Goal: Task Accomplishment & Management: Manage account settings

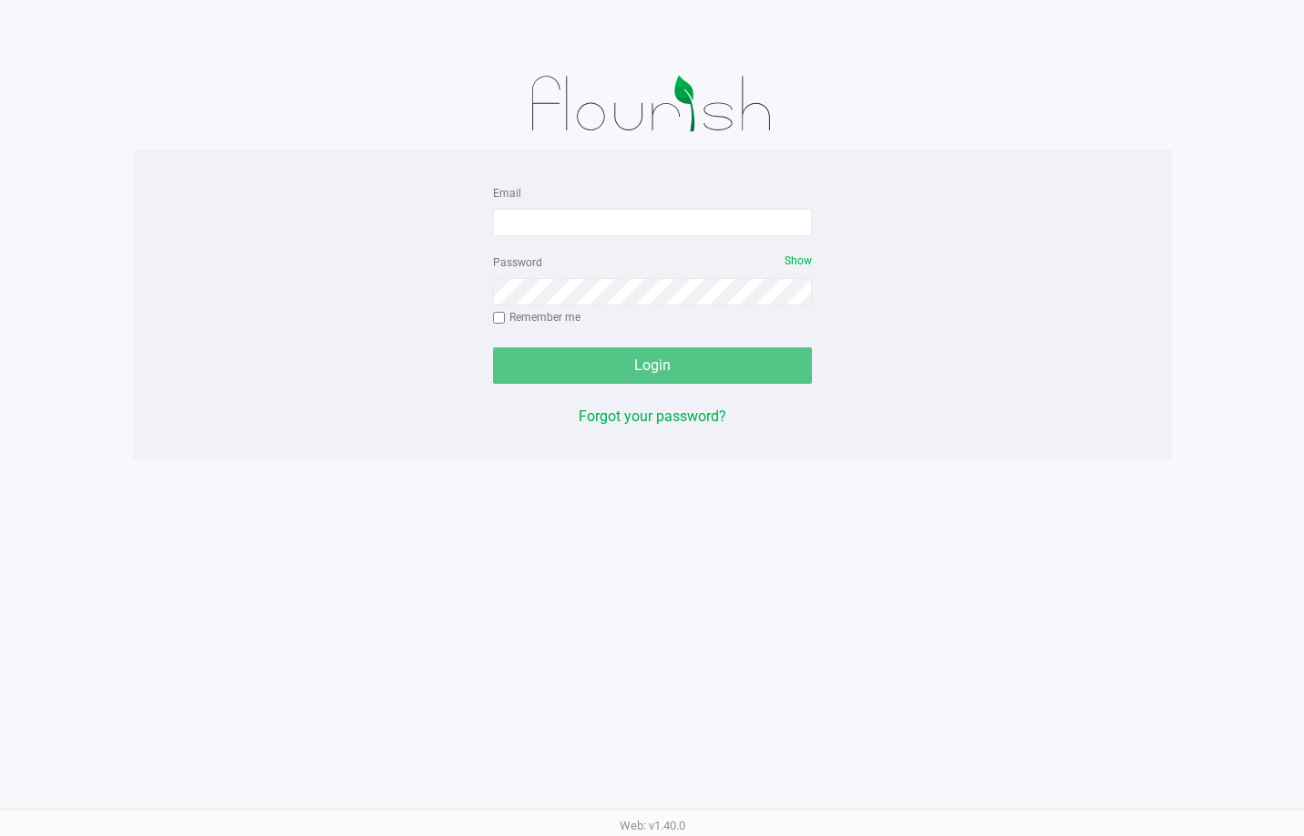
click at [581, 236] on form "Email Password Show Remember me Login" at bounding box center [652, 282] width 319 height 202
click at [576, 228] on input "Email" at bounding box center [652, 222] width 319 height 27
type input "lheinzman@liveparallel.com"
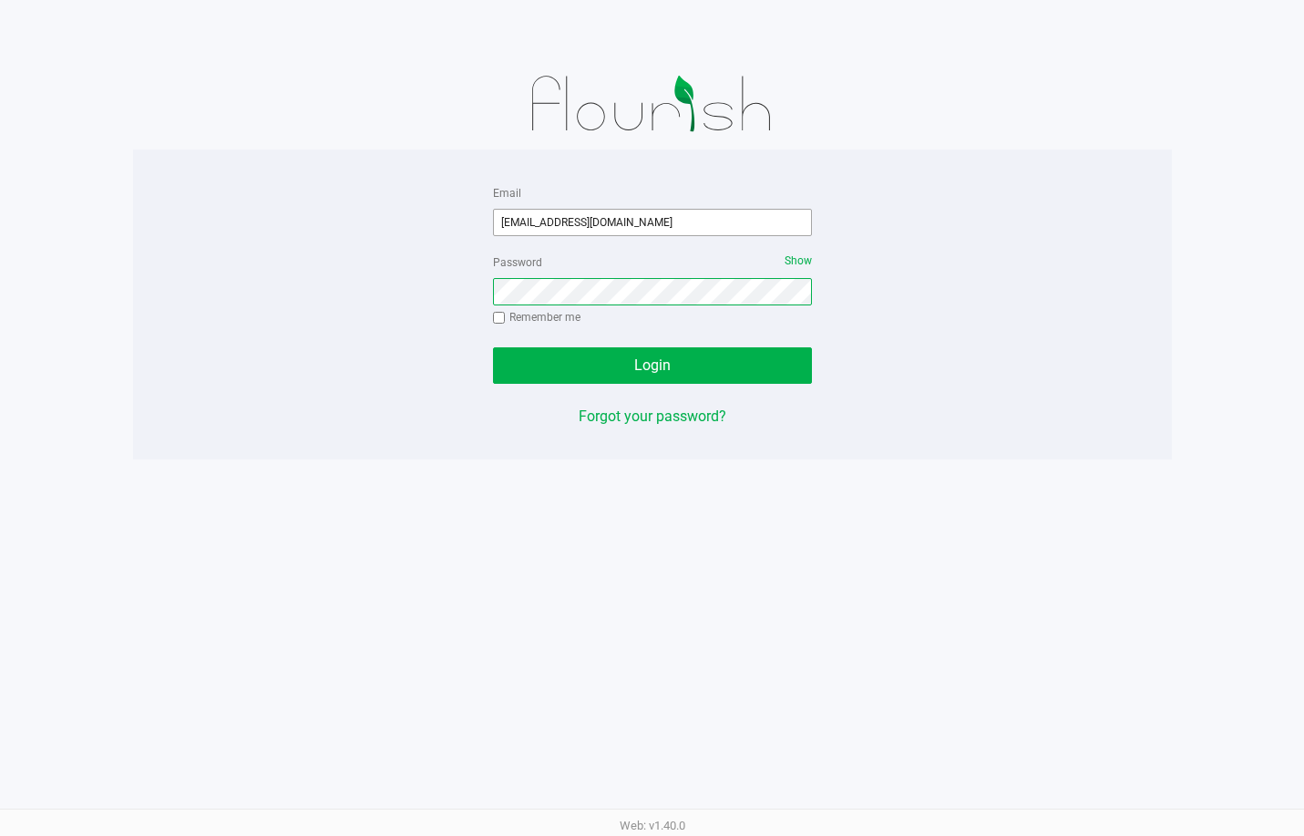
click at [493, 347] on button "Login" at bounding box center [652, 365] width 319 height 36
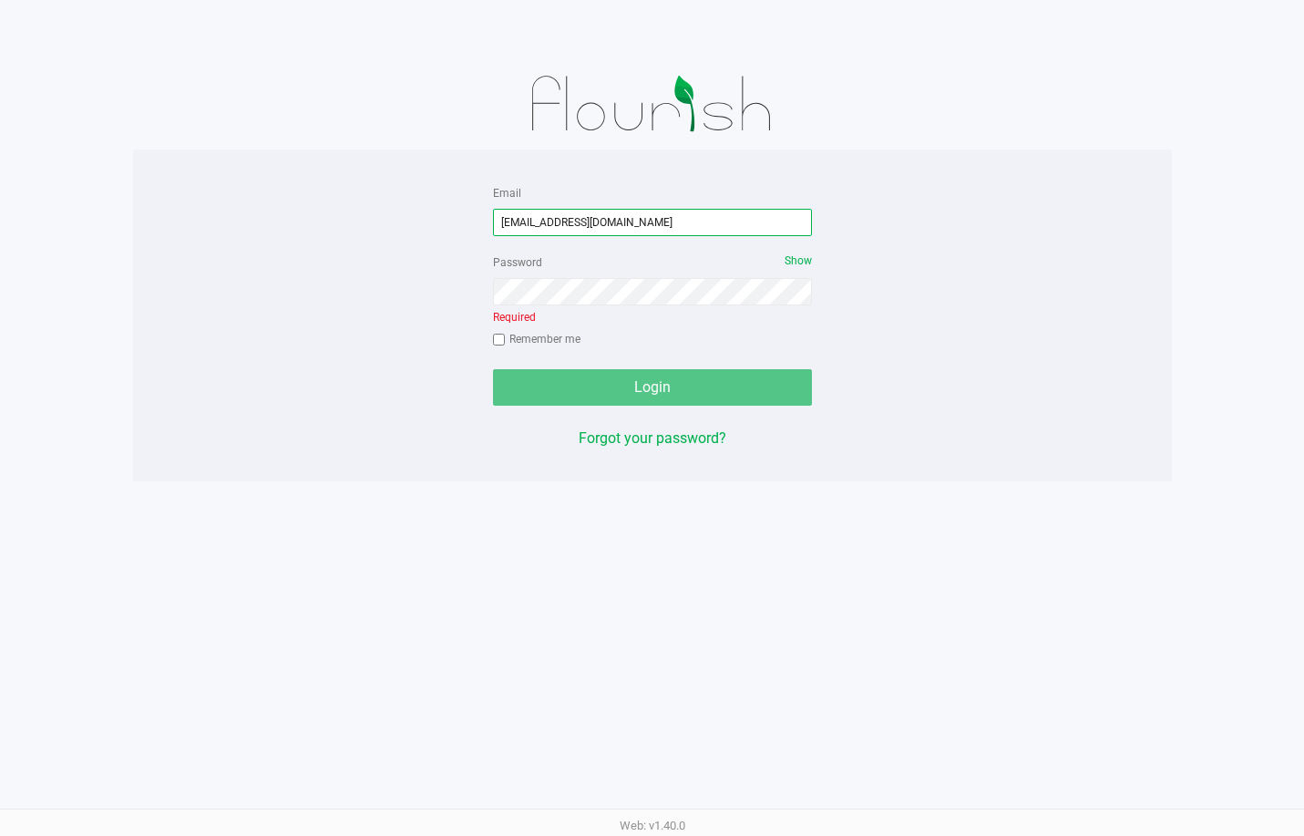
drag, startPoint x: 658, startPoint y: 210, endPoint x: 221, endPoint y: 269, distance: 441.5
click at [221, 269] on div "Email lheinzman@liveparallel.com Password Show Required Remember me Login Forgo…" at bounding box center [652, 315] width 1039 height 268
click at [626, 258] on div "Password Show Required Remember me" at bounding box center [652, 303] width 319 height 104
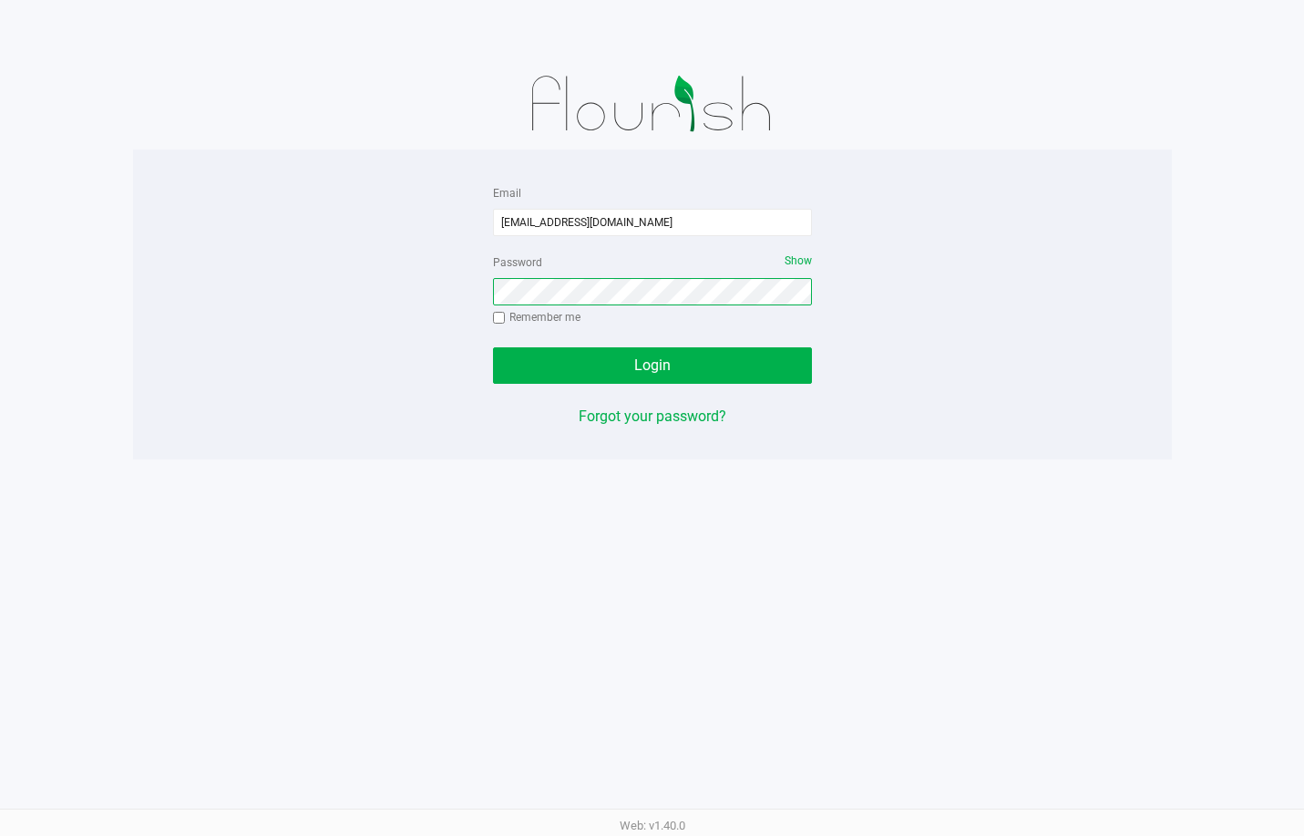
click at [493, 347] on button "Login" at bounding box center [652, 365] width 319 height 36
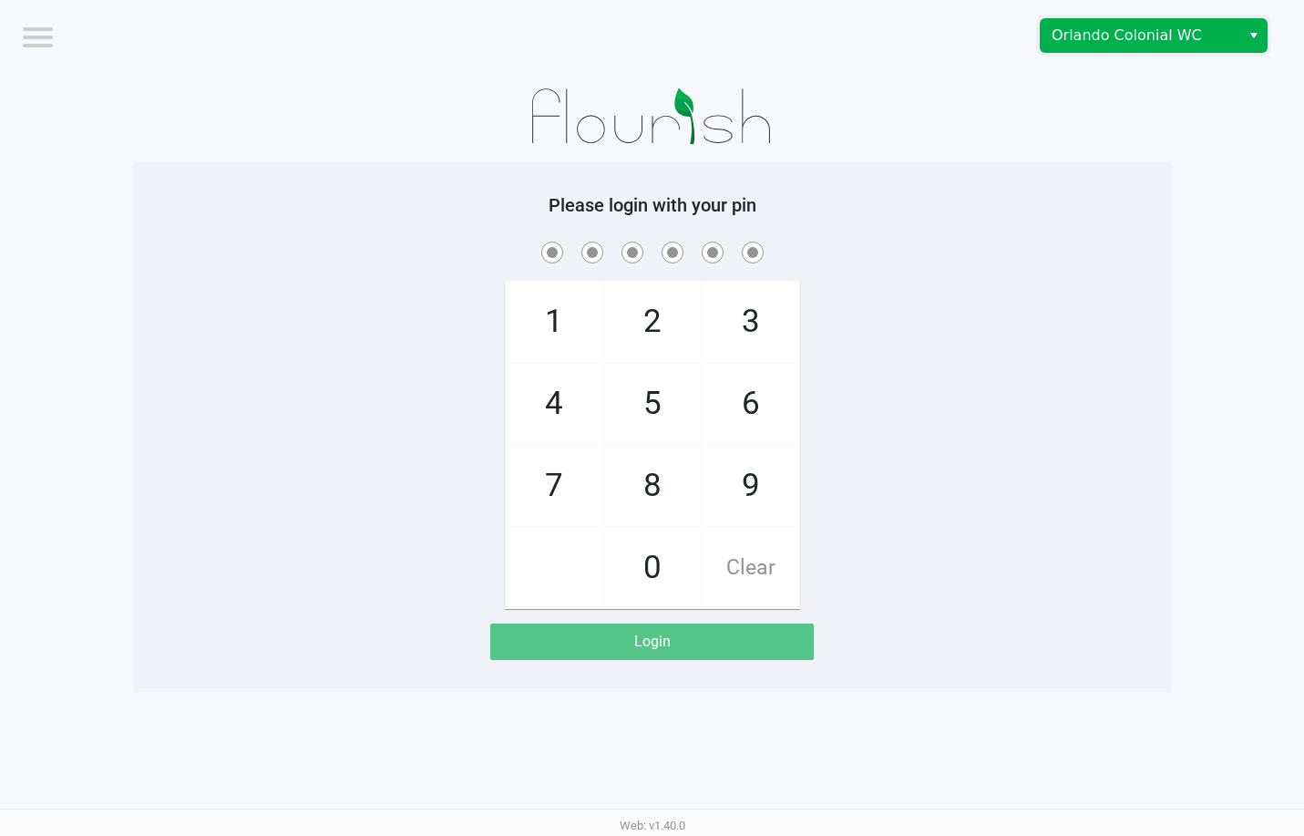
click at [1107, 40] on span "Orlando Colonial WC" at bounding box center [1141, 36] width 178 height 22
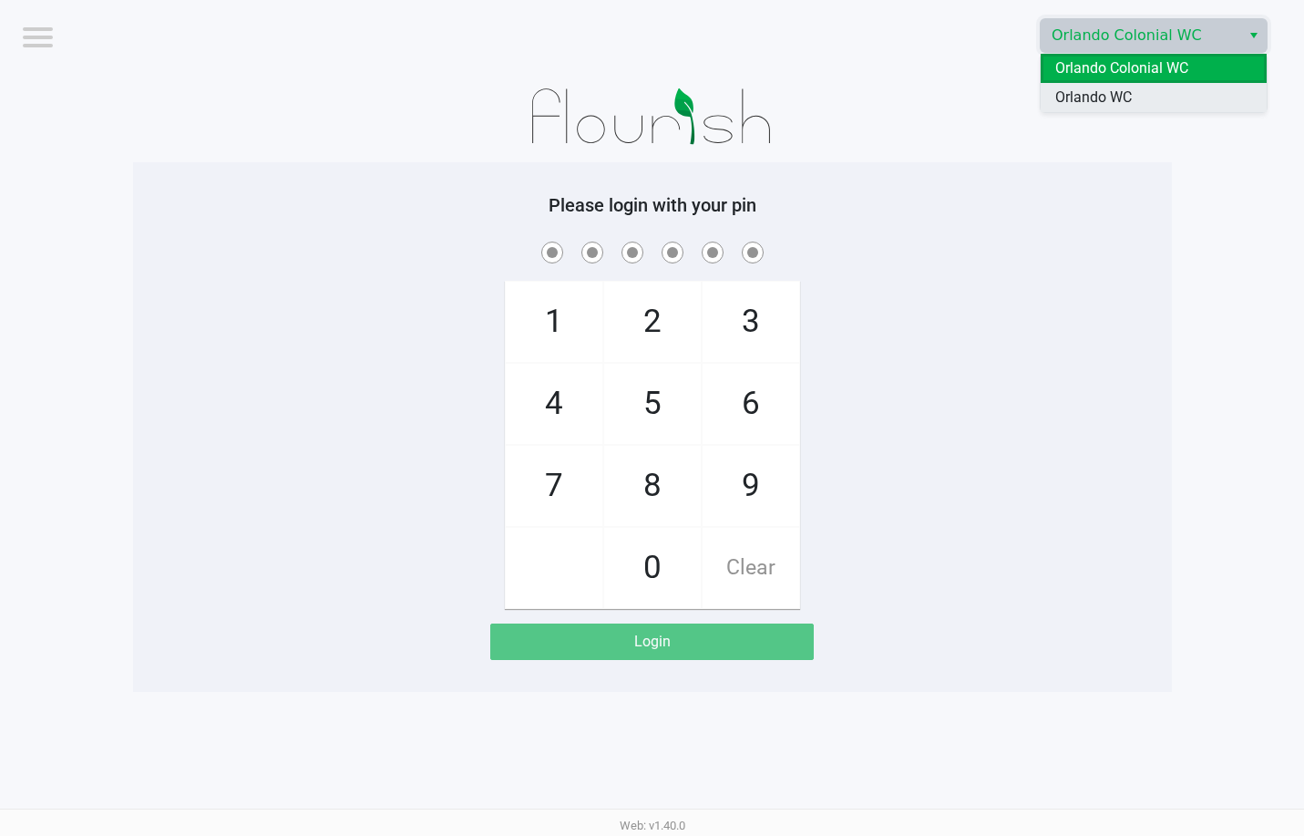
click at [1118, 93] on span "Orlando WC" at bounding box center [1093, 98] width 77 height 22
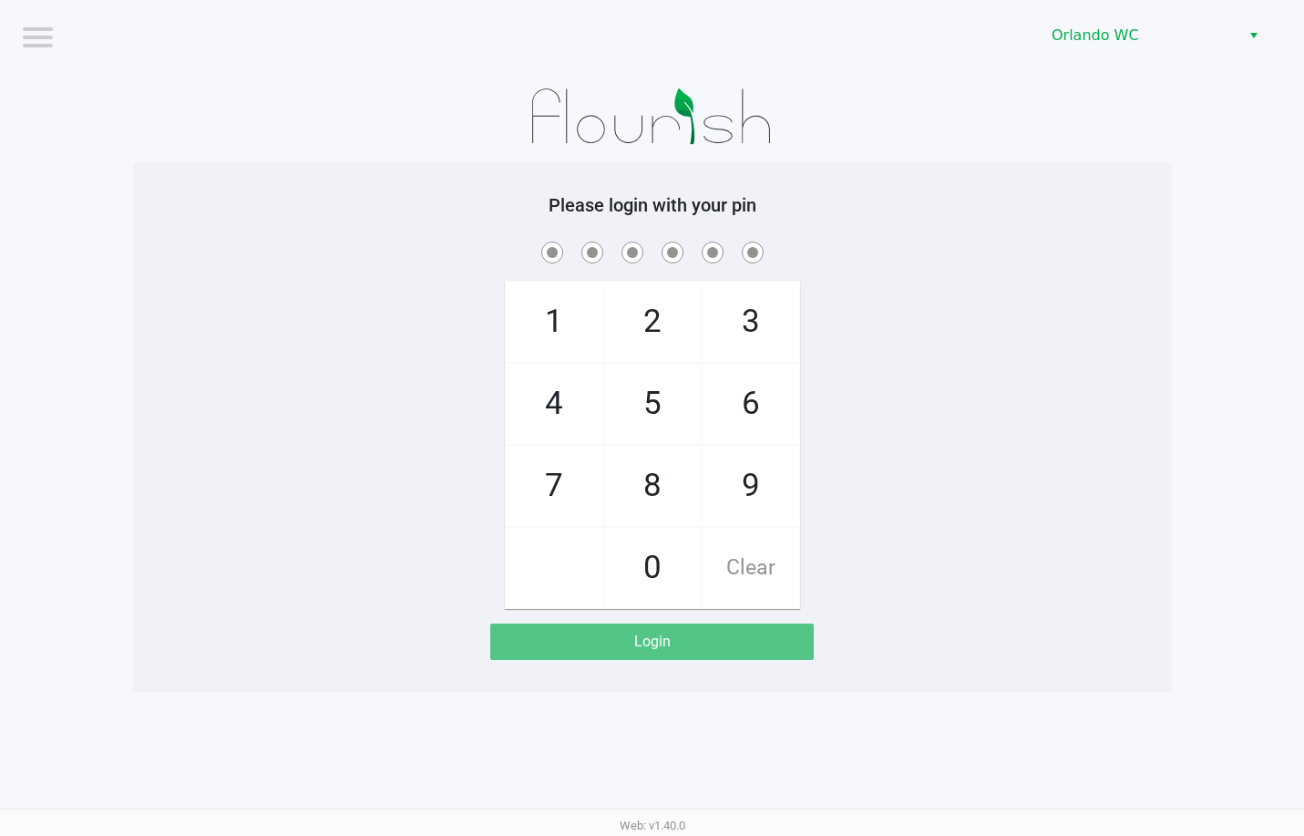
click at [638, 395] on span "5" at bounding box center [652, 404] width 97 height 80
checkbox input "true"
click at [571, 503] on span "7" at bounding box center [554, 486] width 97 height 80
checkbox input "true"
click at [767, 402] on span "6" at bounding box center [751, 404] width 97 height 80
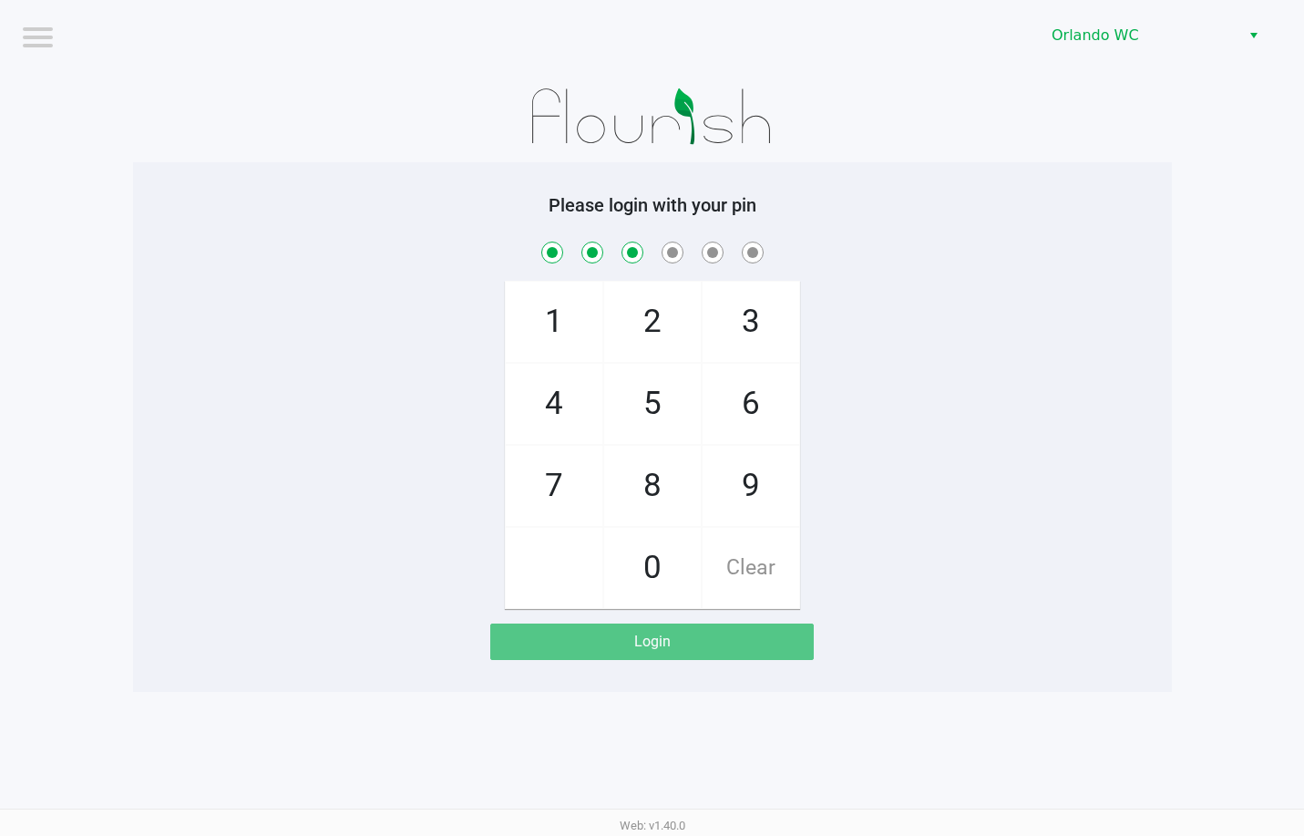
checkbox input "true"
click at [543, 492] on span "7" at bounding box center [554, 486] width 97 height 80
checkbox input "true"
click at [724, 409] on span "6" at bounding box center [751, 404] width 97 height 80
checkbox input "true"
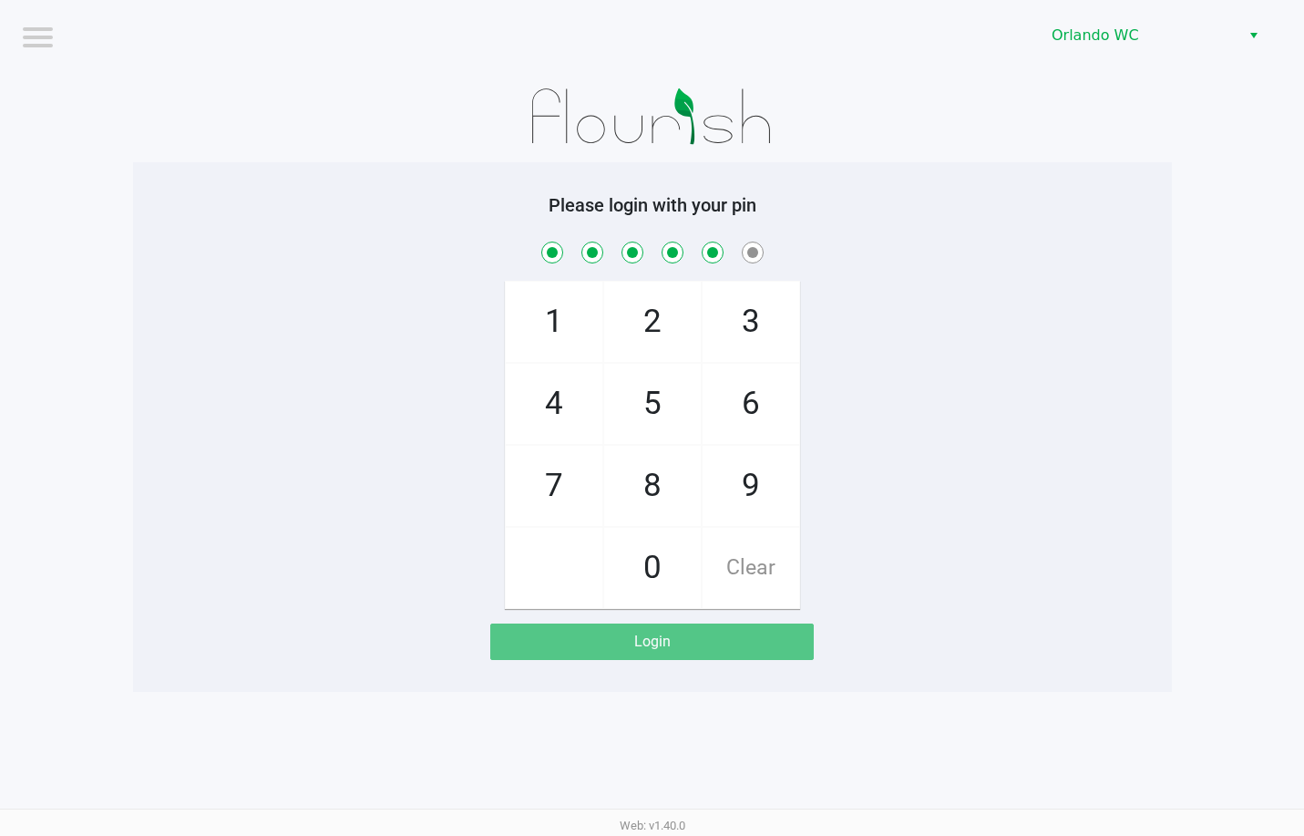
click at [583, 475] on span "7" at bounding box center [554, 486] width 97 height 80
checkbox input "true"
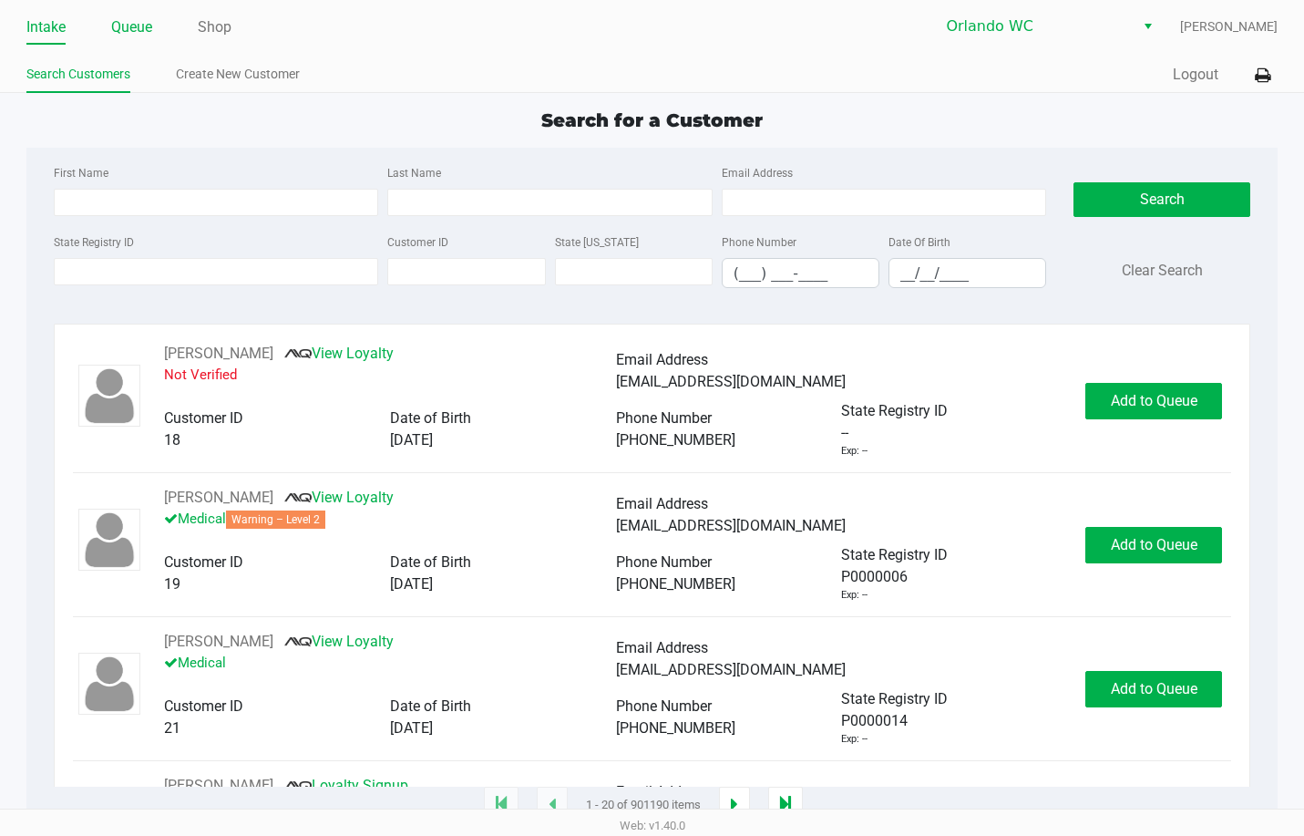
click at [126, 25] on link "Queue" at bounding box center [131, 28] width 41 height 26
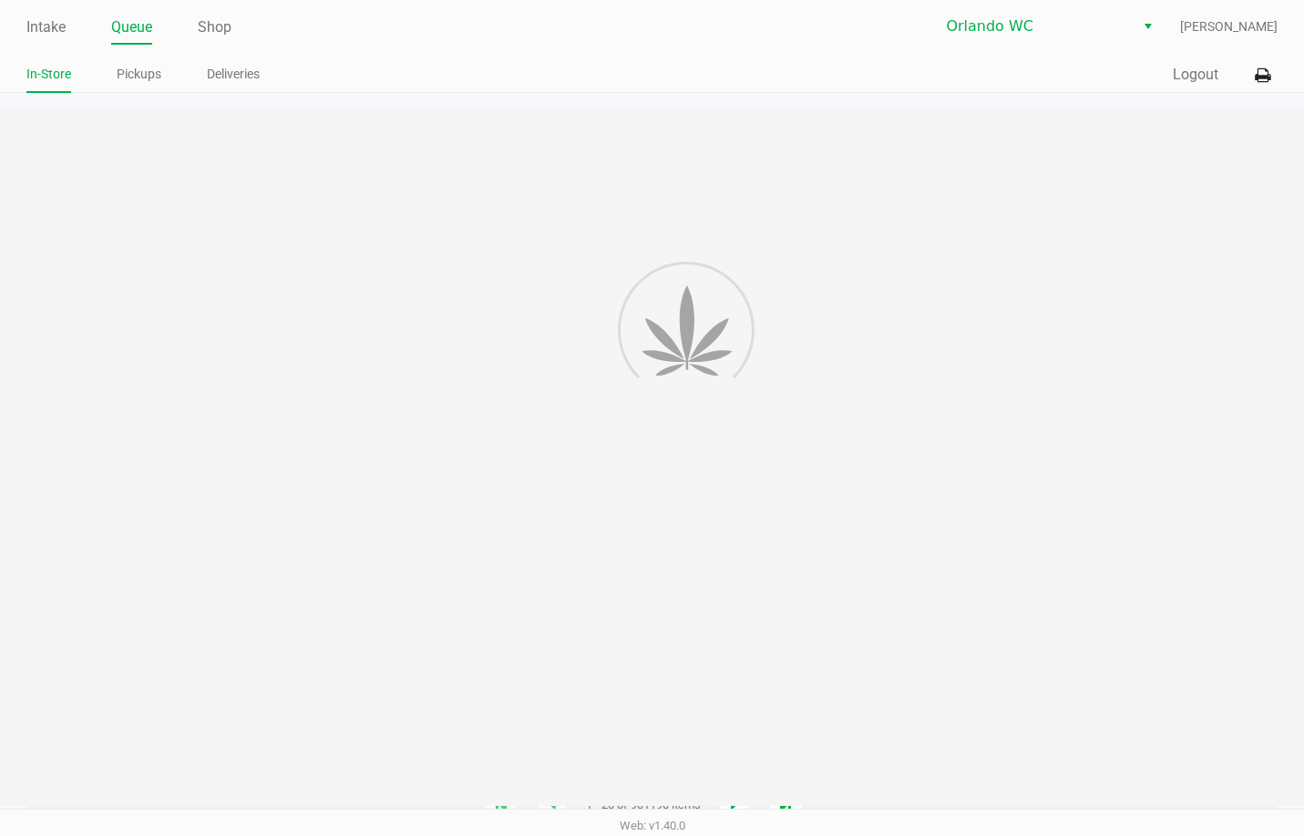
click at [126, 78] on link "Pickups" at bounding box center [139, 74] width 45 height 23
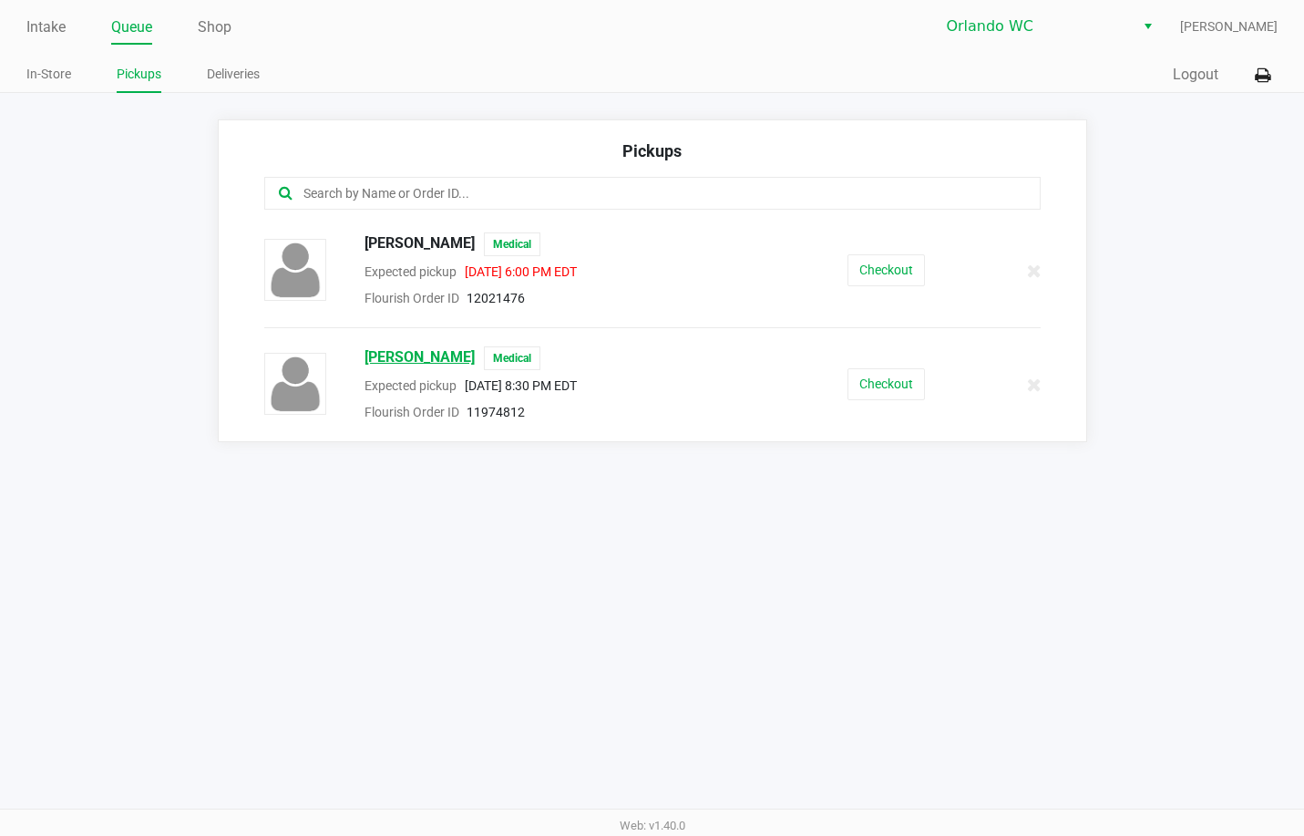
click at [469, 353] on span "HENDRIK OTTEN" at bounding box center [420, 358] width 110 height 24
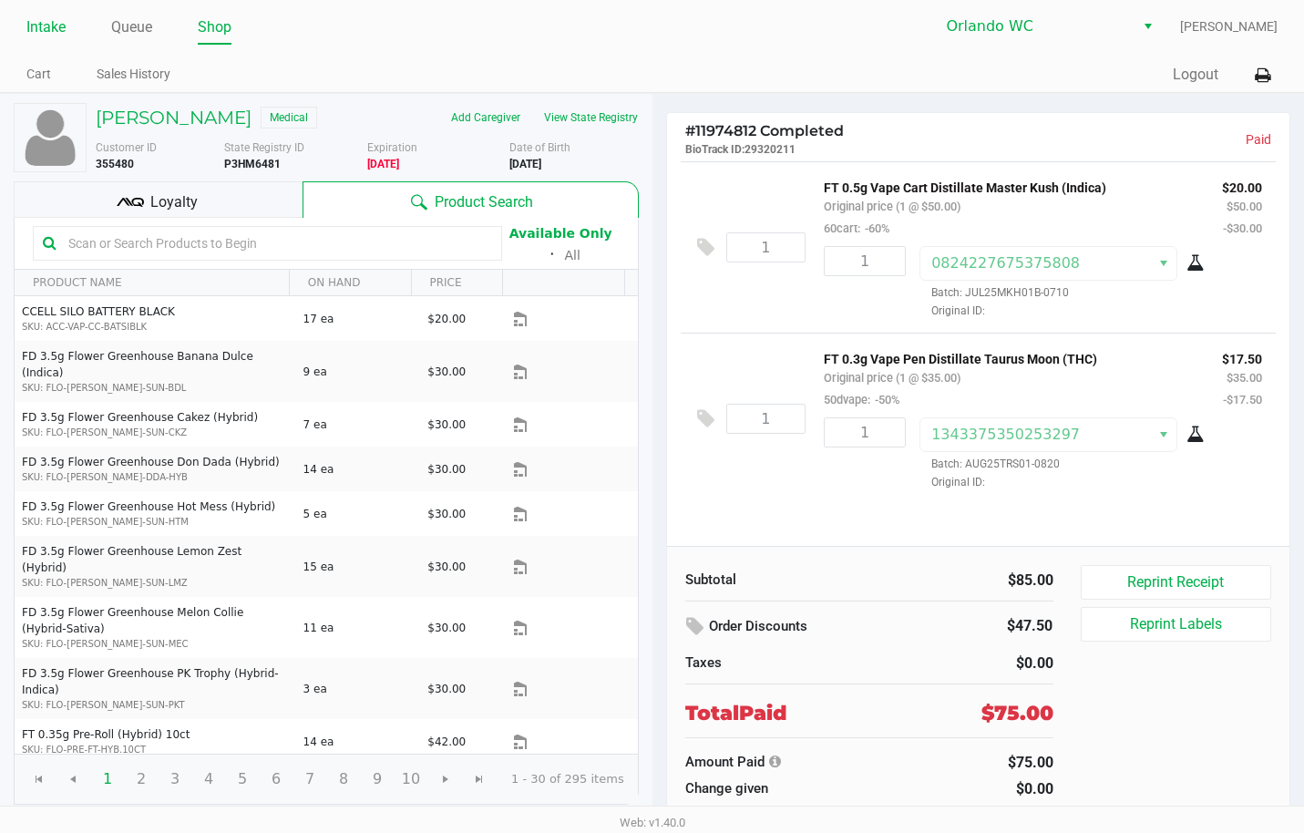
click at [44, 18] on link "Intake" at bounding box center [45, 28] width 39 height 26
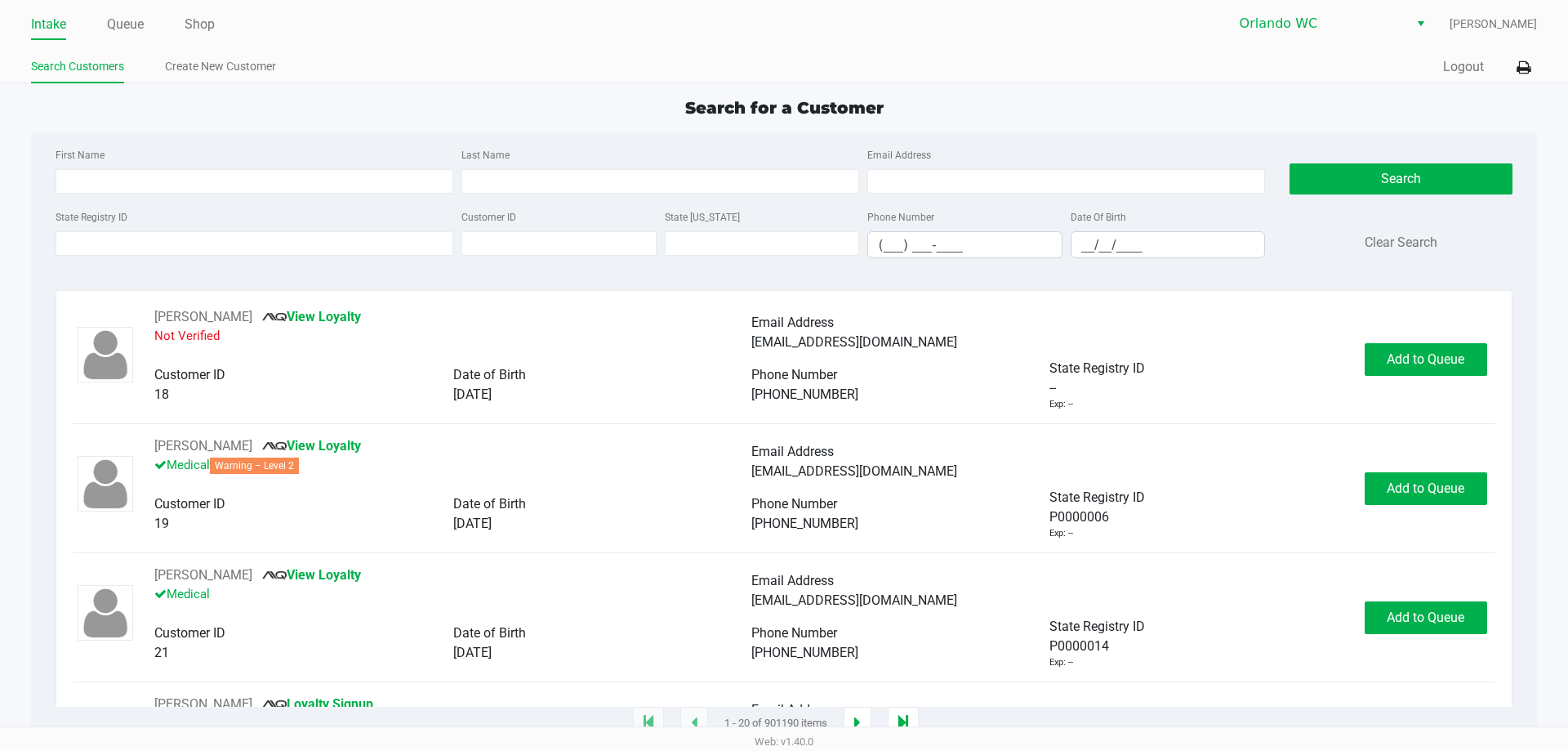
click at [146, 25] on ul "Intake Queue Shop" at bounding box center [408, 25] width 753 height 28
click at [124, 25] on link "Queue" at bounding box center [125, 25] width 37 height 23
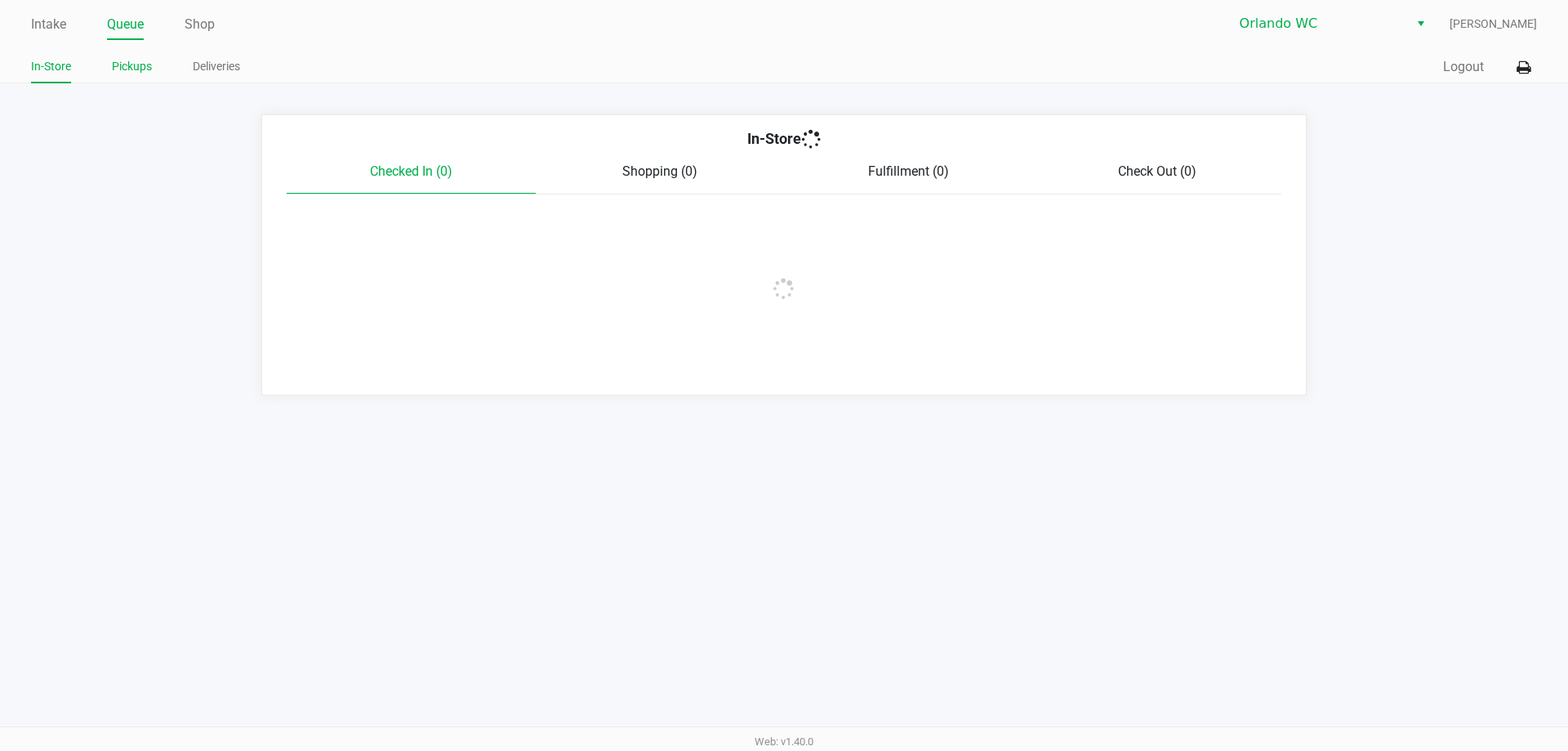
click at [134, 66] on link "Pickups" at bounding box center [132, 66] width 40 height 21
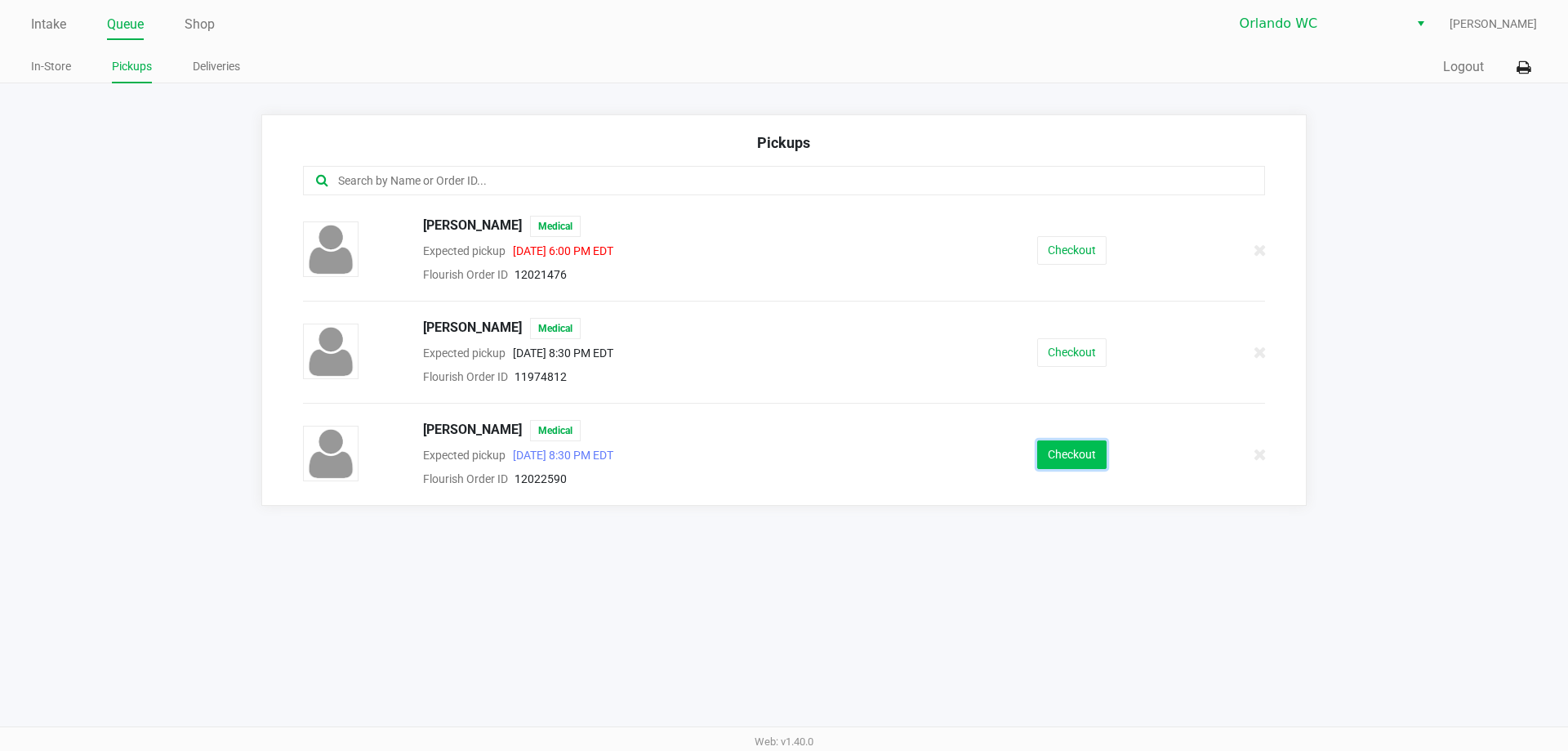
click at [1081, 468] on button "Checkout" at bounding box center [1072, 454] width 69 height 29
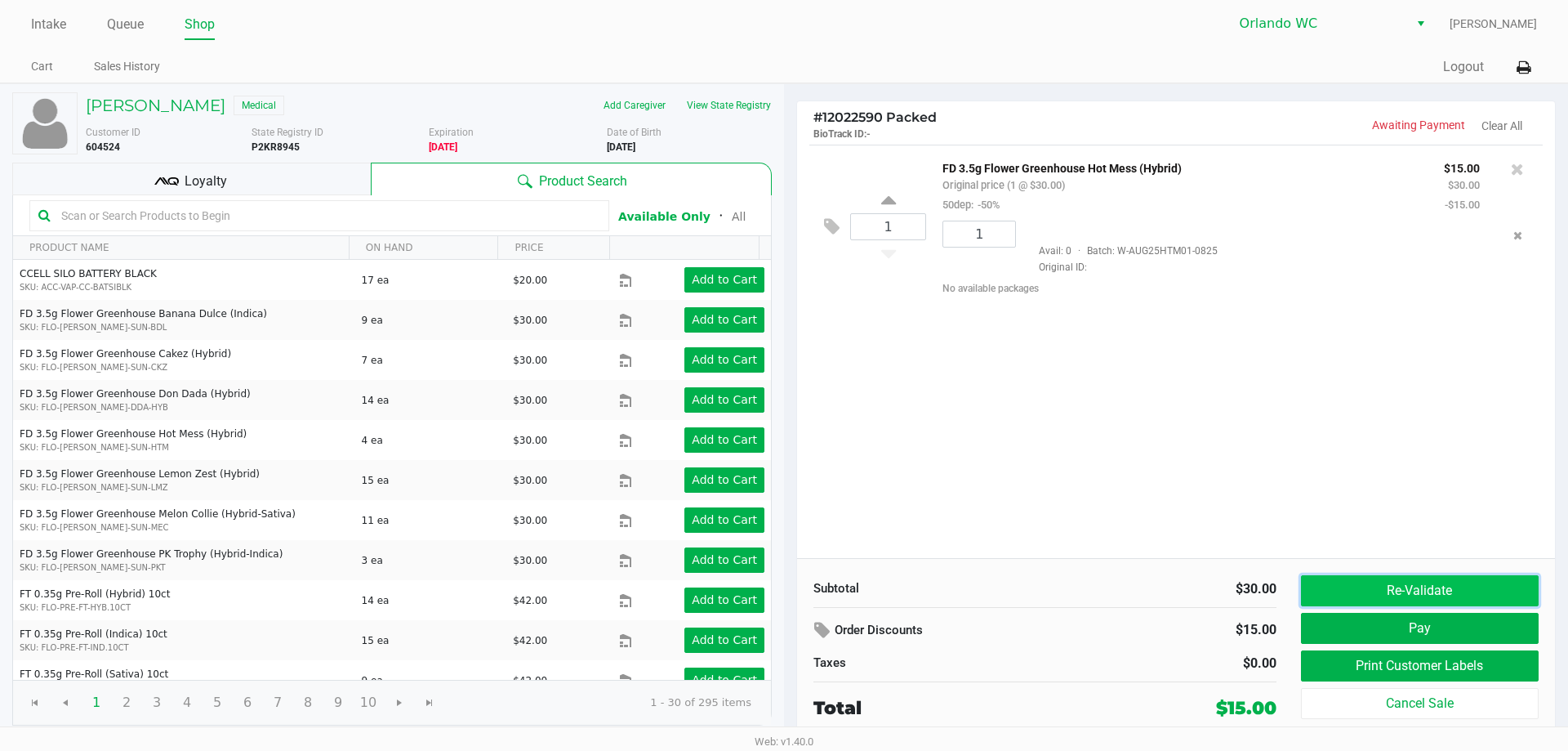
click at [1167, 587] on button "Re-Validate" at bounding box center [1419, 591] width 237 height 31
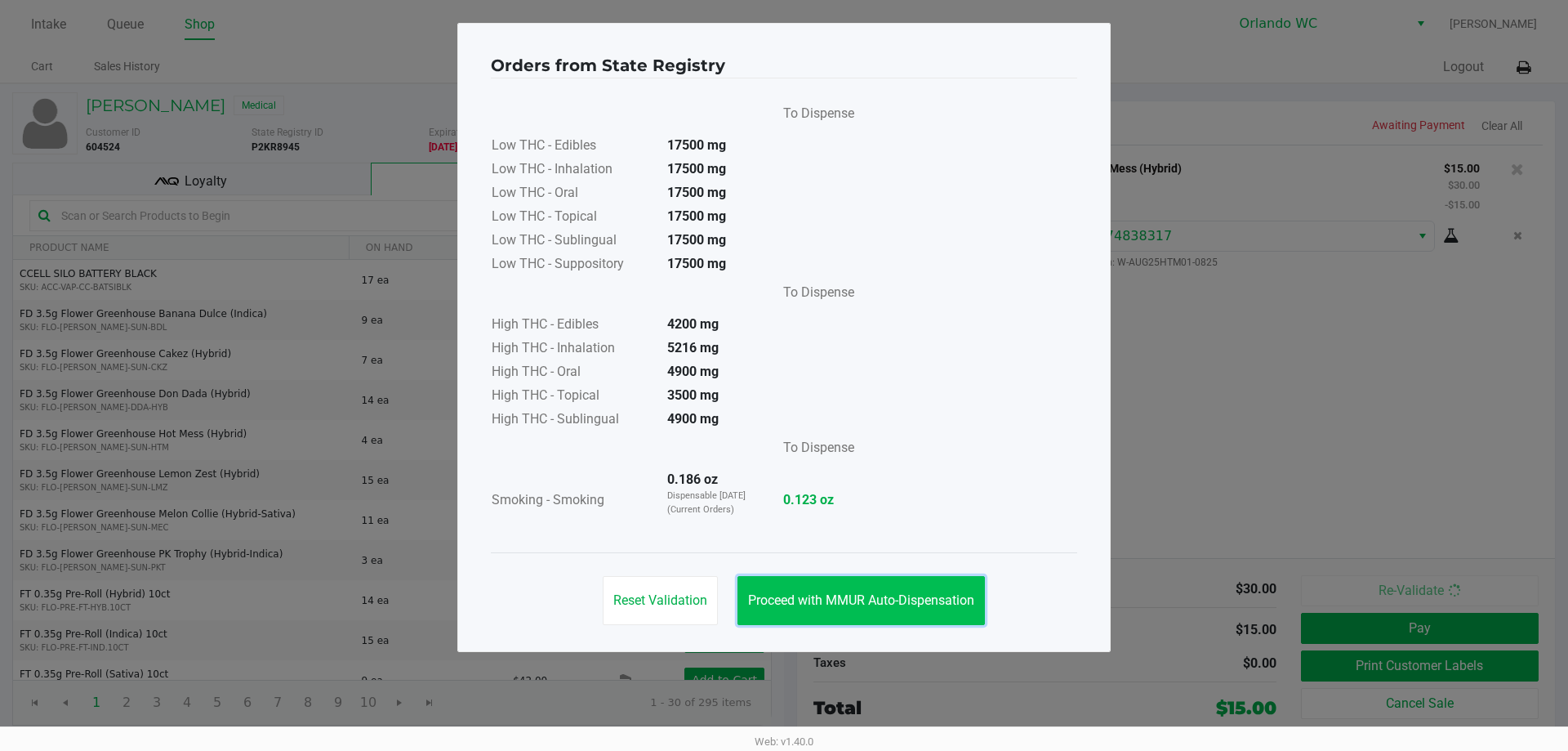
click at [832, 592] on span "Proceed with MMUR Auto-Dispensation" at bounding box center [861, 600] width 226 height 15
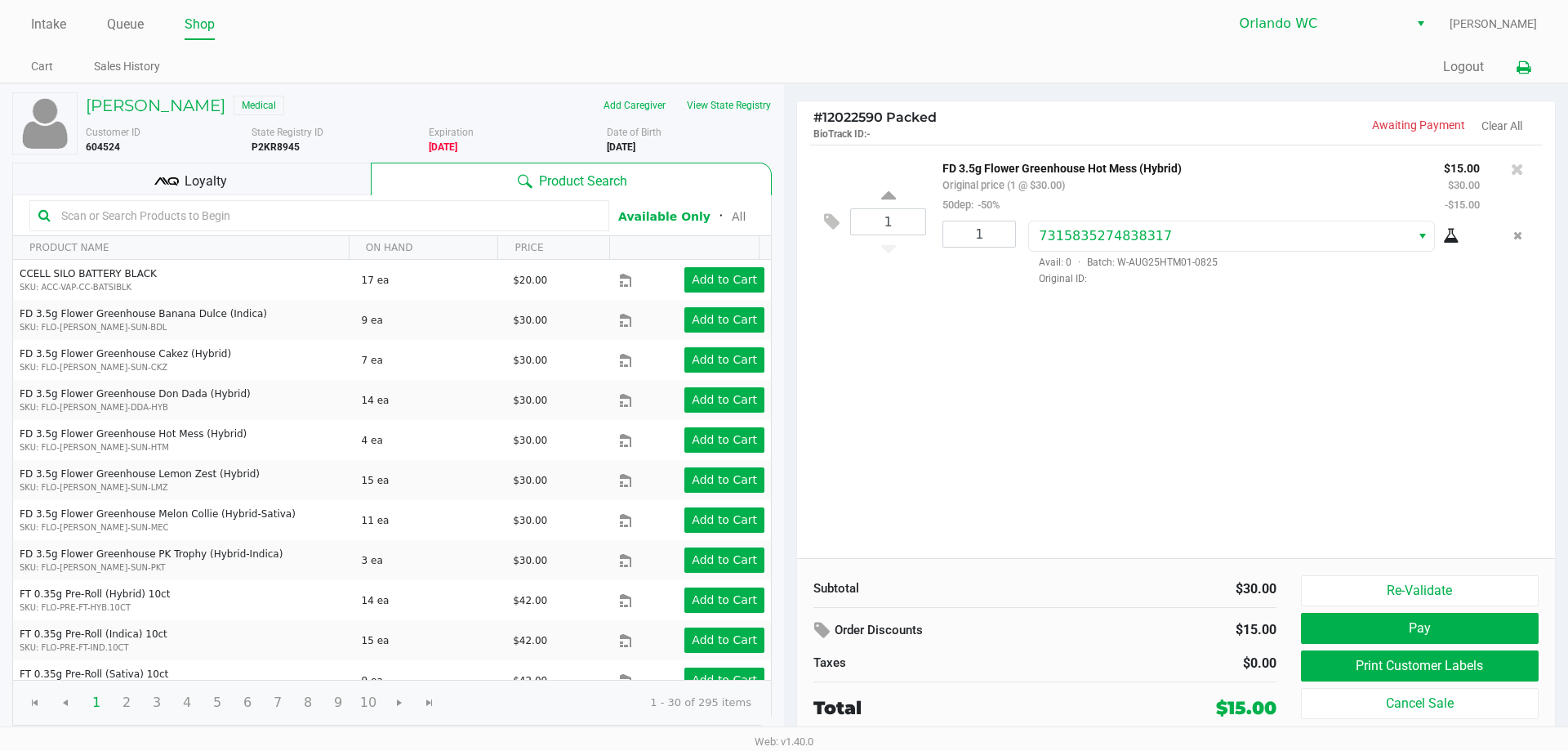
click at [1167, 65] on icon at bounding box center [1523, 67] width 13 height 12
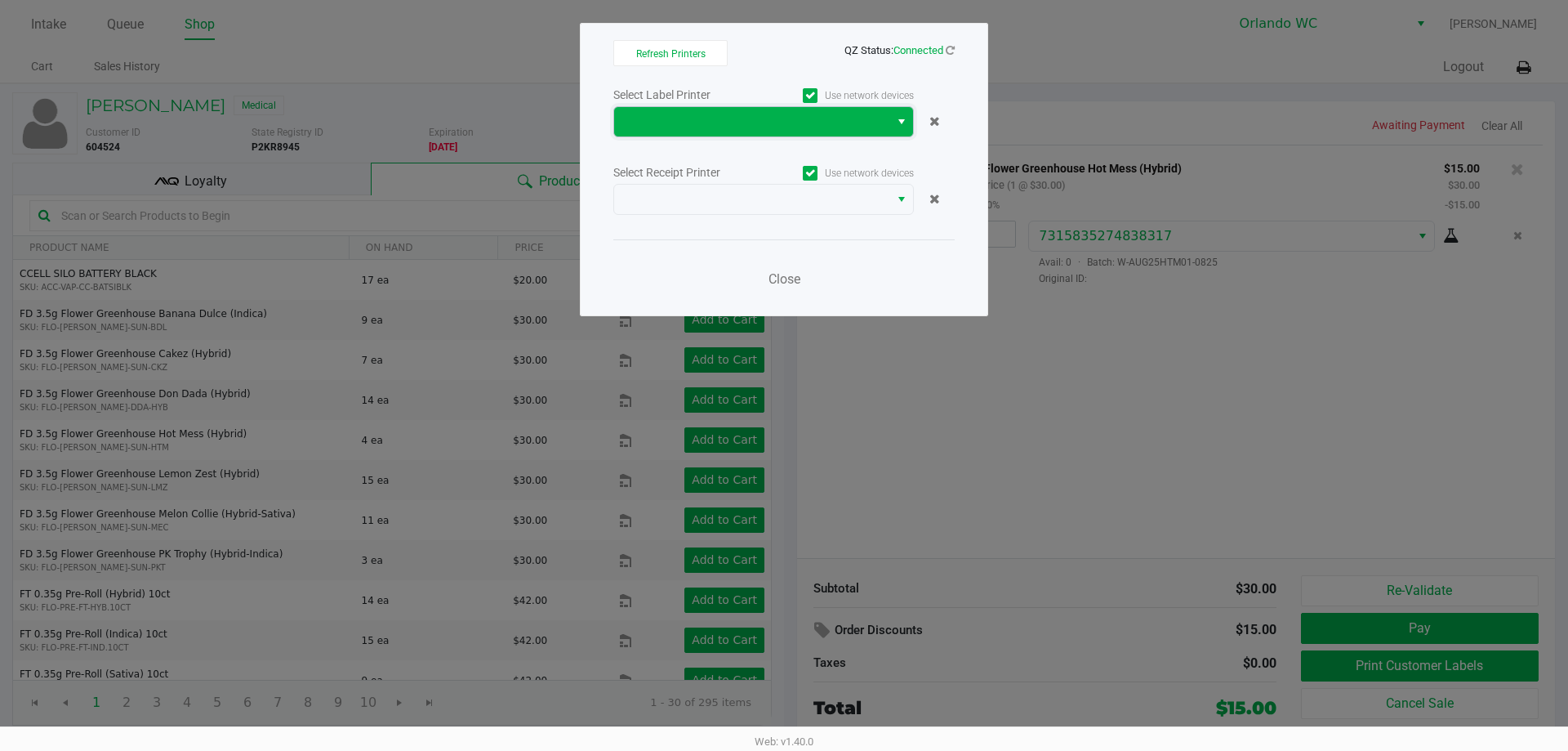
click at [813, 115] on span at bounding box center [751, 122] width 255 height 20
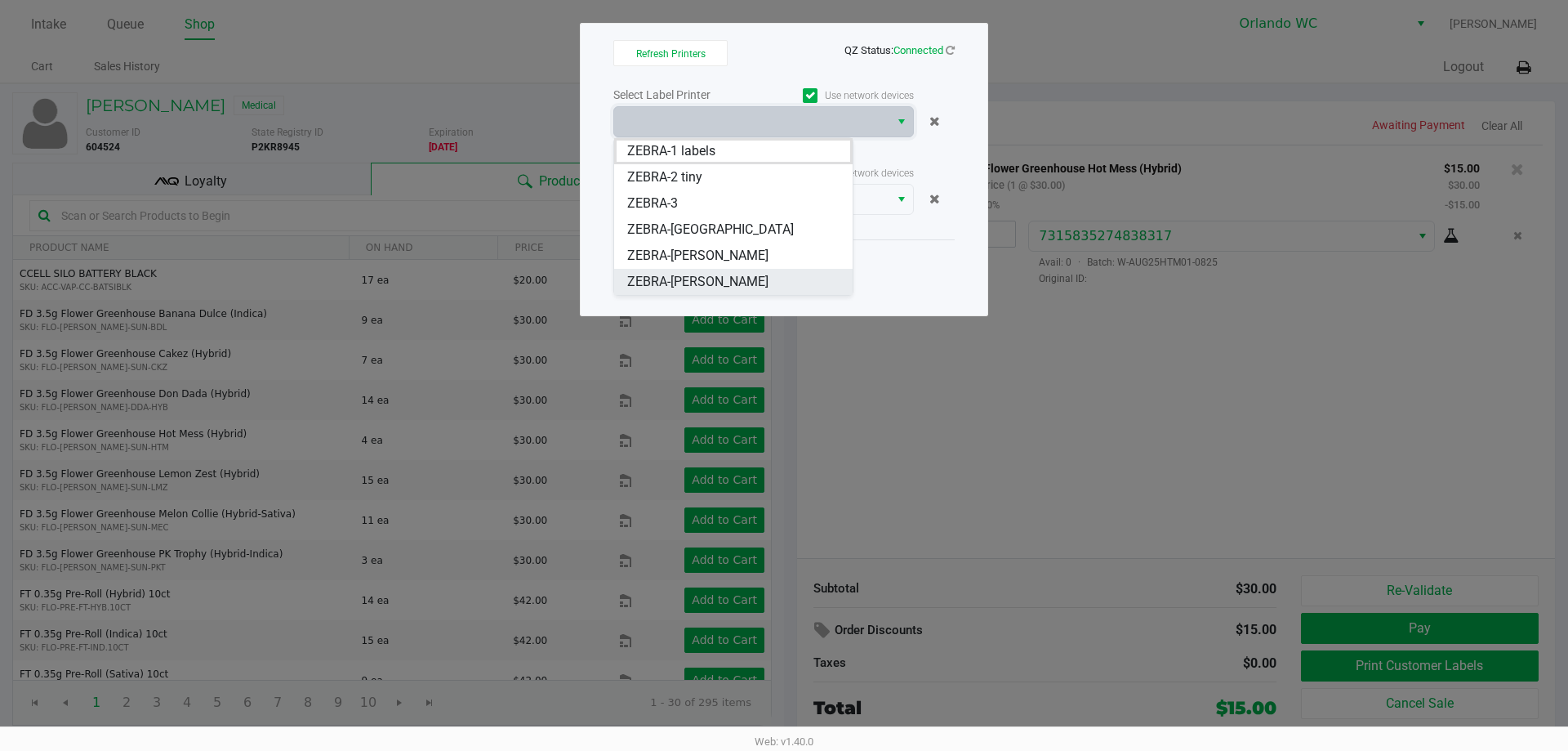
click at [724, 274] on span "ZEBRA-TYWIN-LANNISTER" at bounding box center [698, 282] width 142 height 20
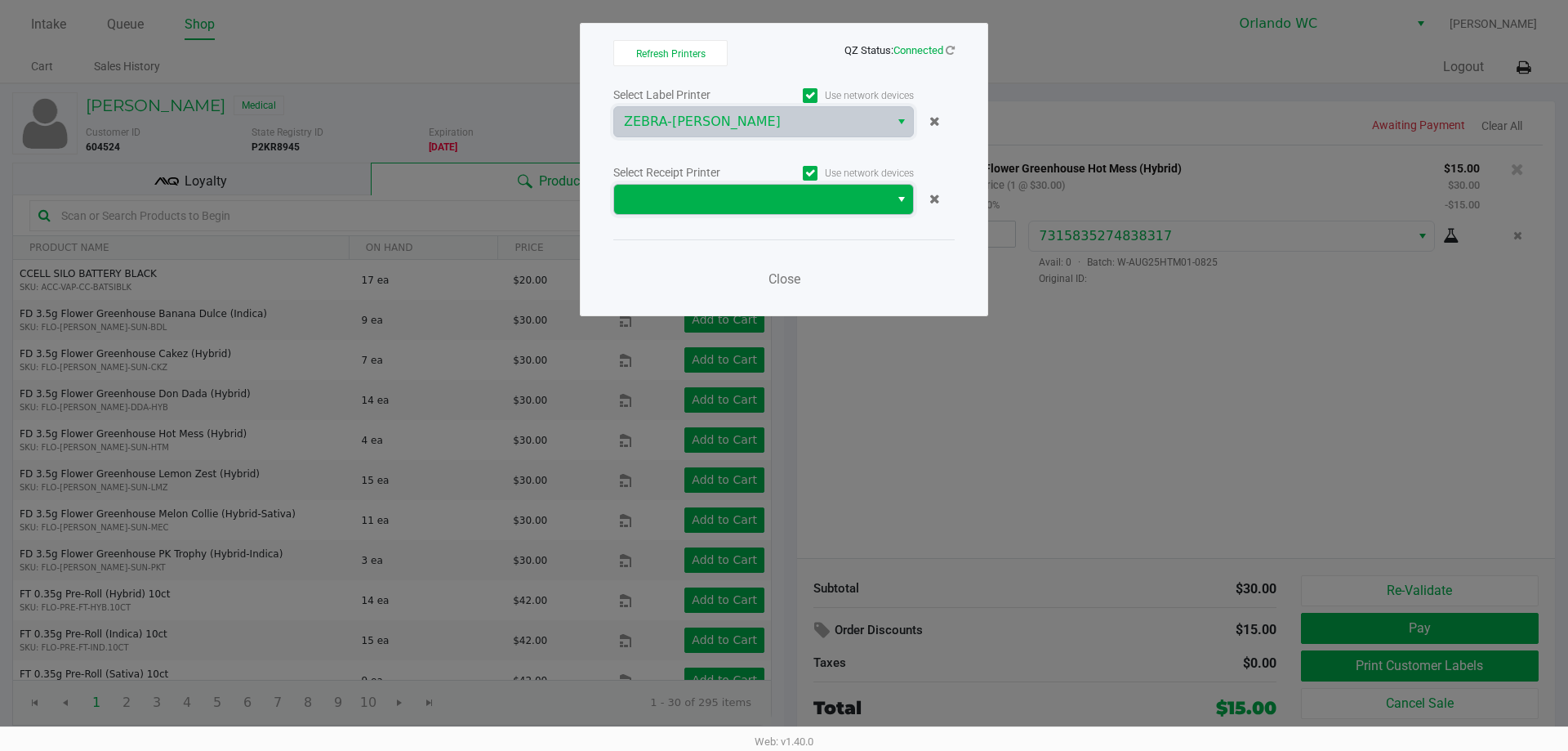
click at [745, 189] on span at bounding box center [751, 199] width 275 height 30
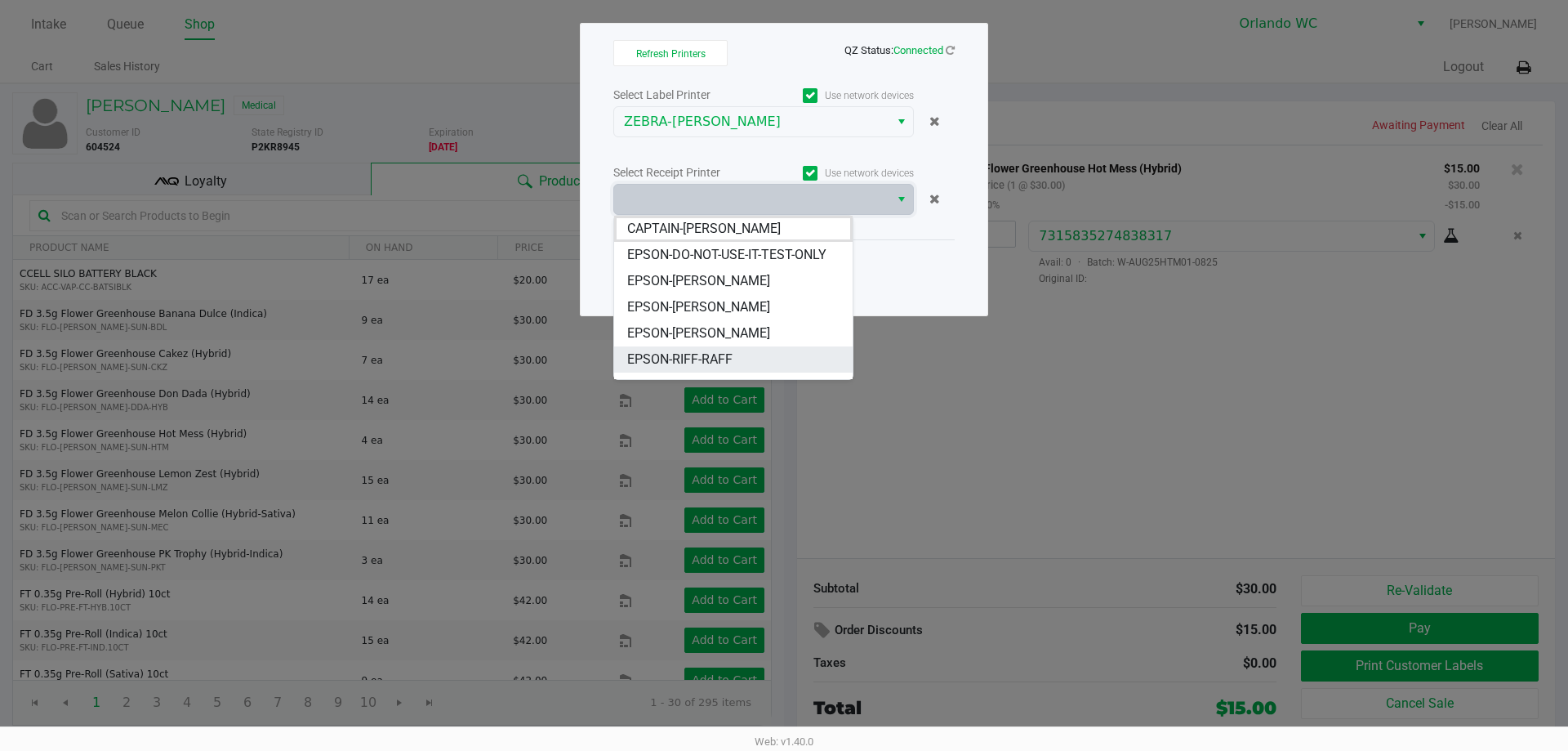
scroll to position [72, 0]
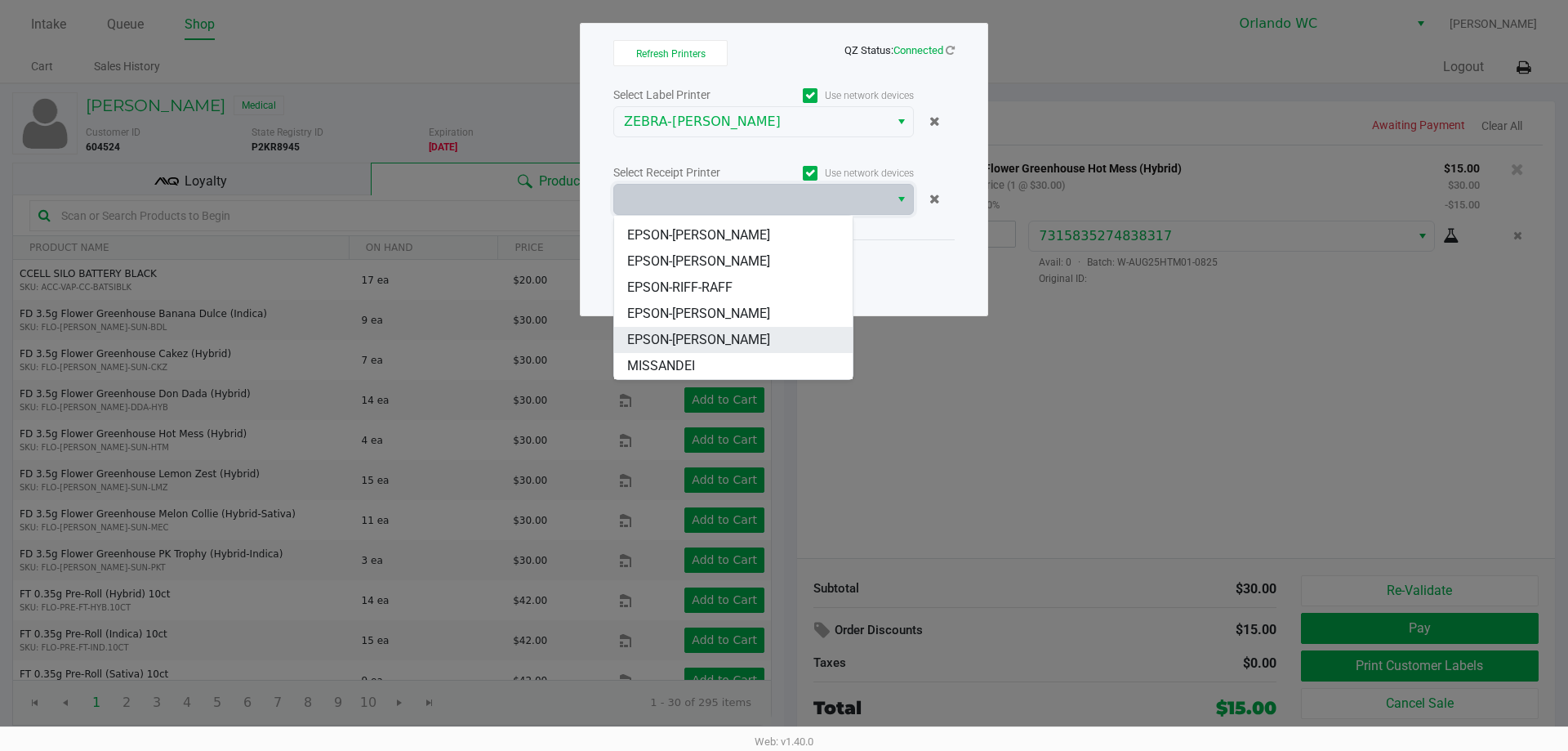
click at [719, 346] on span "EPSON-[PERSON_NAME]" at bounding box center [698, 340] width 142 height 20
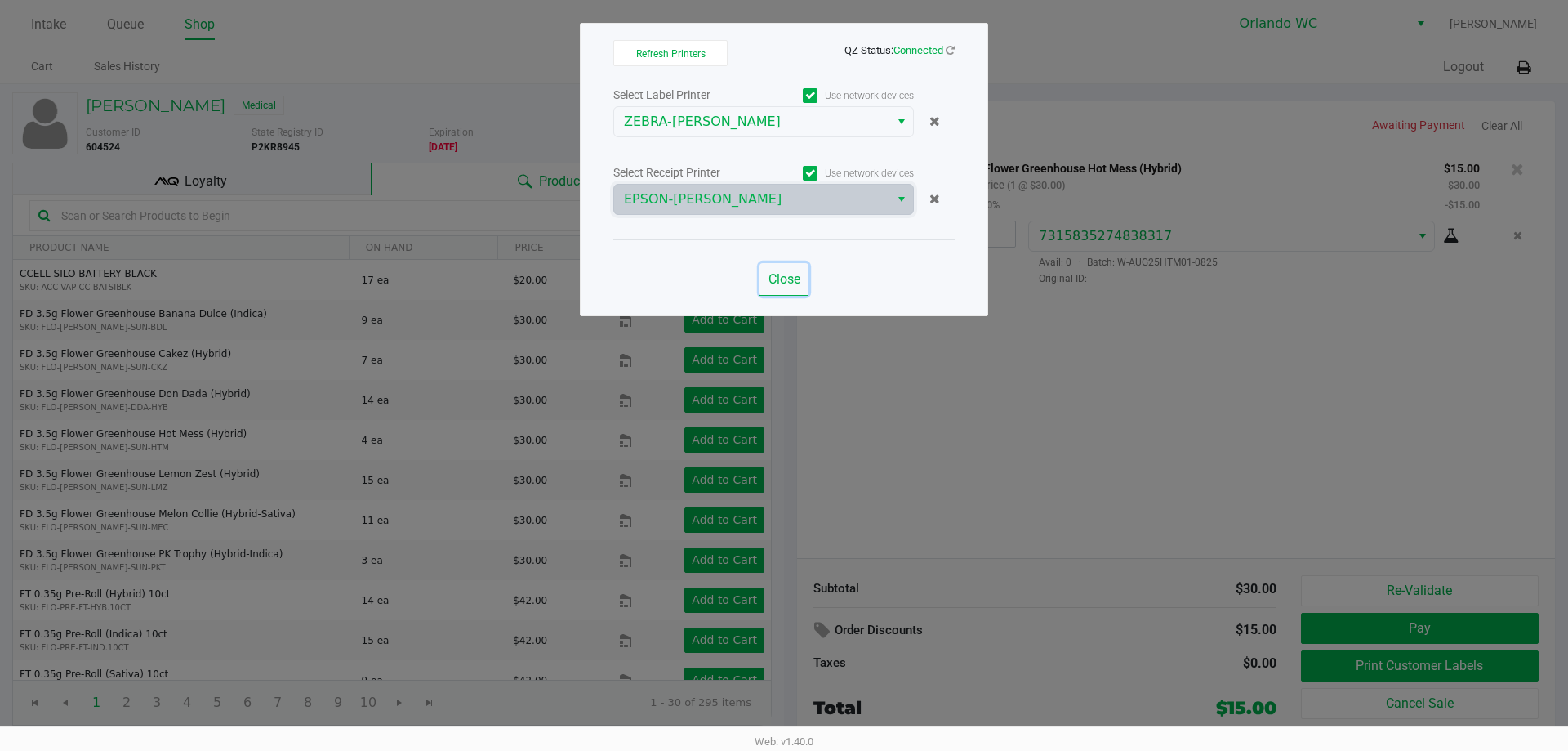
click at [787, 270] on button "Close" at bounding box center [784, 279] width 49 height 32
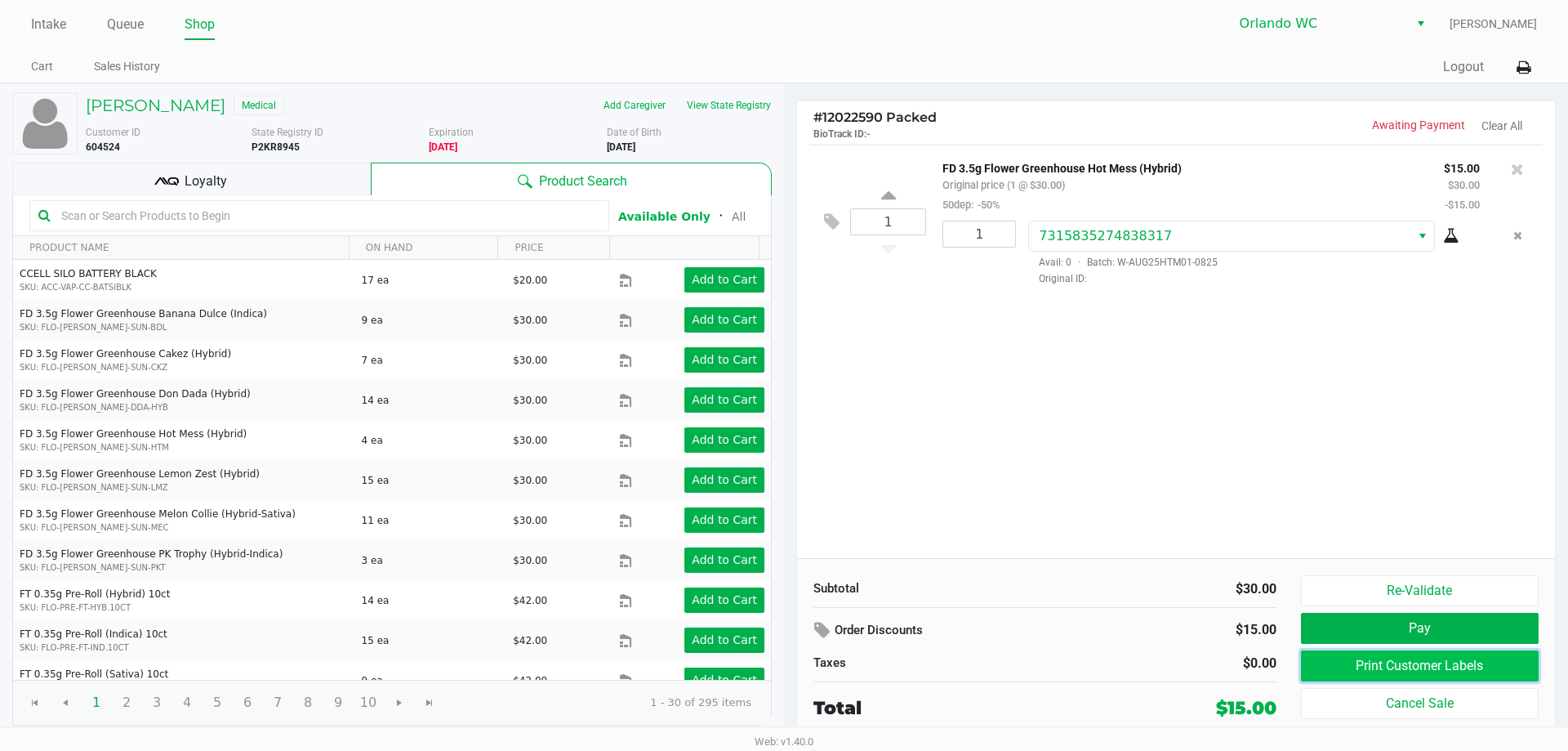
click at [1167, 672] on button "Print Customer Labels" at bounding box center [1419, 665] width 237 height 31
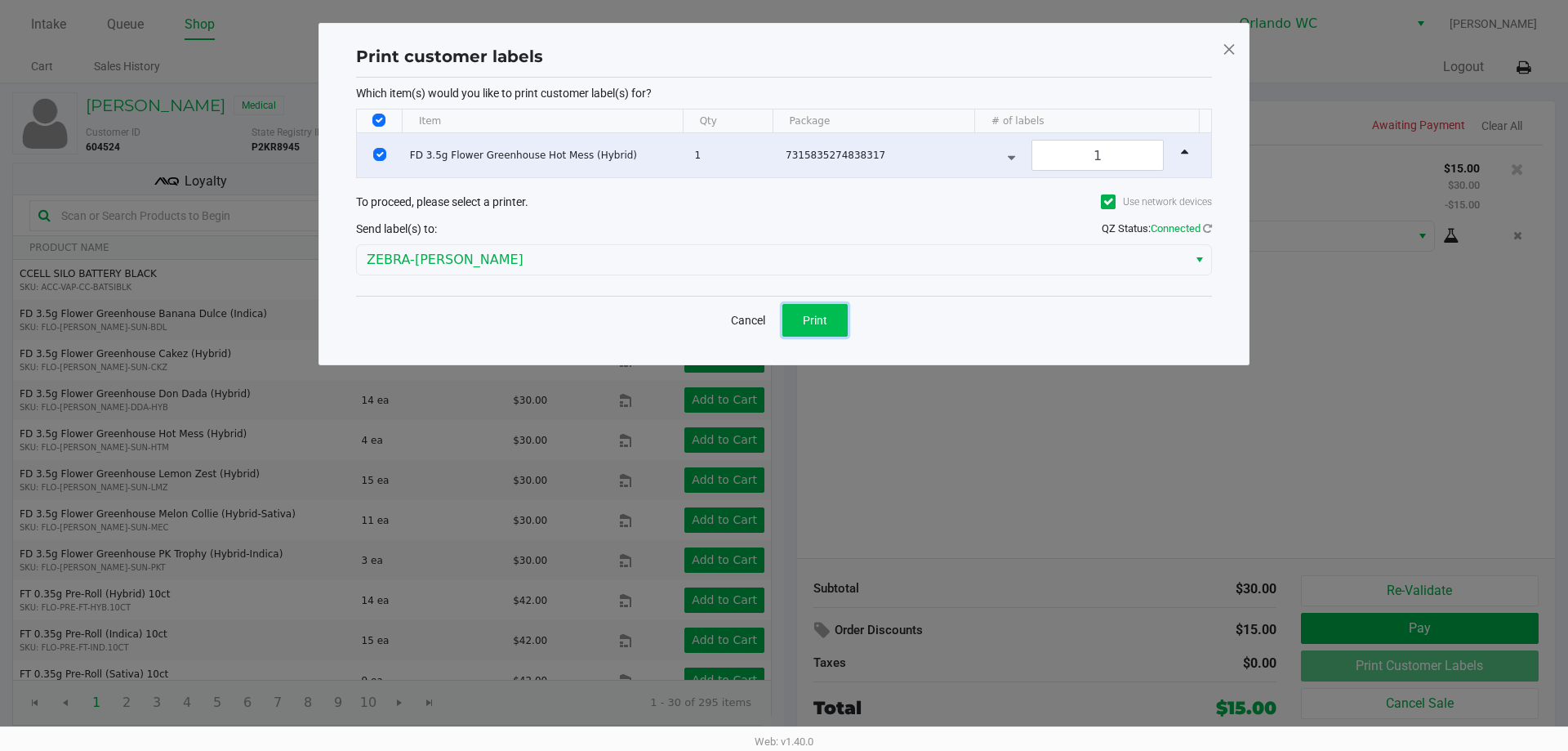
click at [832, 329] on button "Print" at bounding box center [814, 320] width 65 height 32
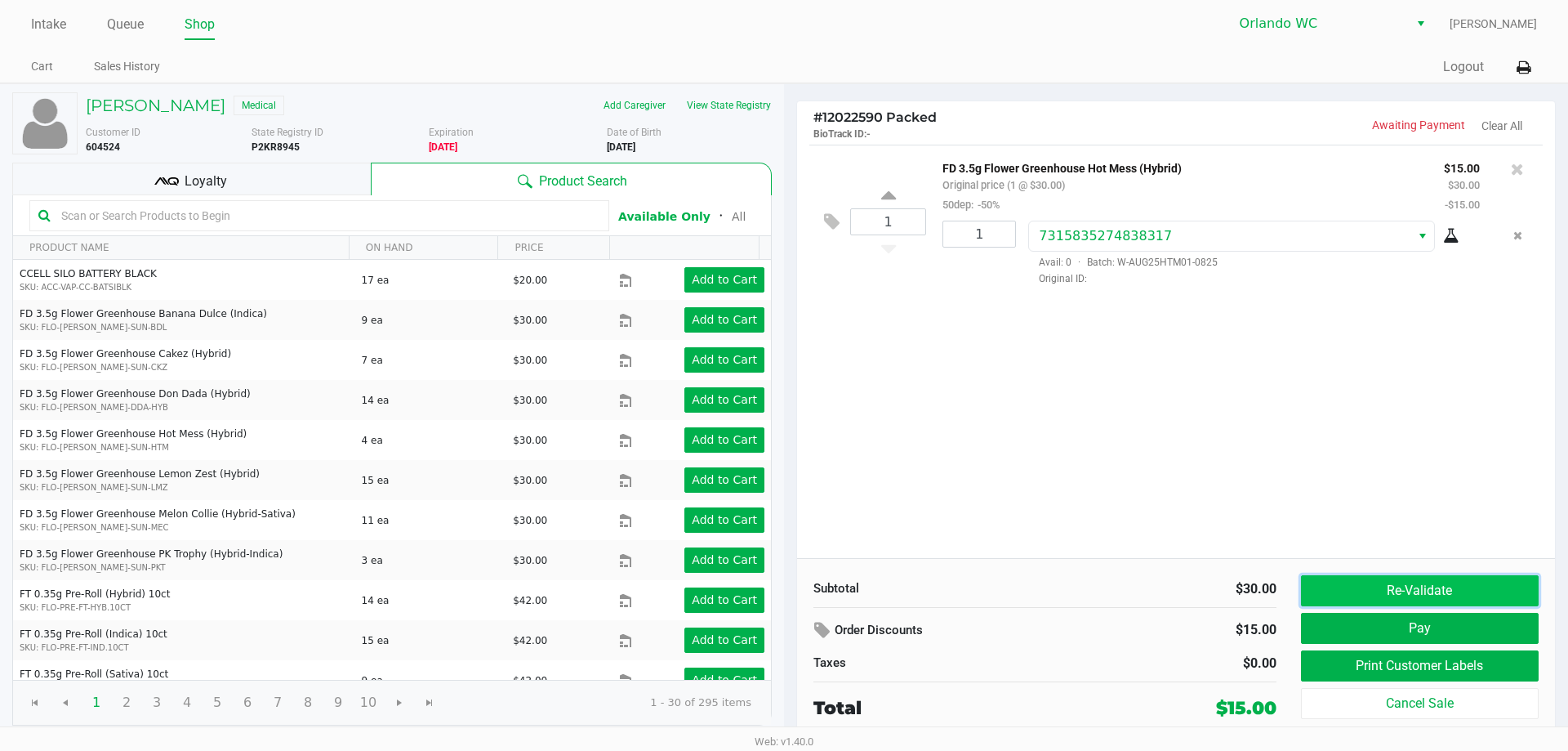
click at [1167, 588] on button "Re-Validate" at bounding box center [1419, 591] width 237 height 31
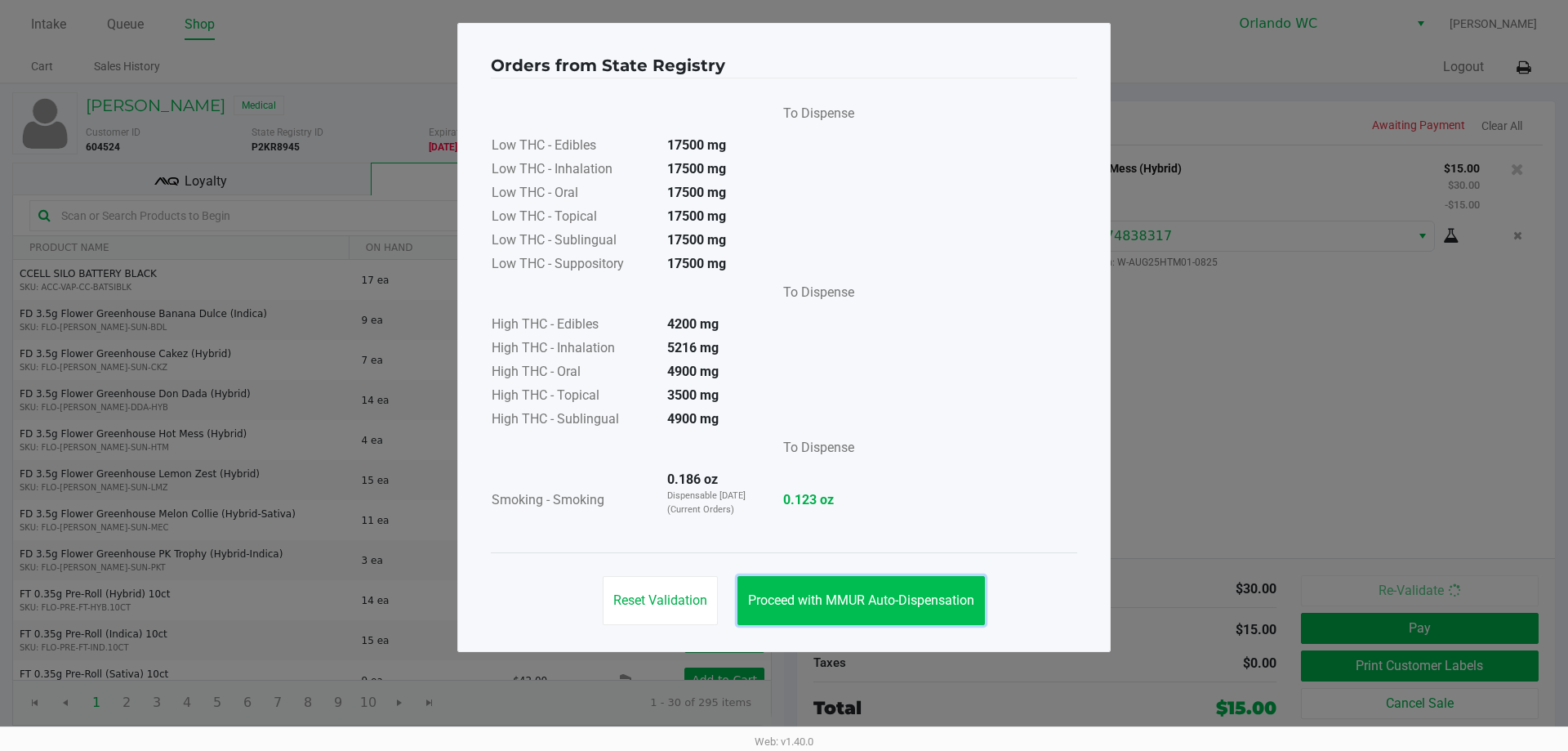
click at [857, 609] on button "Proceed with MMUR Auto-Dispensation" at bounding box center [861, 600] width 247 height 49
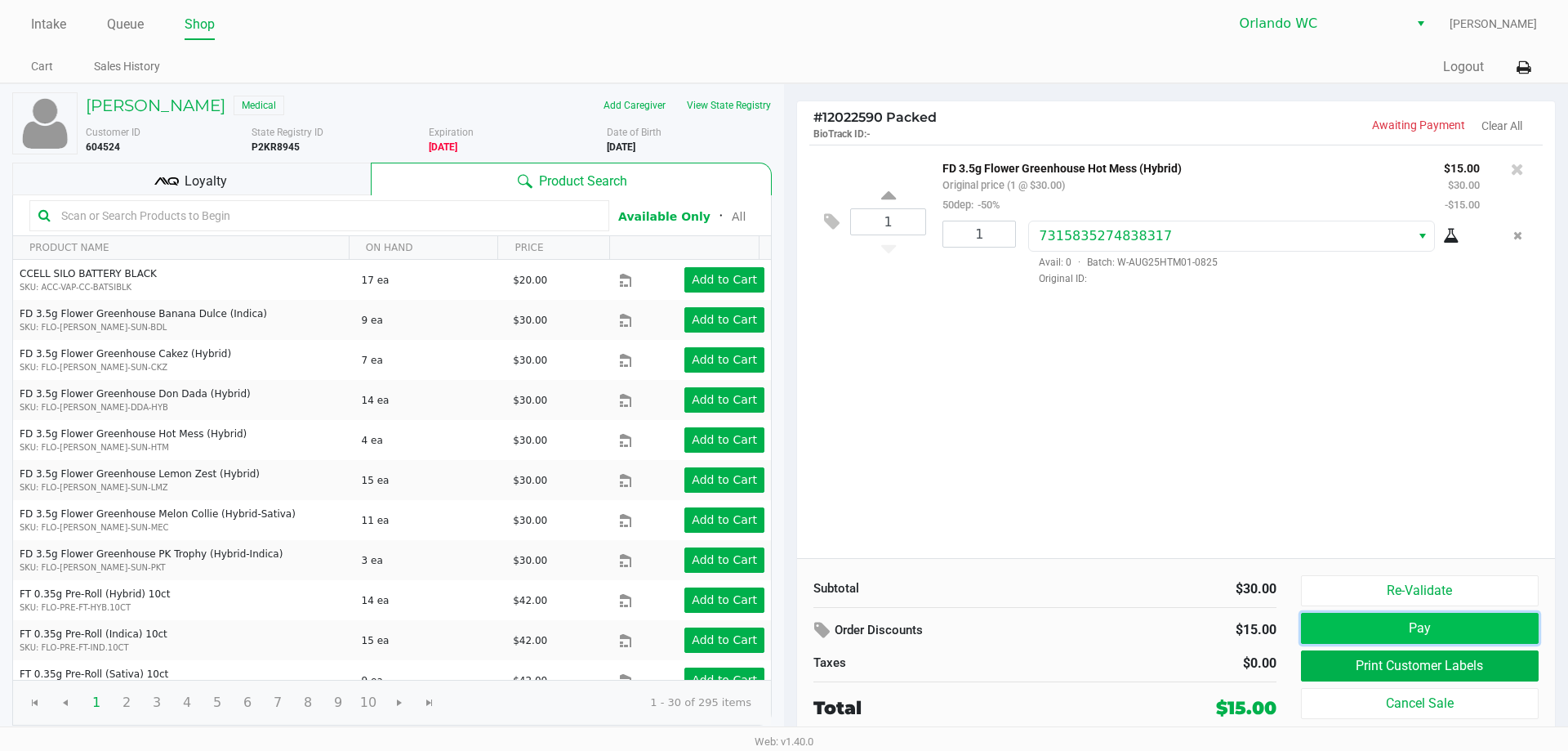
click at [1167, 632] on button "Pay" at bounding box center [1419, 628] width 237 height 31
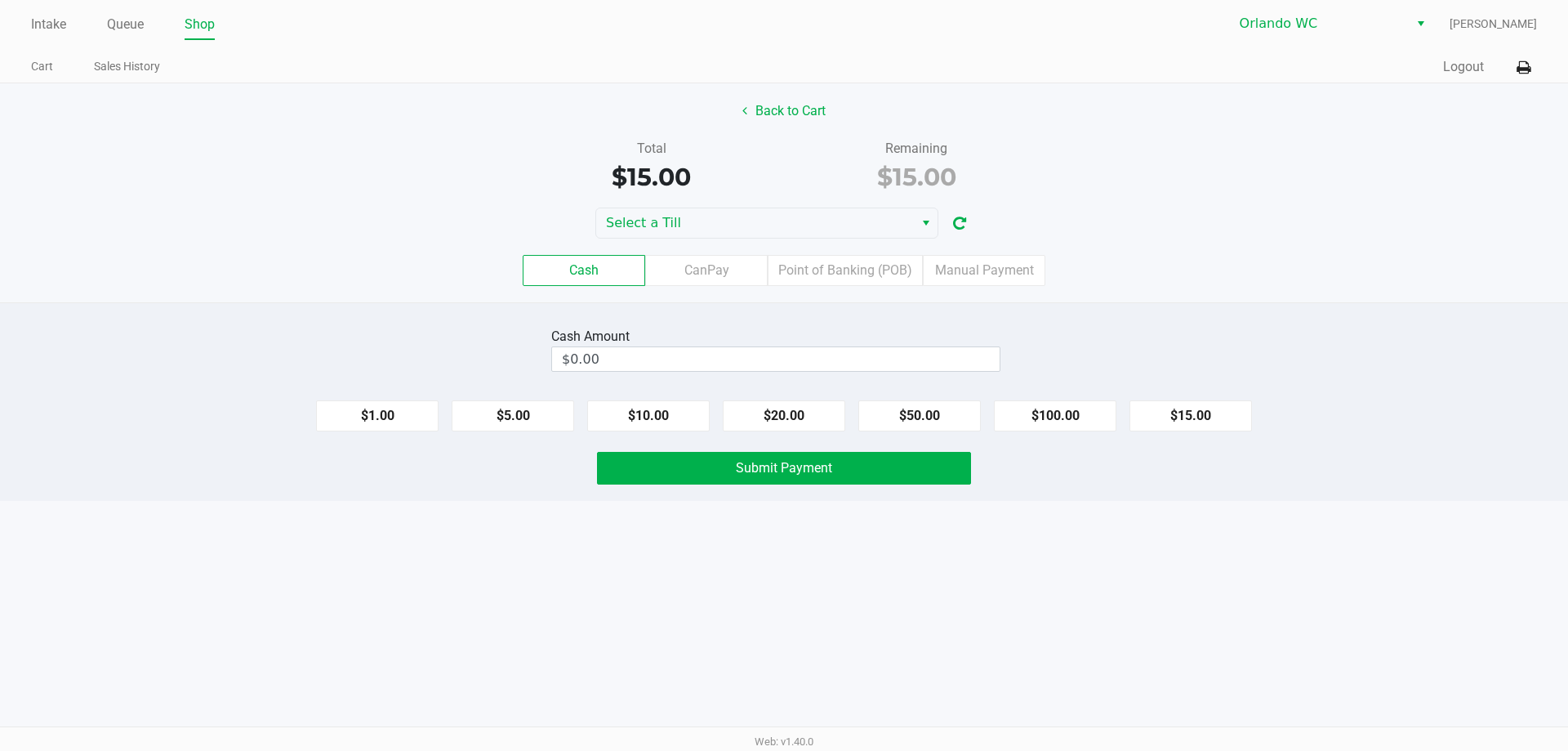
click at [696, 241] on div "Cash CanPay Point of Banking (POB) Manual Payment" at bounding box center [783, 270] width 1592 height 64
click at [706, 229] on span "Select a Till" at bounding box center [754, 223] width 298 height 20
click at [982, 205] on div "Back to Cart Total $15.00 Remaining $15.00 Select a Till Cash CanPay Point of B…" at bounding box center [784, 193] width 1568 height 219
click at [967, 219] on button "button" at bounding box center [959, 223] width 26 height 30
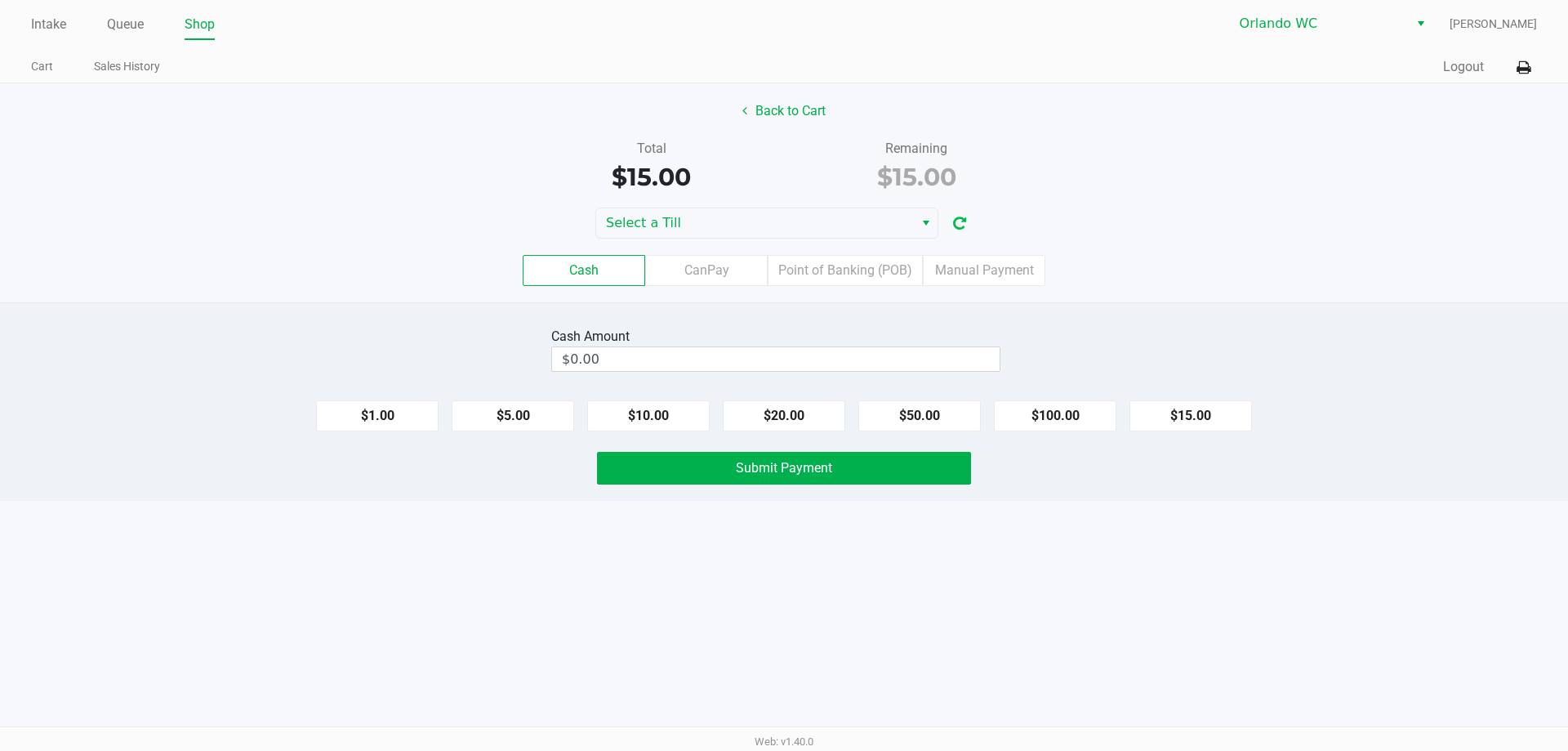
click at [967, 219] on button "button" at bounding box center [959, 223] width 26 height 30
click at [965, 219] on icon "button" at bounding box center [960, 223] width 13 height 12
click at [879, 228] on span "Select a Till" at bounding box center [754, 223] width 298 height 20
click at [1000, 212] on div "Select a Till" at bounding box center [784, 223] width 1568 height 31
click at [954, 223] on icon "button" at bounding box center [960, 223] width 13 height 12
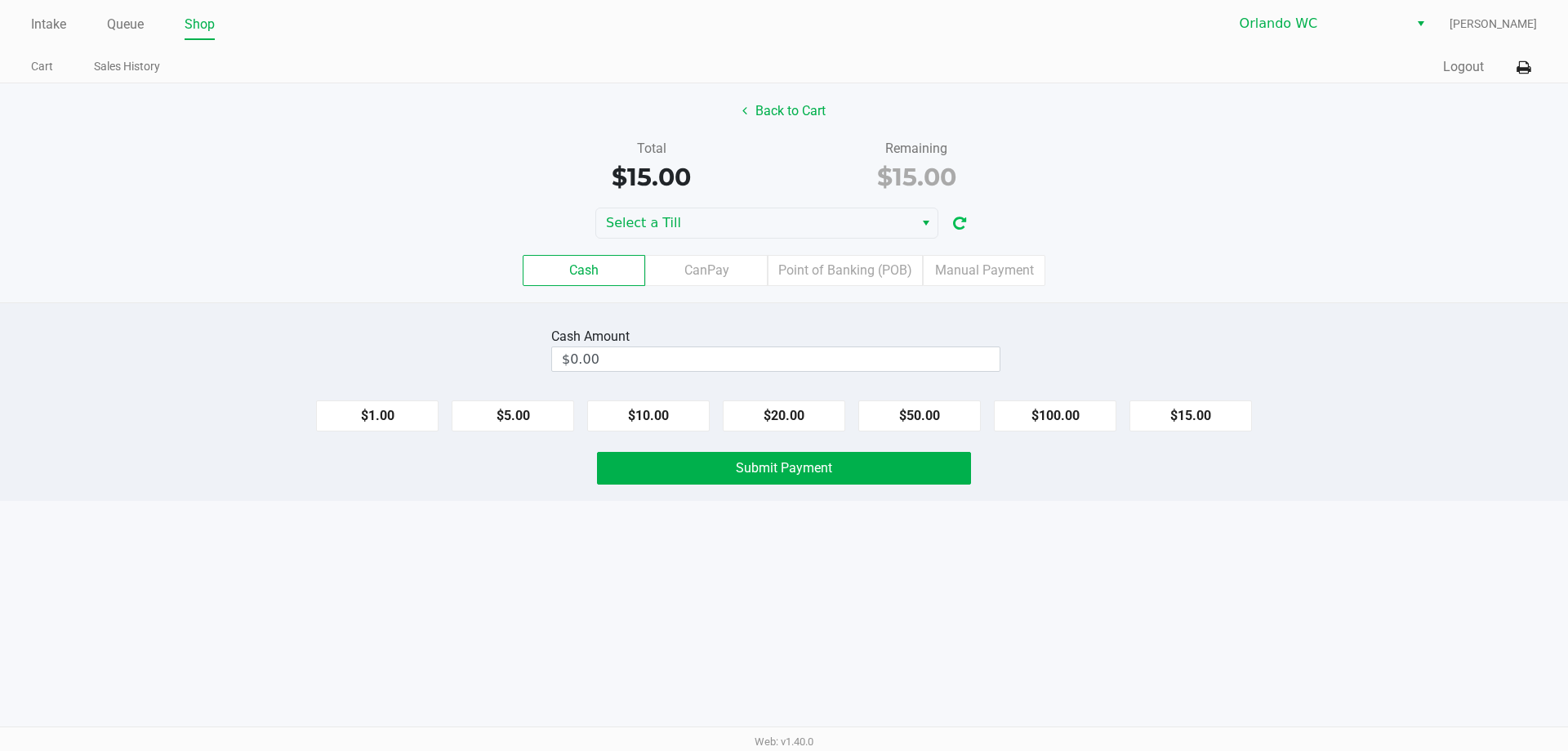
click at [954, 223] on icon "button" at bounding box center [960, 223] width 13 height 12
click at [919, 223] on span "Select" at bounding box center [926, 223] width 13 height 20
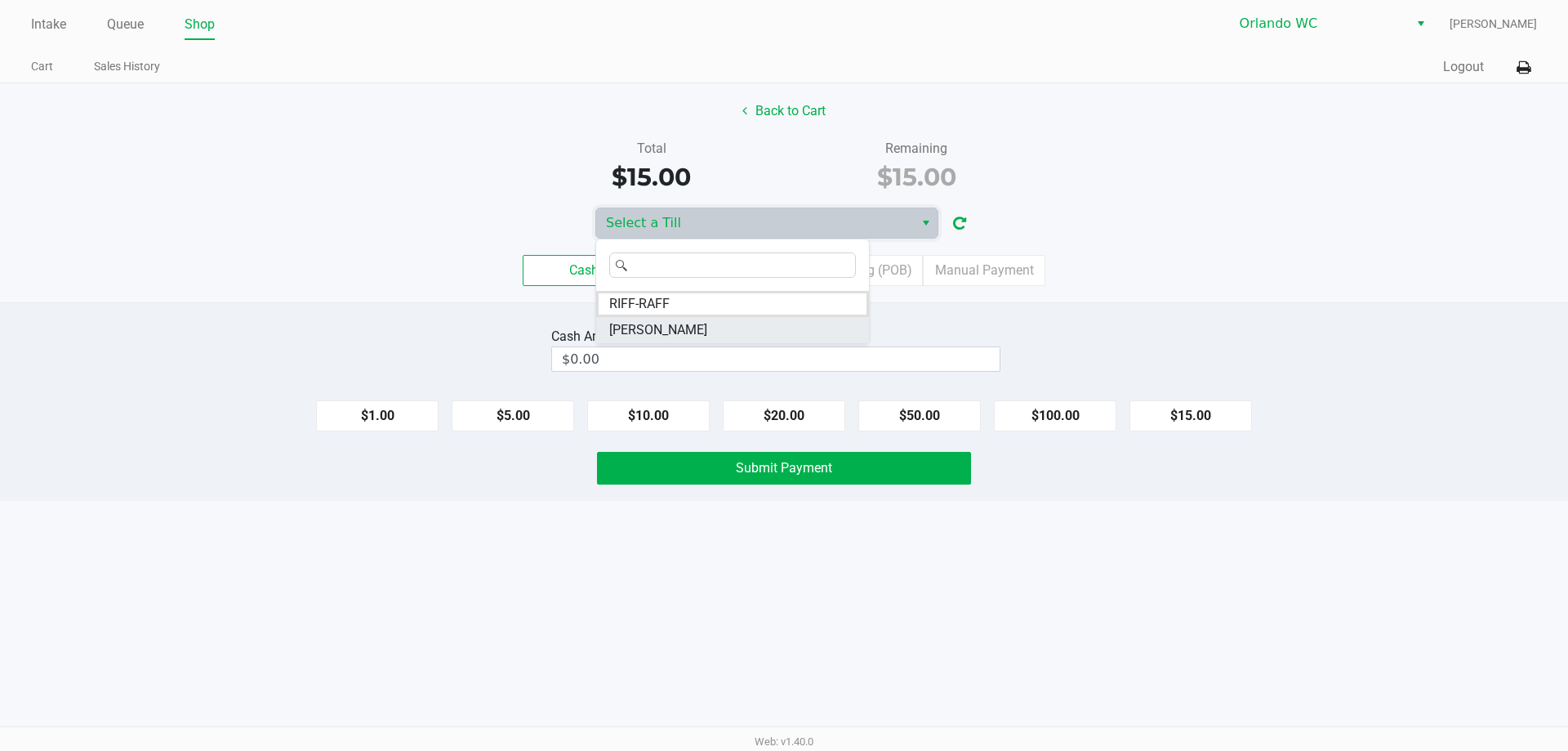
click at [774, 327] on li "TYWIN-LANNISTER" at bounding box center [732, 330] width 272 height 26
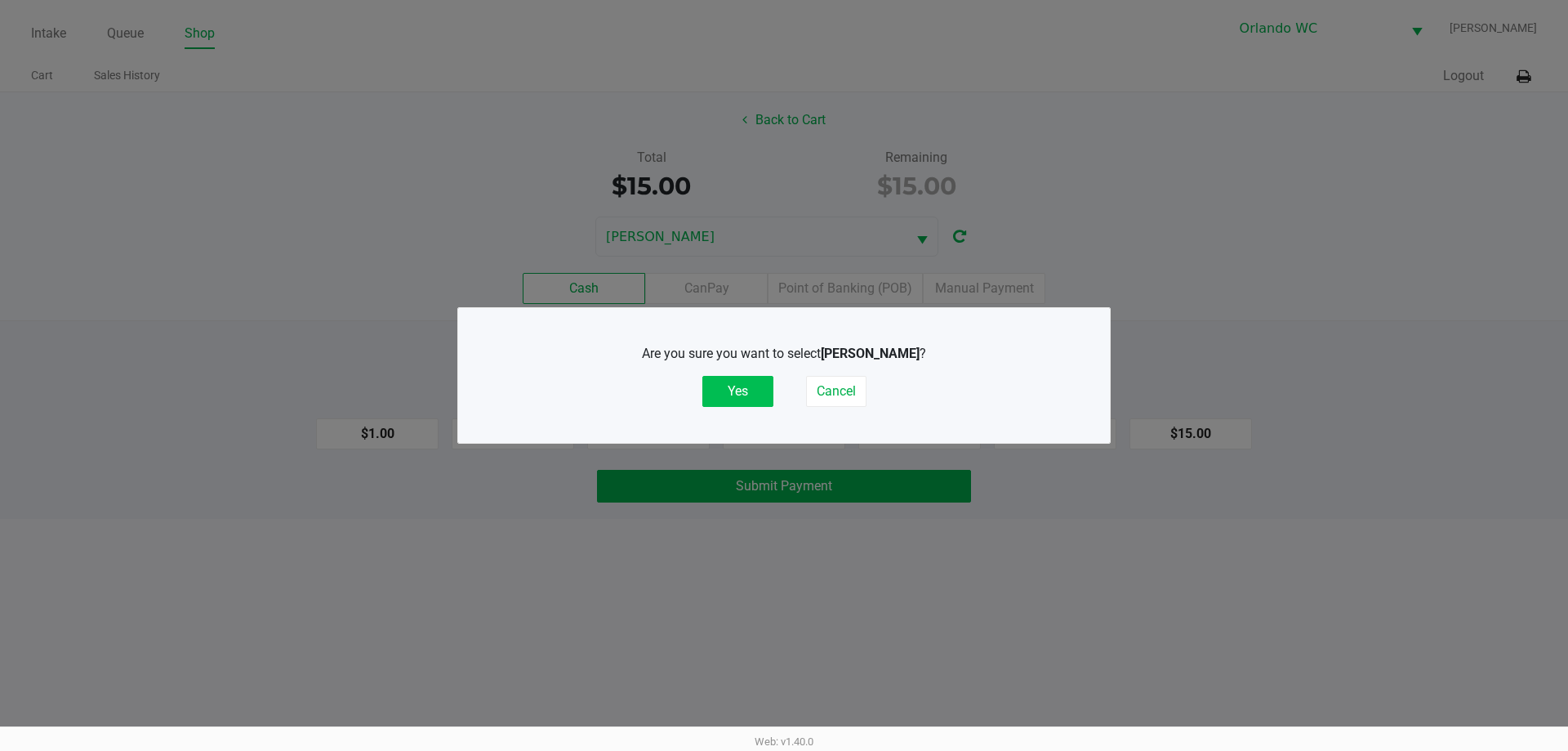
click at [753, 392] on button "Yes" at bounding box center [737, 391] width 71 height 31
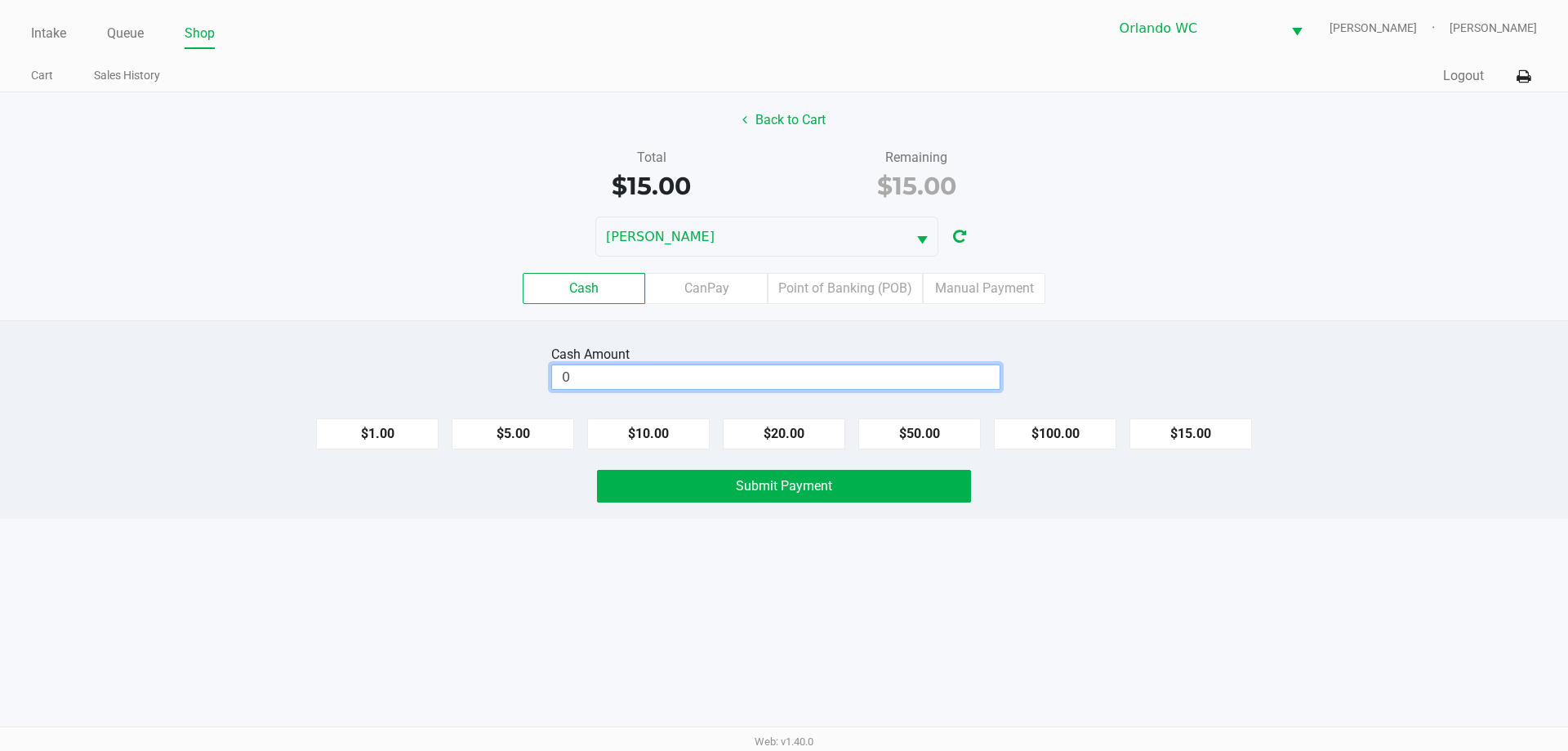
click at [719, 385] on input "0" at bounding box center [775, 376] width 447 height 23
click at [1167, 438] on button "$15.00" at bounding box center [1190, 434] width 123 height 31
type input "$15.00"
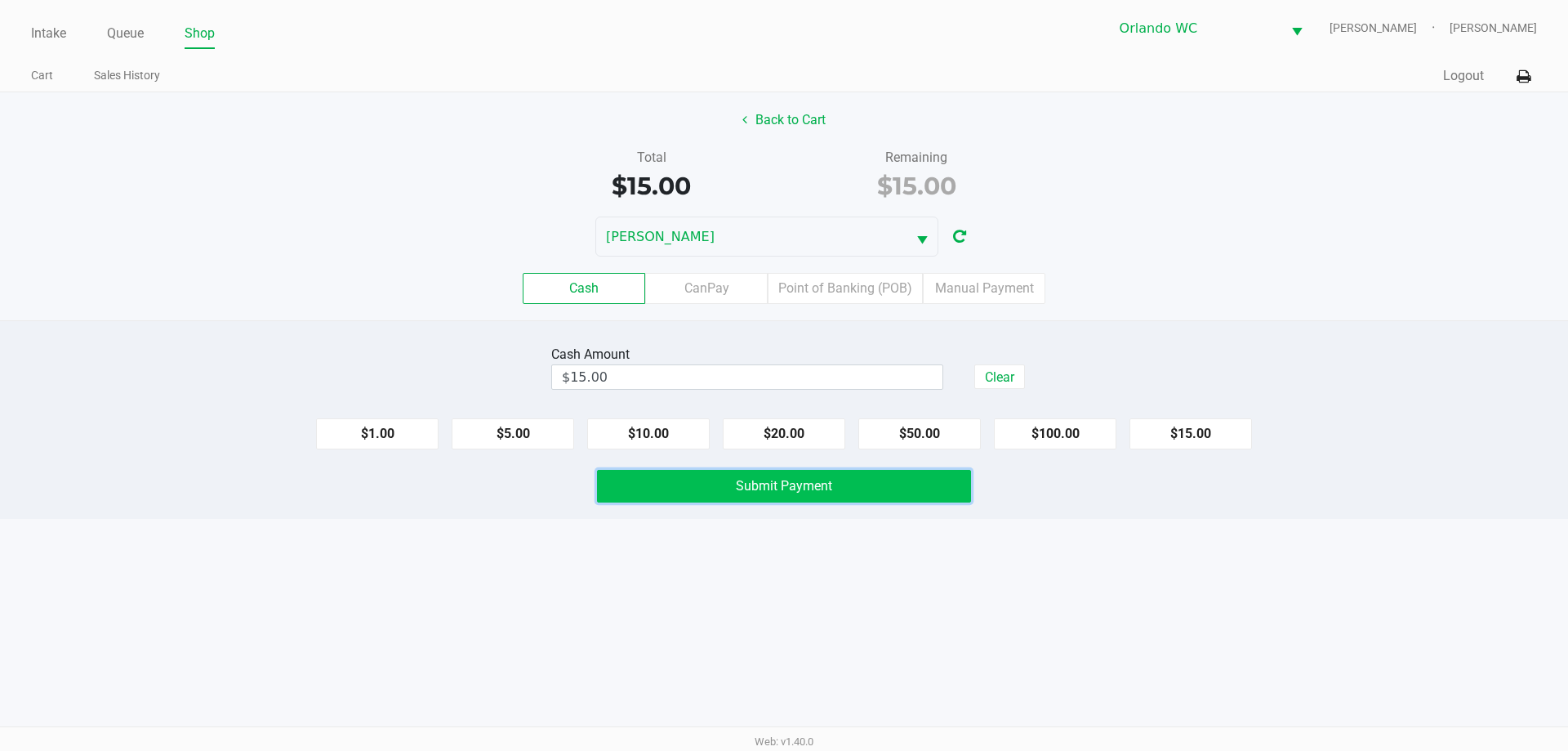
click at [896, 489] on button "Submit Payment" at bounding box center [783, 486] width 374 height 32
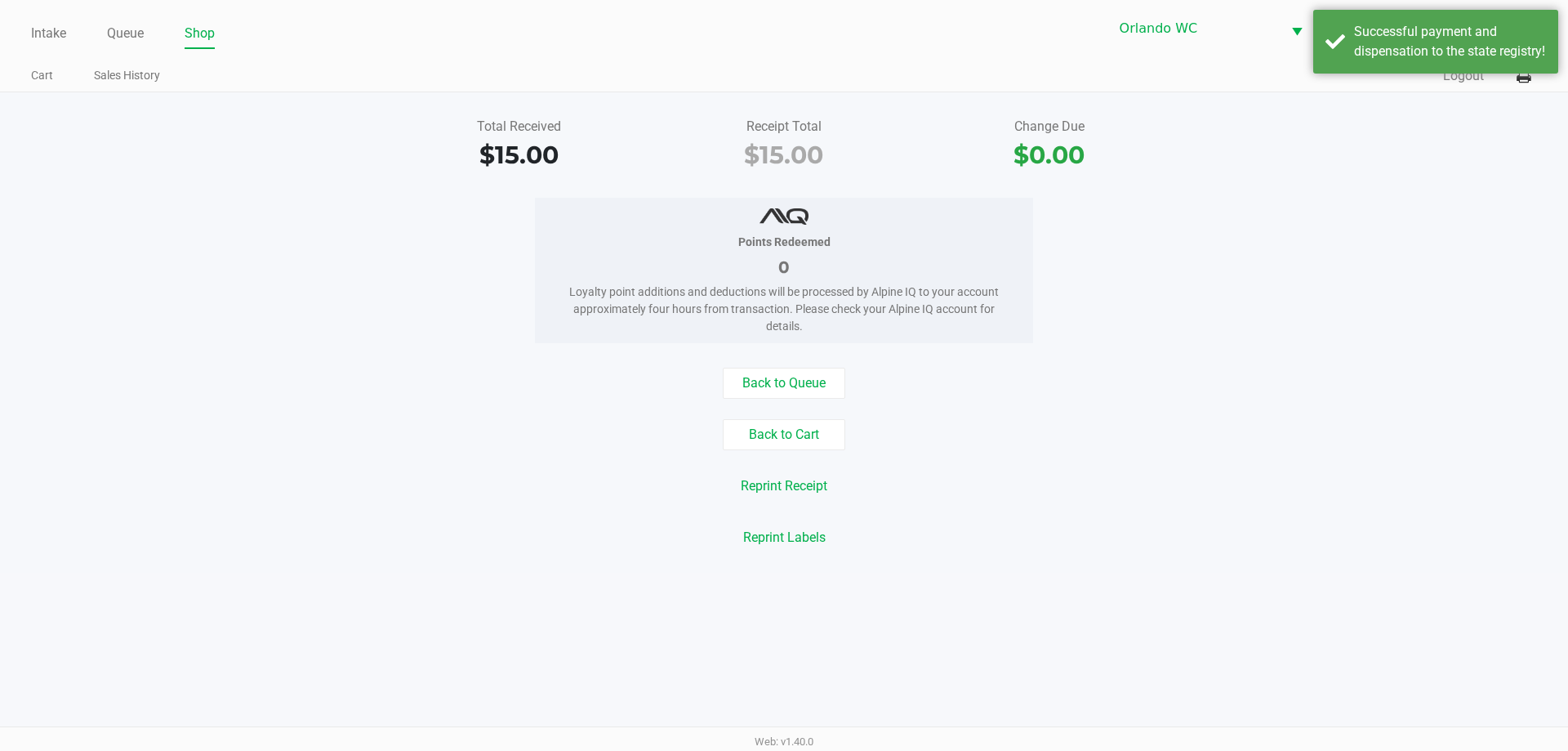
click at [1167, 48] on div "Intake Queue Shop Orlando WC TYWIN-LANNISTER Lisa Heinzman Cart Sales History Q…" at bounding box center [784, 46] width 1568 height 92
click at [1167, 53] on div "Successful payment and dispensation to the state registry!" at bounding box center [1435, 41] width 245 height 64
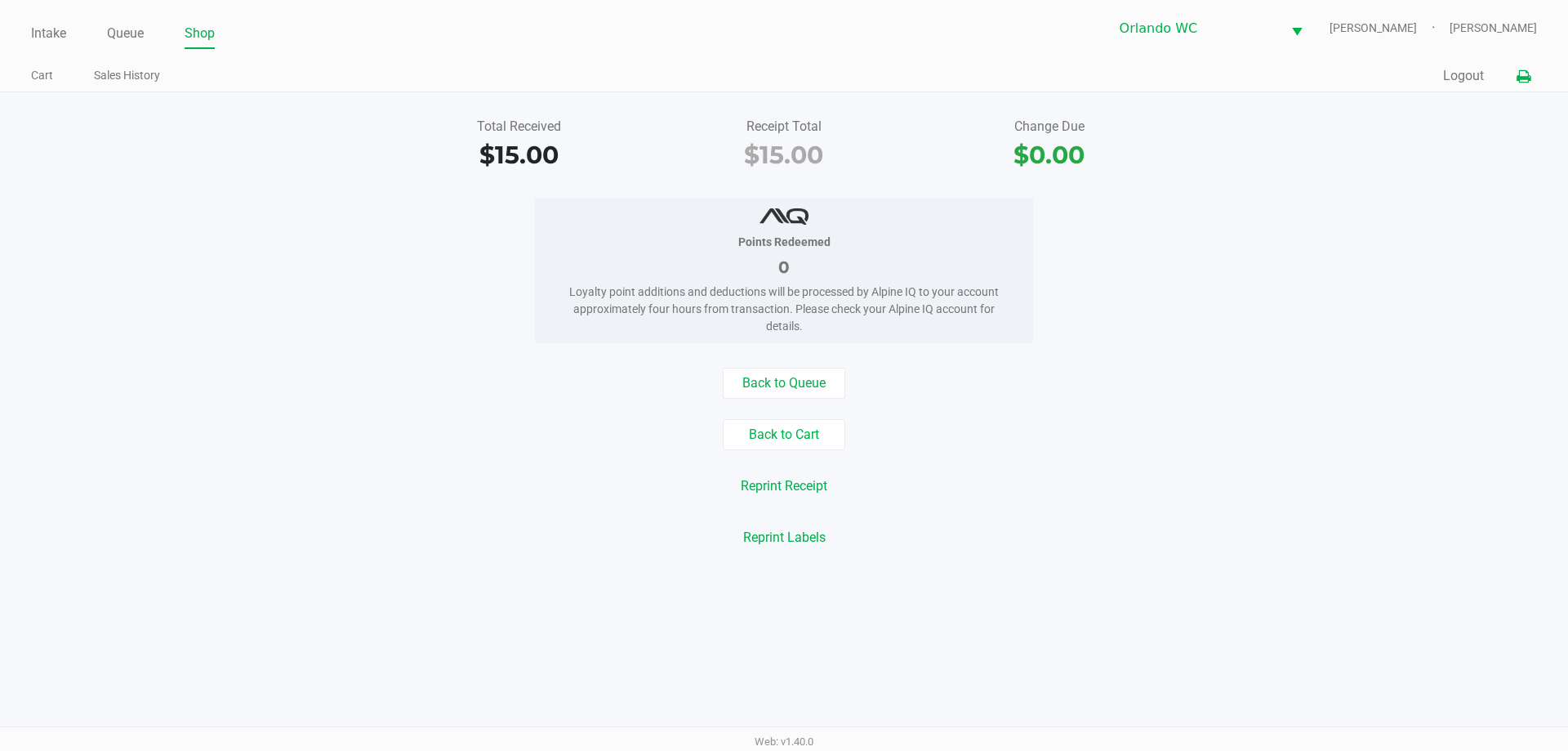
click at [1167, 67] on button at bounding box center [1523, 76] width 27 height 30
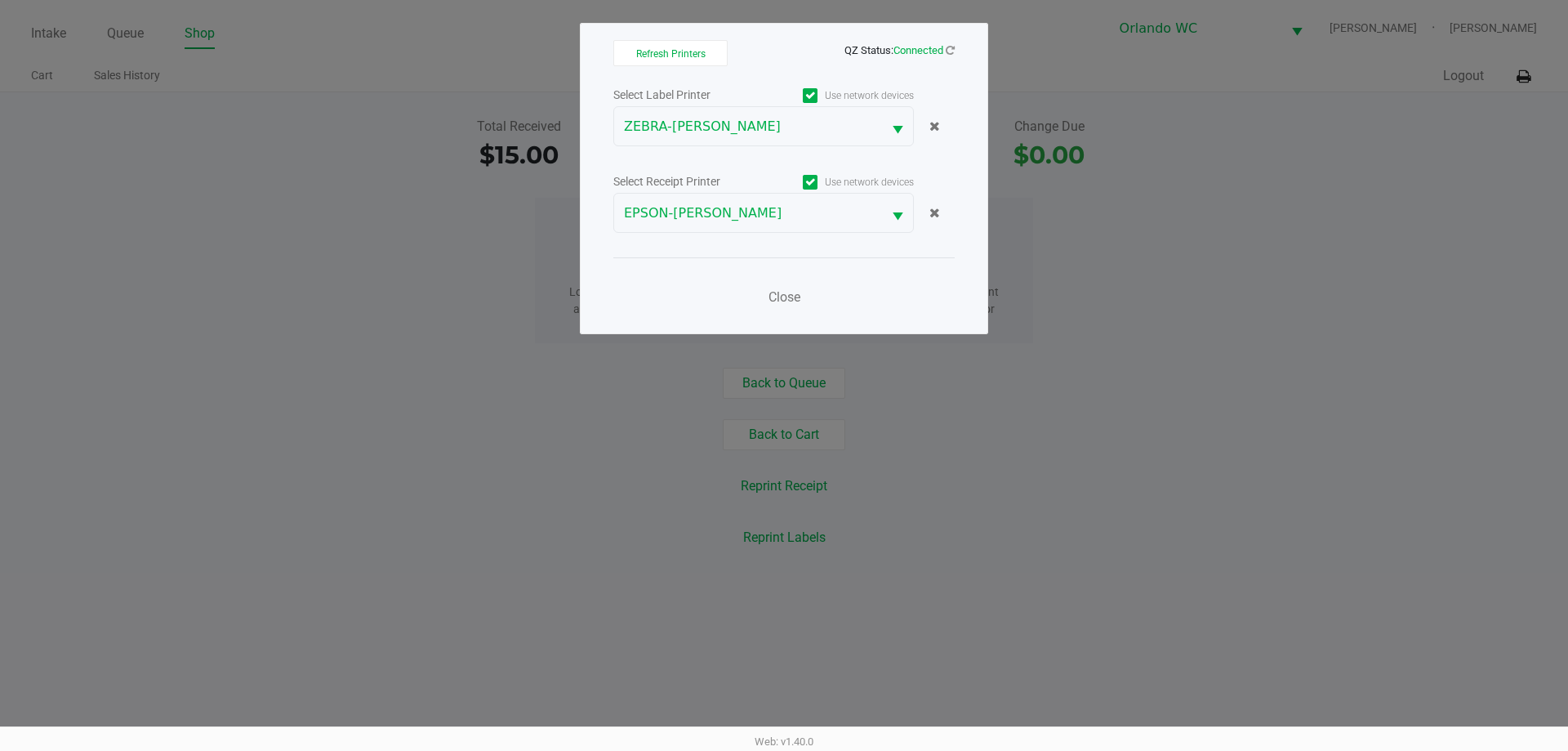
click at [1126, 255] on ngb-modal-window "Refresh Printers QZ Status: Connected Select Label Printer Use network devices …" at bounding box center [784, 376] width 1568 height 751
click at [780, 305] on button "Close" at bounding box center [784, 298] width 49 height 32
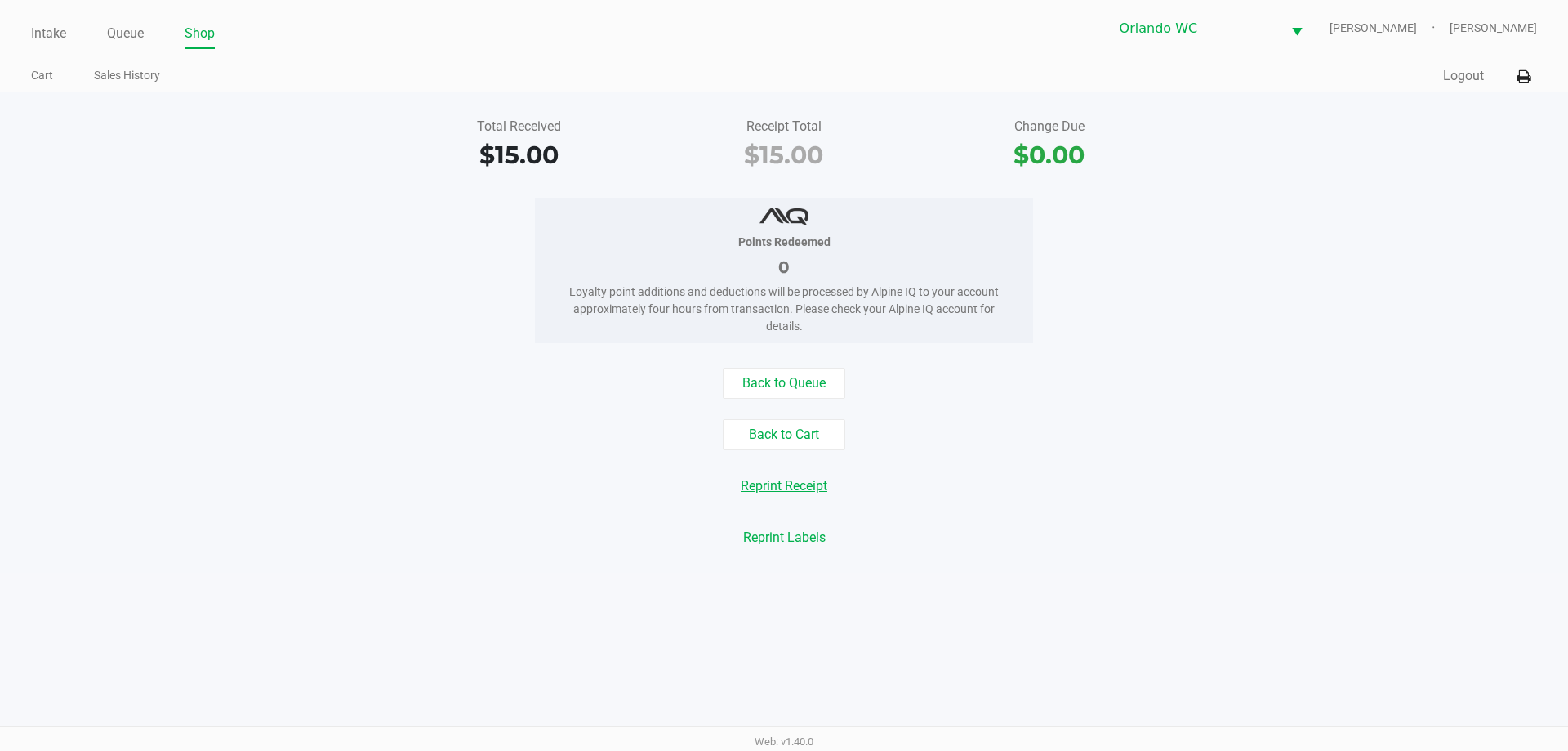
click at [820, 475] on button "Reprint Receipt" at bounding box center [784, 486] width 108 height 31
click at [788, 491] on button "Reprint Receipt" at bounding box center [784, 486] width 108 height 31
click at [1038, 426] on div "Back to Cart" at bounding box center [783, 435] width 1592 height 31
click at [798, 485] on button "Reprint Receipt" at bounding box center [784, 486] width 108 height 31
click at [1167, 71] on icon at bounding box center [1523, 76] width 13 height 12
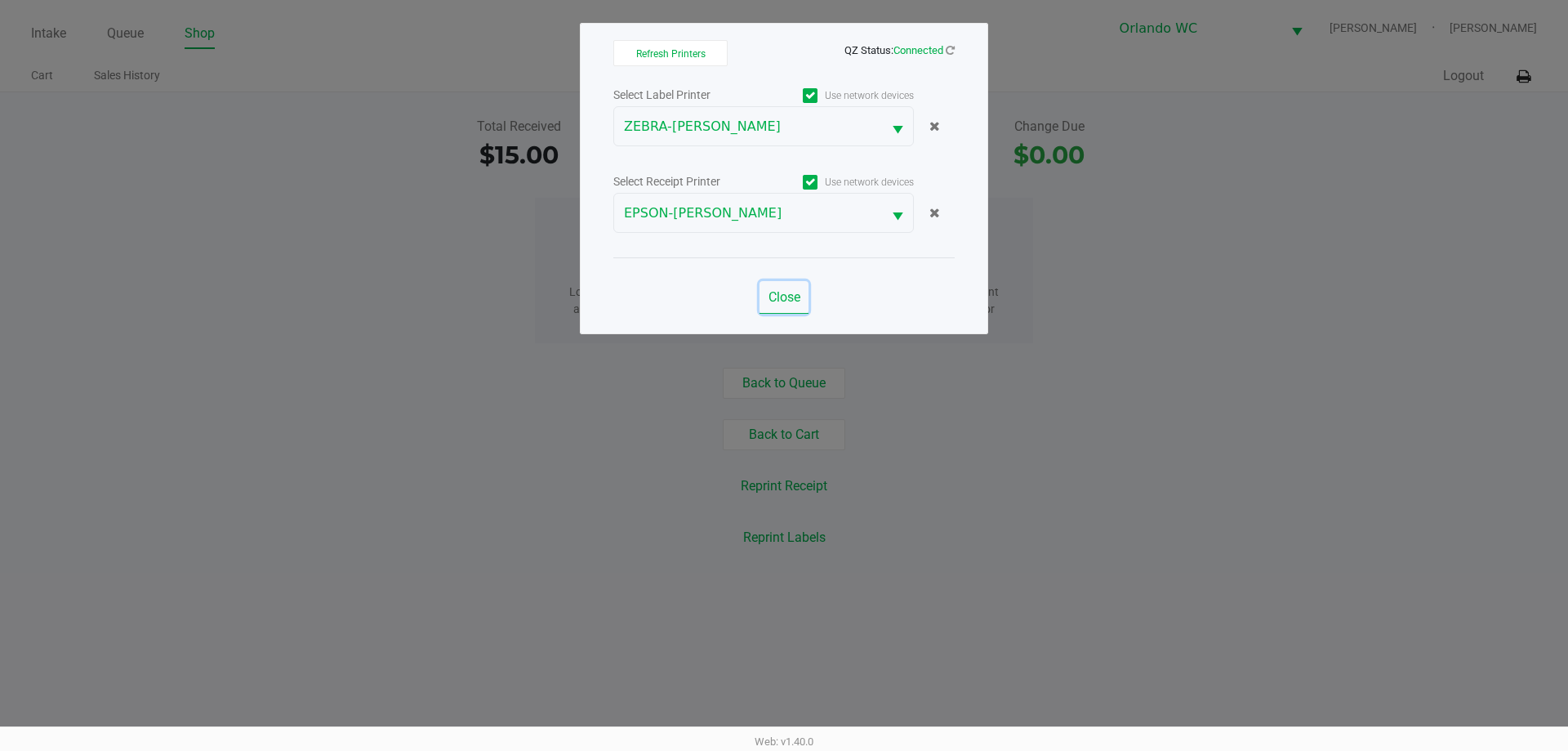
click at [797, 304] on span "Close" at bounding box center [785, 297] width 32 height 15
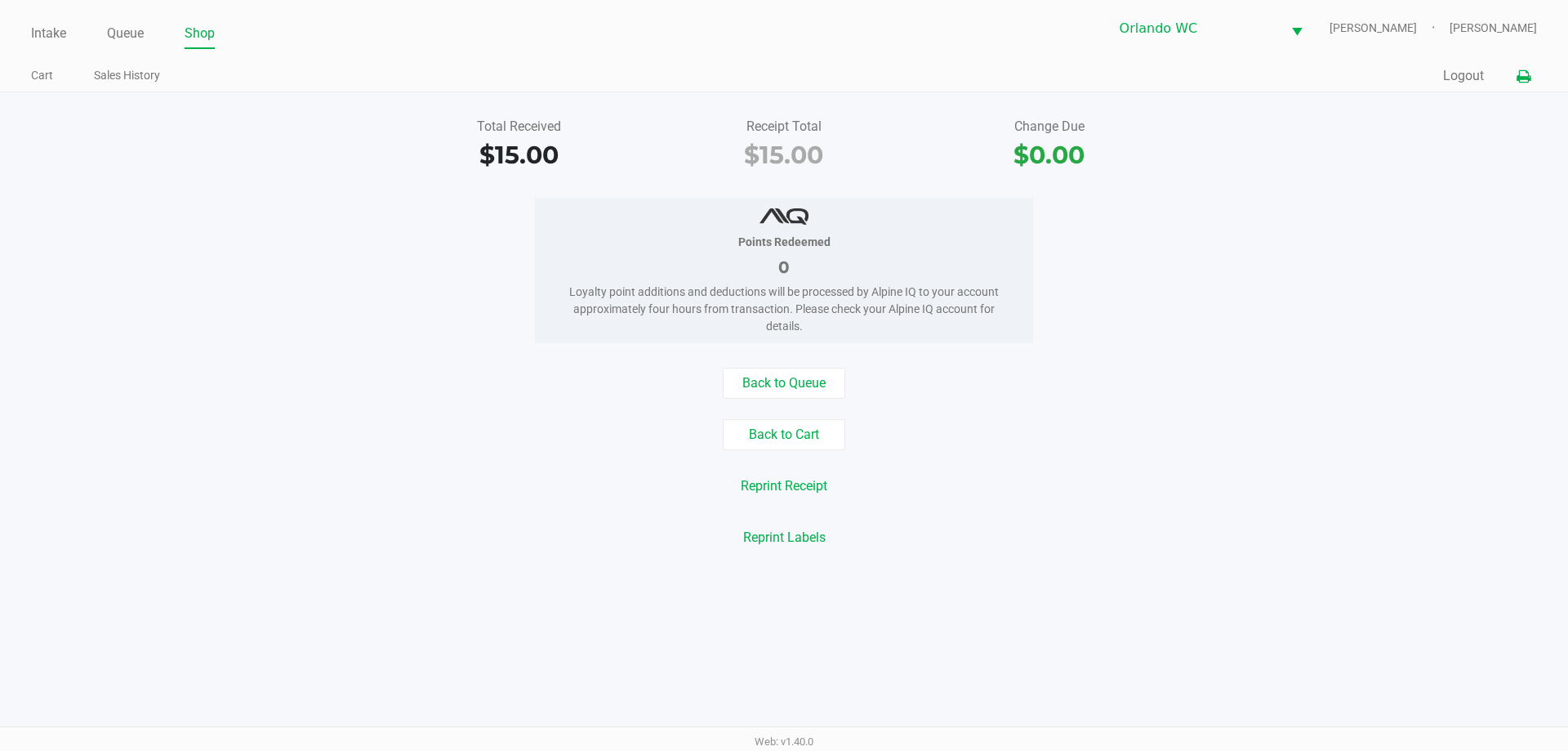
click at [1167, 69] on button at bounding box center [1523, 76] width 27 height 30
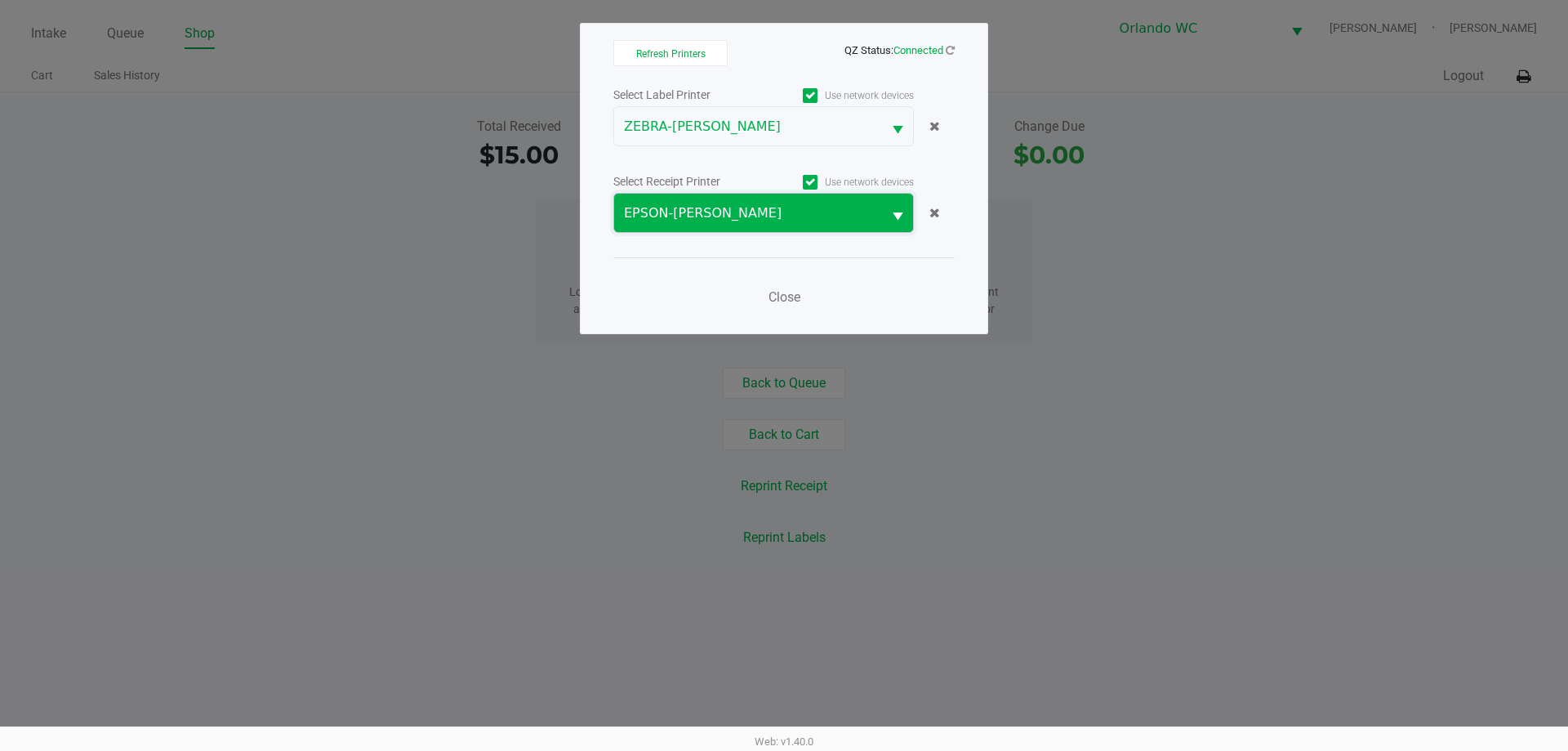
click at [861, 217] on span "EPSON-[PERSON_NAME]" at bounding box center [747, 213] width 248 height 20
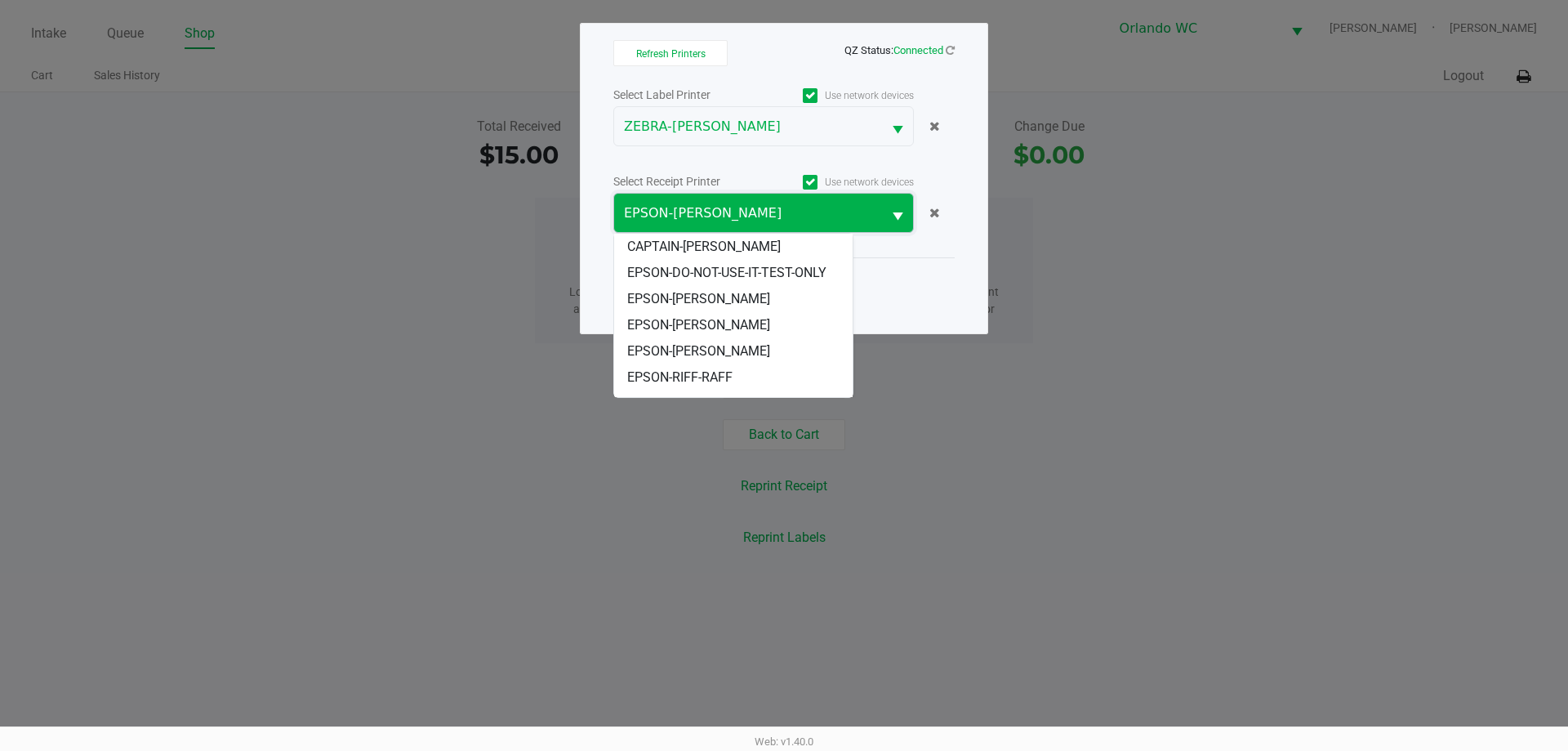
scroll to position [46, 0]
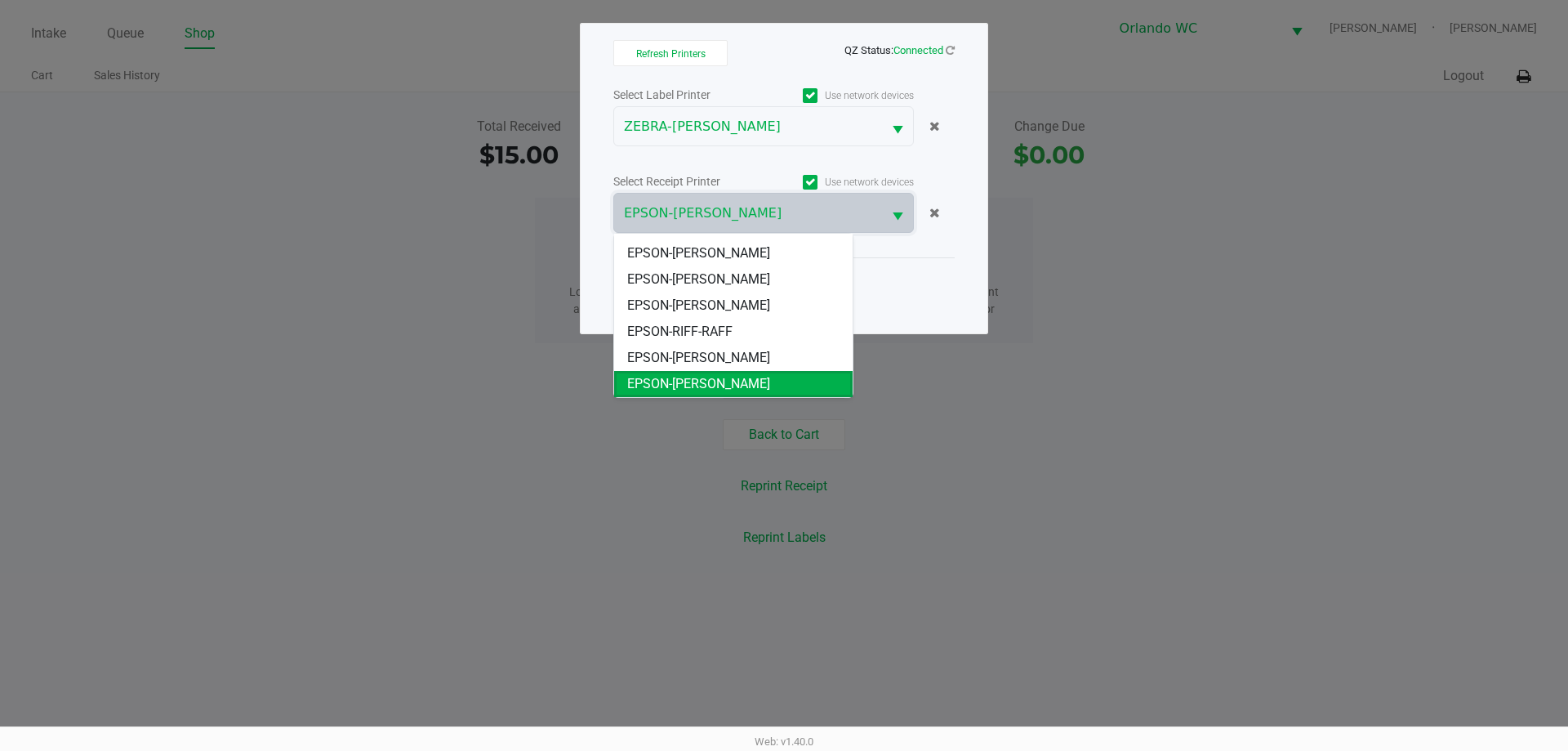
click at [925, 272] on div "Close" at bounding box center [783, 287] width 341 height 60
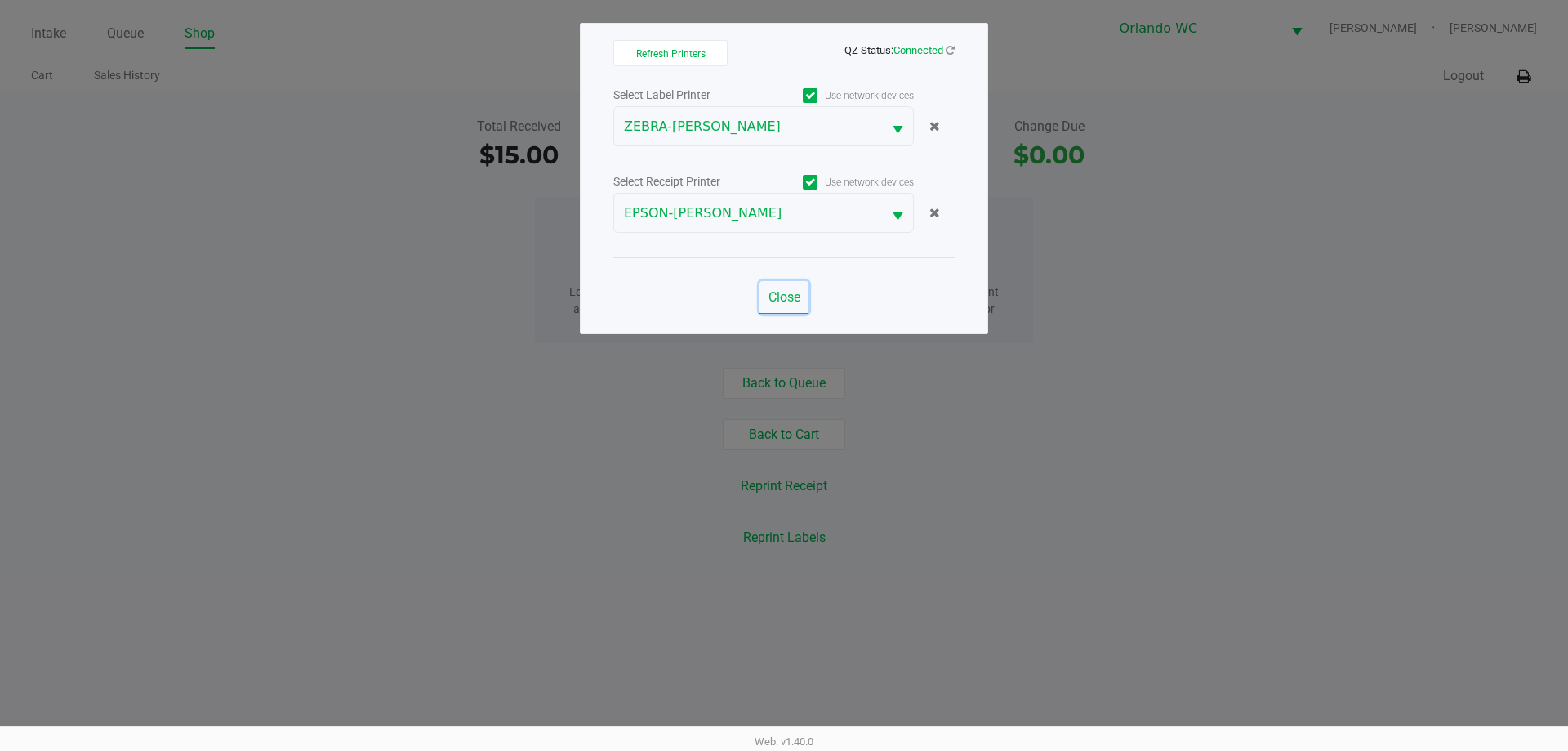
click at [789, 304] on span "Close" at bounding box center [785, 297] width 32 height 15
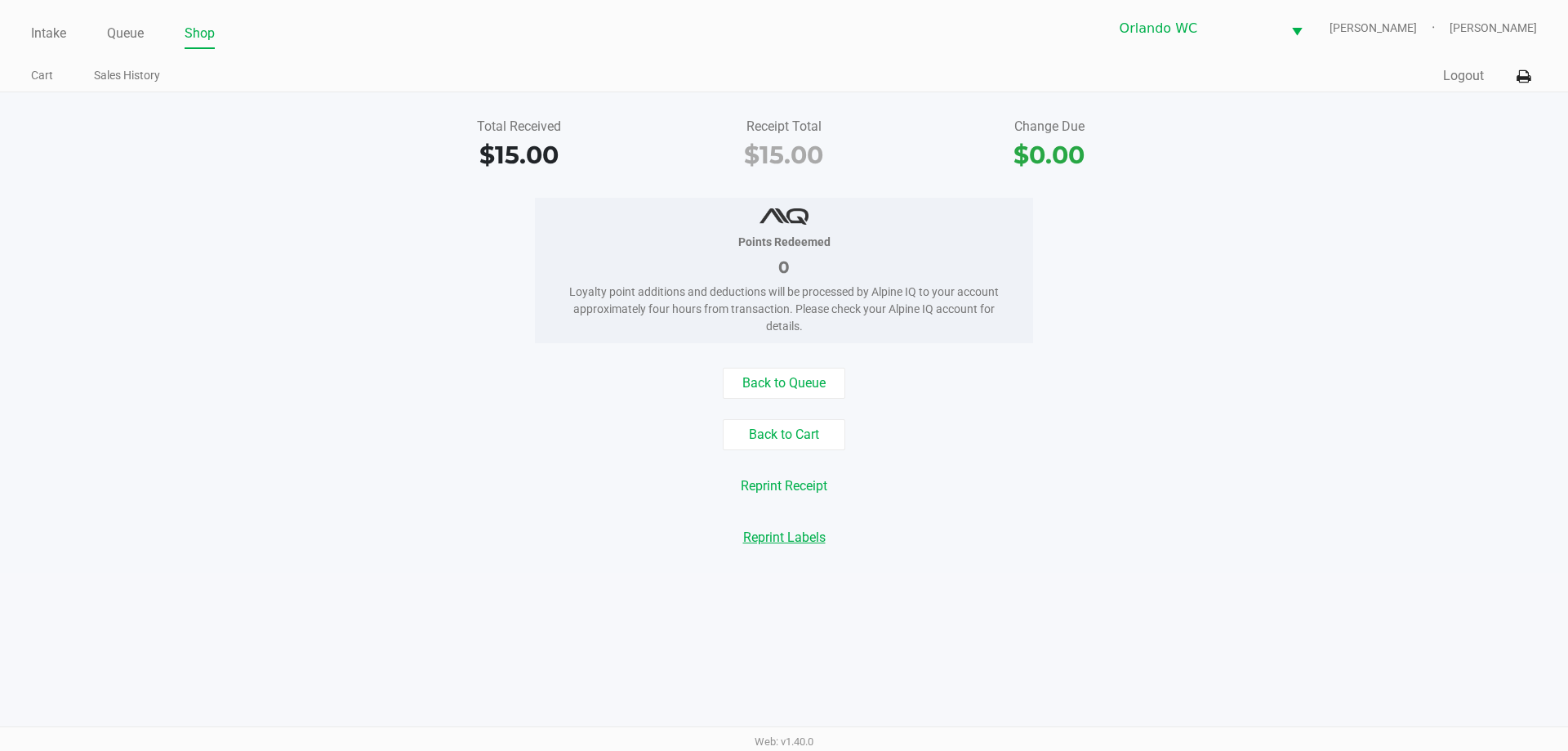
click at [788, 546] on button "Reprint Labels" at bounding box center [785, 537] width 104 height 31
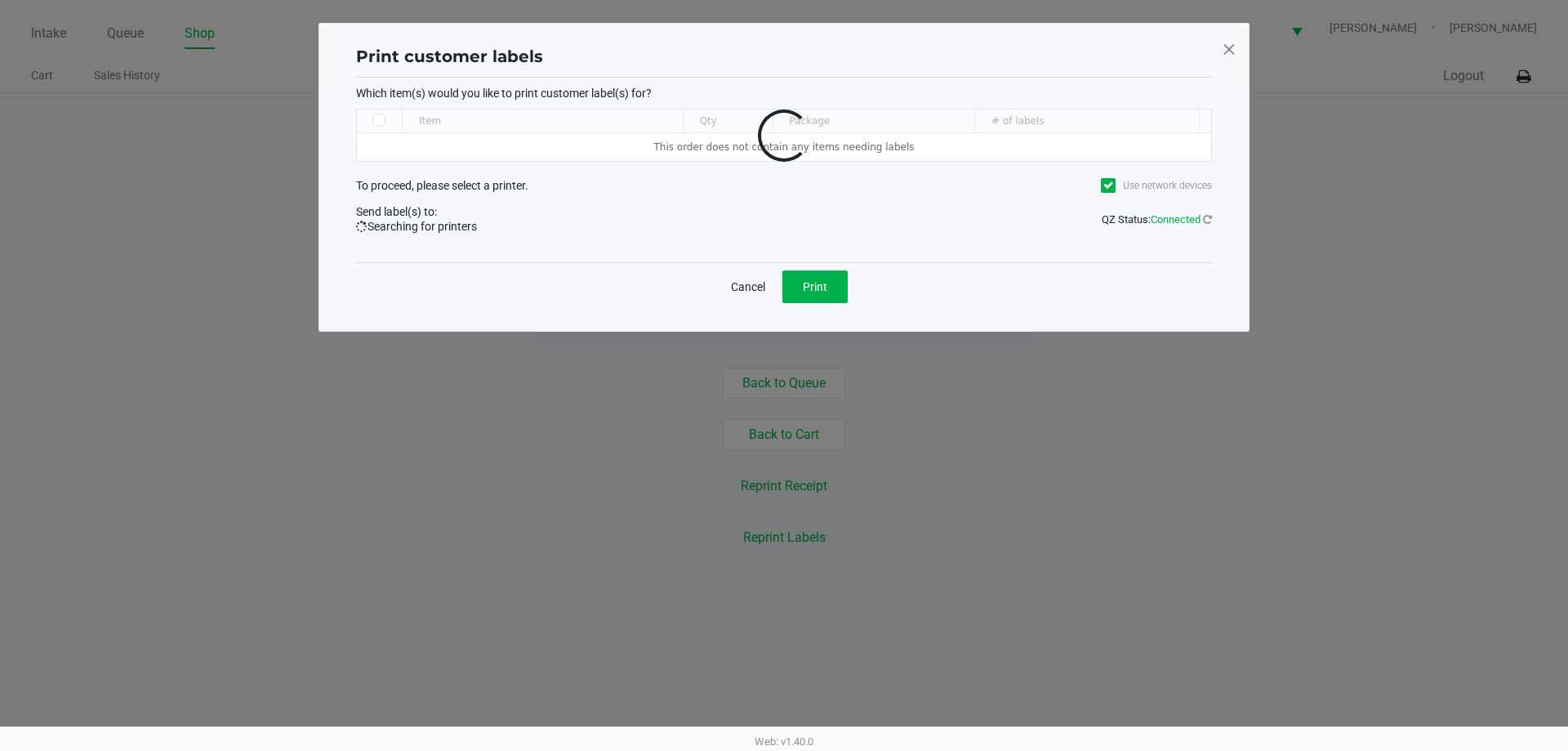
click at [1167, 50] on div "Print customer labels Which item(s) would you like to print customer label(s) f…" at bounding box center [783, 177] width 931 height 309
click at [1167, 50] on span at bounding box center [1228, 48] width 14 height 26
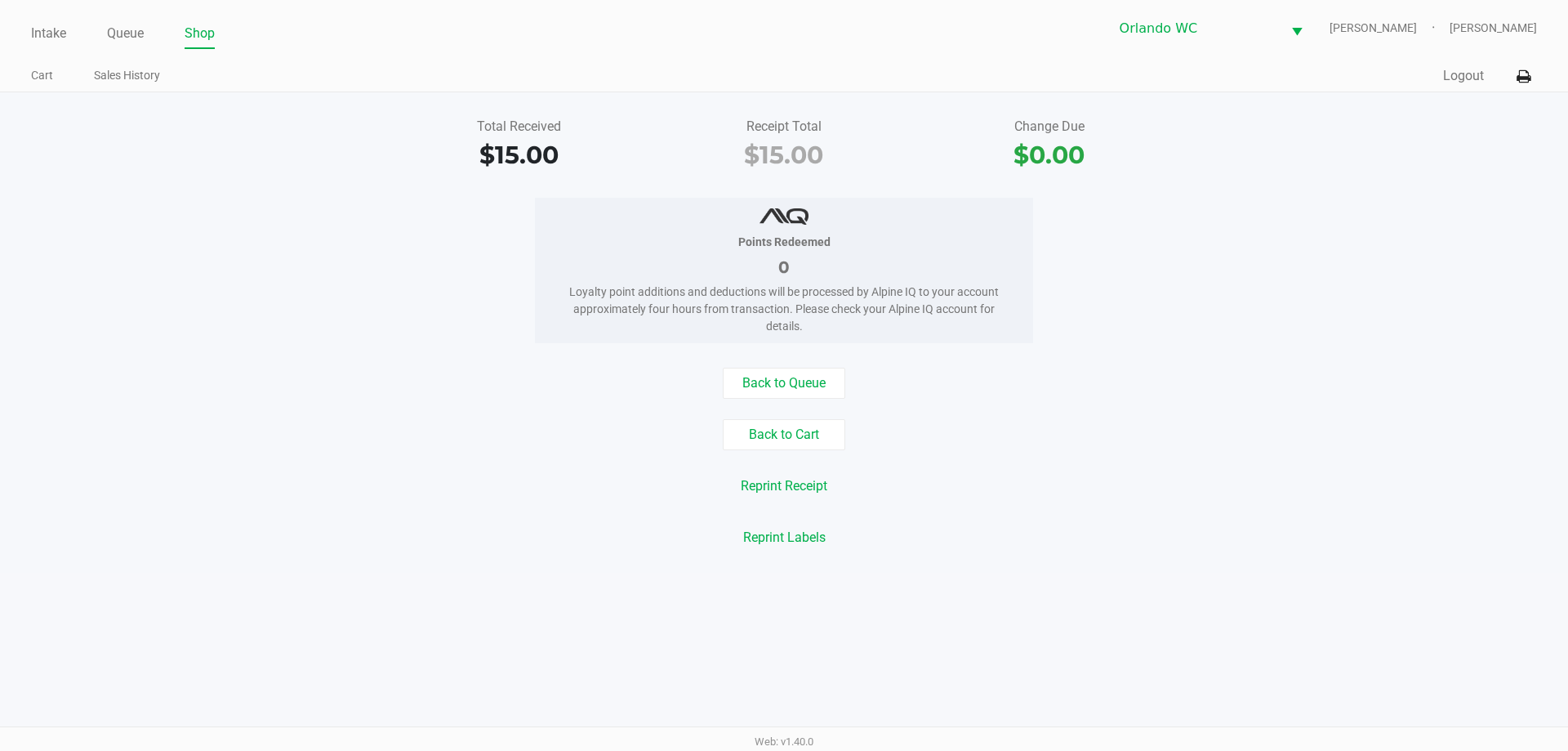
click at [1167, 50] on div "Print customer labels Which item(s) would you like to print customer label(s) f…" at bounding box center [783, 136] width 931 height 309
click at [820, 484] on button "Reprint Receipt" at bounding box center [784, 486] width 108 height 31
click at [1167, 71] on icon at bounding box center [1523, 76] width 13 height 12
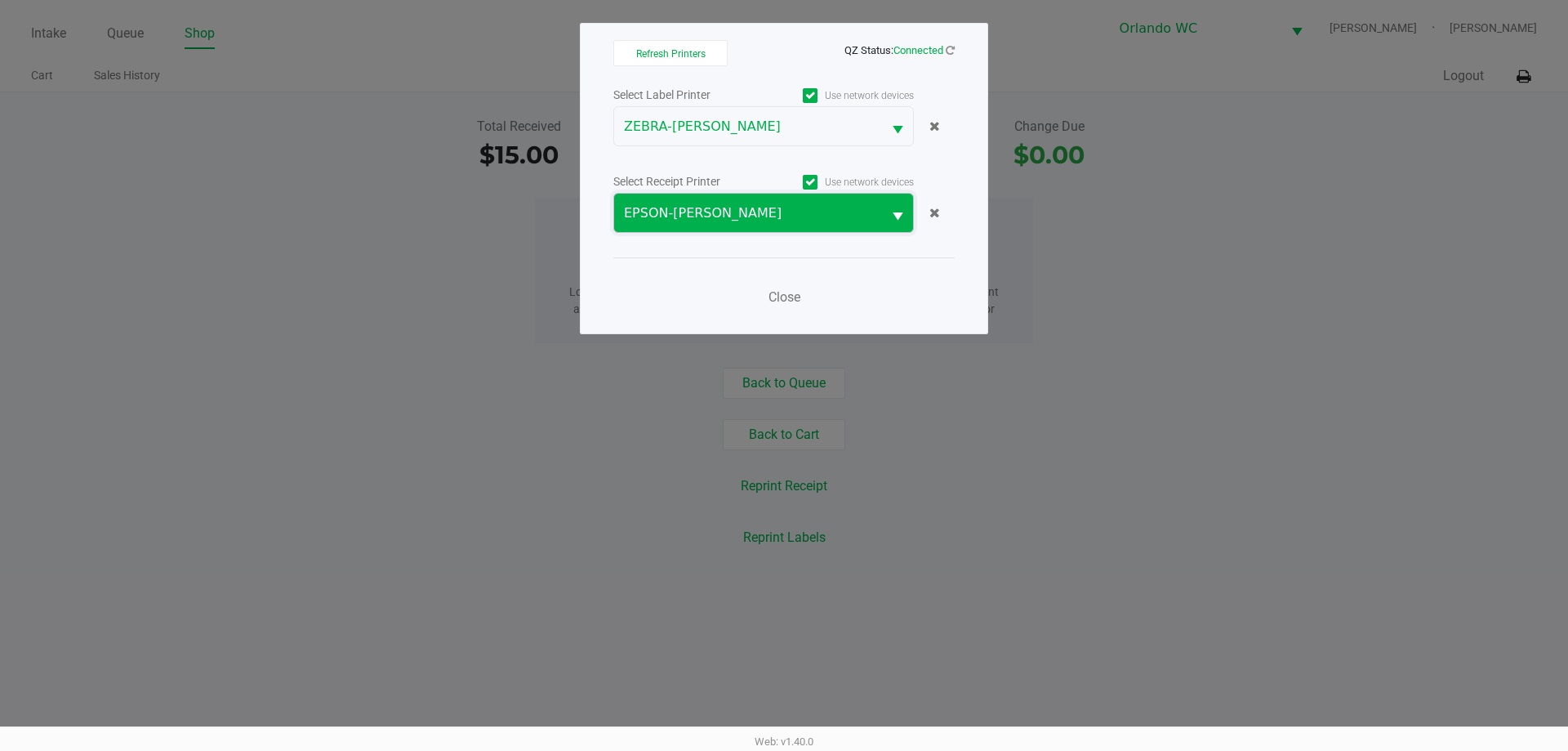
click at [719, 212] on span "EPSON-[PERSON_NAME]" at bounding box center [747, 213] width 248 height 20
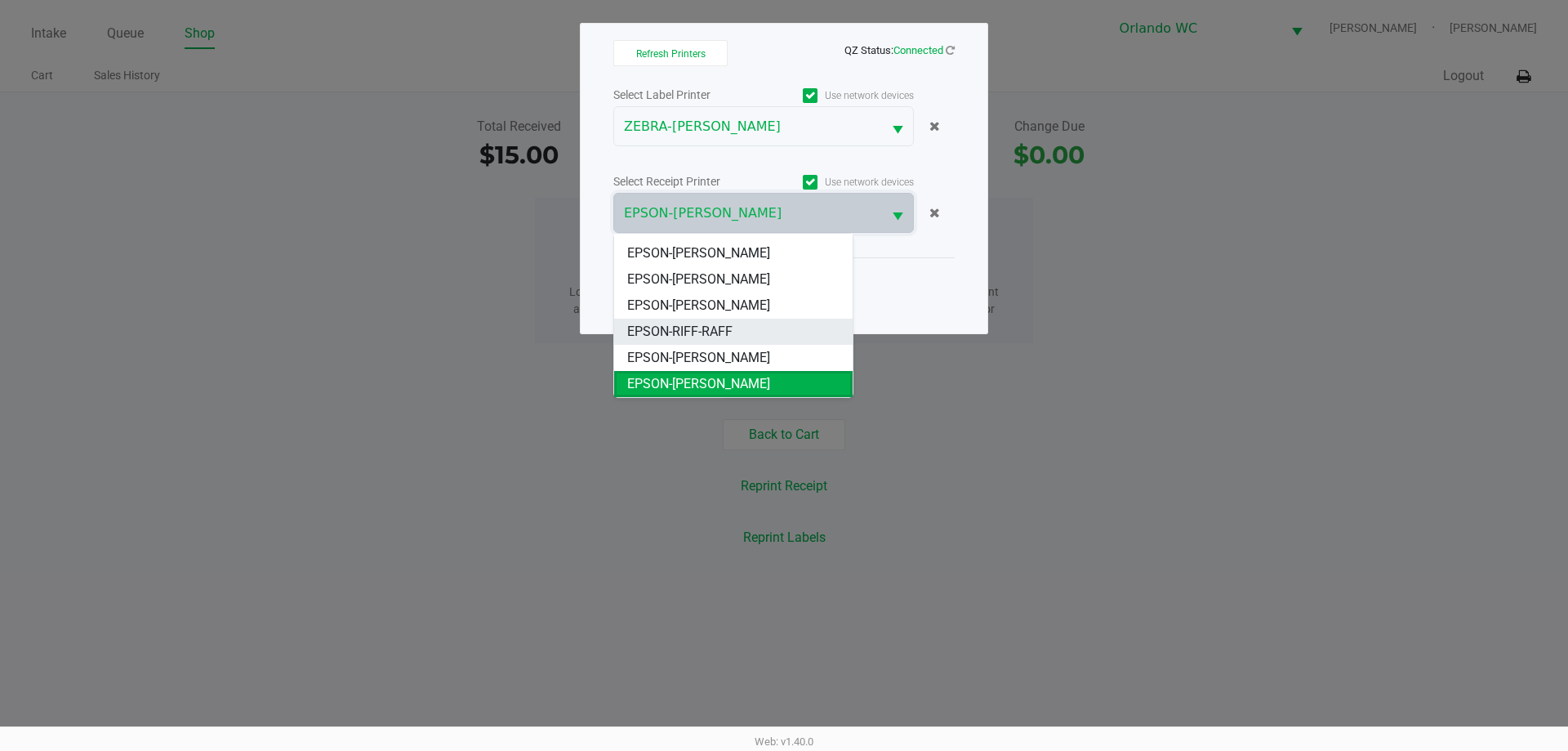
click at [791, 332] on li "EPSON-RIFF-RAFF" at bounding box center [733, 331] width 238 height 26
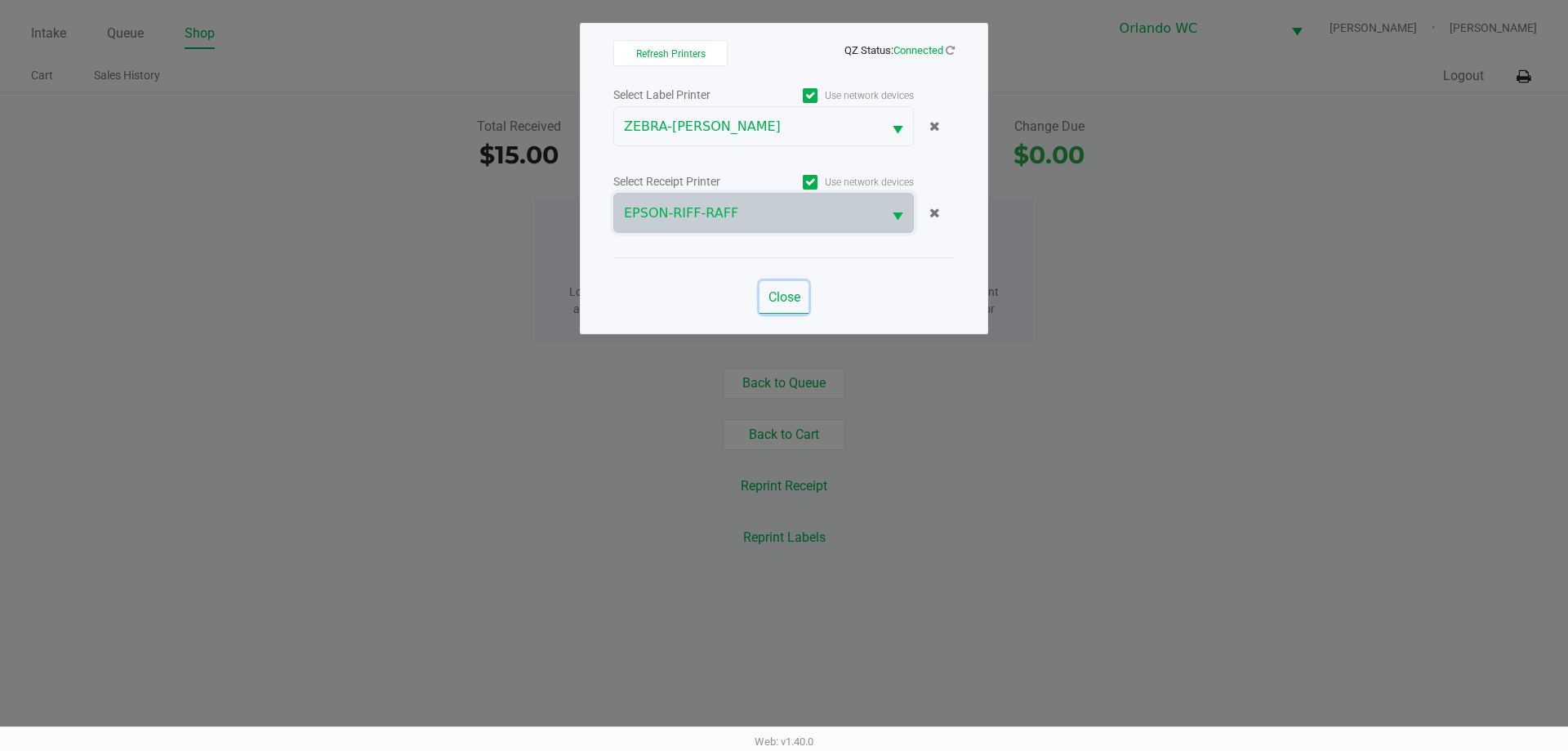
click at [764, 303] on button "Close" at bounding box center [784, 298] width 49 height 32
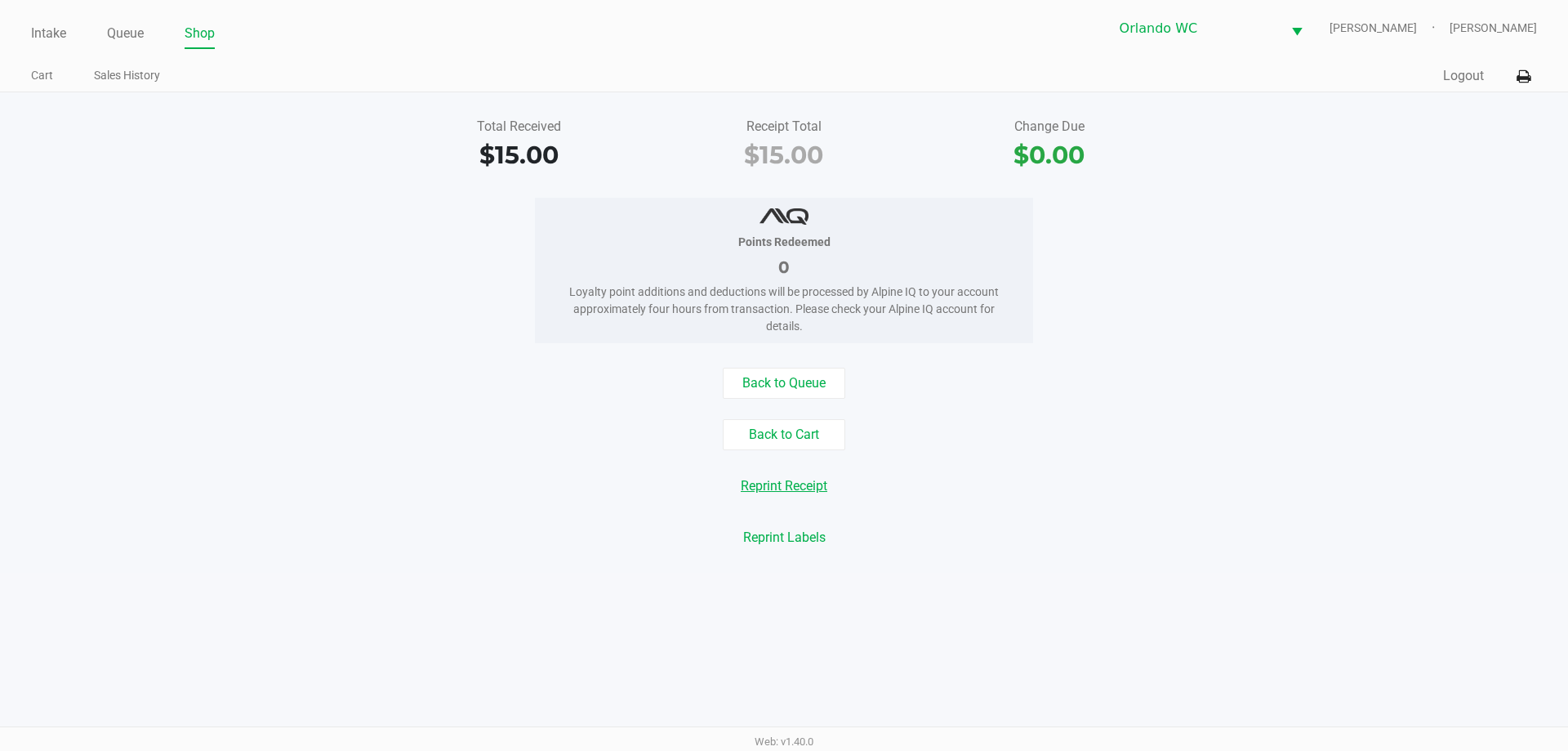
click at [805, 483] on button "Reprint Receipt" at bounding box center [784, 486] width 108 height 31
click at [779, 475] on button "Reprint Receipt" at bounding box center [784, 486] width 108 height 31
click at [772, 492] on button "Reprint Receipt" at bounding box center [784, 486] width 108 height 31
click at [1167, 75] on icon at bounding box center [1523, 76] width 13 height 12
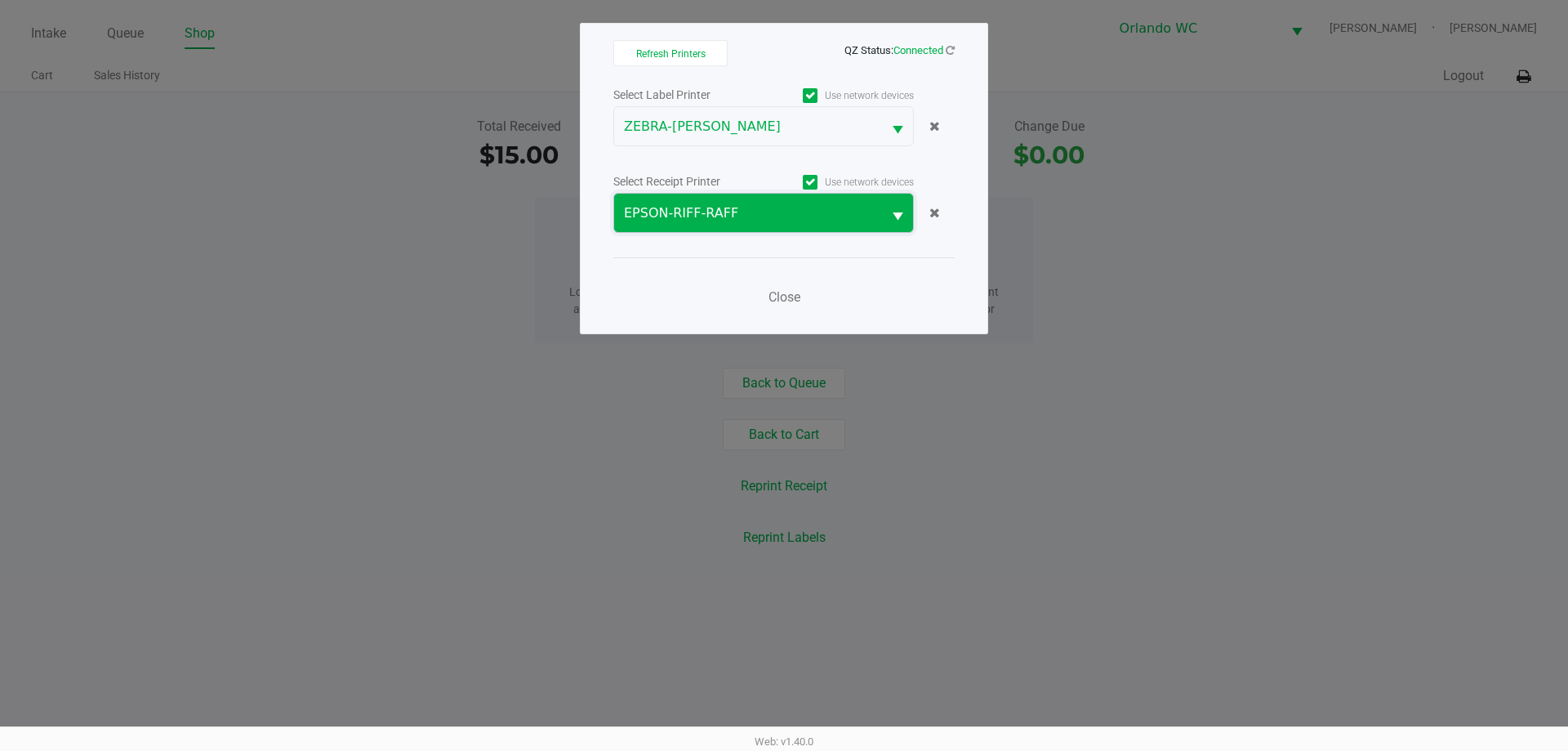
click at [766, 222] on span "EPSON-RIFF-RAFF" at bounding box center [747, 213] width 248 height 20
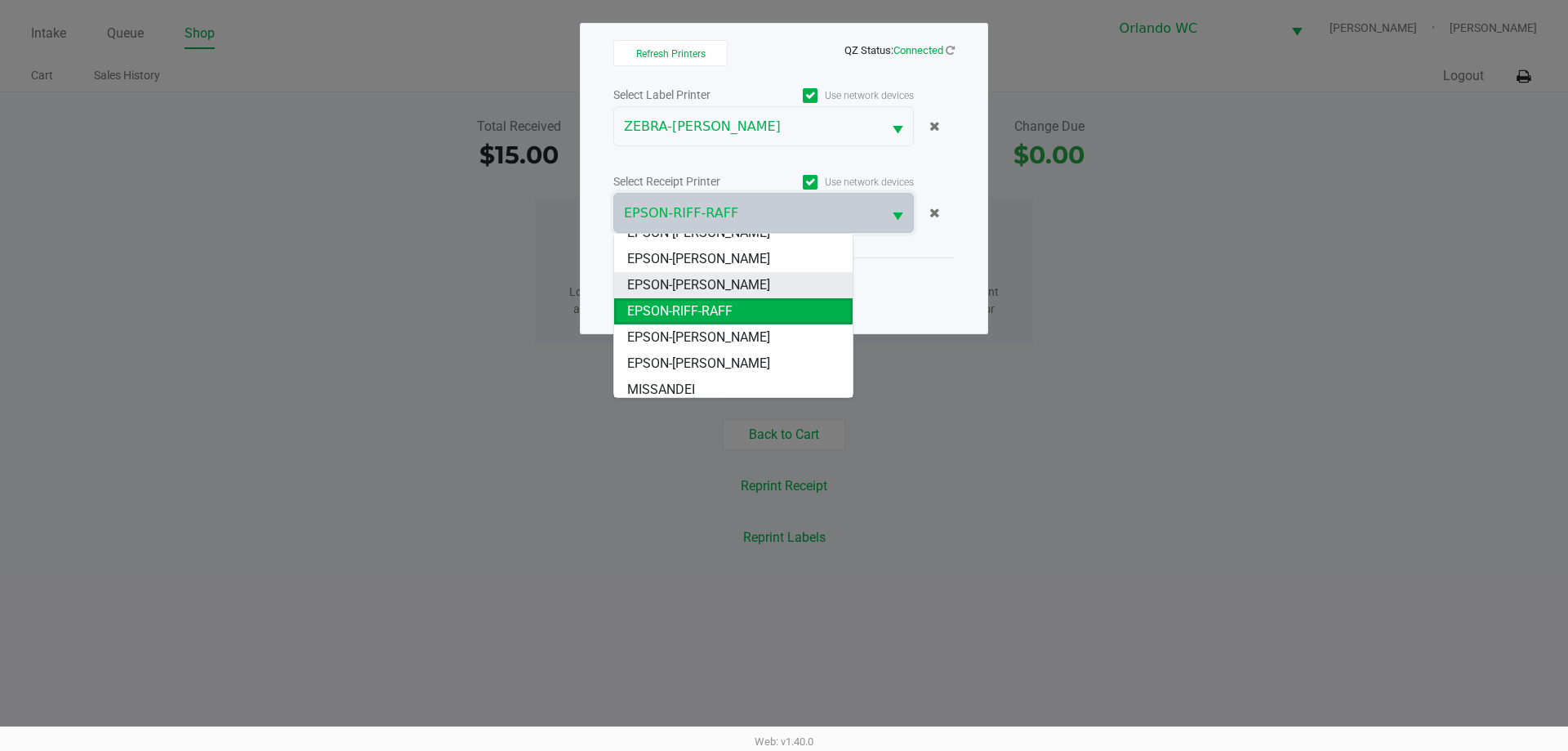
scroll to position [72, 0]
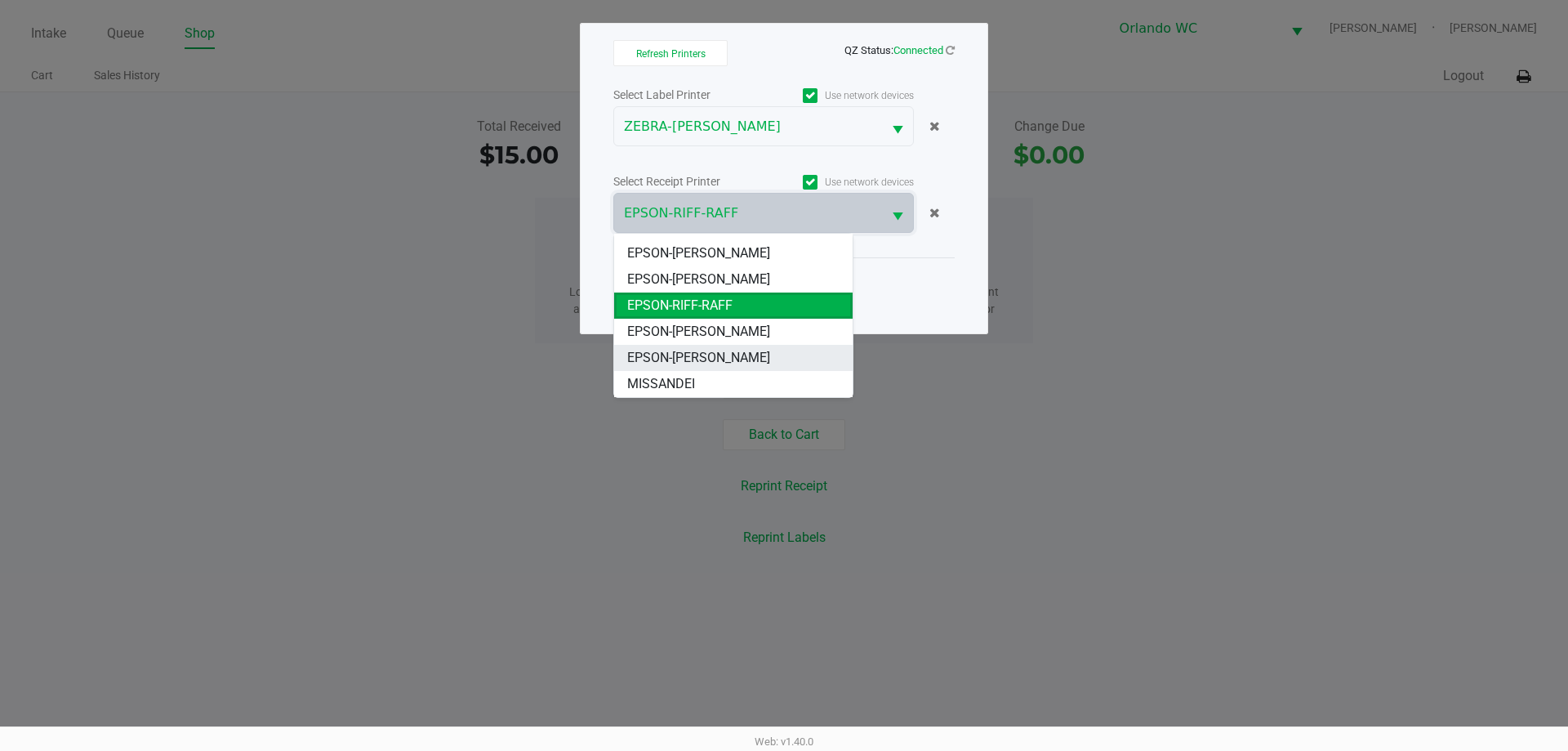
click at [735, 356] on span "EPSON-[PERSON_NAME]" at bounding box center [698, 358] width 142 height 20
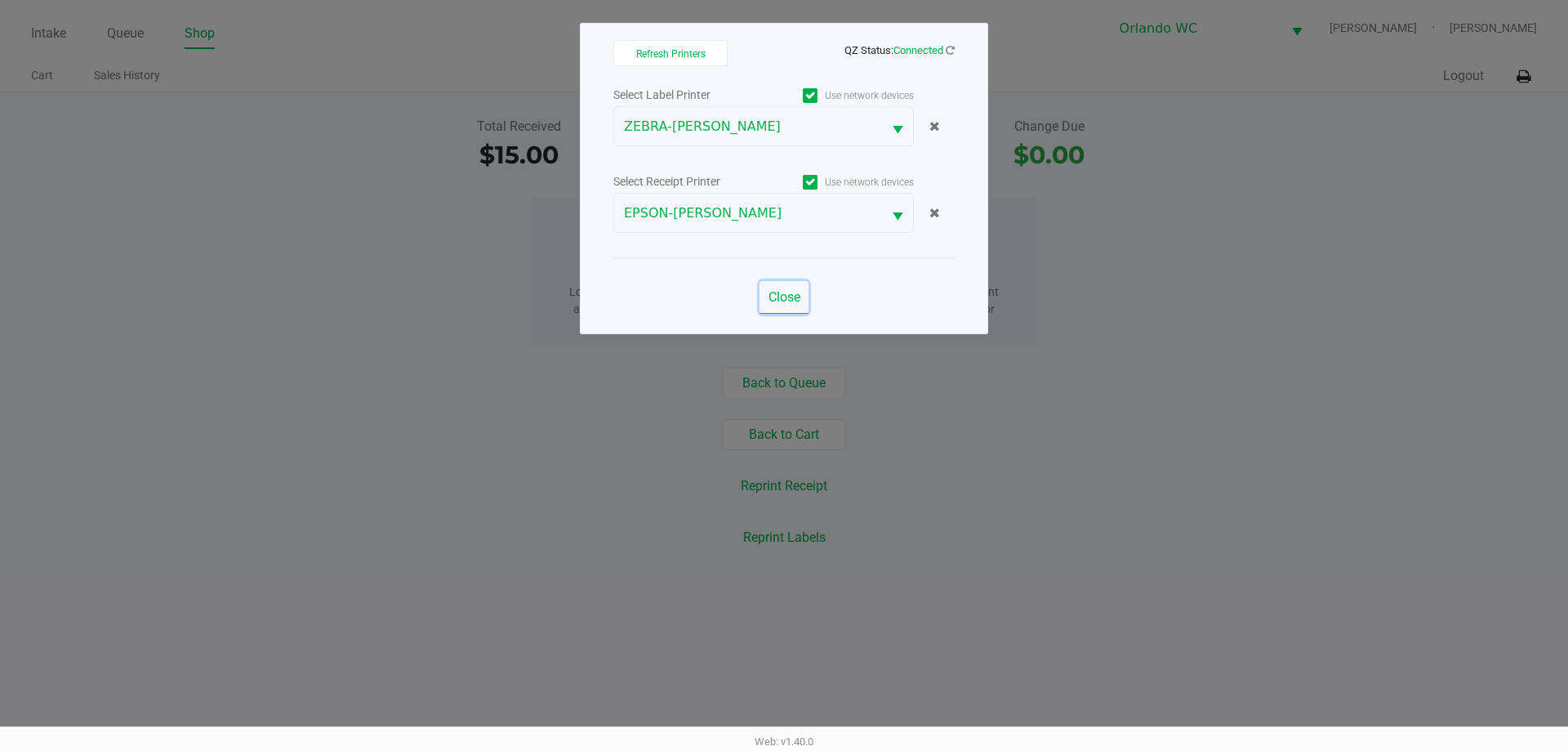
click at [776, 306] on button "Close" at bounding box center [784, 298] width 49 height 32
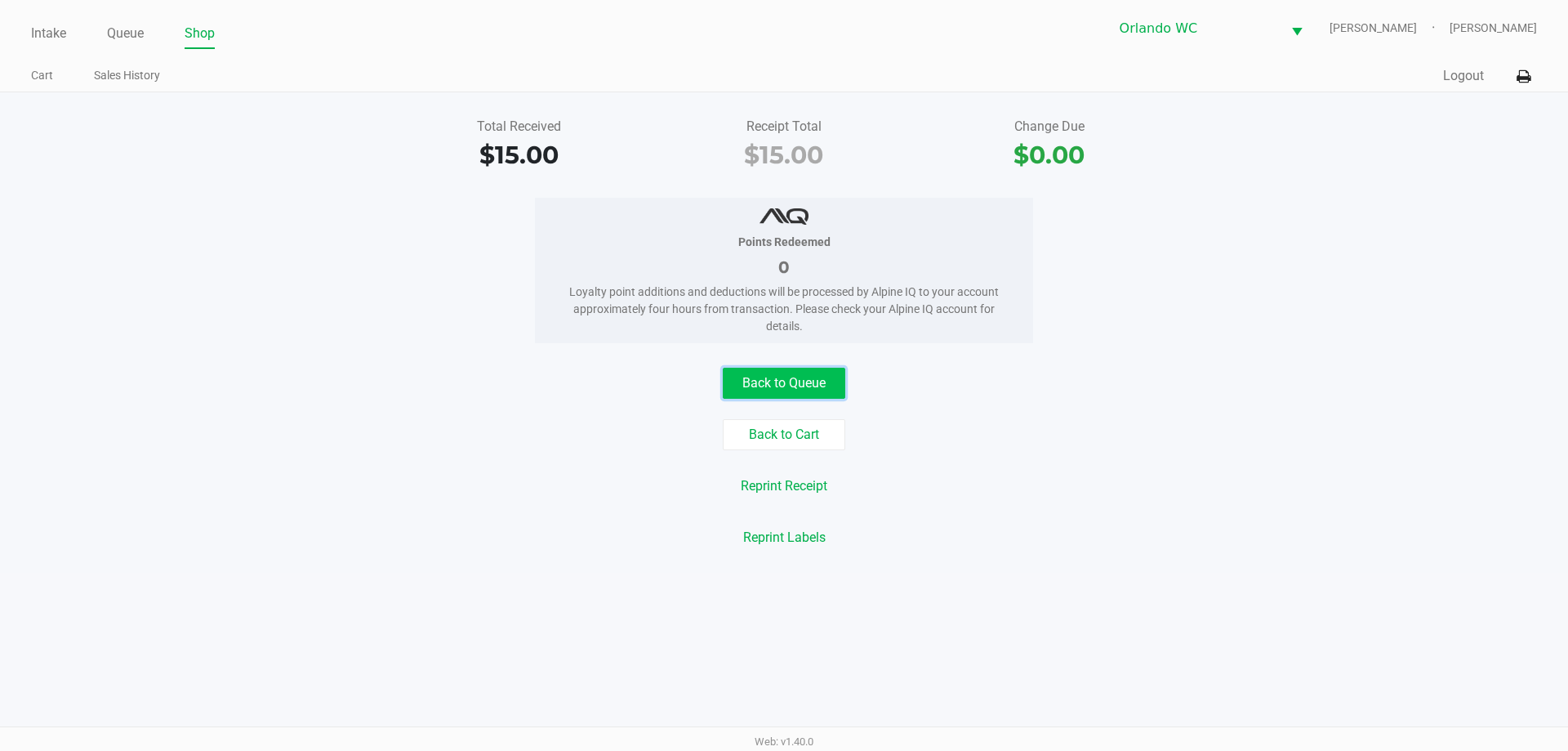
click at [769, 385] on button "Back to Queue" at bounding box center [784, 383] width 123 height 31
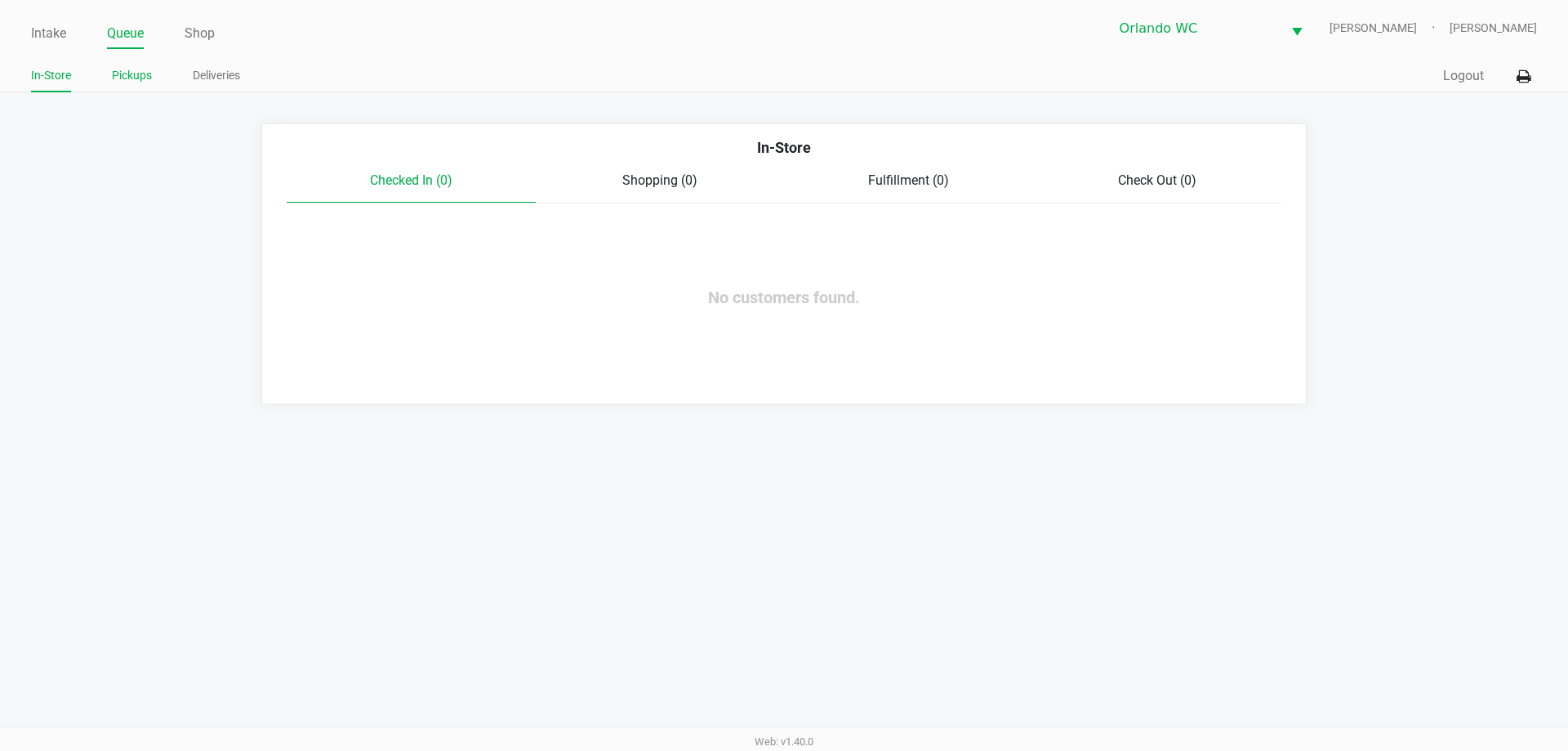
click at [109, 76] on ul "In-Store Pickups Deliveries" at bounding box center [408, 77] width 753 height 28
click at [128, 77] on link "Pickups" at bounding box center [132, 75] width 40 height 21
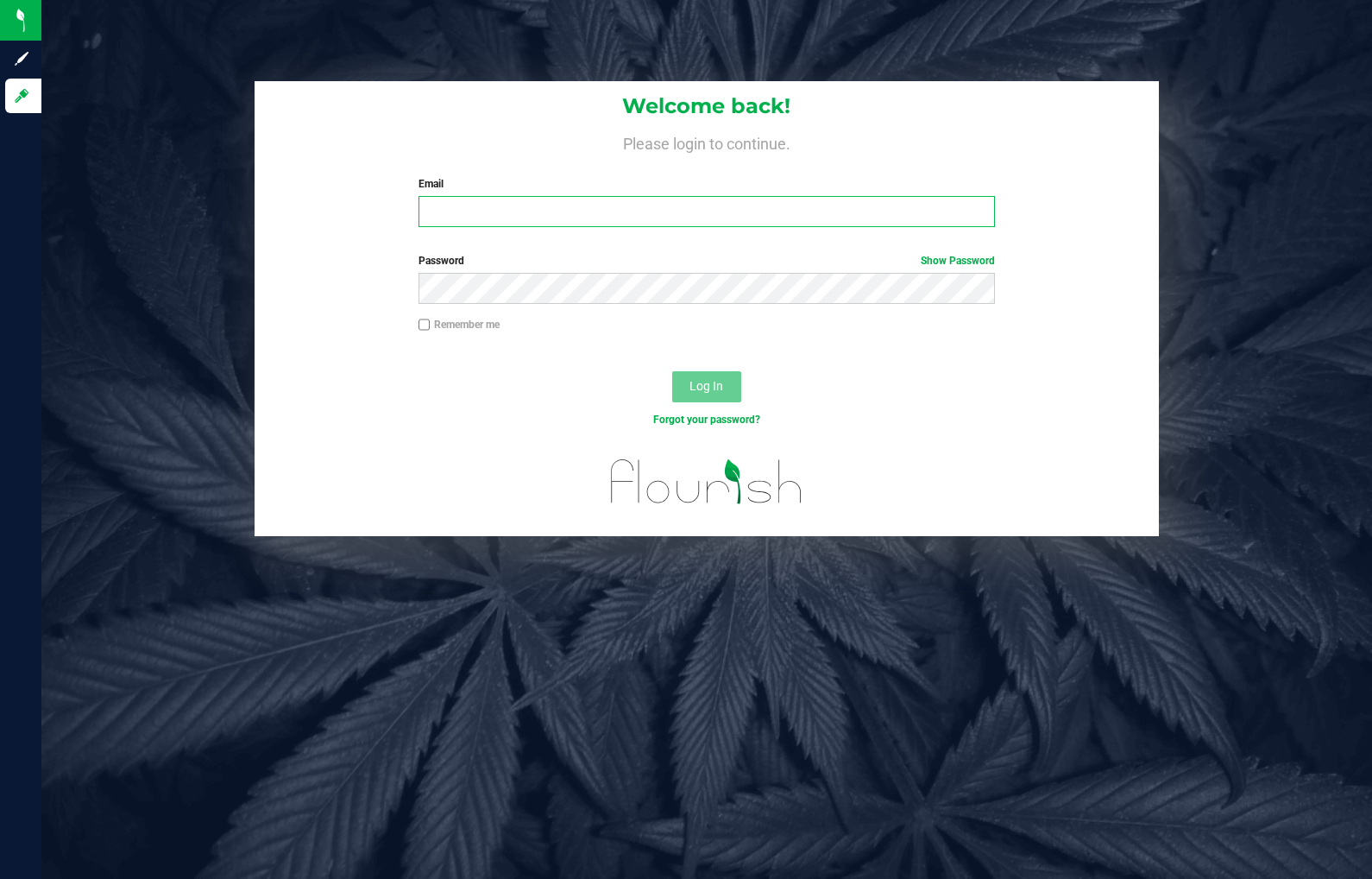
click at [520, 209] on input "Email" at bounding box center [707, 211] width 578 height 31
paste input "lheinzman@liveparallel.com"
type input "lheinzman@liveparallel.com"
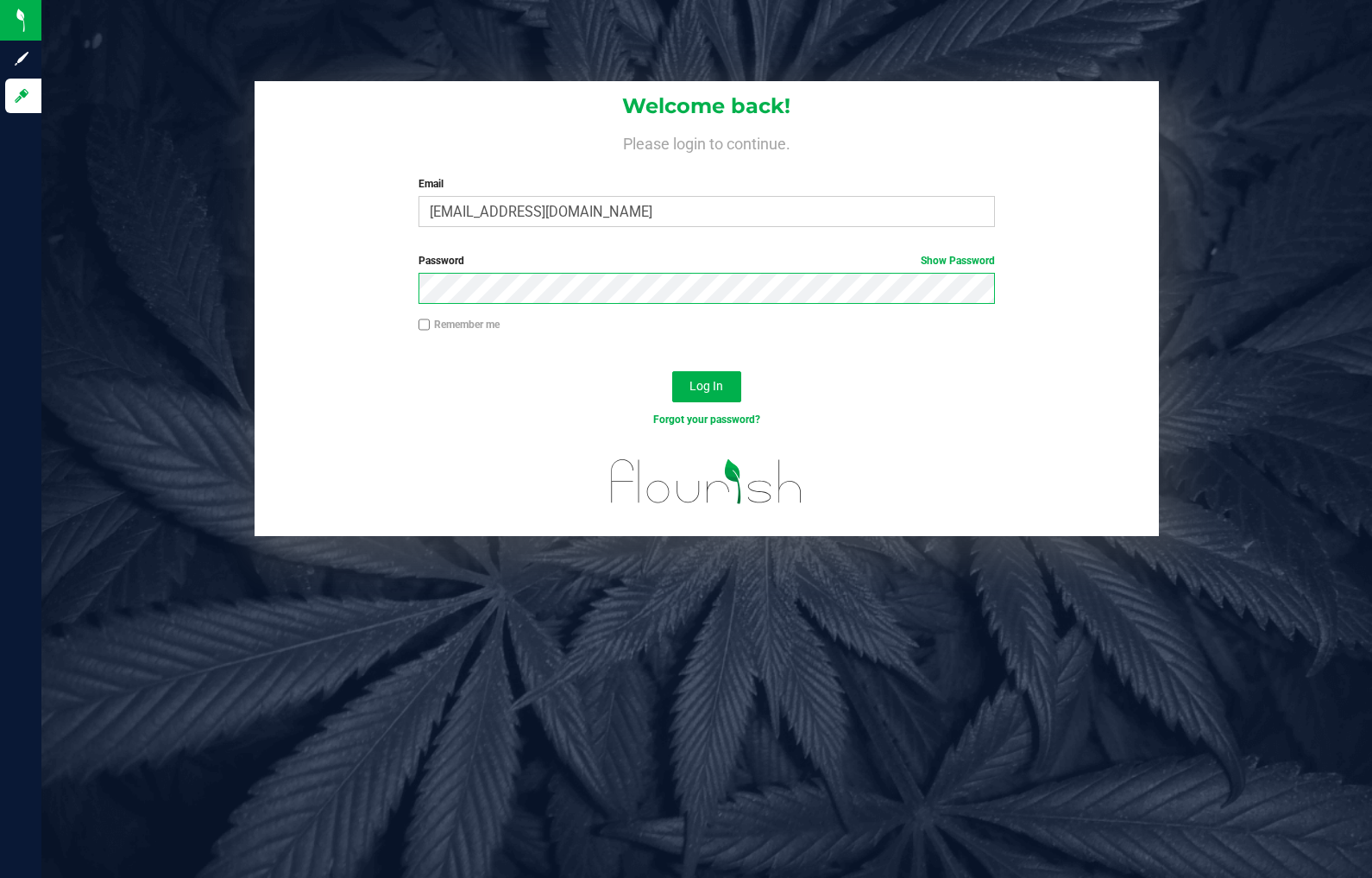
click at [672, 371] on button "Log In" at bounding box center [706, 386] width 69 height 31
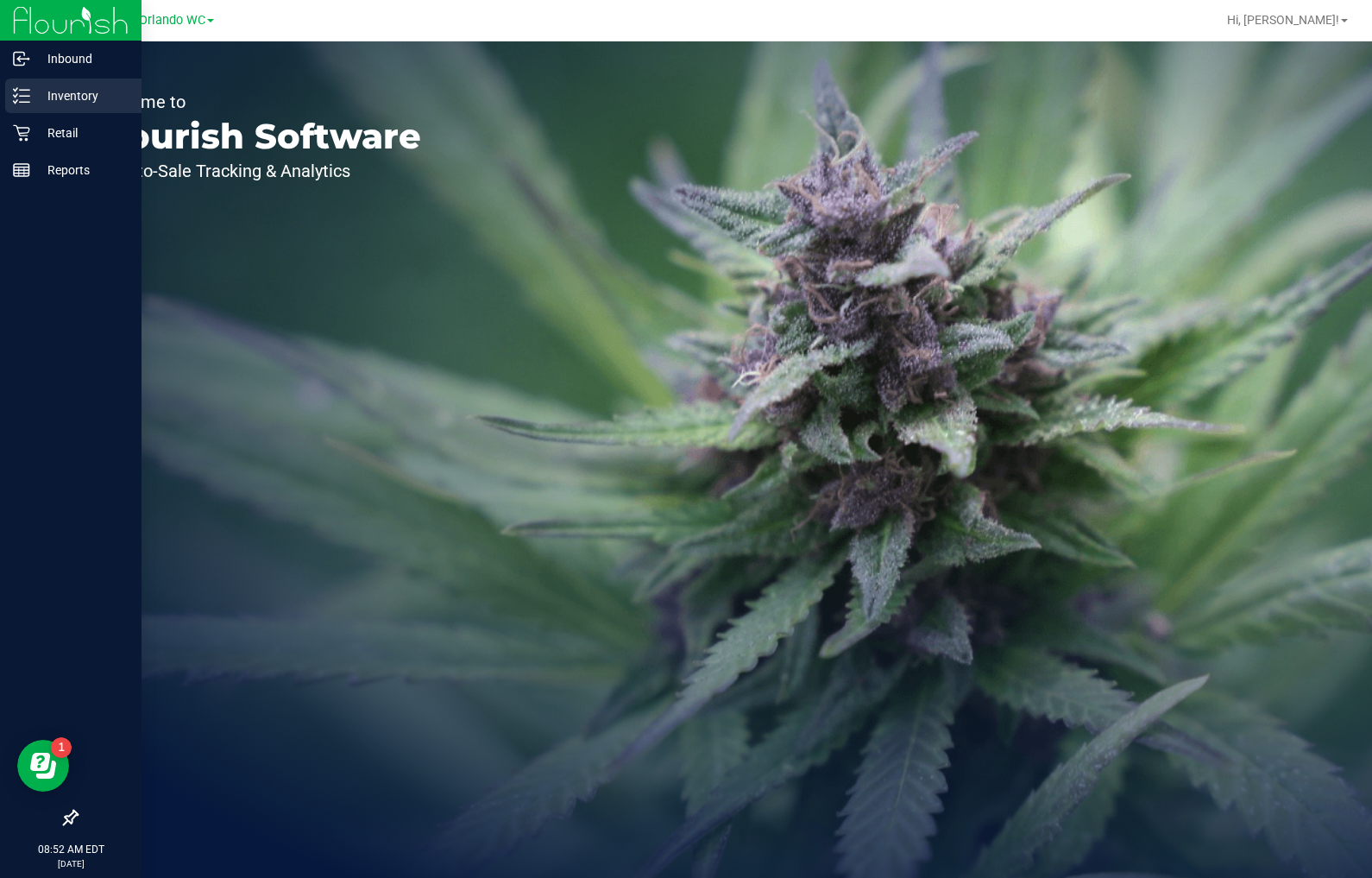
click at [20, 87] on icon at bounding box center [22, 96] width 17 height 17
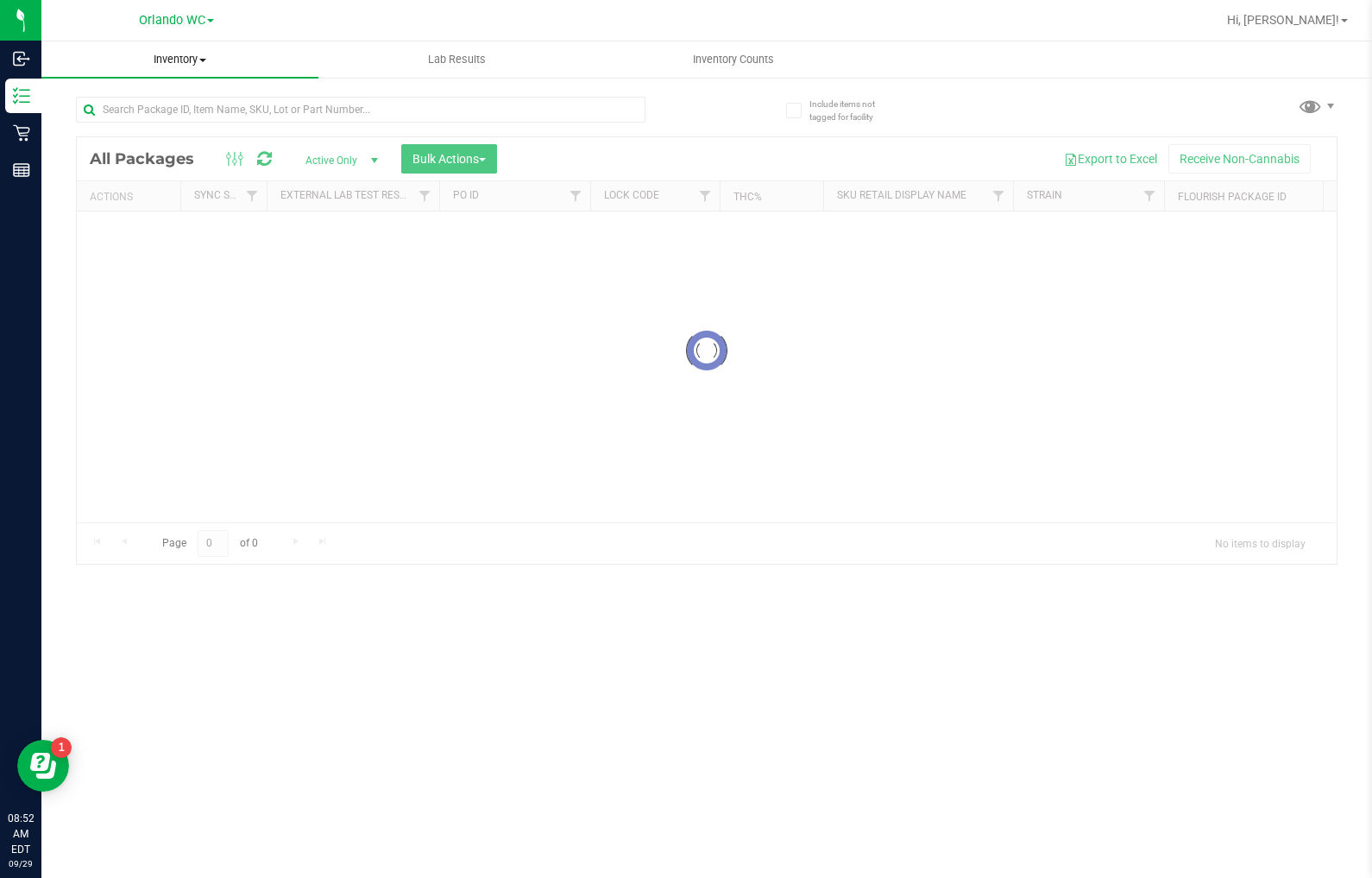
click at [181, 52] on span "Inventory" at bounding box center [180, 60] width 277 height 15
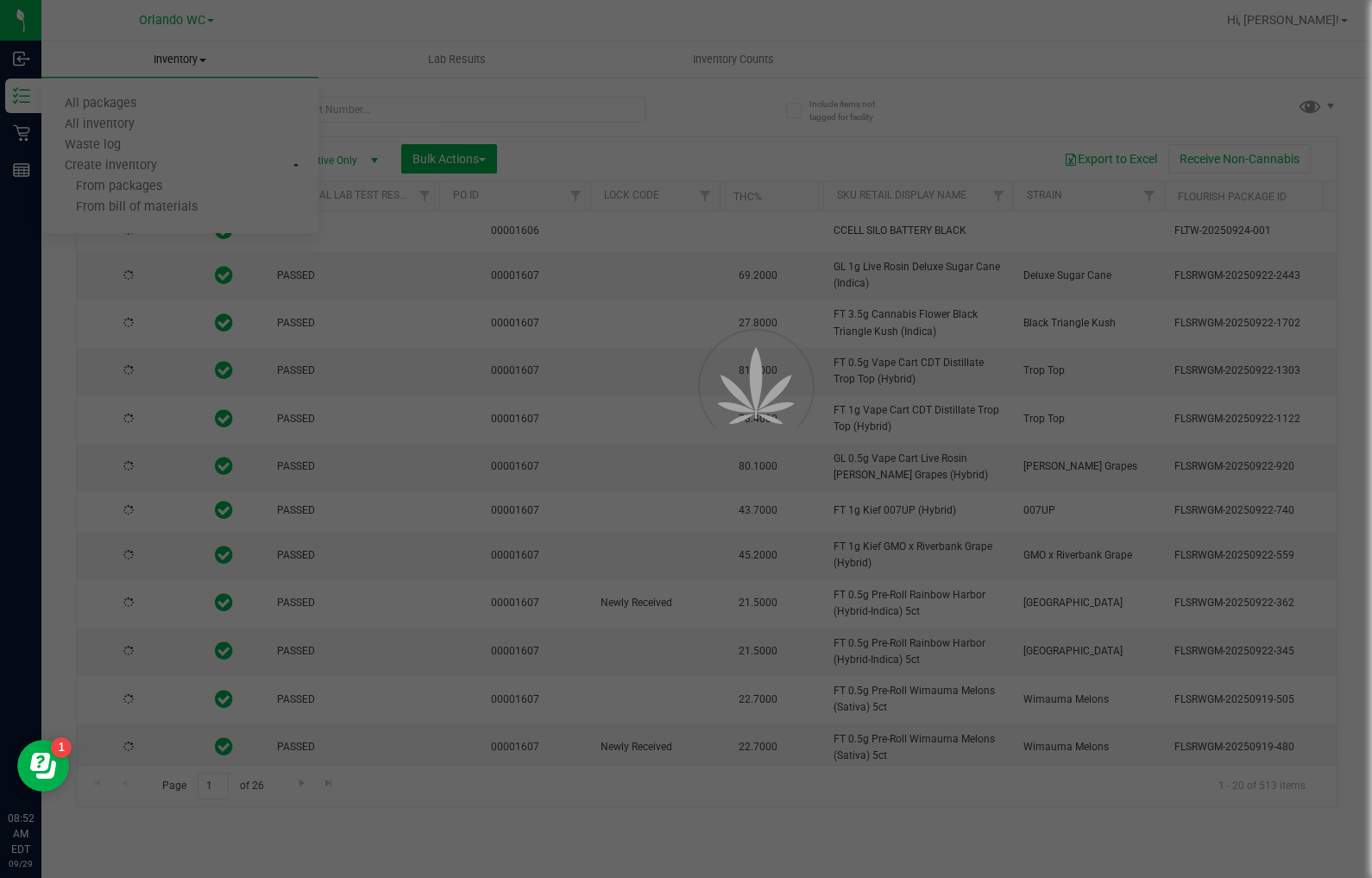
click at [181, 59] on div at bounding box center [686, 439] width 1372 height 878
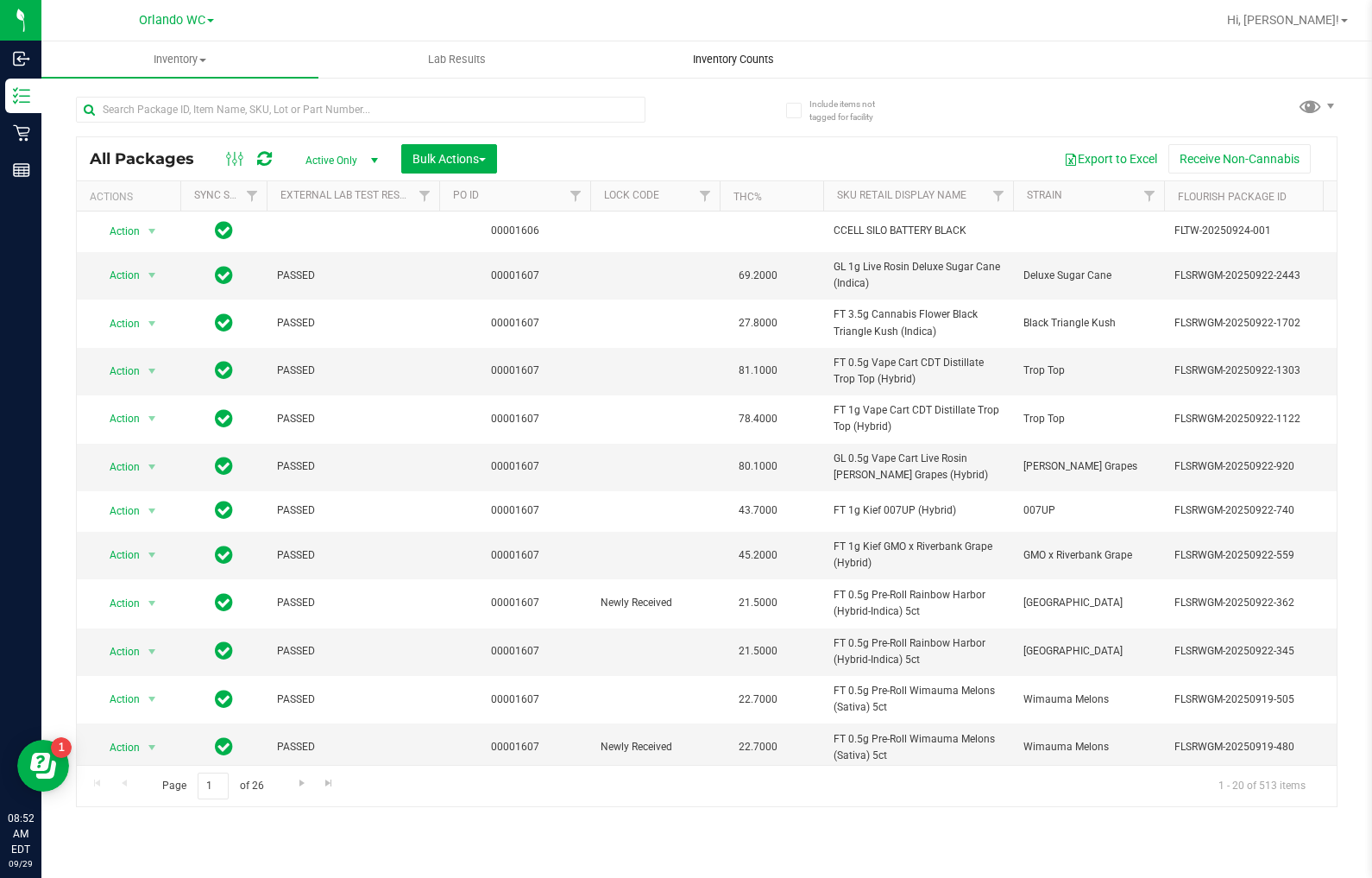
click at [710, 58] on span "Inventory Counts" at bounding box center [733, 60] width 128 height 15
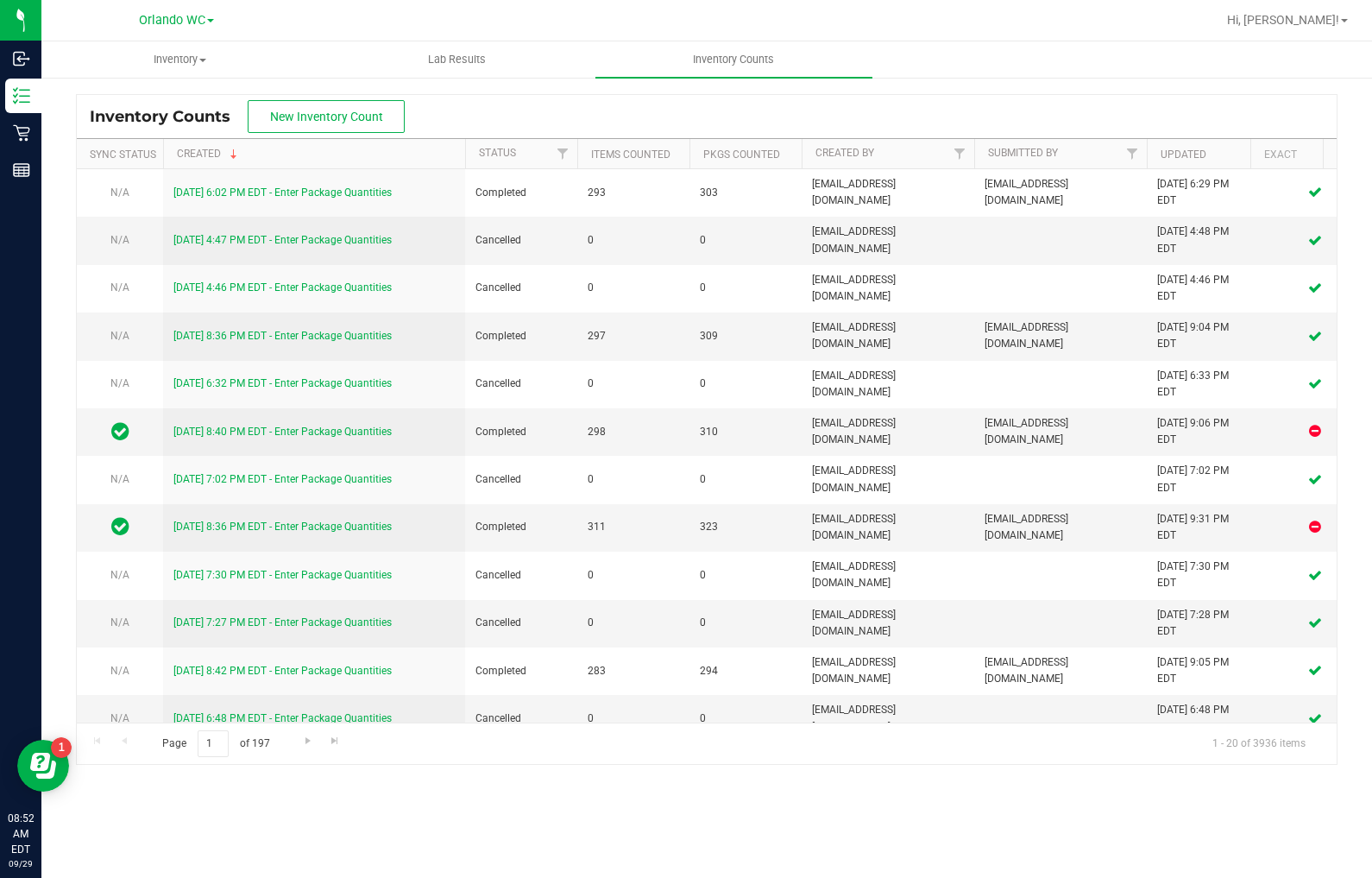
drag, startPoint x: 0, startPoint y: 535, endPoint x: -422, endPoint y: 536, distance: 422.0
click at [0, 536] on html "Inbound Inventory Retail Reports 08:52 AM EDT 09/29/2025 09/29 Orlando WC Hi, L…" at bounding box center [686, 439] width 1372 height 878
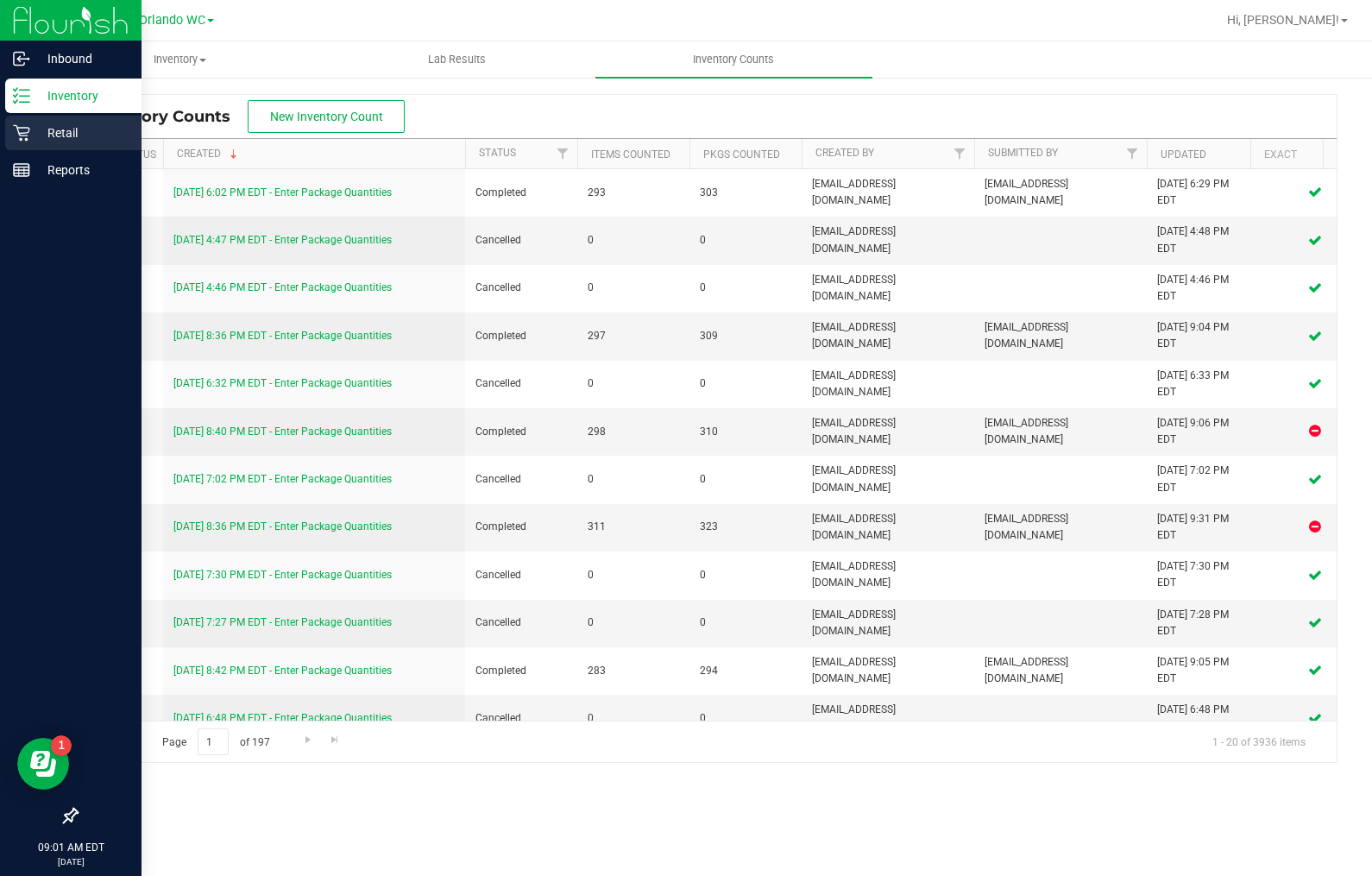
click at [21, 134] on icon at bounding box center [21, 133] width 16 height 16
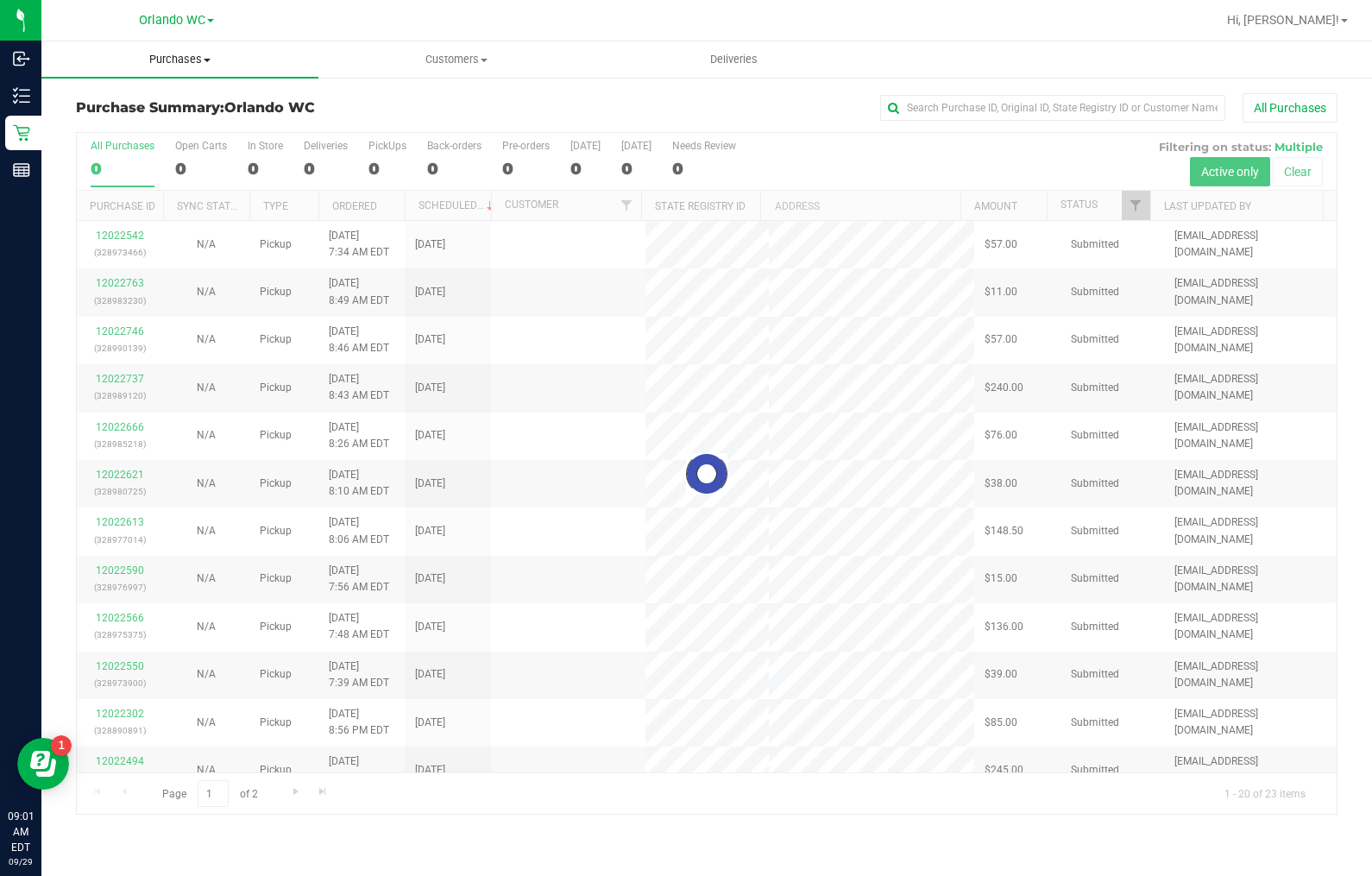
click at [191, 74] on uib-tab-heading "Purchases Summary of purchases Fulfillment All purchases" at bounding box center [180, 60] width 277 height 36
click at [193, 69] on uib-tab-heading "Purchases Summary of purchases Fulfillment All purchases" at bounding box center [180, 60] width 277 height 36
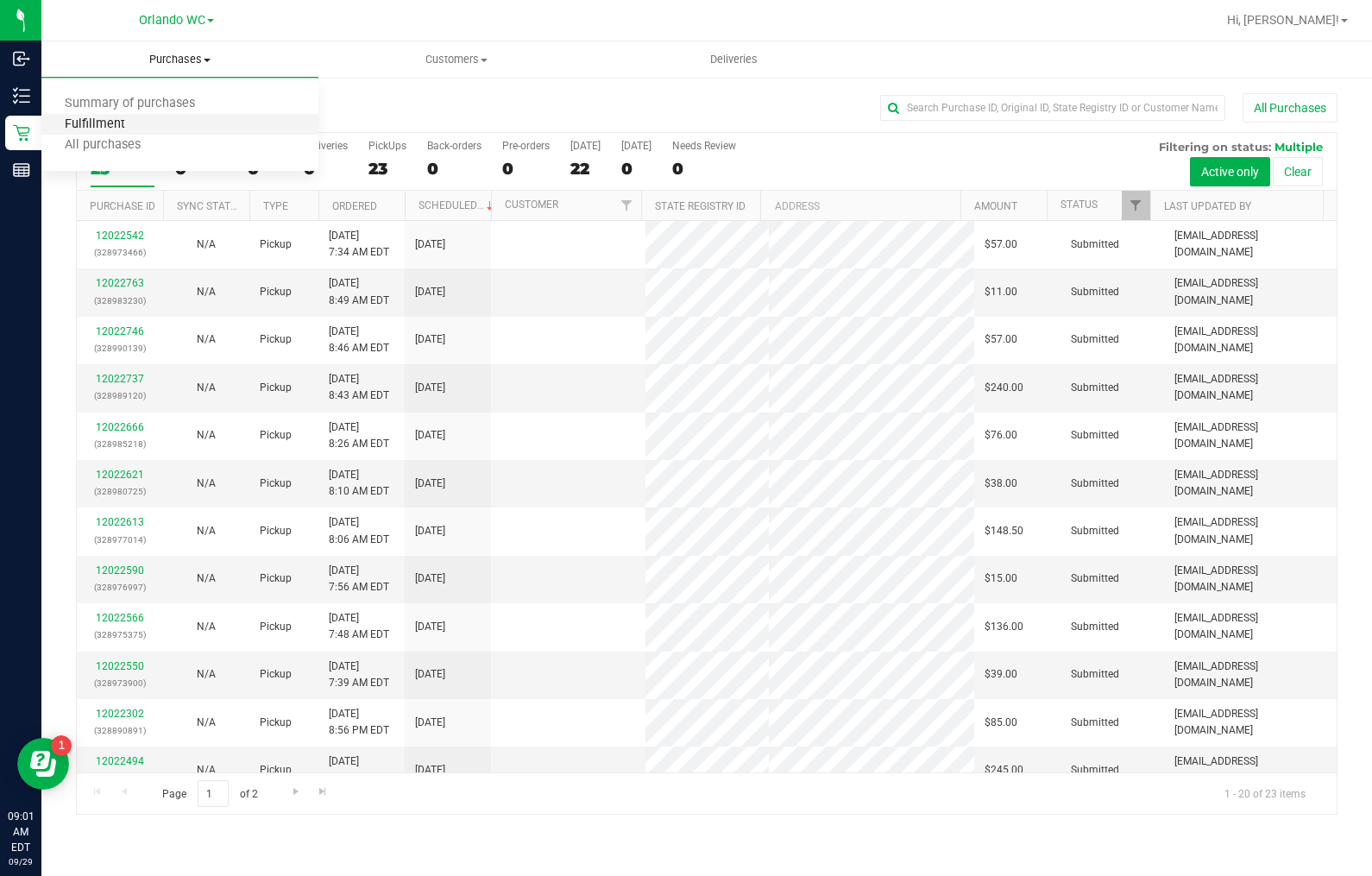
click at [131, 121] on span "Fulfillment" at bounding box center [95, 124] width 107 height 14
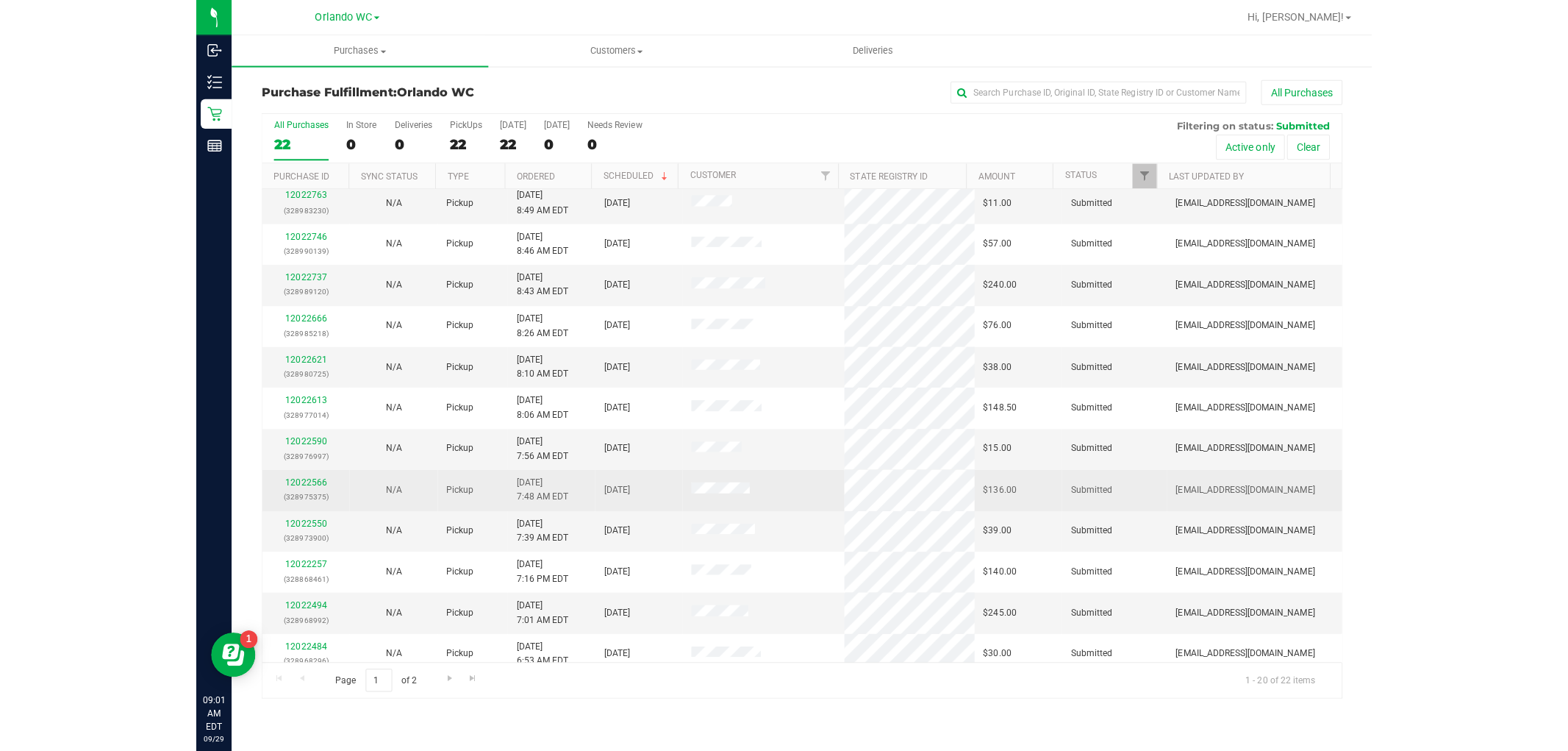
scroll to position [81, 0]
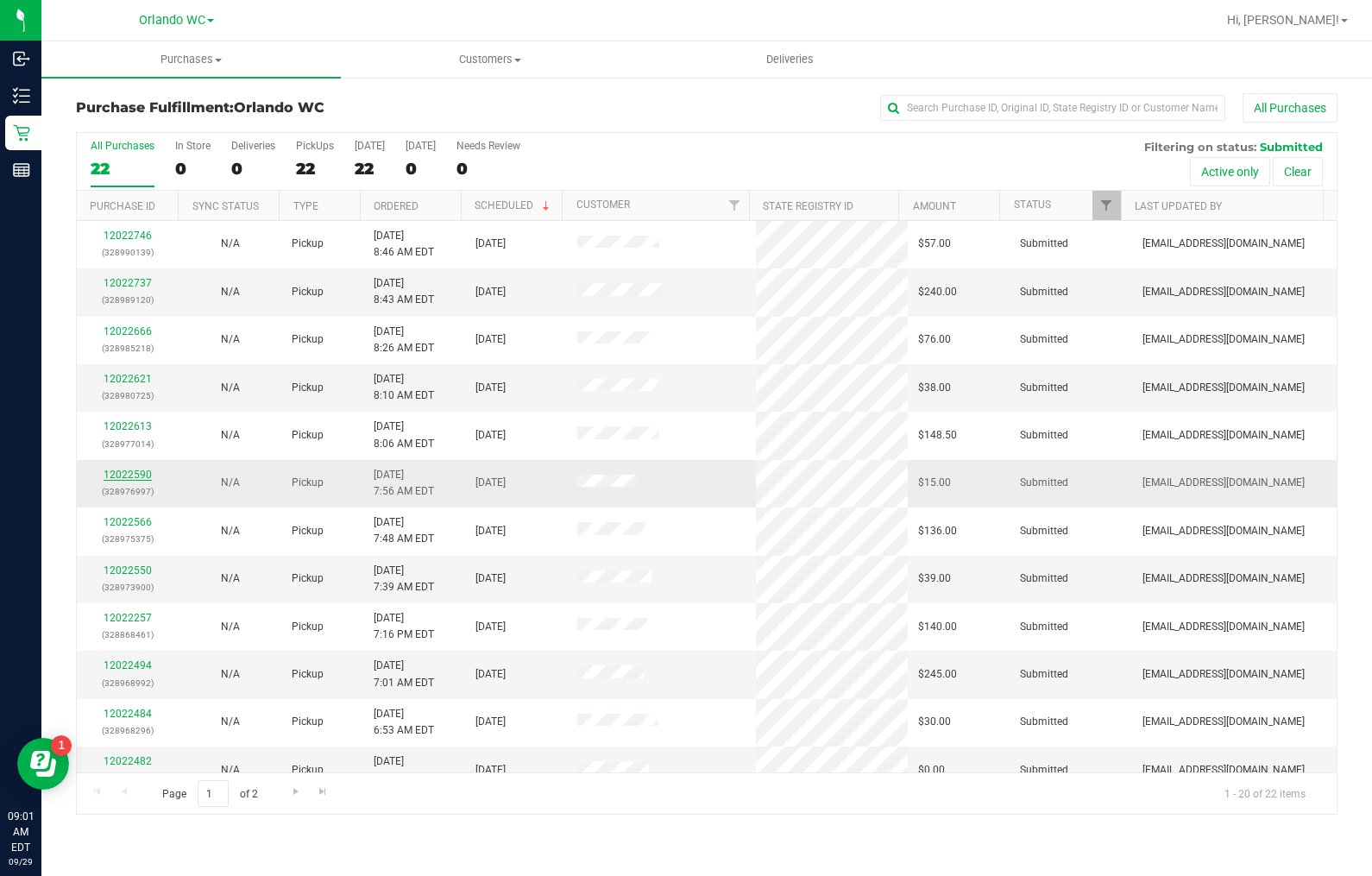
click at [125, 473] on link "12022590" at bounding box center [127, 474] width 48 height 12
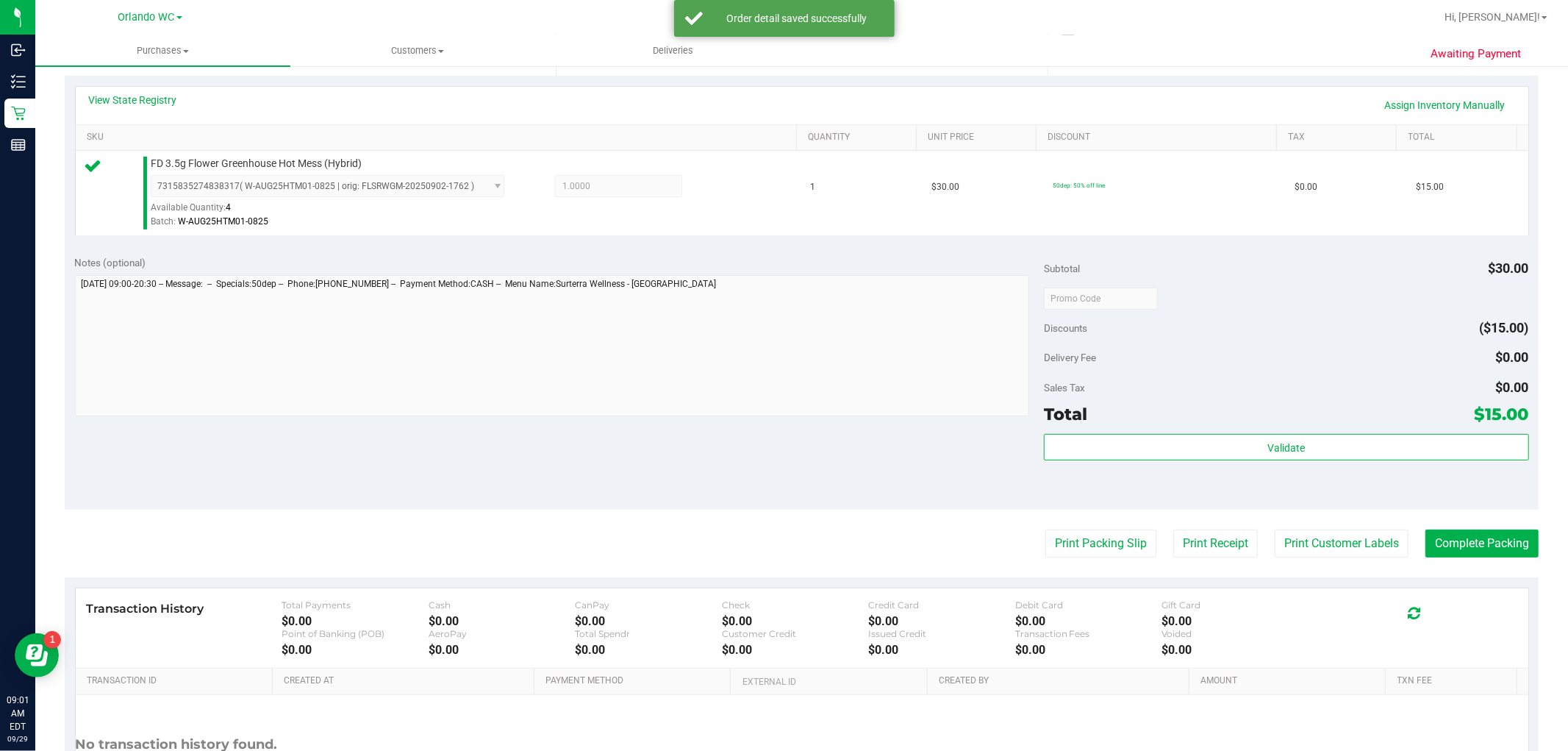
scroll to position [327, 0]
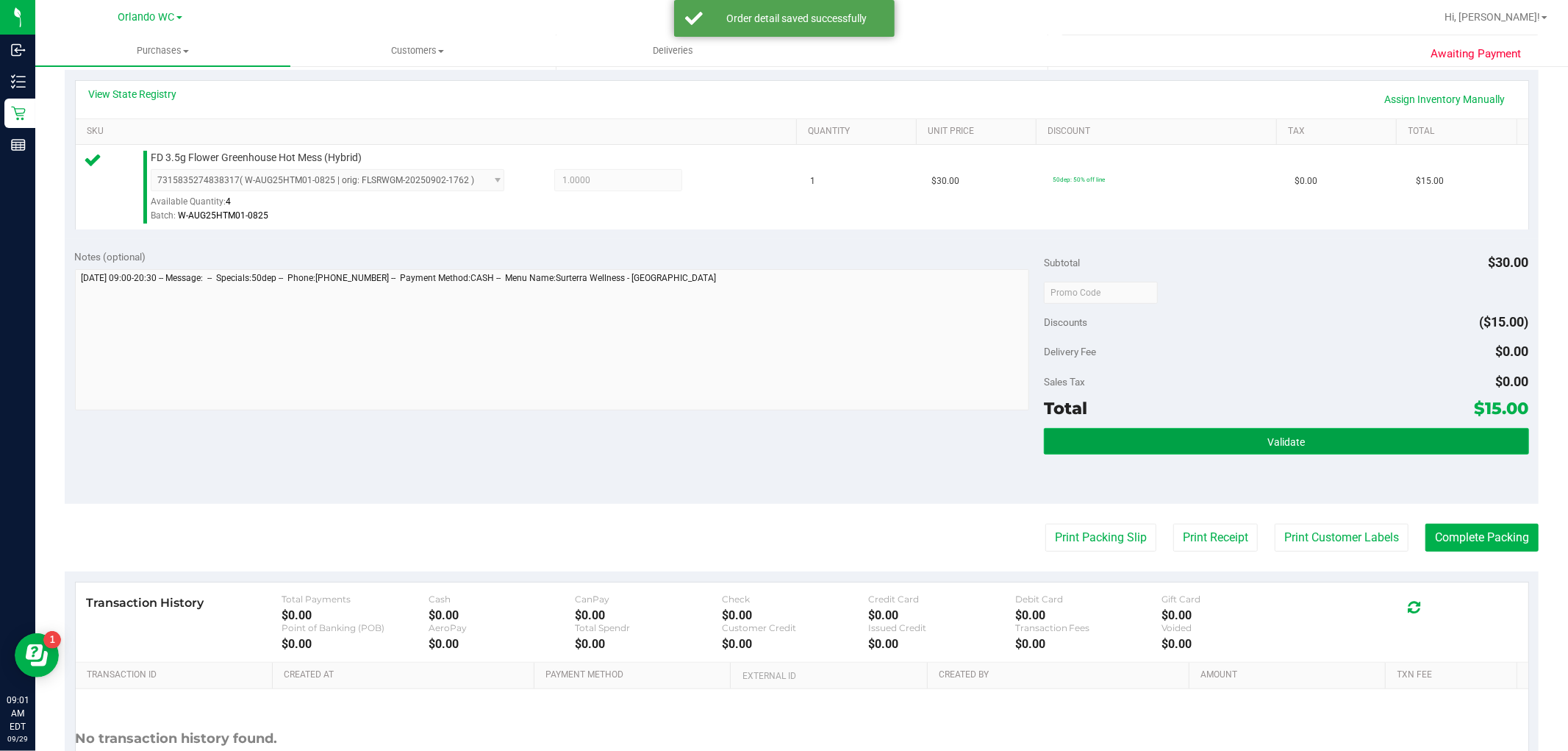
click at [1168, 444] on span "Validate" at bounding box center [1286, 441] width 37 height 12
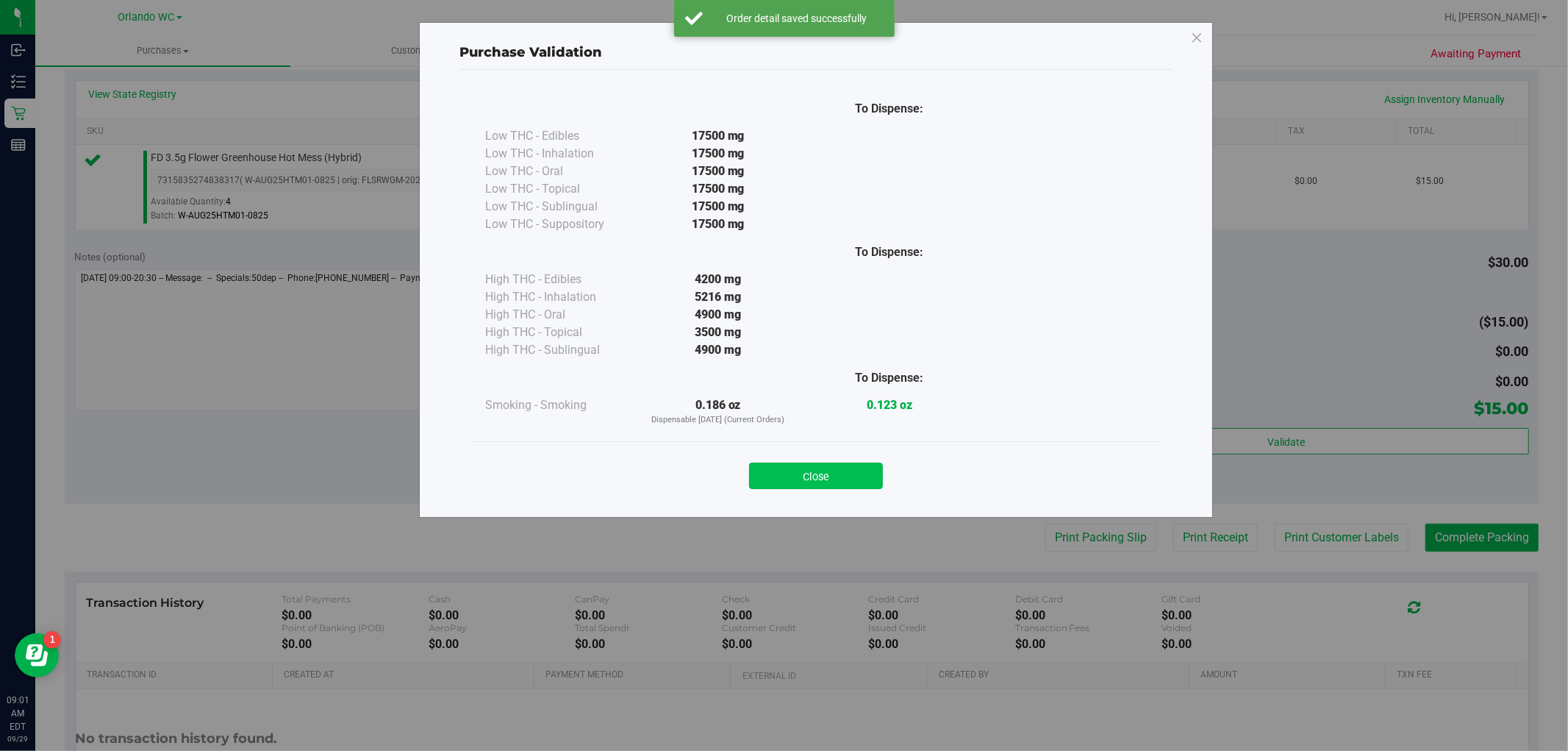
click at [798, 469] on button "Close" at bounding box center [816, 475] width 134 height 27
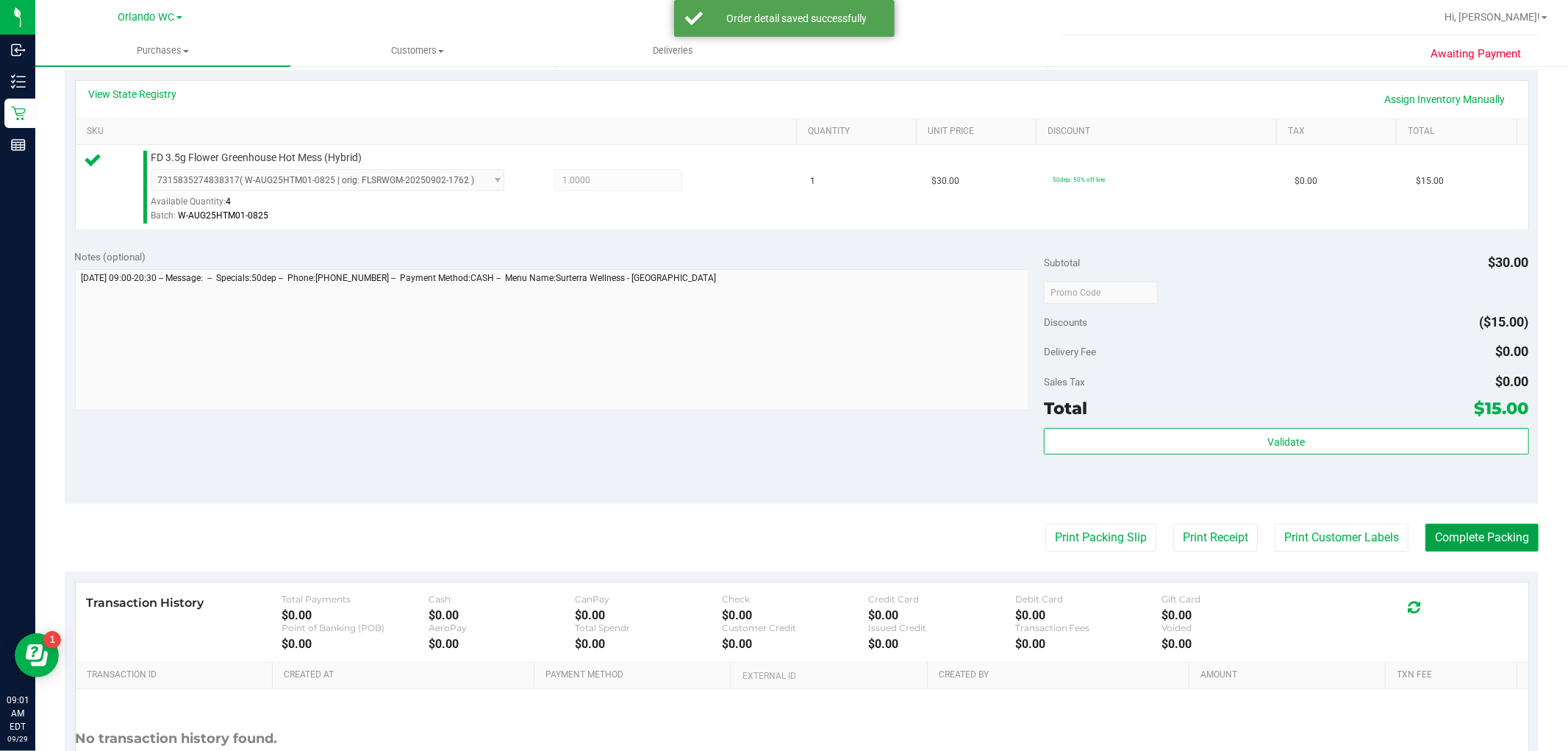
click at [1168, 547] on button "Complete Packing" at bounding box center [1482, 537] width 113 height 28
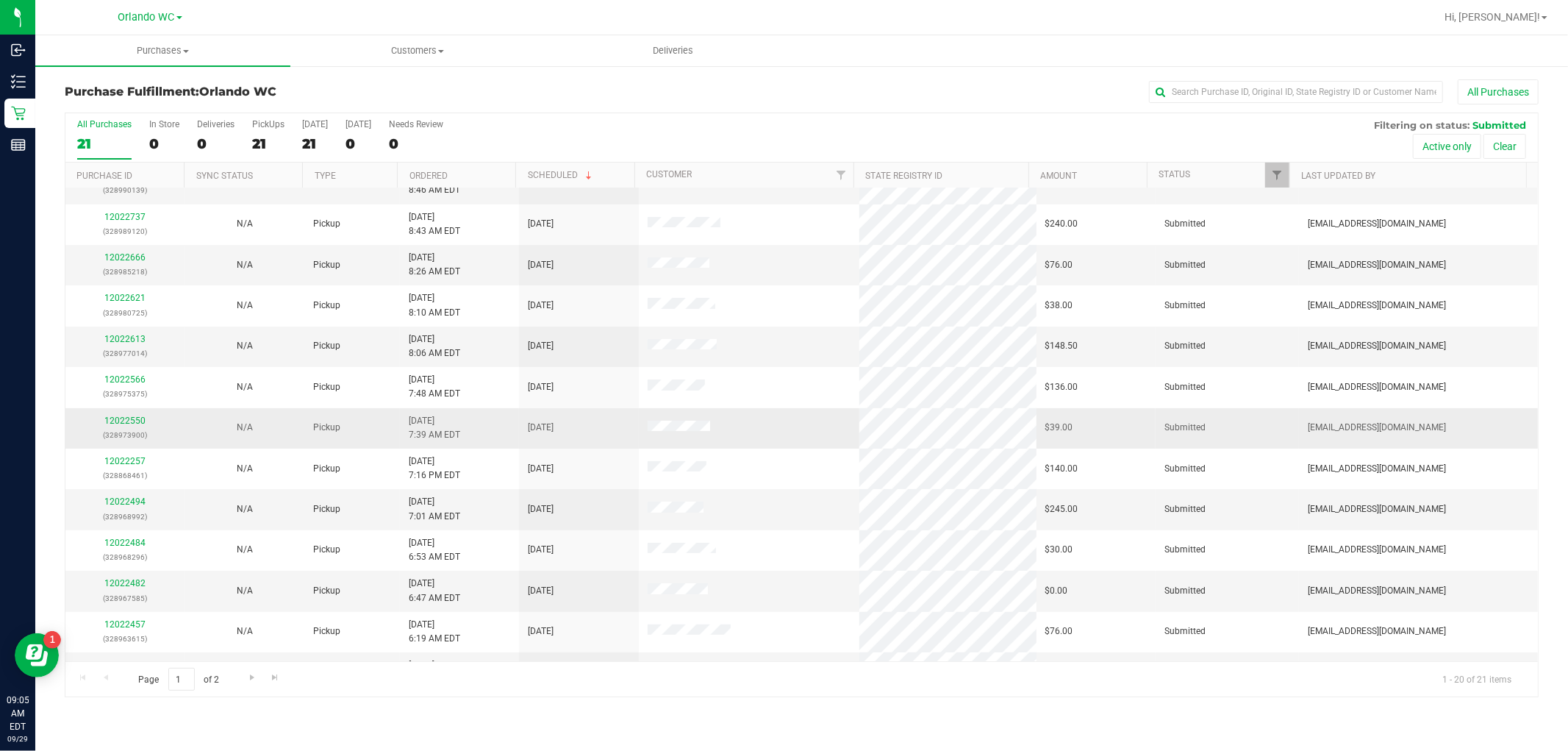
scroll to position [163, 0]
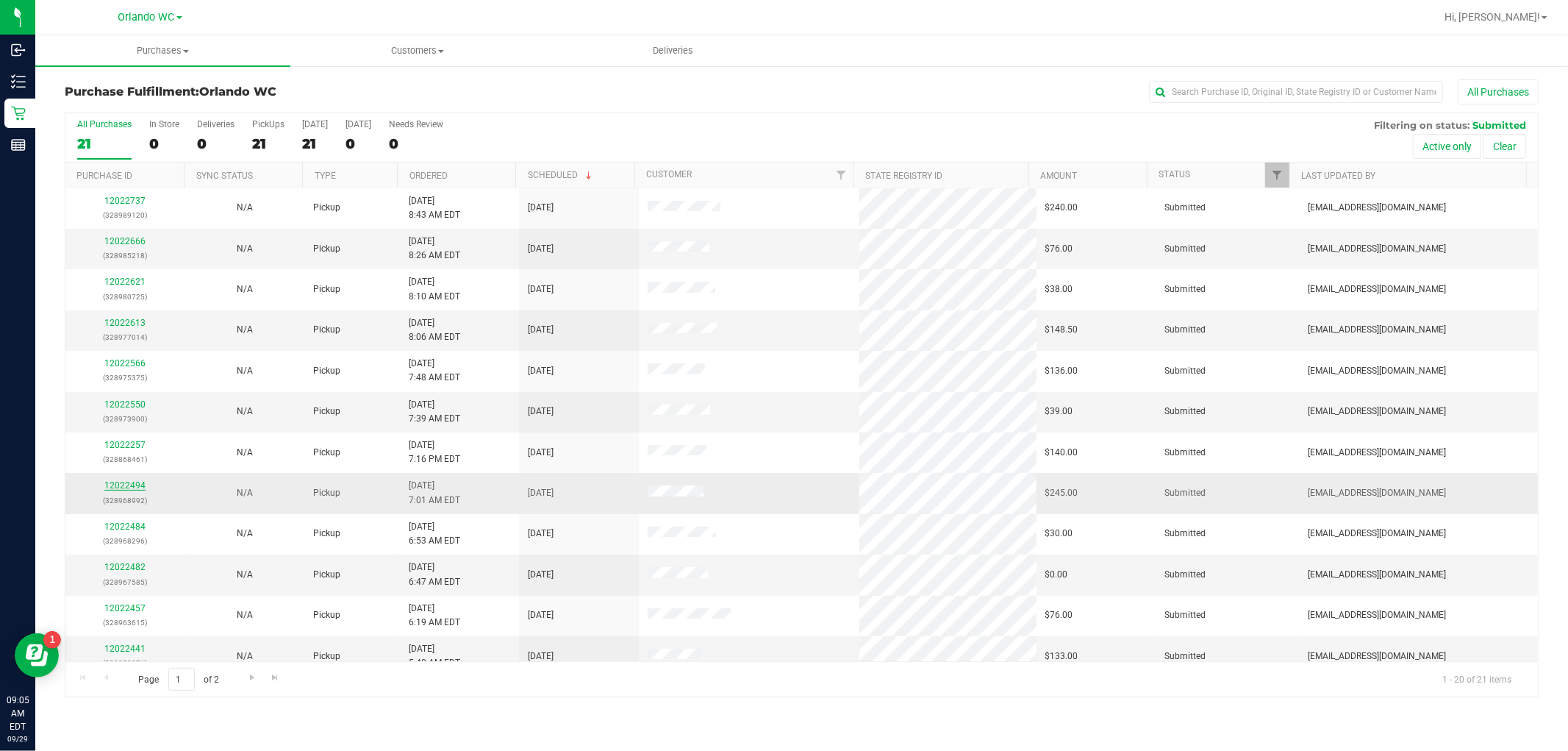
click at [137, 487] on link "12022494" at bounding box center [124, 485] width 41 height 10
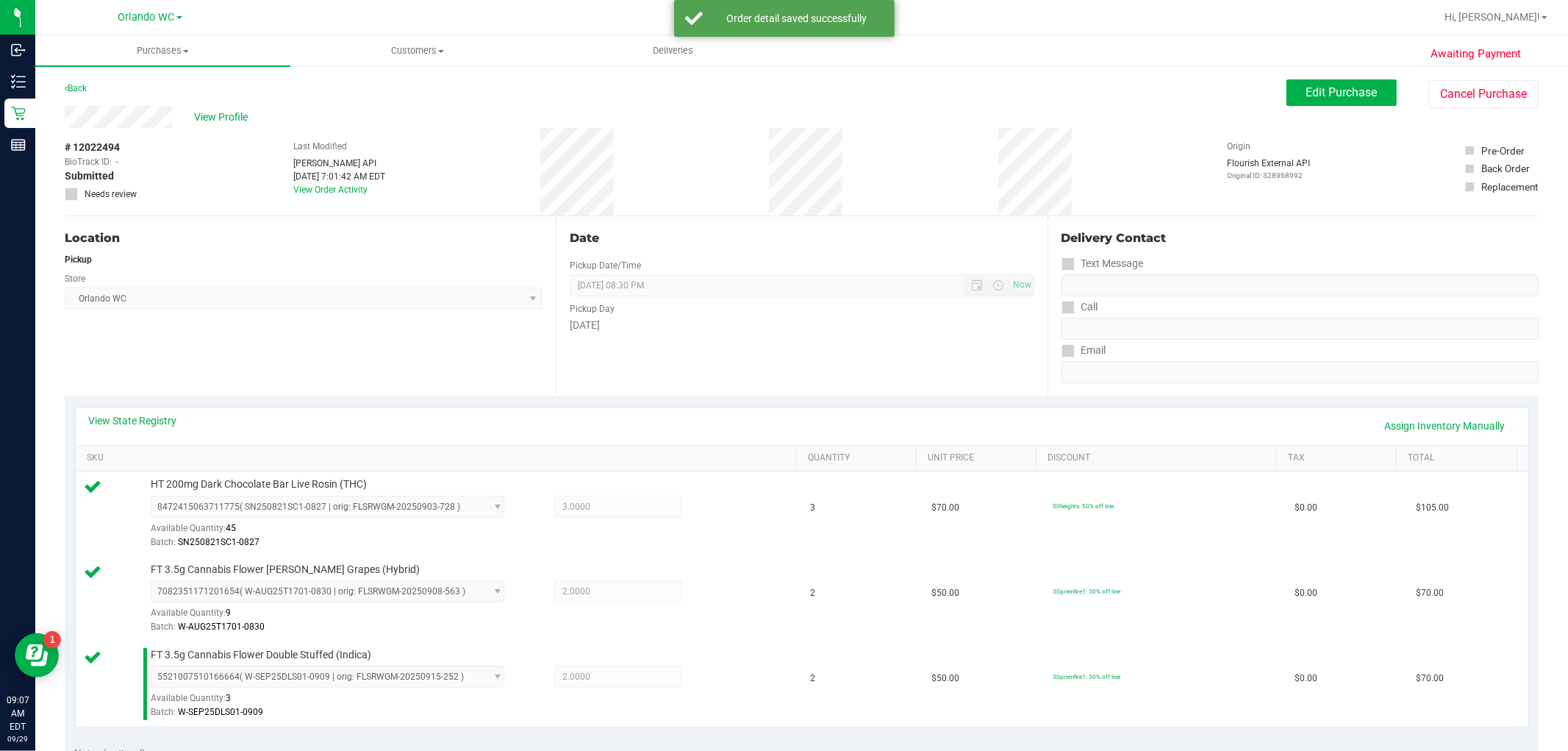
scroll to position [327, 0]
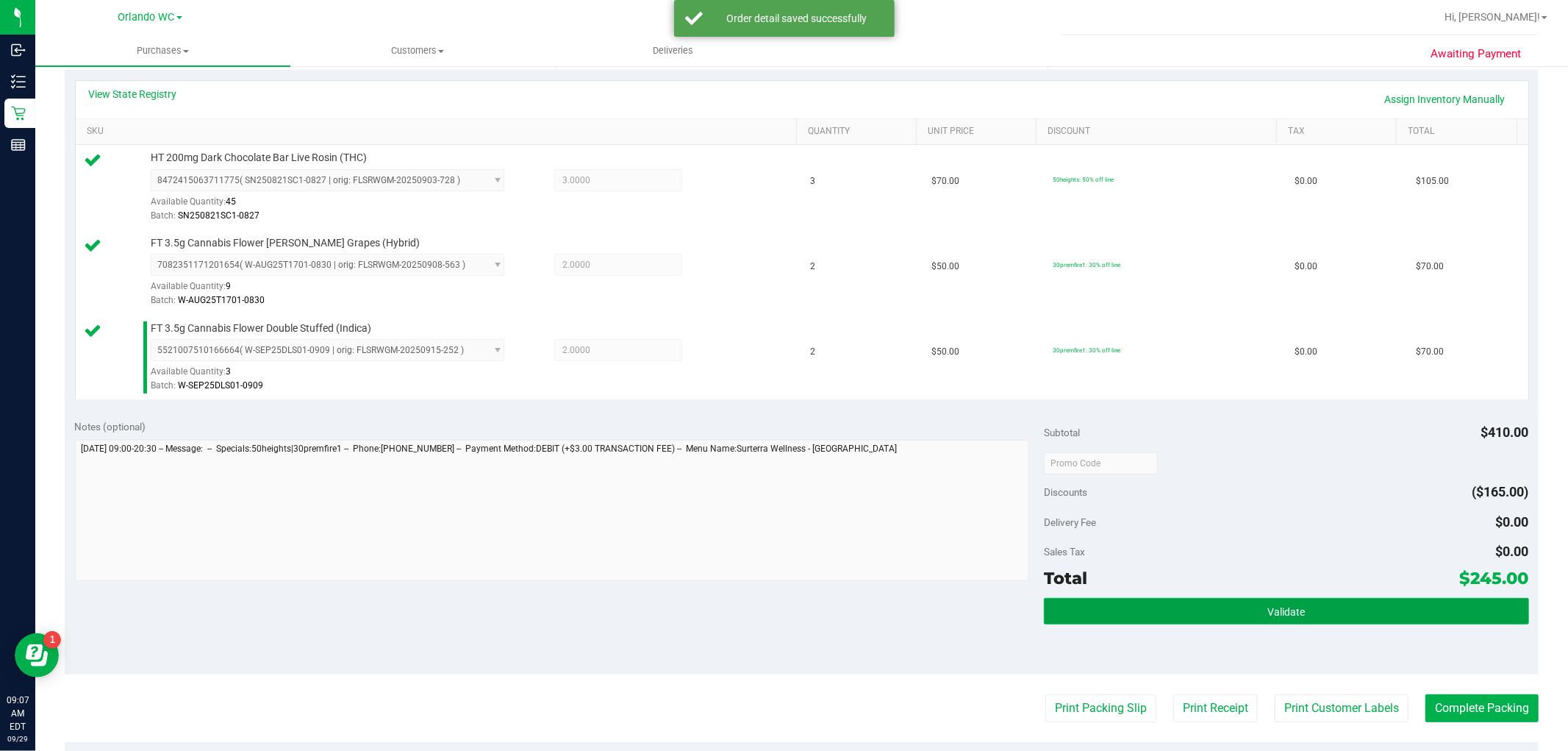
click at [1168, 616] on button "Validate" at bounding box center [1286, 611] width 485 height 27
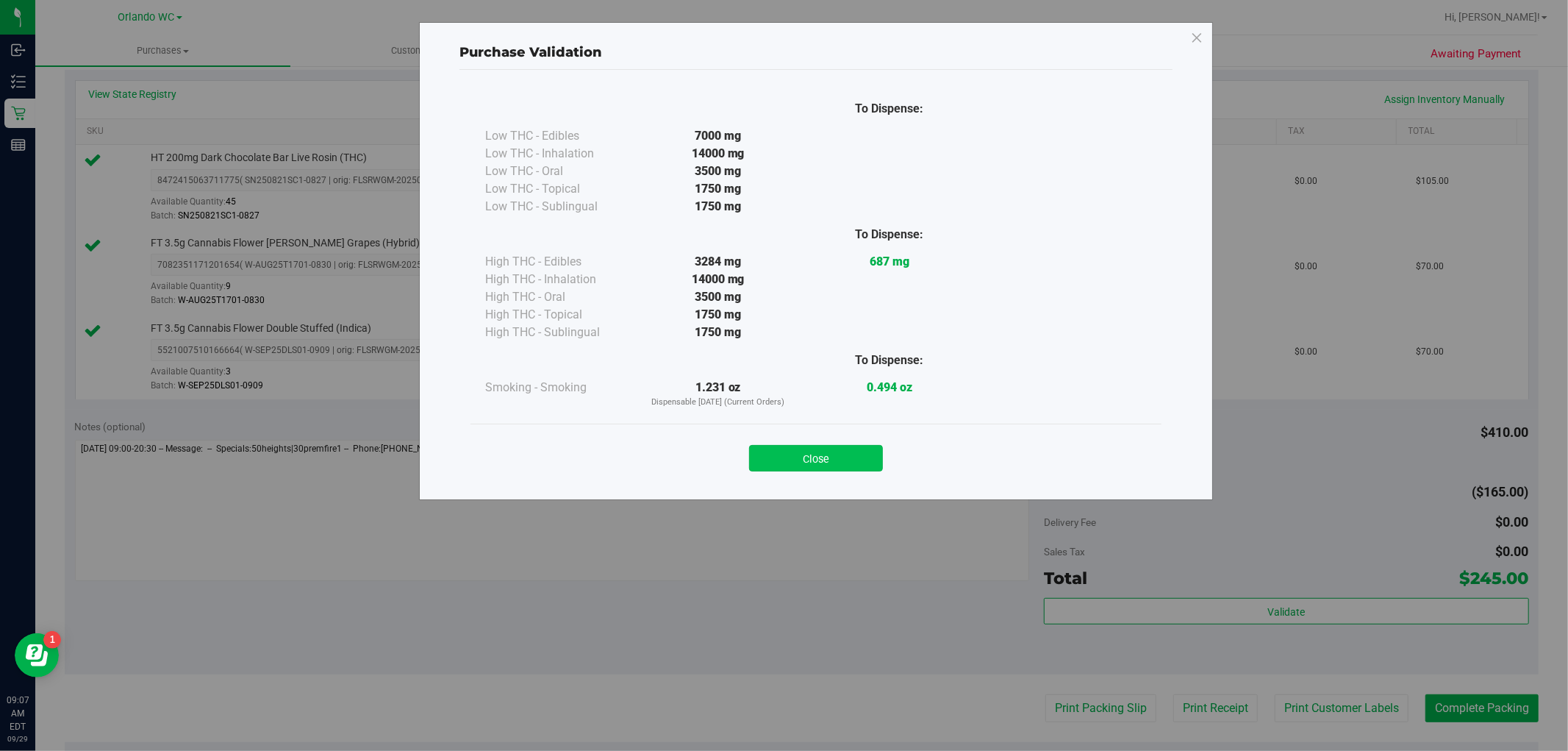
click at [819, 459] on button "Close" at bounding box center [816, 457] width 134 height 27
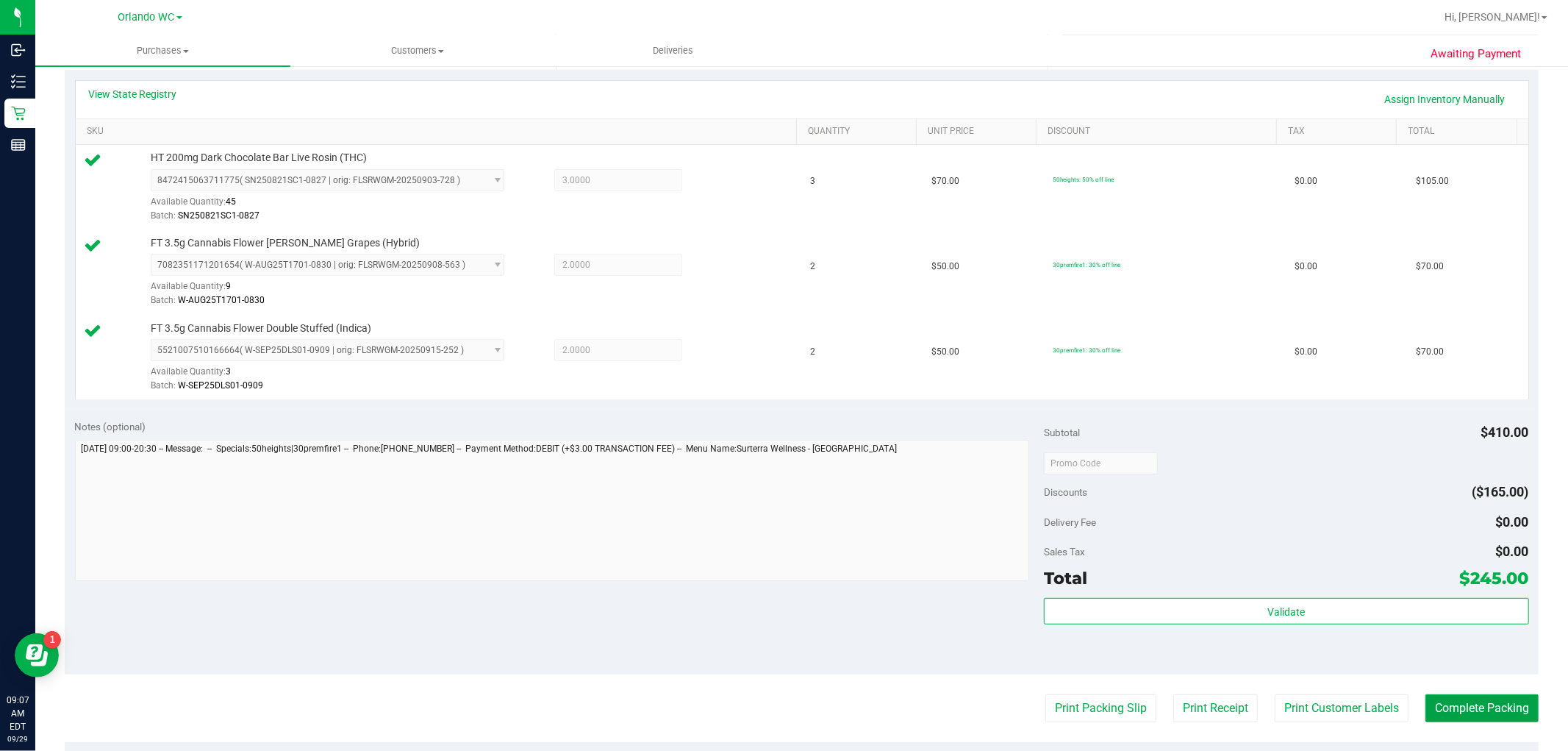
click at [1168, 697] on button "Complete Packing" at bounding box center [1482, 707] width 113 height 28
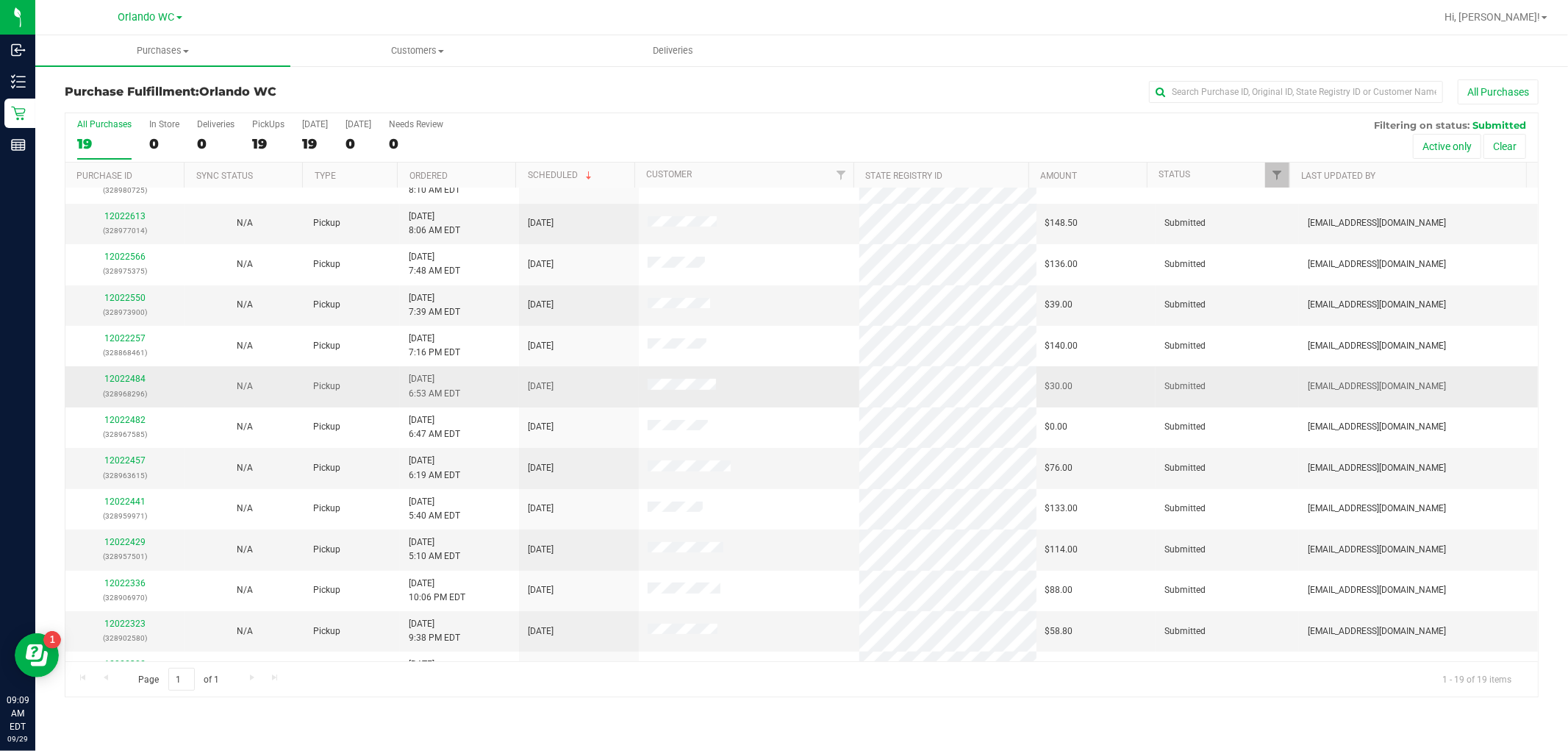
scroll to position [302, 0]
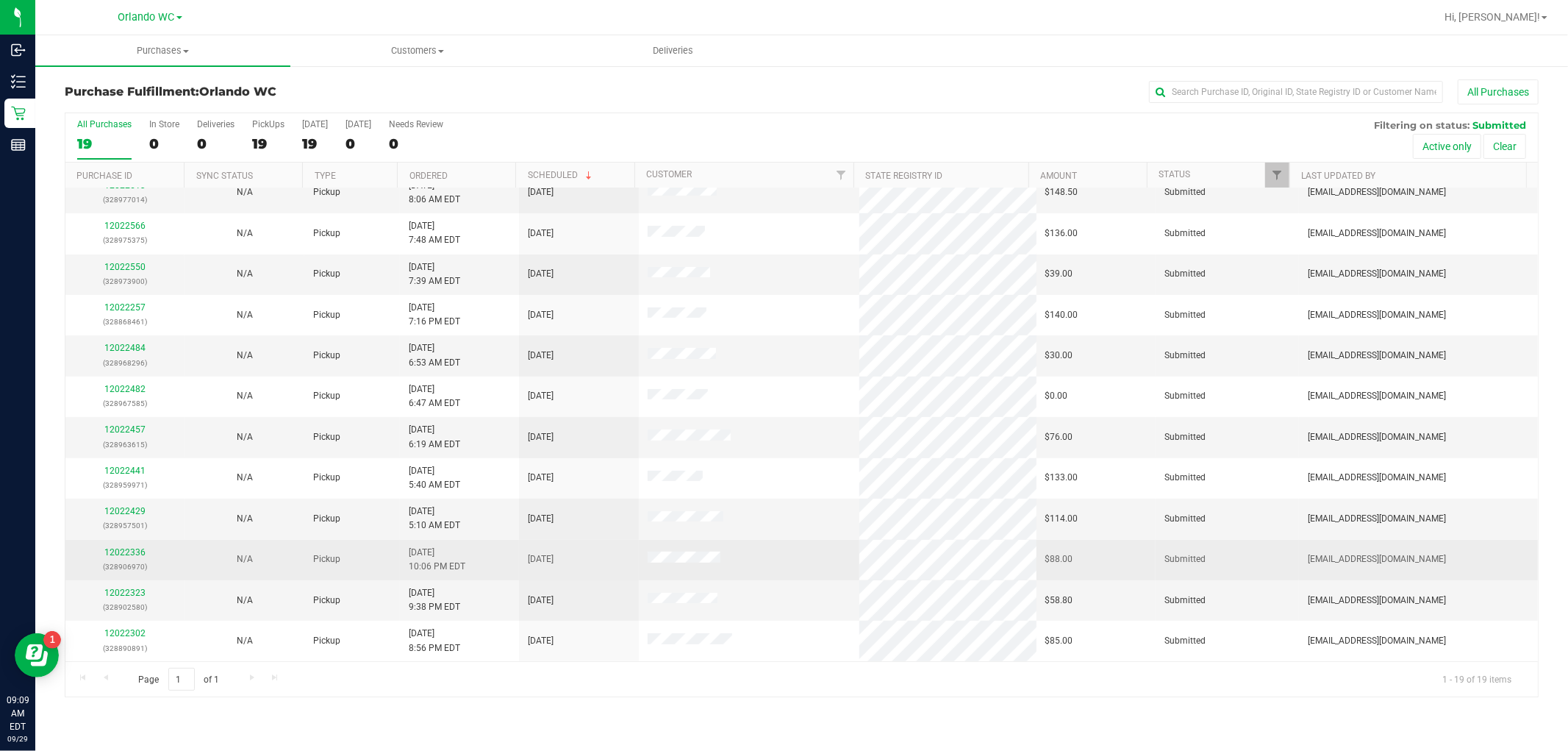
click at [128, 557] on div "12022336 (328906970)" at bounding box center [125, 559] width 102 height 28
click at [129, 552] on link "12022336" at bounding box center [124, 552] width 41 height 10
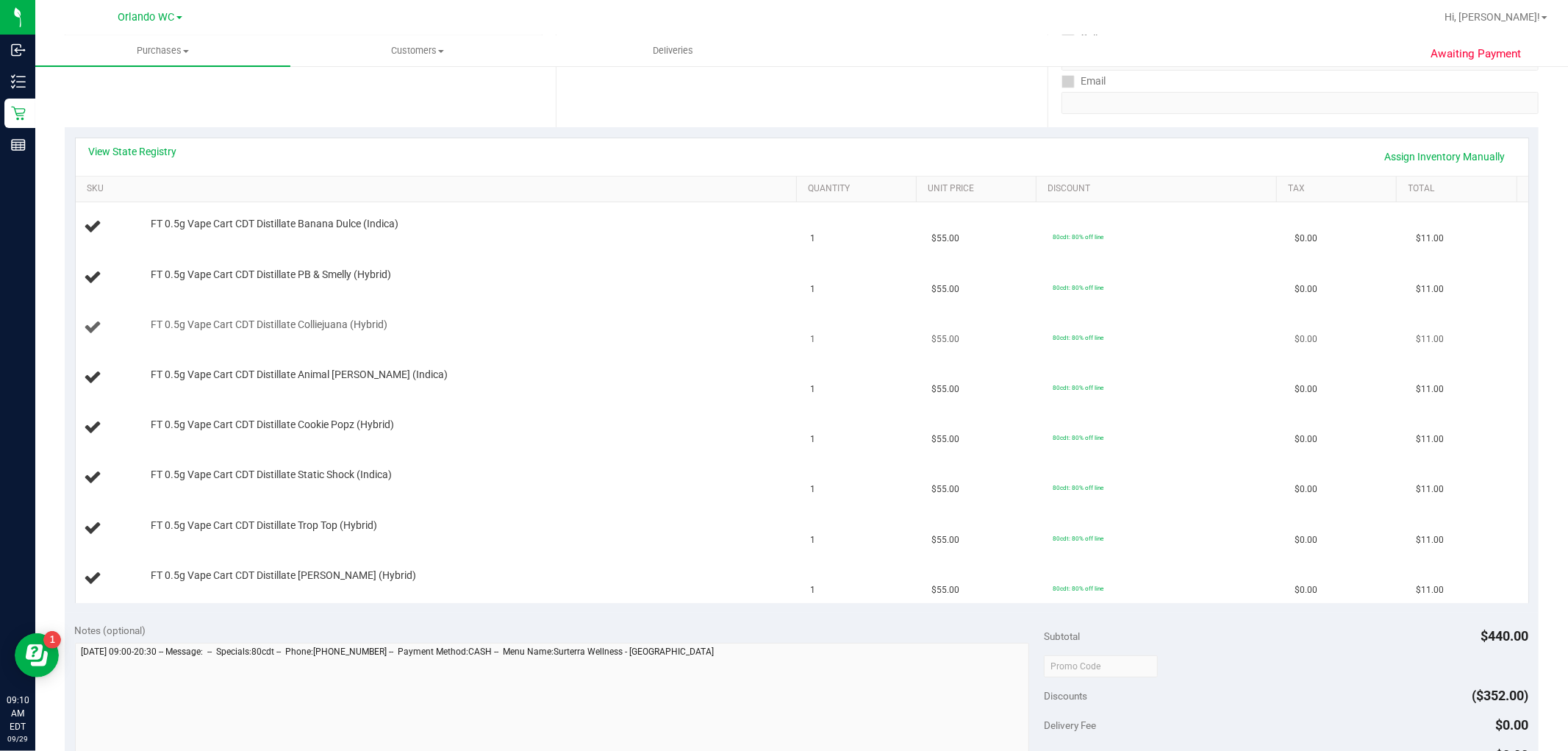
scroll to position [327, 0]
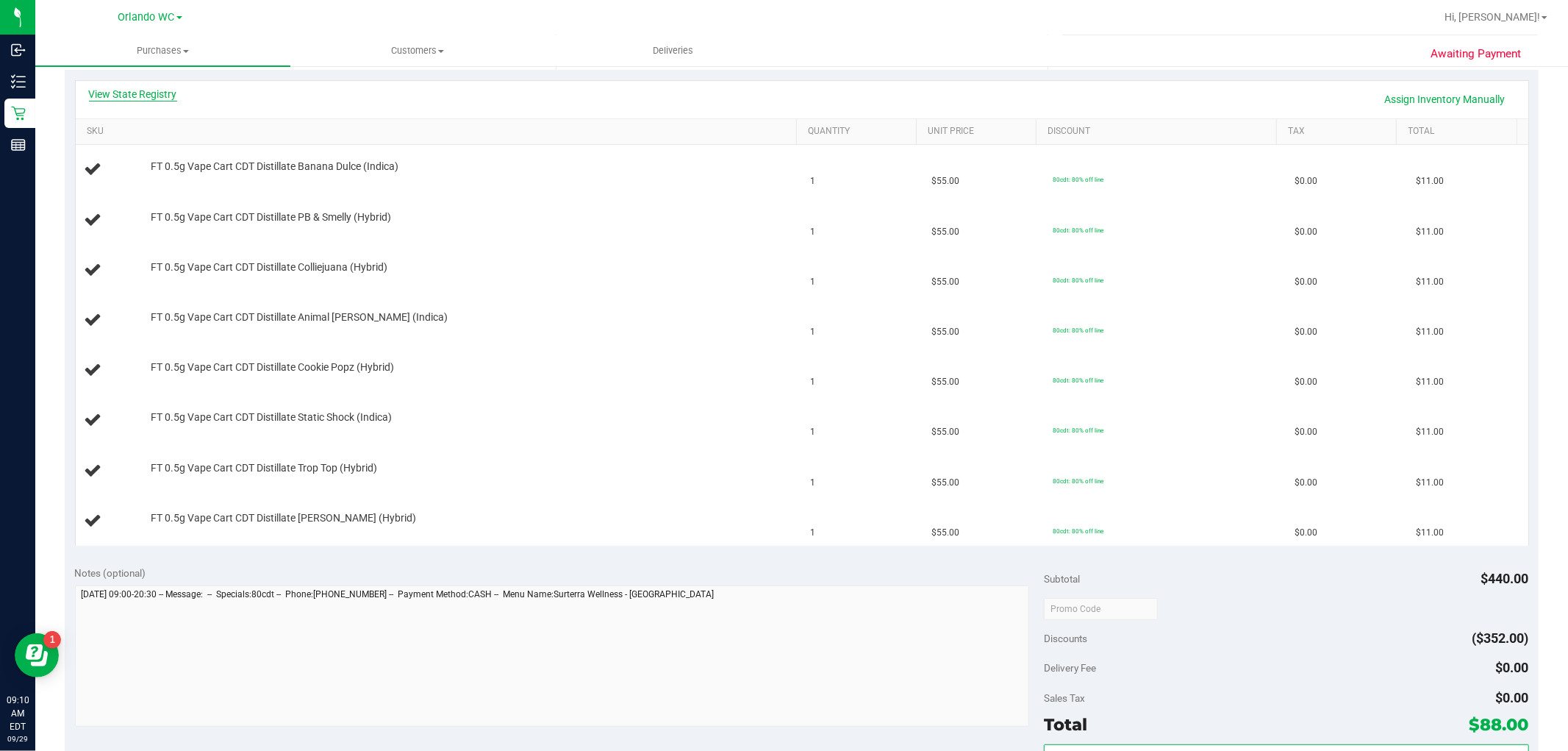
click at [157, 93] on link "View State Registry" at bounding box center [132, 94] width 88 height 15
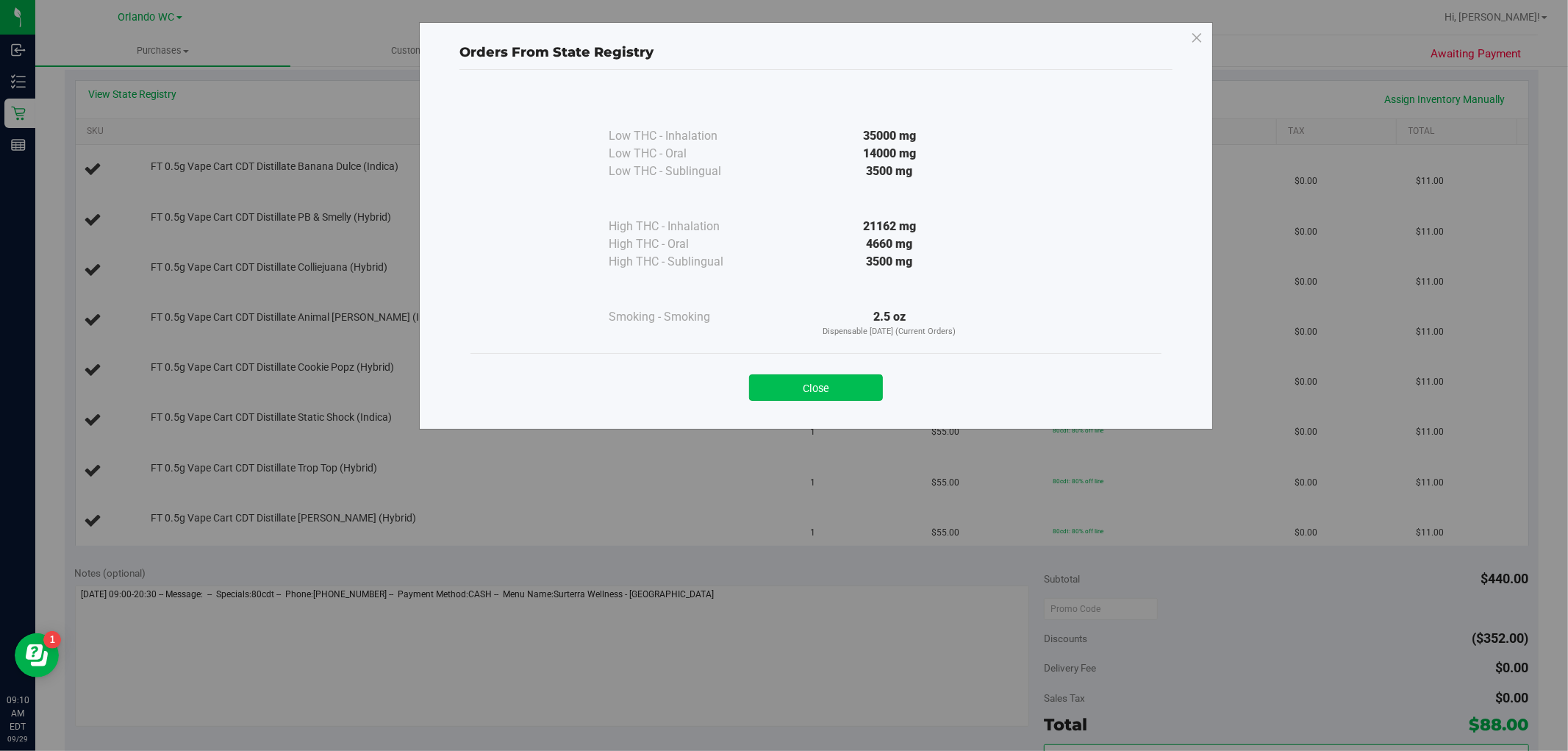
click at [797, 379] on button "Close" at bounding box center [816, 387] width 134 height 27
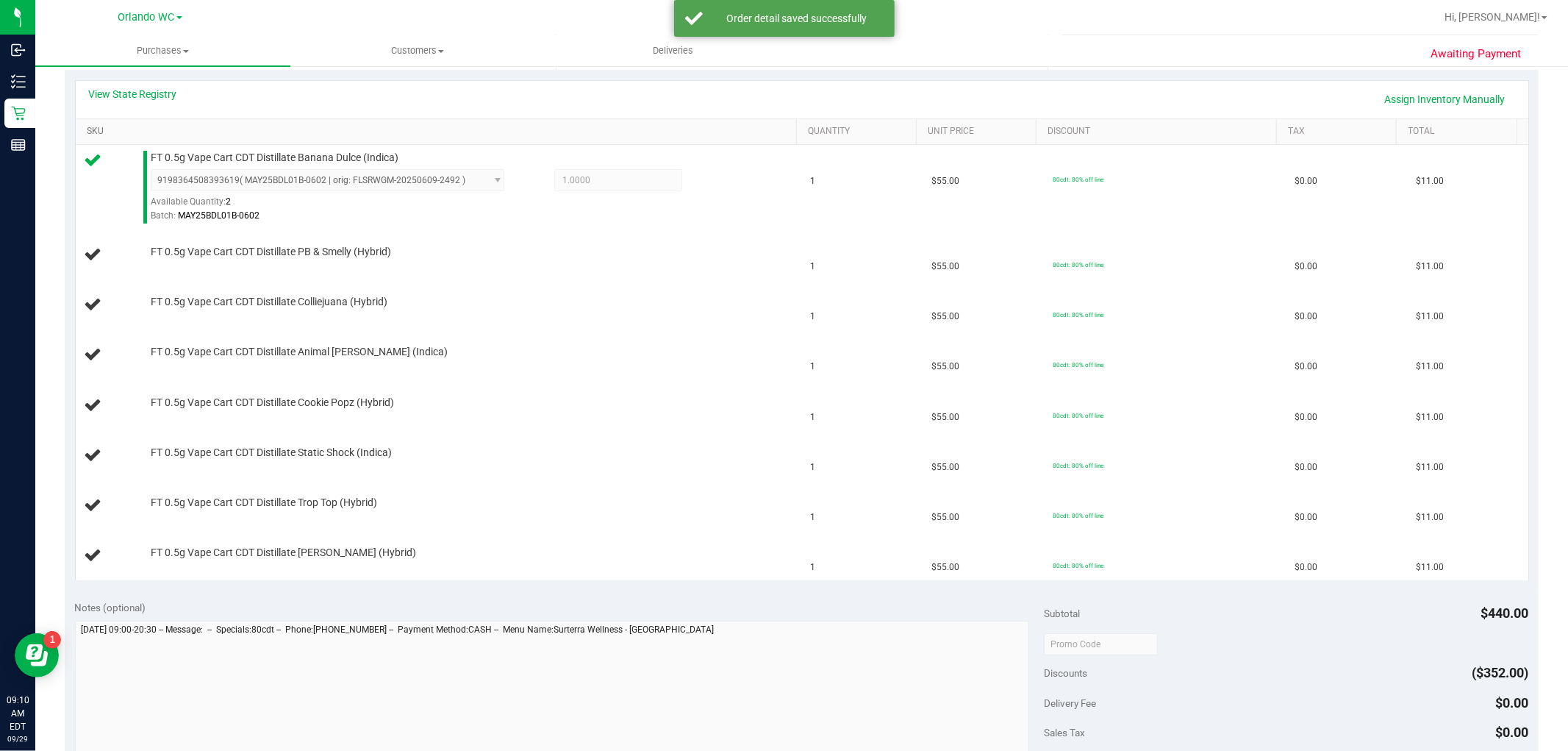
click at [100, 127] on link "SKU" at bounding box center [439, 131] width 703 height 12
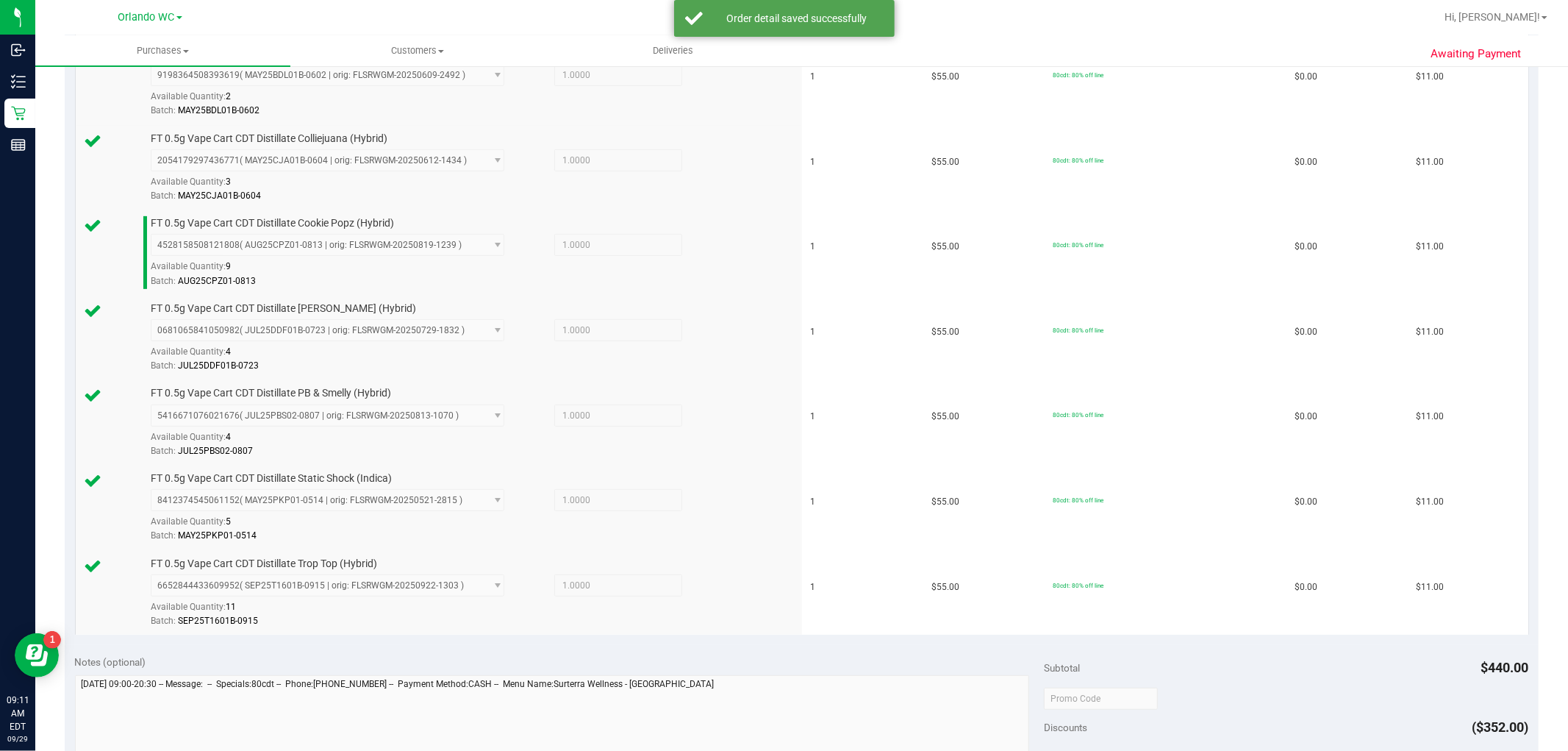
scroll to position [653, 0]
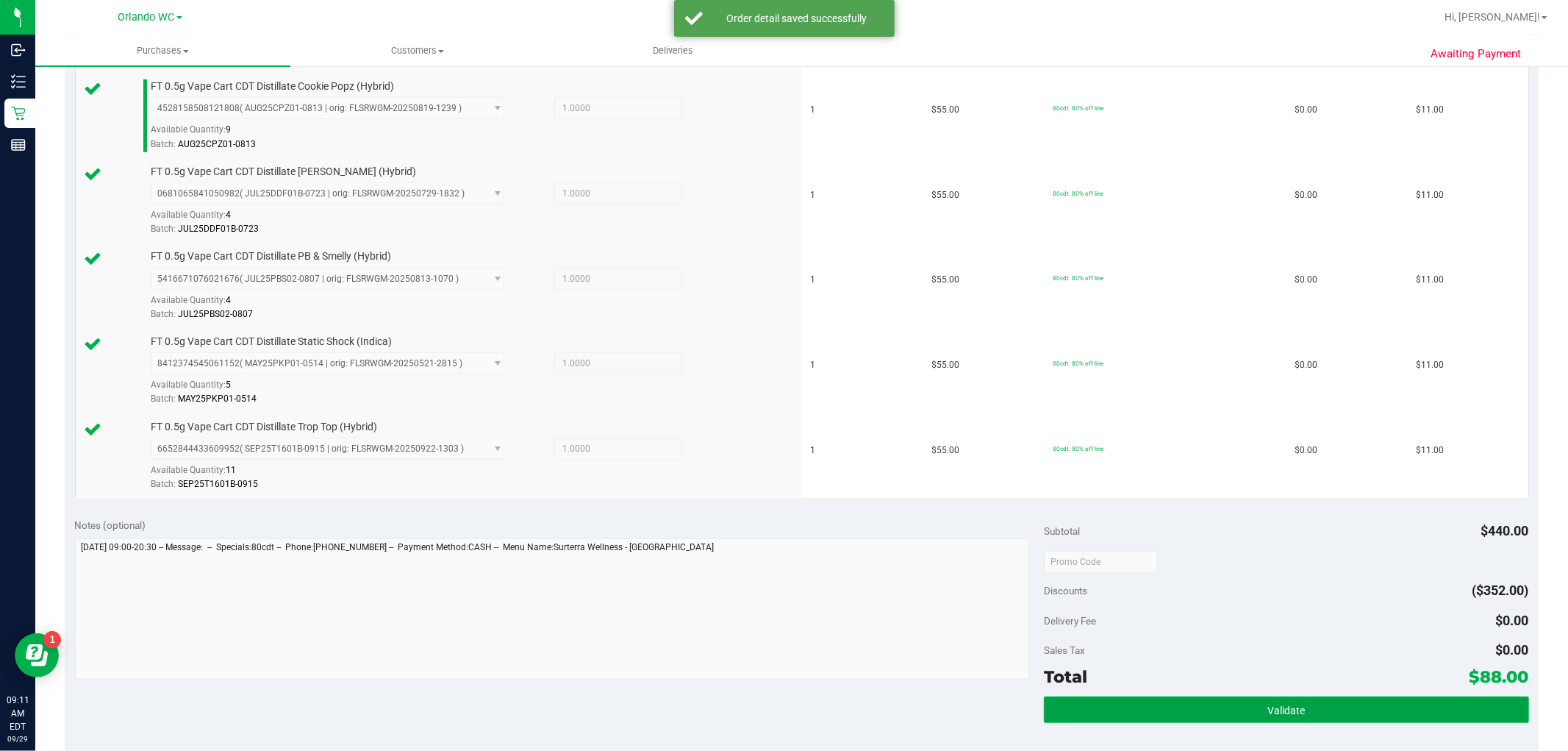
click at [1168, 716] on button "Validate" at bounding box center [1286, 709] width 485 height 27
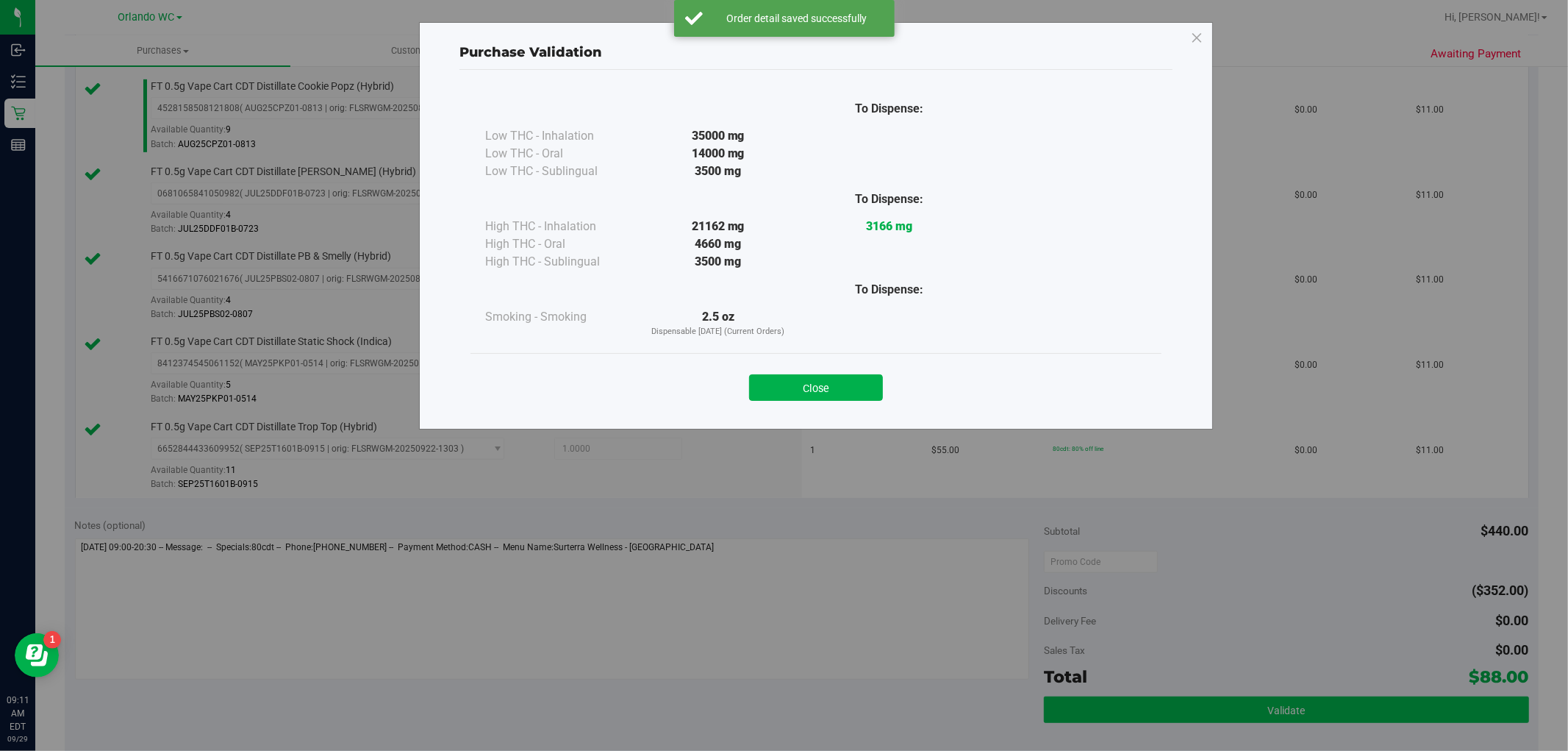
click at [1168, 697] on div "Purchase Validation To Dispense: Low THC - Inhalation 35000 mg" at bounding box center [790, 375] width 1579 height 751
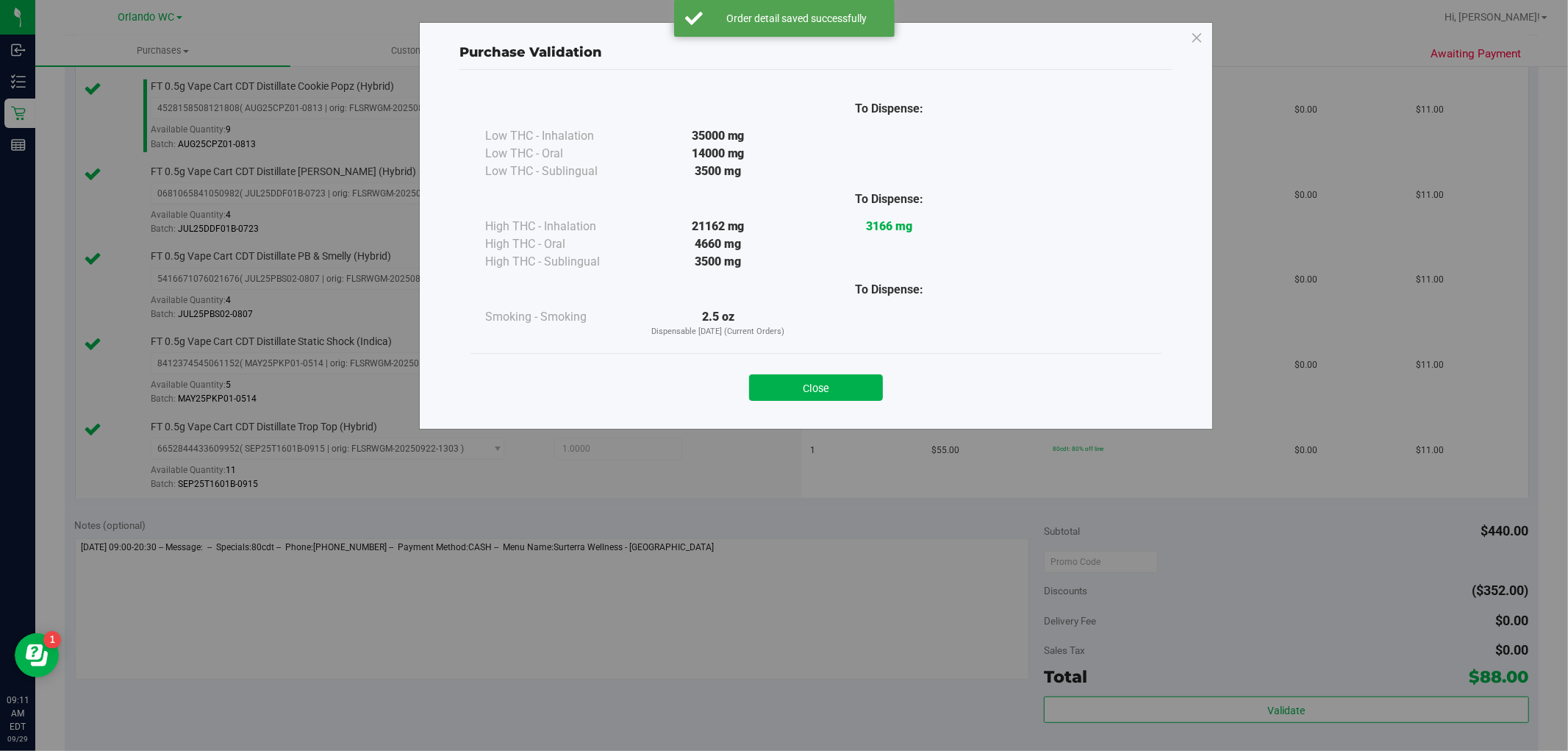
click at [828, 361] on div "Close" at bounding box center [815, 382] width 691 height 60
click at [829, 370] on div "Close" at bounding box center [815, 383] width 669 height 37
click at [848, 390] on button "Close" at bounding box center [816, 387] width 134 height 27
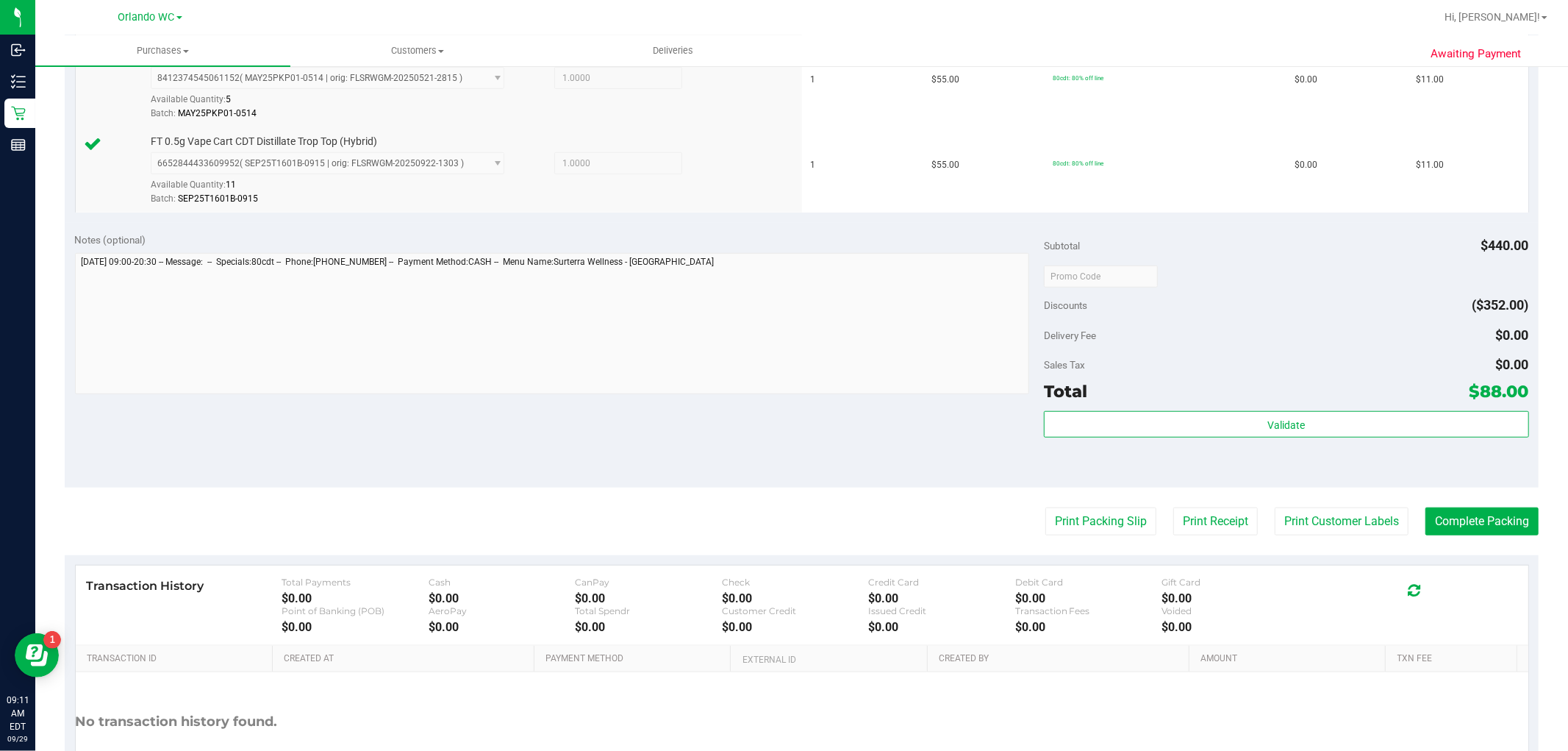
scroll to position [1049, 0]
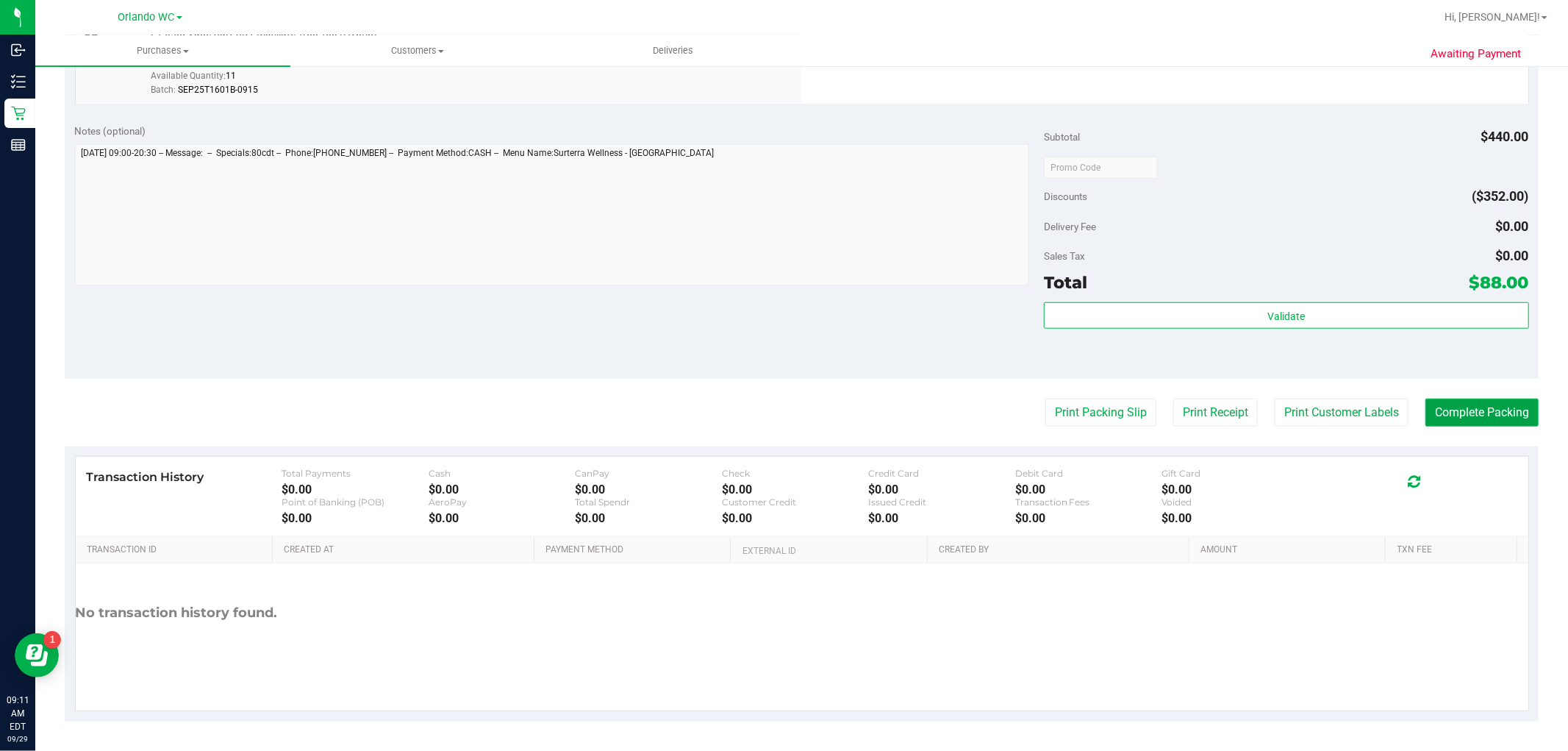
click at [1168, 408] on button "Complete Packing" at bounding box center [1482, 412] width 113 height 28
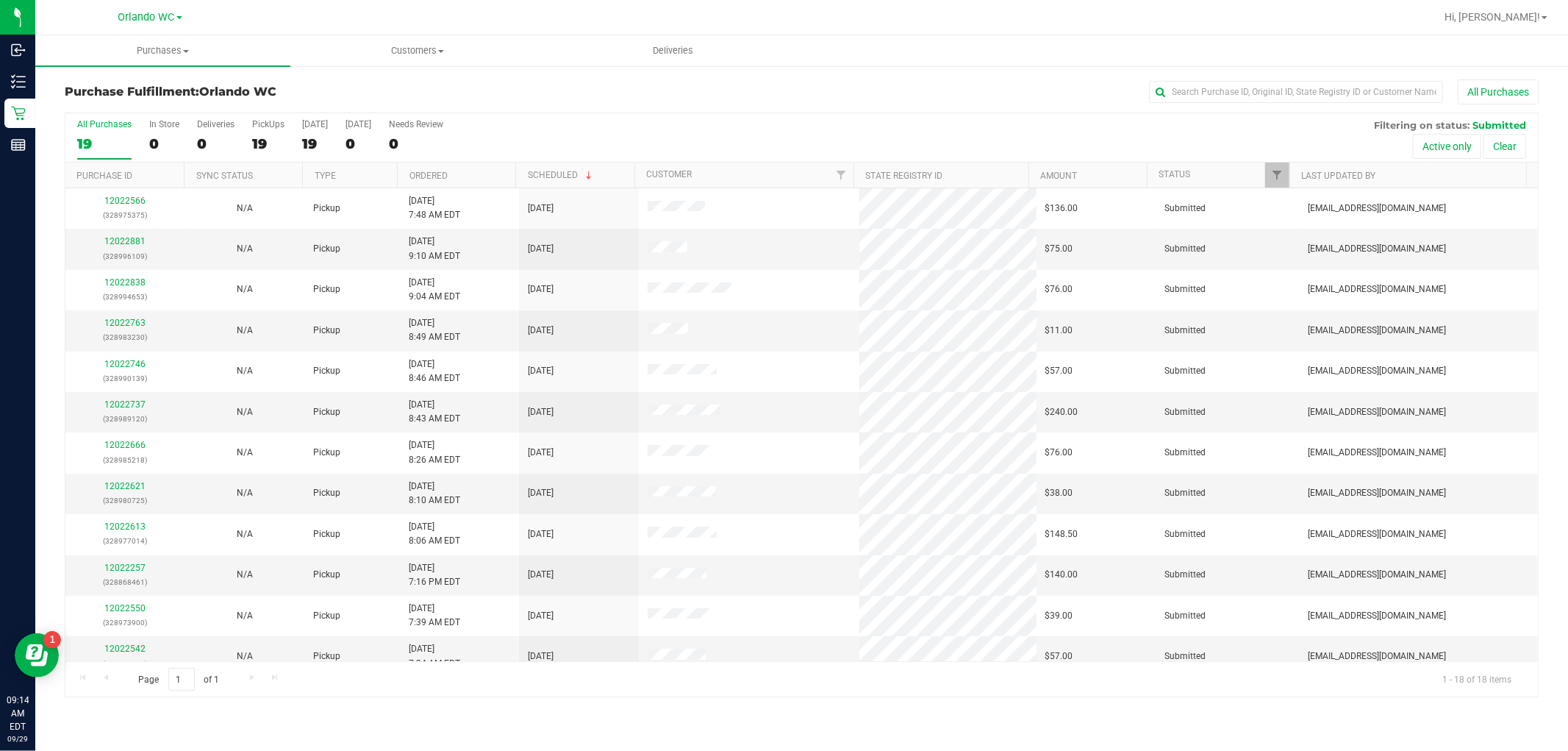
click at [570, 156] on div "All Purchases 19 In Store 0 Deliveries 0 PickUps 19 Today 19 Tomorrow 0 Needs R…" at bounding box center [802, 137] width 1473 height 49
click at [427, 175] on link "Ordered" at bounding box center [428, 175] width 38 height 10
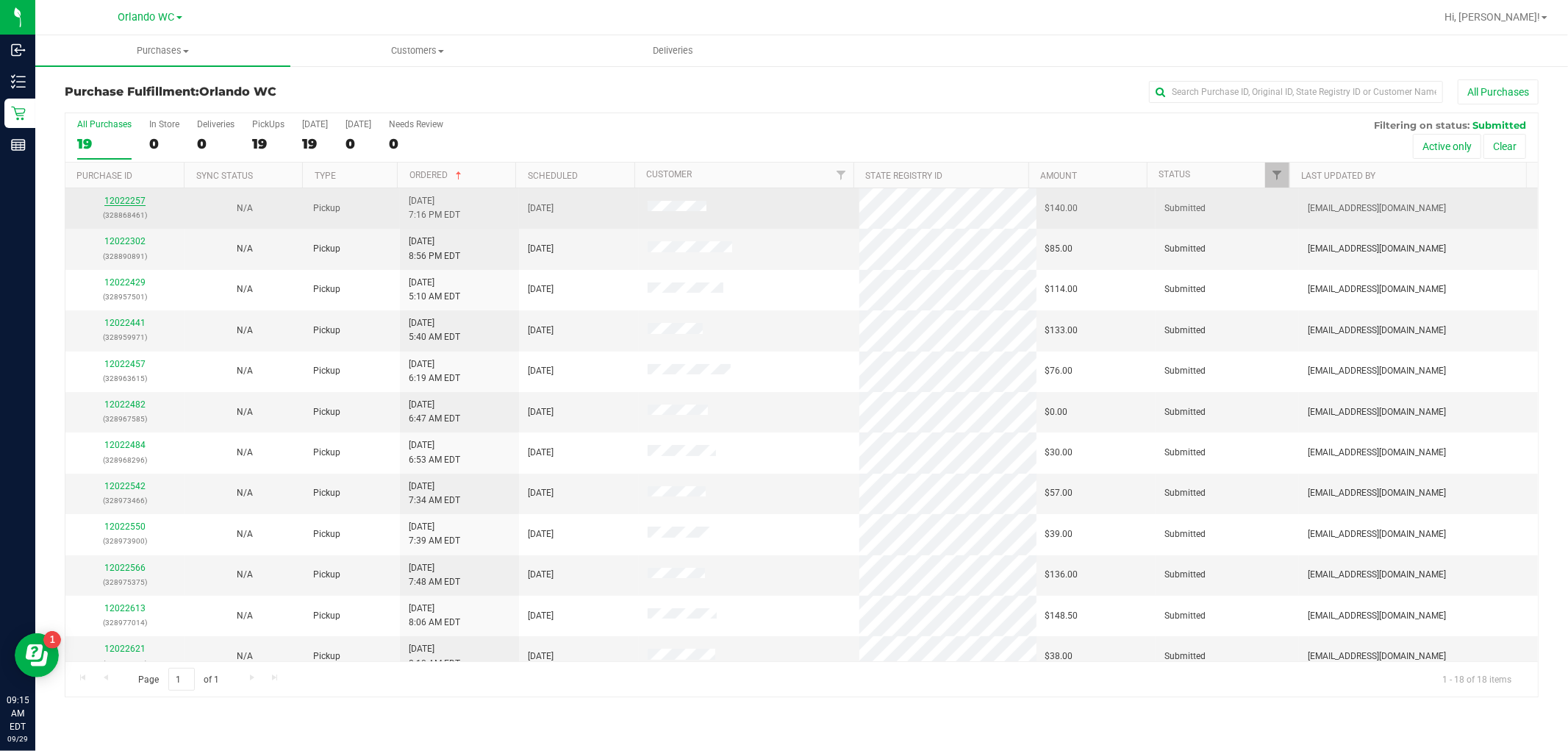
click at [128, 206] on link "12022257" at bounding box center [124, 200] width 41 height 10
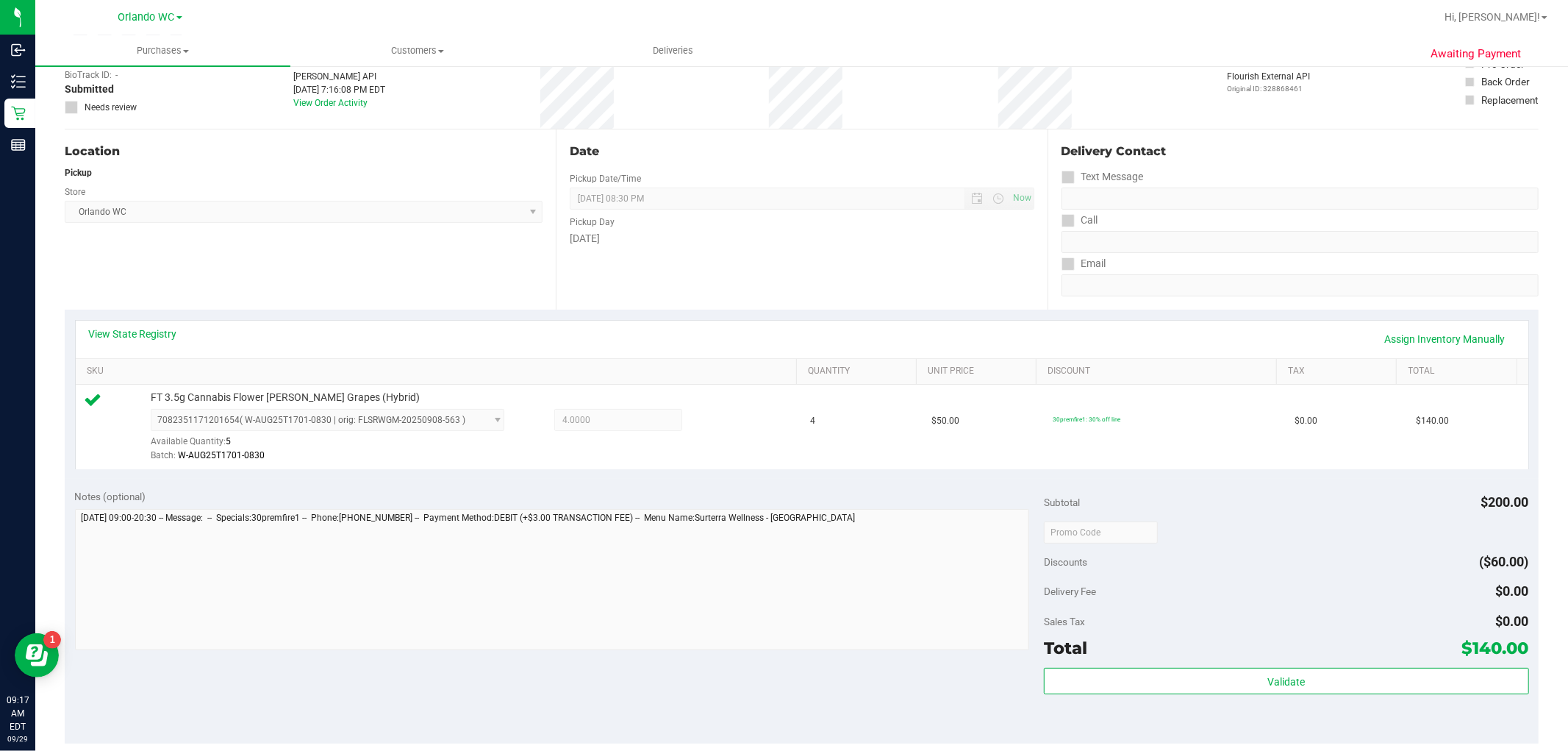
scroll to position [245, 0]
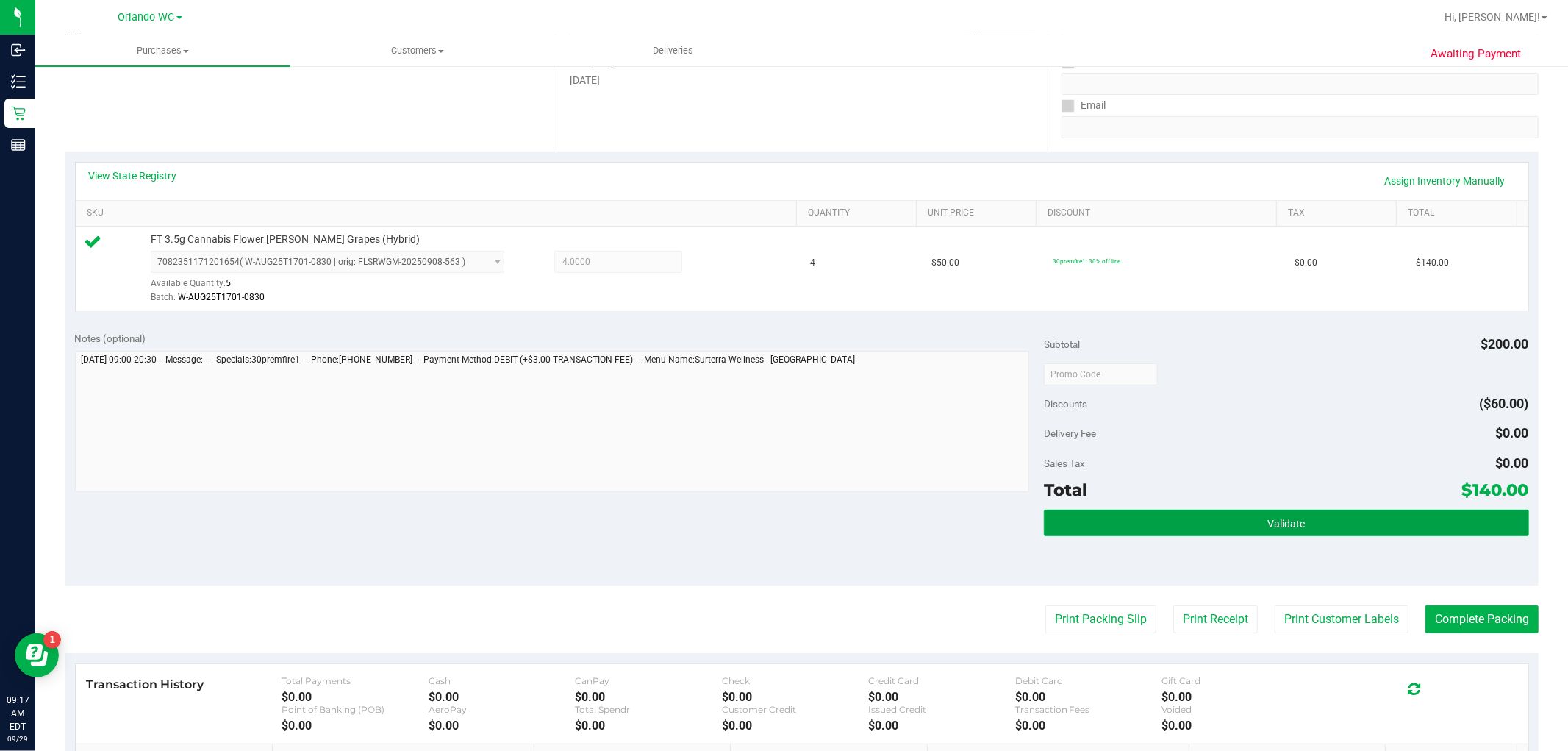
click at [1168, 520] on span "Validate" at bounding box center [1286, 524] width 37 height 12
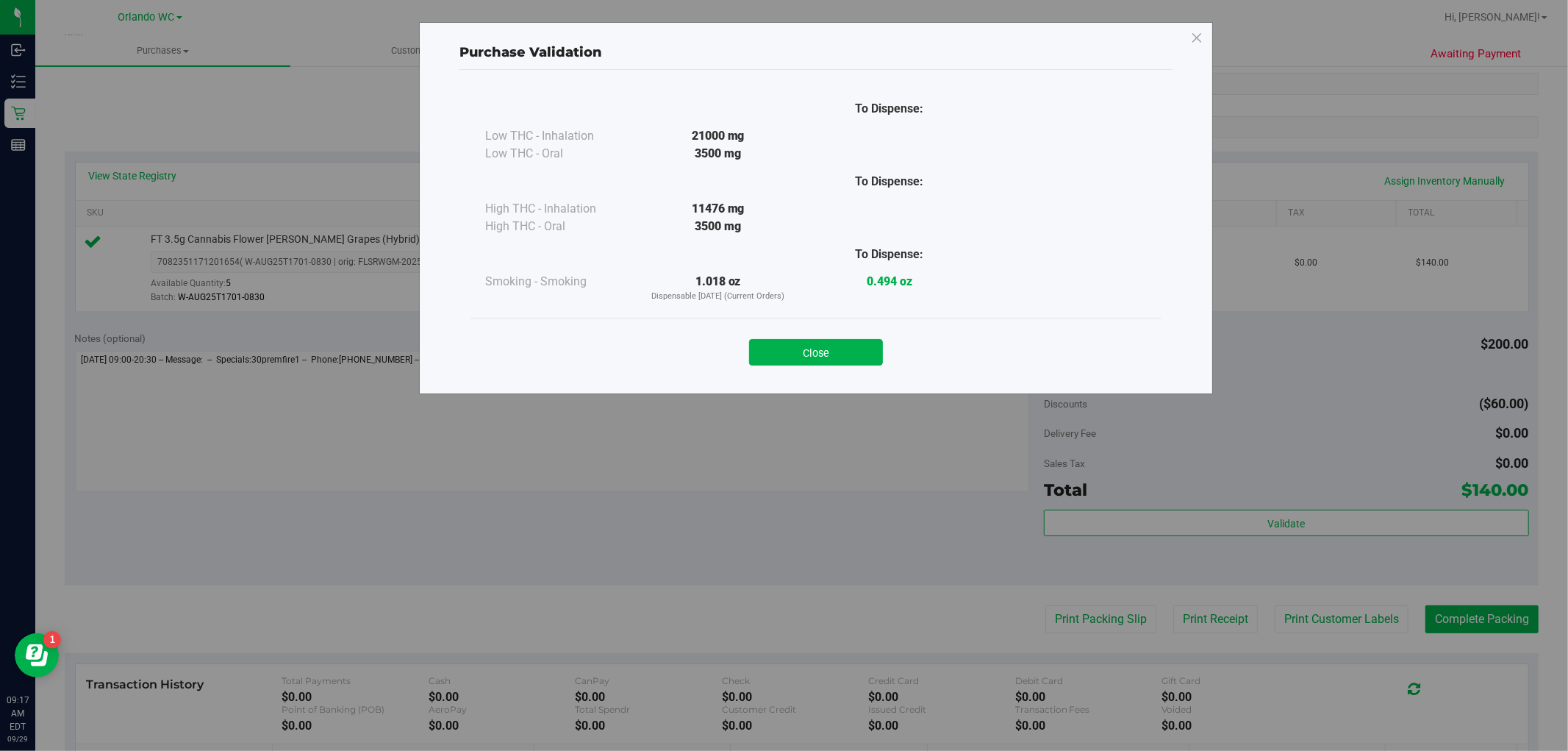
click at [840, 333] on div "Close" at bounding box center [815, 348] width 669 height 37
click at [811, 413] on div "Purchase Validation To Dispense: Low THC - Inhalation 21000 mg" at bounding box center [790, 375] width 1579 height 751
click at [812, 352] on button "Close" at bounding box center [816, 352] width 134 height 27
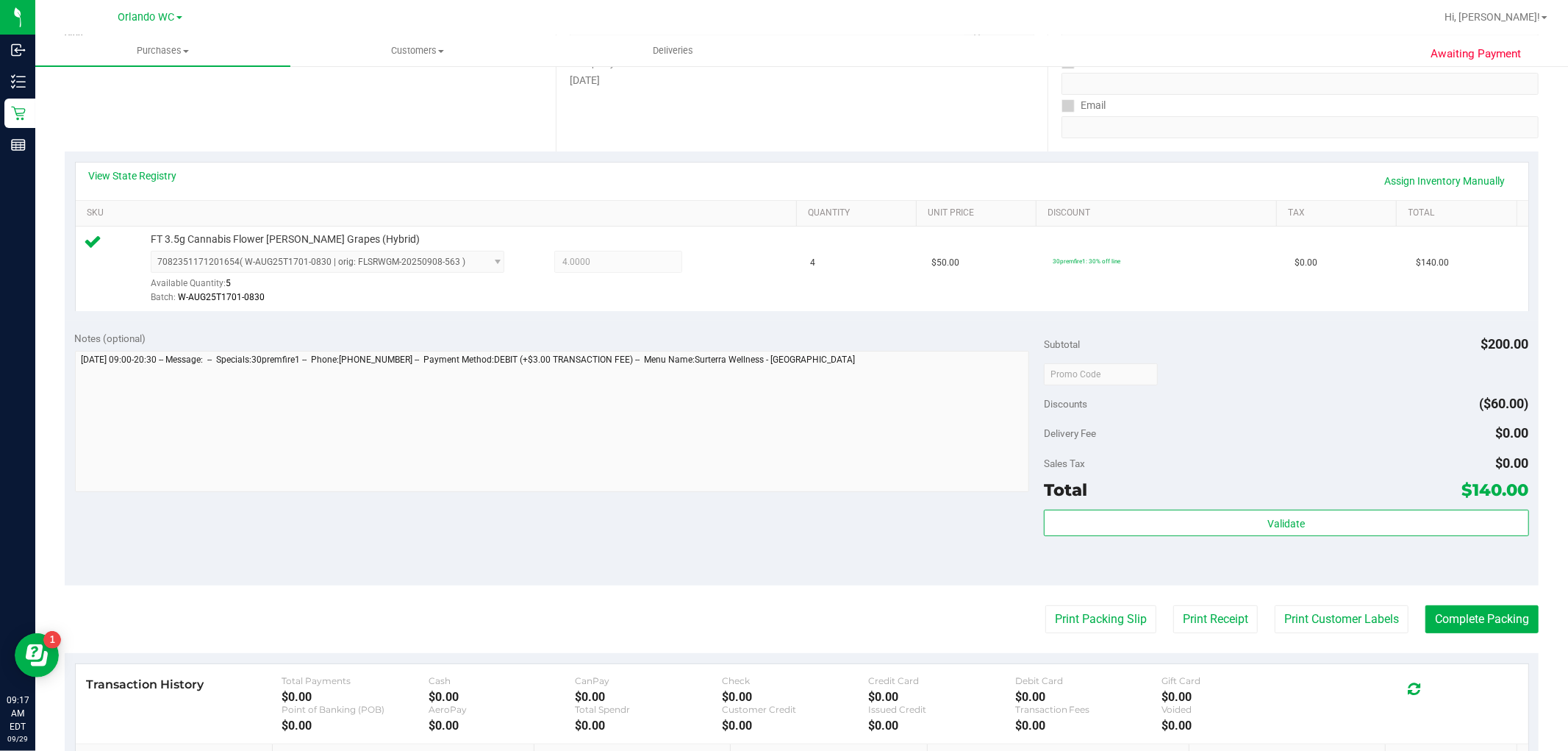
click at [1057, 604] on purchase-details "Back Edit Purchase Cancel Purchase View Profile # 12022257 BioTrack ID: - Submi…" at bounding box center [801, 381] width 1474 height 1093
click at [1057, 611] on button "Print Packing Slip" at bounding box center [1101, 619] width 111 height 28
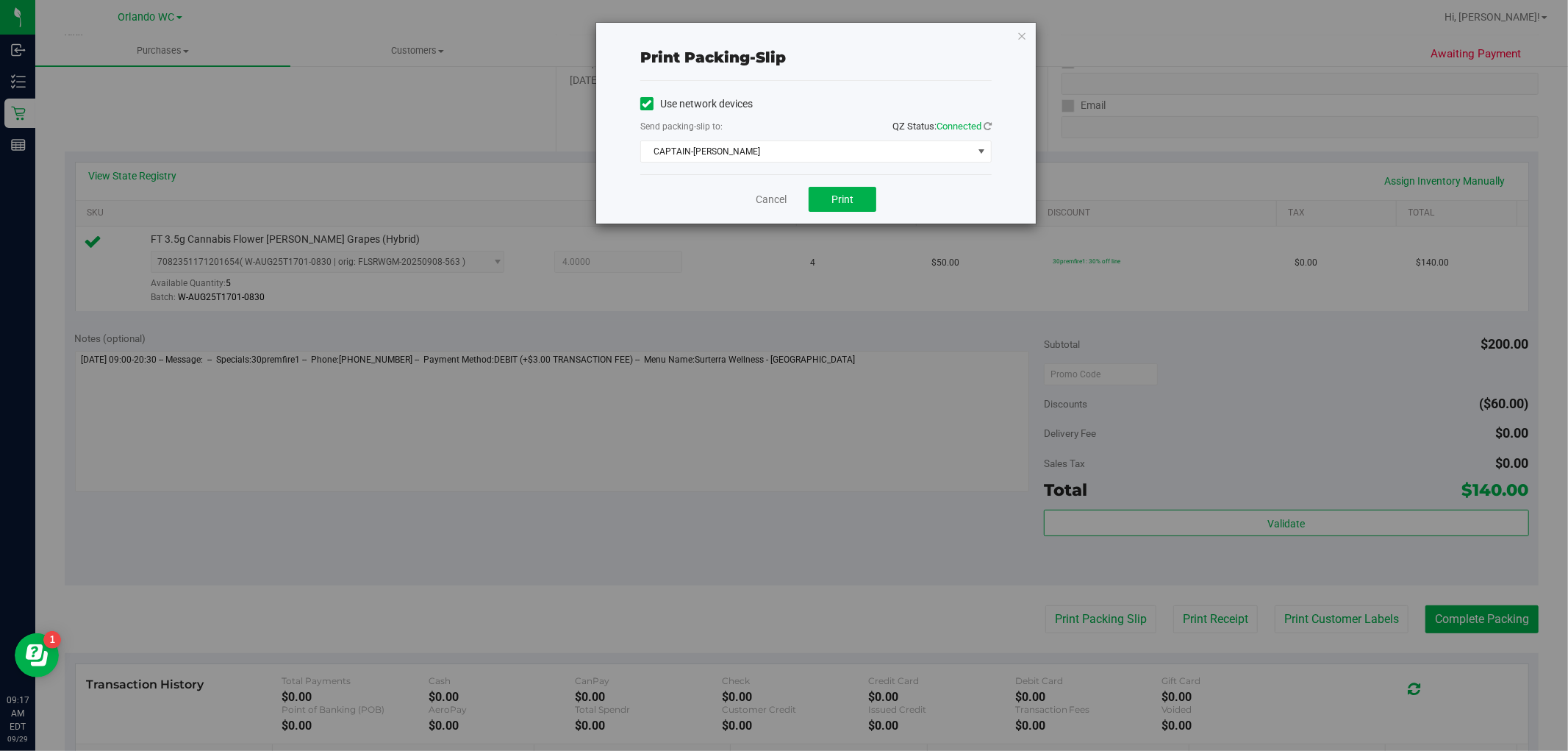
click at [835, 137] on div "Use network devices Send packing-slip to: QZ Status: Connected CAPTAIN-KANGA Ch…" at bounding box center [816, 127] width 352 height 70
click at [832, 154] on span "CAPTAIN-KANGA" at bounding box center [807, 152] width 332 height 21
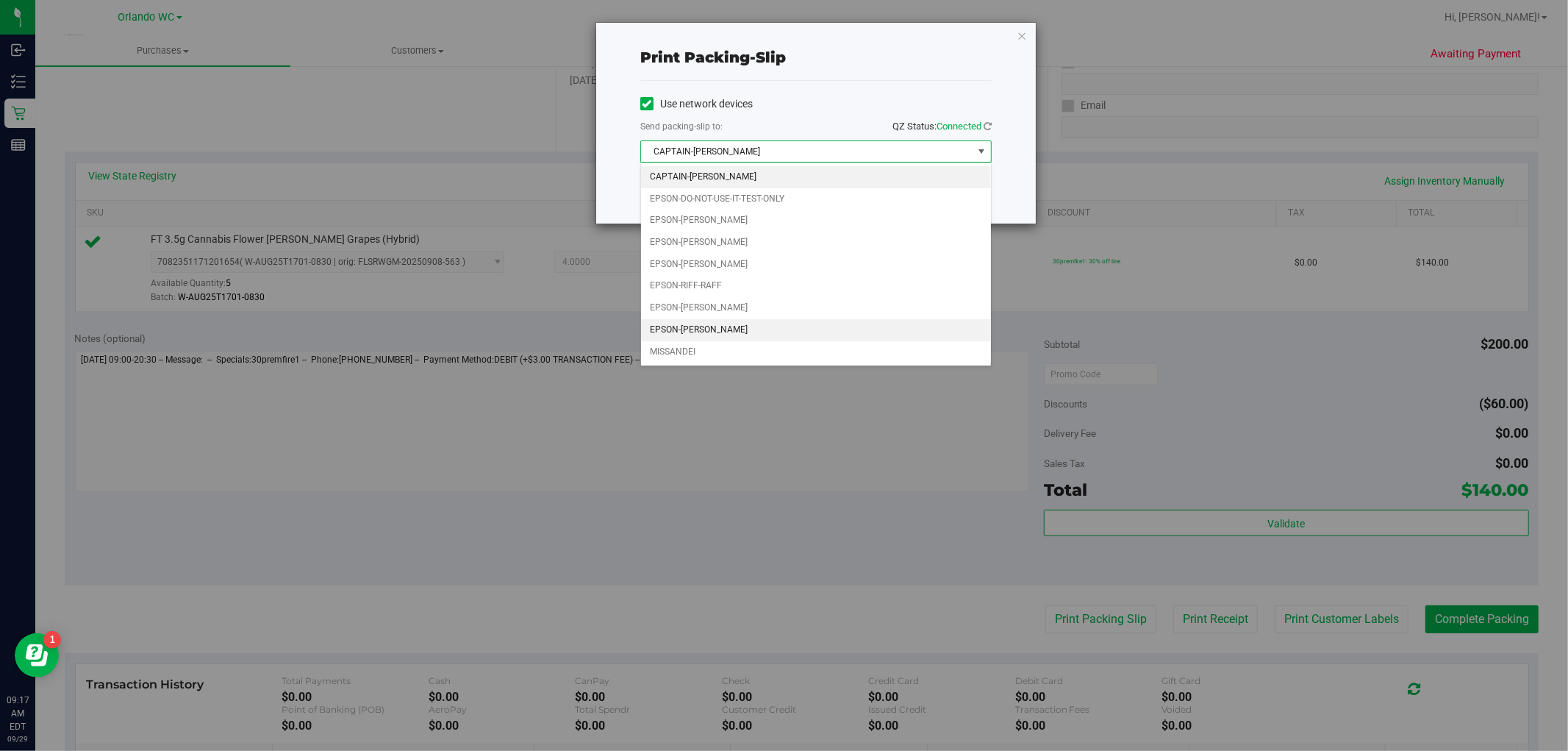
click at [753, 322] on li "EPSON-TYWIN-LANNISTER" at bounding box center [816, 330] width 350 height 22
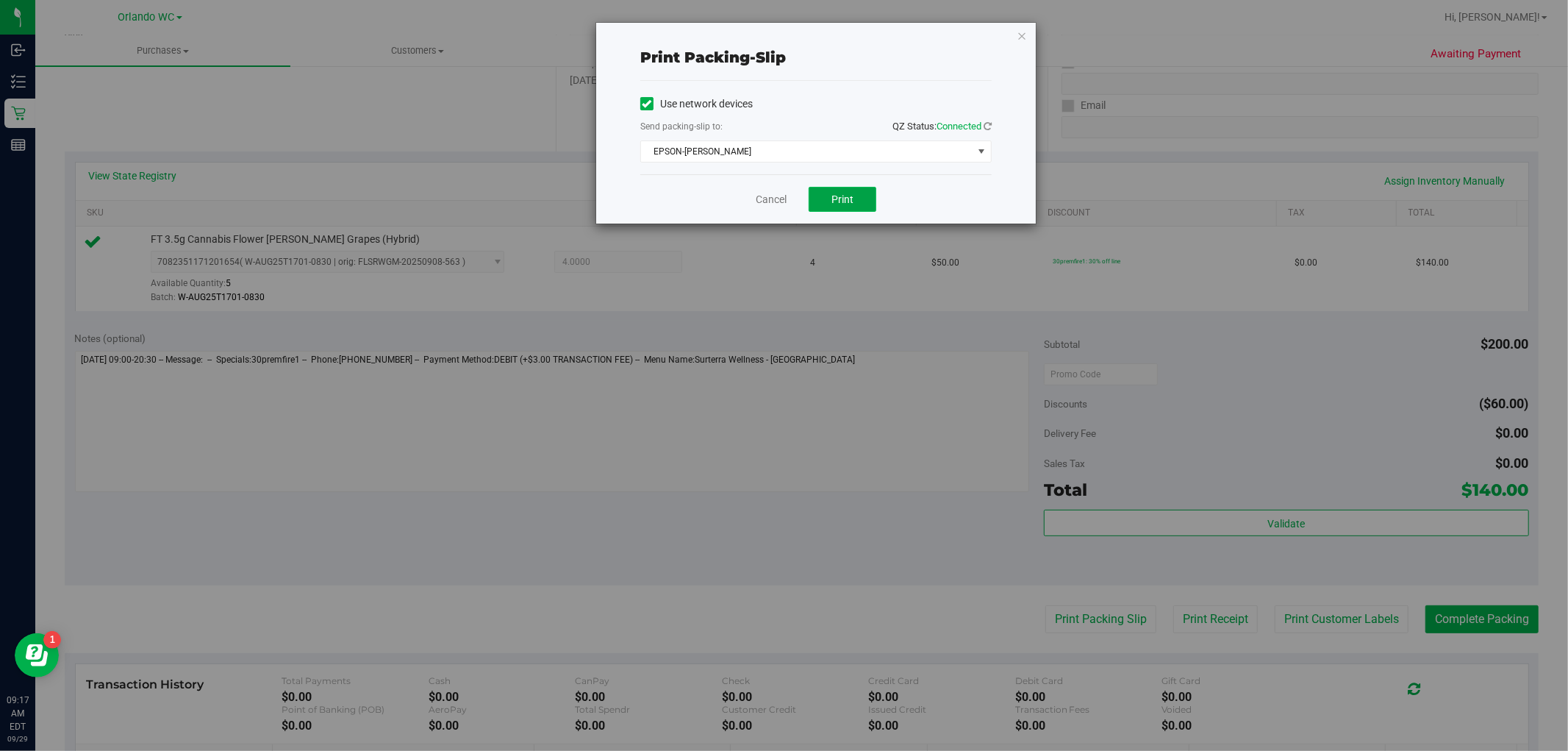
click at [821, 195] on button "Print" at bounding box center [843, 199] width 68 height 25
click at [1022, 31] on icon "button" at bounding box center [1021, 35] width 10 height 18
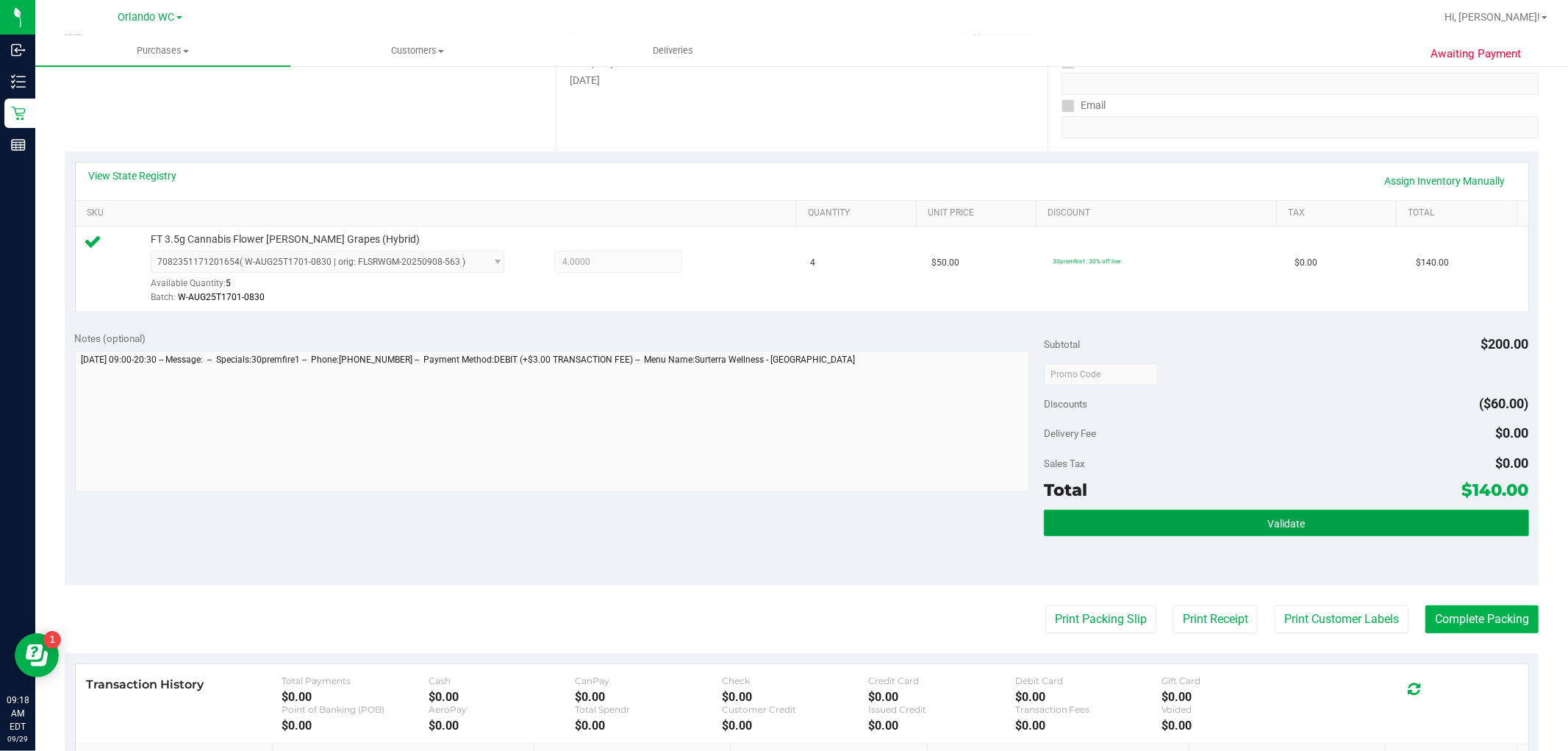
click at [1168, 519] on span "Validate" at bounding box center [1286, 524] width 37 height 12
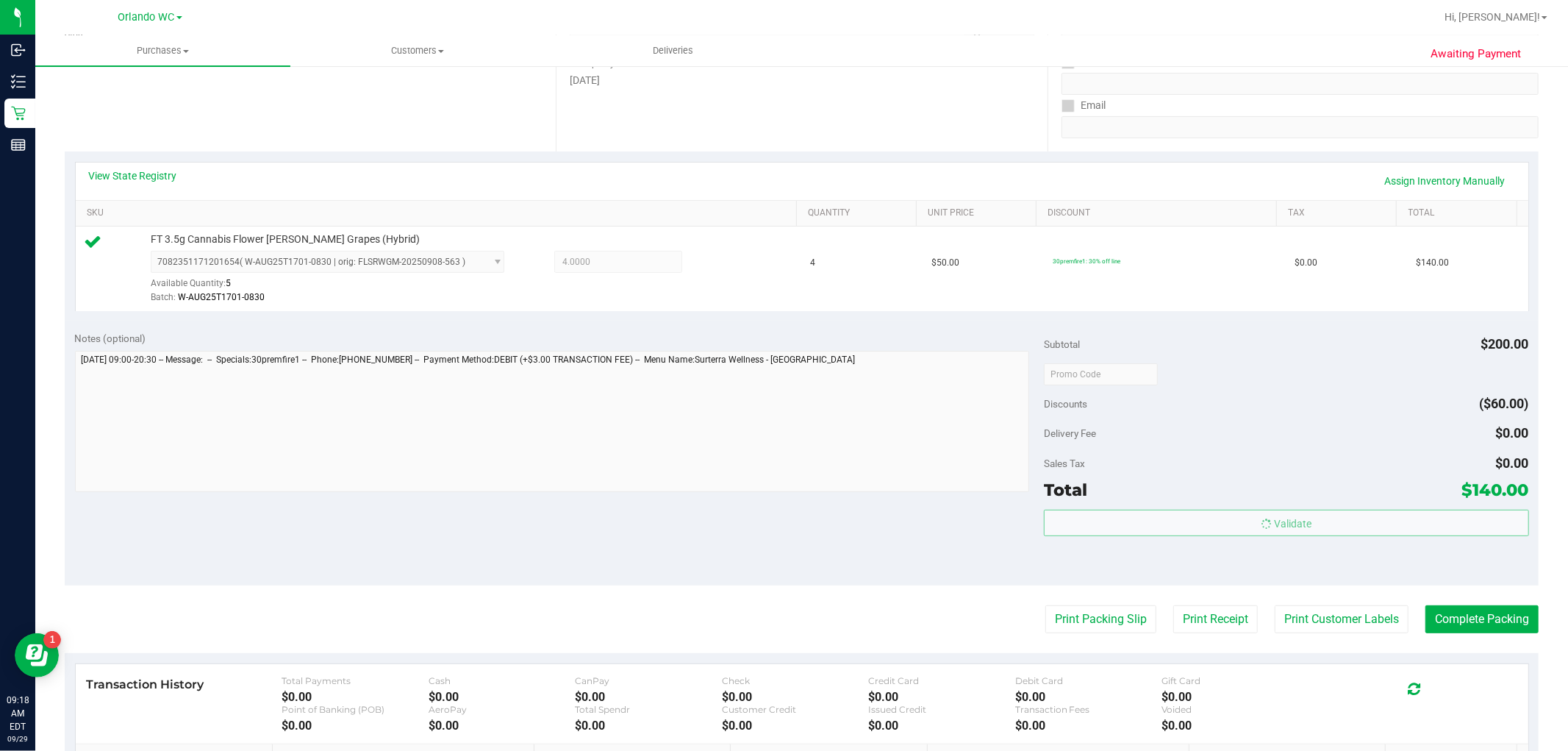
click at [1140, 528] on body "Inbound Inventory Retail Reports 09:18 AM EDT 09/29/2025 09/29 Orlando WC Hi, L…" at bounding box center [784, 375] width 1568 height 751
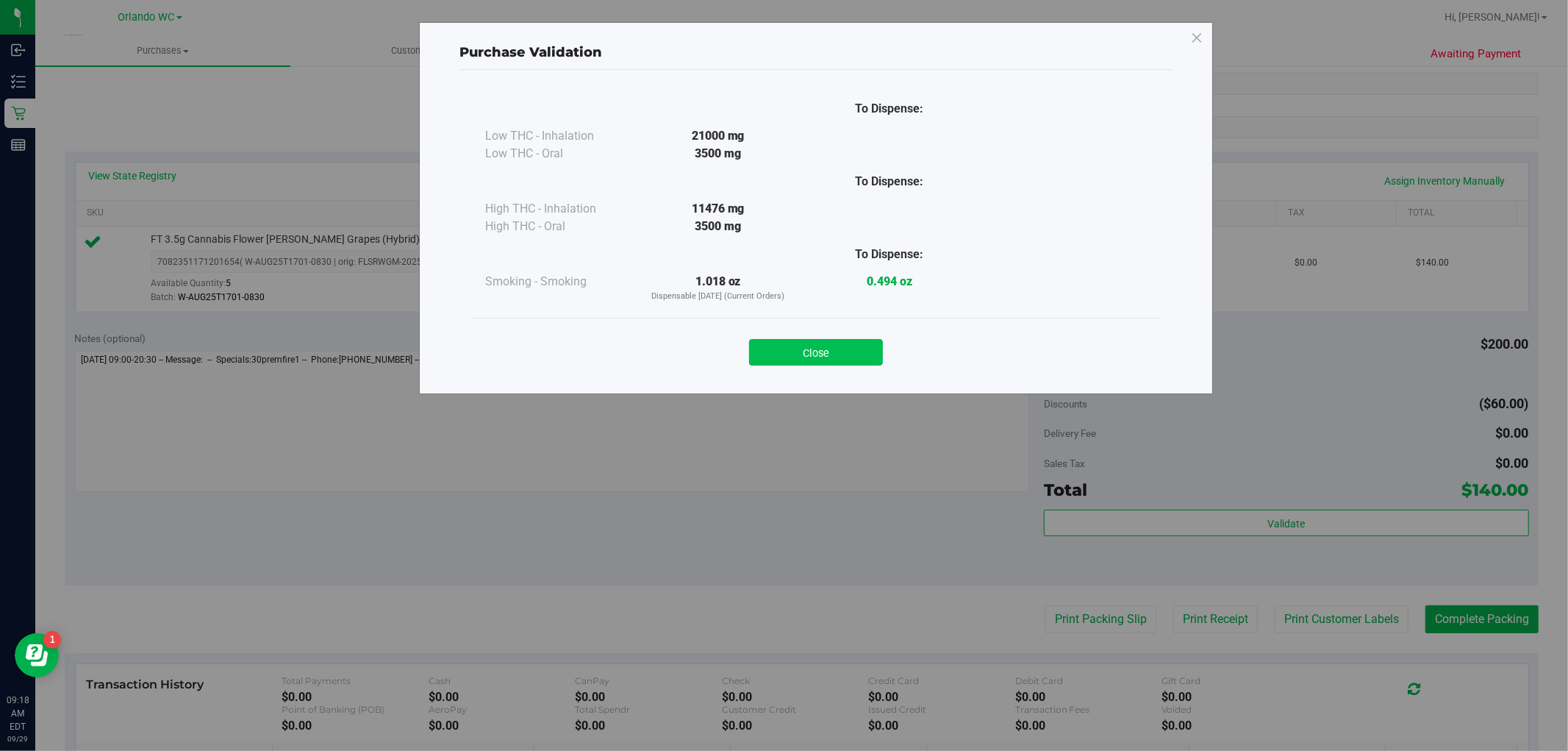
click at [875, 349] on button "Close" at bounding box center [816, 352] width 134 height 27
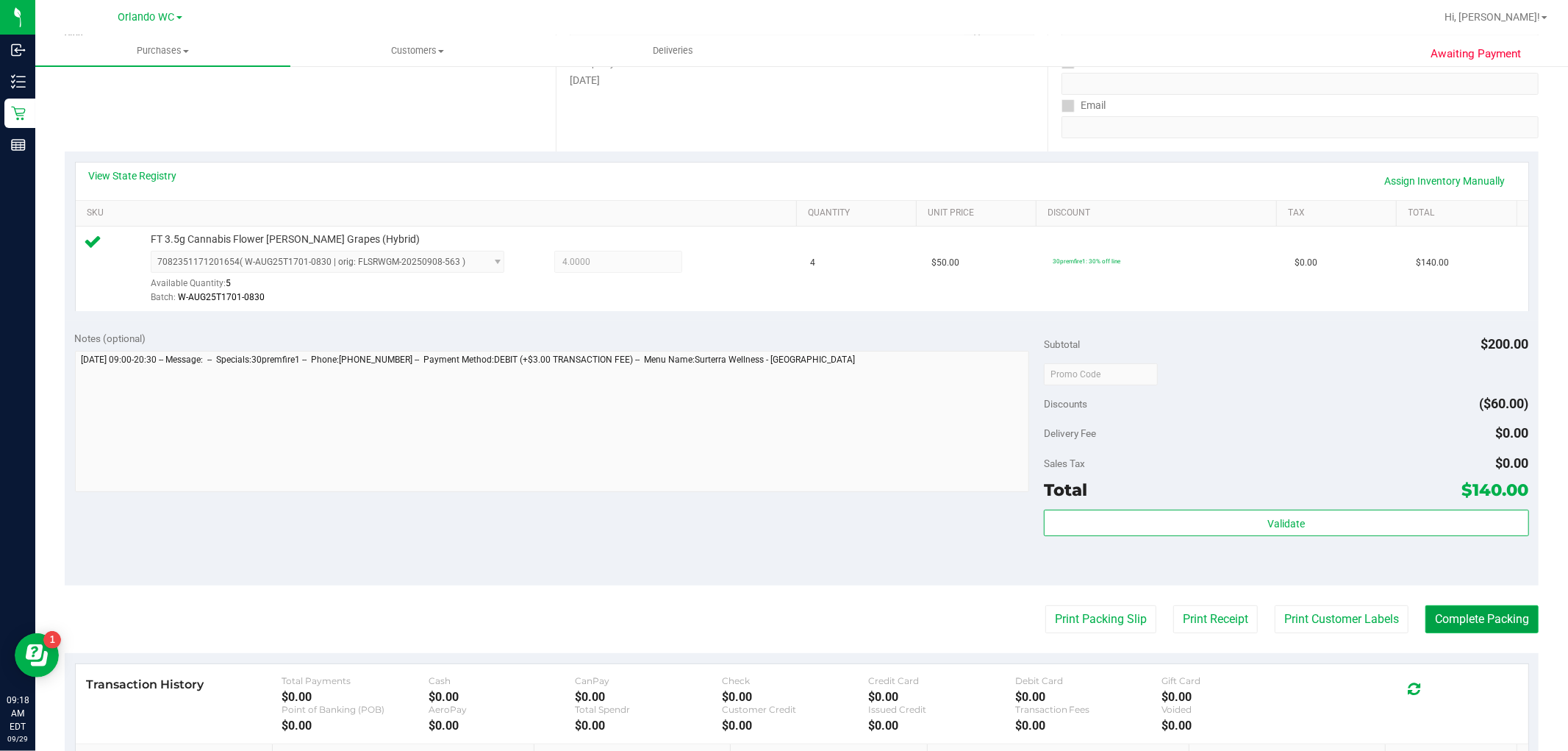
click at [1168, 615] on button "Complete Packing" at bounding box center [1482, 619] width 113 height 28
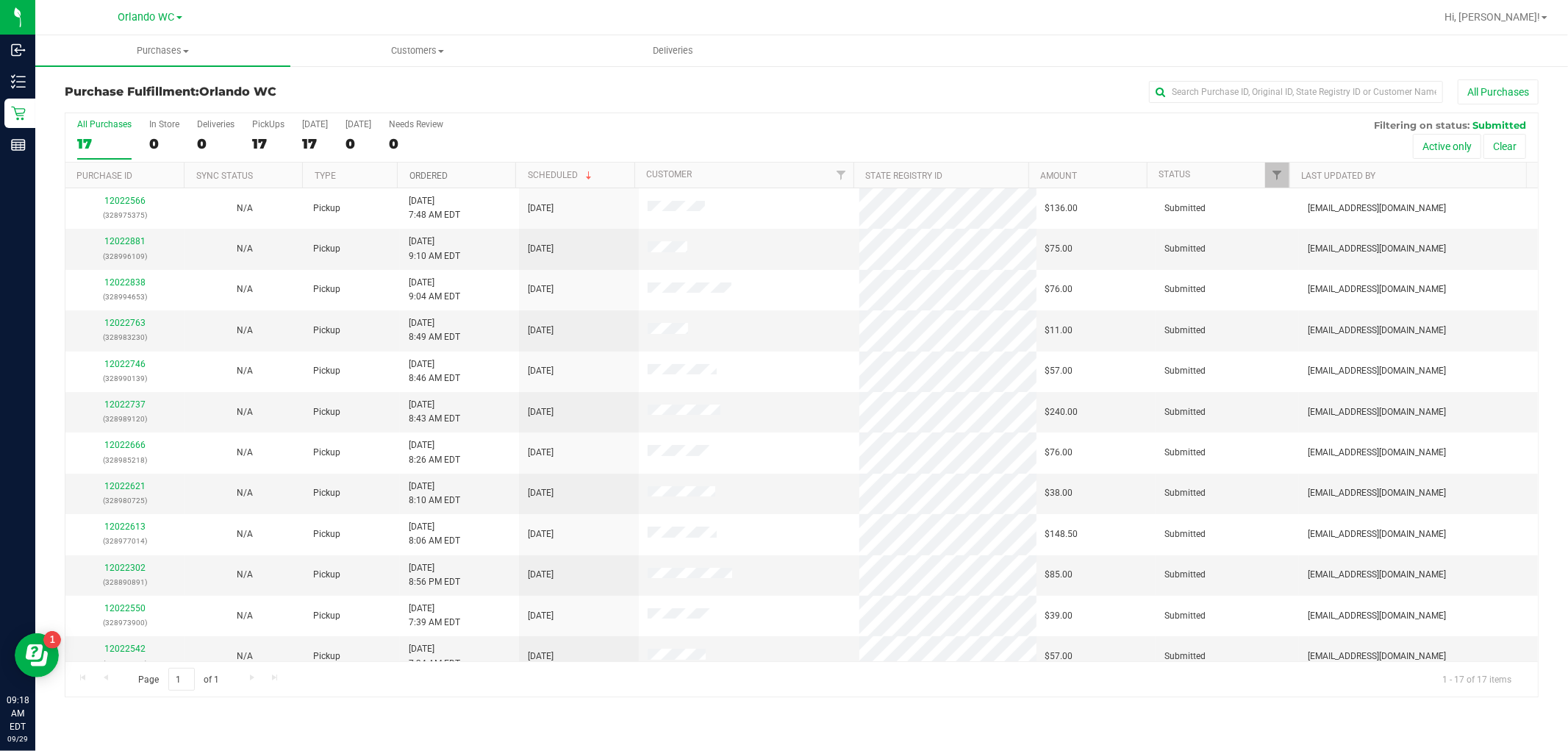
click at [432, 174] on link "Ordered" at bounding box center [428, 175] width 38 height 10
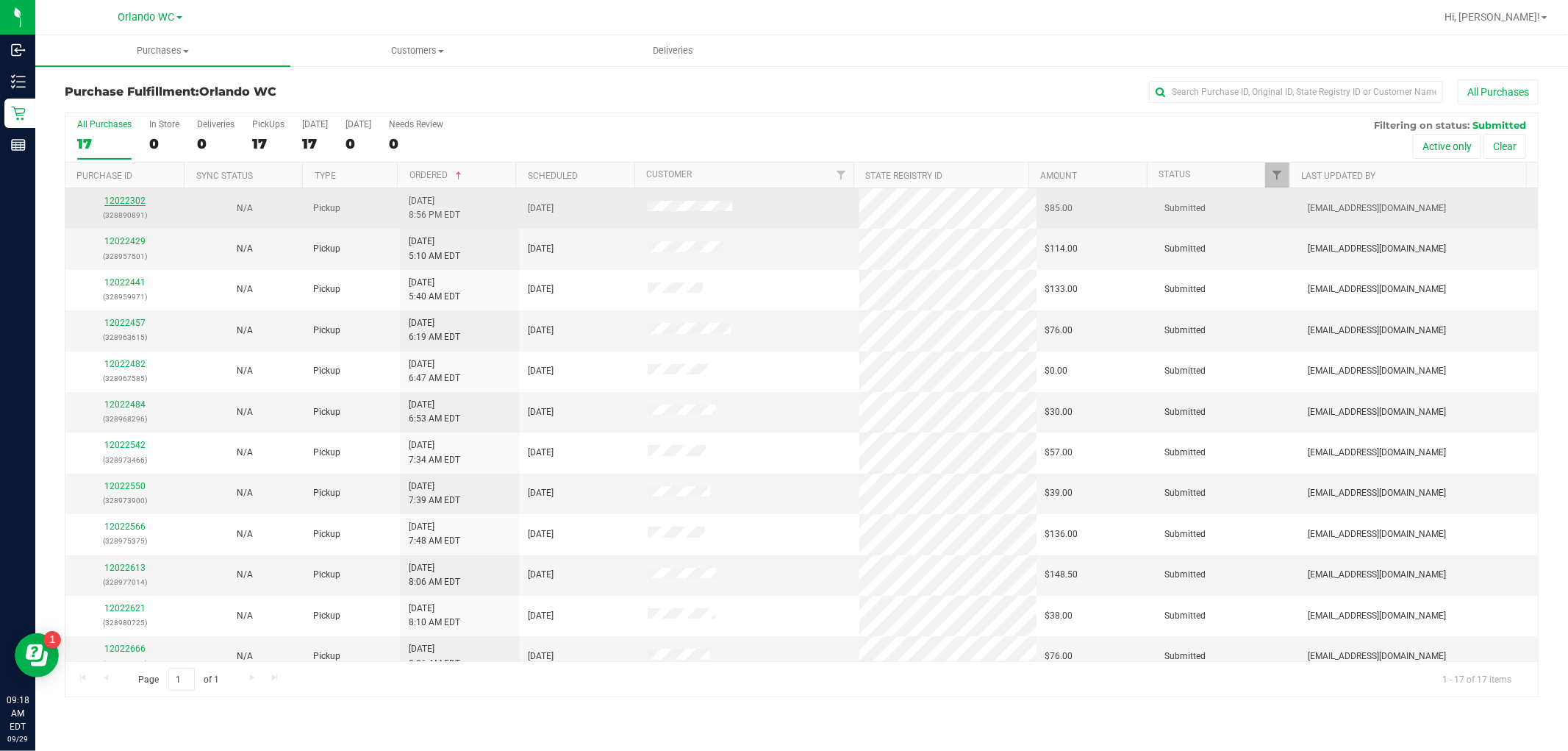
click at [119, 199] on link "12022302" at bounding box center [124, 200] width 41 height 10
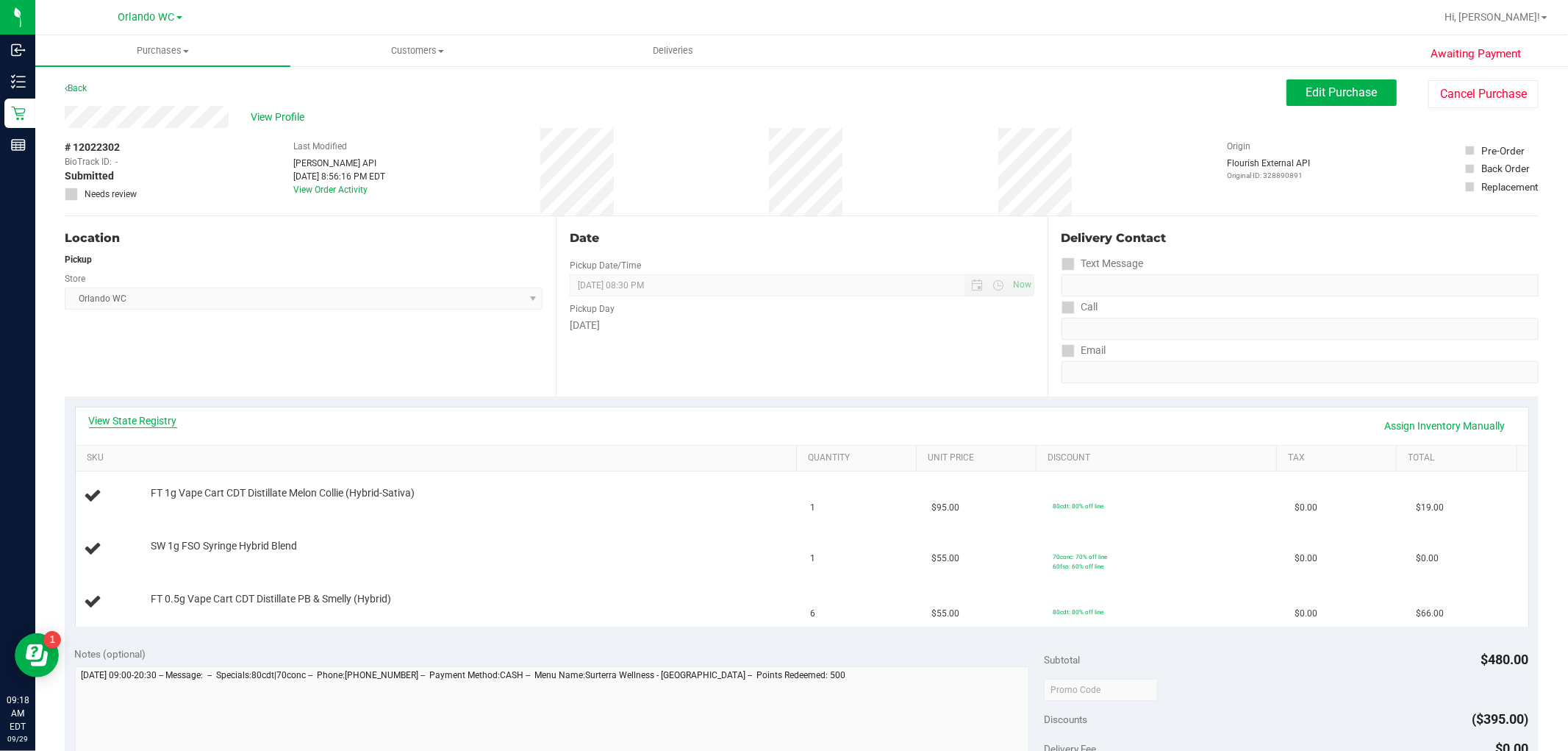
click at [114, 416] on link "View State Registry" at bounding box center [132, 420] width 88 height 15
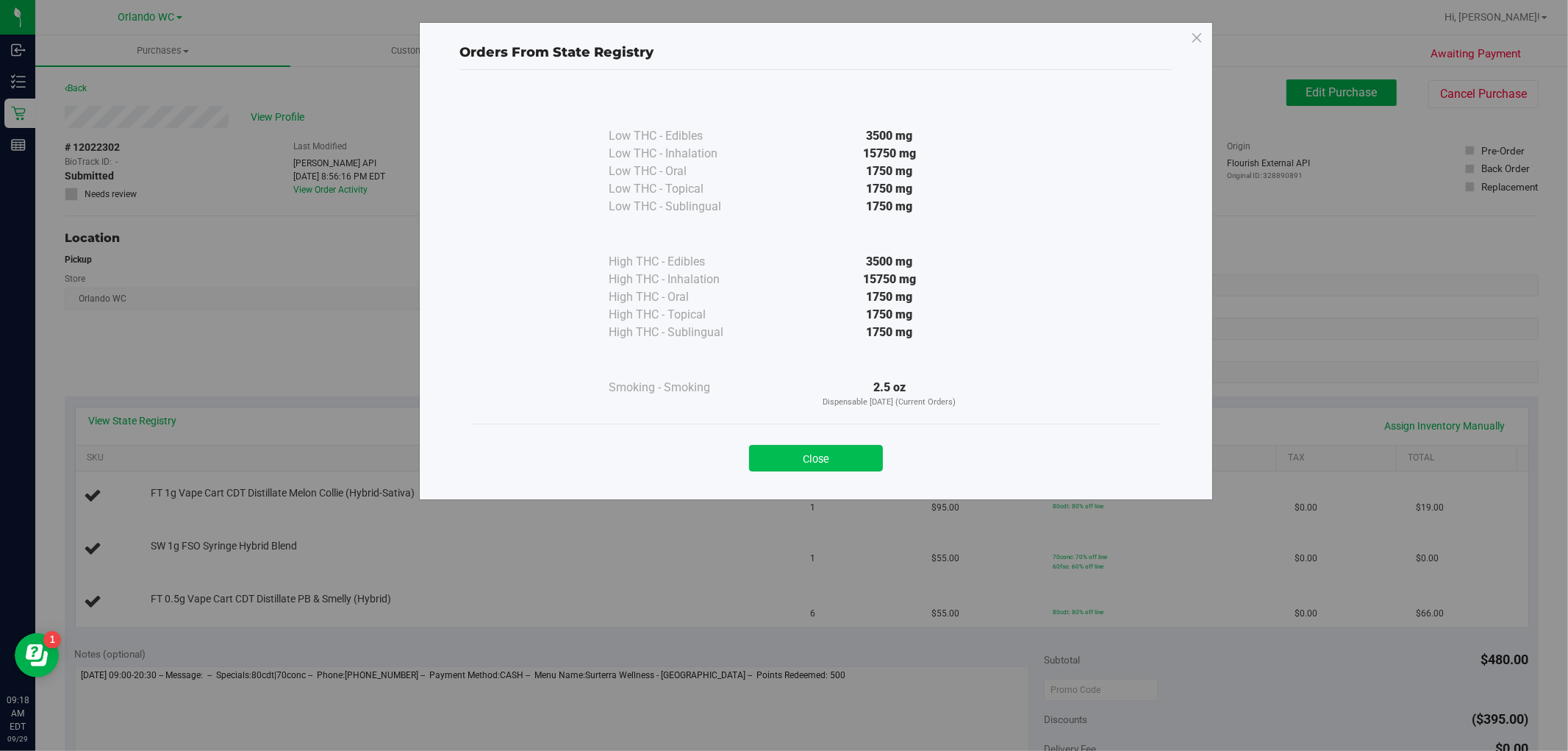
click at [807, 456] on button "Close" at bounding box center [816, 457] width 134 height 27
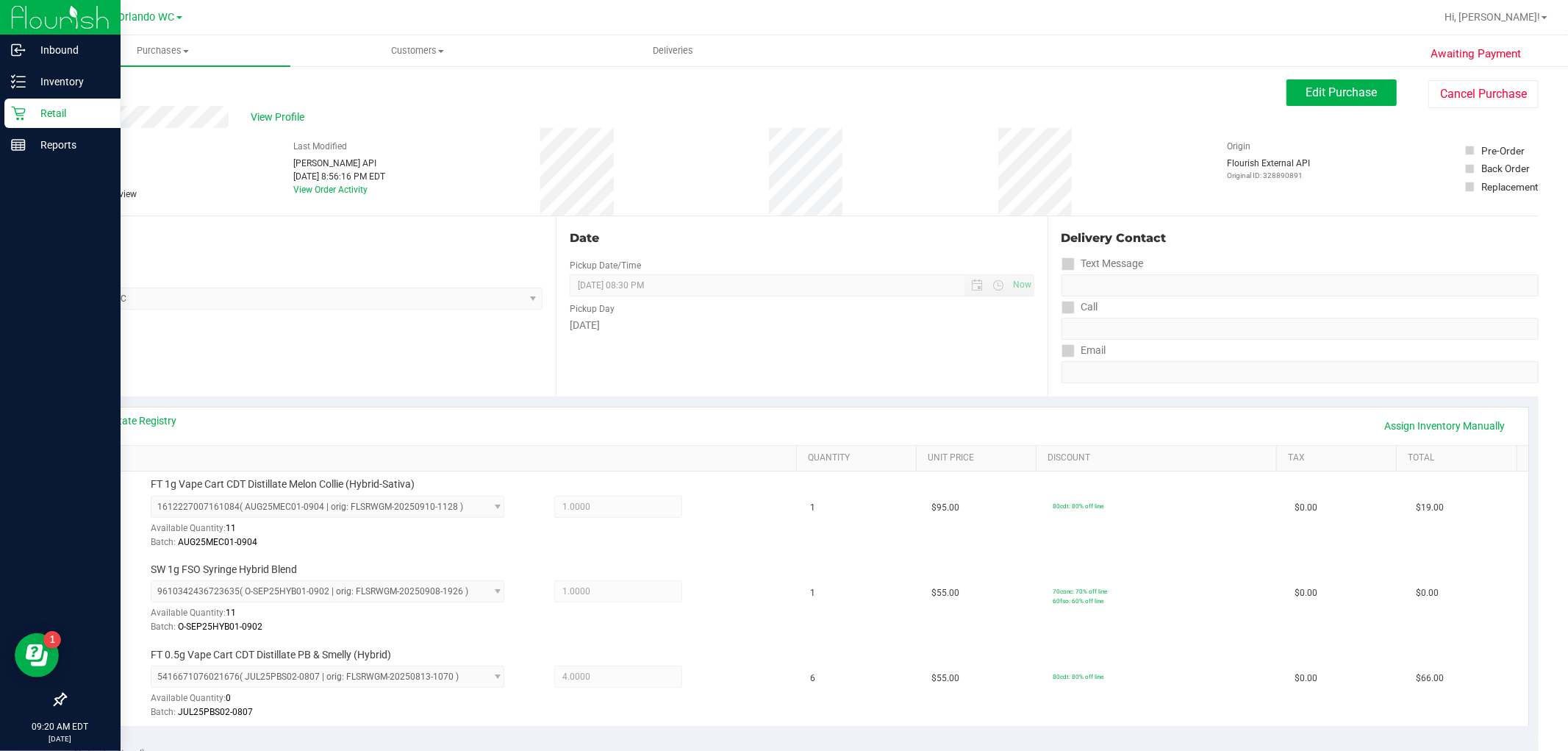
click at [16, 109] on icon at bounding box center [19, 113] width 15 height 15
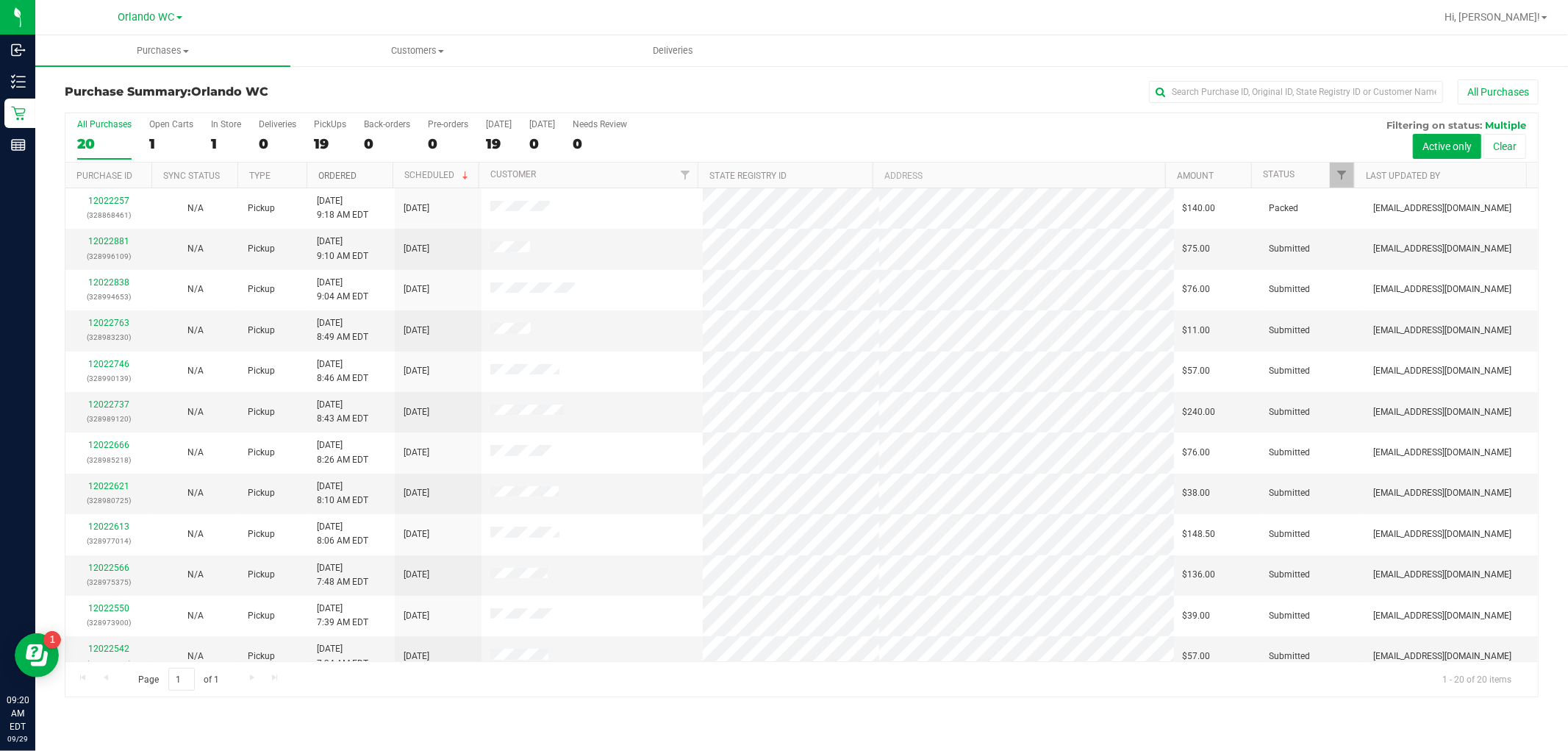
click at [338, 177] on link "Ordered" at bounding box center [337, 175] width 38 height 10
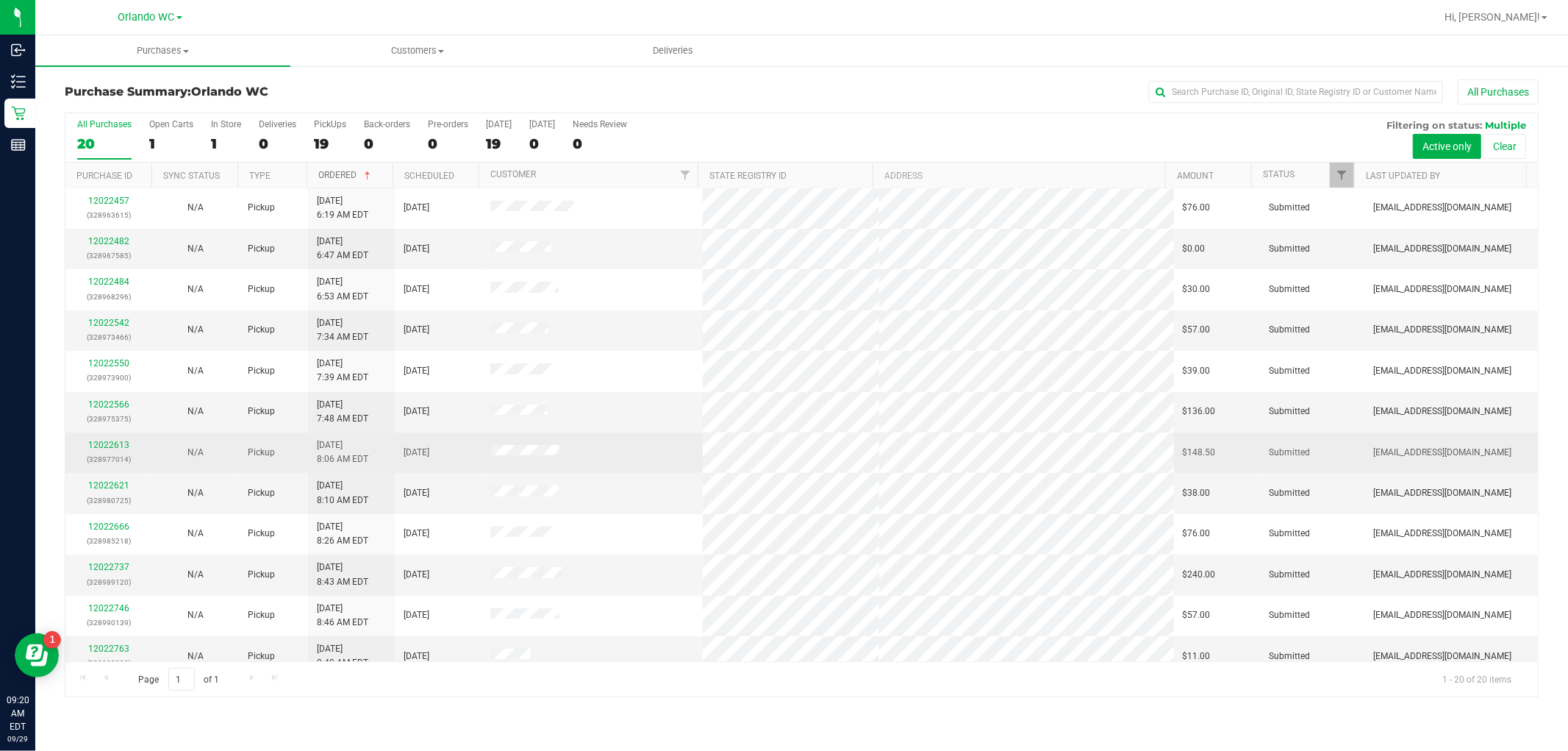
scroll to position [245, 0]
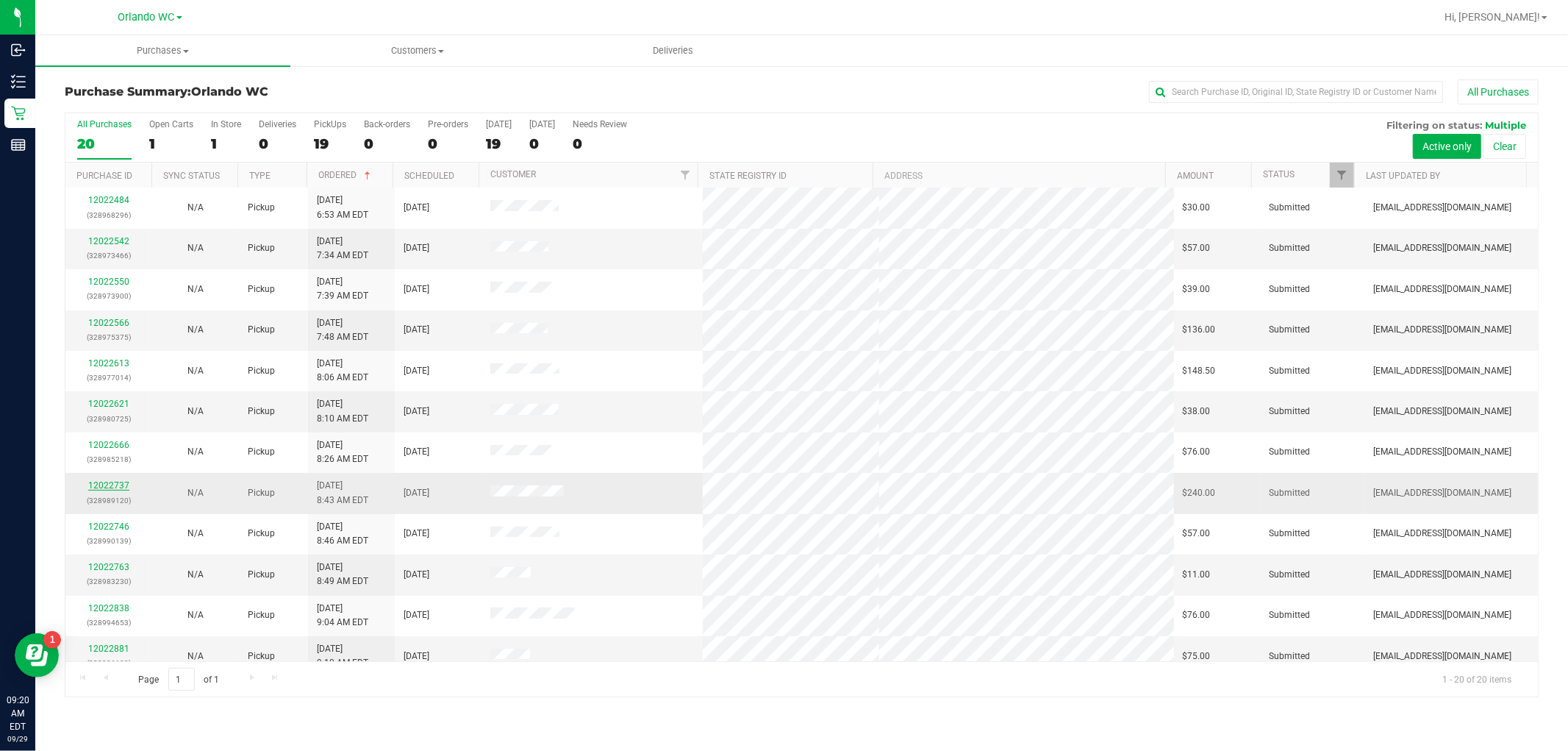
click at [98, 486] on link "12022737" at bounding box center [108, 485] width 41 height 10
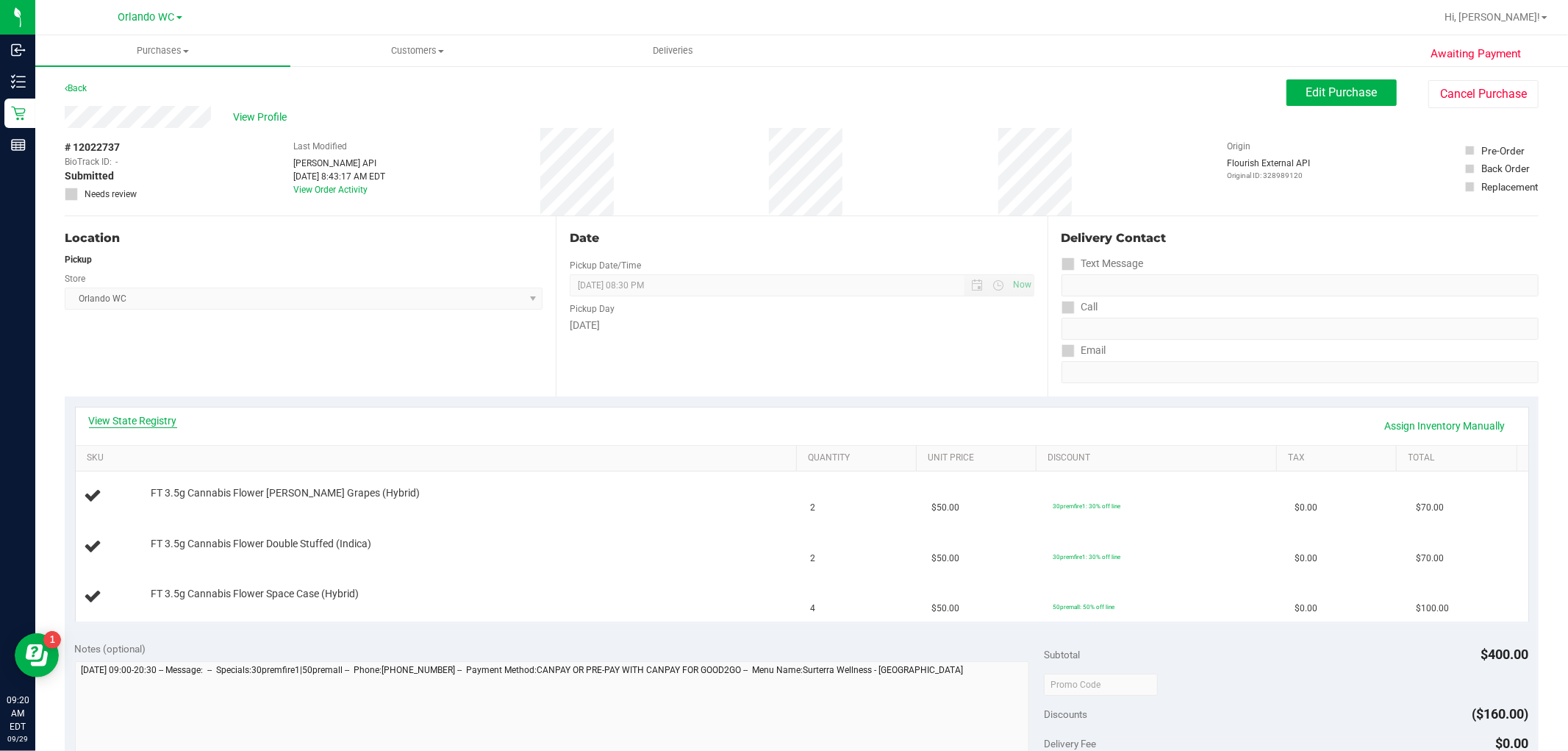
click at [108, 418] on link "View State Registry" at bounding box center [132, 420] width 88 height 15
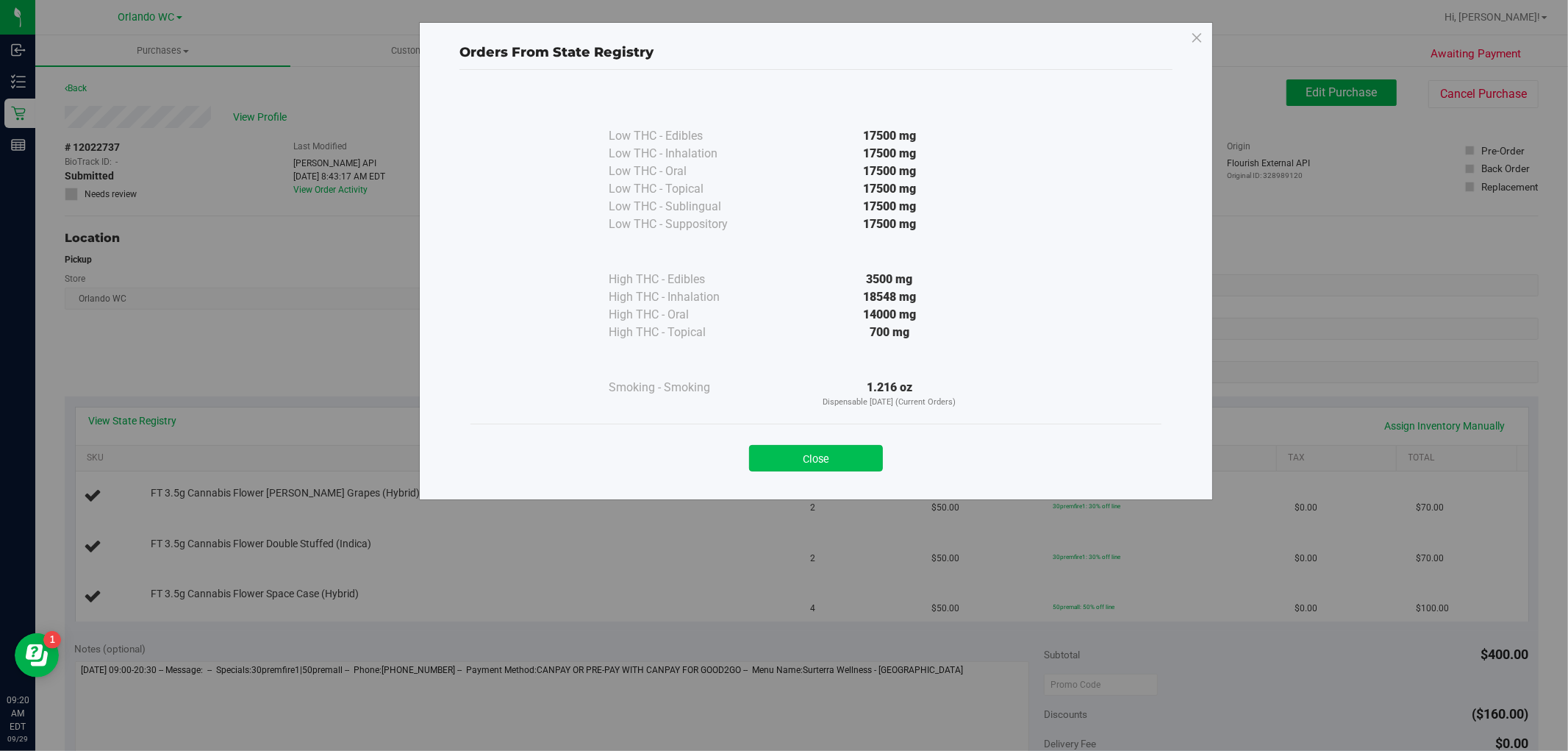
click at [785, 451] on button "Close" at bounding box center [816, 457] width 134 height 27
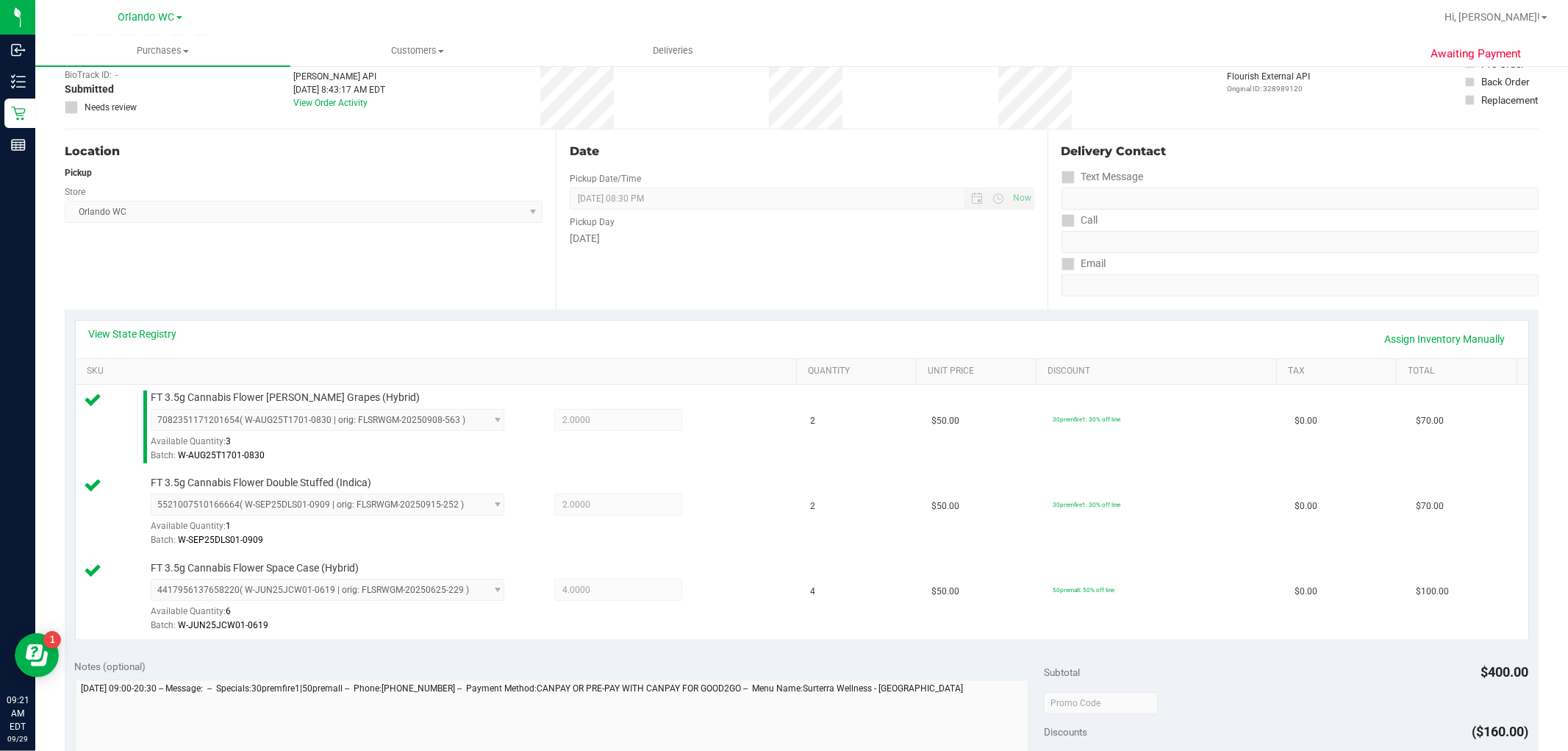
scroll to position [245, 0]
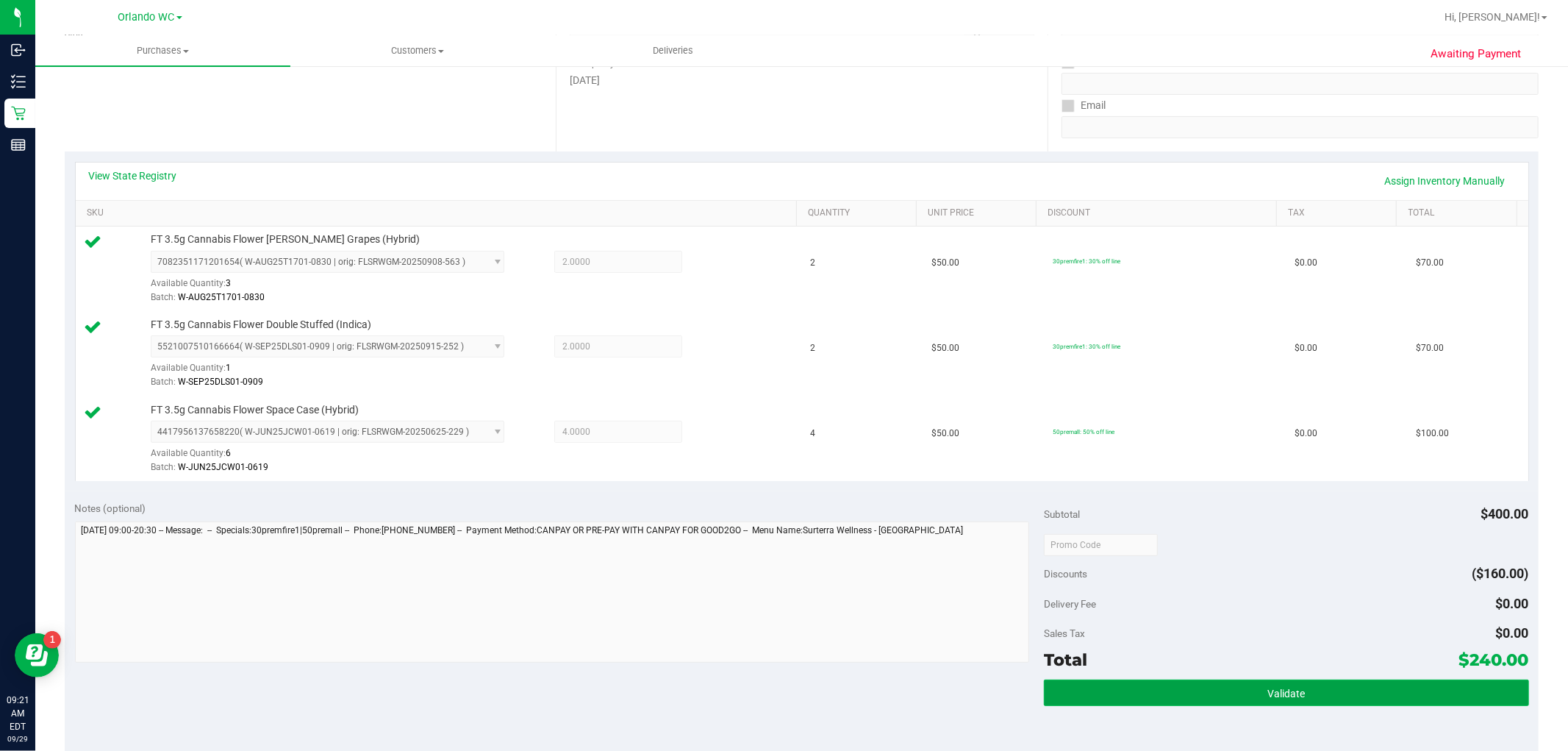
click at [1168, 690] on span "Validate" at bounding box center [1286, 693] width 37 height 12
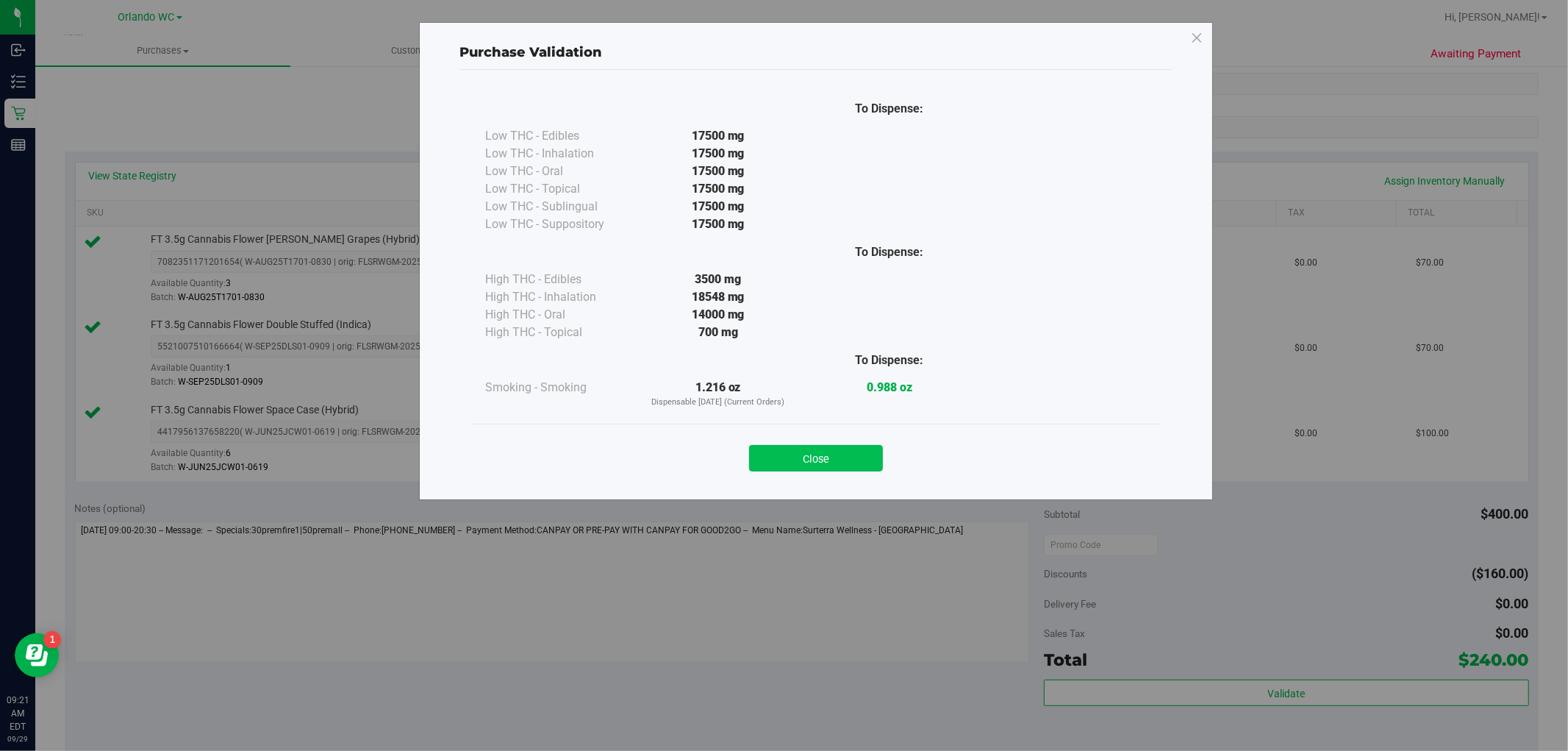
click at [853, 467] on button "Close" at bounding box center [816, 457] width 134 height 27
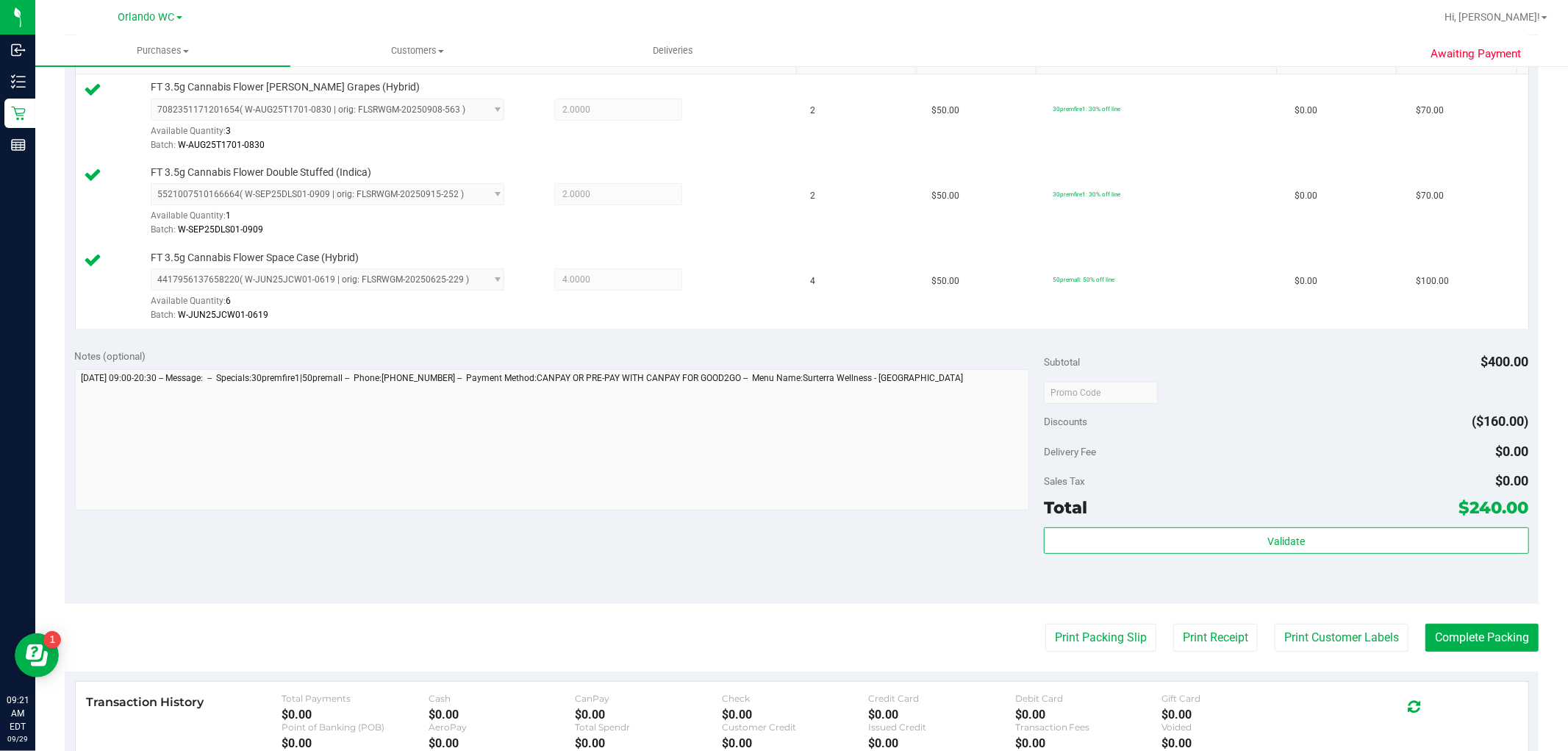
scroll to position [408, 0]
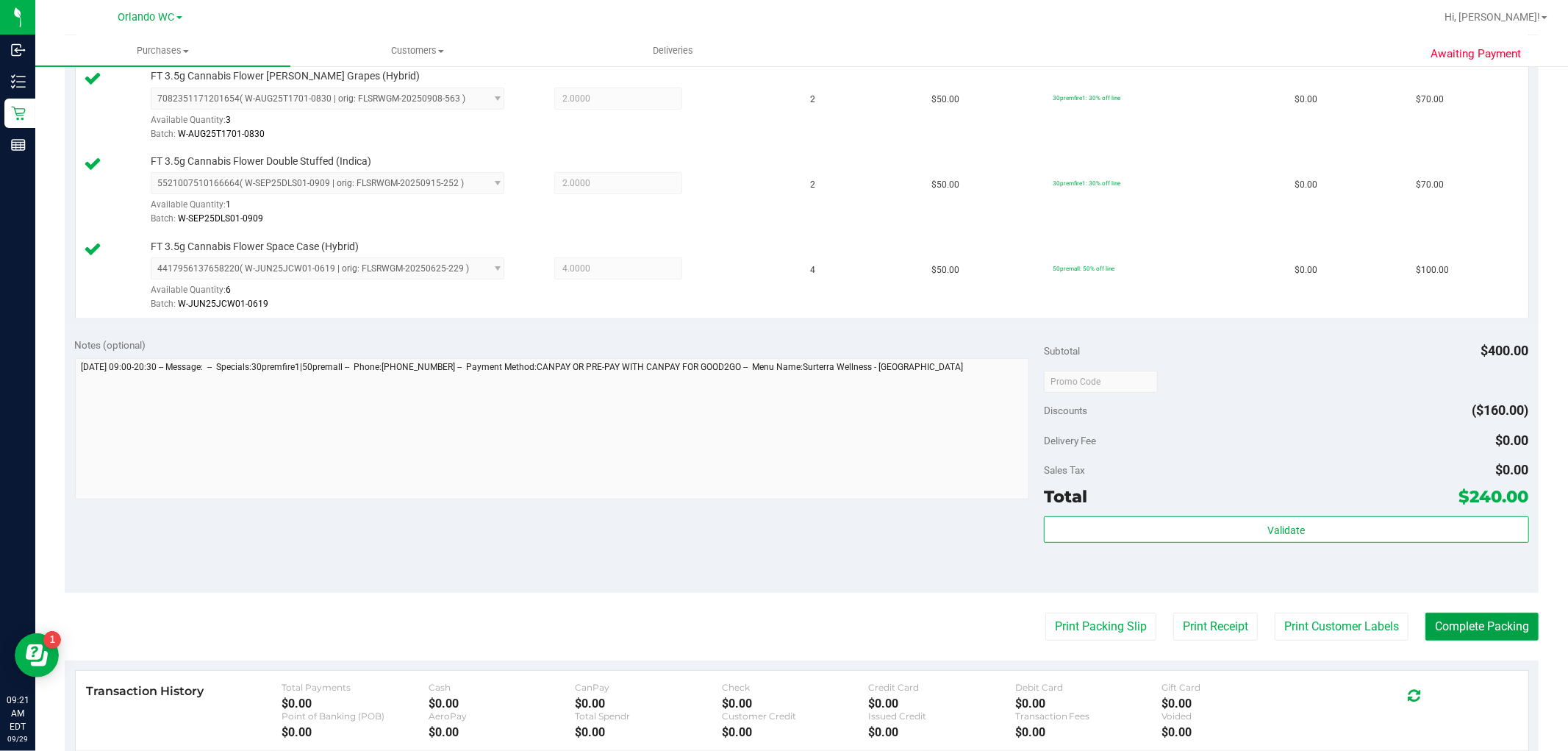
click at [1168, 624] on button "Complete Packing" at bounding box center [1482, 626] width 113 height 28
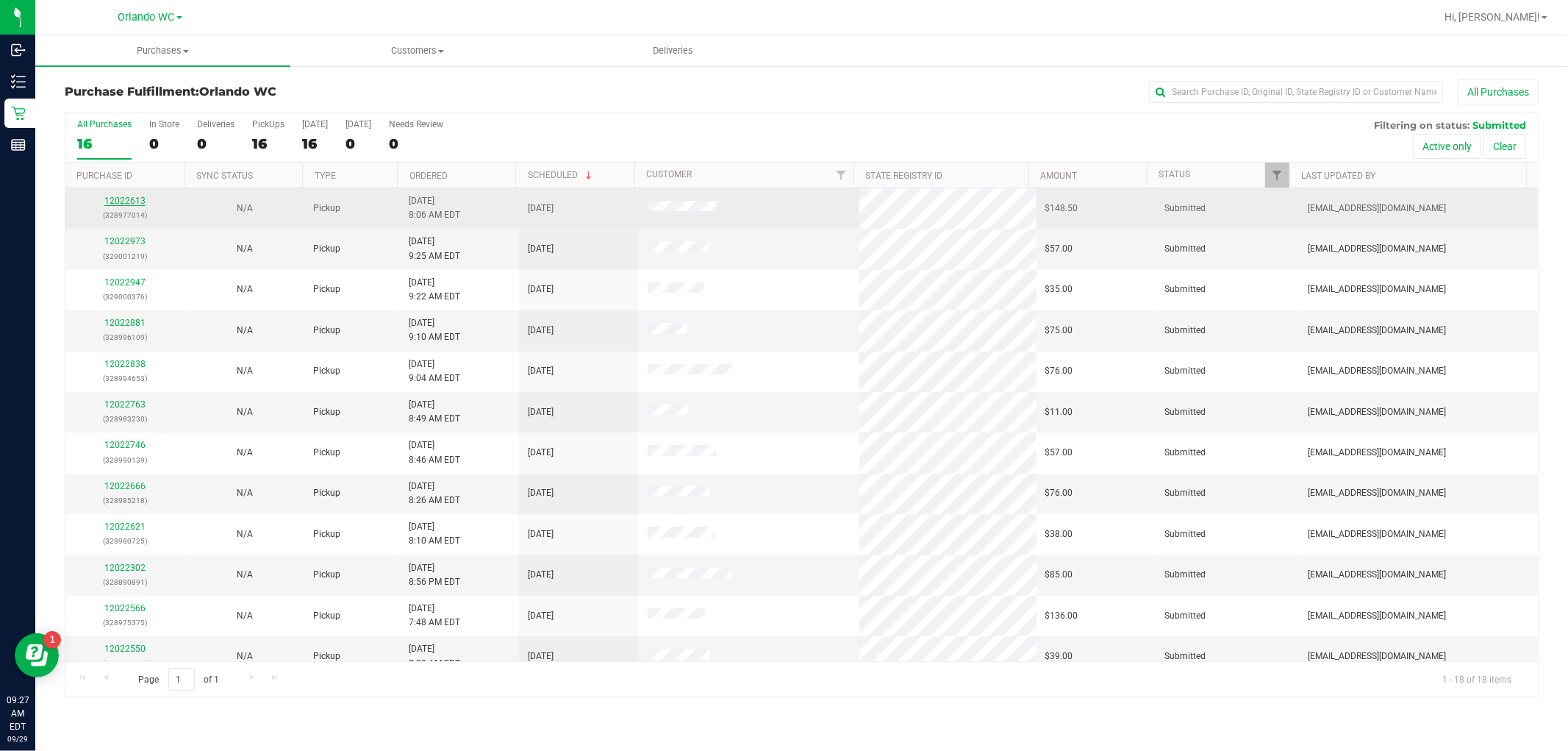
click at [121, 200] on link "12022613" at bounding box center [124, 200] width 41 height 10
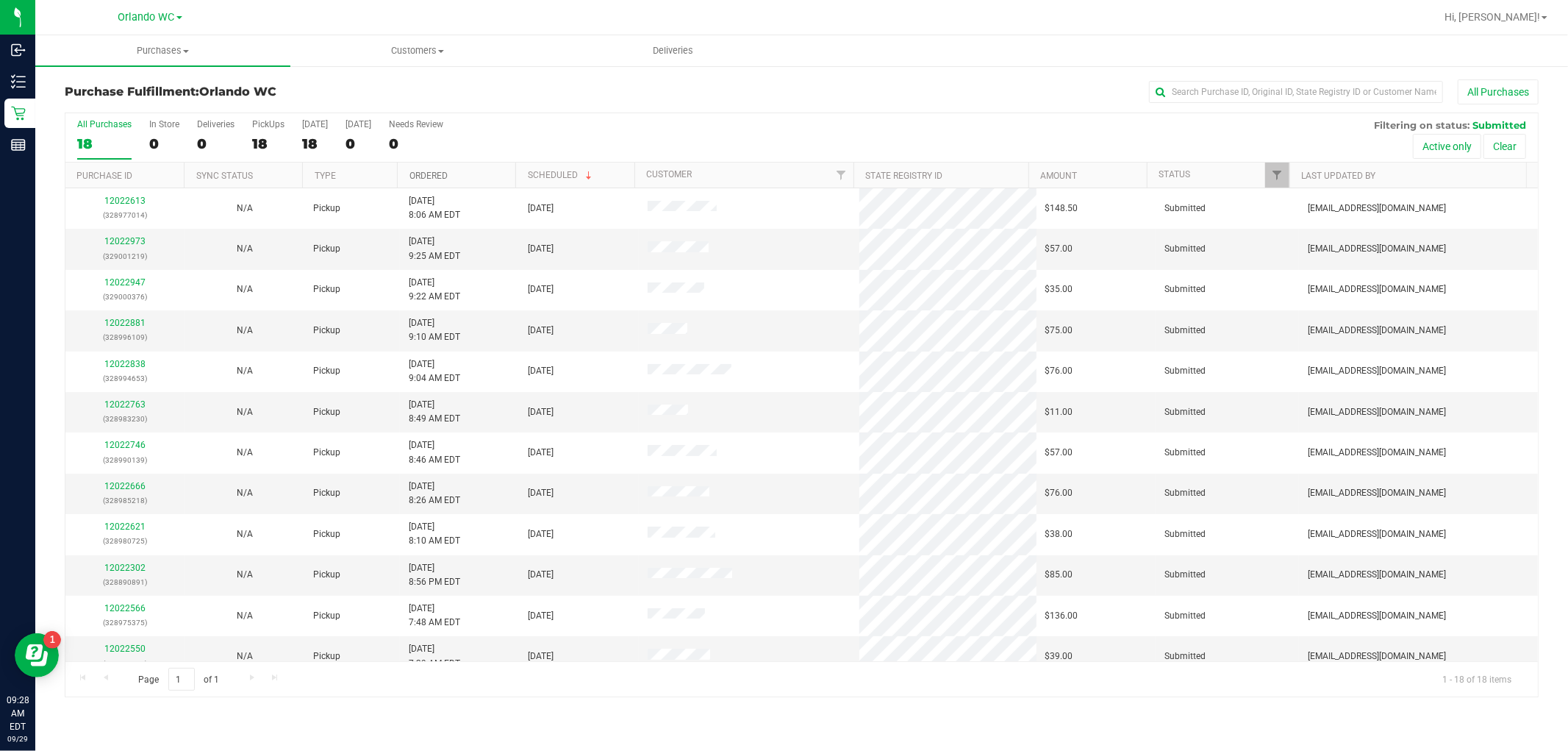
click at [422, 174] on link "Ordered" at bounding box center [428, 175] width 38 height 10
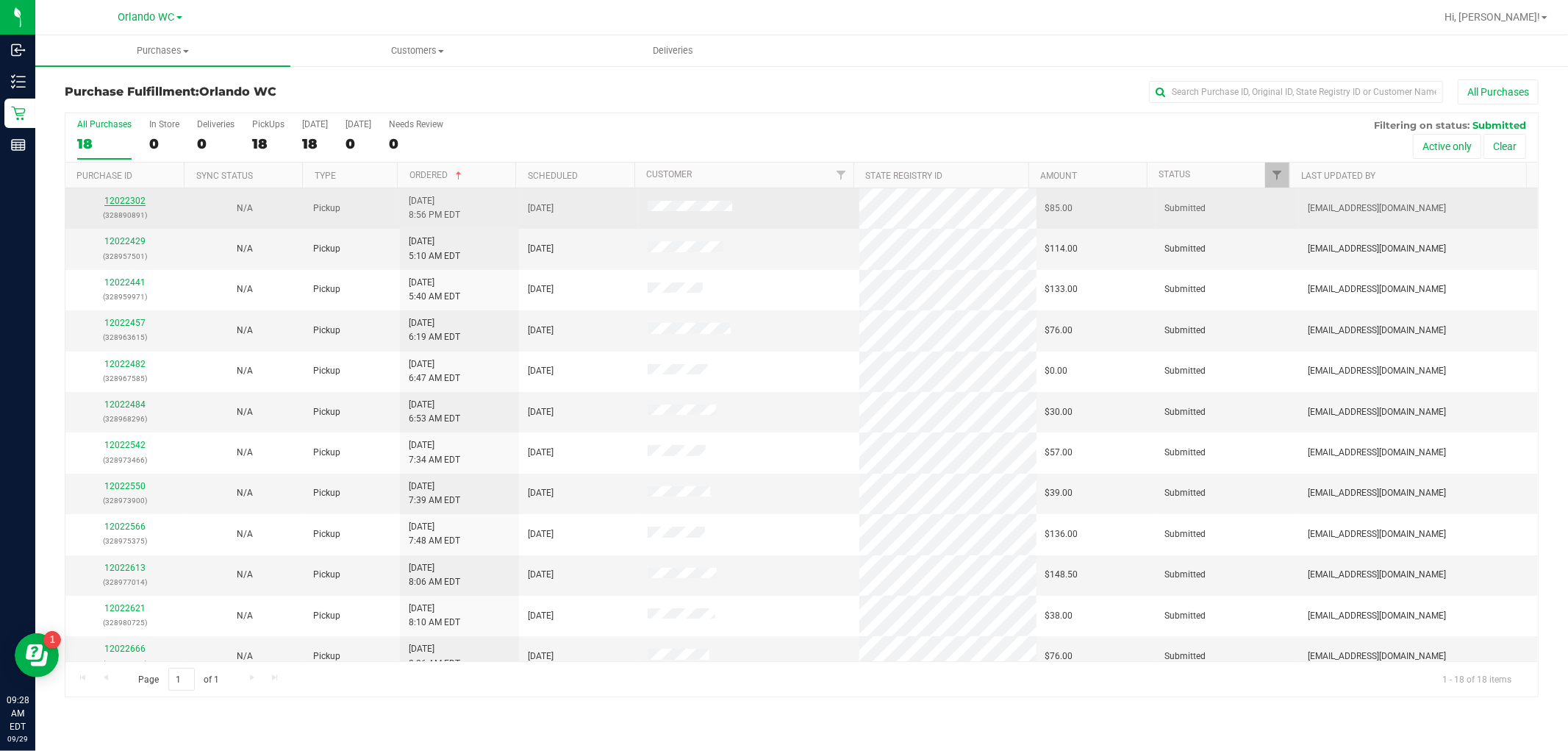
click at [127, 204] on link "12022302" at bounding box center [124, 200] width 41 height 10
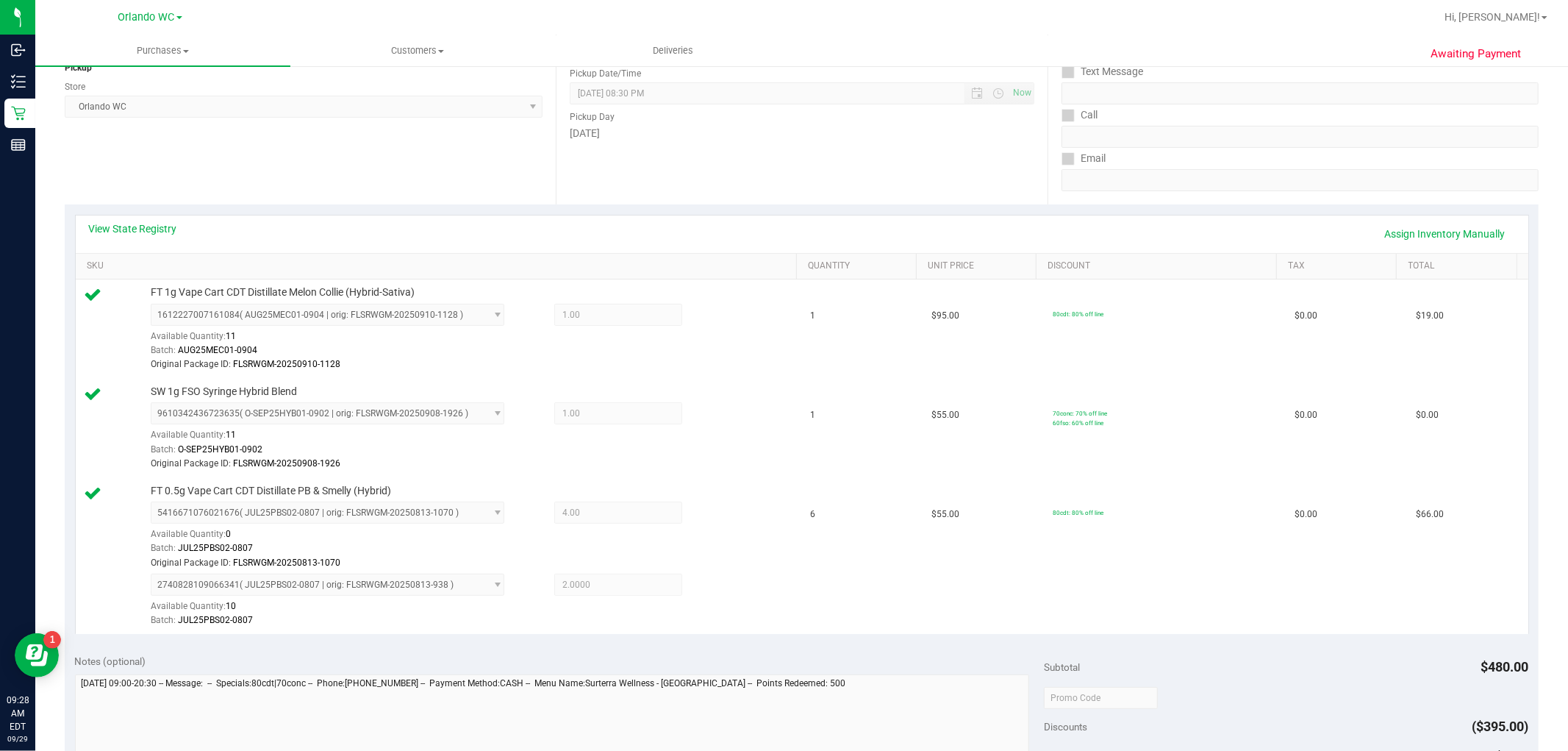
scroll to position [408, 0]
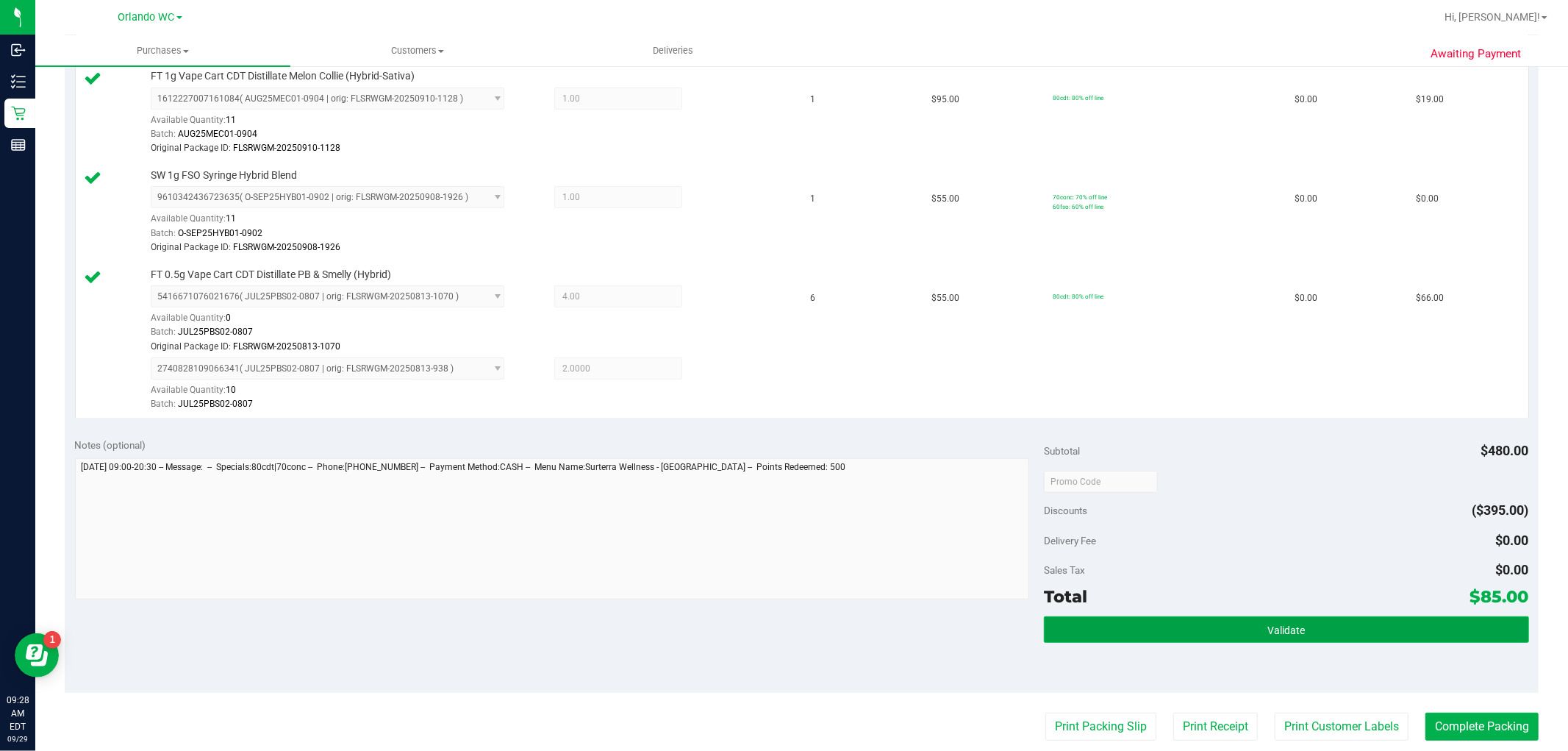
click at [1149, 618] on button "Validate" at bounding box center [1286, 629] width 485 height 27
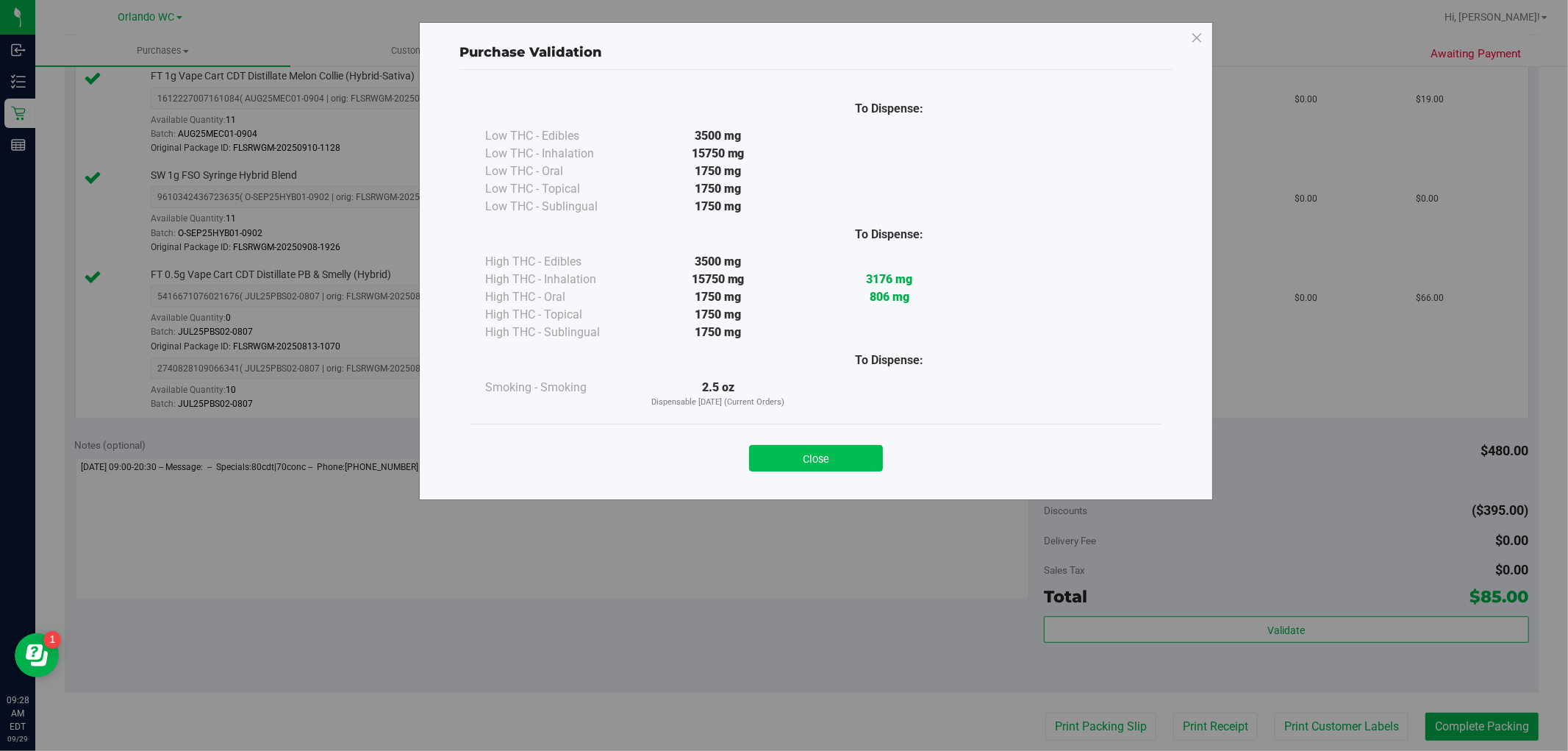
click at [840, 460] on button "Close" at bounding box center [816, 457] width 134 height 27
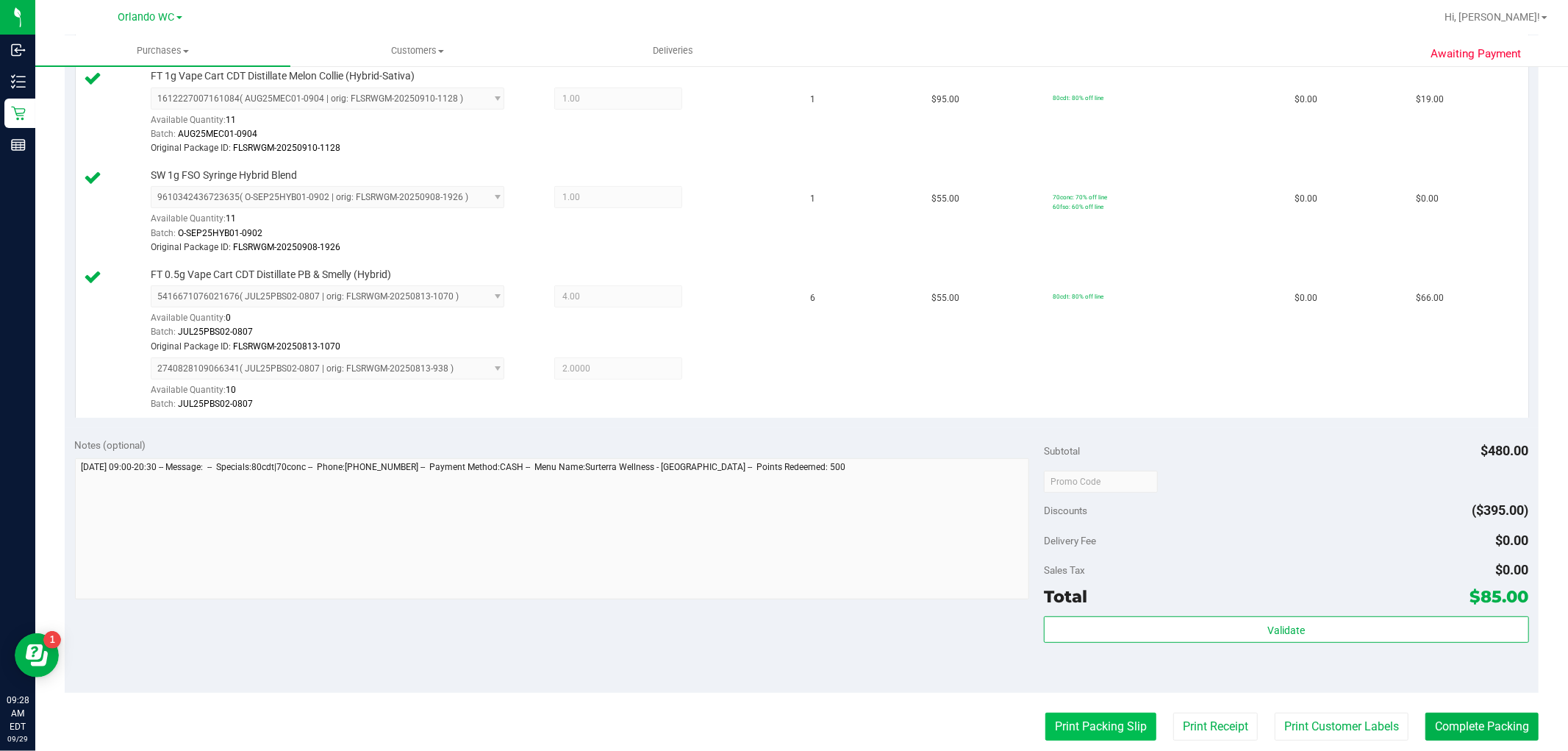
click at [1092, 713] on button "Print Packing Slip" at bounding box center [1101, 726] width 111 height 28
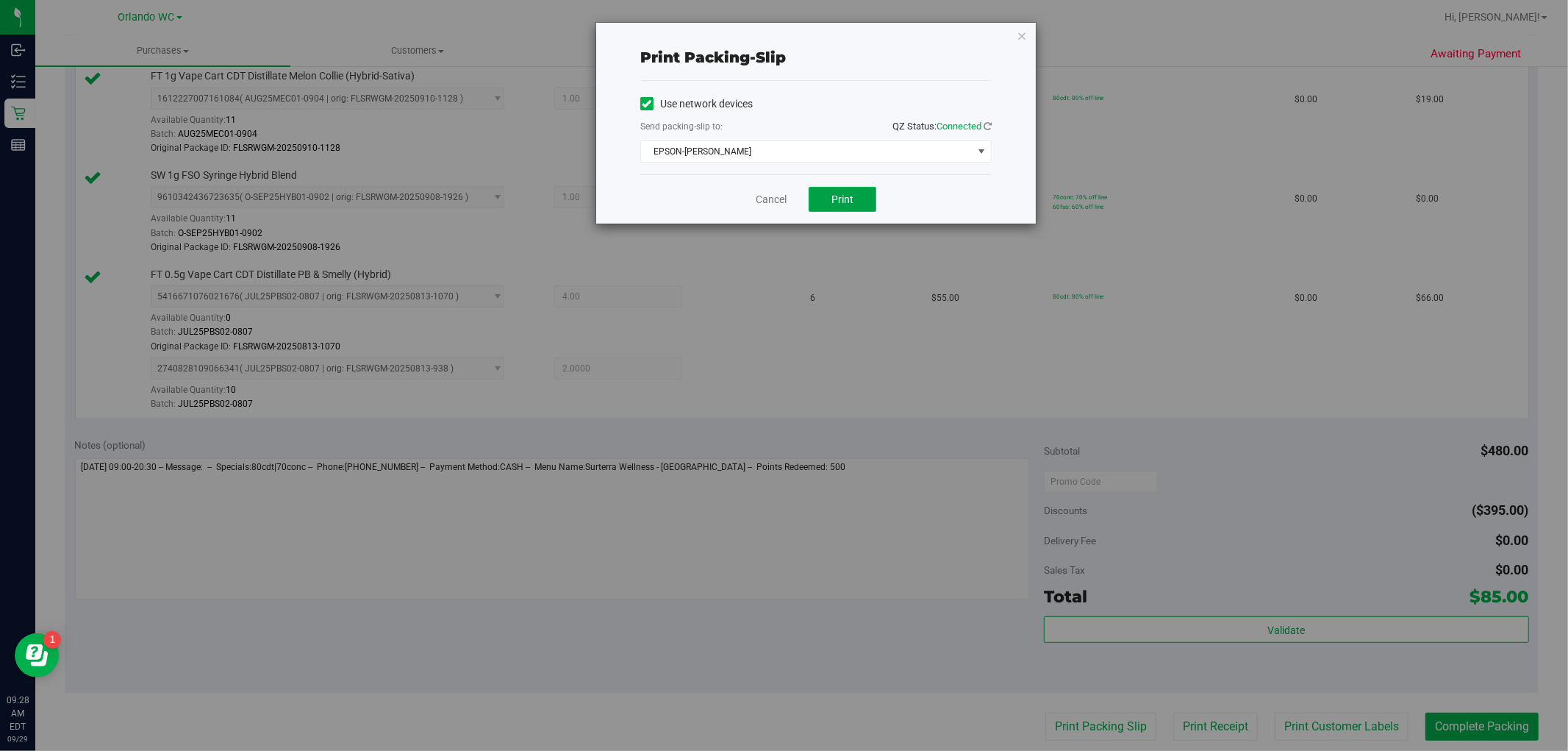
click at [838, 195] on span "Print" at bounding box center [842, 199] width 22 height 12
click at [1016, 37] on div "Print packing-slip Use network devices Send packing-slip to: QZ Status: Connect…" at bounding box center [815, 123] width 440 height 201
click at [1024, 35] on icon "button" at bounding box center [1021, 35] width 10 height 18
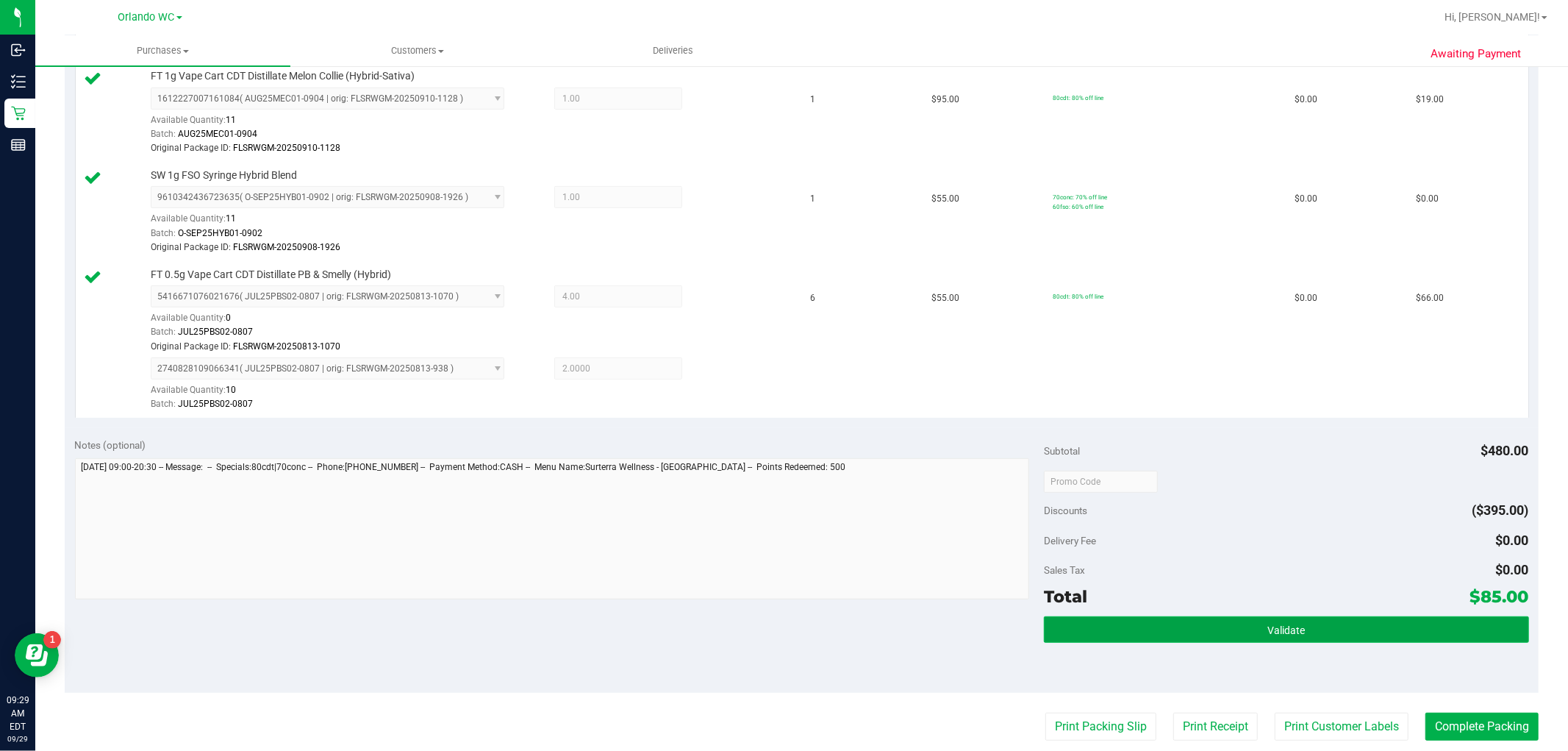
click at [1118, 621] on button "Validate" at bounding box center [1286, 629] width 485 height 27
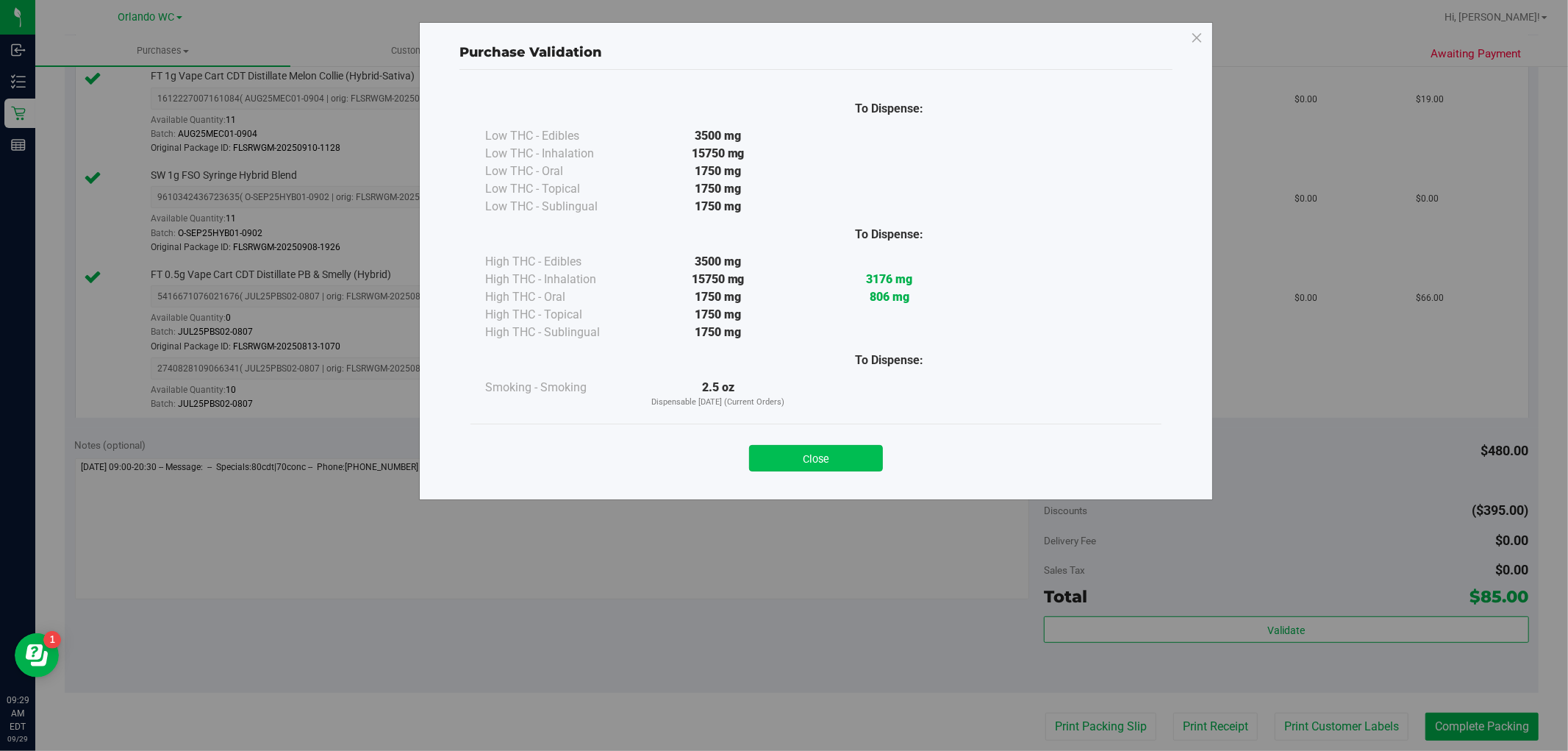
click at [797, 449] on button "Close" at bounding box center [816, 457] width 134 height 27
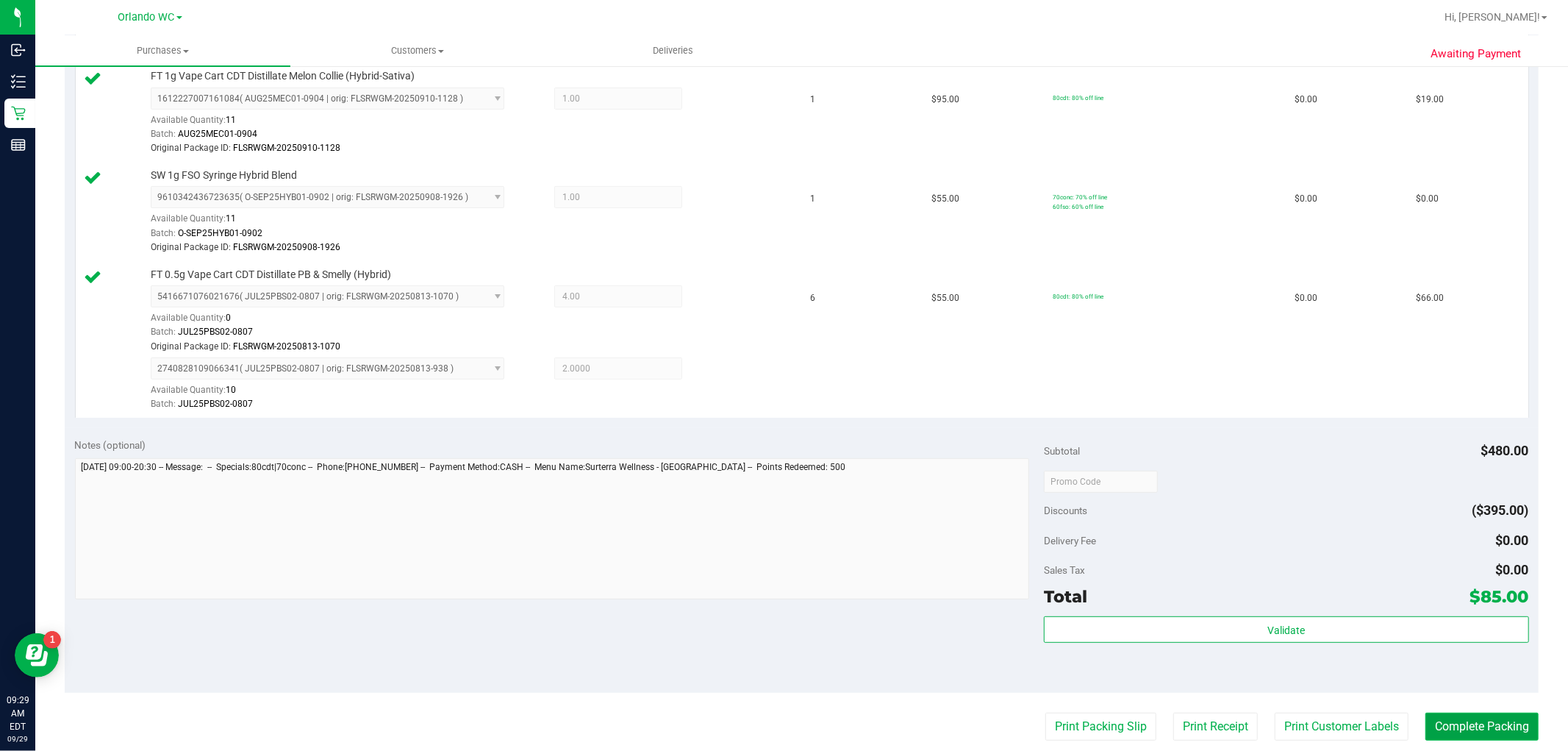
click at [1168, 725] on button "Complete Packing" at bounding box center [1482, 726] width 113 height 28
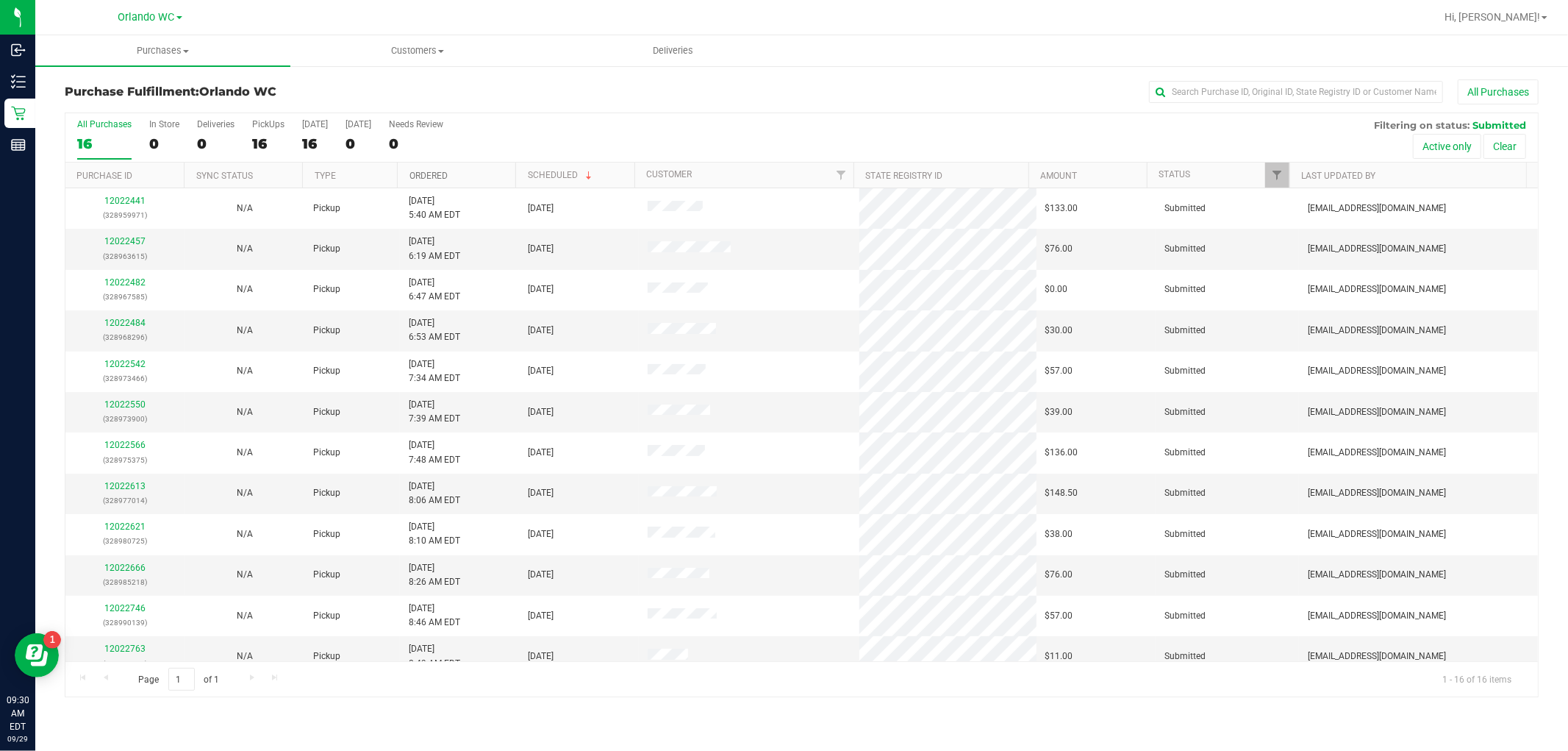
click at [440, 170] on link "Ordered" at bounding box center [428, 175] width 38 height 10
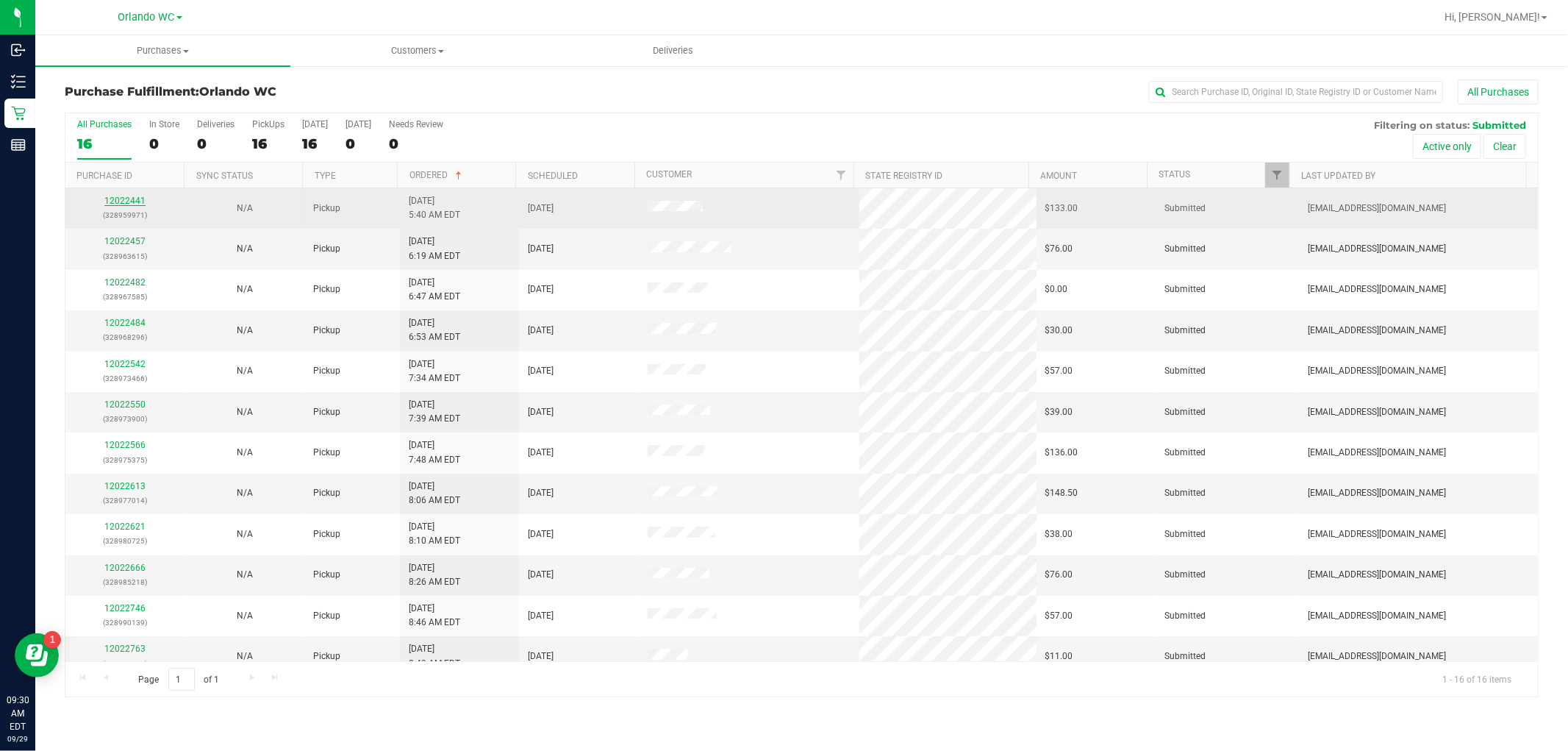
click at [128, 196] on link "12022441" at bounding box center [124, 200] width 41 height 10
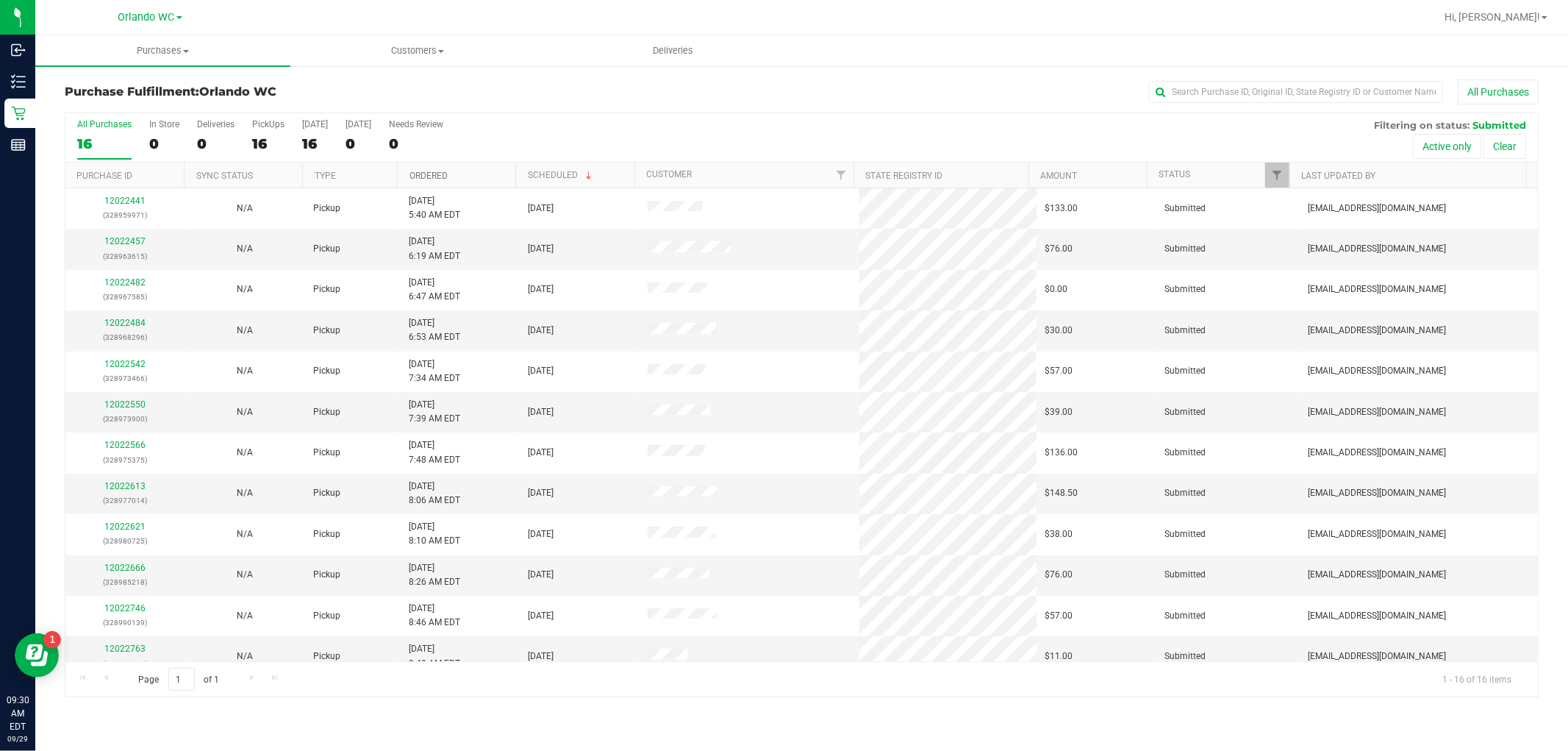
click at [434, 173] on link "Ordered" at bounding box center [428, 175] width 38 height 10
click at [140, 239] on link "12022457" at bounding box center [124, 241] width 41 height 10
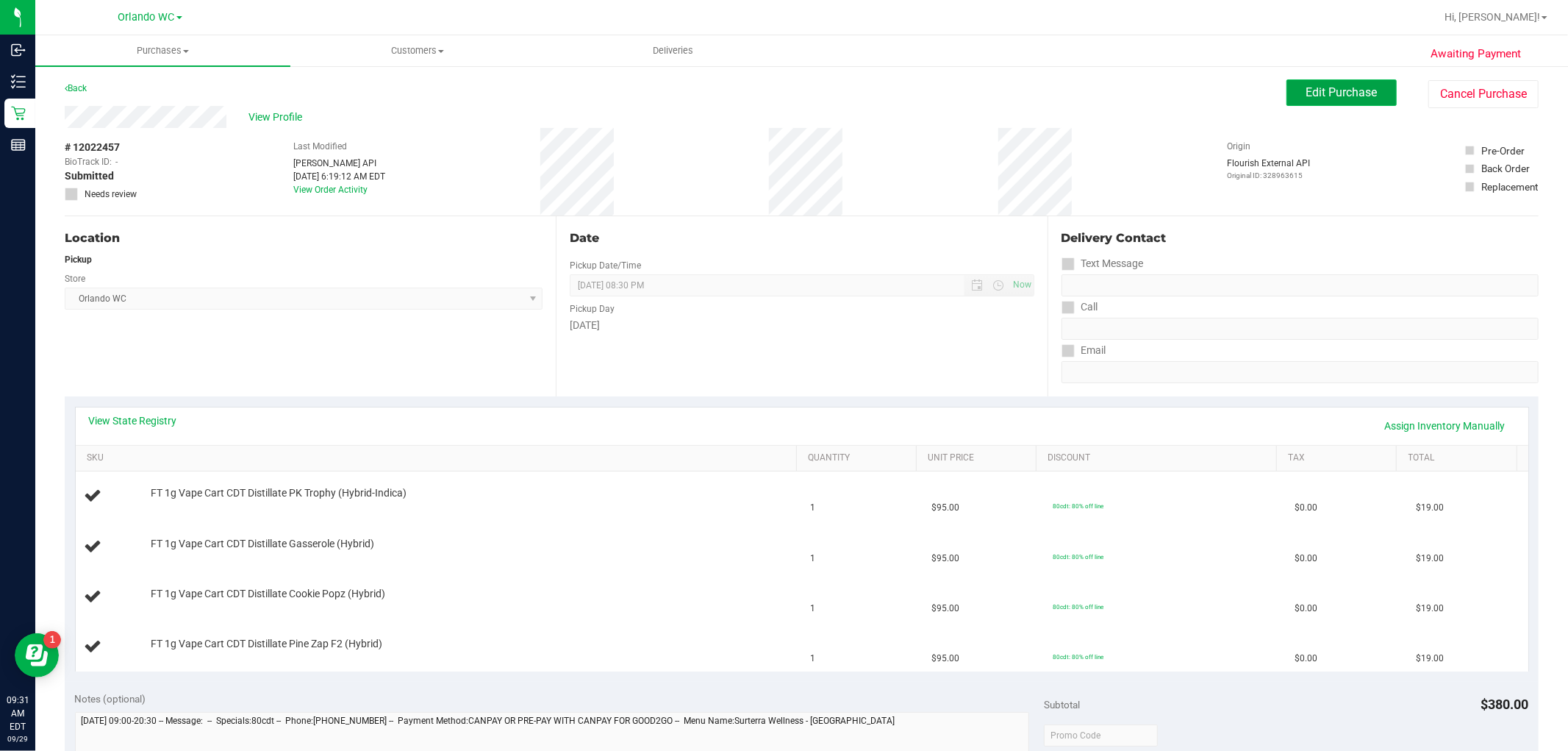
click at [1168, 82] on button "Edit Purchase" at bounding box center [1341, 92] width 111 height 27
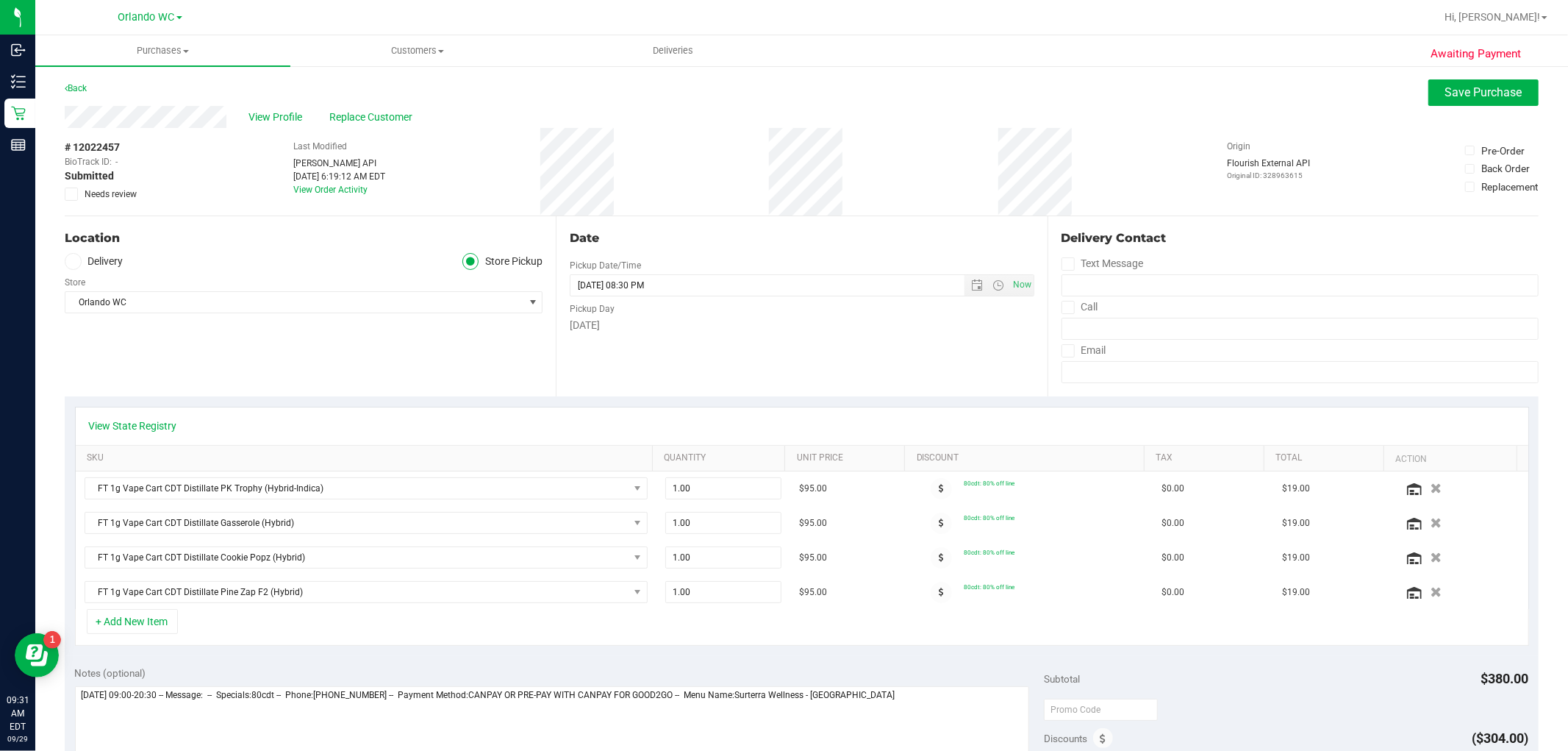
click at [70, 194] on icon at bounding box center [72, 194] width 10 height 0
click at [0, 0] on input "Needs review" at bounding box center [0, 0] width 0 height 0
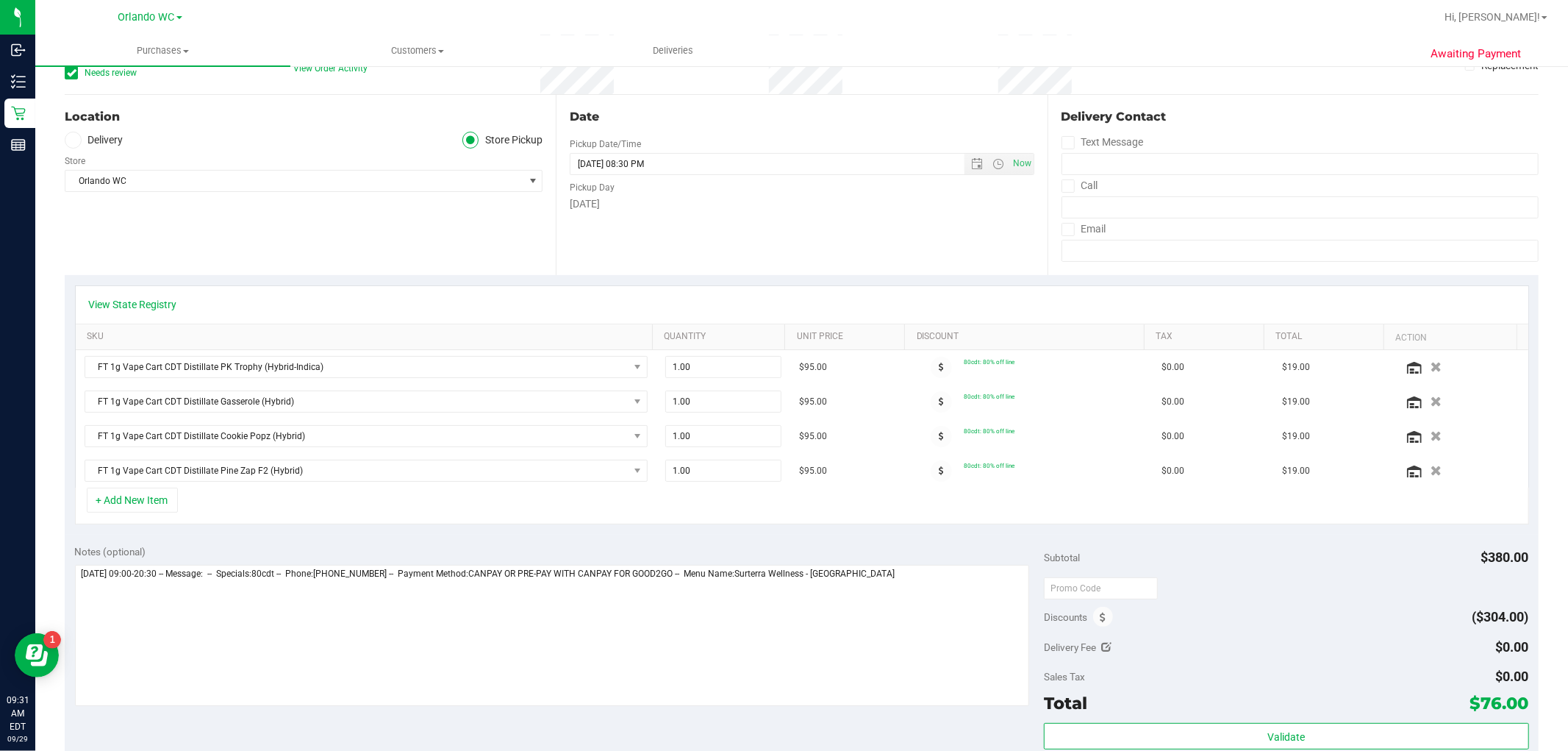
scroll to position [327, 0]
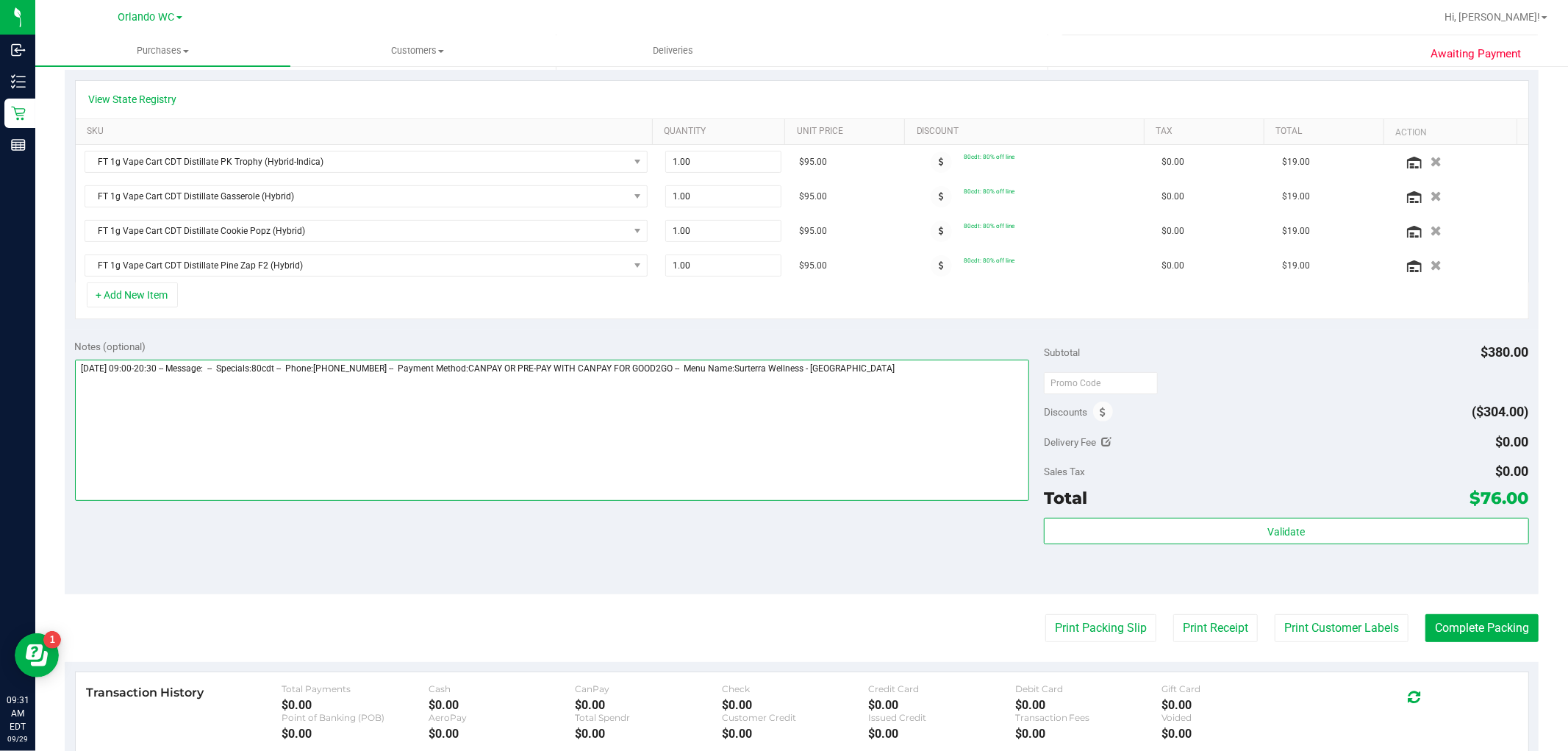
click at [945, 378] on textarea at bounding box center [553, 430] width 955 height 141
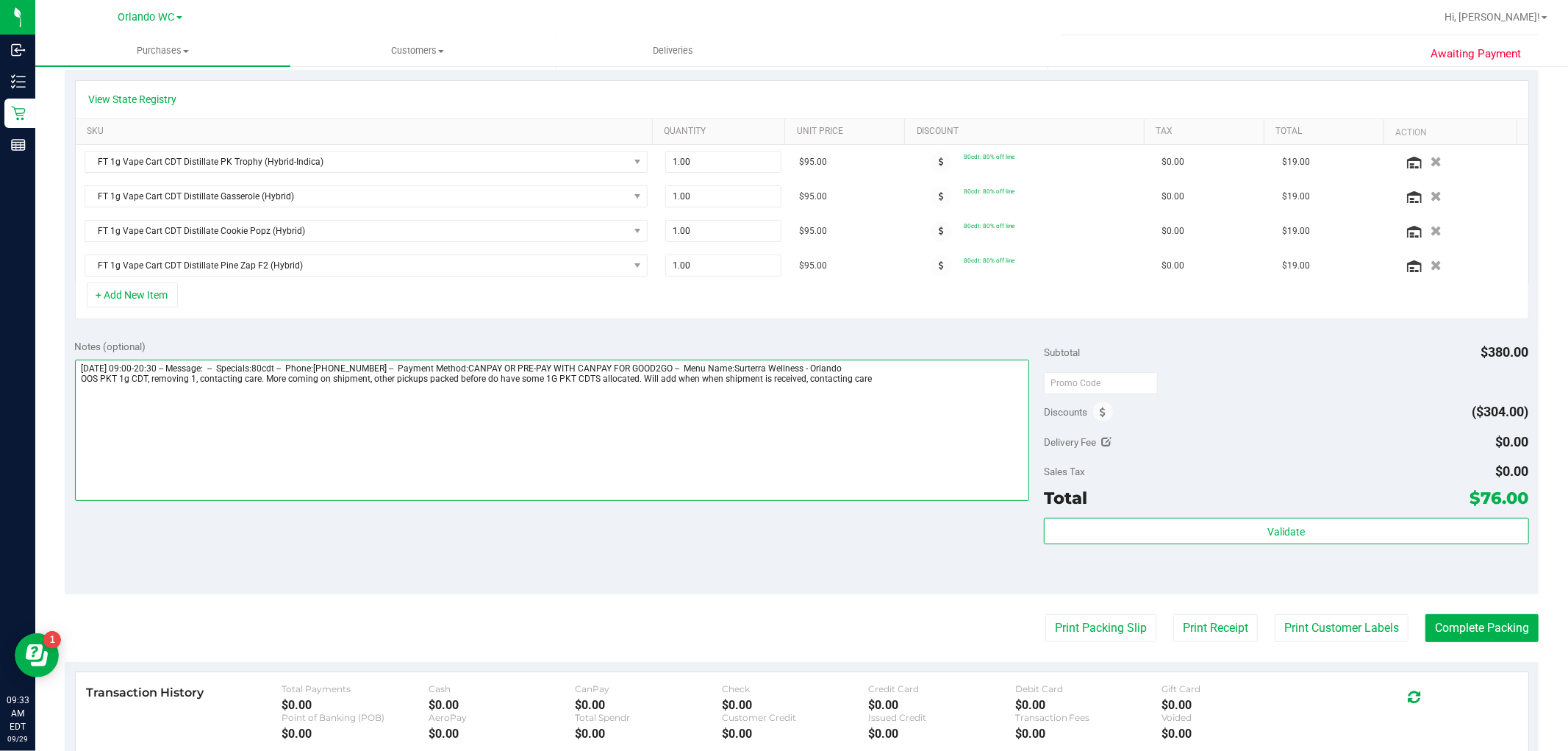
click at [888, 386] on textarea at bounding box center [553, 430] width 955 height 141
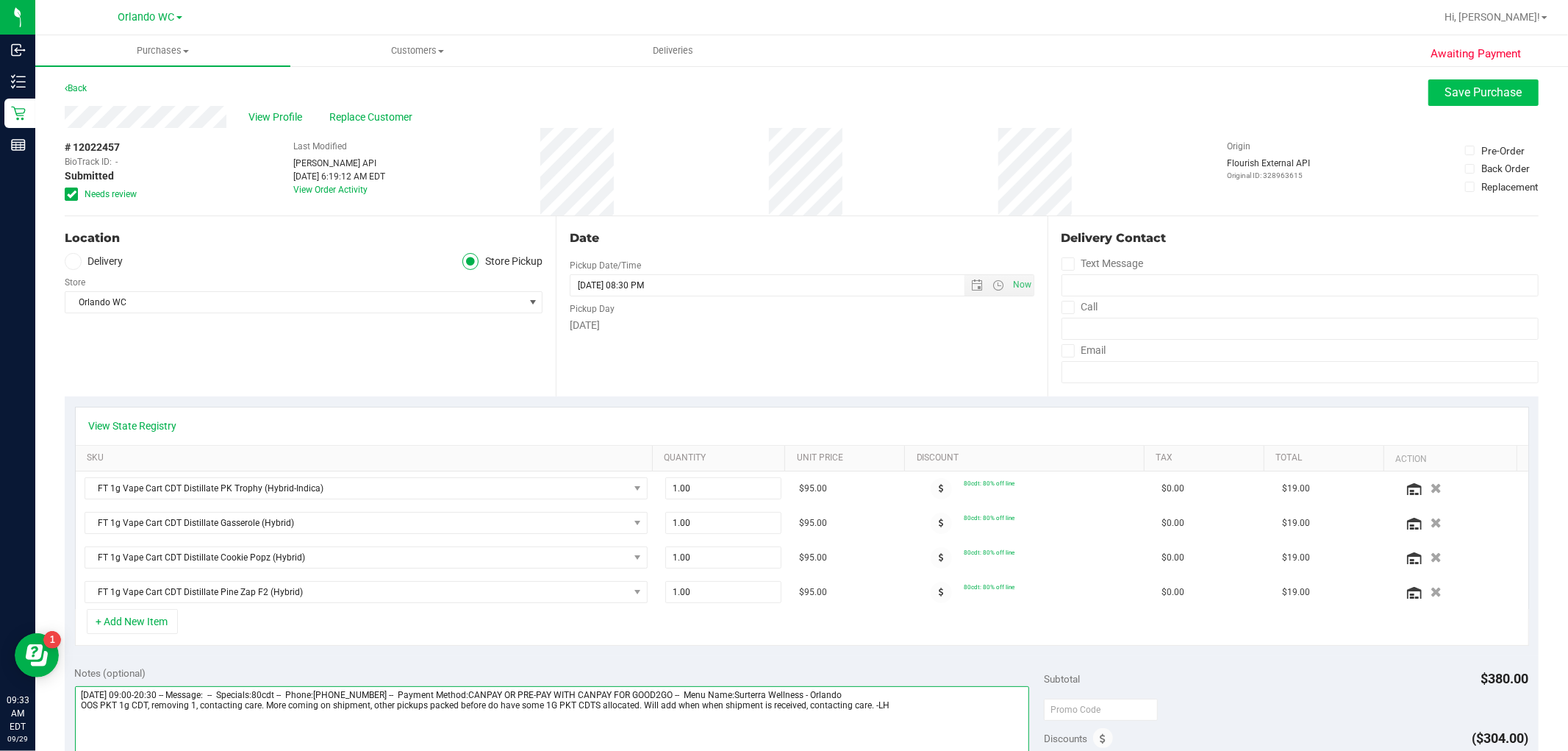
type textarea "Monday 09/29/2025 09:00-20:30 -- Message: -- Specials:80cdt -- Phone:4077518737…"
click at [1168, 90] on span "Save Purchase" at bounding box center [1484, 92] width 77 height 14
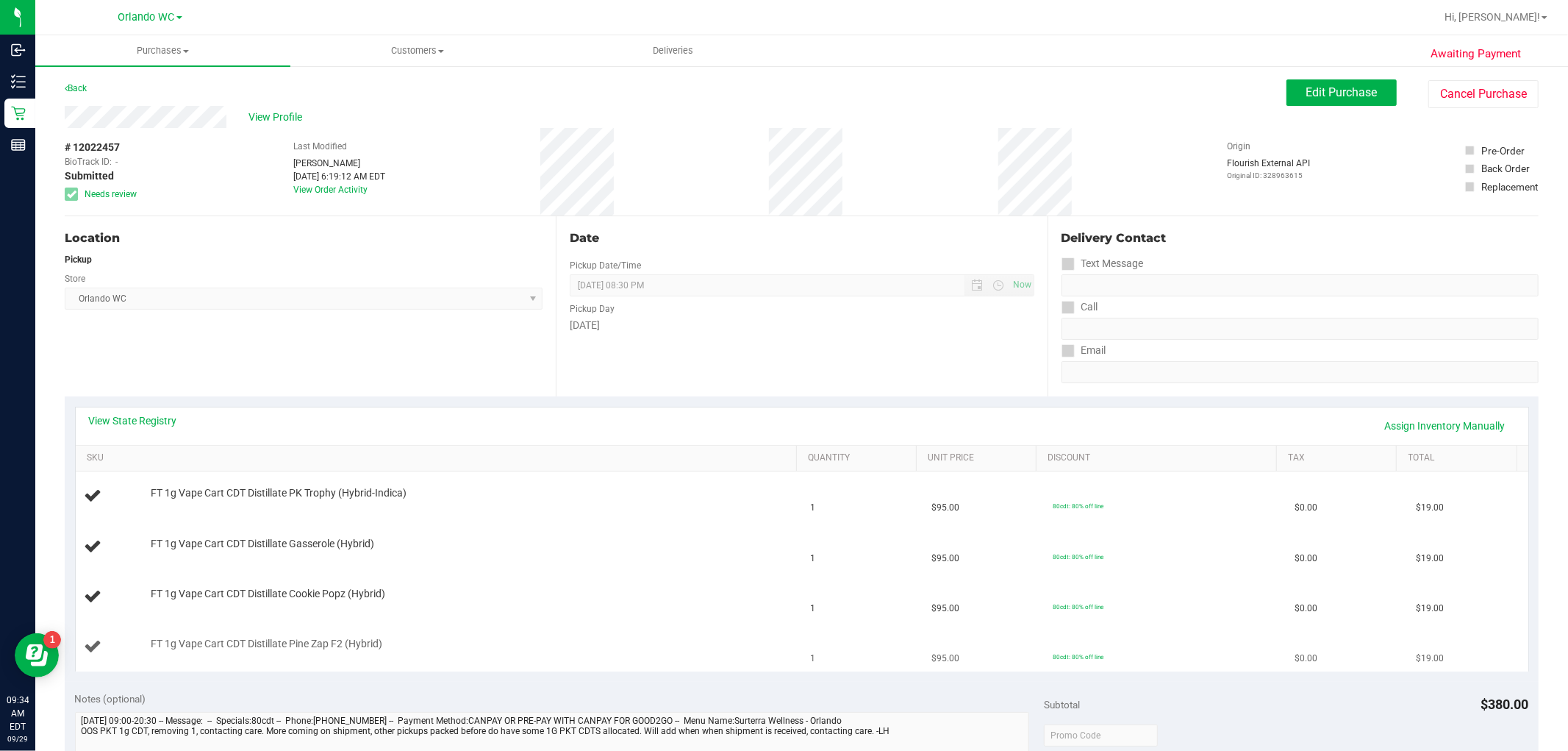
click at [599, 638] on div "FT 1g Vape Cart CDT Distillate Pine Zap F2 (Hybrid)" at bounding box center [466, 644] width 645 height 15
click at [152, 413] on link "View State Registry" at bounding box center [132, 420] width 88 height 15
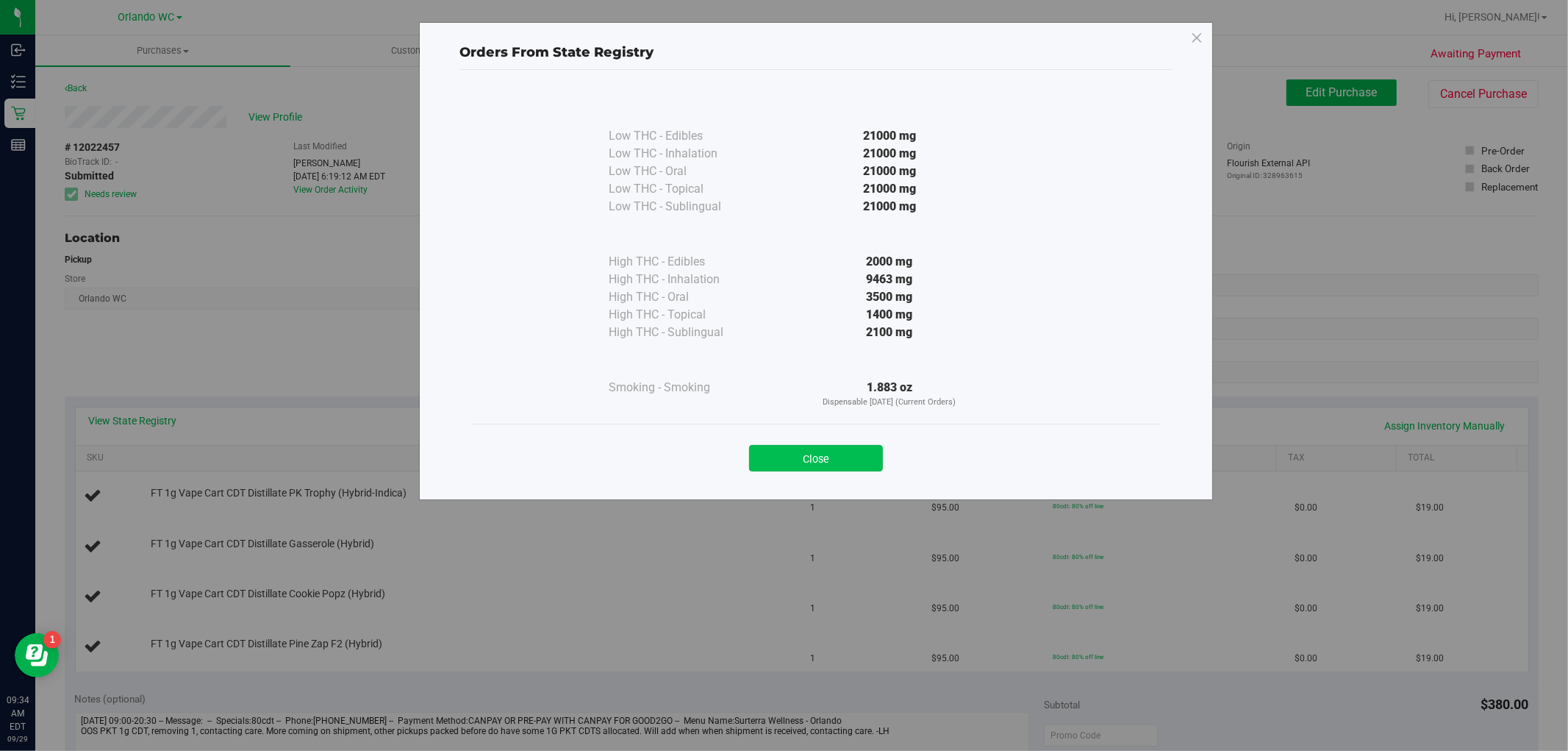
click at [802, 449] on button "Close" at bounding box center [816, 457] width 134 height 27
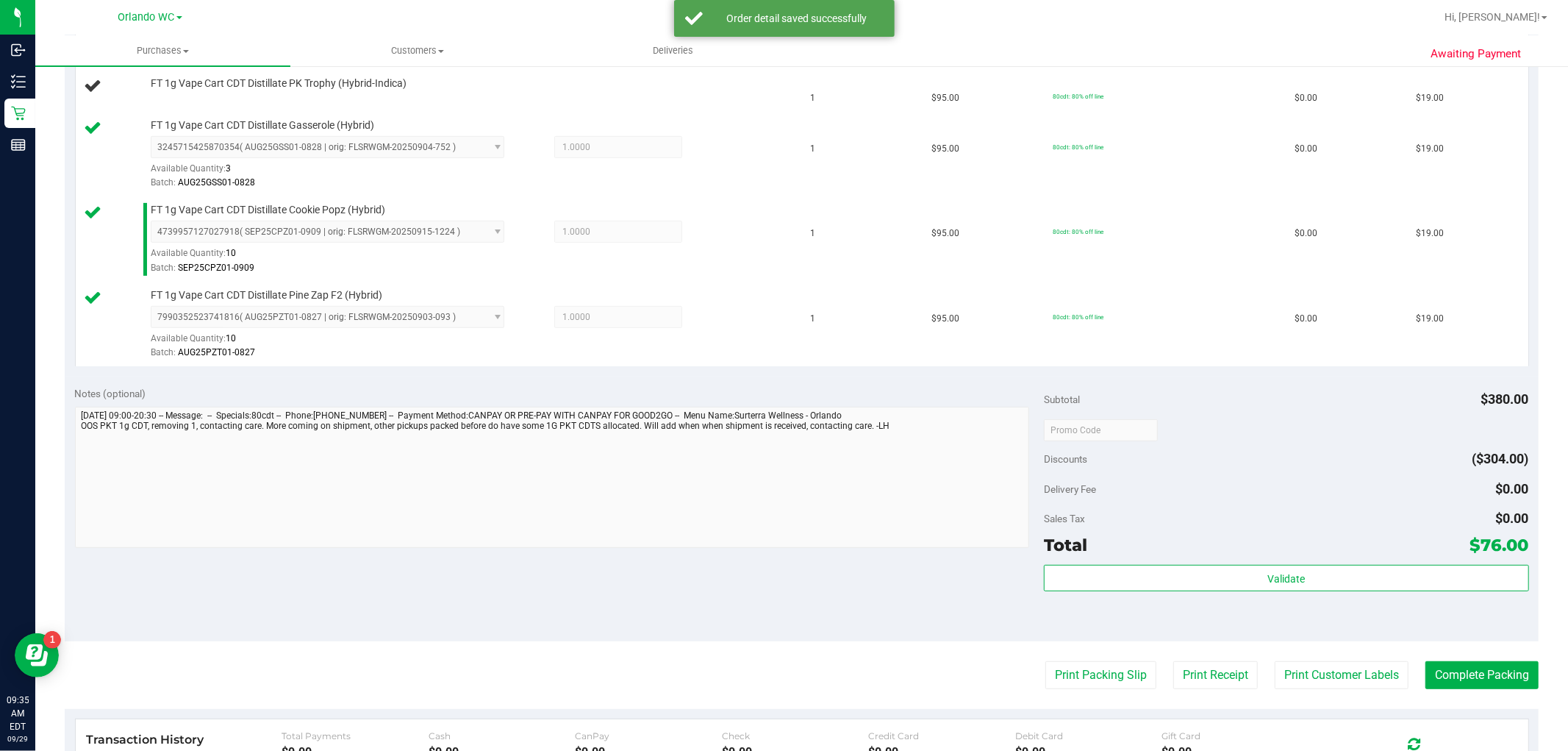
scroll to position [571, 0]
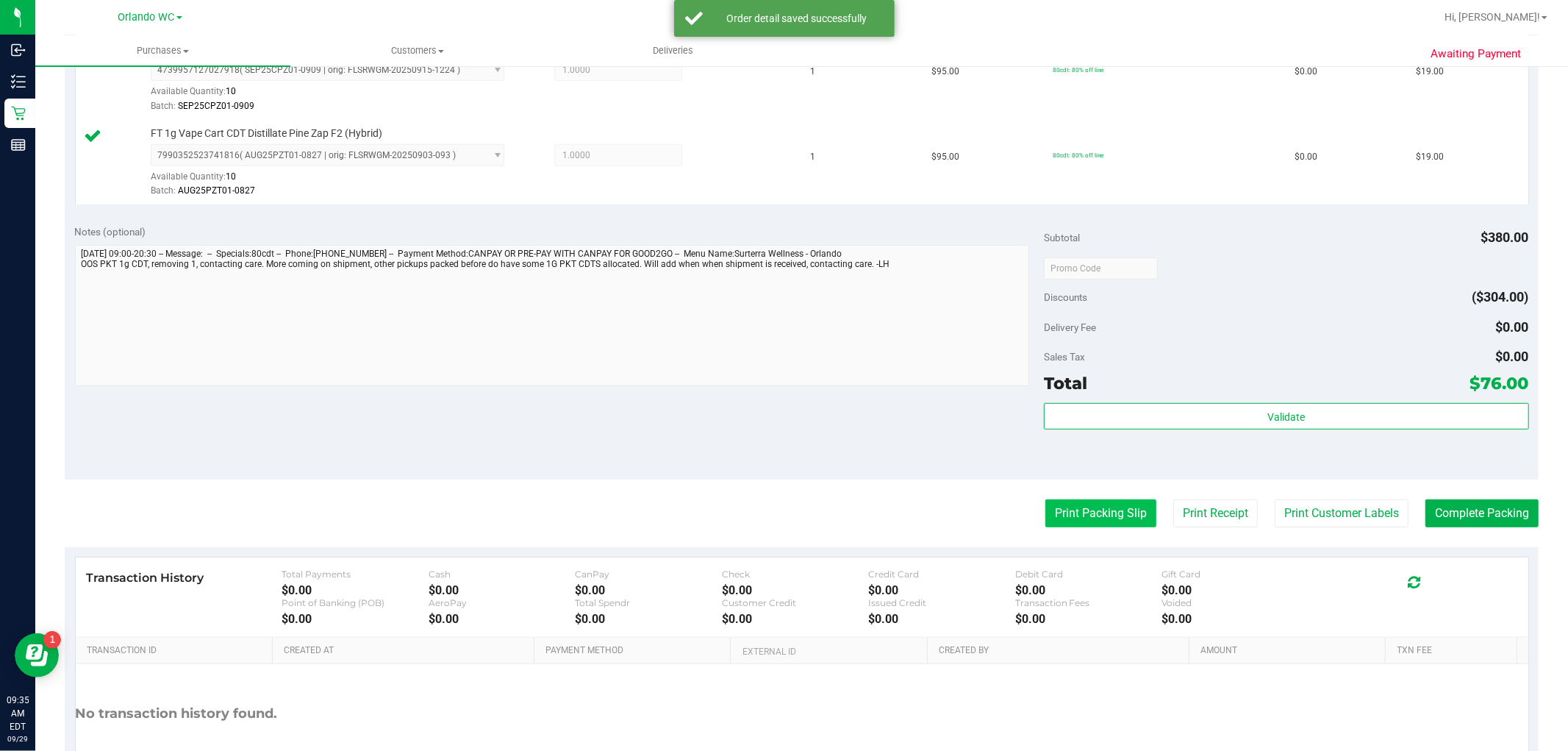
click at [1078, 515] on button "Print Packing Slip" at bounding box center [1101, 513] width 111 height 28
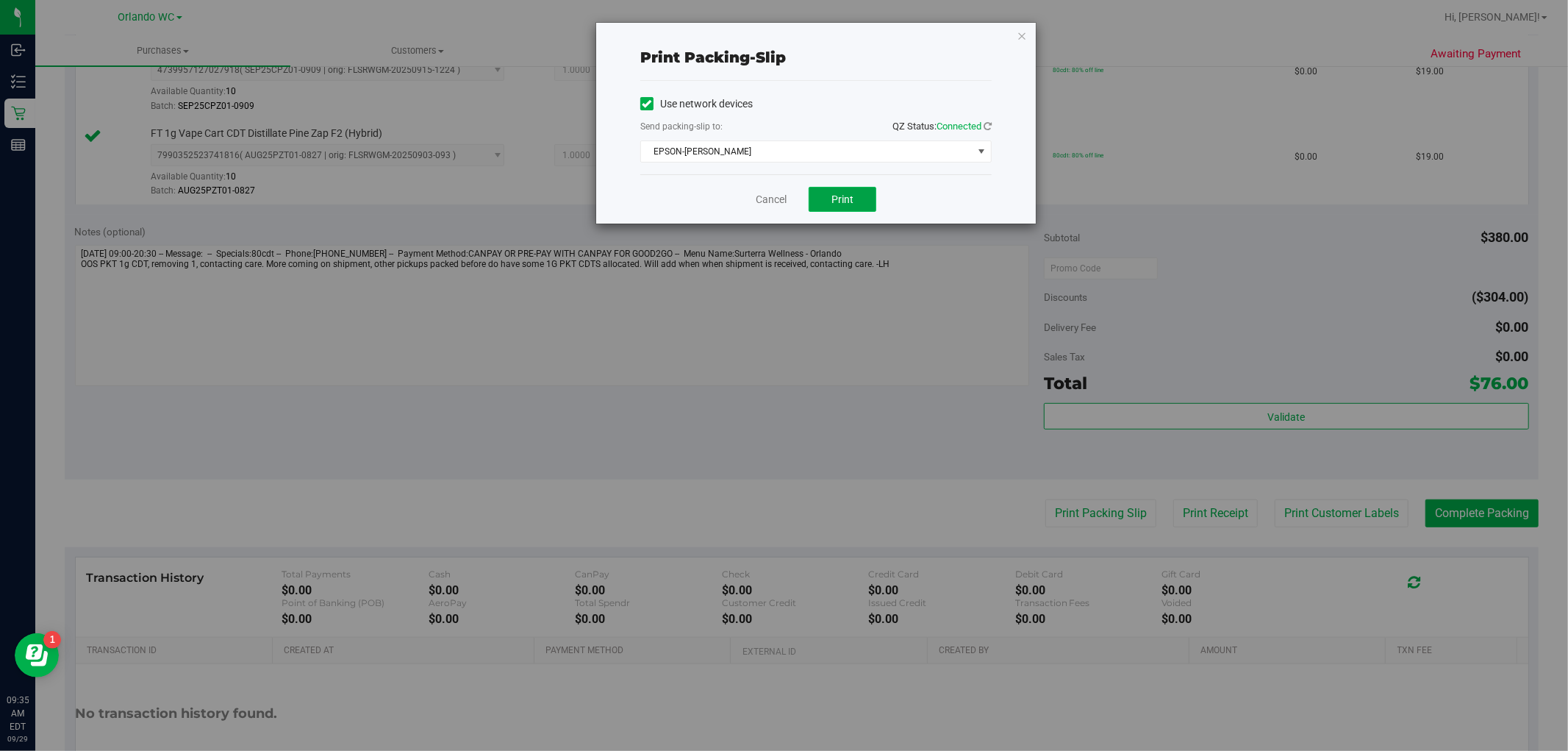
click at [849, 194] on span "Print" at bounding box center [842, 199] width 22 height 12
click at [1019, 33] on icon "button" at bounding box center [1021, 35] width 10 height 18
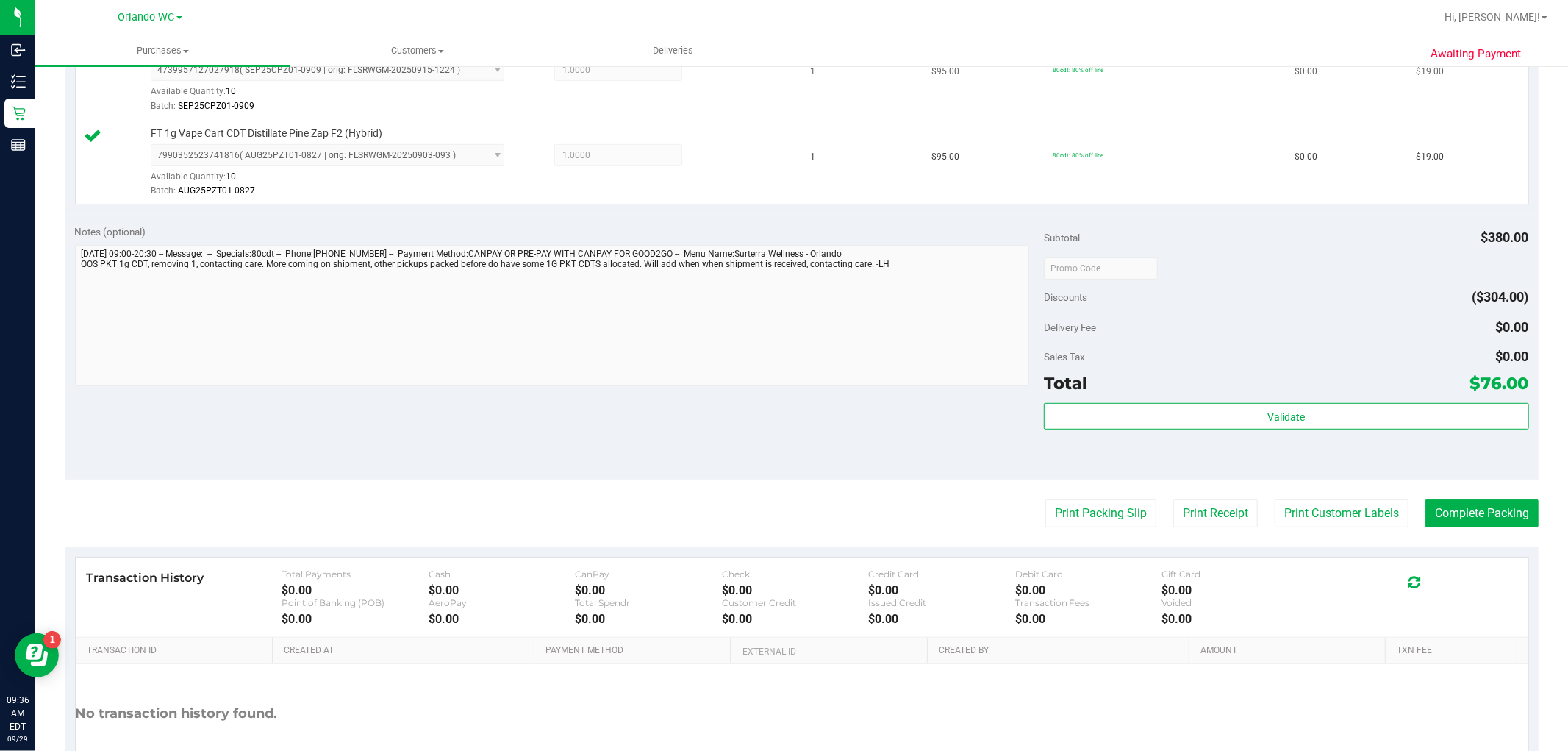
drag, startPoint x: 1170, startPoint y: 111, endPoint x: 1163, endPoint y: 115, distance: 8.1
click at [1168, 111] on td "80cdt: 80% off line" at bounding box center [1165, 78] width 242 height 86
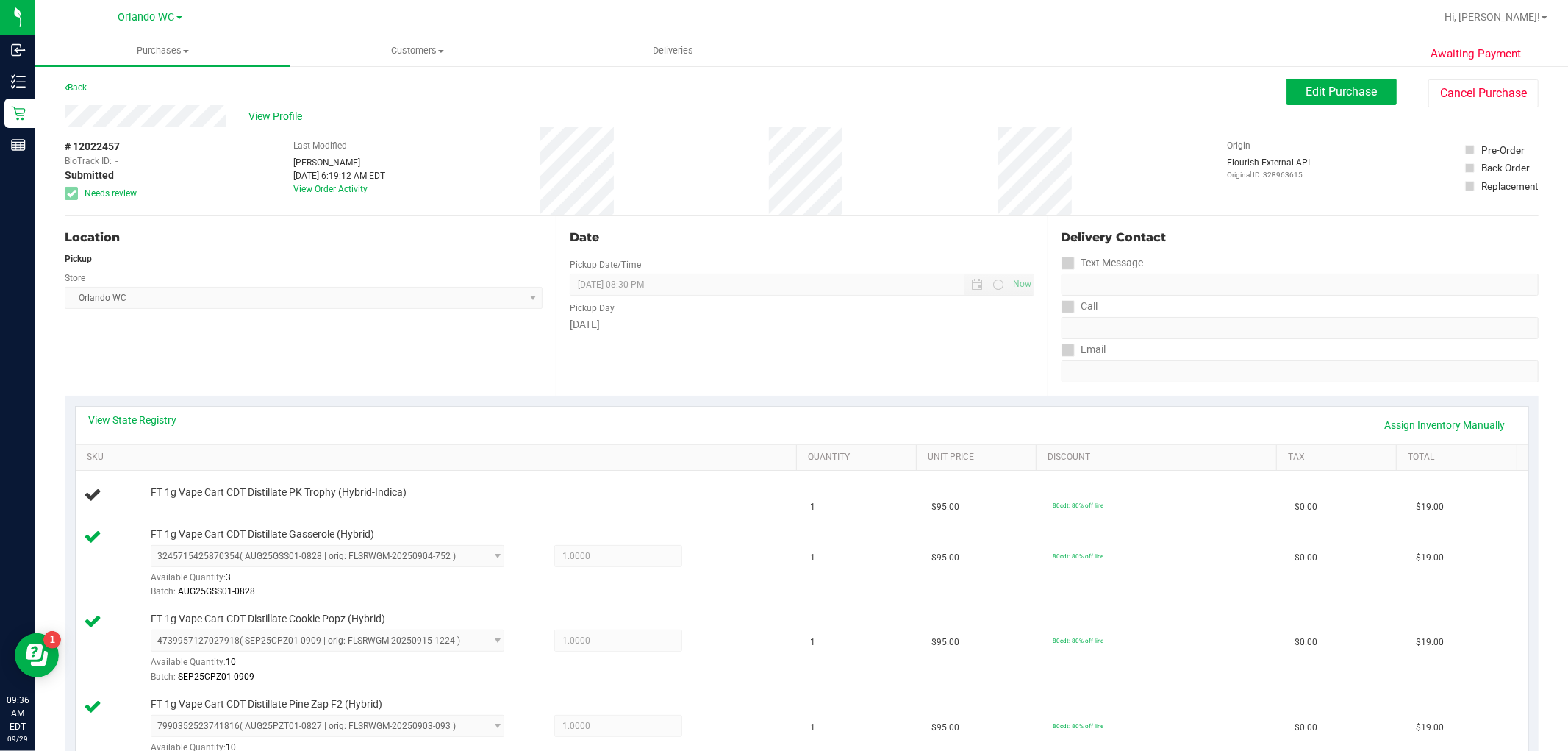
scroll to position [0, 0]
click at [272, 119] on span "View Profile" at bounding box center [277, 117] width 59 height 15
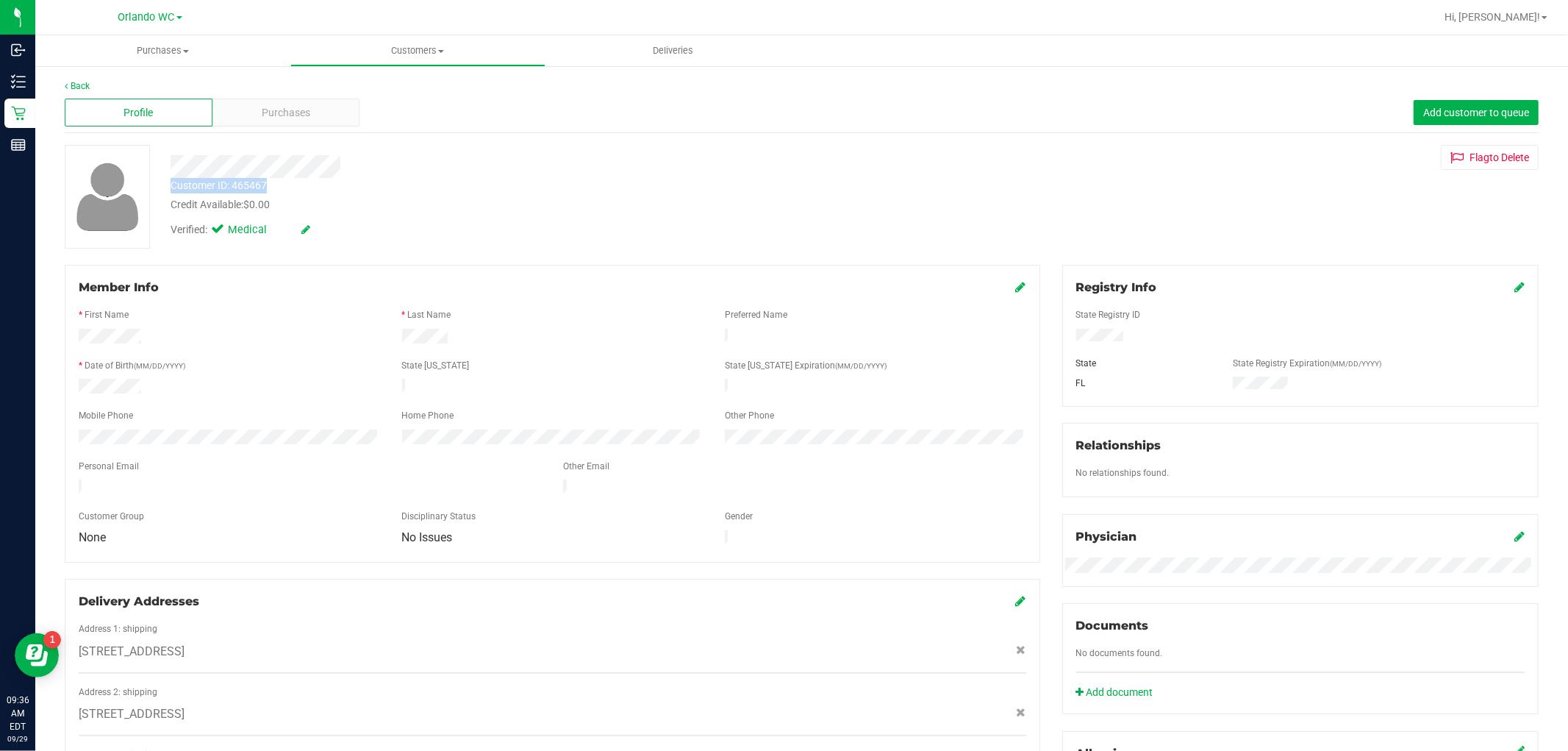
drag, startPoint x: 269, startPoint y: 180, endPoint x: 160, endPoint y: 185, distance: 109.1
click at [160, 185] on div "Customer ID: 465467 Credit Available: $0.00" at bounding box center [534, 195] width 749 height 35
copy div "Customer ID: 465467"
drag, startPoint x: 421, startPoint y: 627, endPoint x: 364, endPoint y: 511, distance: 129.2
click at [421, 639] on div at bounding box center [553, 640] width 948 height 4
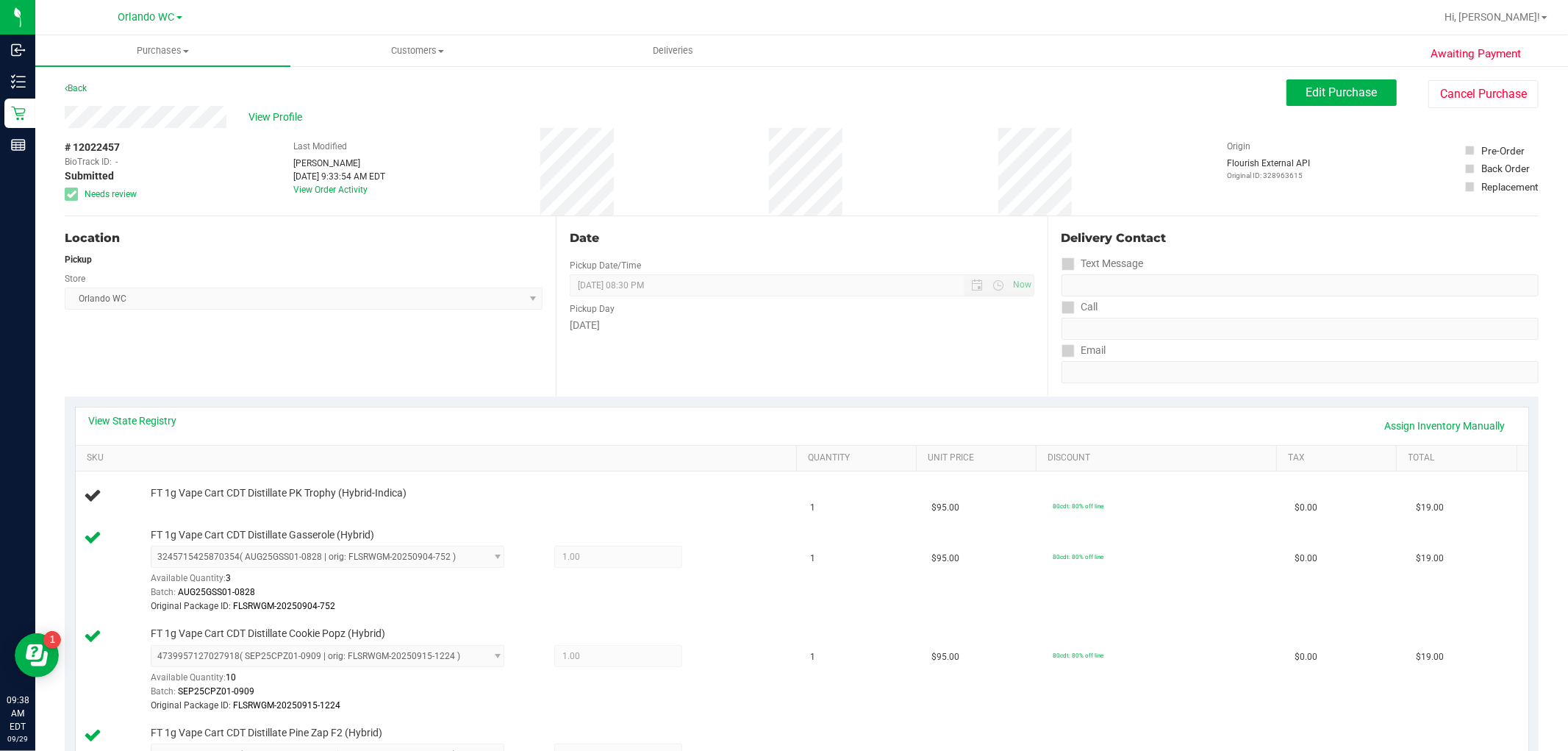
drag, startPoint x: 122, startPoint y: 148, endPoint x: 60, endPoint y: 147, distance: 62.0
click at [60, 147] on div "Awaiting Payment Back Edit Purchase Cancel Purchase View Profile # 12022457 Bio…" at bounding box center [802, 764] width 1533 height 1400
copy div "# 12022457"
click at [715, 674] on div "4739957127027918 ( SEP25CPZ01-0909 | orig: FLSRWGM-20250915-1224 ) 473995712702…" at bounding box center [469, 678] width 638 height 69
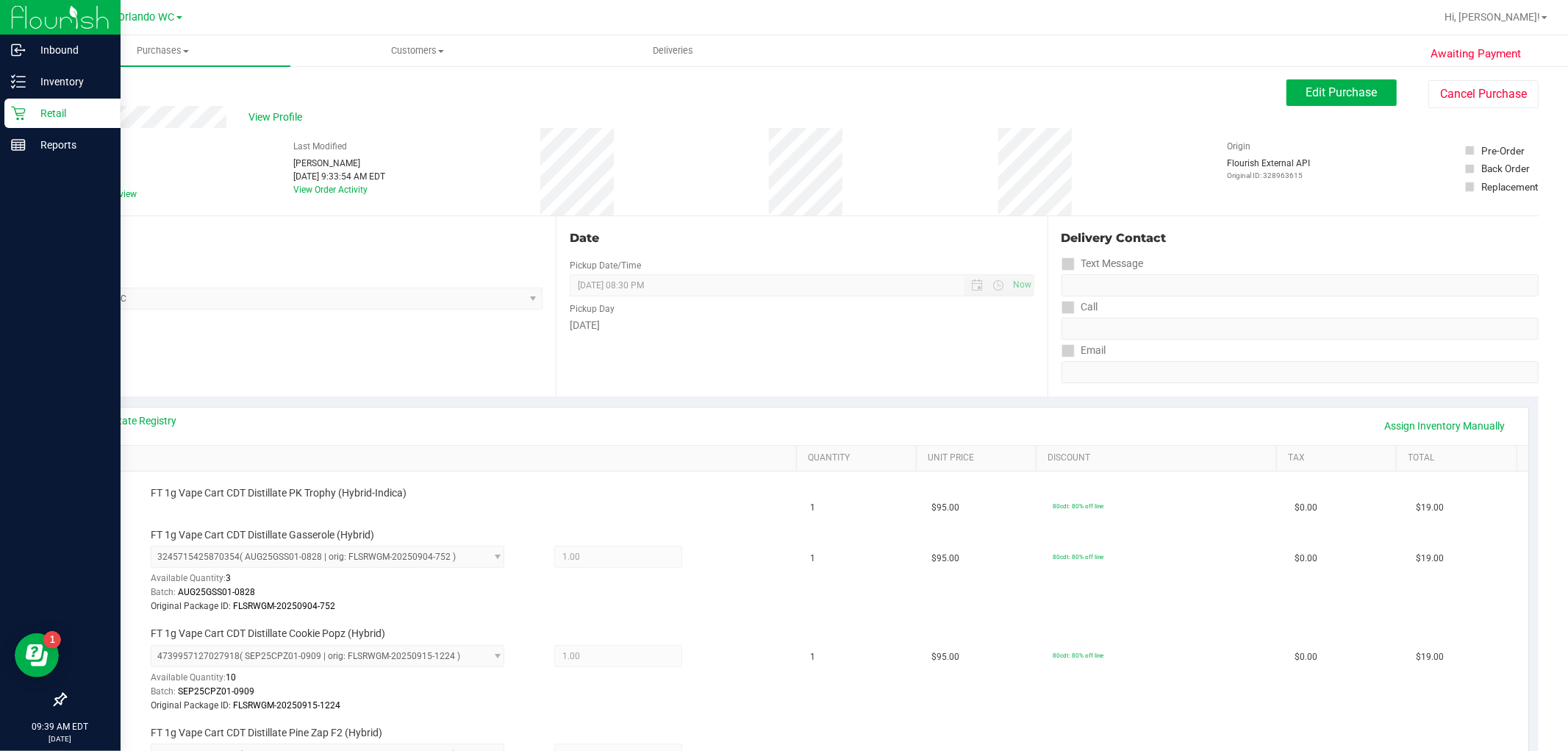
click at [44, 120] on p "Retail" at bounding box center [69, 113] width 88 height 18
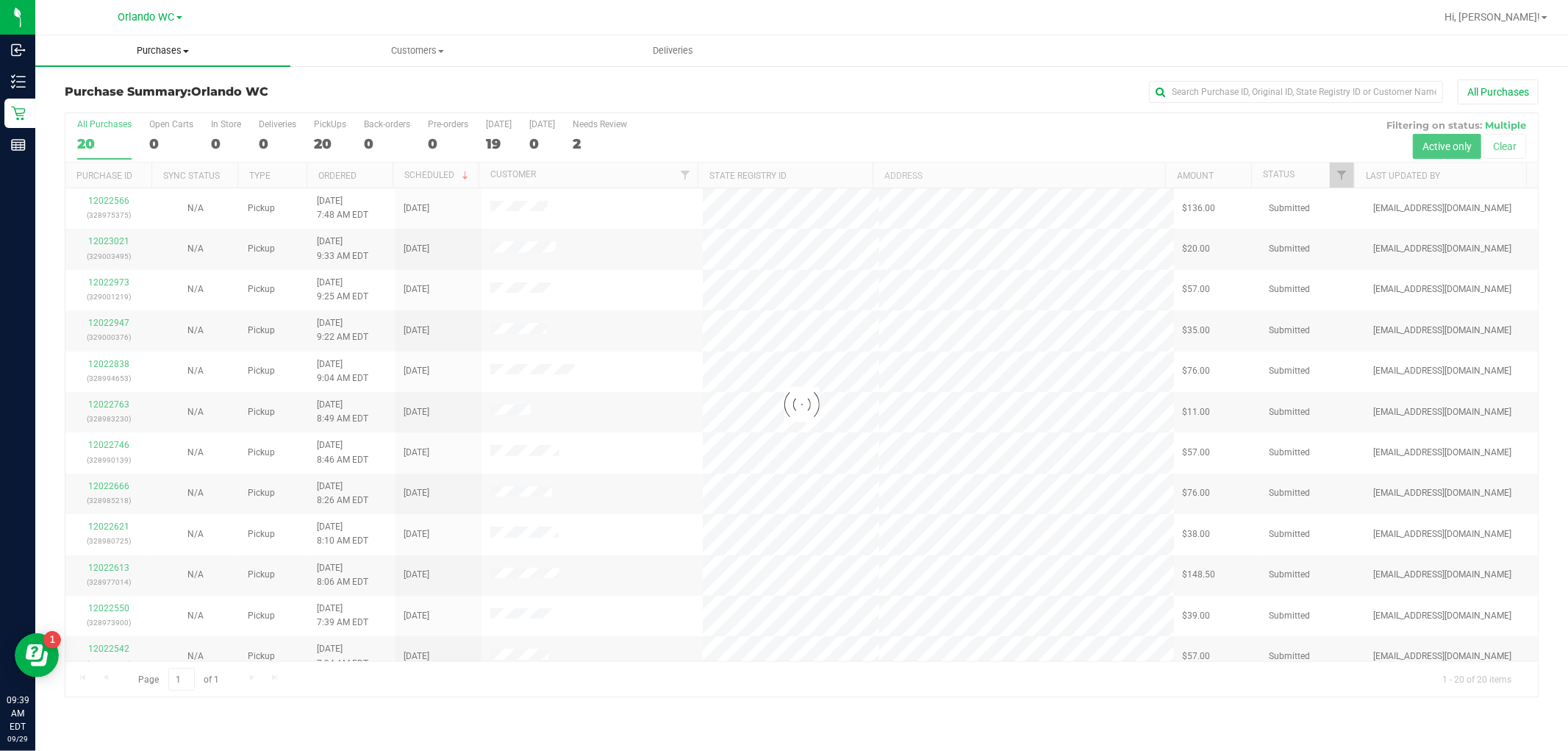
click at [177, 46] on span "Purchases" at bounding box center [163, 51] width 255 height 13
click at [158, 103] on li "Fulfillment" at bounding box center [163, 106] width 255 height 18
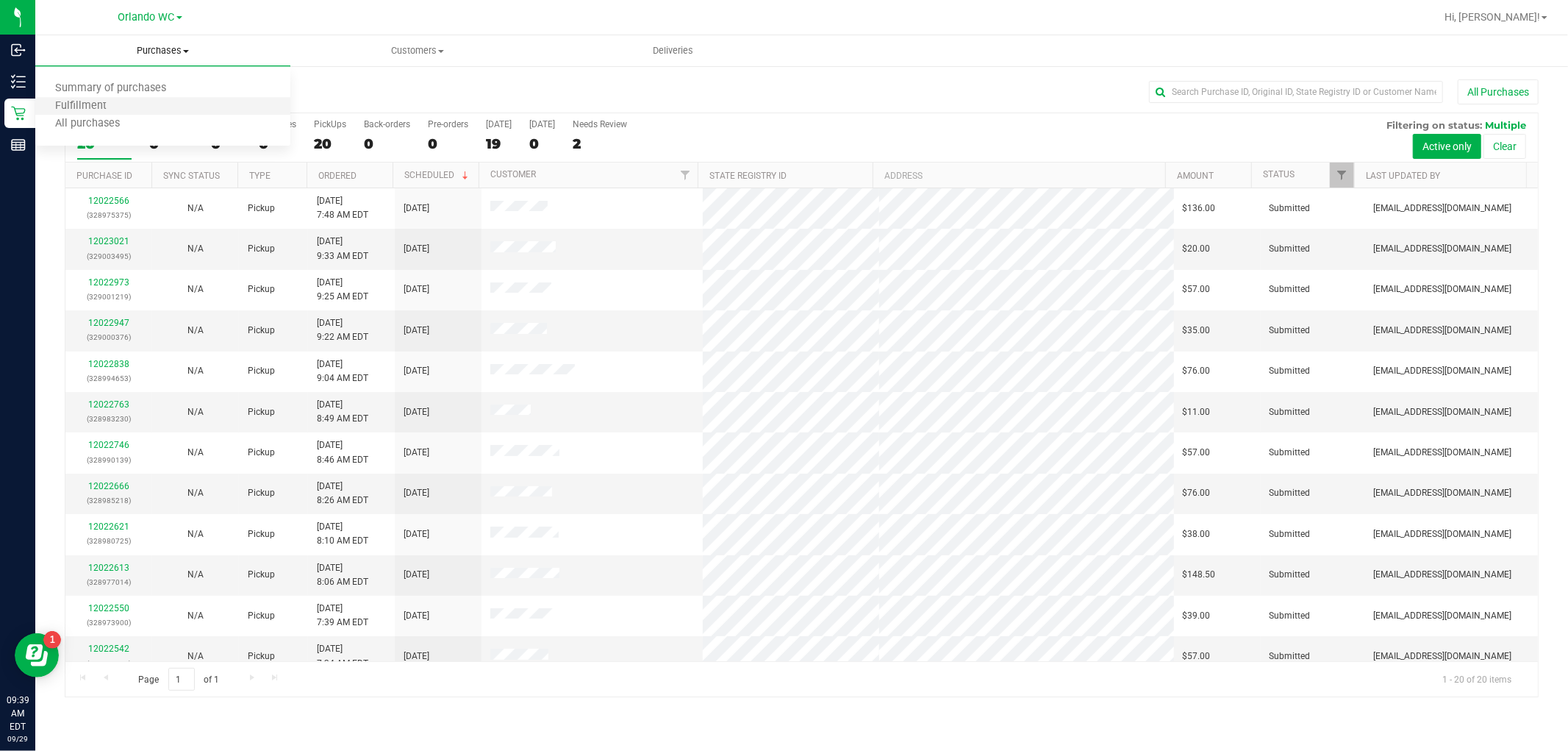
click at [158, 103] on li "Fulfillment" at bounding box center [163, 106] width 255 height 18
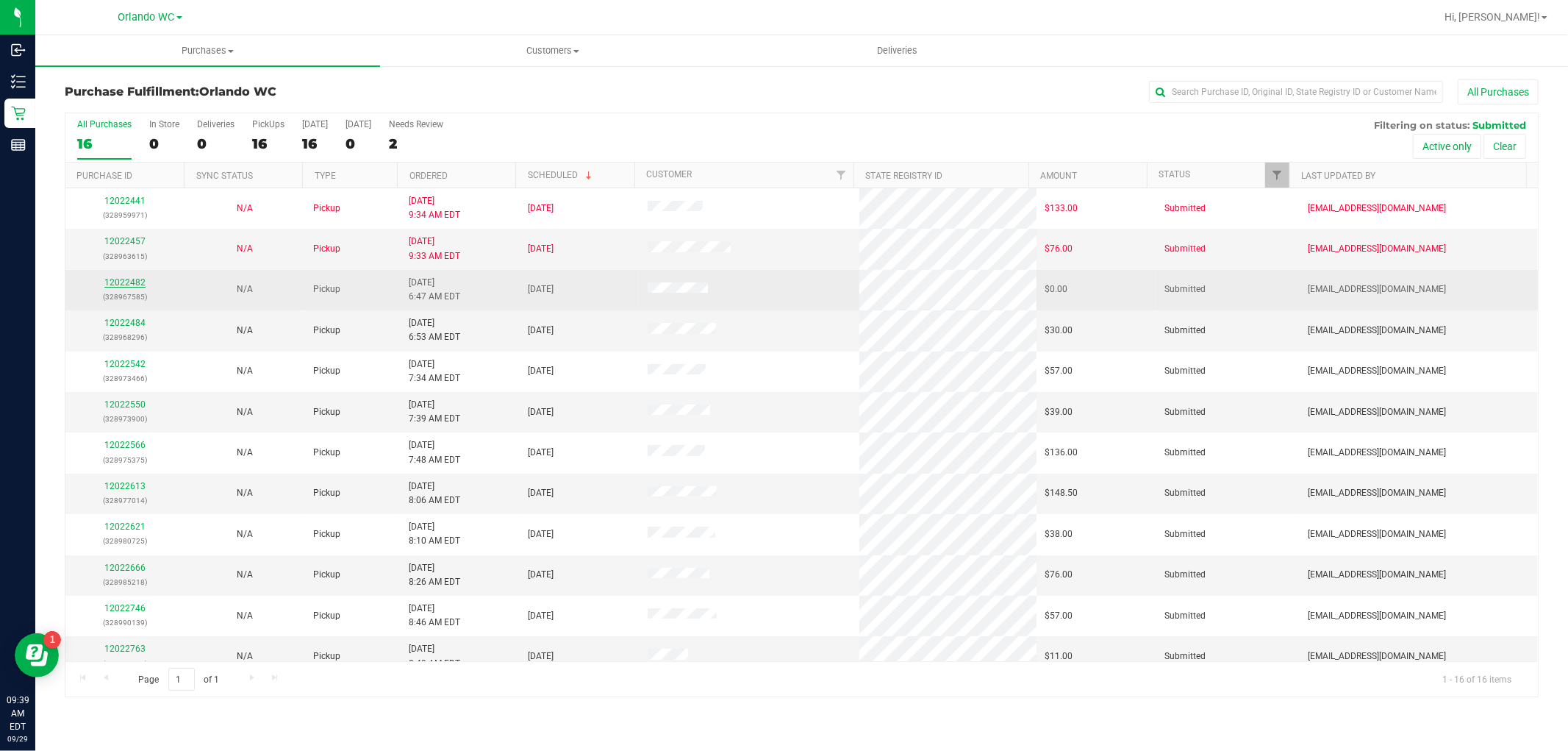
click at [111, 277] on link "12022482" at bounding box center [124, 282] width 41 height 10
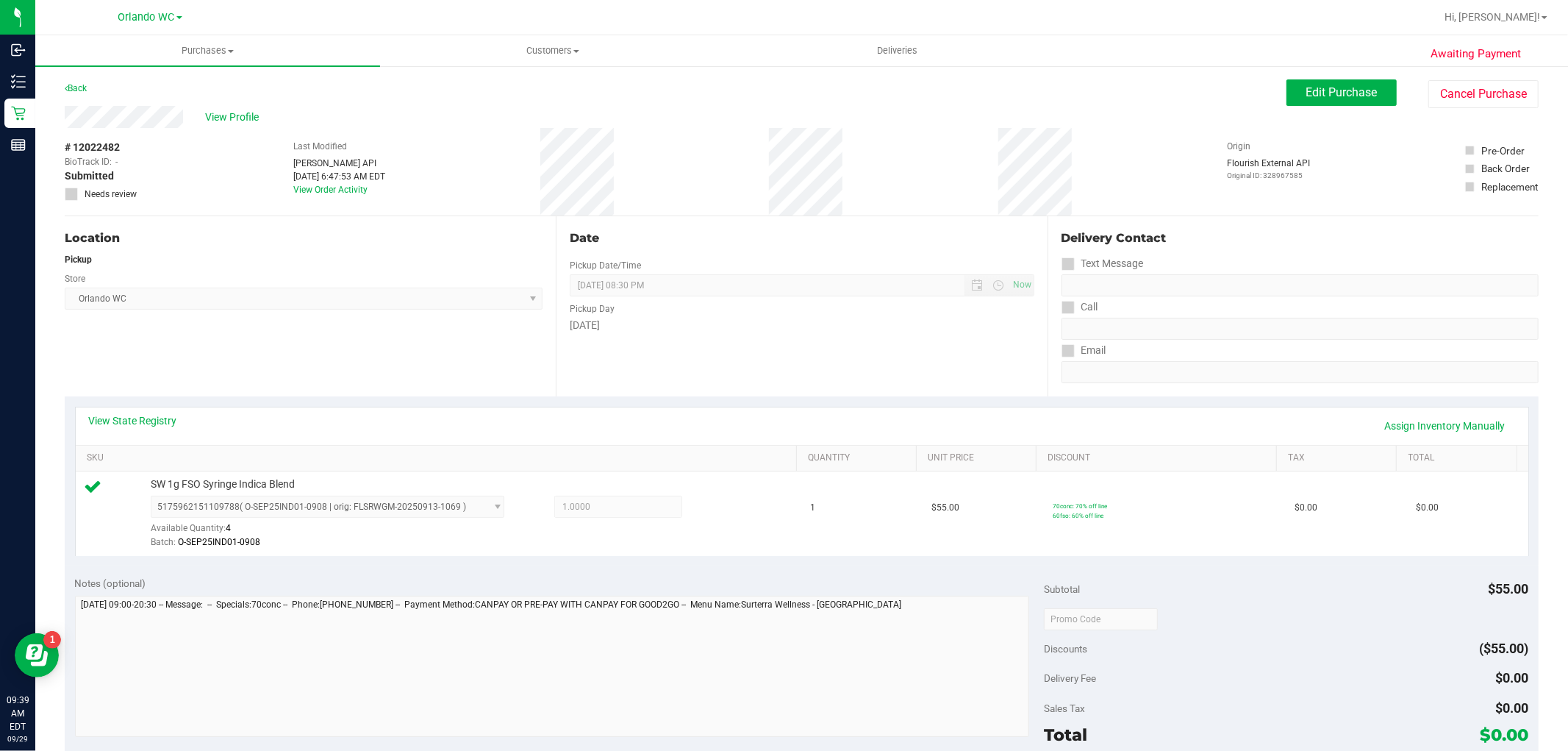
scroll to position [408, 0]
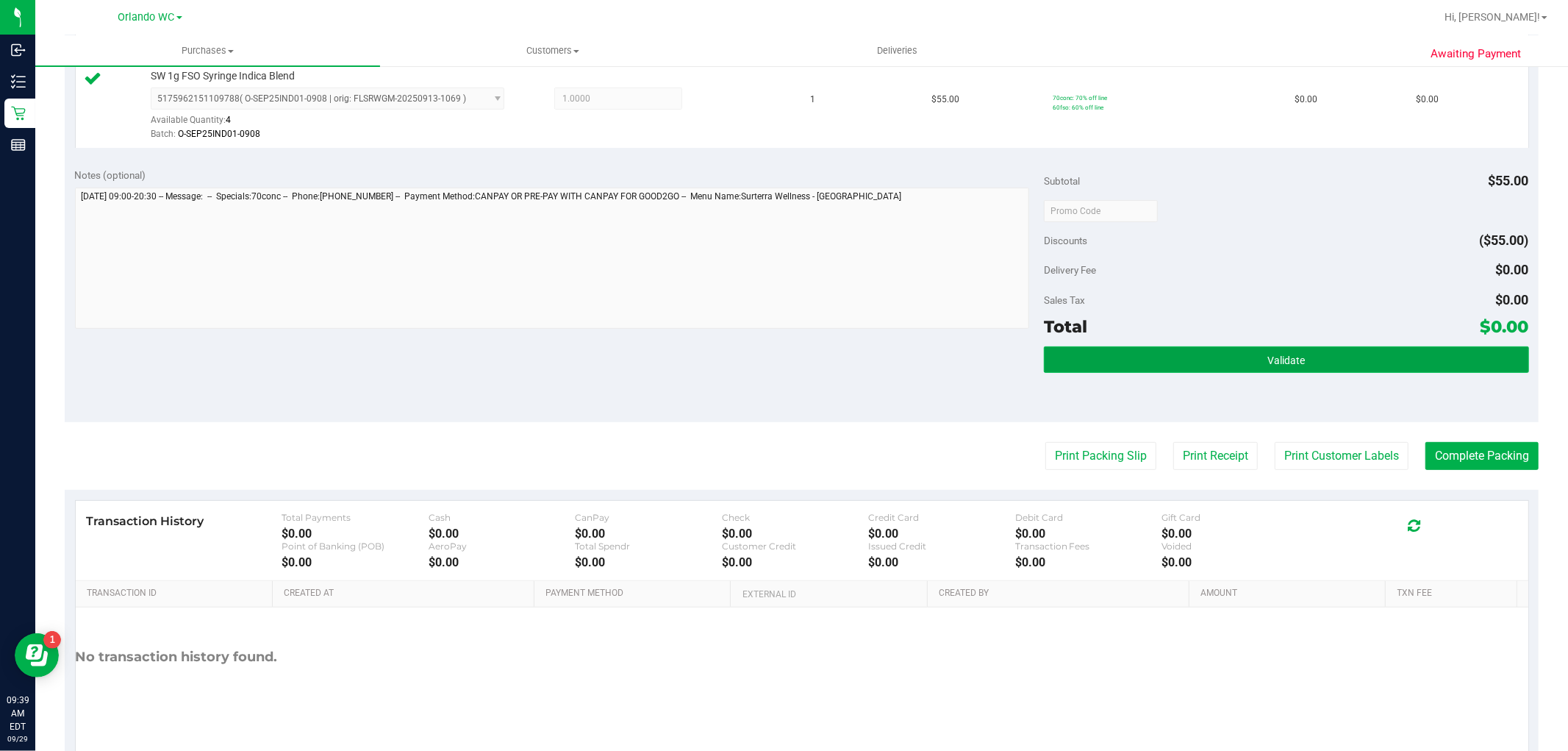
click at [1160, 368] on button "Validate" at bounding box center [1286, 359] width 485 height 27
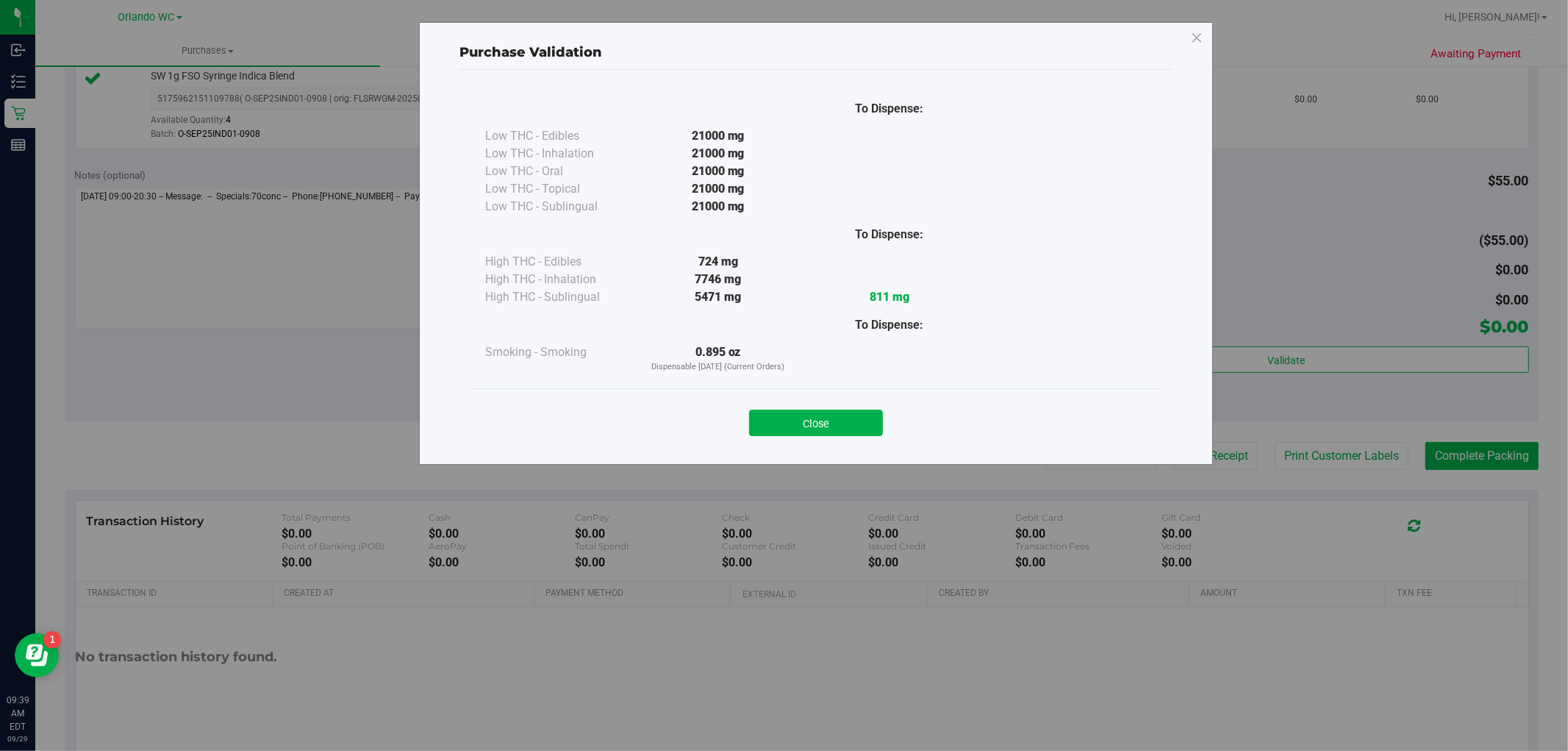
click at [783, 410] on button "Close" at bounding box center [816, 423] width 134 height 27
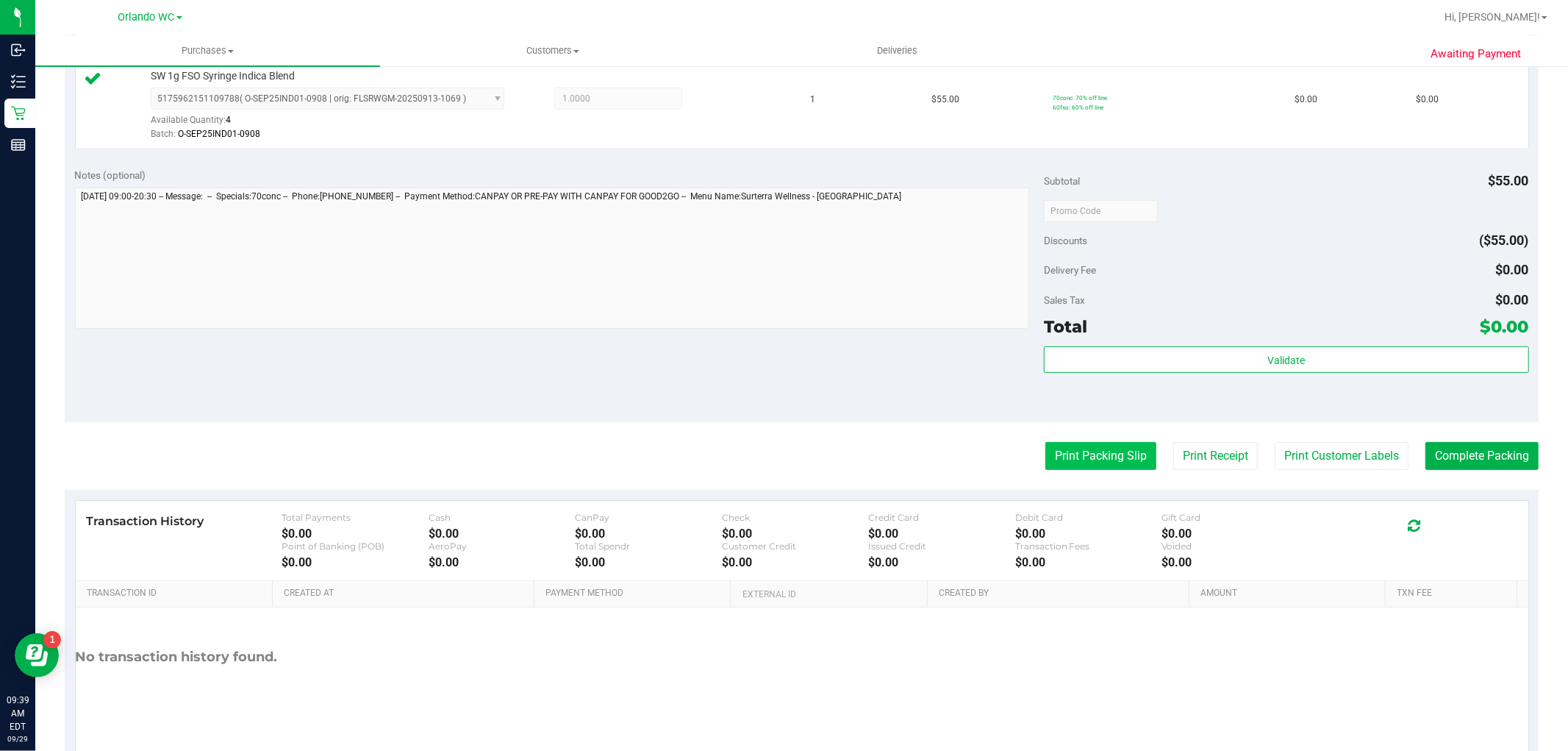
click at [1131, 451] on button "Print Packing Slip" at bounding box center [1101, 456] width 111 height 28
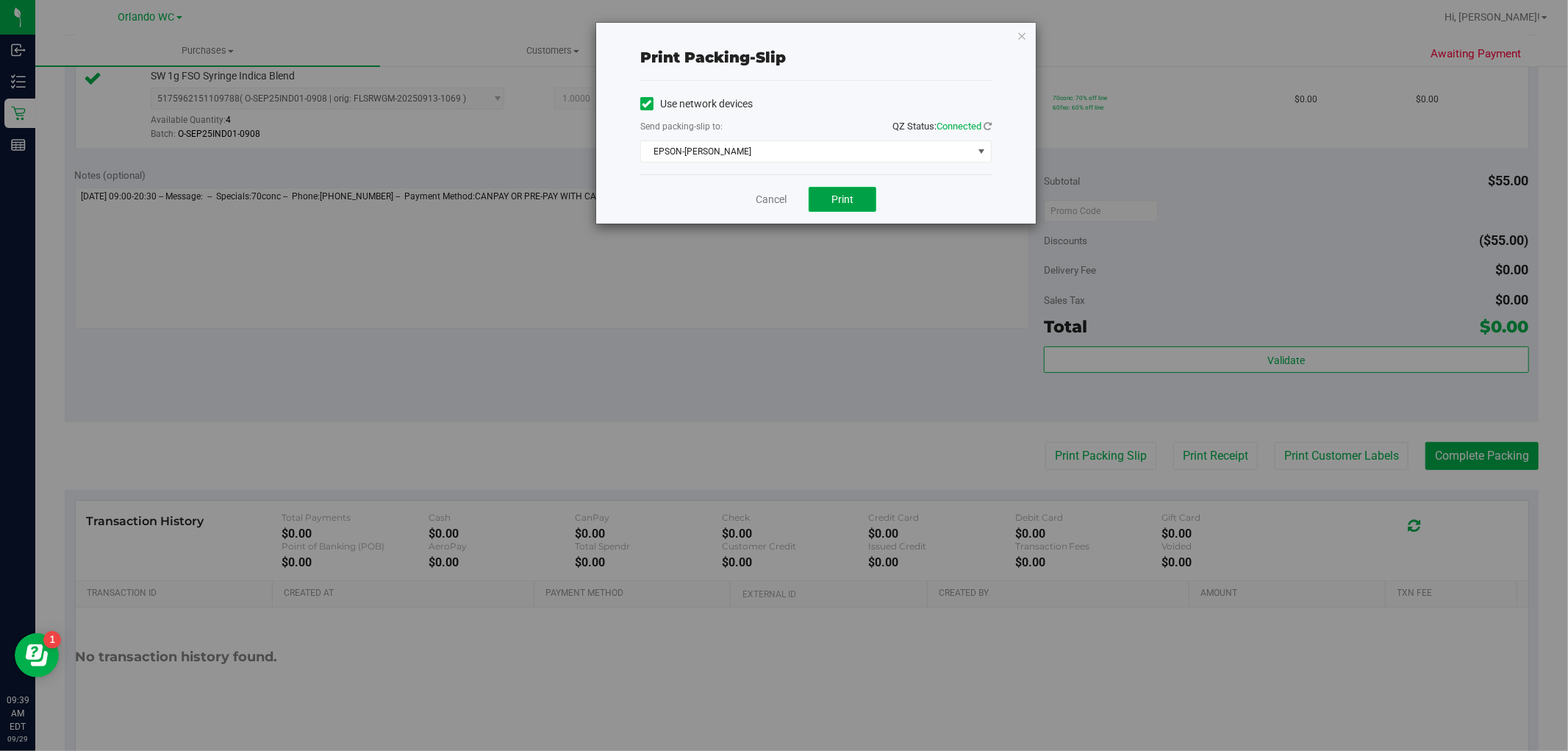
click at [860, 206] on button "Print" at bounding box center [843, 199] width 68 height 25
click at [1016, 39] on div "Print packing-slip Use network devices Send packing-slip to: QZ Status: Connect…" at bounding box center [815, 123] width 440 height 201
click at [1019, 37] on icon "button" at bounding box center [1021, 35] width 10 height 18
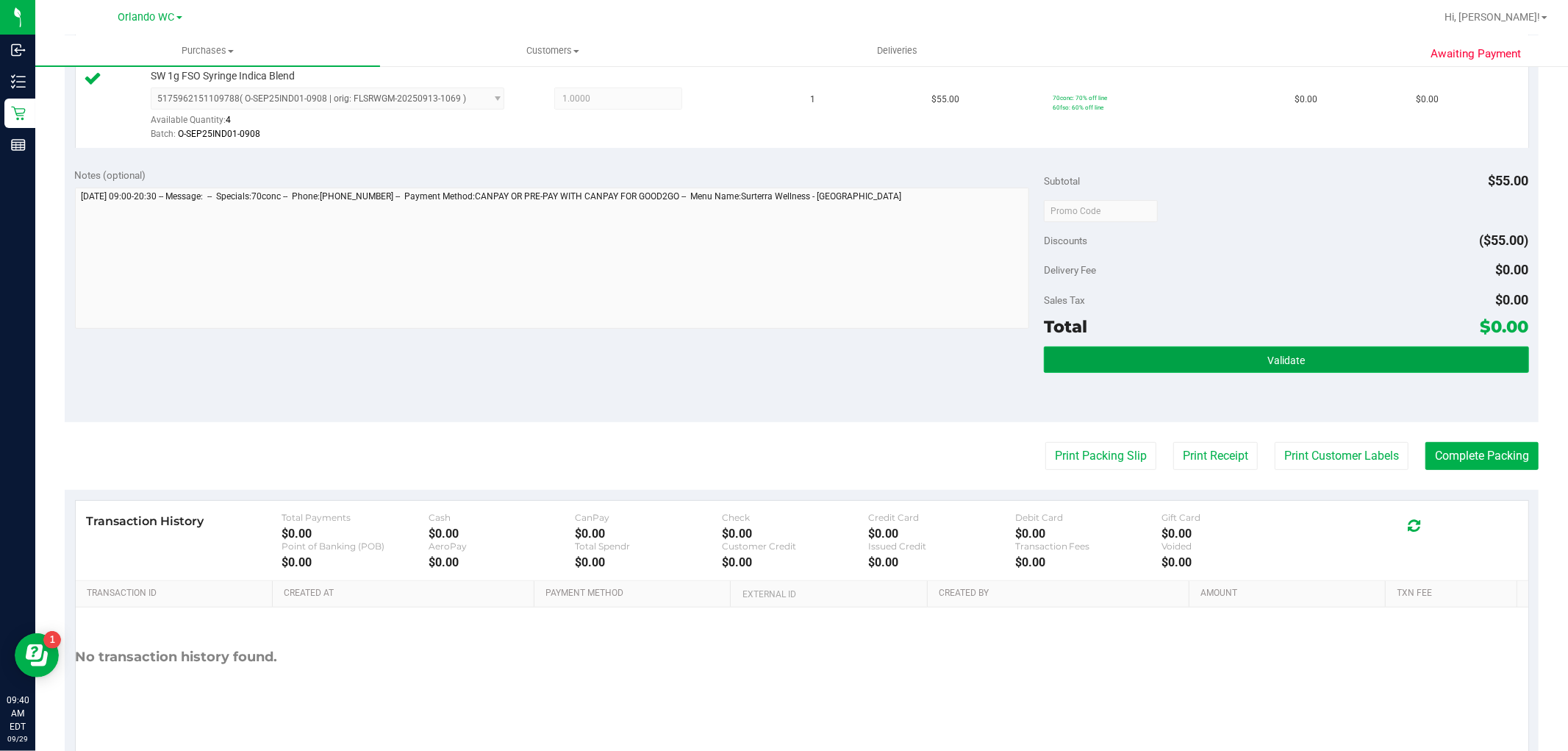
click at [1168, 348] on button "Validate" at bounding box center [1286, 359] width 485 height 27
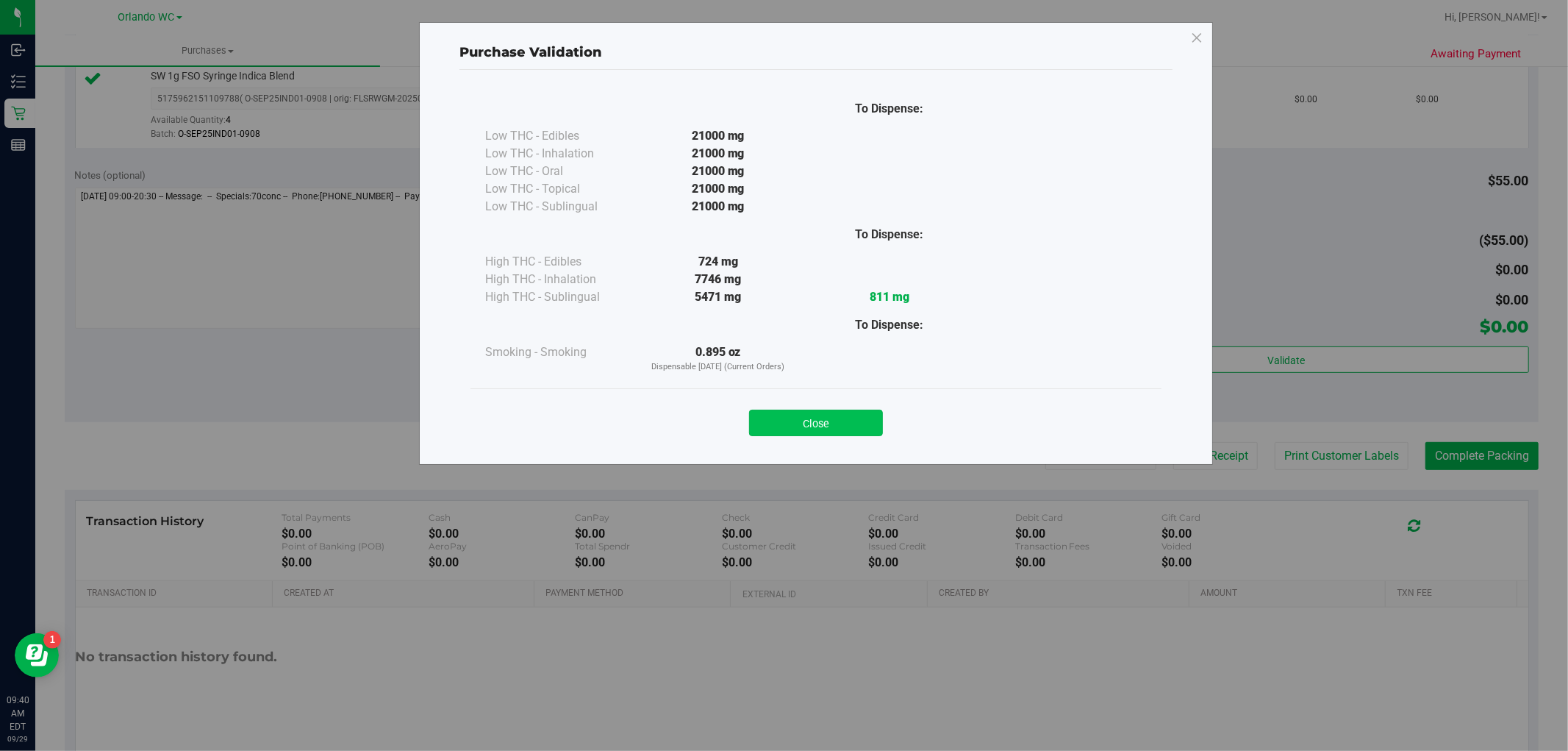
click at [824, 422] on button "Close" at bounding box center [816, 423] width 134 height 27
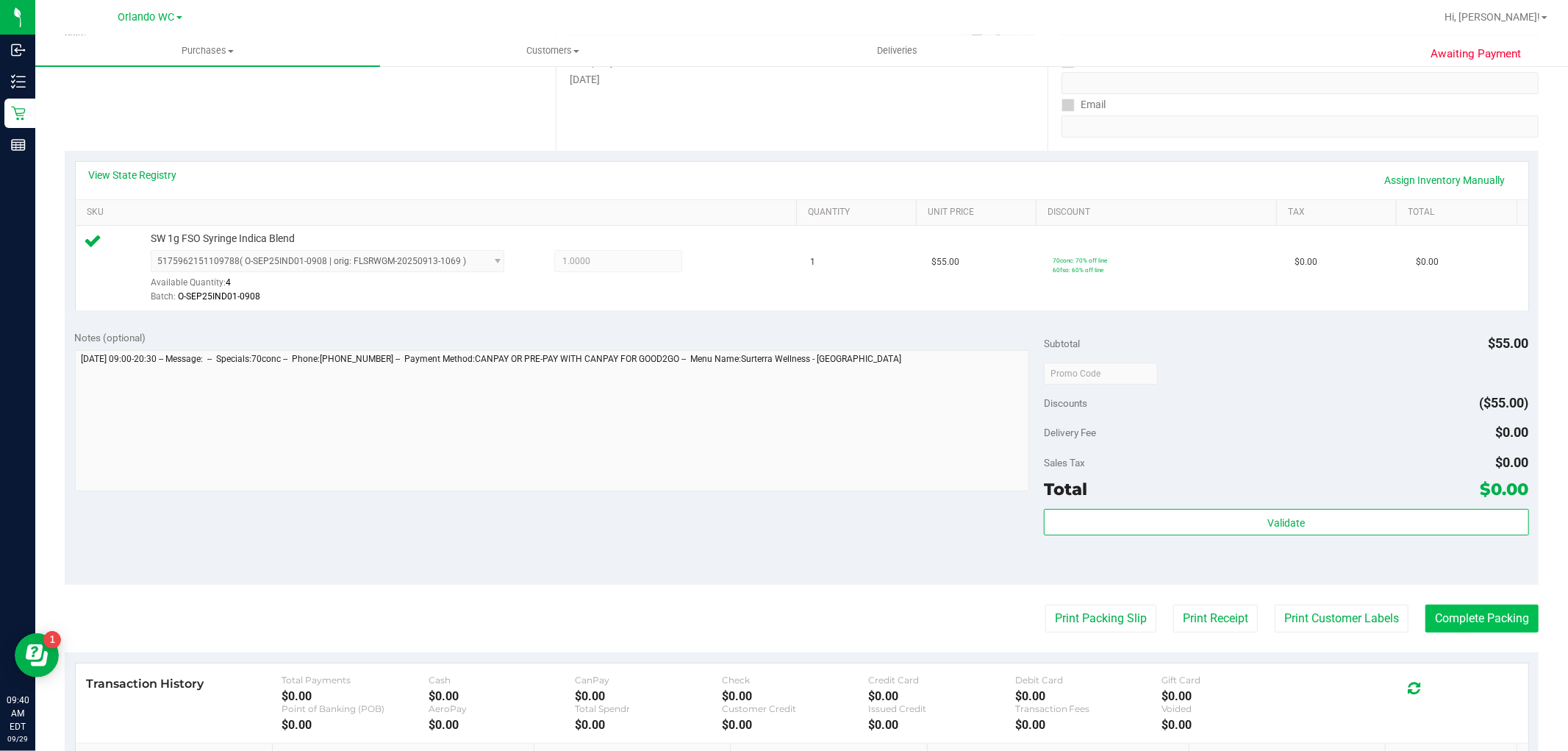
scroll to position [245, 0]
click at [1168, 604] on purchase-details "Back Edit Purchase Cancel Purchase View Profile # 12022482 BioTrack ID: - Submi…" at bounding box center [801, 381] width 1474 height 1093
click at [1168, 608] on button "Complete Packing" at bounding box center [1482, 619] width 113 height 28
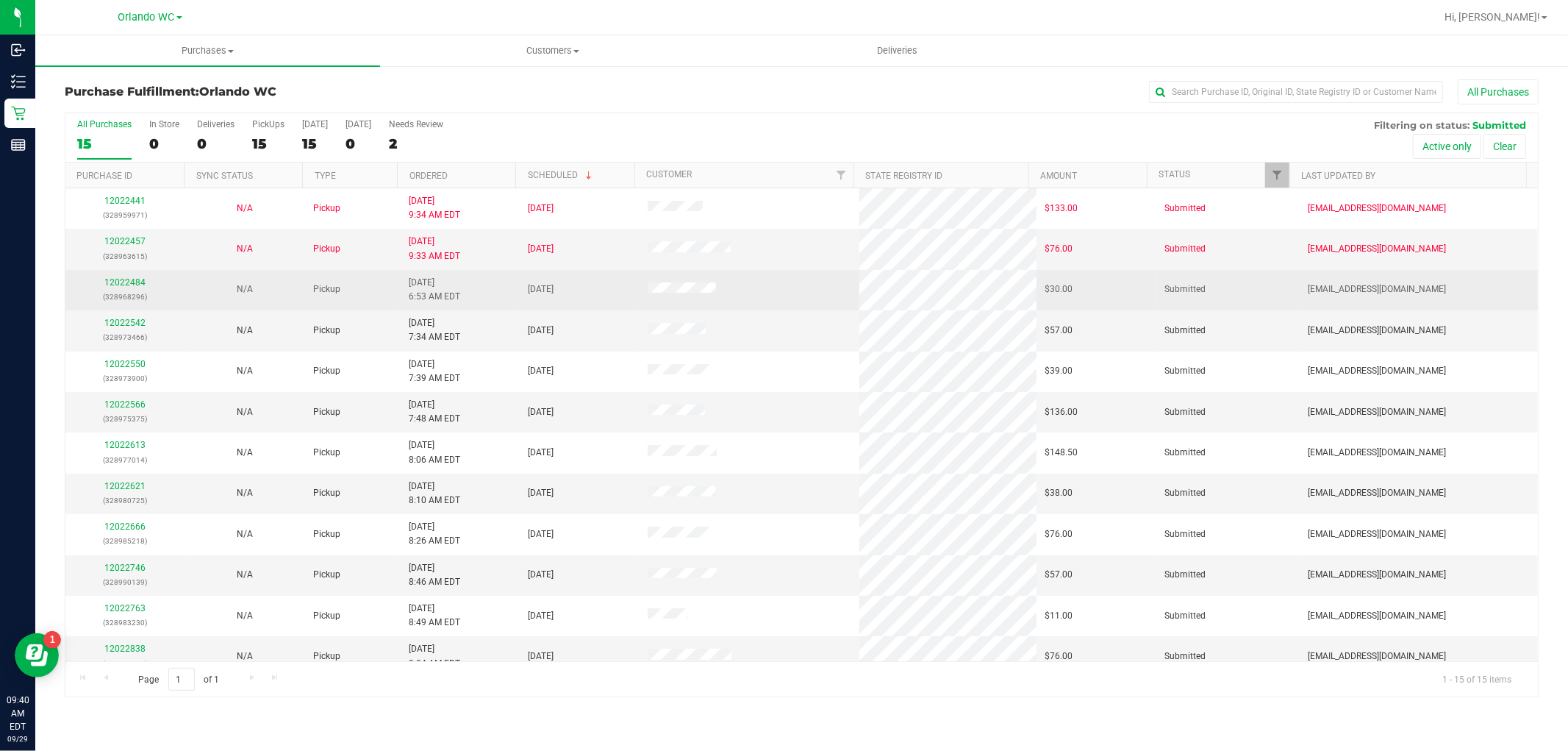
click at [122, 277] on div "12022484 (328968296)" at bounding box center [125, 290] width 102 height 28
click at [127, 283] on link "12022484" at bounding box center [124, 282] width 41 height 10
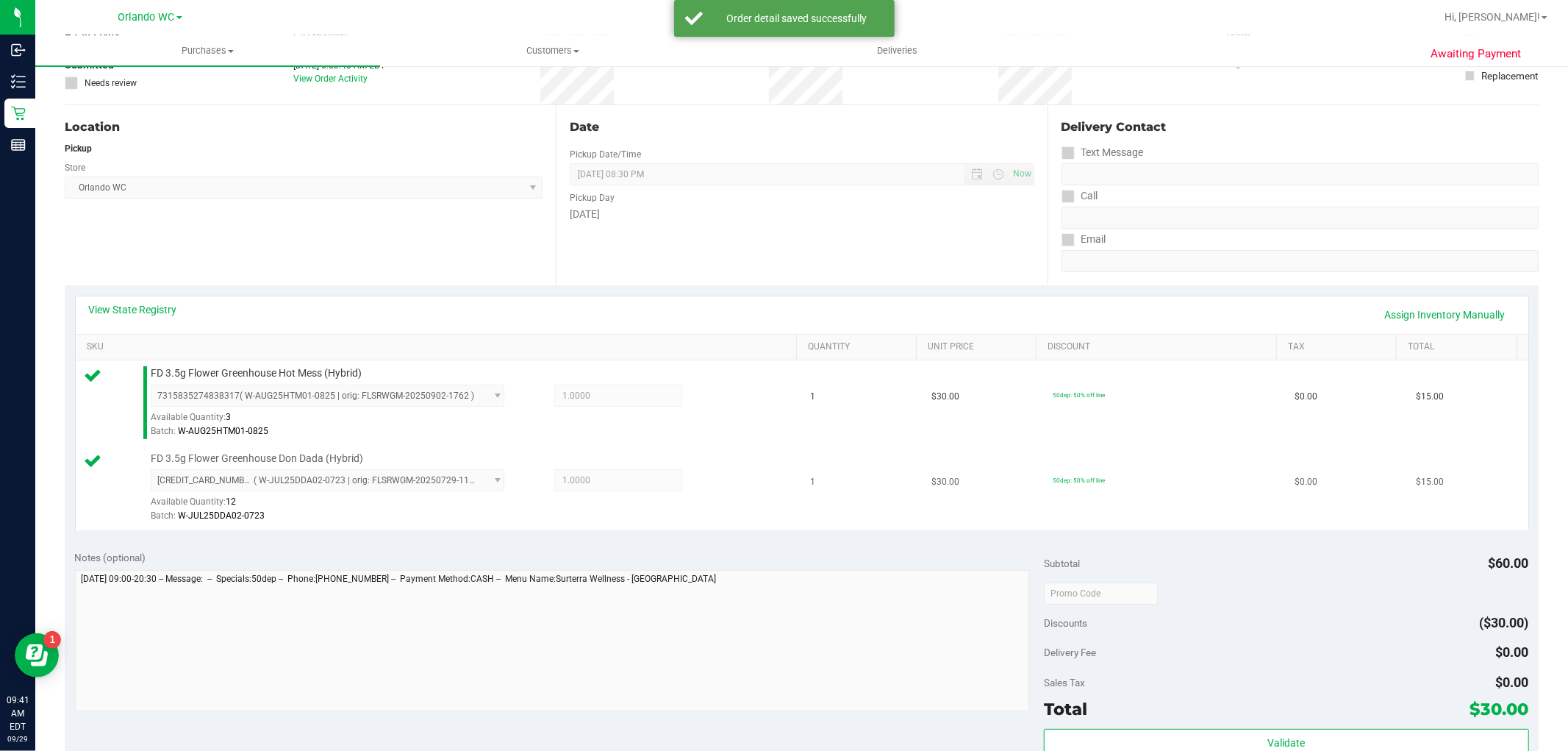
scroll to position [245, 0]
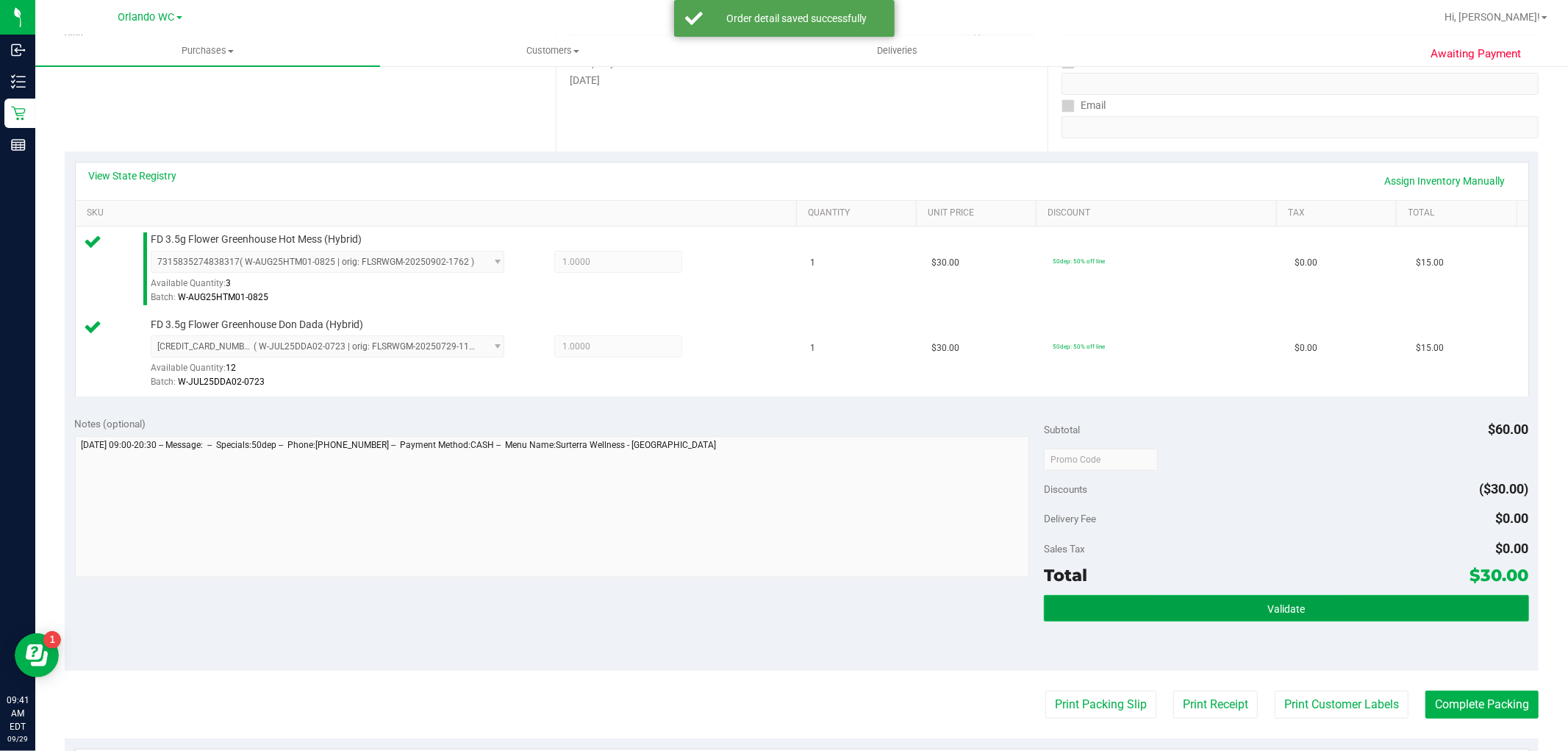
click at [1168, 606] on button "Validate" at bounding box center [1286, 607] width 485 height 27
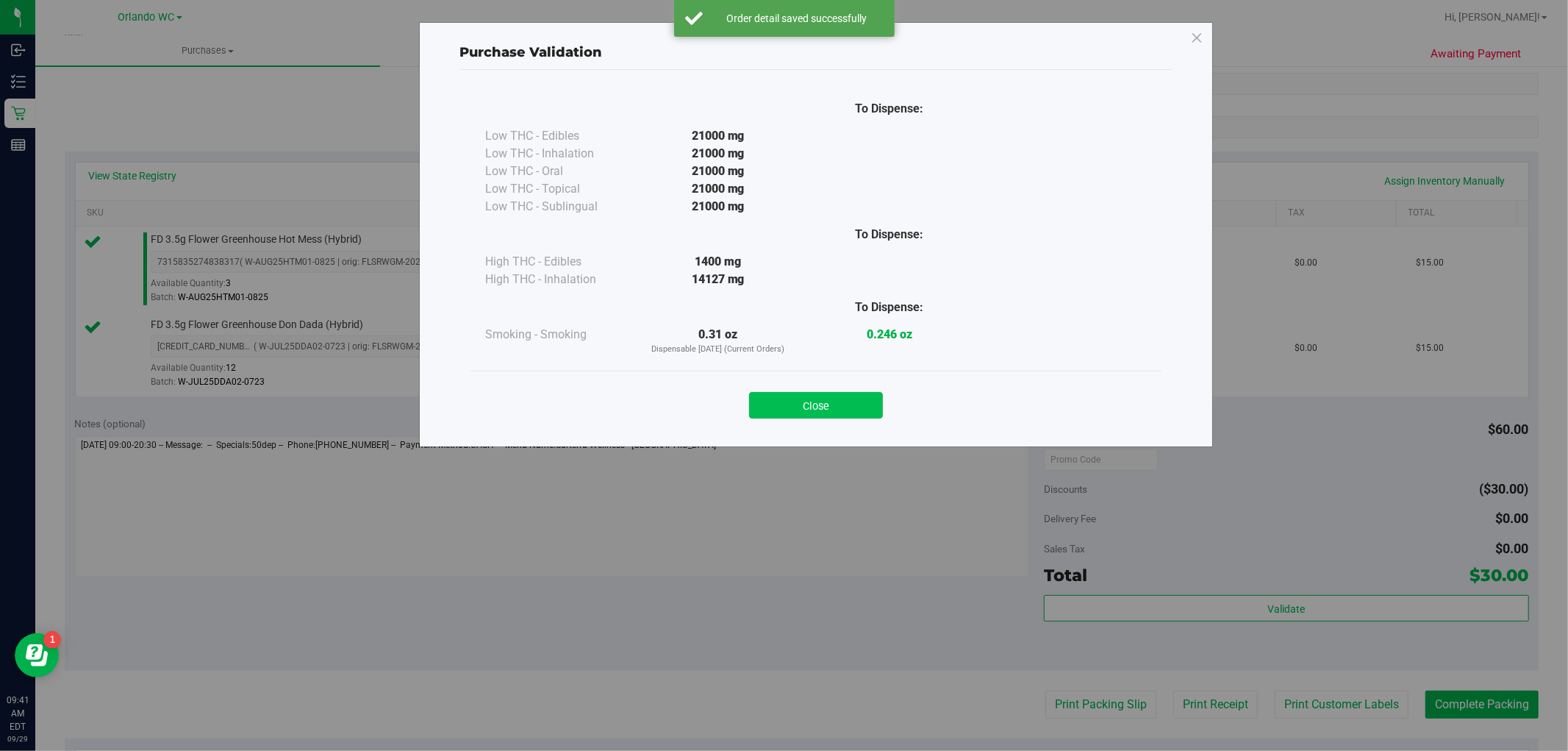
drag, startPoint x: 840, startPoint y: 405, endPoint x: 965, endPoint y: 554, distance: 194.5
click at [840, 406] on button "Close" at bounding box center [816, 405] width 134 height 27
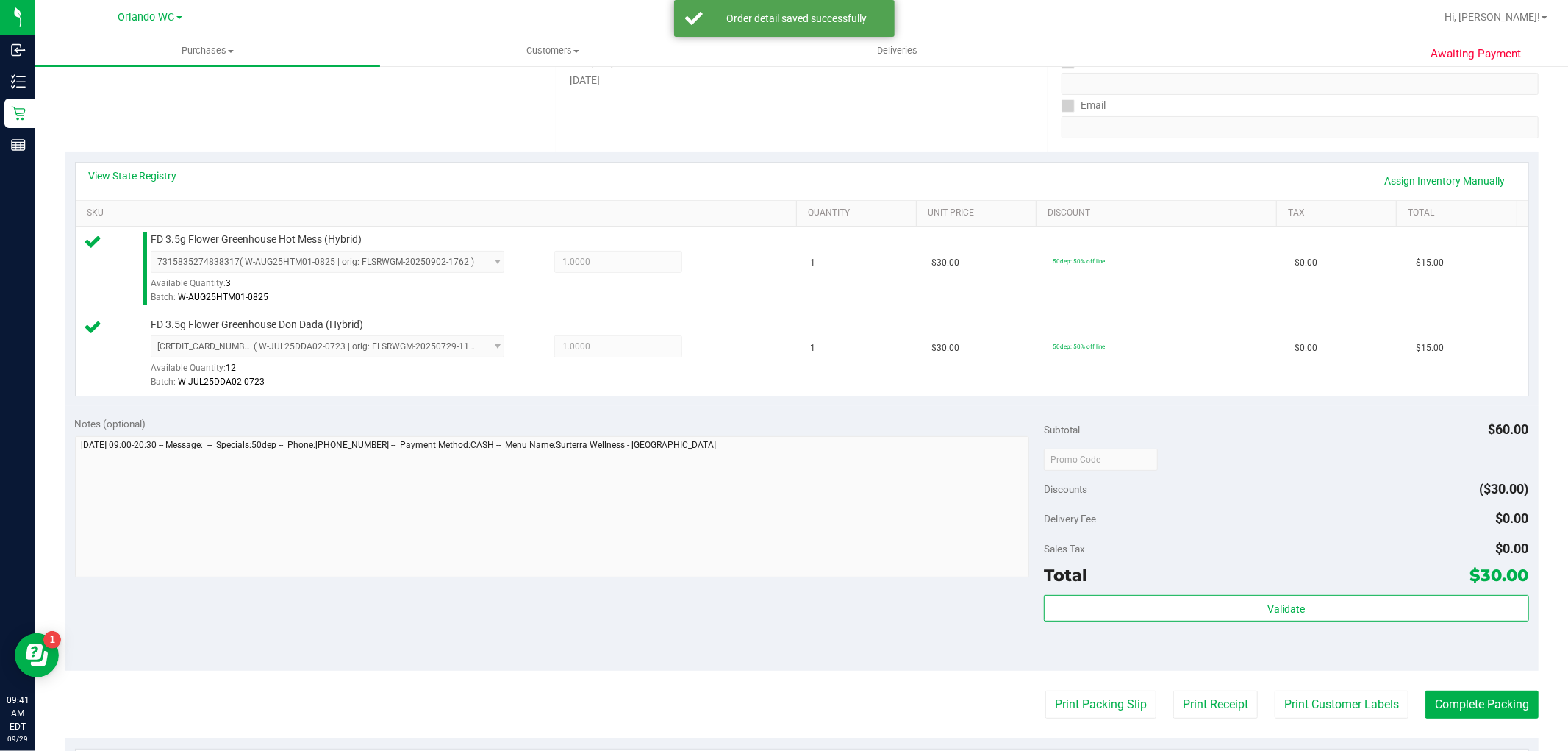
click at [1072, 724] on purchase-details "Back Edit Purchase Cancel Purchase View Profile # 12022484 BioTrack ID: - Submi…" at bounding box center [801, 423] width 1474 height 1179
click at [1070, 710] on button "Print Packing Slip" at bounding box center [1101, 704] width 111 height 28
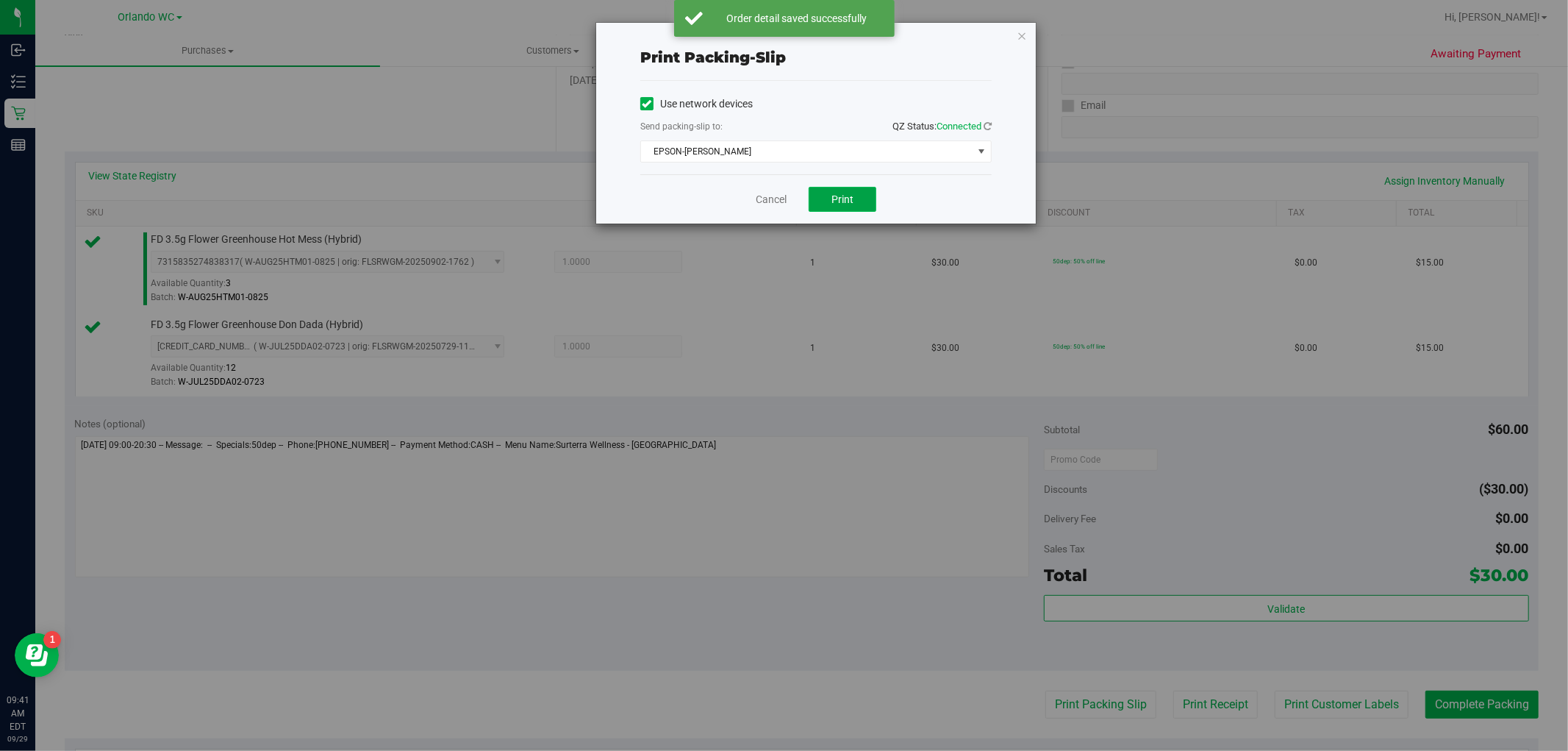
click at [824, 194] on button "Print" at bounding box center [843, 199] width 68 height 25
click at [1024, 27] on icon "button" at bounding box center [1021, 35] width 10 height 18
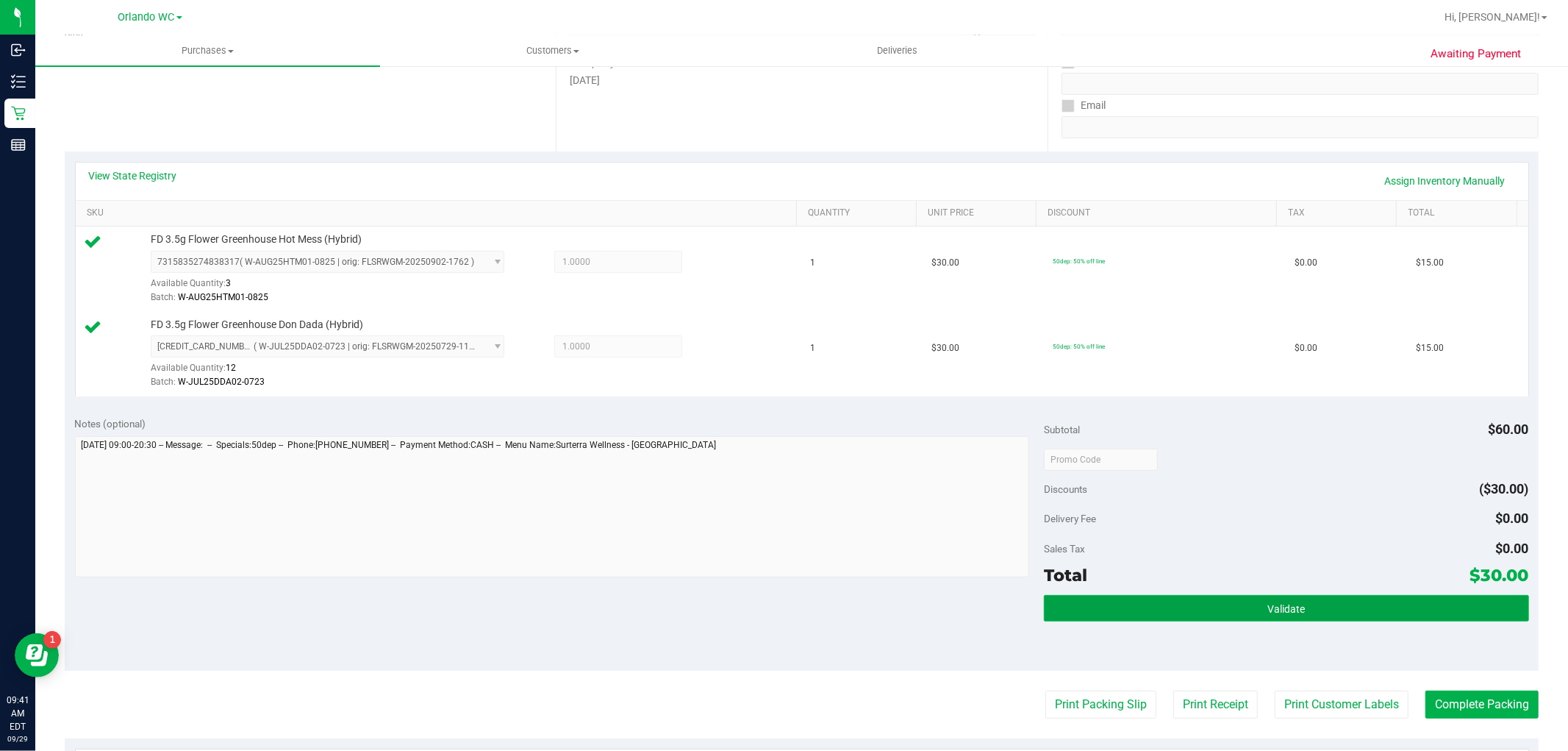
click at [1168, 609] on span "Validate" at bounding box center [1286, 608] width 37 height 12
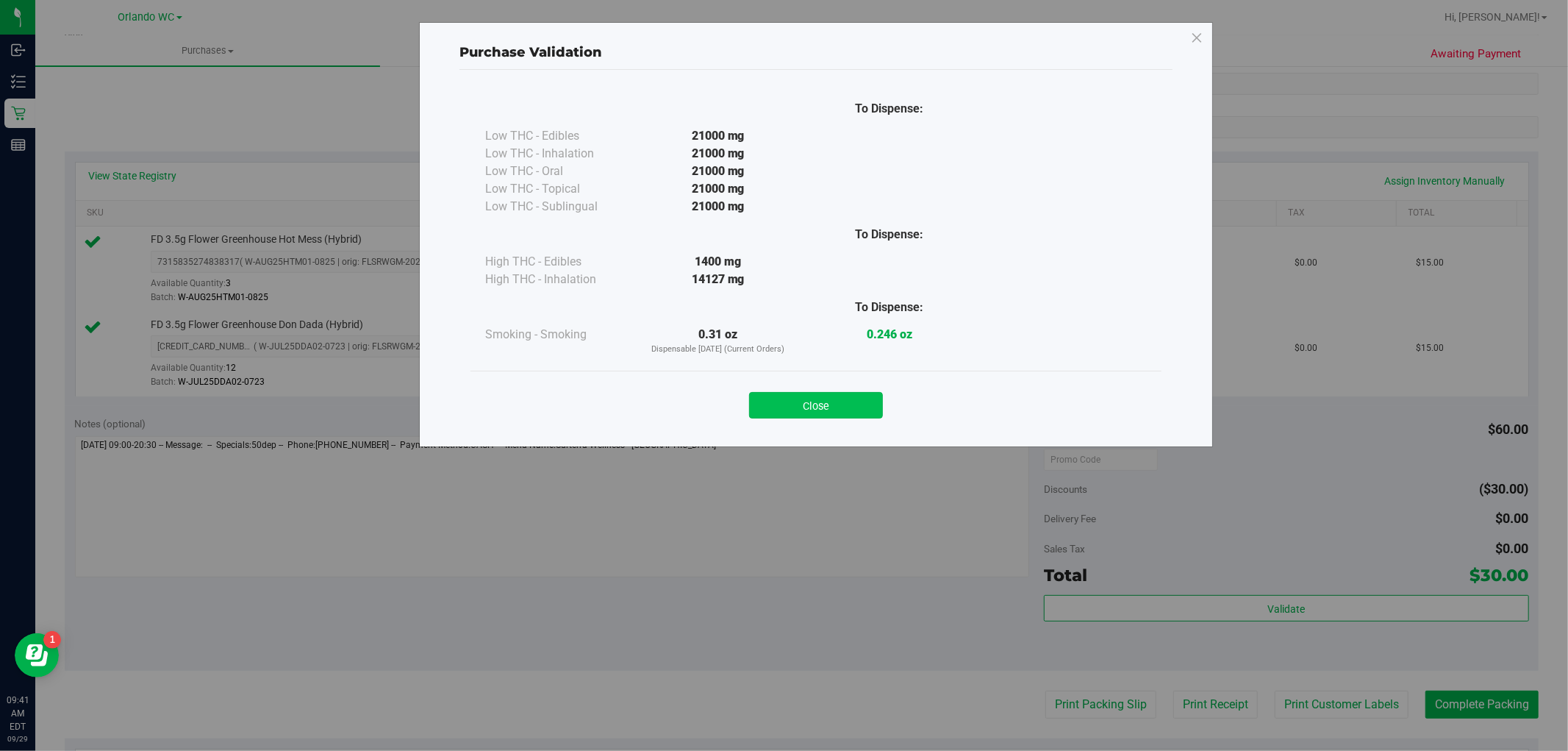
click at [826, 406] on button "Close" at bounding box center [816, 405] width 134 height 27
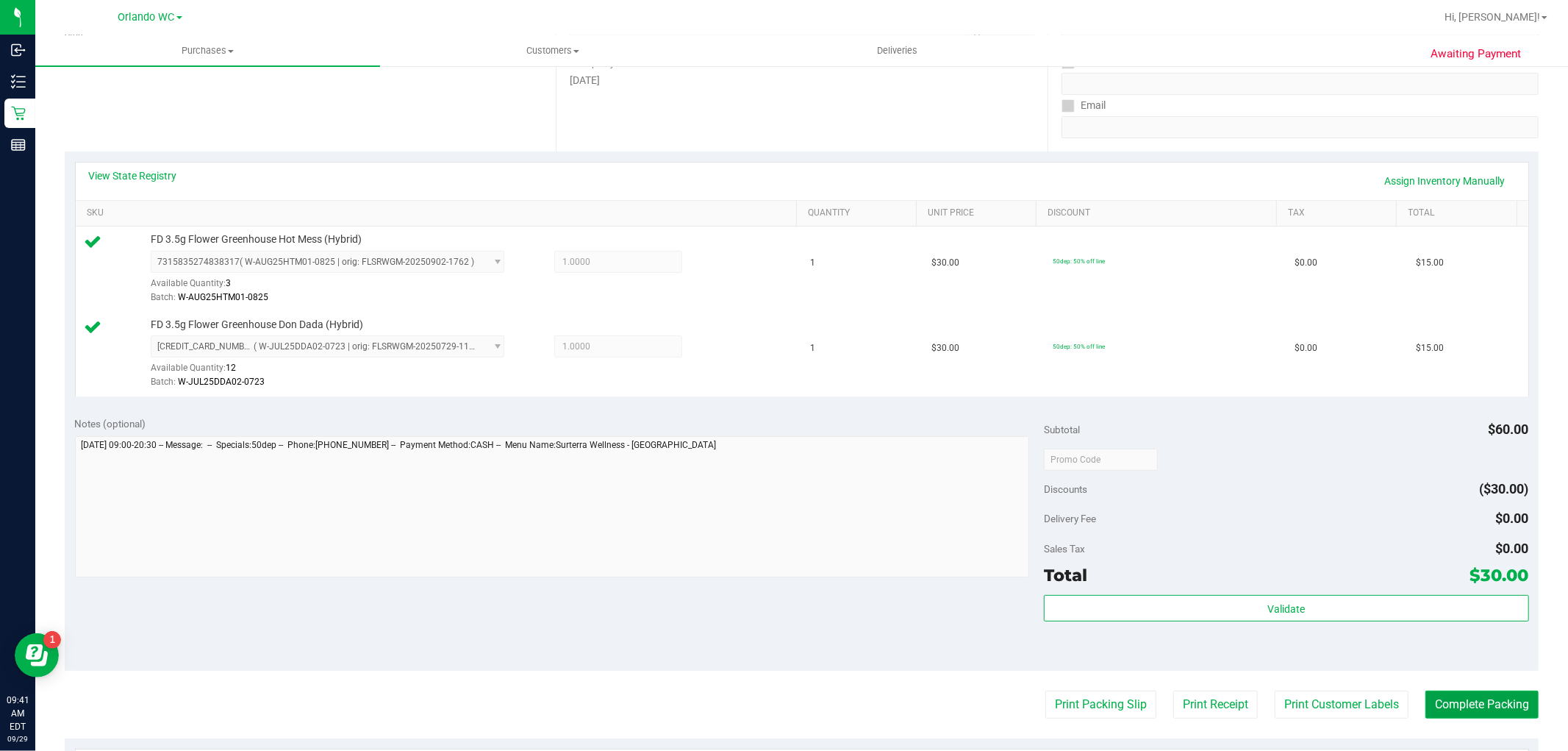
click at [1168, 693] on button "Complete Packing" at bounding box center [1482, 704] width 113 height 28
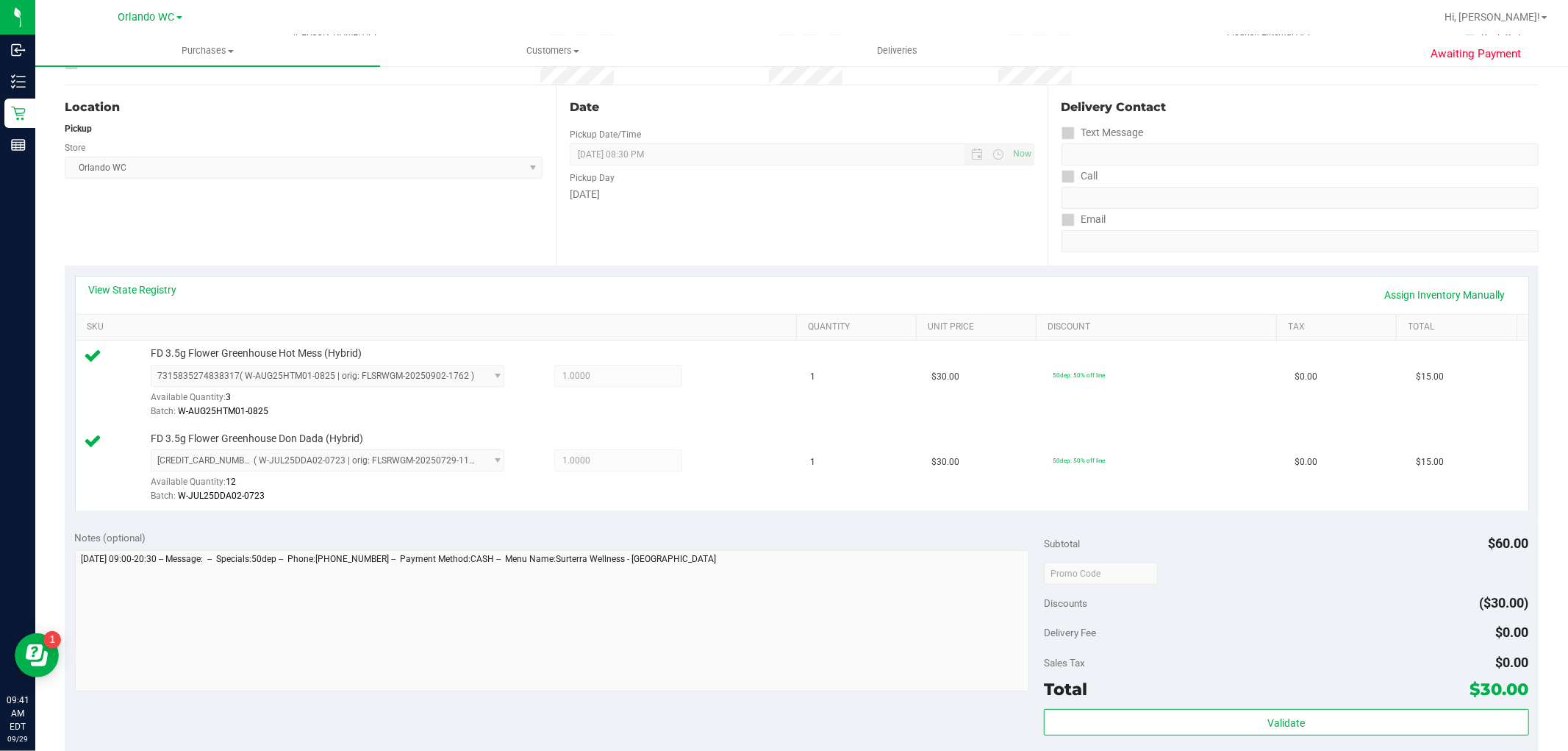
scroll to position [0, 0]
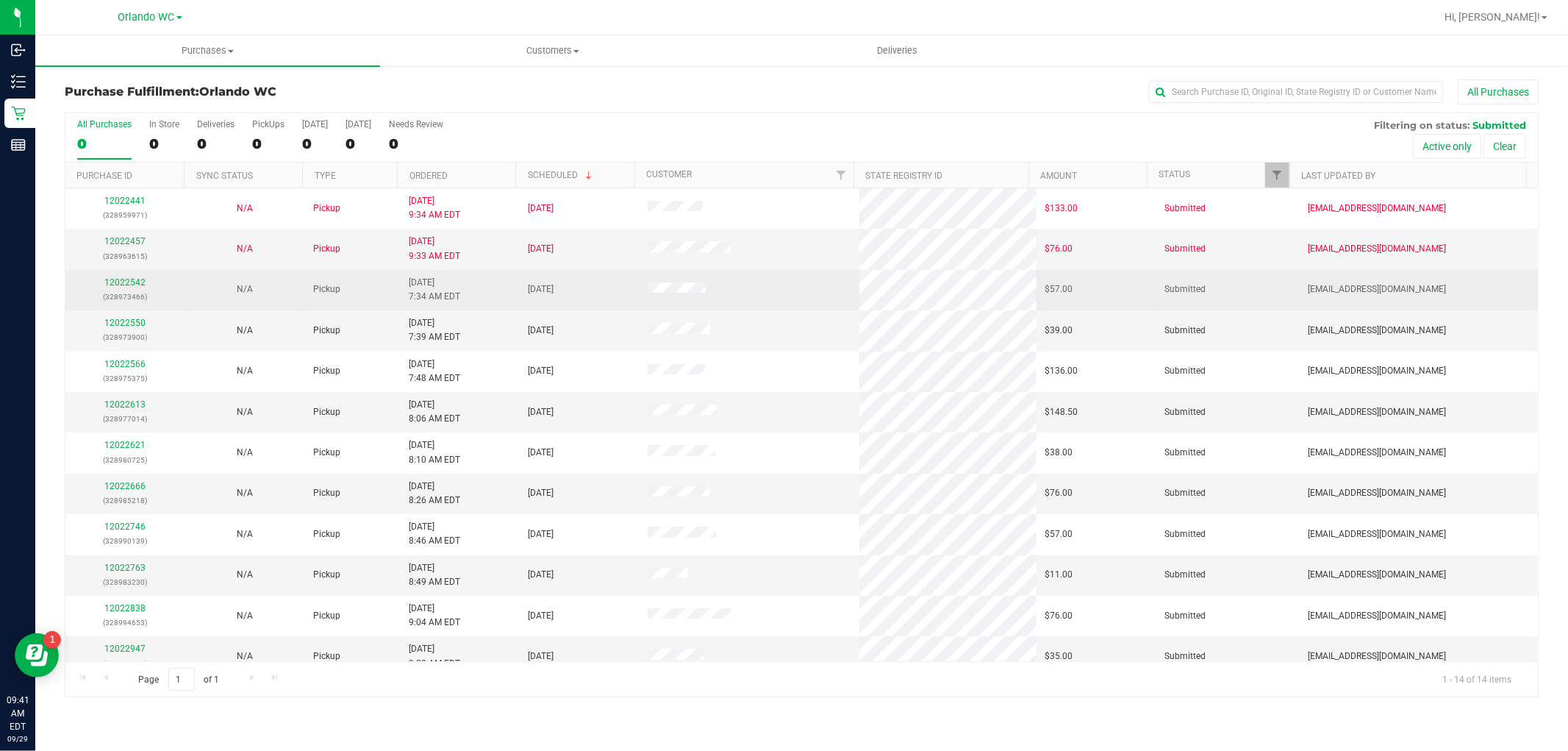
click at [122, 288] on div "12022542 (328973466)" at bounding box center [125, 290] width 102 height 28
click at [122, 285] on link "12022542" at bounding box center [124, 282] width 41 height 10
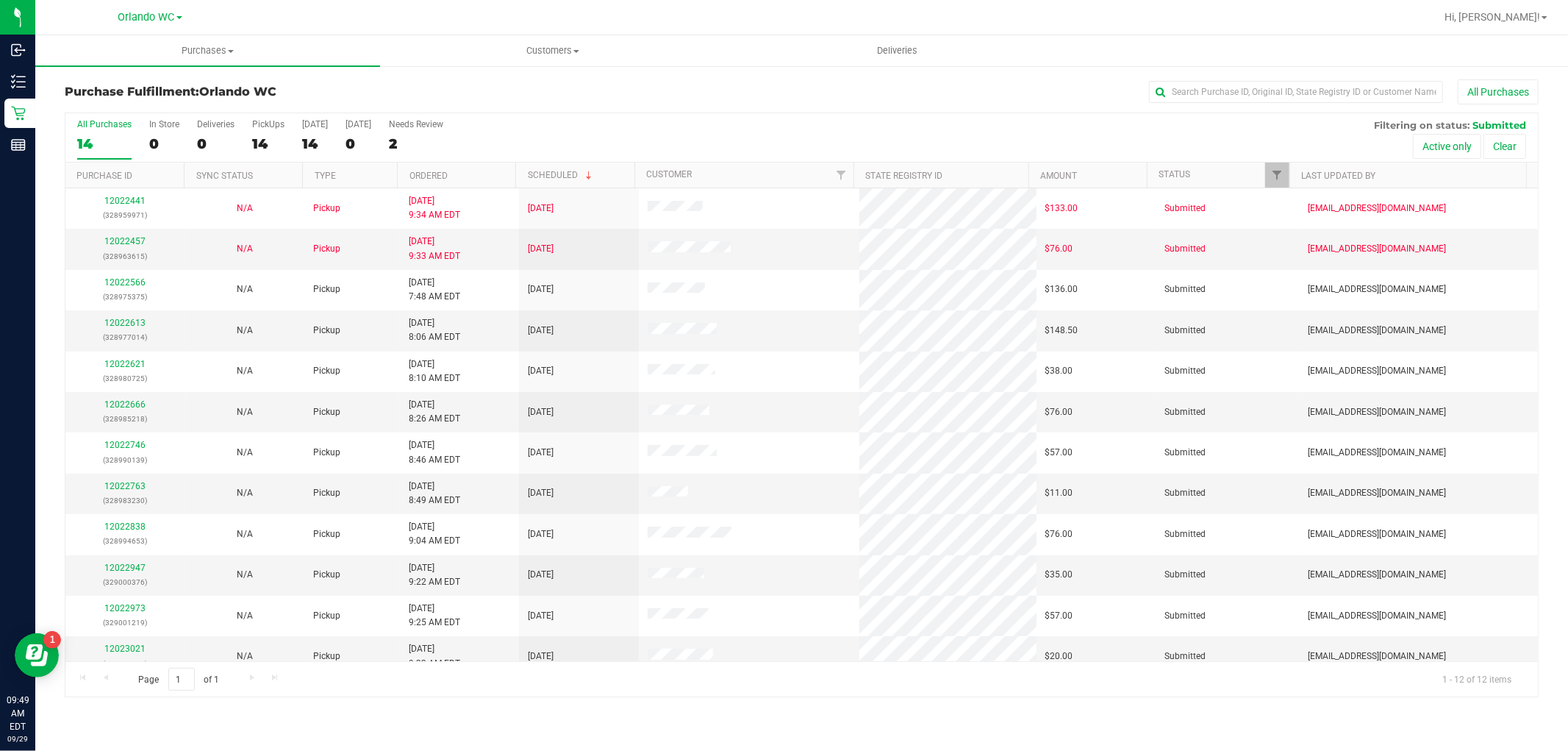
click at [1168, 1] on nav "Orlando WC Hi, Lisa!" at bounding box center [802, 18] width 1533 height 35
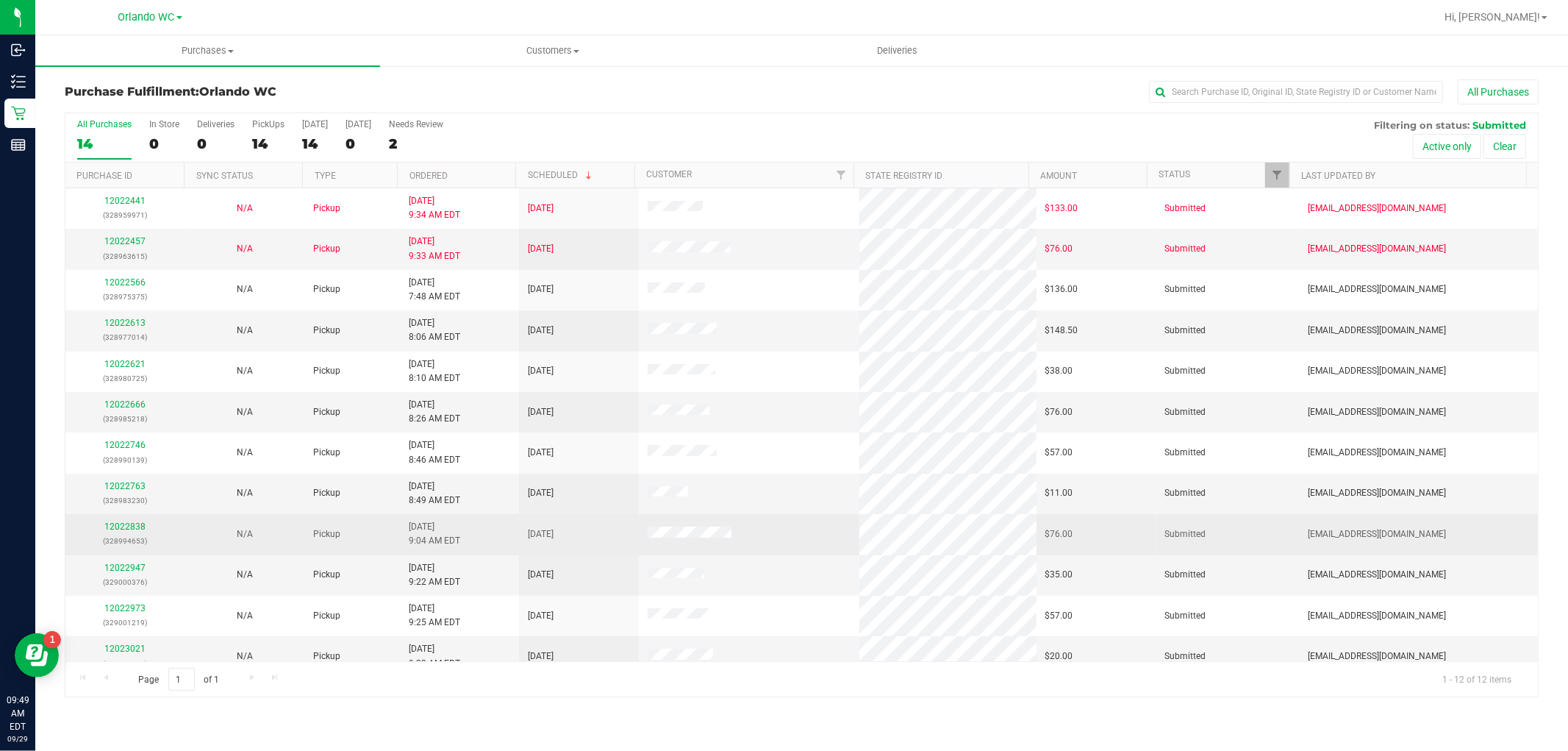
scroll to position [15, 0]
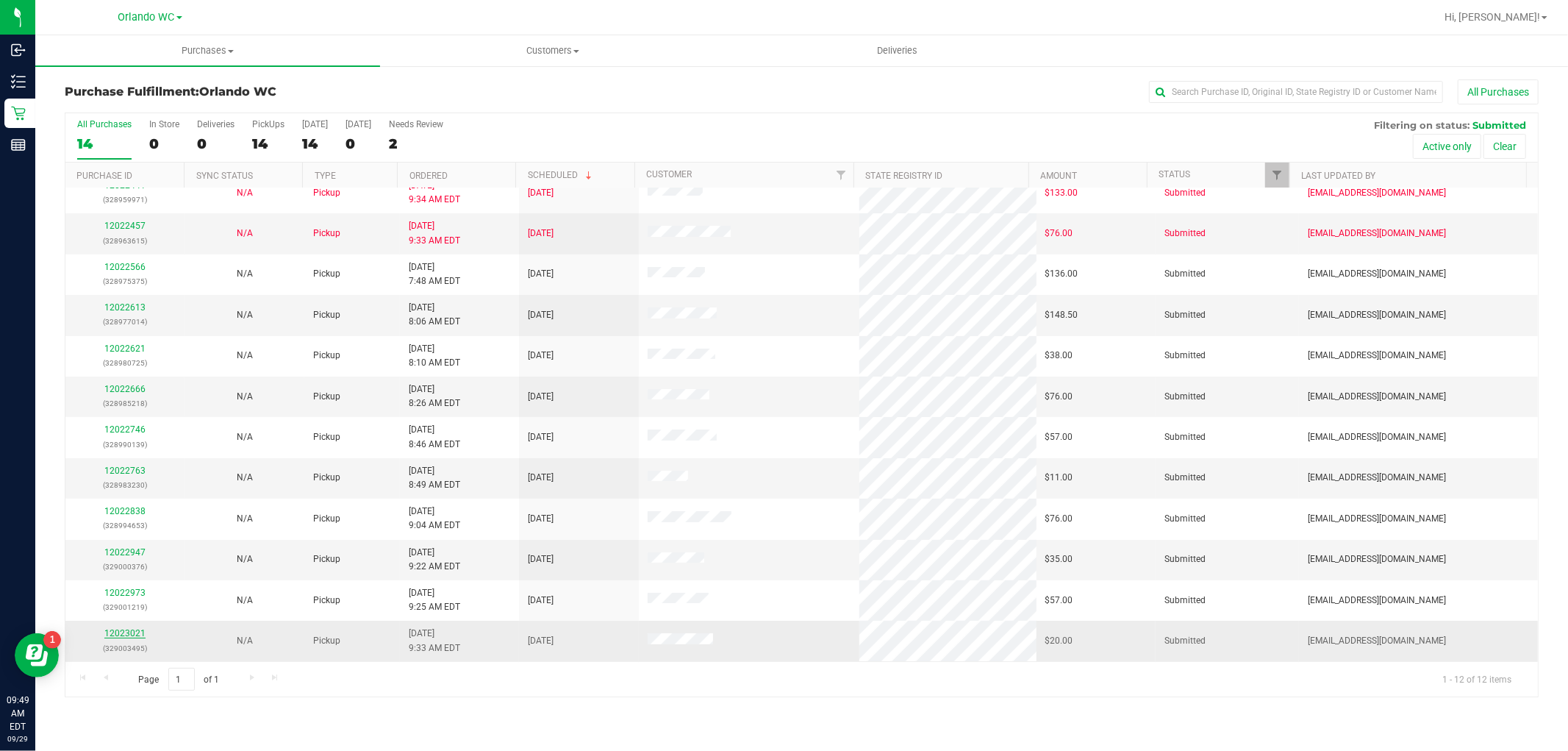
click at [127, 631] on link "12023021" at bounding box center [124, 632] width 41 height 10
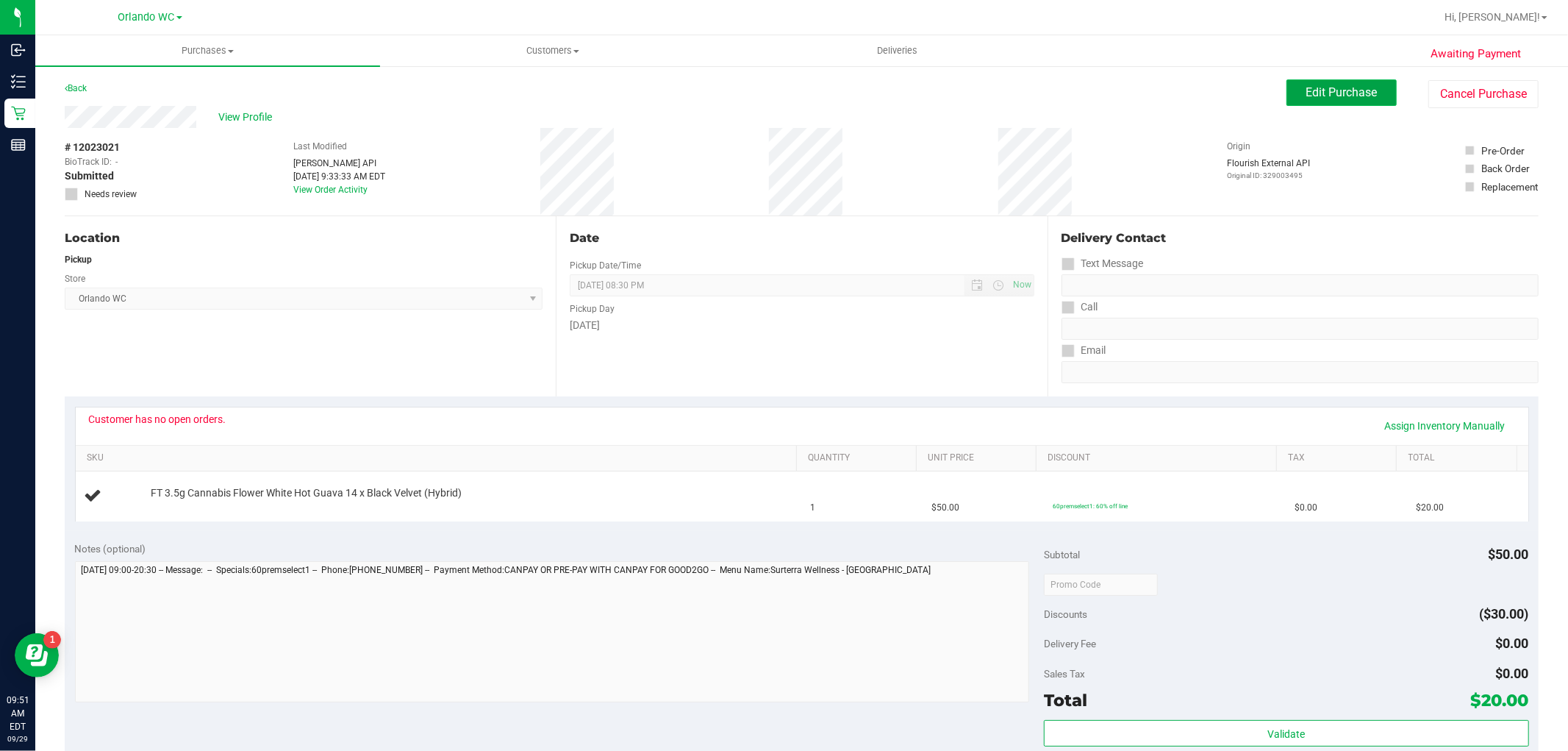
click at [1168, 81] on button "Edit Purchase" at bounding box center [1341, 92] width 111 height 27
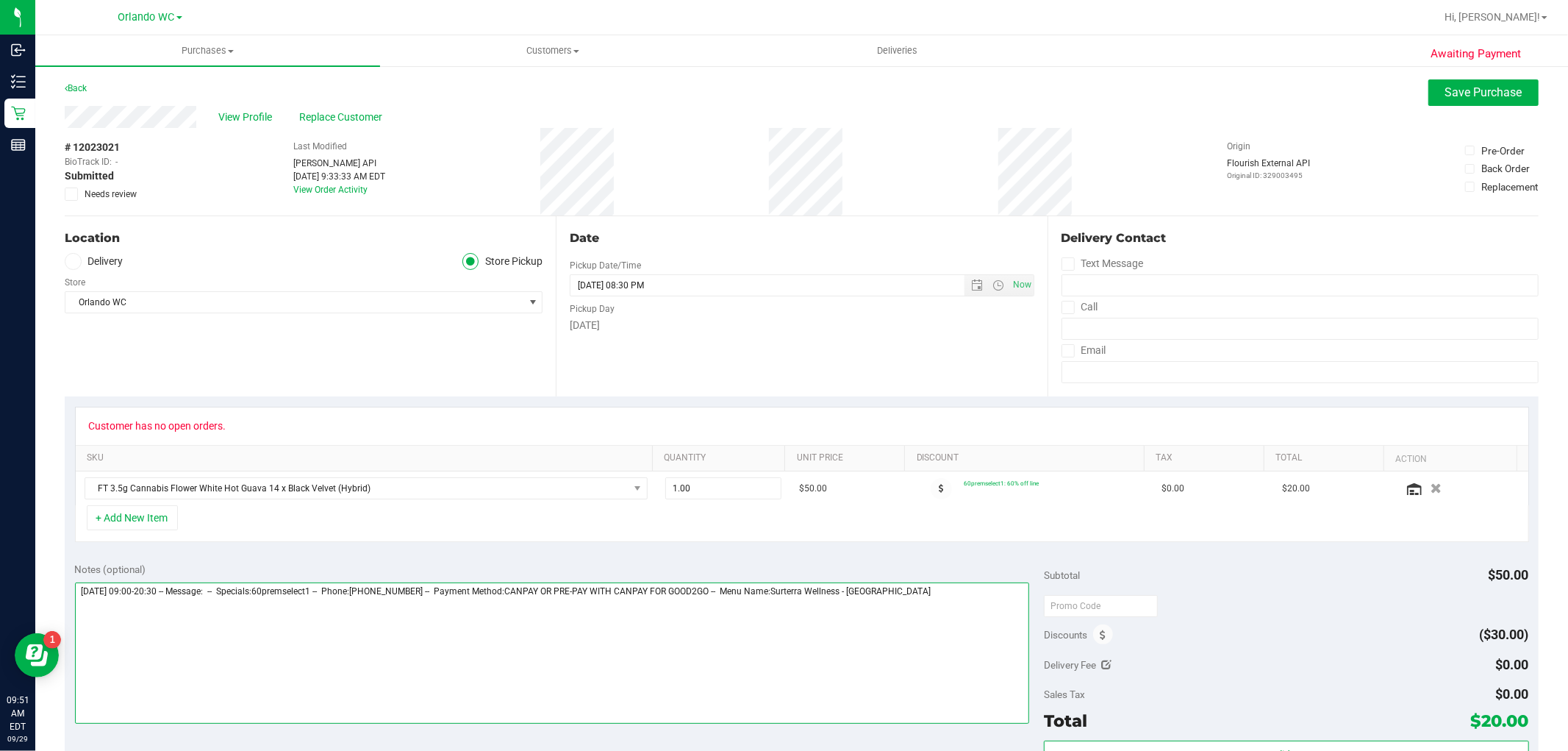
click at [932, 599] on textarea at bounding box center [553, 653] width 955 height 141
click at [206, 622] on textarea at bounding box center [553, 653] width 955 height 141
drag, startPoint x: 186, startPoint y: 603, endPoint x: 357, endPoint y: 605, distance: 171.0
click at [357, 605] on textarea at bounding box center [553, 653] width 955 height 141
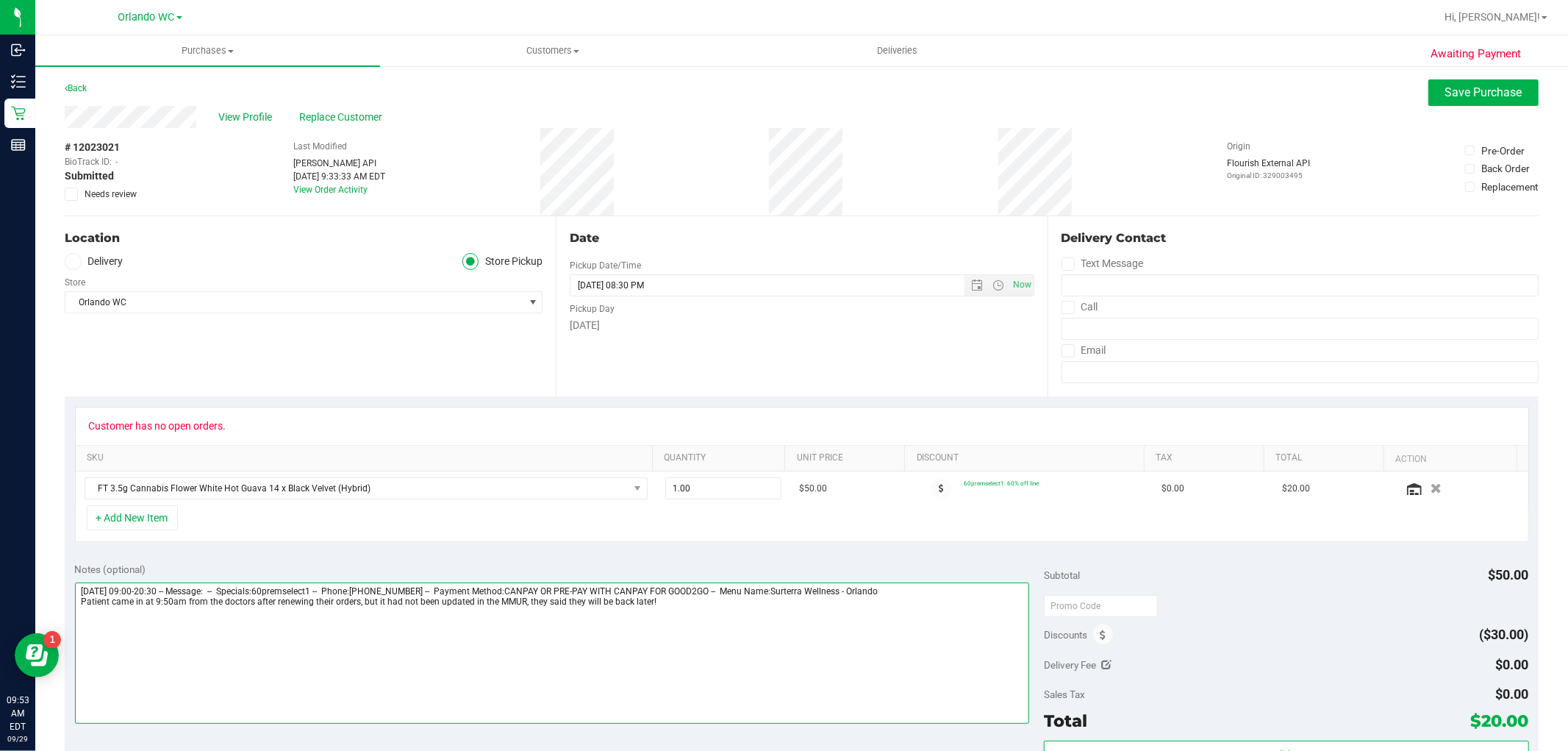
type textarea "Monday 09/29/2025 09:00-20:30 -- Message: -- Specials:60premselect1 -- Phone:48…"
click at [73, 194] on icon at bounding box center [72, 194] width 10 height 0
click at [0, 0] on input "Needs review" at bounding box center [0, 0] width 0 height 0
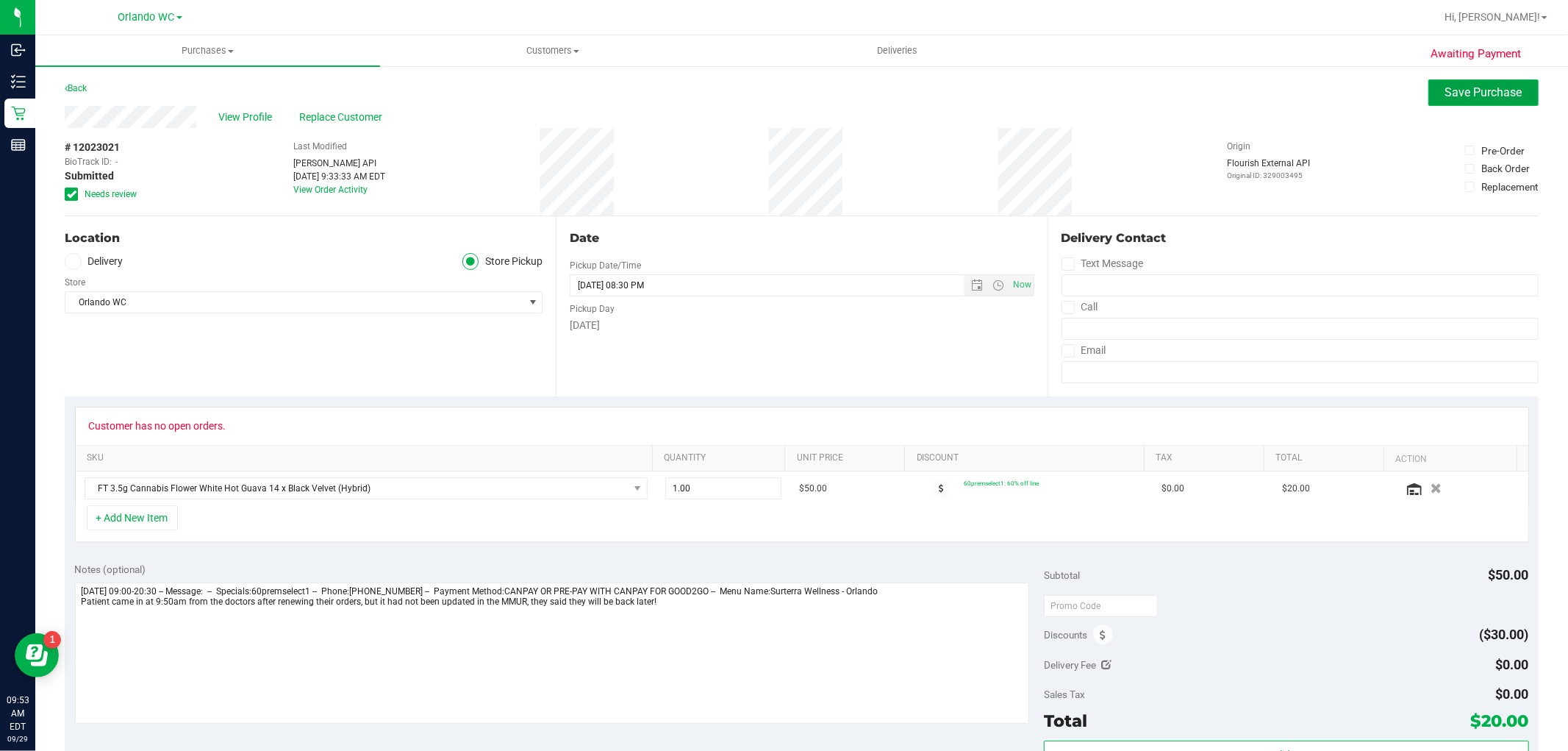
click at [1168, 92] on span "Save Purchase" at bounding box center [1484, 92] width 77 height 14
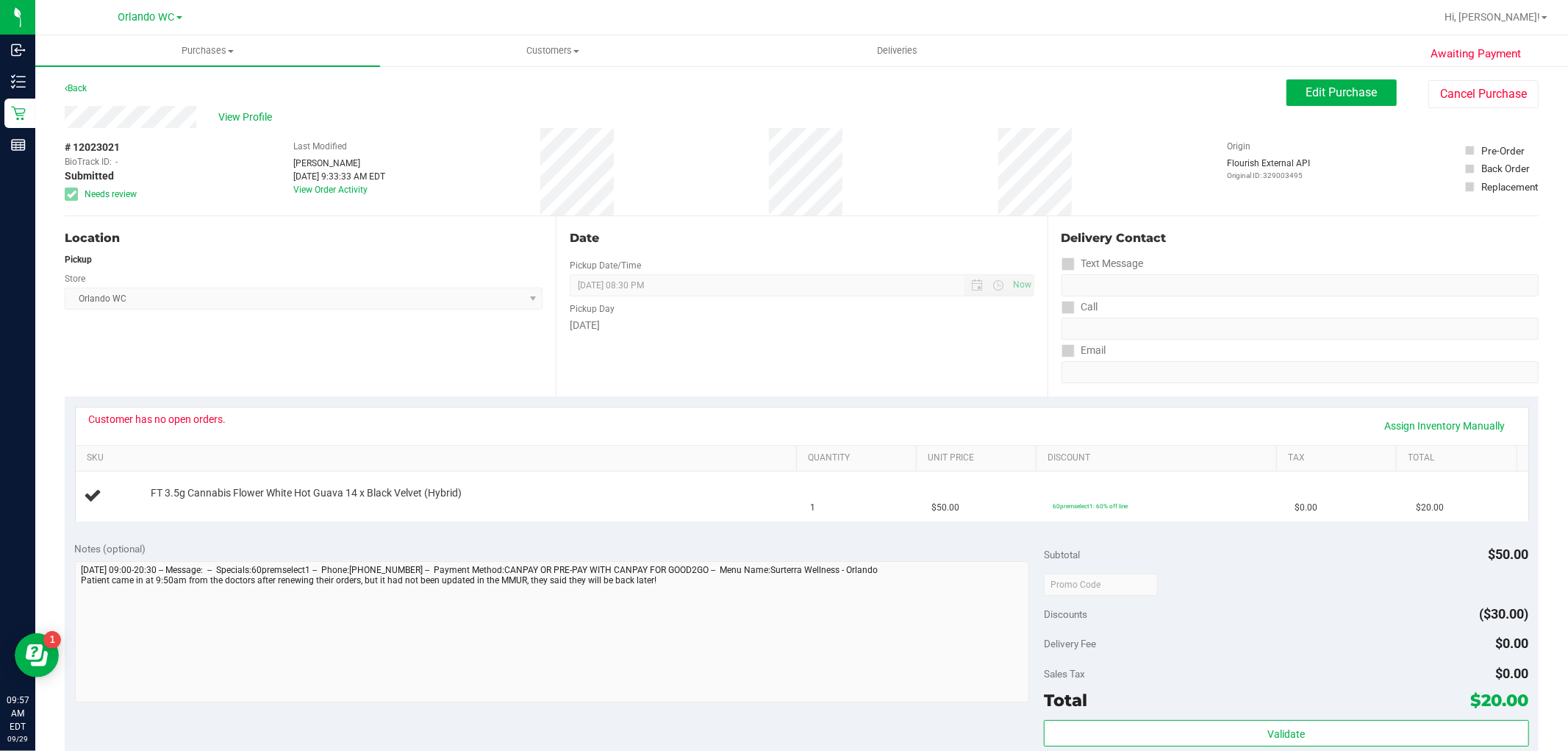
click at [327, 544] on div "Notes (optional)" at bounding box center [560, 549] width 970 height 15
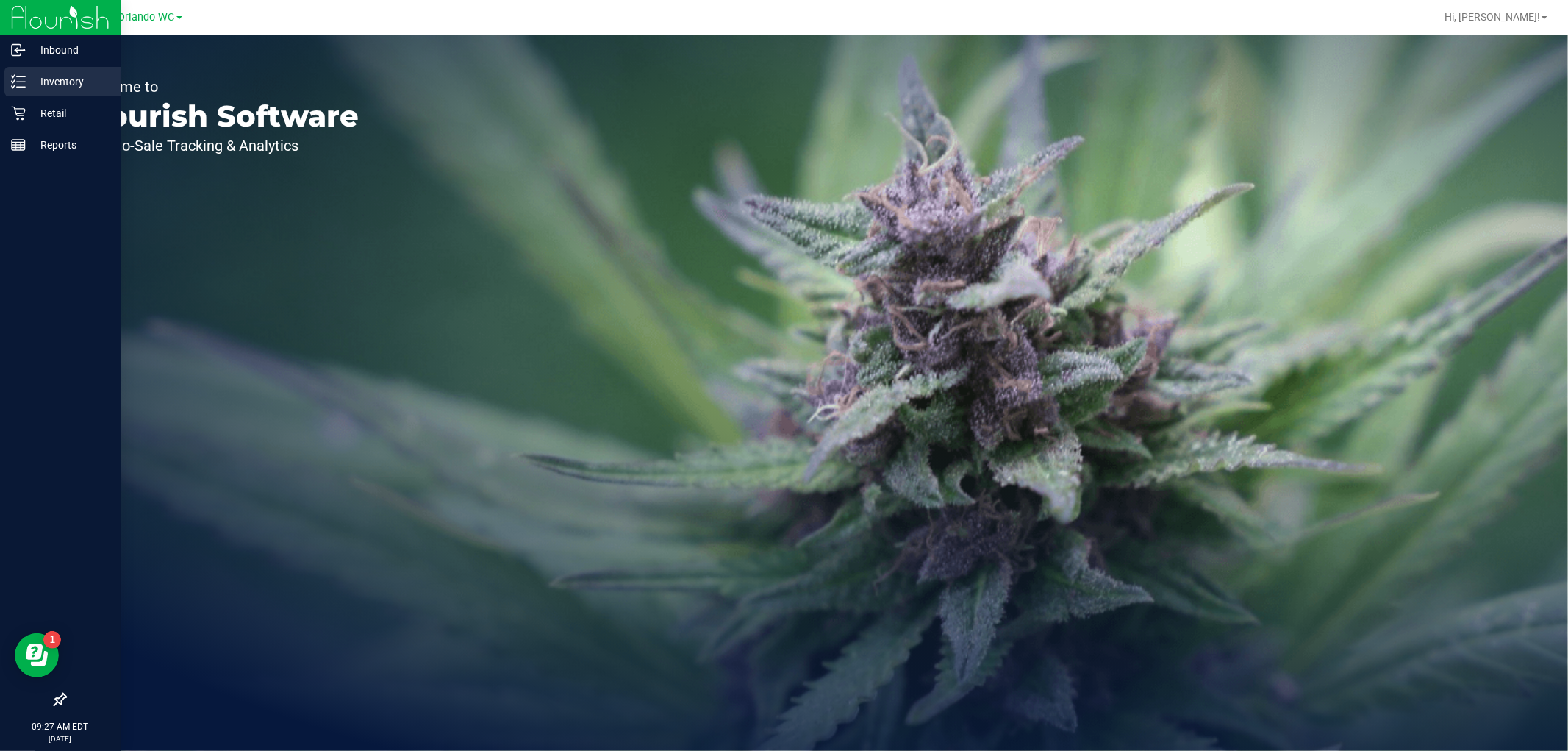
click at [41, 83] on p "Inventory" at bounding box center [69, 81] width 88 height 18
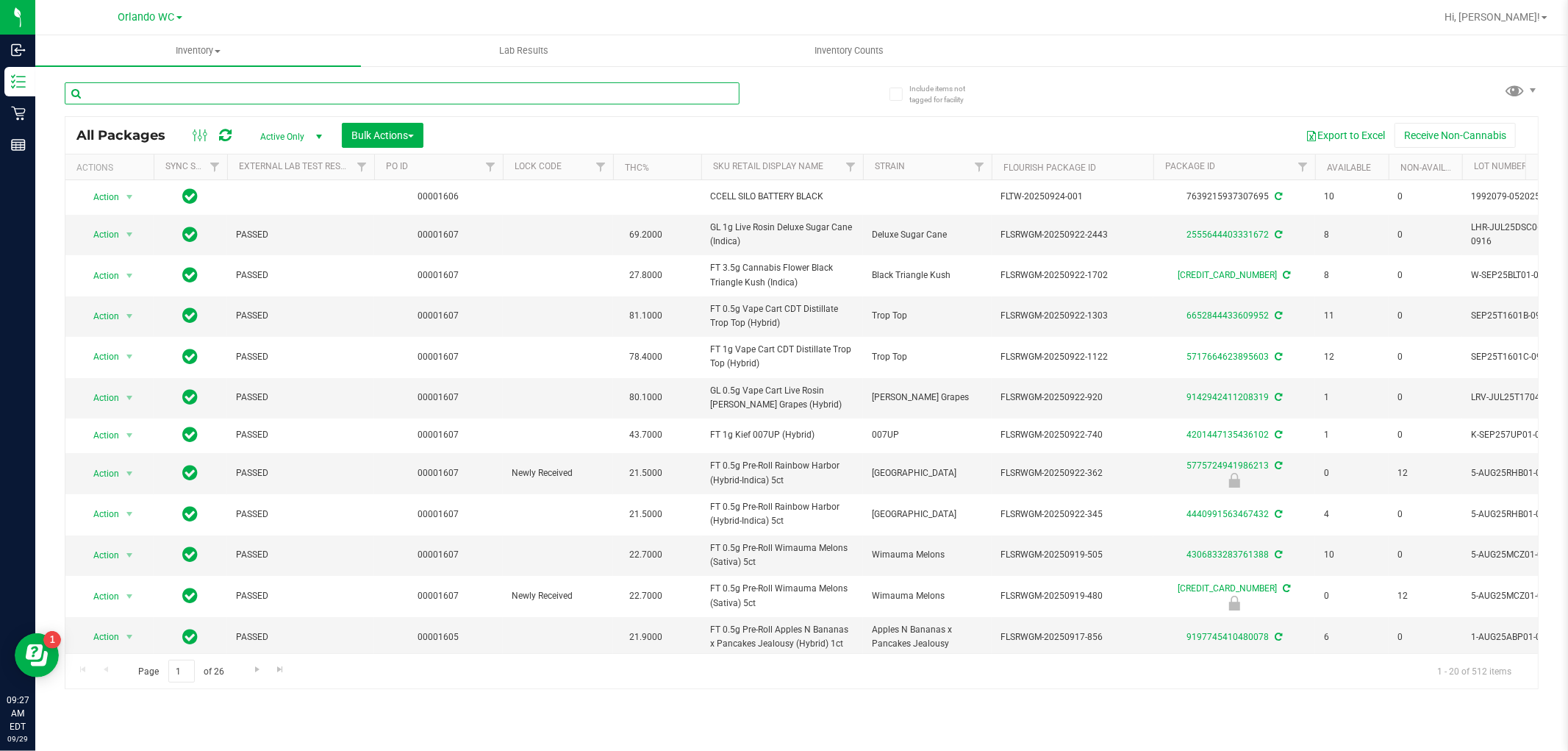
click at [305, 95] on input "text" at bounding box center [402, 93] width 675 height 22
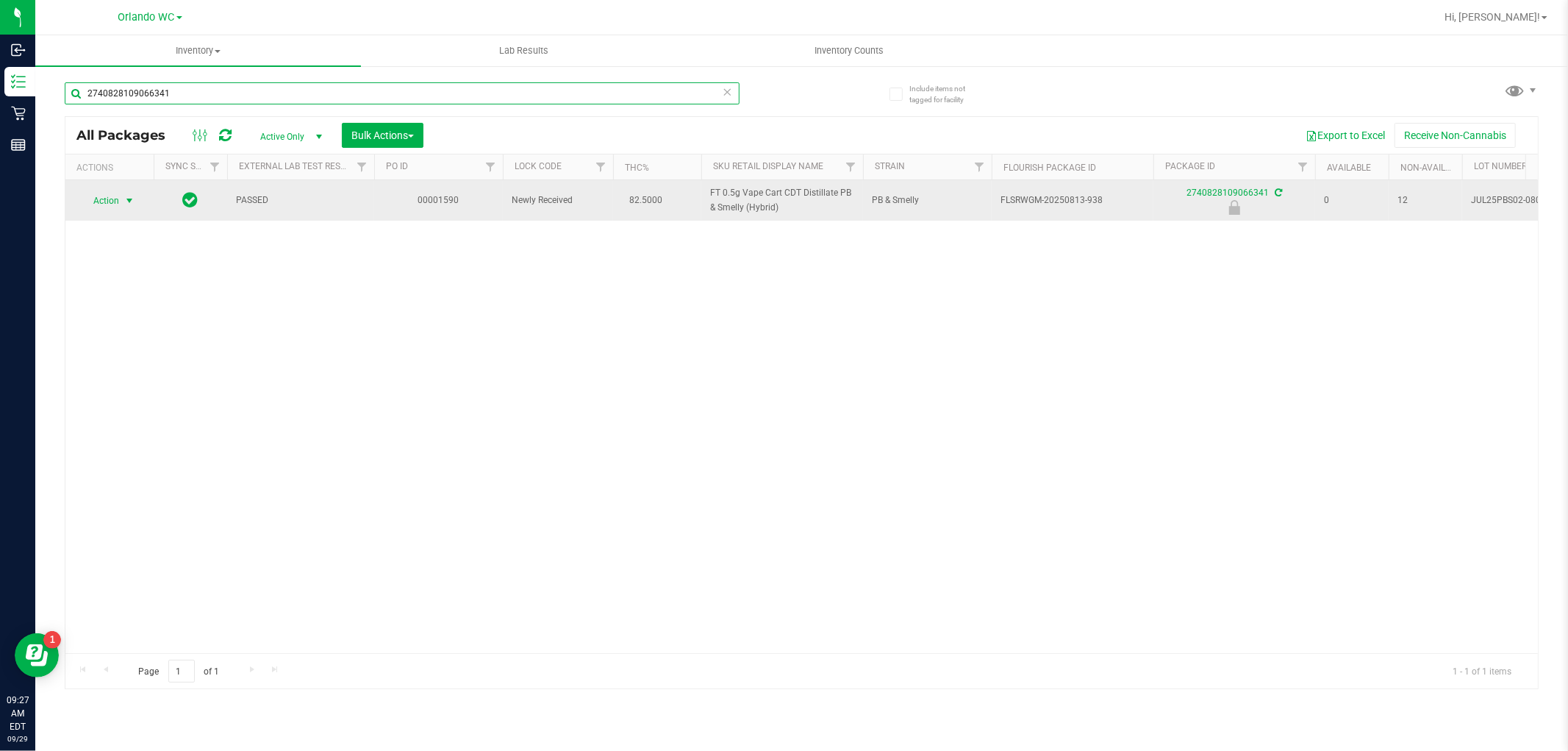
type input "2740828109066341"
click at [128, 202] on span "select" at bounding box center [129, 201] width 12 height 12
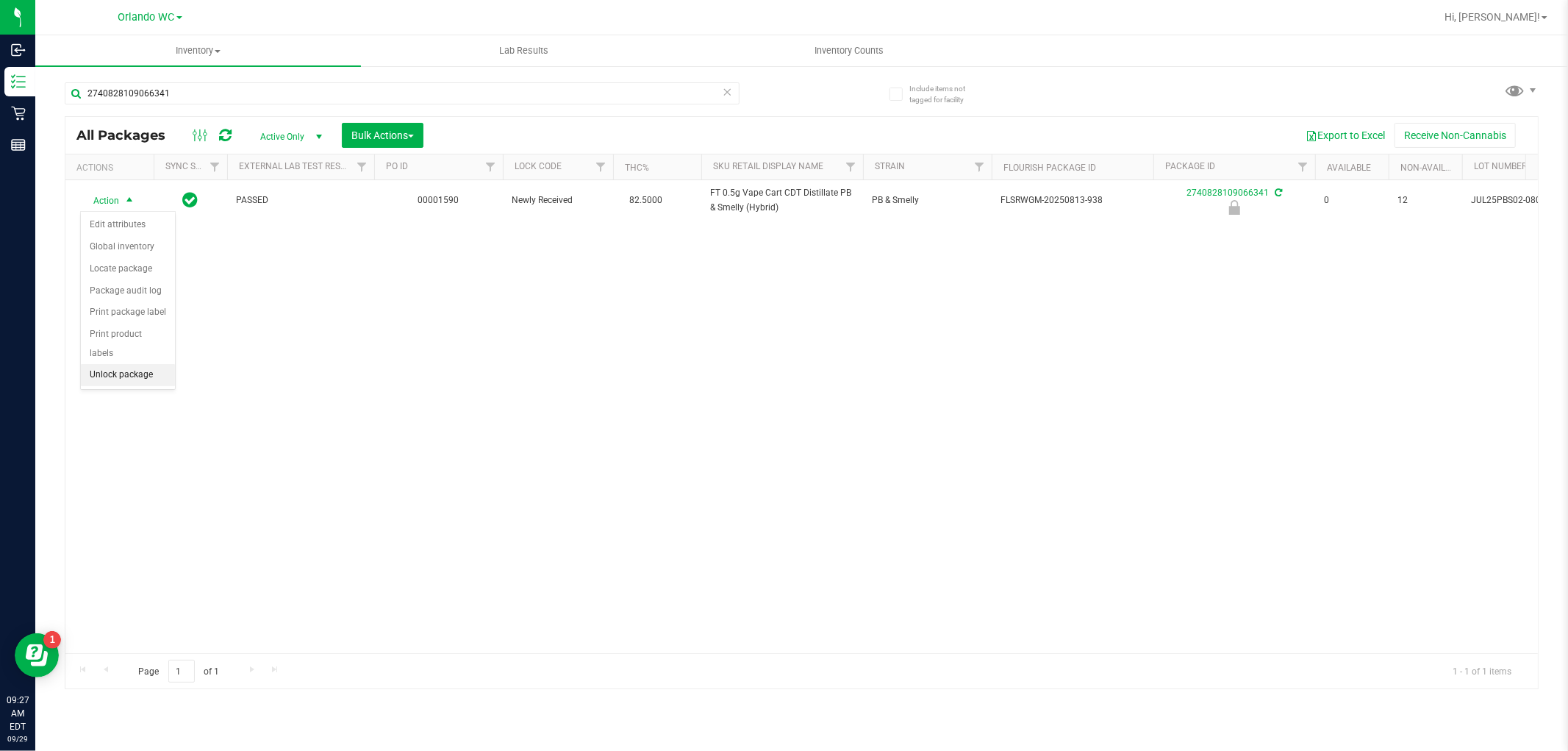
click at [149, 382] on li "Unlock package" at bounding box center [127, 374] width 94 height 22
click at [152, 430] on div "Action Action Create package Edit attributes Global inventory Locate package Lo…" at bounding box center [802, 416] width 1473 height 473
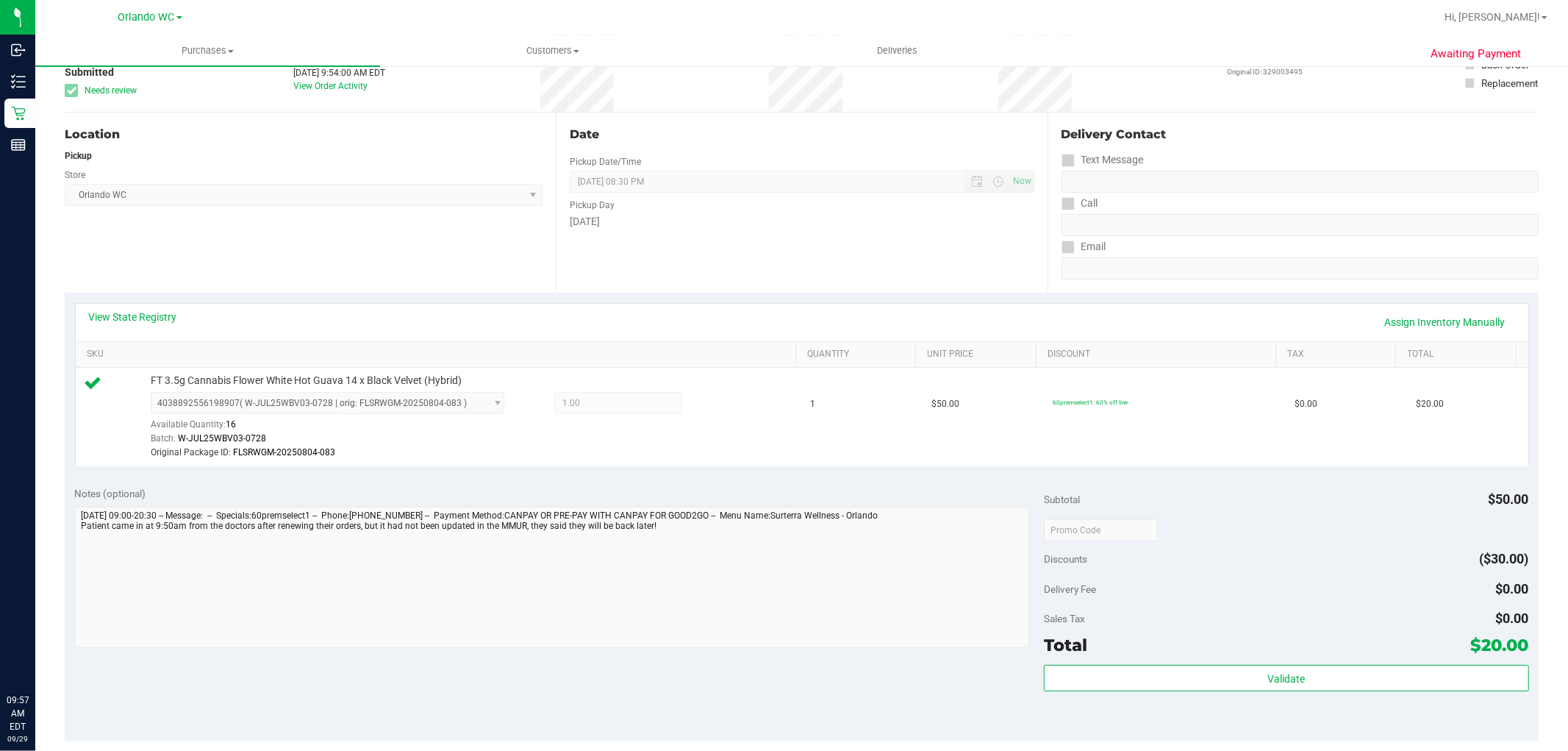
scroll to position [163, 0]
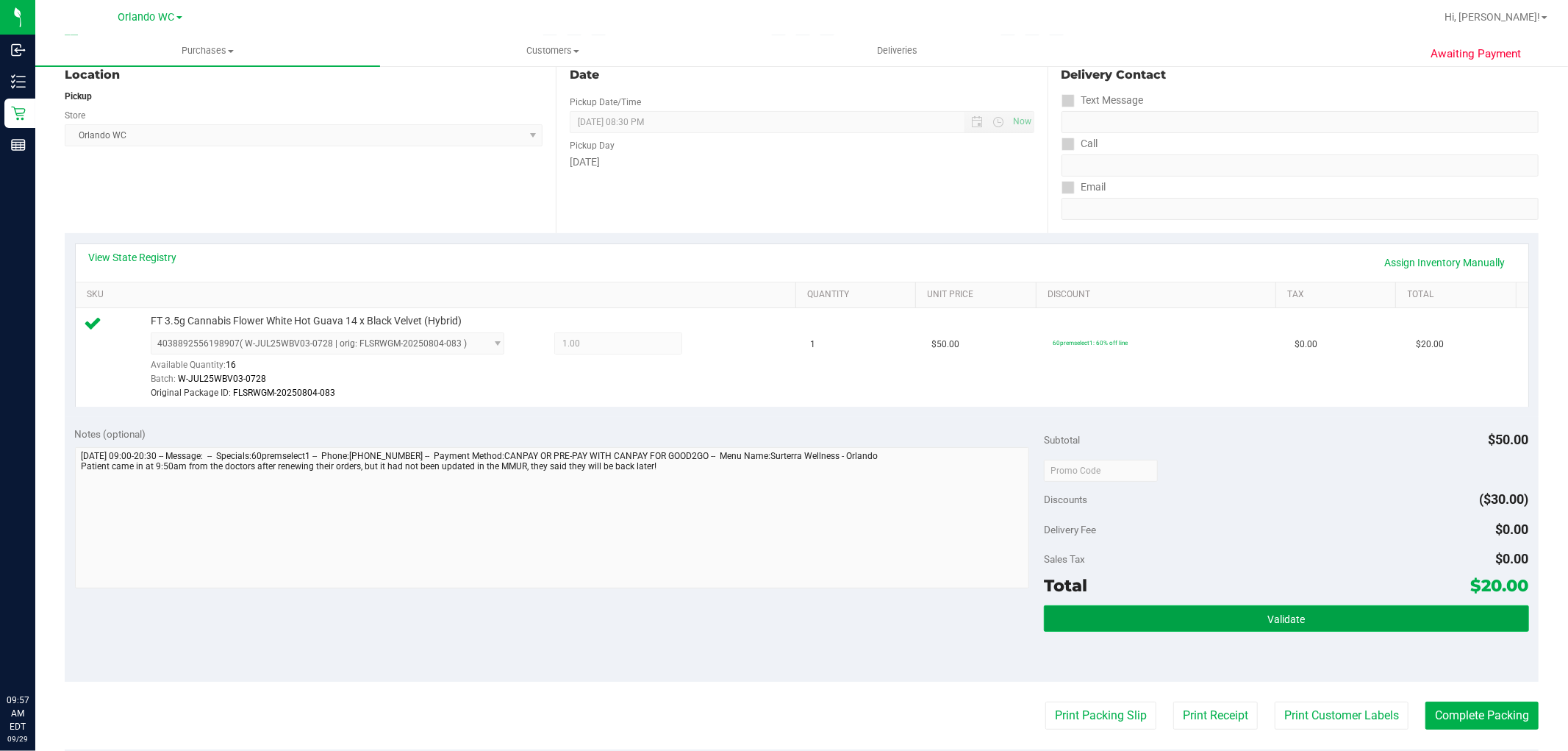
click at [1228, 607] on button "Validate" at bounding box center [1286, 618] width 485 height 27
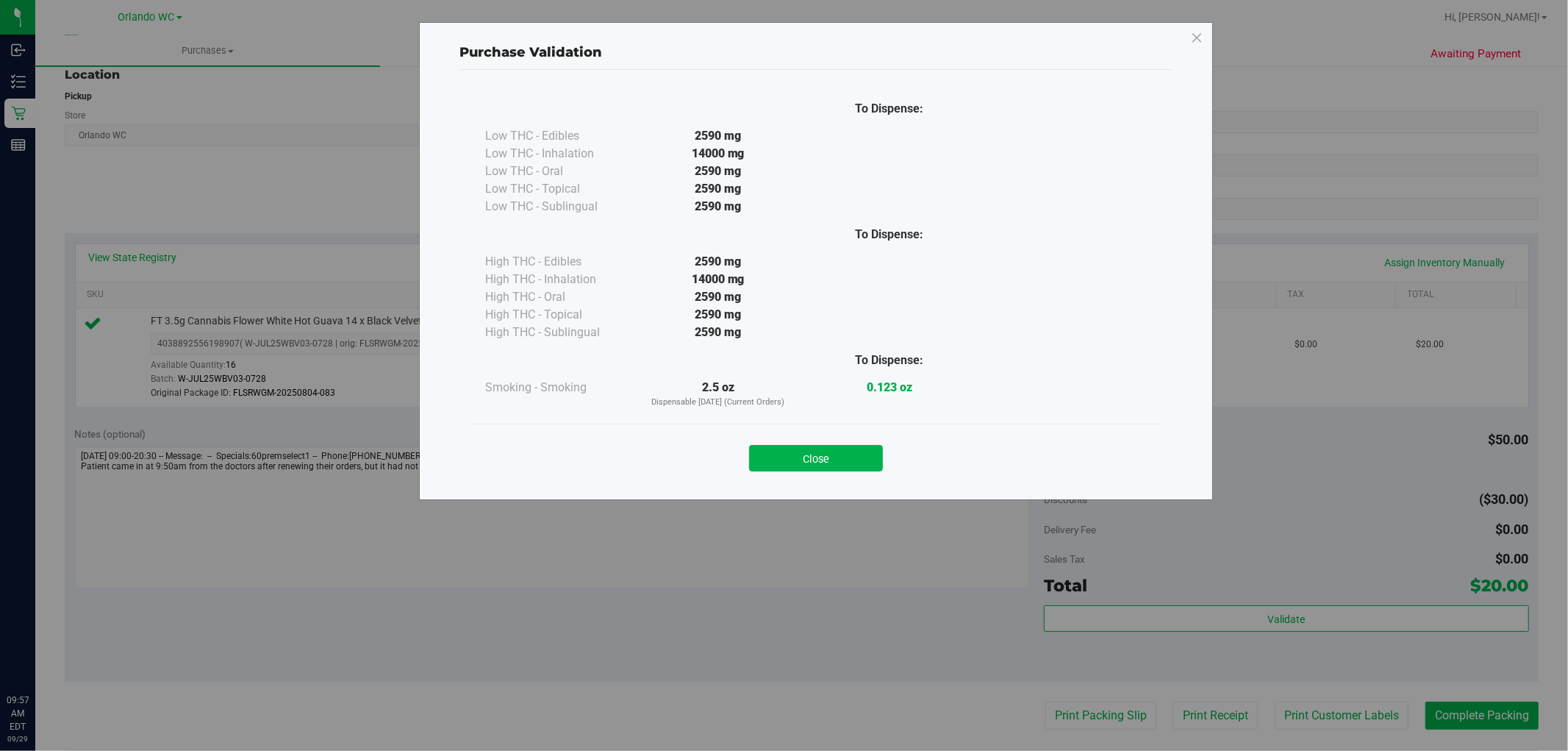
scroll to position [0, 0]
click at [847, 466] on button "Close" at bounding box center [816, 457] width 134 height 27
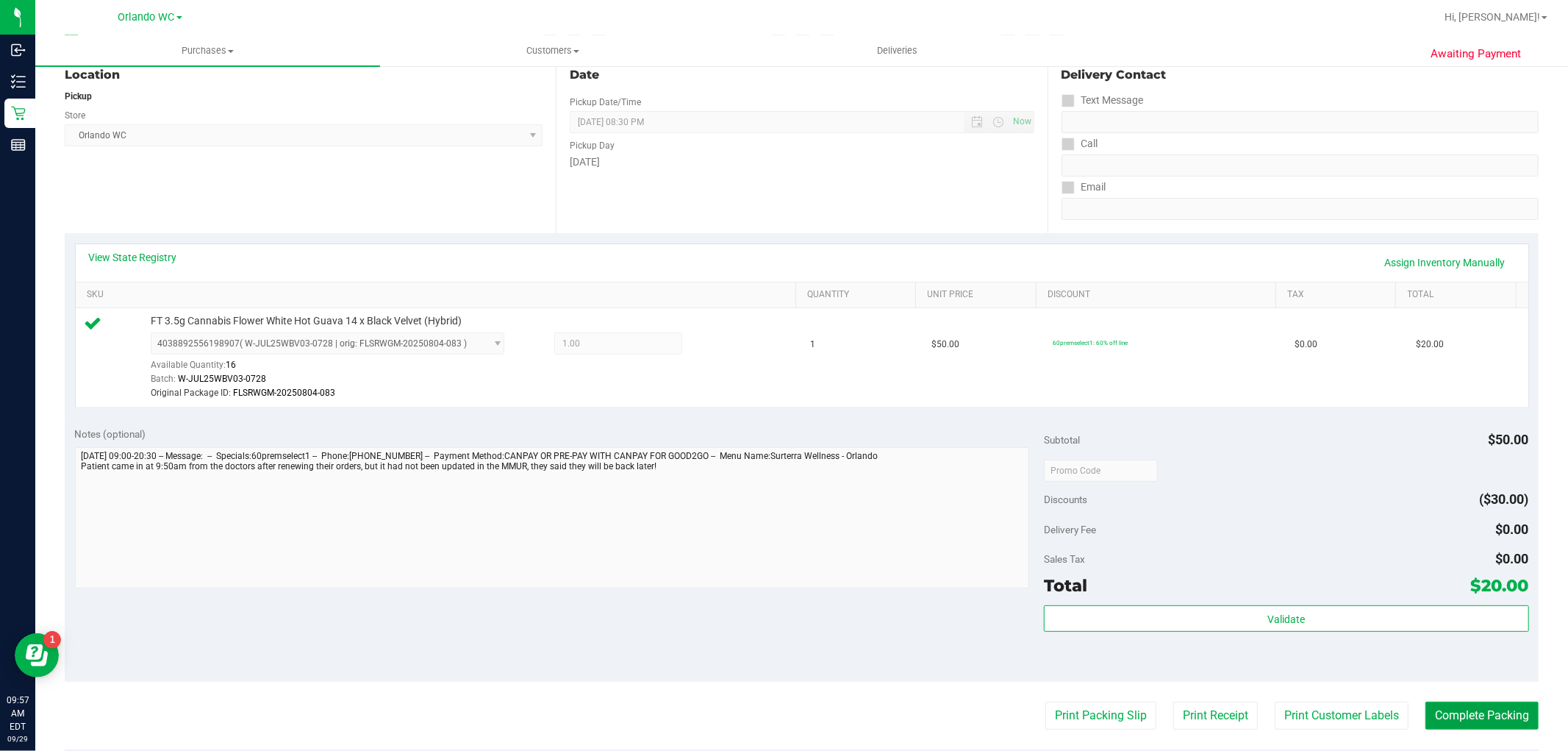
click at [1456, 707] on button "Complete Packing" at bounding box center [1482, 715] width 113 height 28
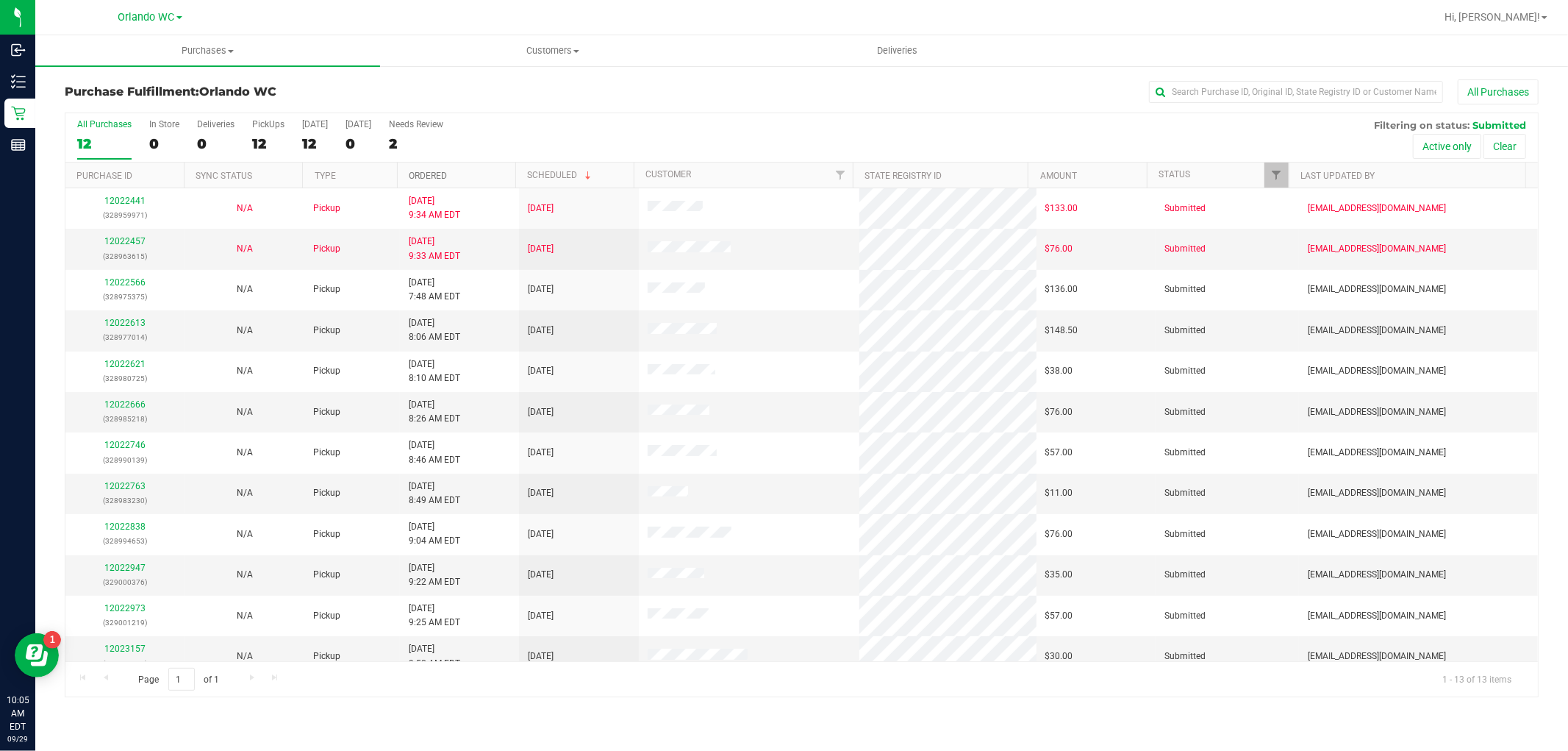
click at [427, 178] on link "Ordered" at bounding box center [427, 175] width 38 height 10
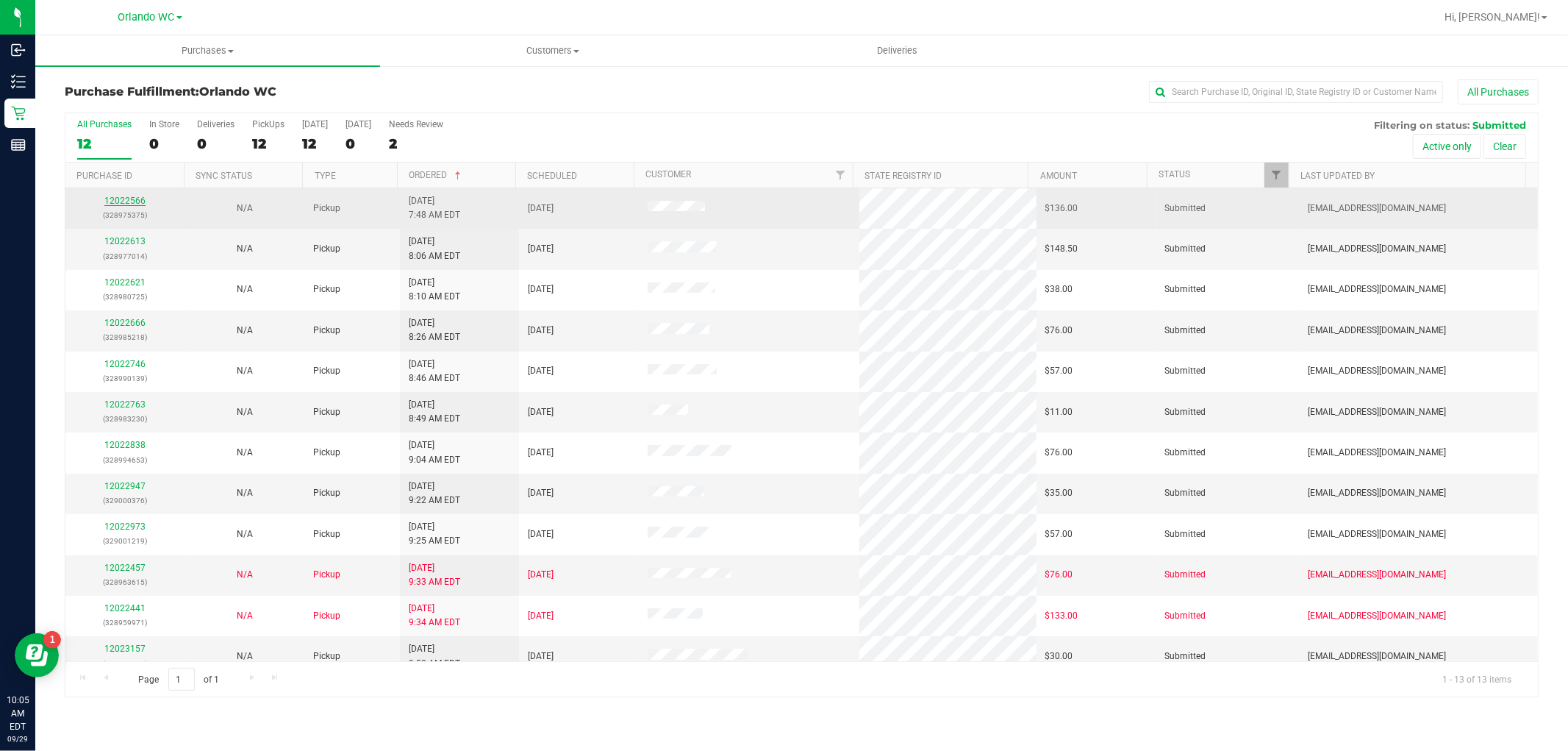
click at [128, 195] on link "12022566" at bounding box center [124, 200] width 41 height 10
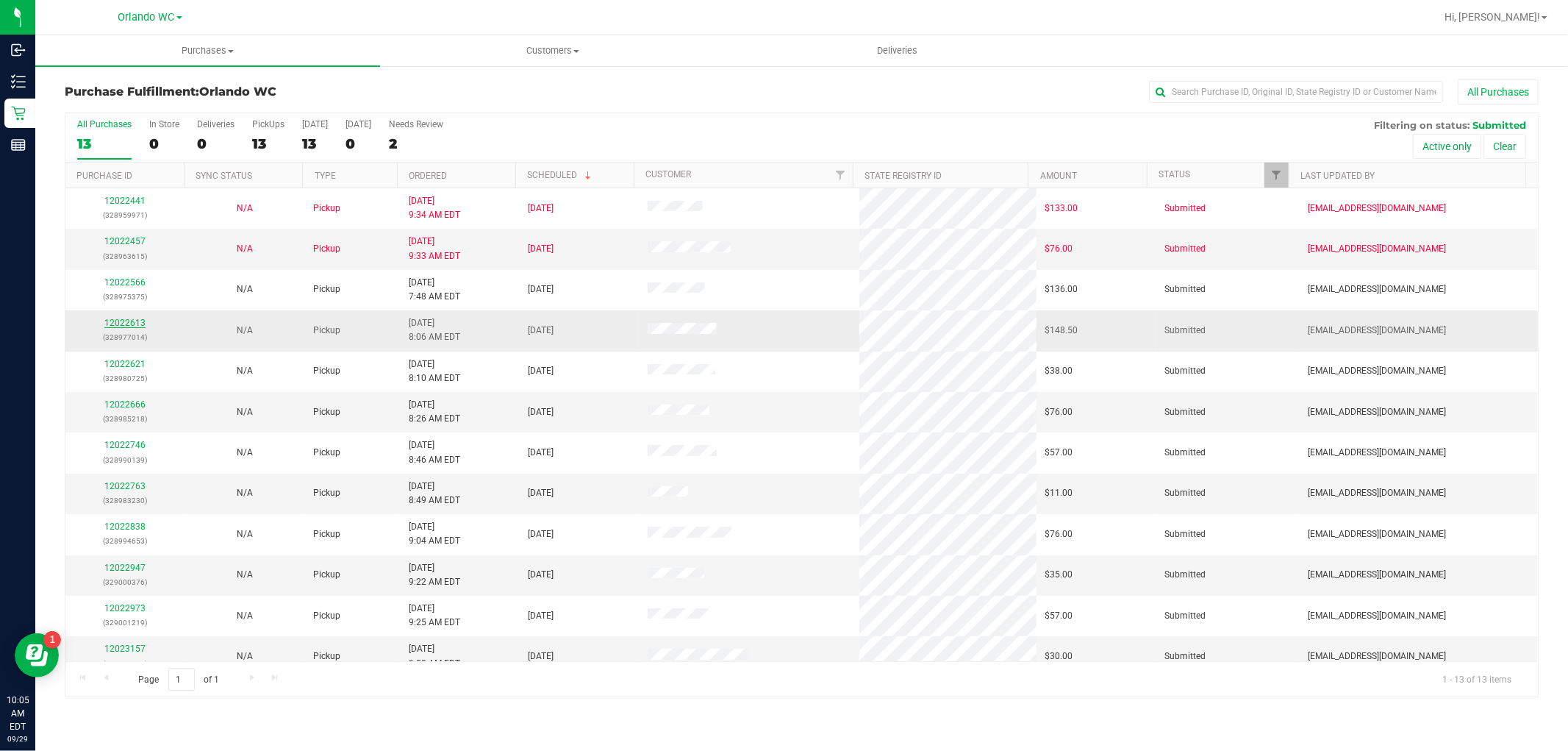
click at [135, 325] on link "12022613" at bounding box center [124, 323] width 41 height 10
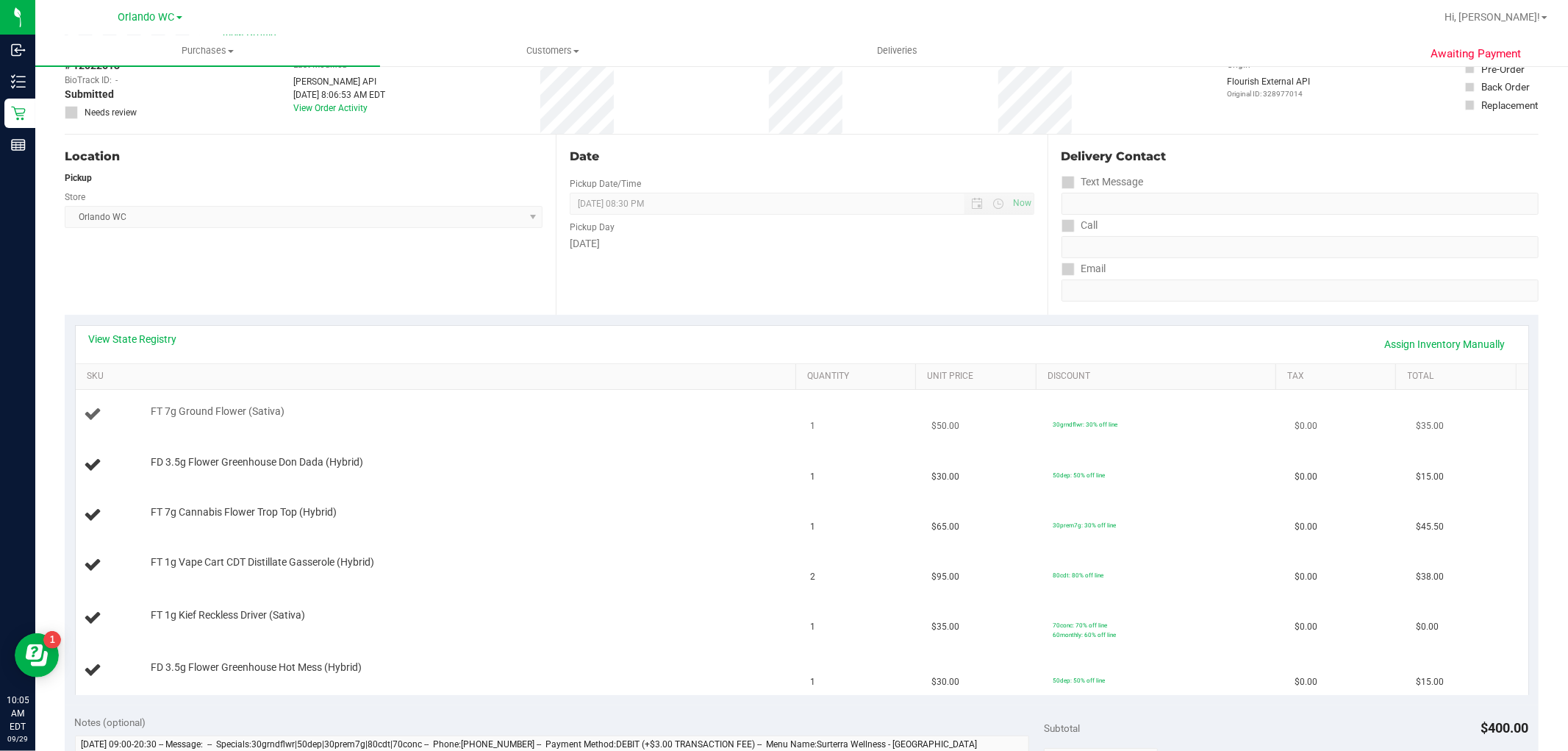
scroll to position [163, 0]
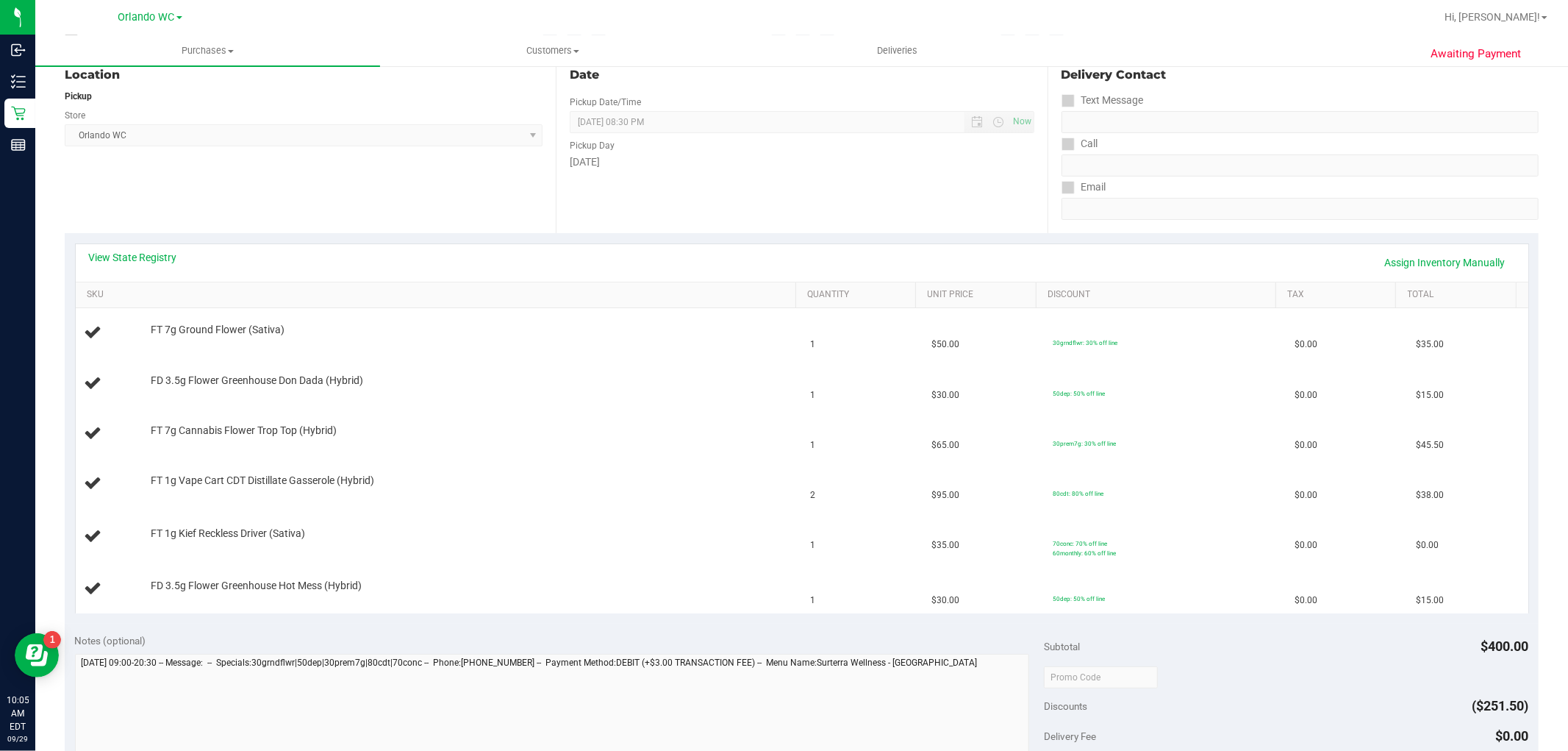
click at [144, 267] on div "View State Registry Assign Inventory Manually" at bounding box center [802, 262] width 1426 height 25
click at [144, 262] on link "View State Registry" at bounding box center [132, 257] width 88 height 15
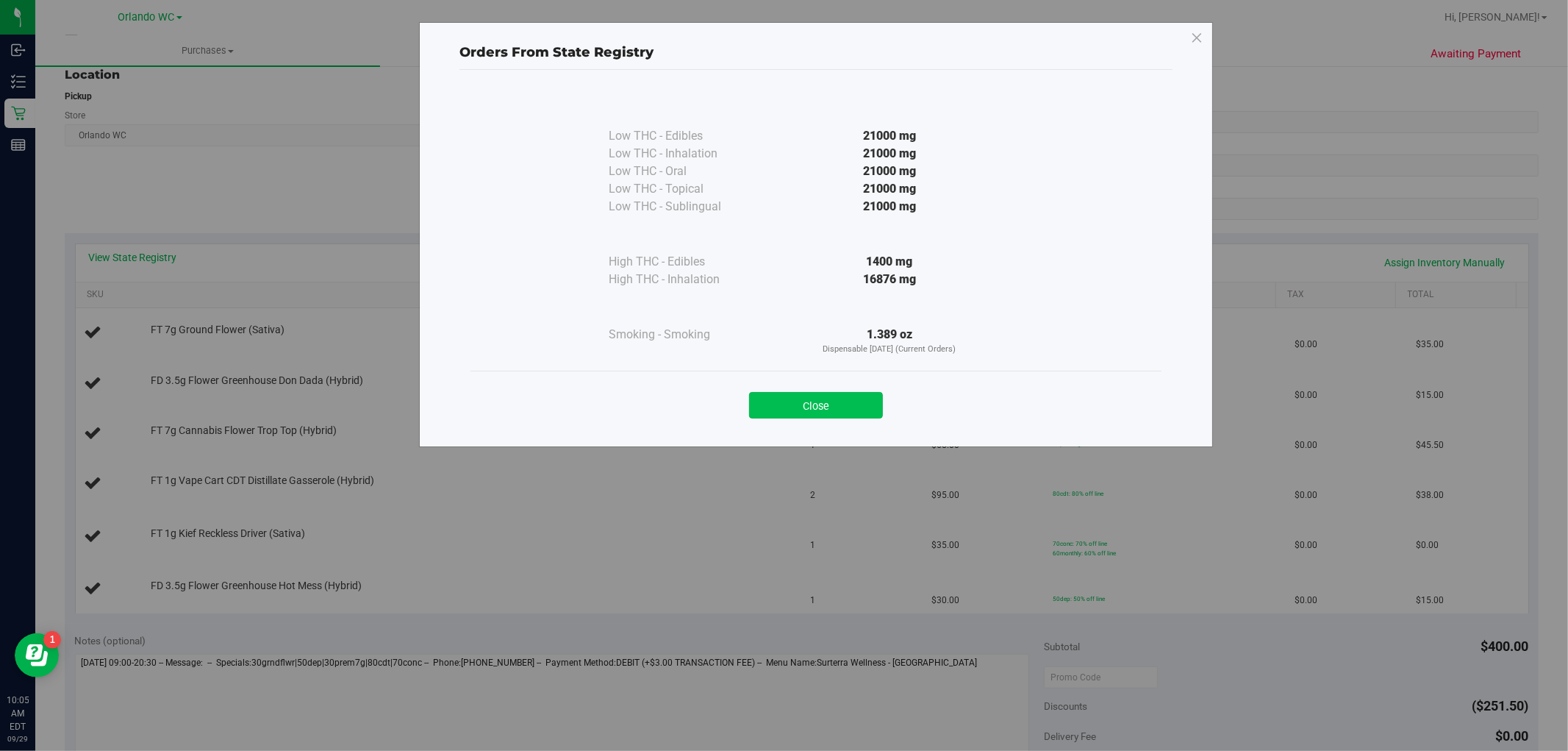
click at [826, 406] on button "Close" at bounding box center [816, 405] width 134 height 27
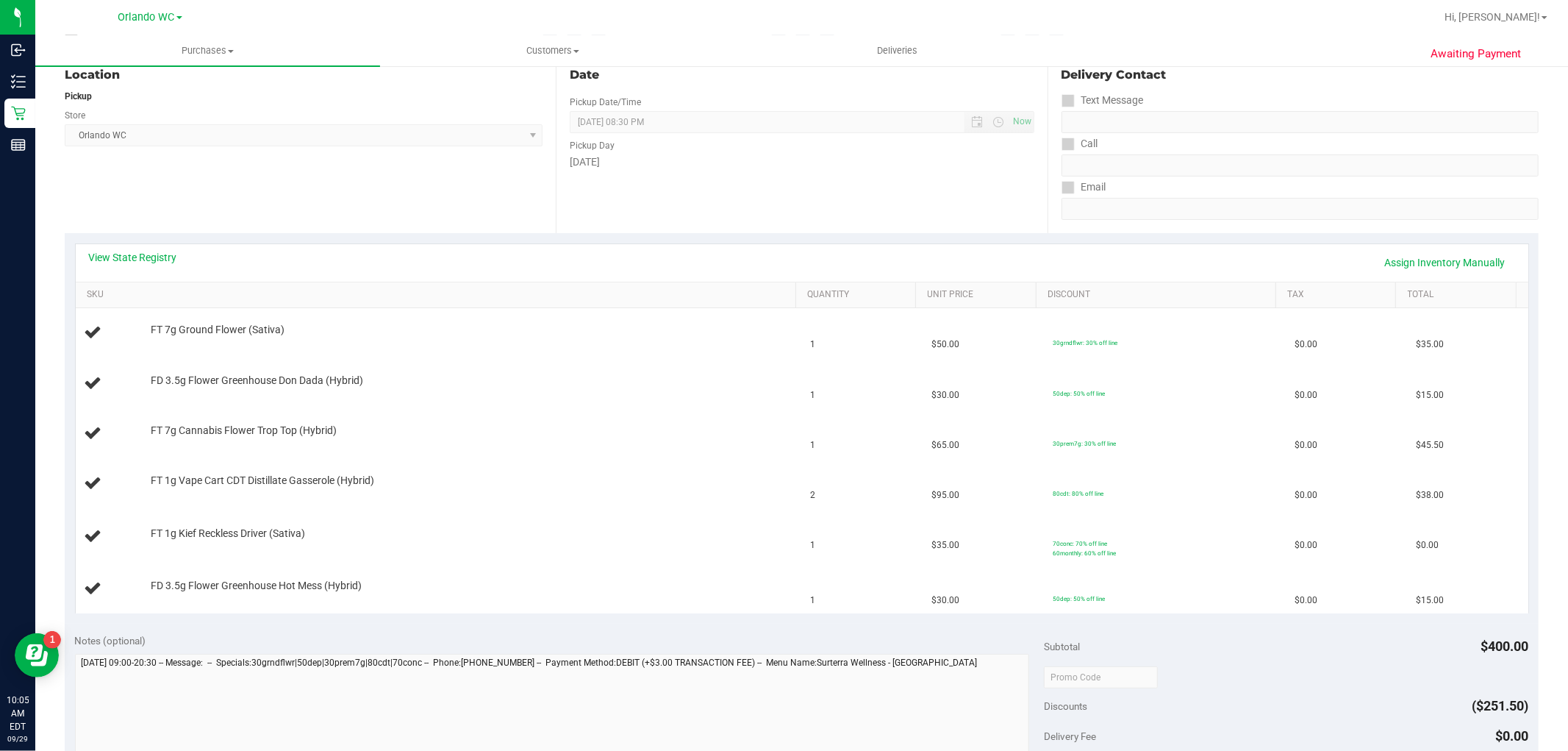
click at [128, 269] on div "View State Registry Assign Inventory Manually" at bounding box center [802, 262] width 1426 height 25
click at [128, 262] on link "View State Registry" at bounding box center [132, 257] width 88 height 15
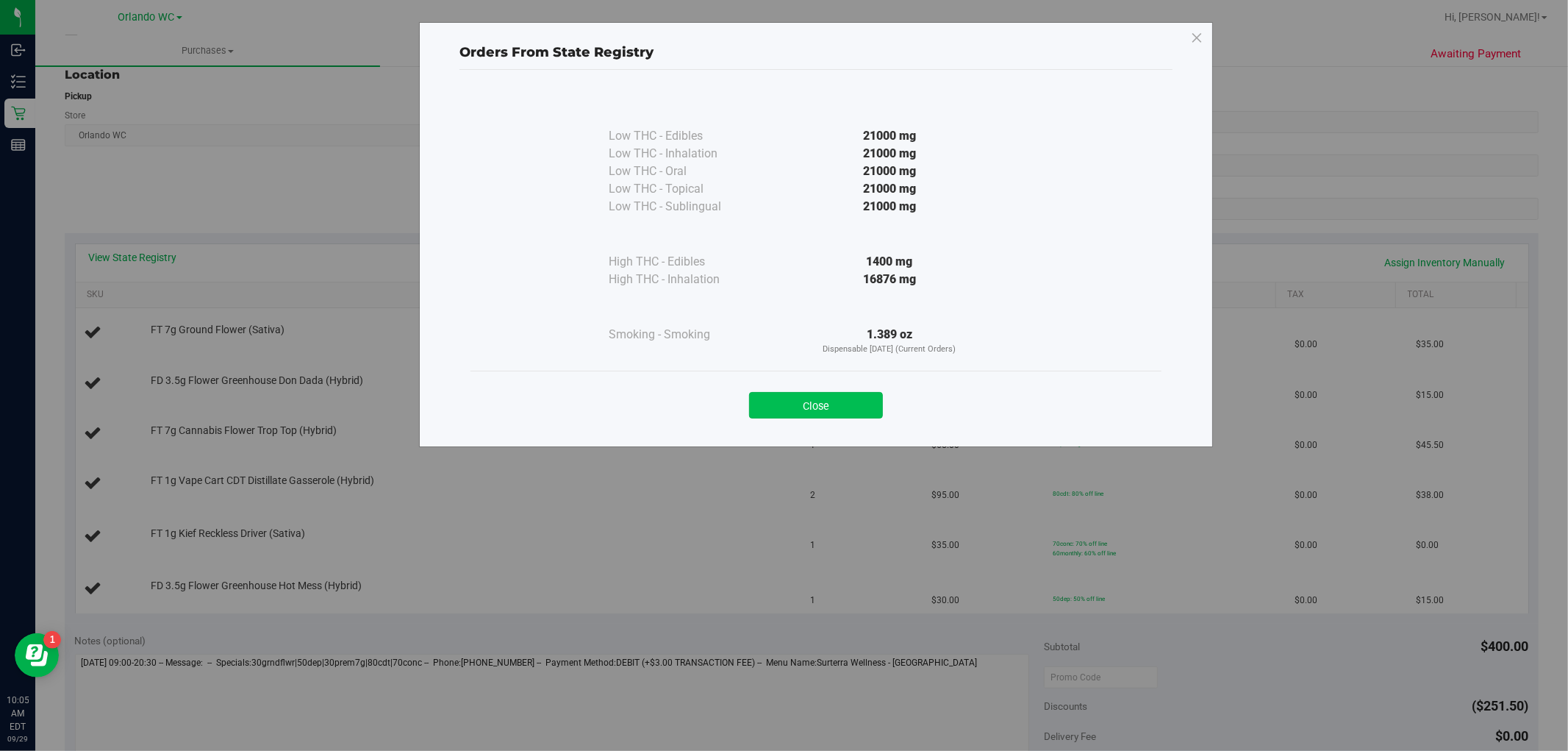
click at [828, 415] on button "Close" at bounding box center [816, 405] width 134 height 27
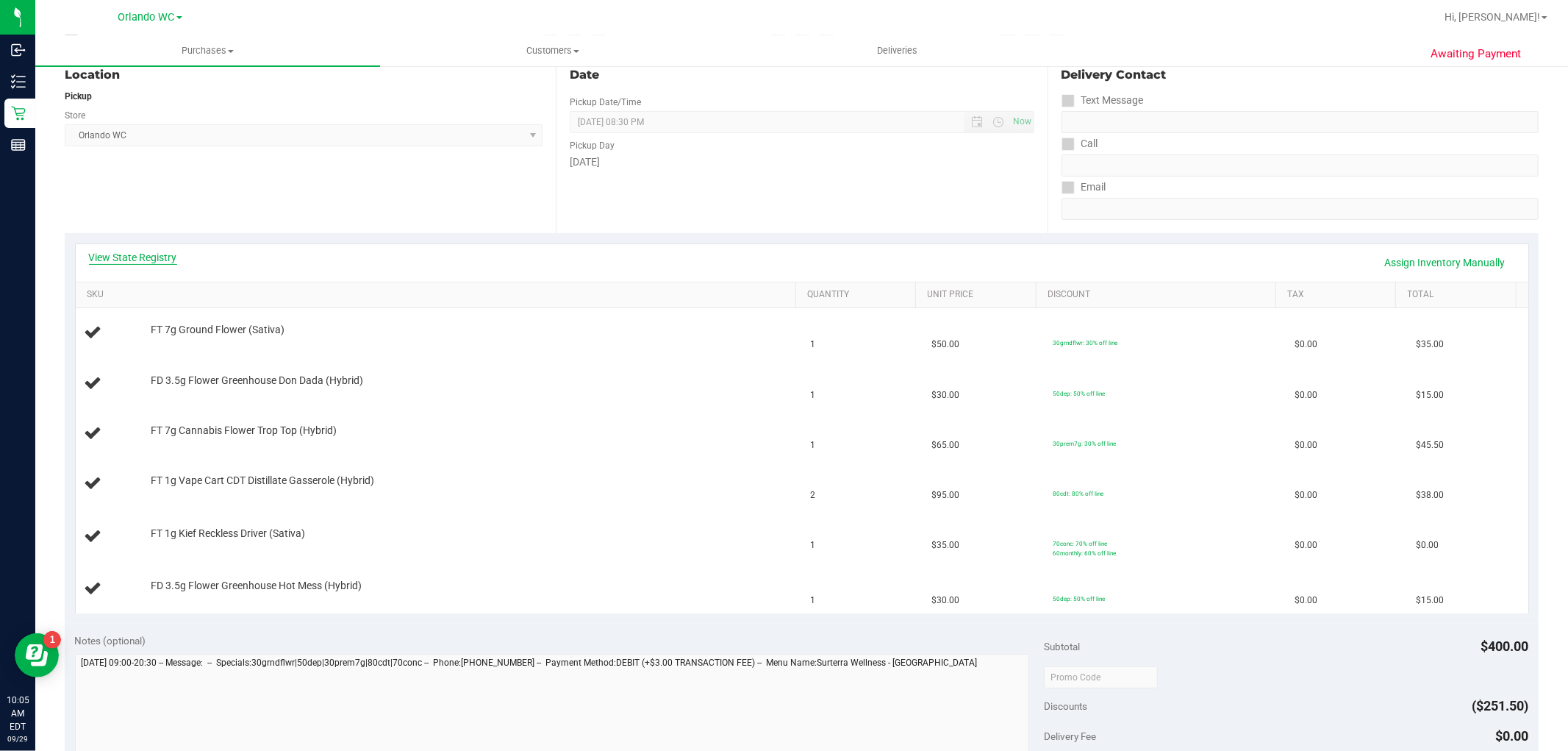
click at [136, 254] on link "View State Registry" at bounding box center [132, 257] width 88 height 15
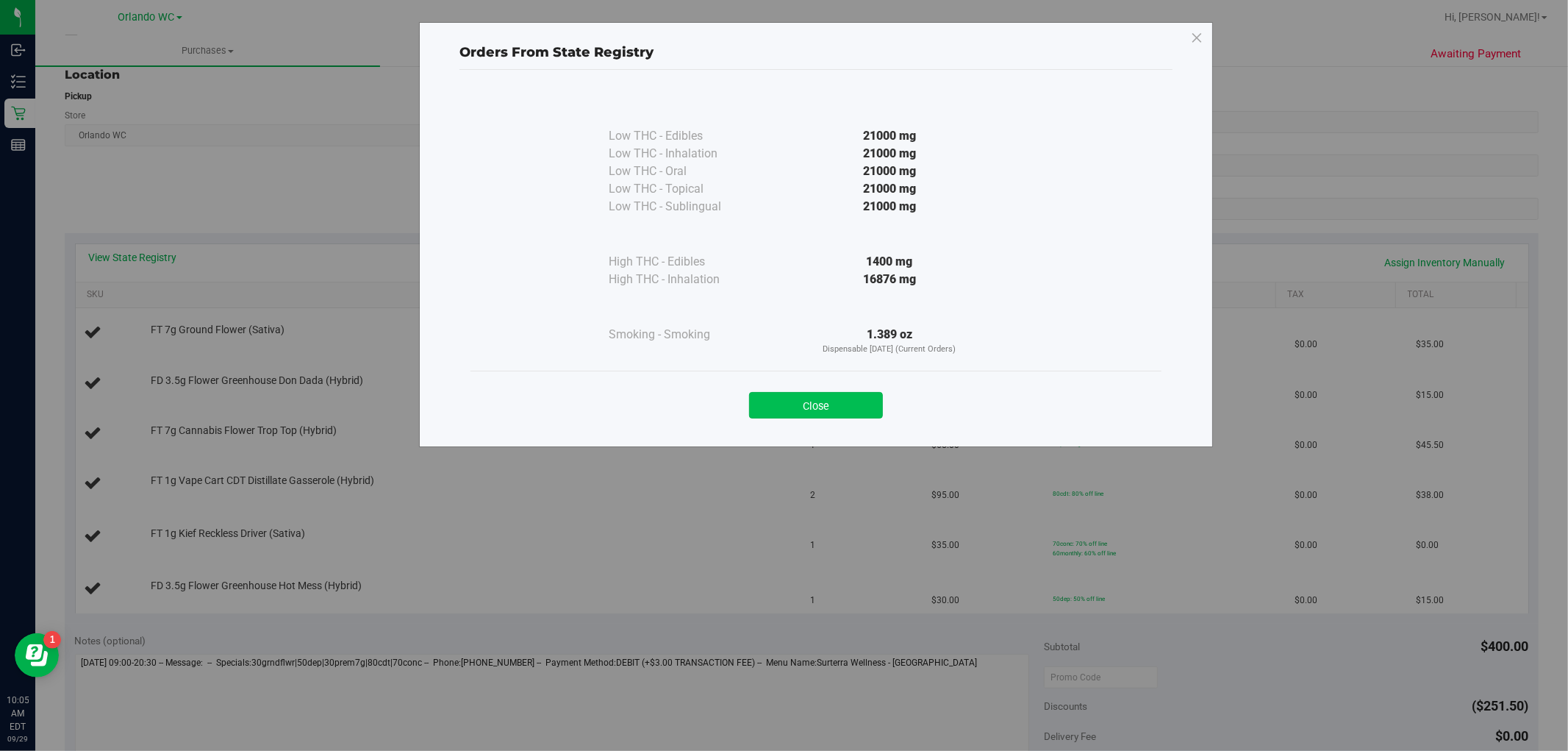
click at [851, 402] on button "Close" at bounding box center [816, 405] width 134 height 27
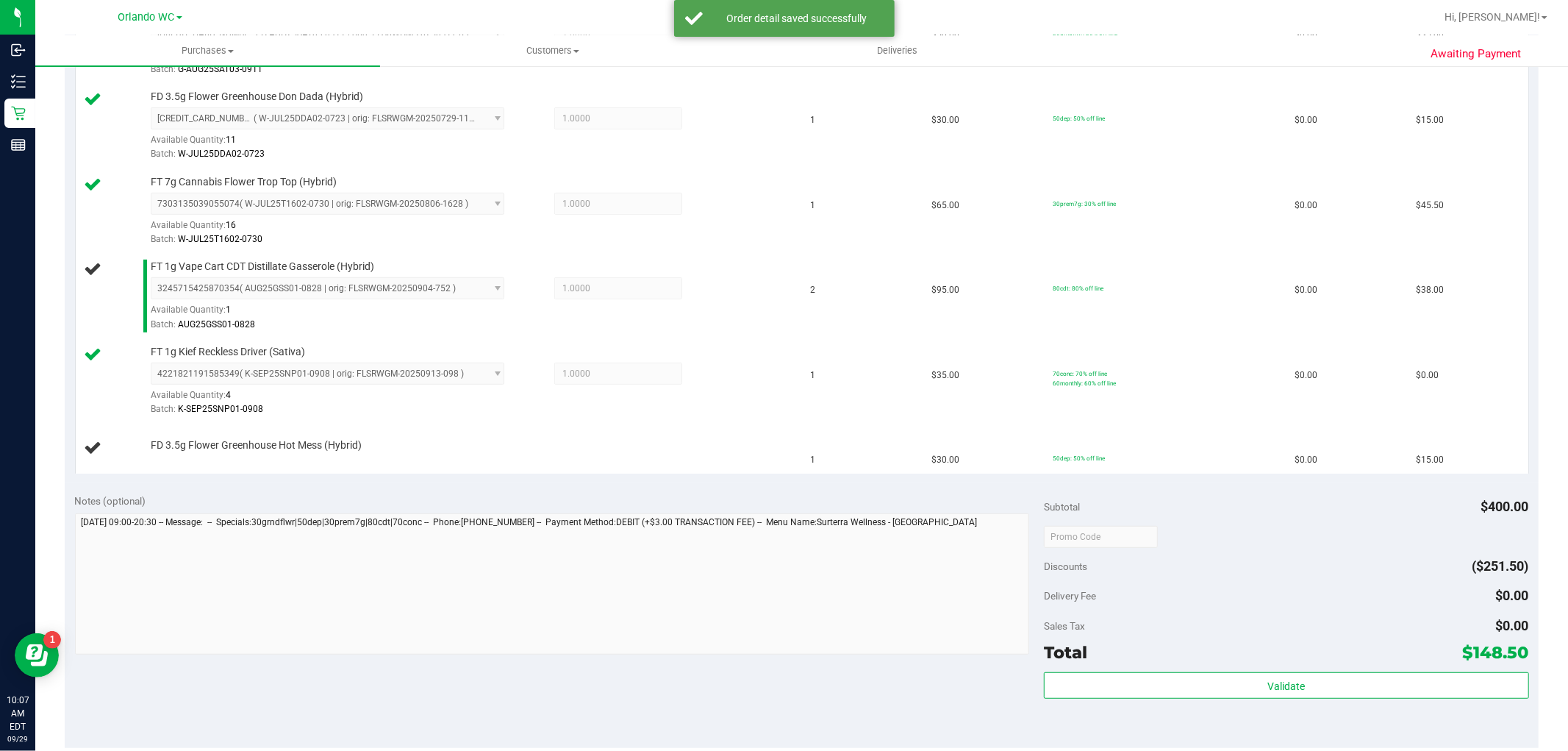
scroll to position [490, 0]
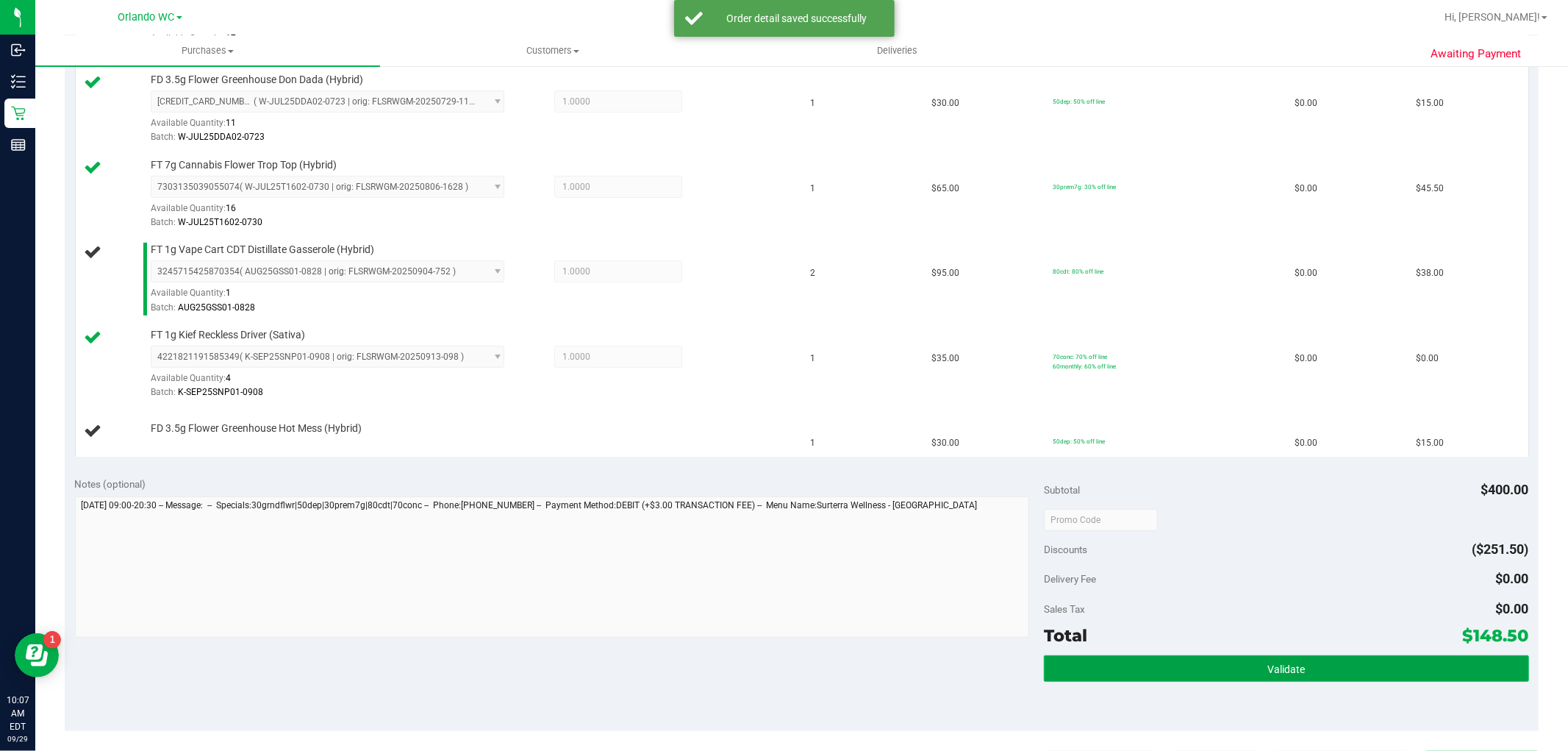
click at [1249, 674] on button "Validate" at bounding box center [1286, 668] width 485 height 27
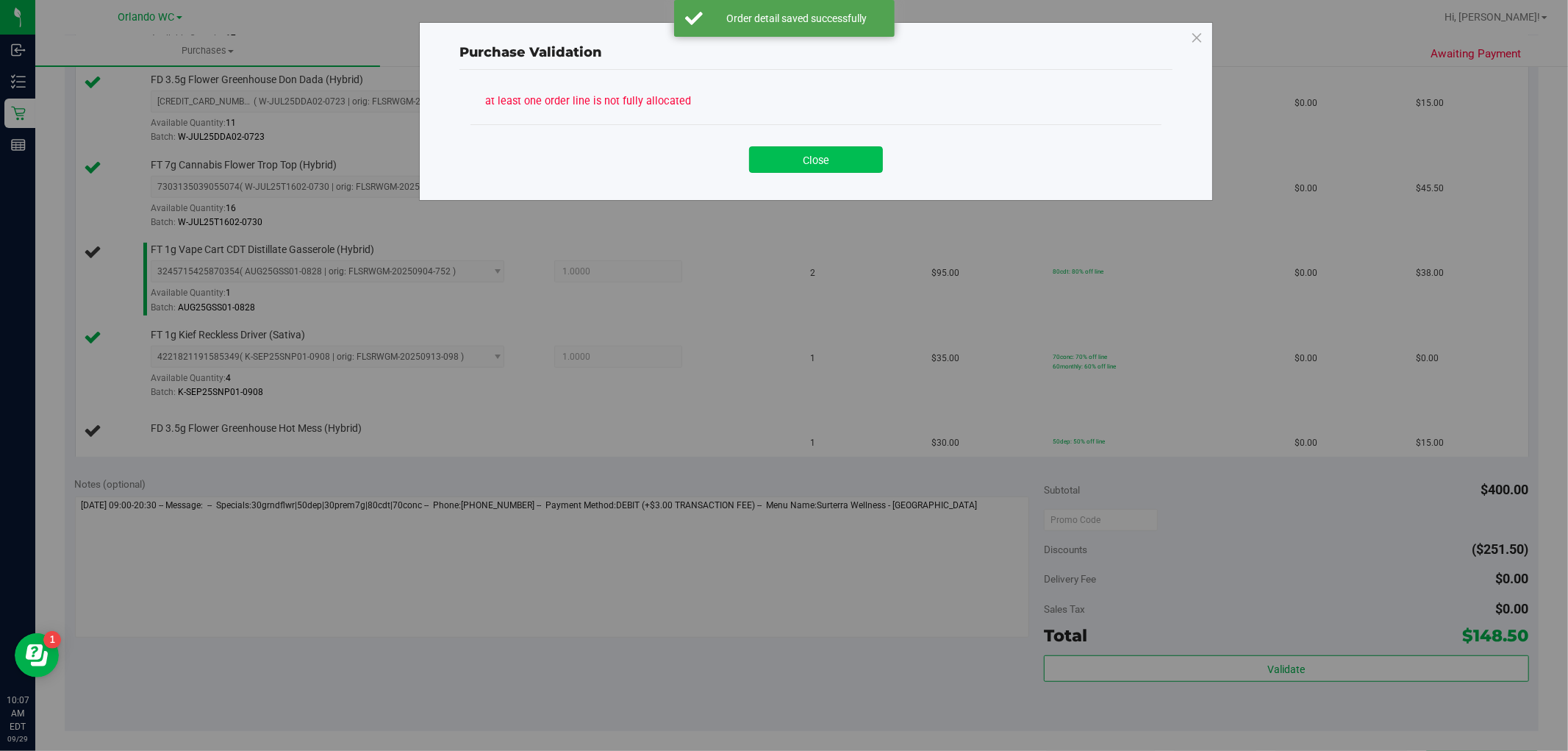
click at [831, 154] on button "Close" at bounding box center [816, 159] width 134 height 27
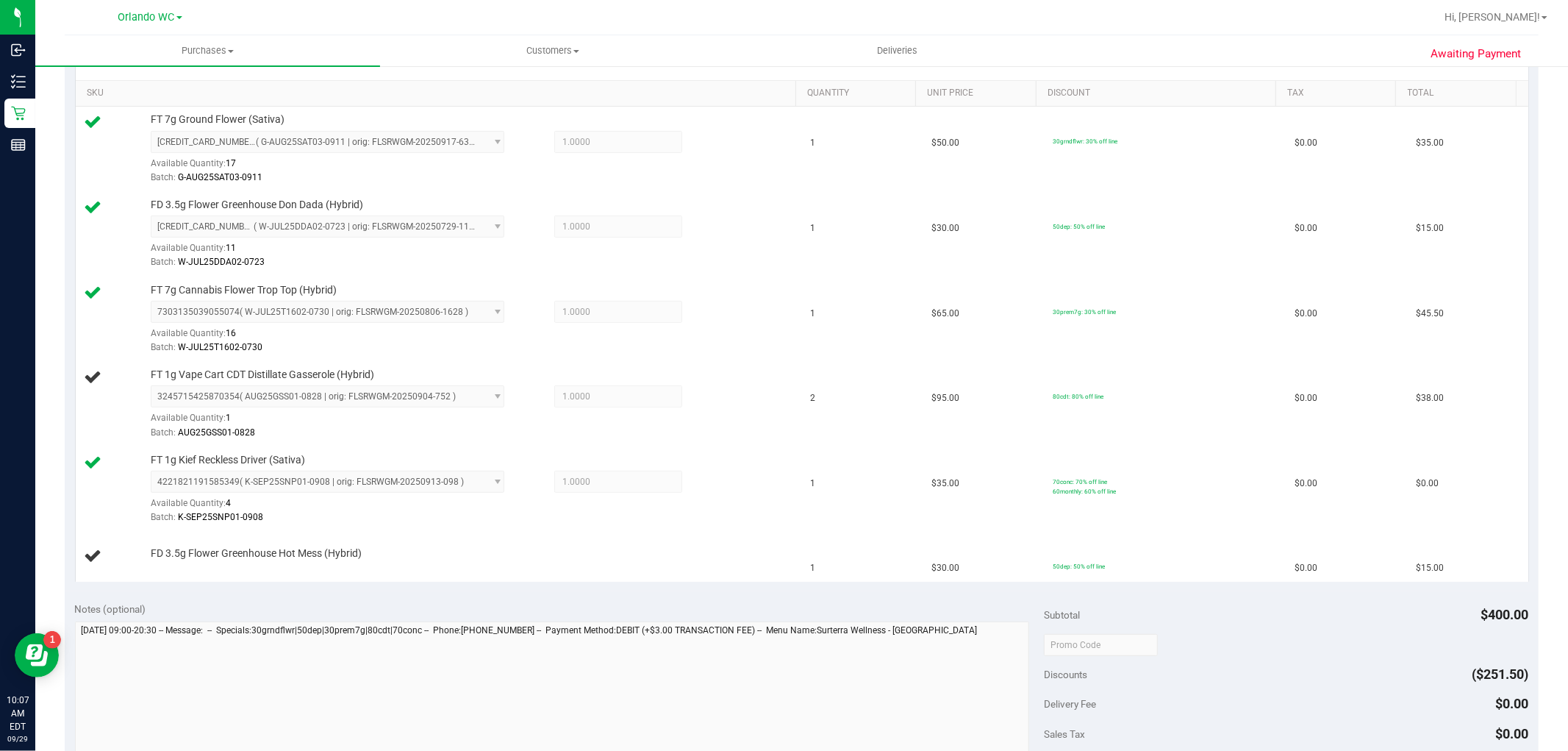
scroll to position [571, 0]
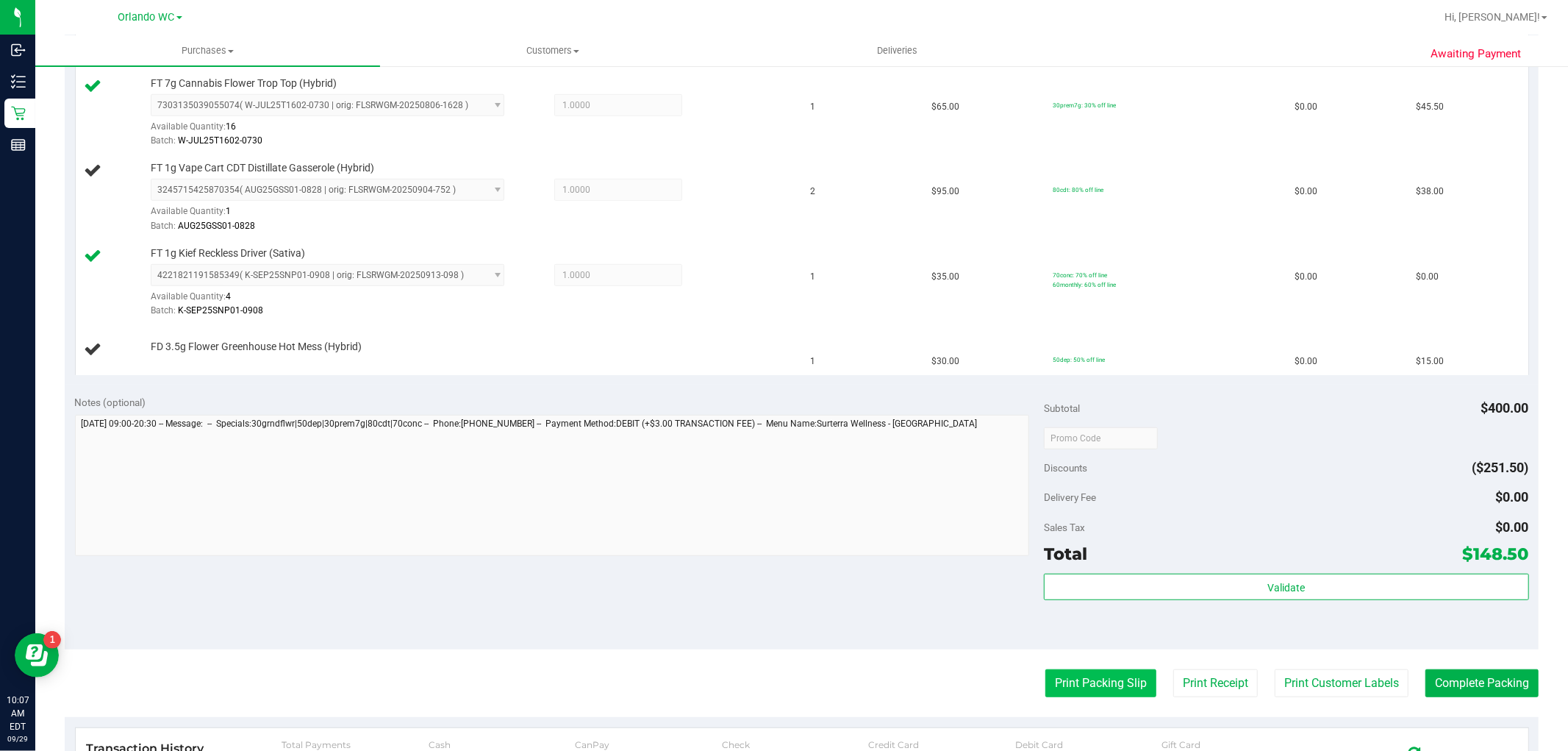
click at [1092, 691] on button "Print Packing Slip" at bounding box center [1101, 682] width 111 height 28
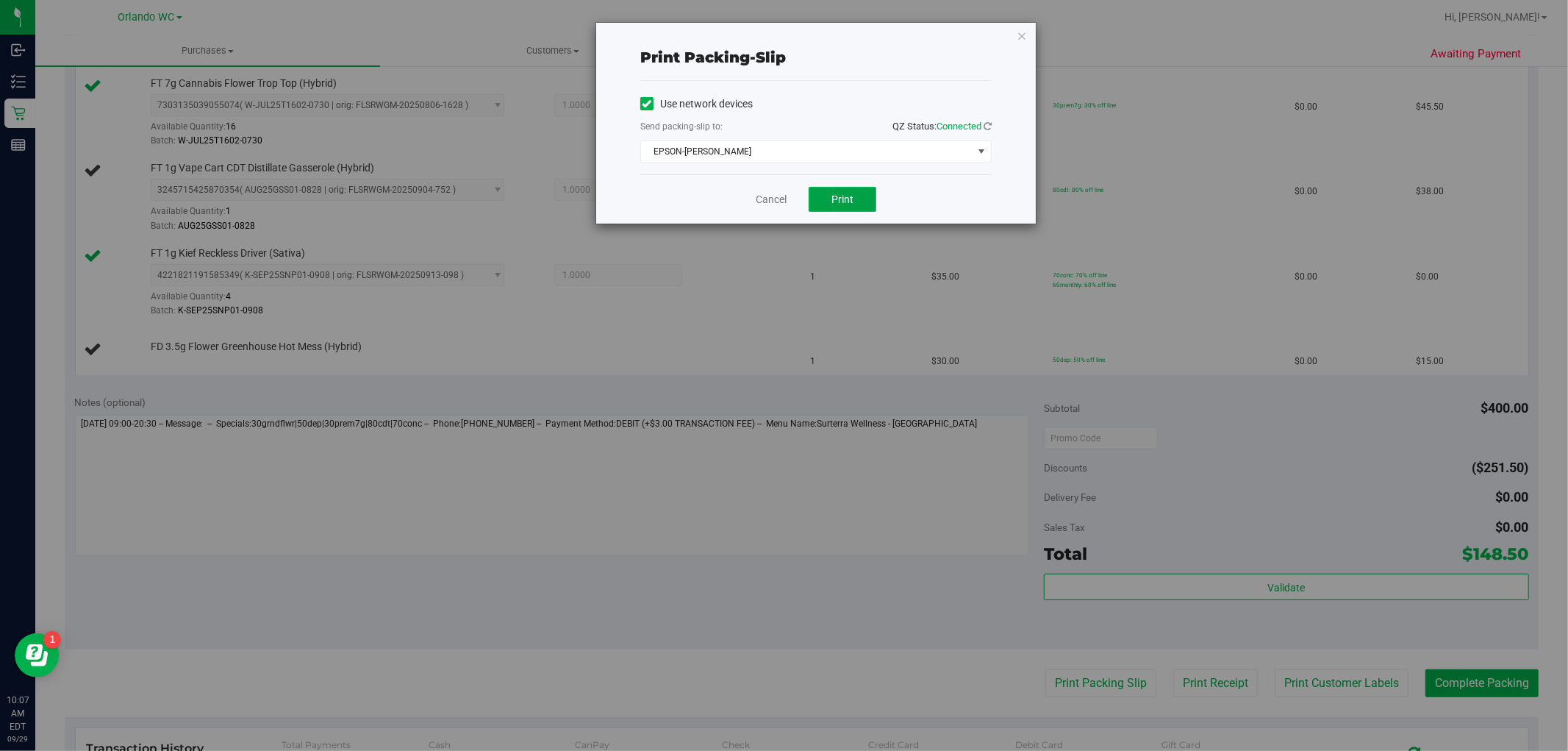
click at [851, 201] on span "Print" at bounding box center [842, 199] width 22 height 12
click at [1032, 28] on div "Print packing-slip Use network devices Send packing-slip to: QZ Status: Connect…" at bounding box center [815, 123] width 440 height 201
click at [1026, 31] on icon "button" at bounding box center [1021, 35] width 10 height 18
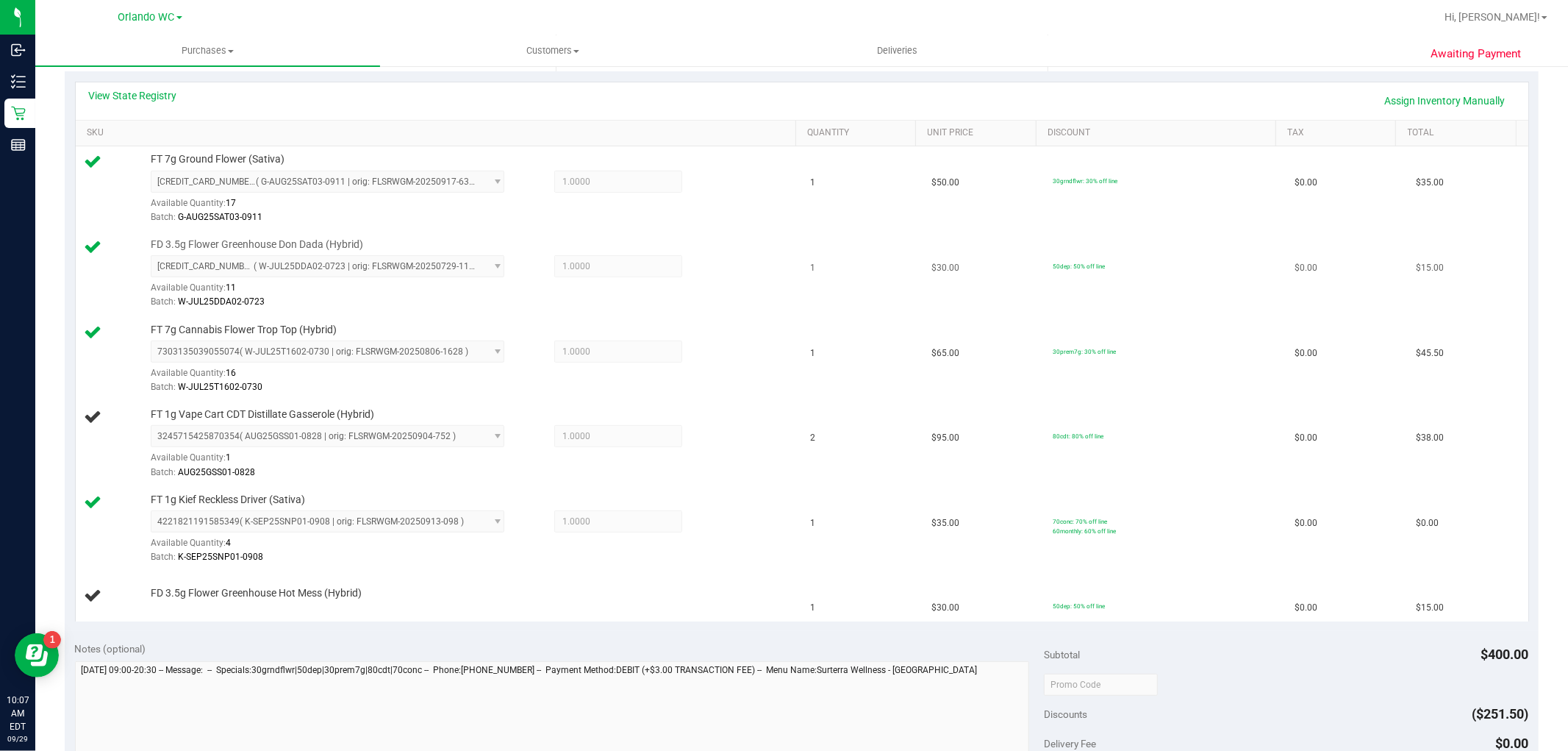
scroll to position [327, 0]
click at [1222, 689] on div at bounding box center [1286, 682] width 485 height 27
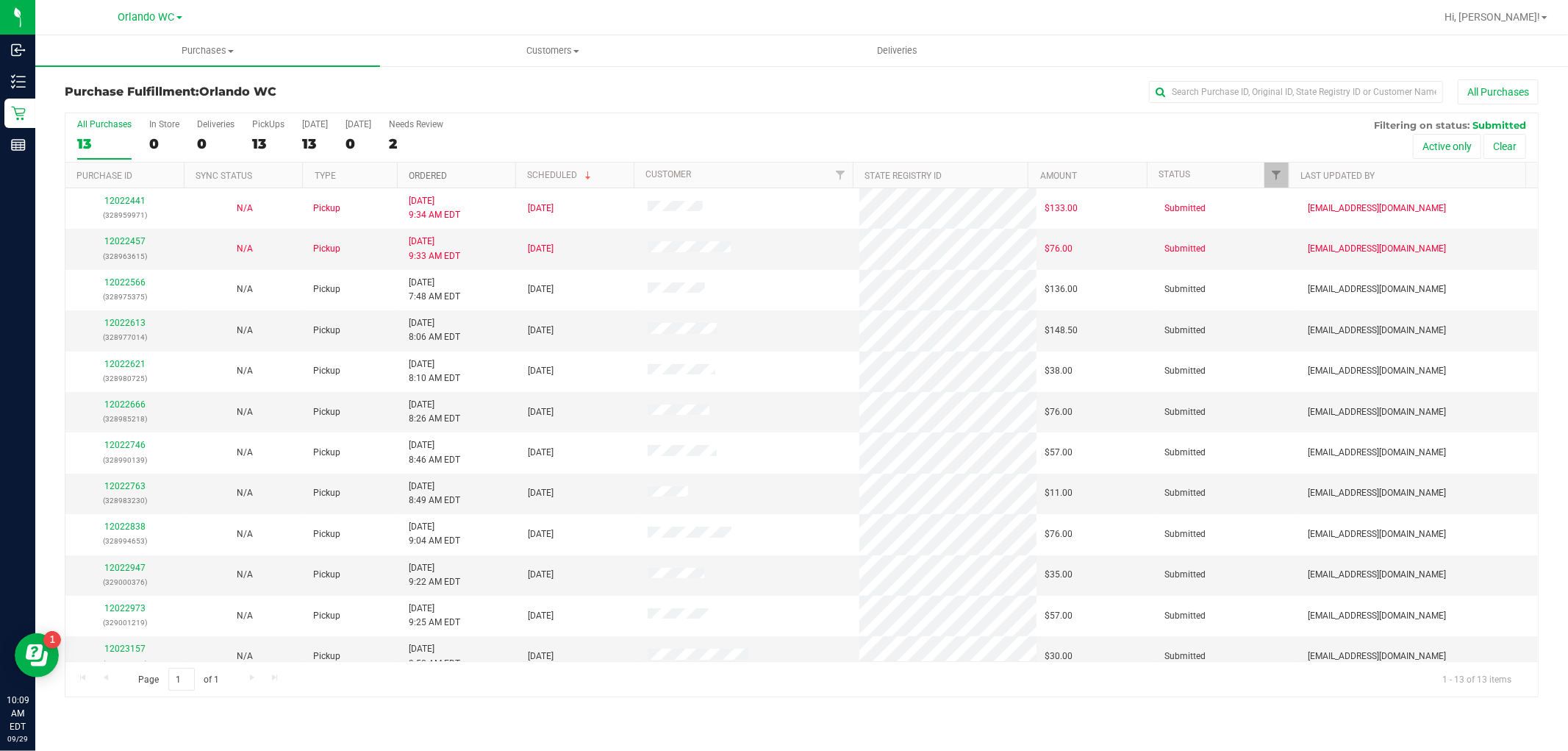
click at [435, 171] on link "Ordered" at bounding box center [427, 175] width 38 height 10
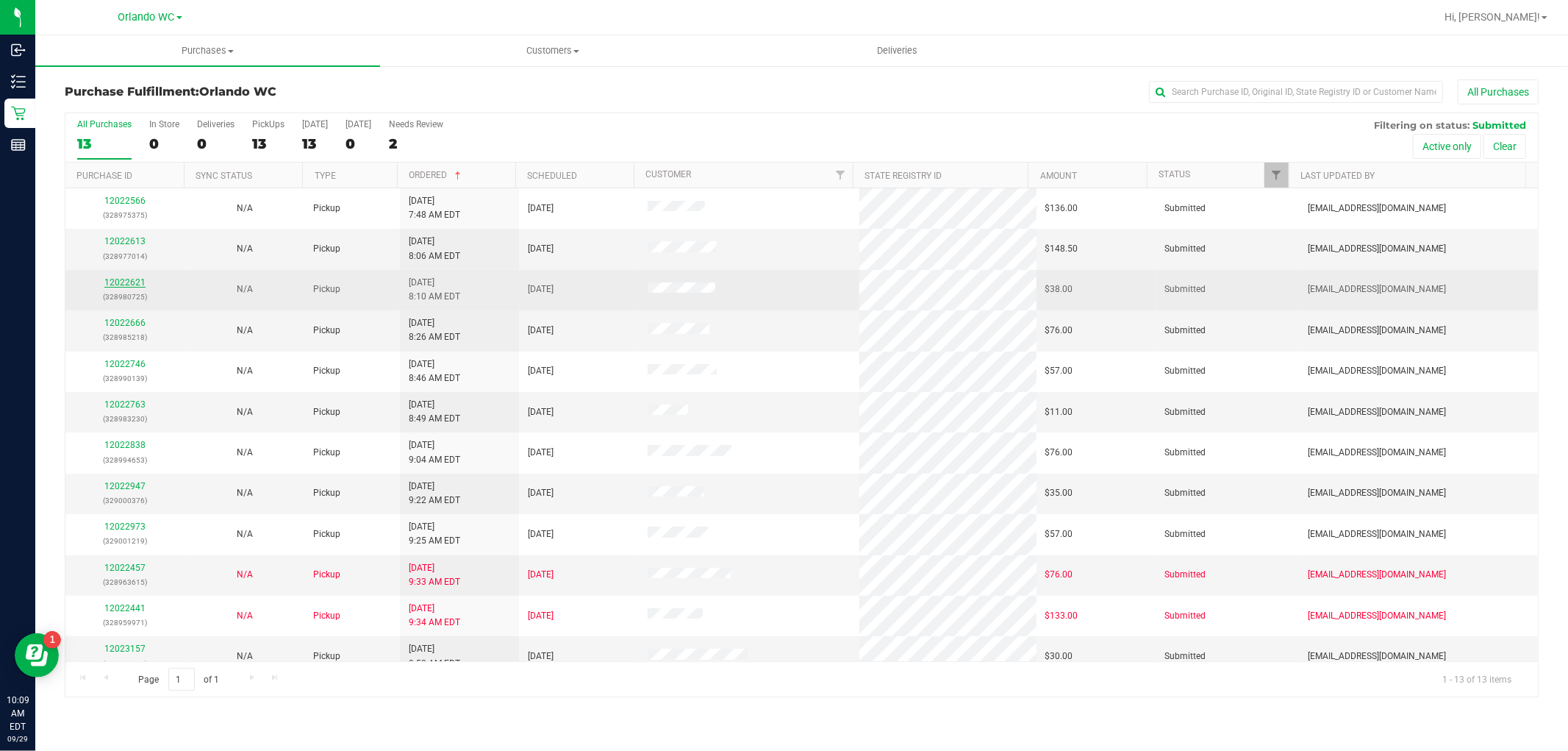
click at [106, 280] on link "12022621" at bounding box center [124, 282] width 41 height 10
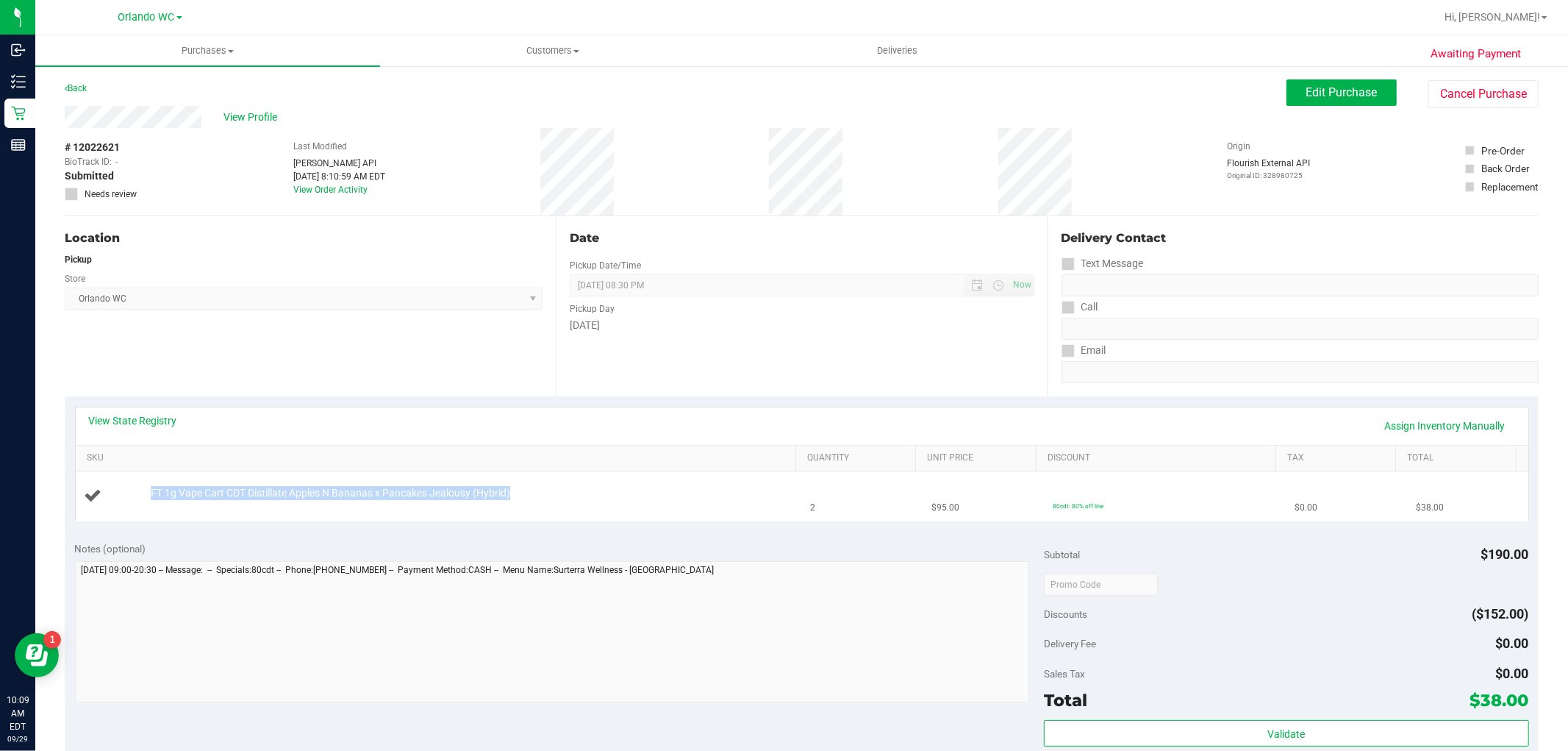
drag, startPoint x: 537, startPoint y: 490, endPoint x: 140, endPoint y: 501, distance: 397.2
click at [140, 501] on div "FT 1g Vape Cart CDT Distillate Apples N Bananas x Pancakes Jealousy (Hybrid)" at bounding box center [439, 495] width 709 height 20
copy div "FT 1g Vape Cart CDT Distillate Apples N Bananas x Pancakes Jealousy (Hybrid)"
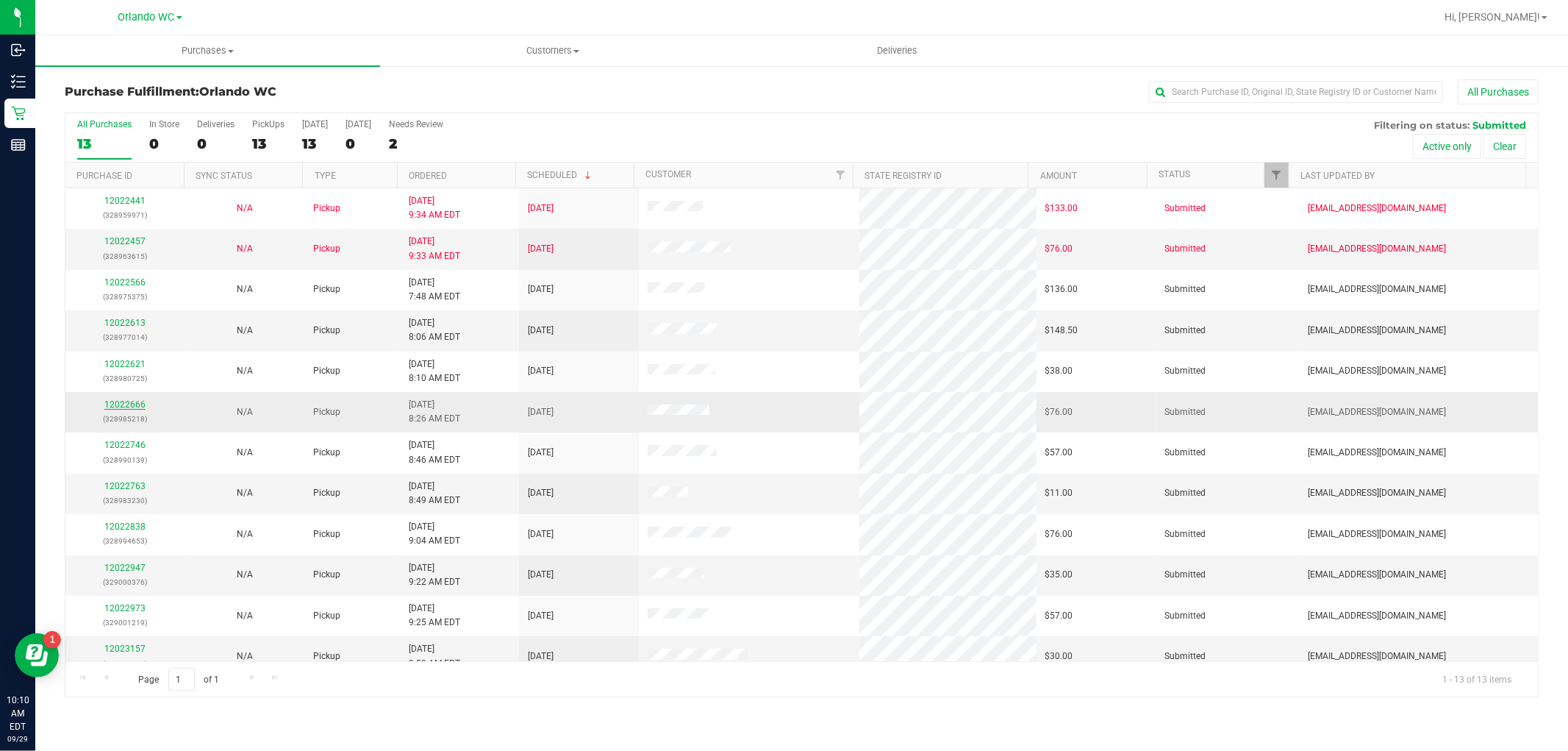
click at [115, 403] on link "12022666" at bounding box center [124, 404] width 41 height 10
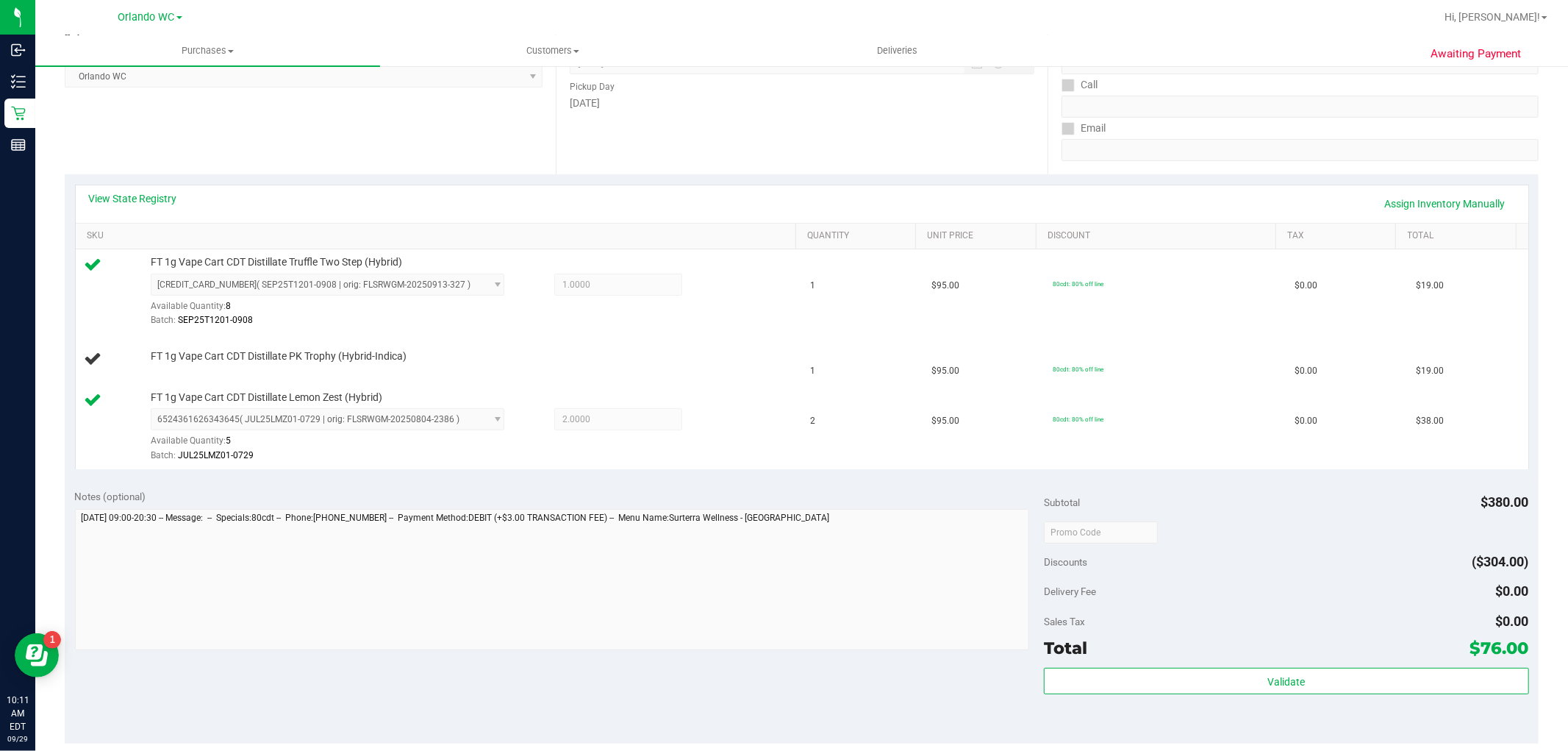
scroll to position [245, 0]
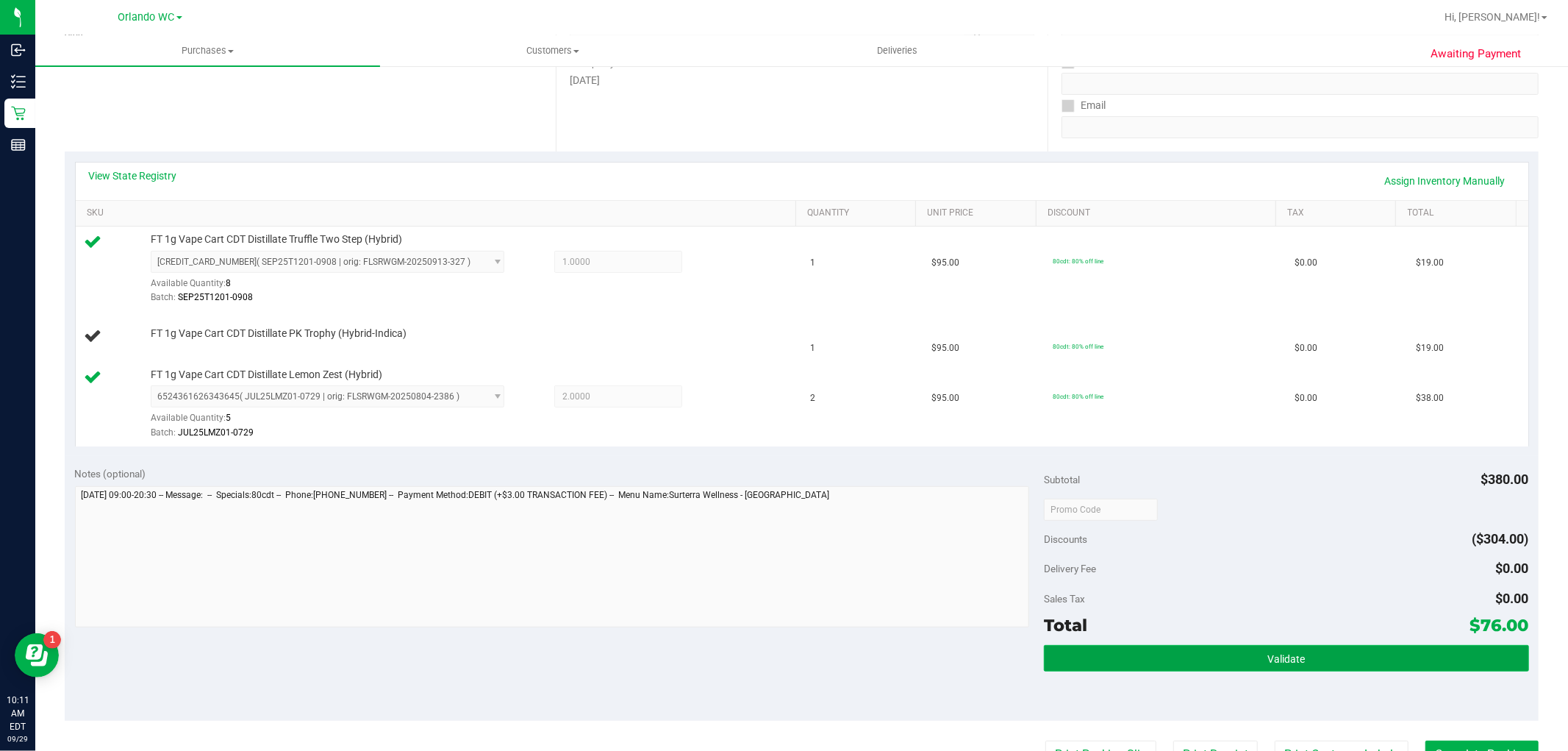
click at [1277, 649] on button "Validate" at bounding box center [1286, 657] width 485 height 27
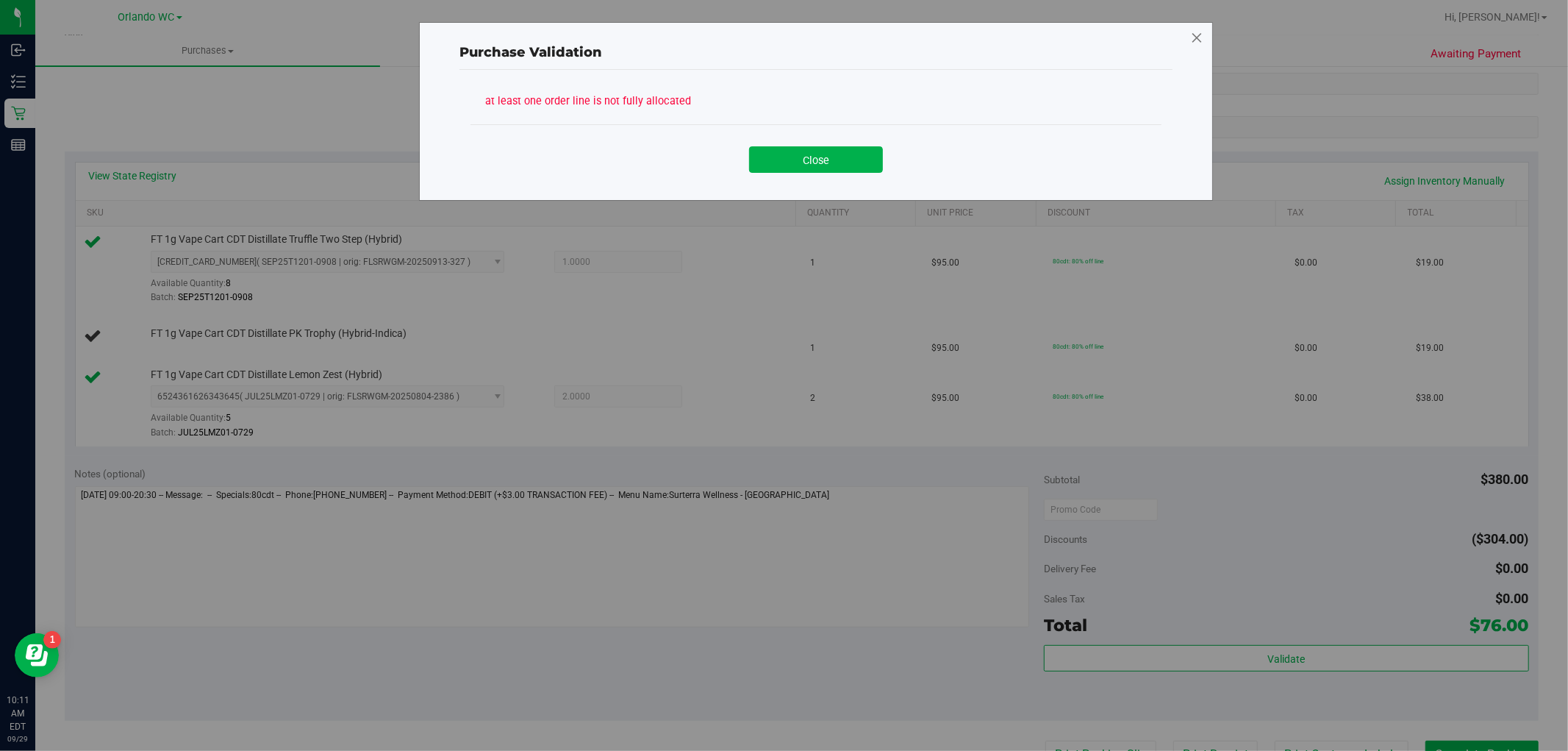
click at [1199, 27] on icon at bounding box center [1197, 38] width 13 height 23
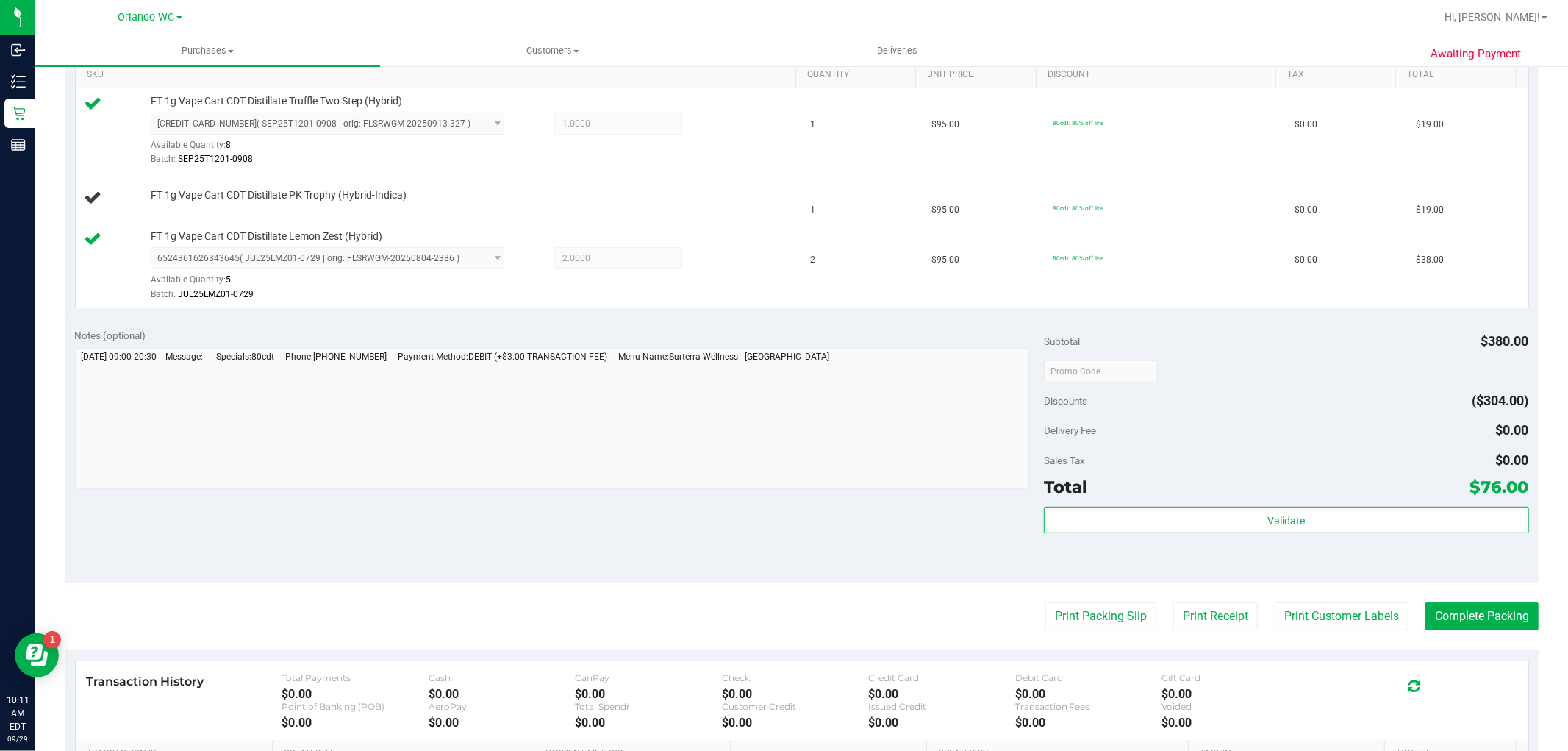
scroll to position [571, 0]
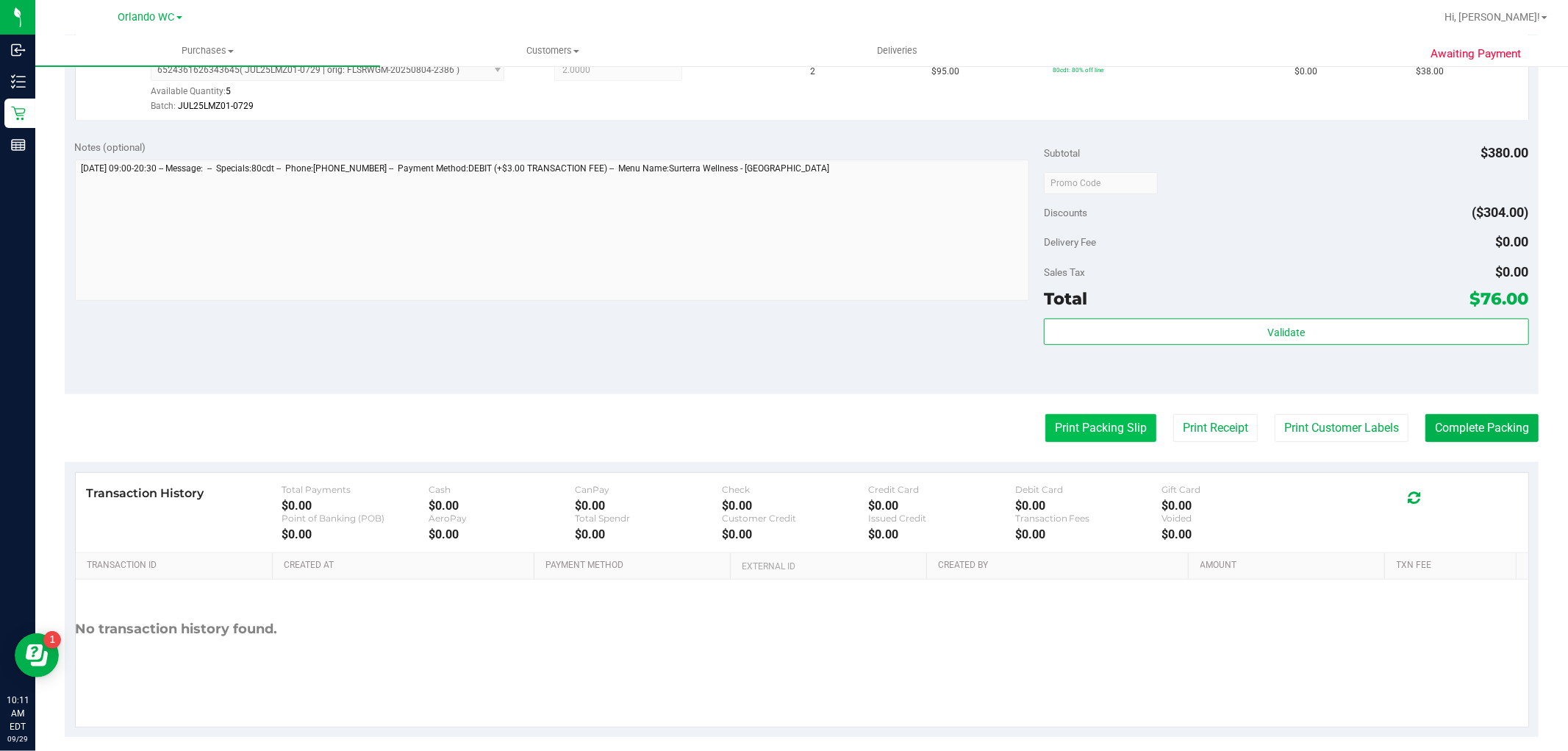
click at [1056, 425] on button "Print Packing Slip" at bounding box center [1101, 428] width 111 height 28
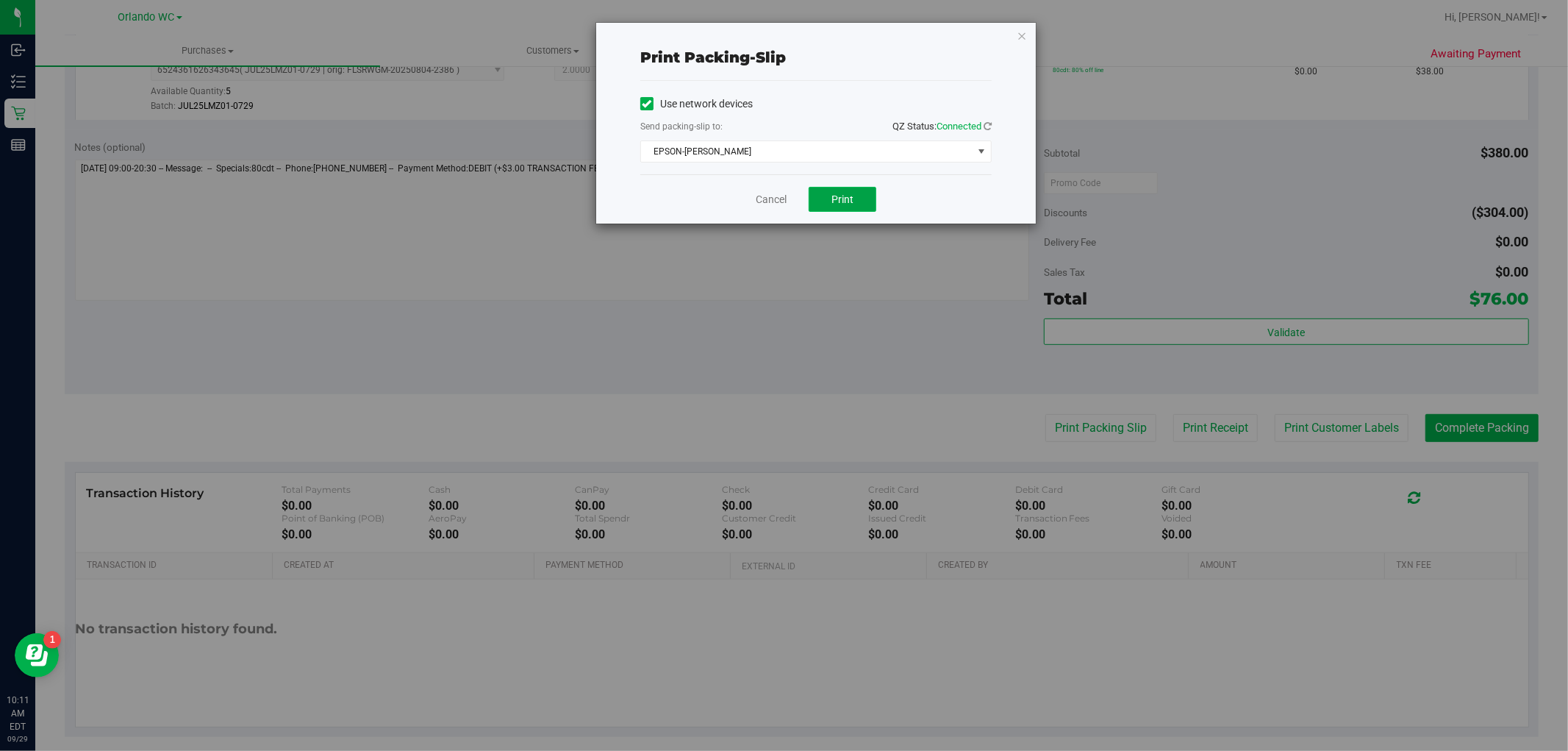
click at [828, 191] on button "Print" at bounding box center [843, 199] width 68 height 25
click at [1020, 30] on icon "button" at bounding box center [1021, 35] width 10 height 18
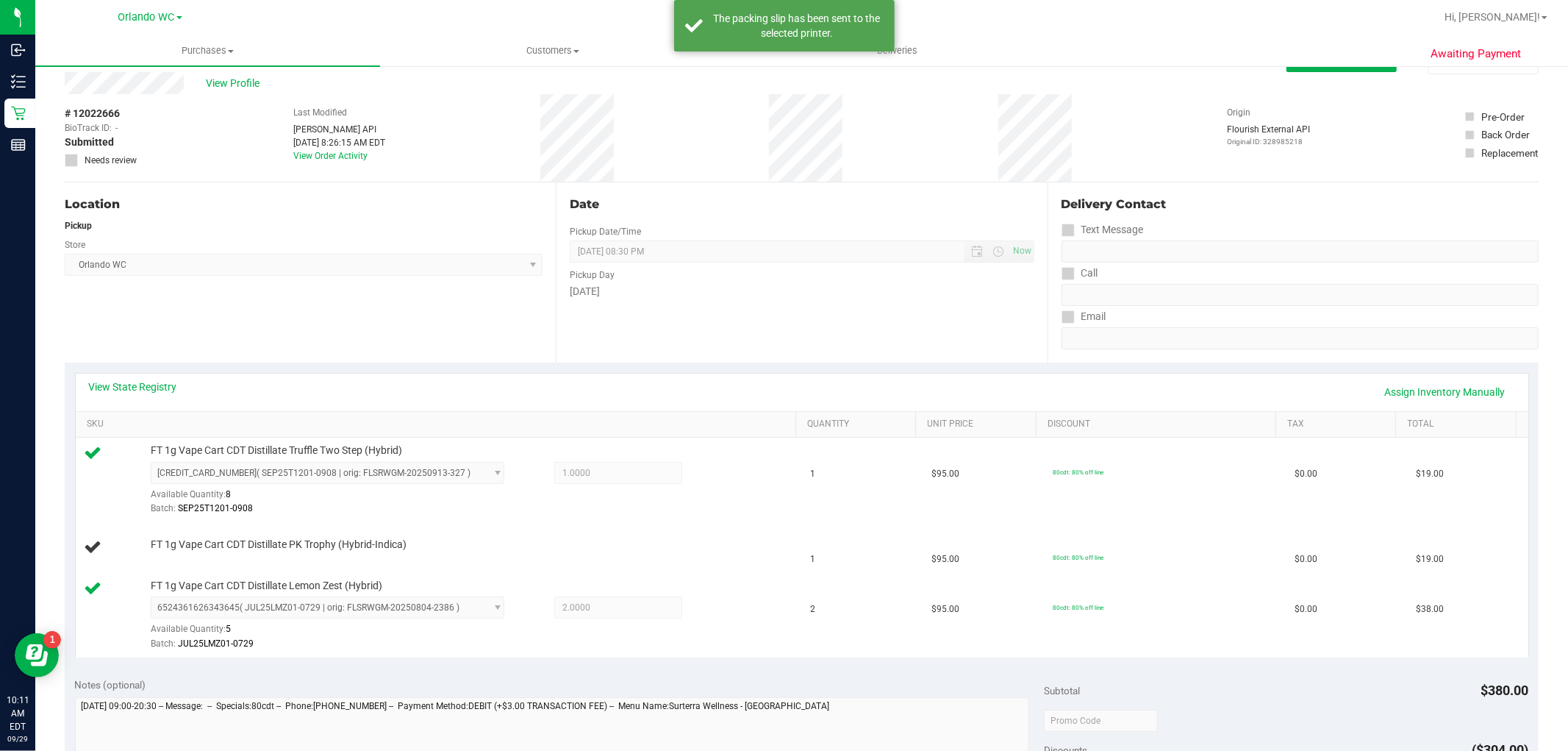
scroll to position [0, 0]
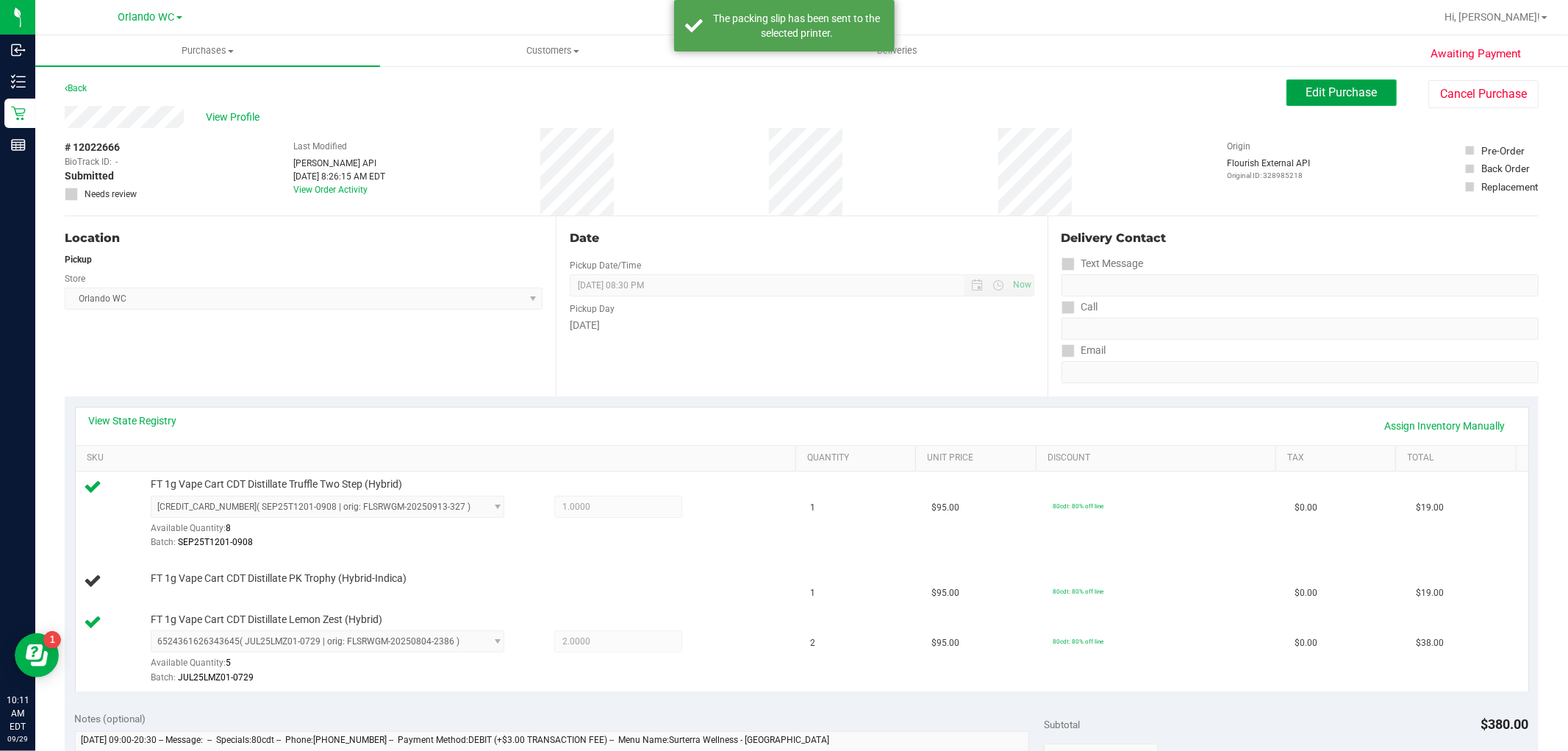
click at [1322, 91] on span "Edit Purchase" at bounding box center [1342, 92] width 71 height 14
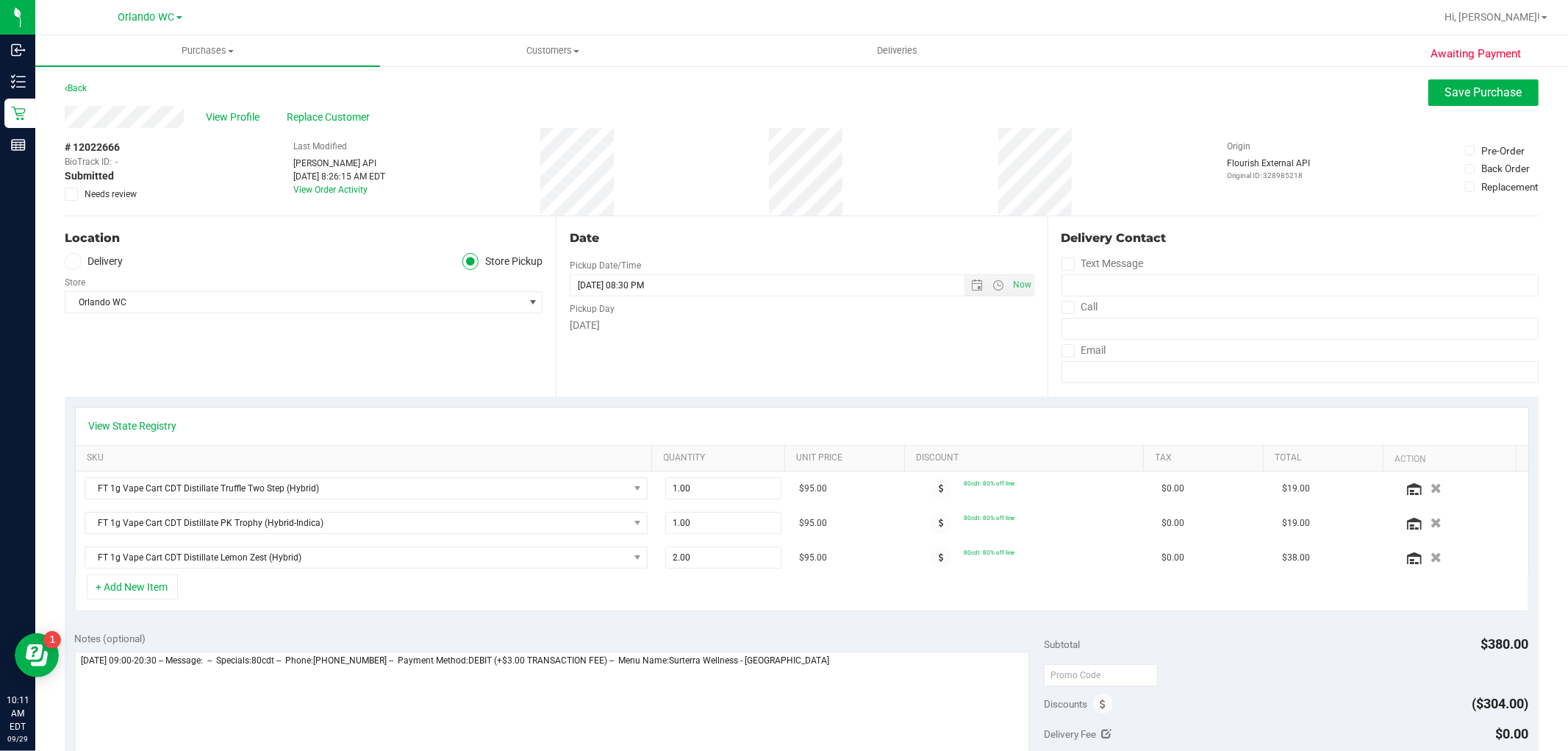
click at [70, 194] on icon at bounding box center [72, 194] width 10 height 0
click at [0, 0] on input "Needs review" at bounding box center [0, 0] width 0 height 0
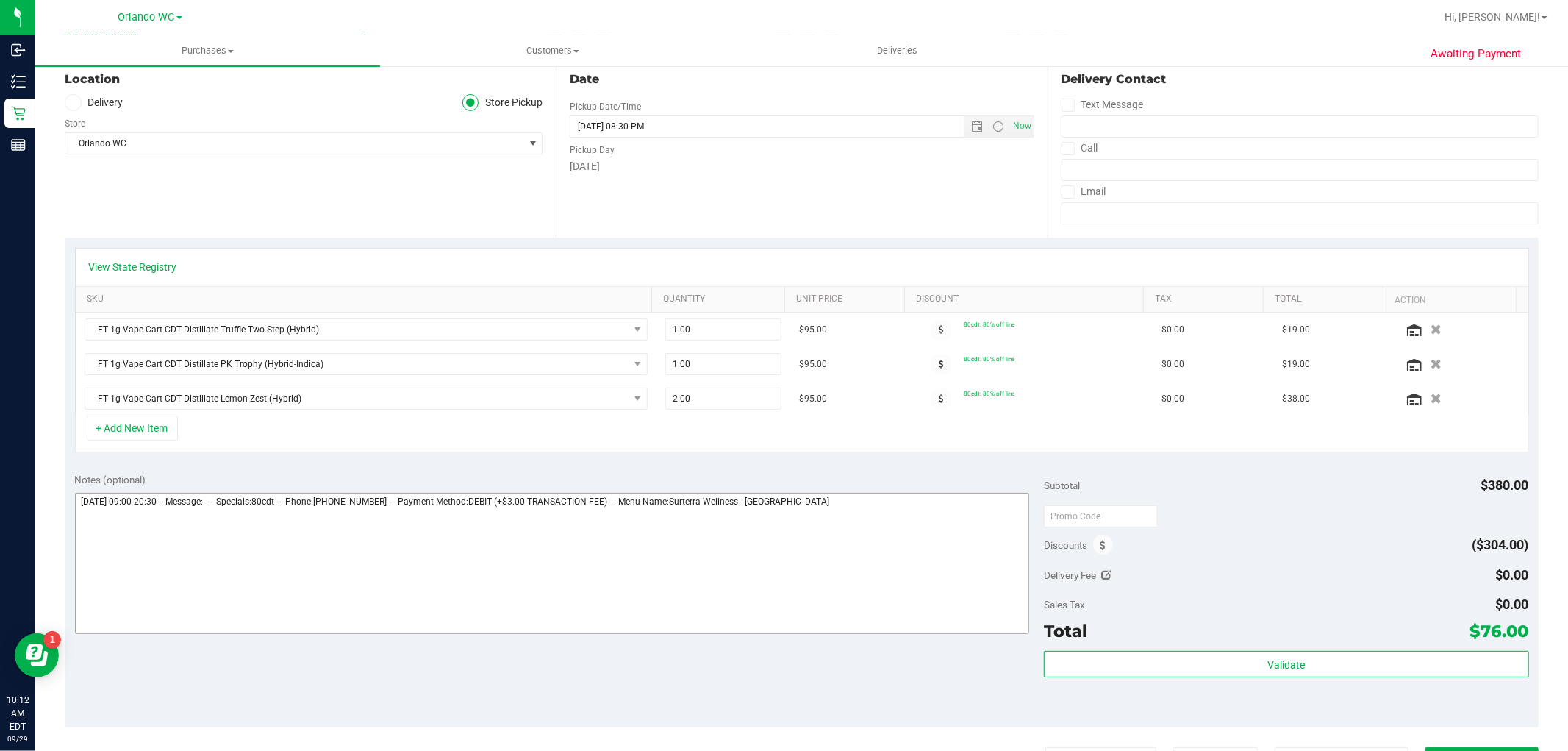
scroll to position [163, 0]
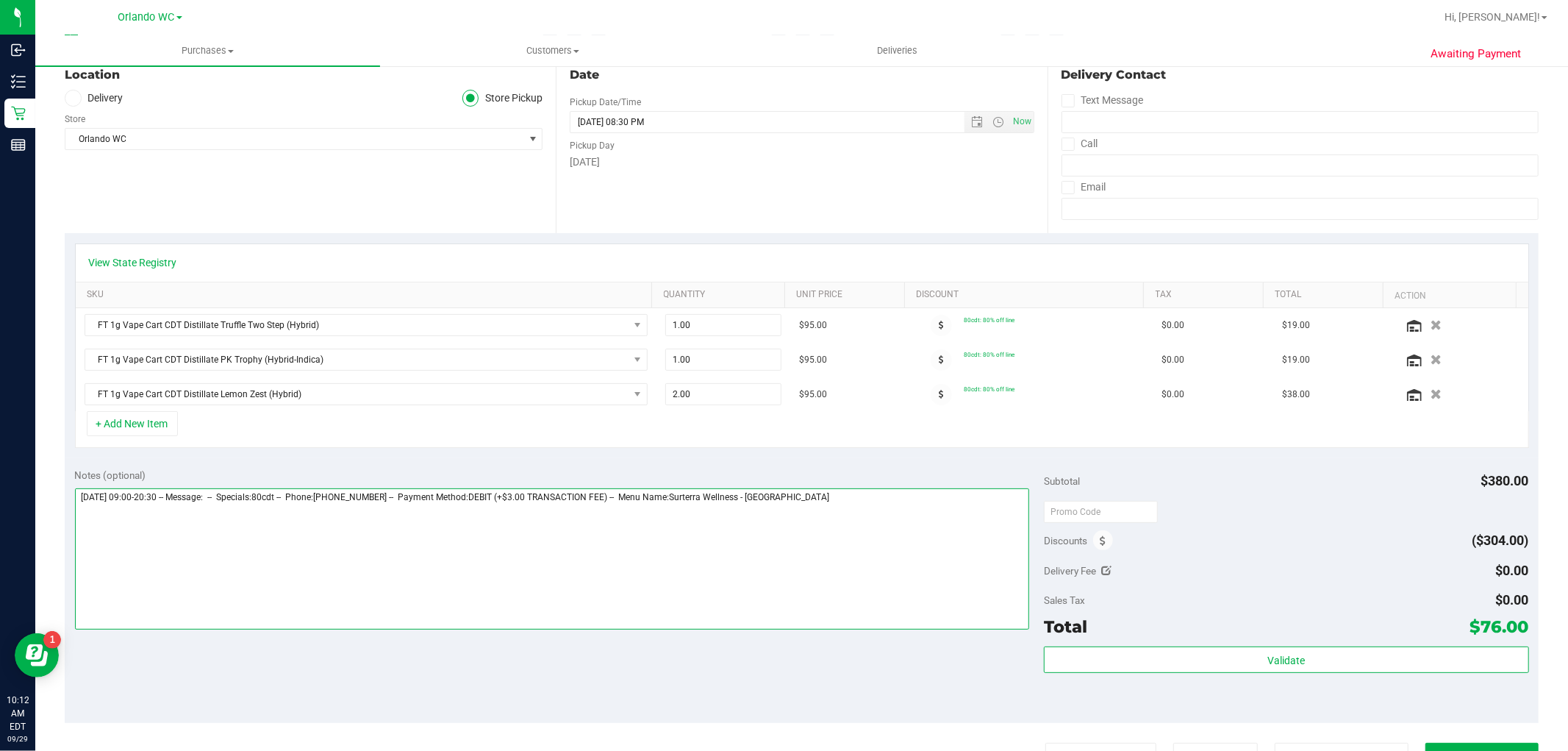
click at [895, 524] on textarea at bounding box center [553, 558] width 955 height 141
paste textarea "OOS PKT 1g CDT, removing 1, contacting care. More coming on shipment, other pic…"
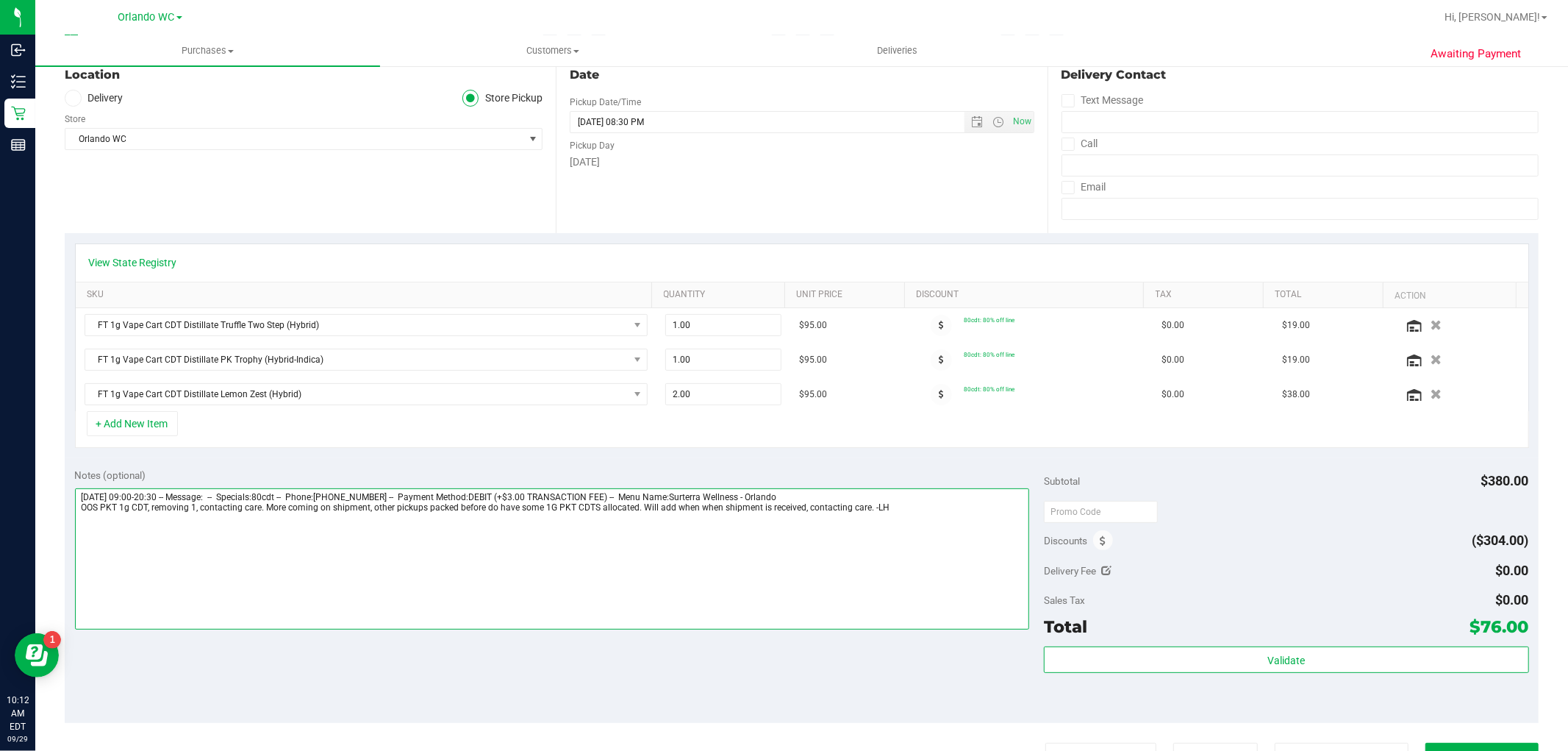
scroll to position [0, 0]
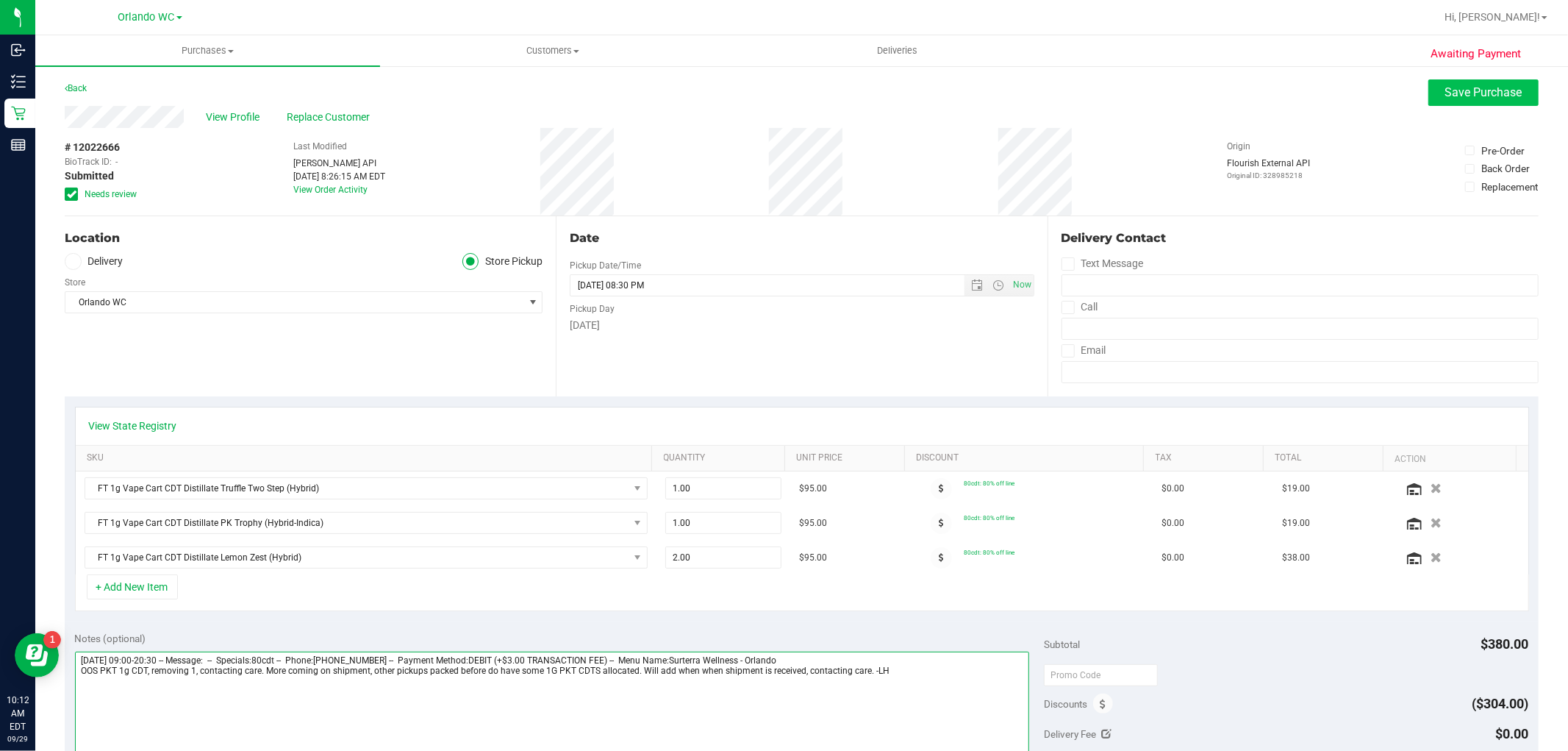
type textarea "Monday 09/29/2025 09:00-20:30 -- Message: -- Specials:80cdt -- Phone:6262403836…"
click at [1459, 98] on span "Save Purchase" at bounding box center [1484, 92] width 77 height 14
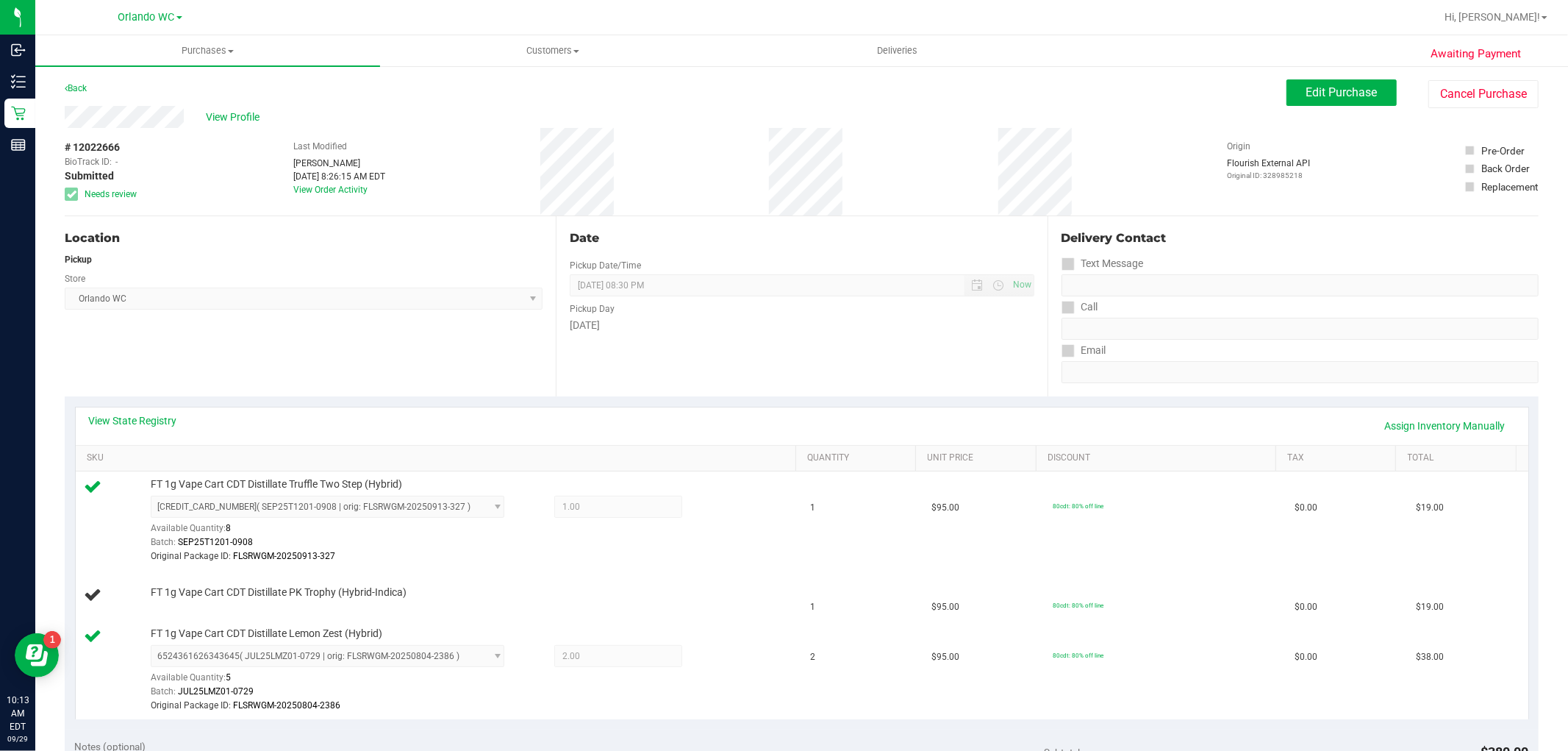
drag, startPoint x: 137, startPoint y: 145, endPoint x: 46, endPoint y: 145, distance: 91.0
click at [46, 145] on div "Awaiting Payment Back Edit Purchase Cancel Purchase View Profile # 12022666 Bio…" at bounding box center [802, 715] width 1533 height 1301
copy div "# 12022666"
click at [1188, 437] on div "View State Registry Assign Inventory Manually" at bounding box center [802, 425] width 1426 height 25
click at [214, 126] on div "View Profile" at bounding box center [675, 116] width 1222 height 22
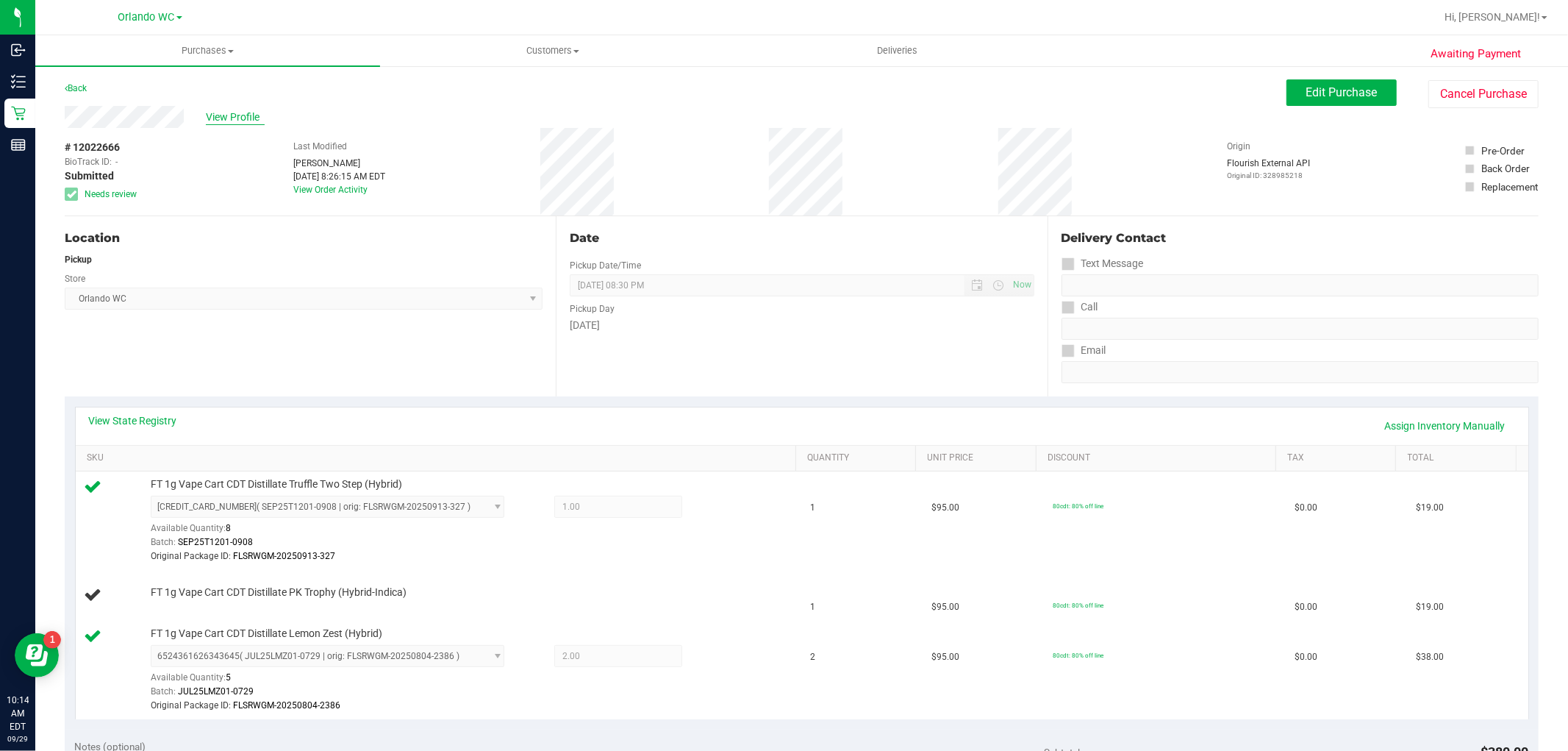
click at [219, 112] on span "View Profile" at bounding box center [235, 117] width 59 height 15
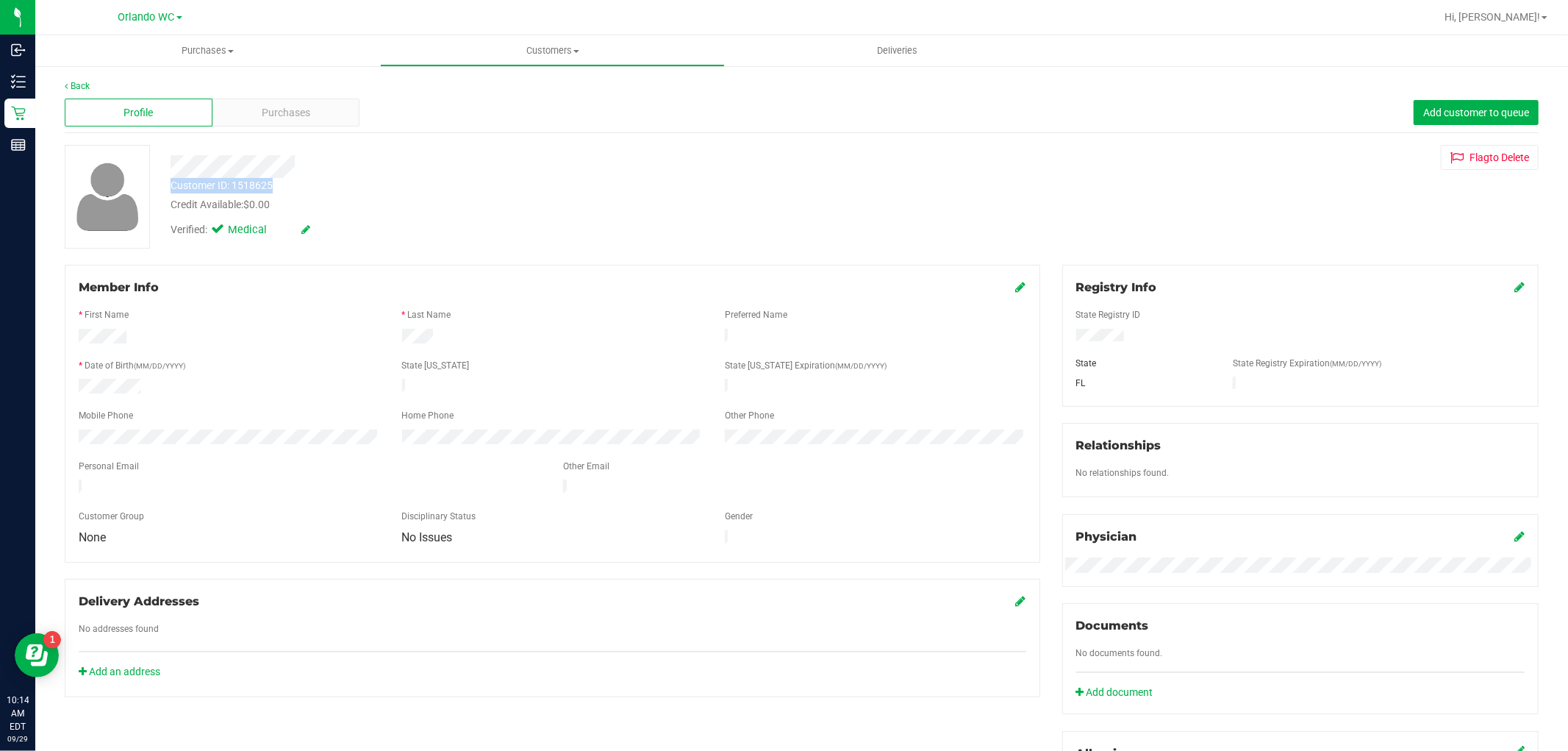
drag, startPoint x: 283, startPoint y: 181, endPoint x: 165, endPoint y: 186, distance: 118.1
click at [165, 186] on div "Customer ID: 1518625 Credit Available: $0.00" at bounding box center [534, 195] width 749 height 35
copy div "Customer ID: 1518625"
drag, startPoint x: 733, startPoint y: 711, endPoint x: 697, endPoint y: 699, distance: 37.9
click at [733, 711] on div "Member Info * First Name * Last Name Preferred Name * Date of Birth (MM/DD/YYYY…" at bounding box center [802, 640] width 1496 height 751
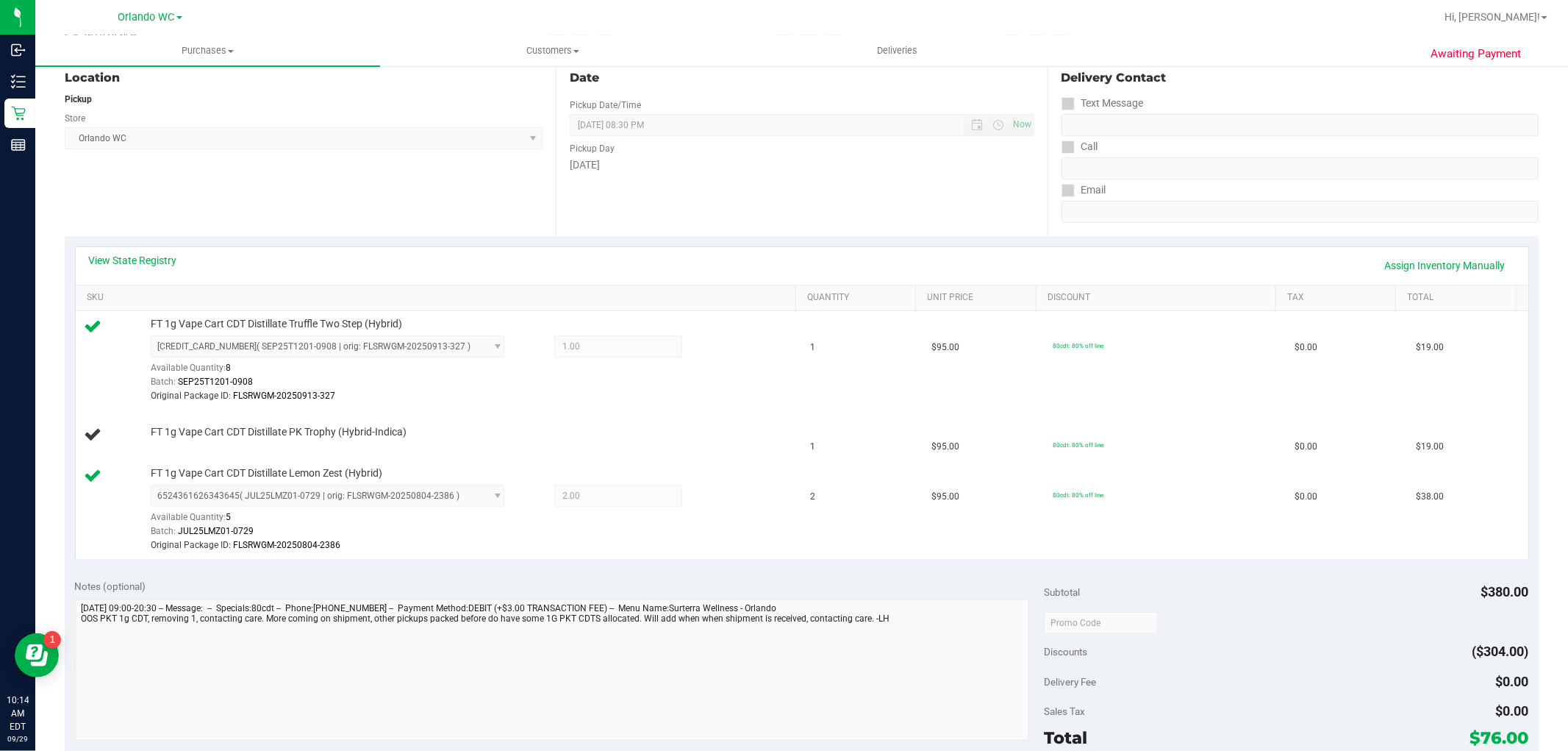
scroll to position [408, 0]
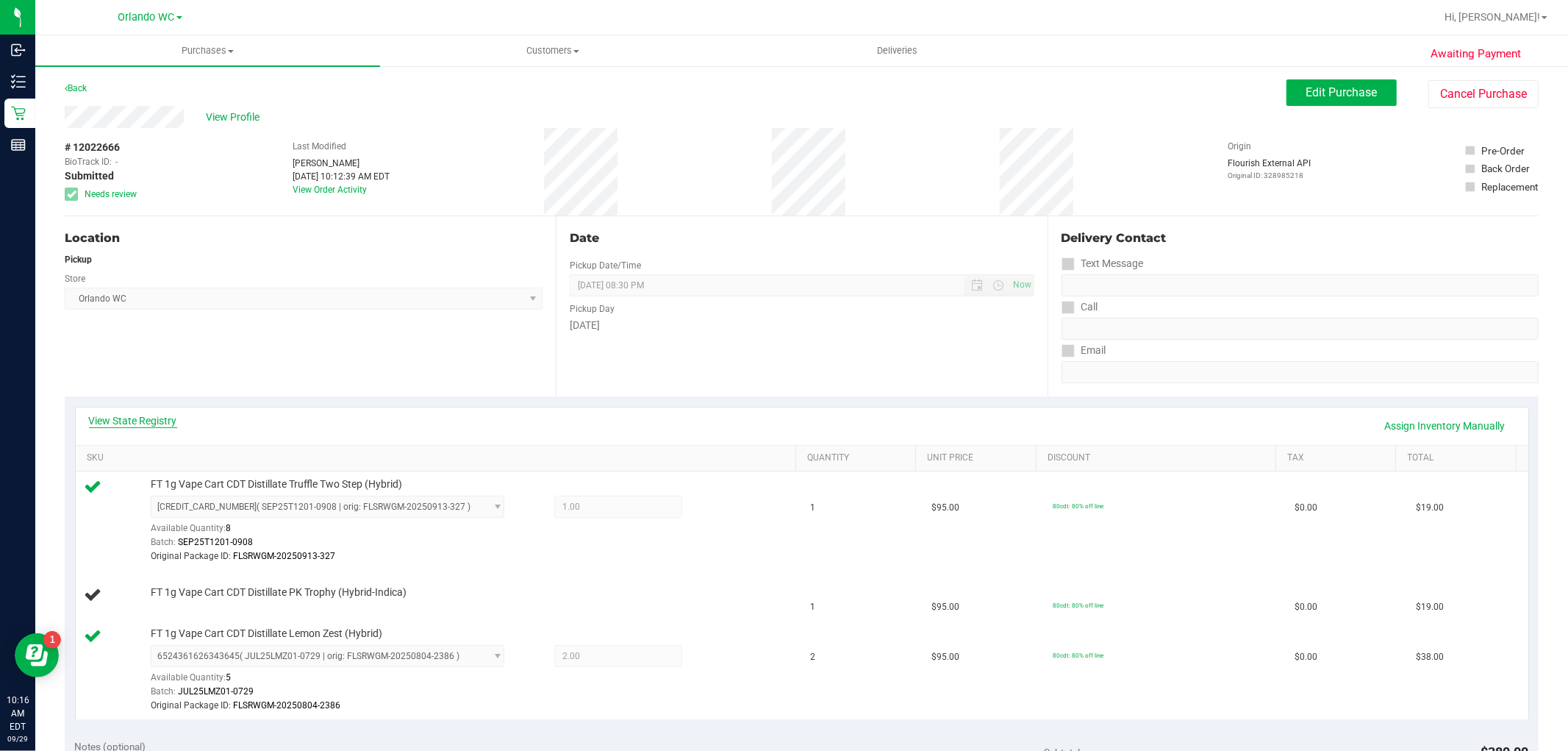
click at [151, 420] on link "View State Registry" at bounding box center [132, 420] width 88 height 15
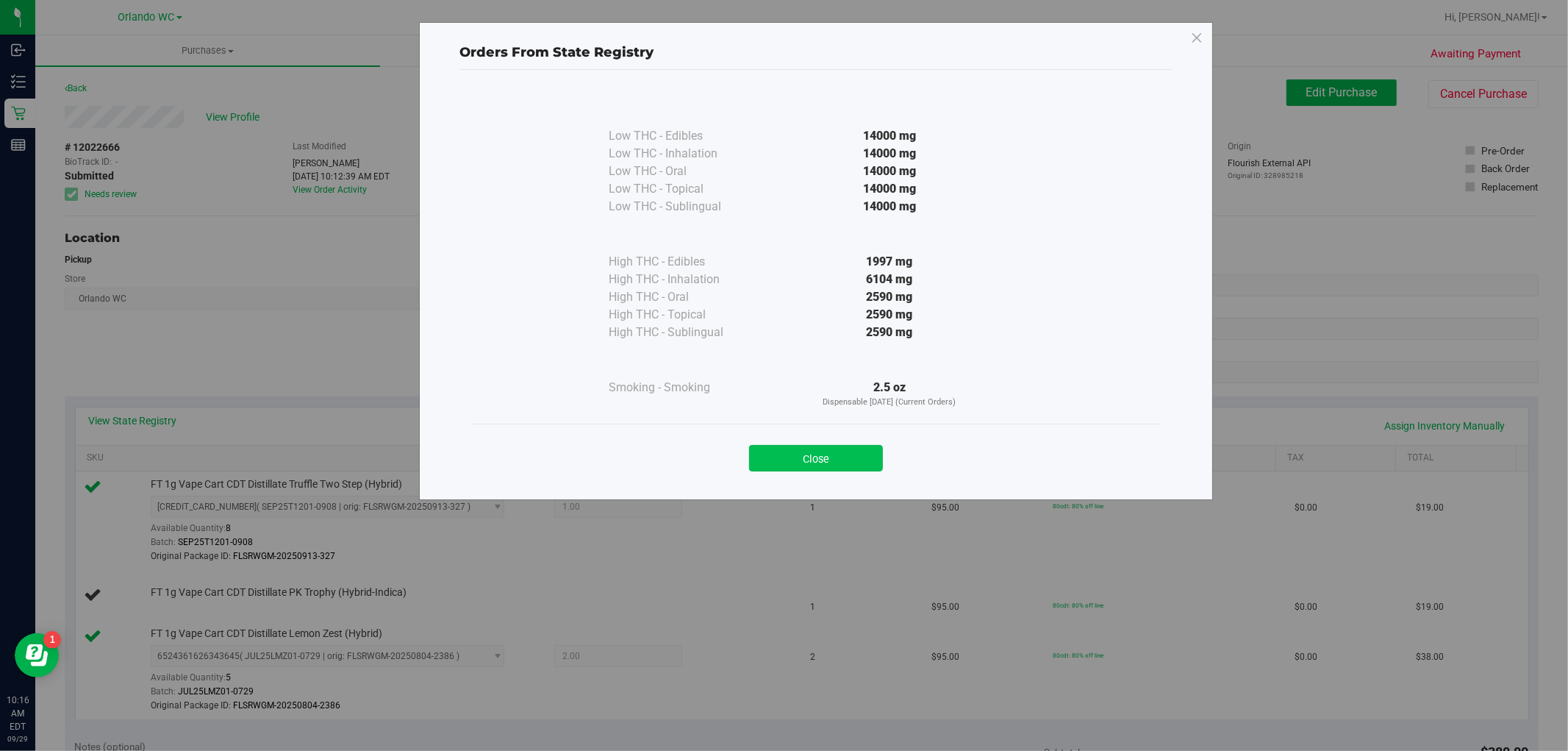
click at [853, 453] on button "Close" at bounding box center [816, 457] width 134 height 27
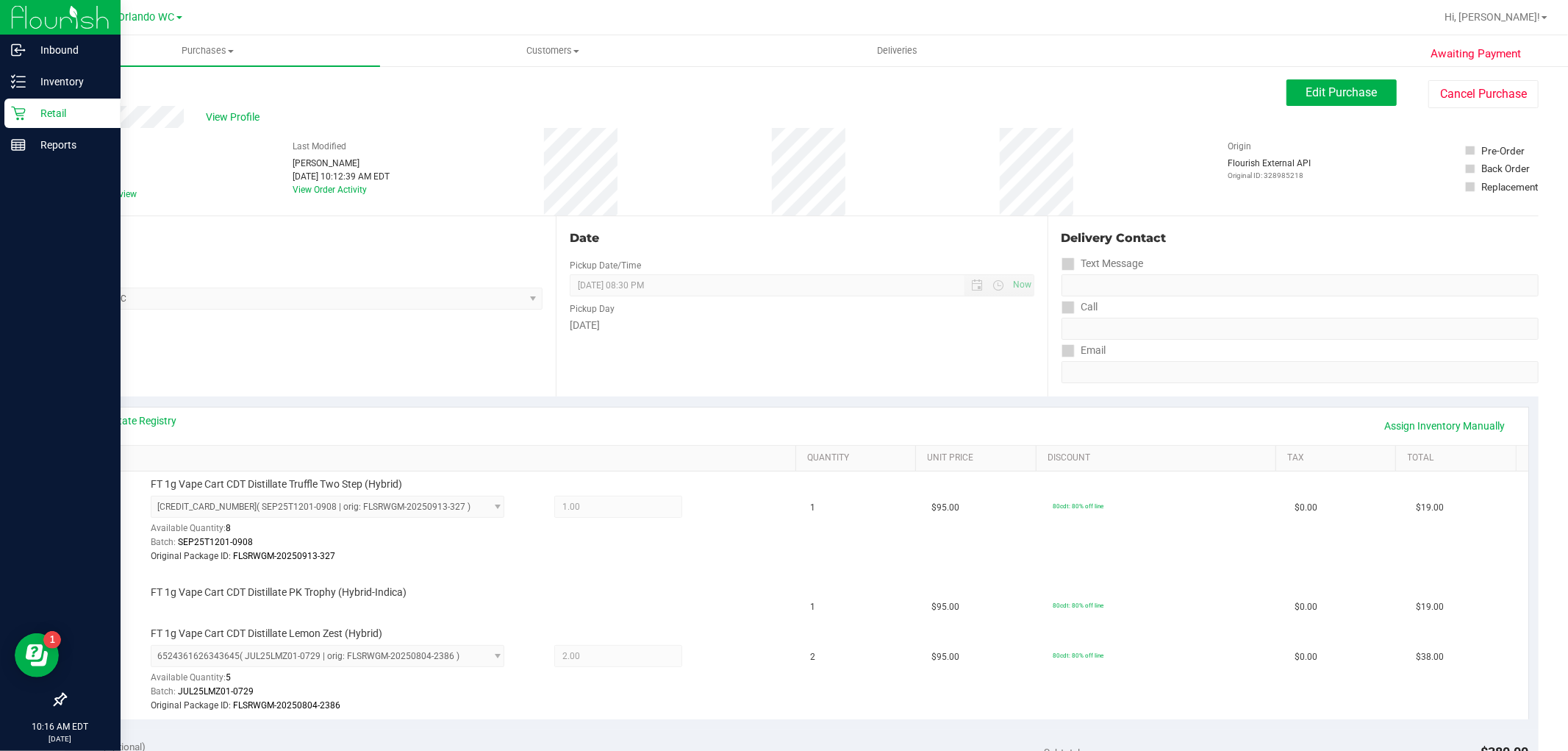
click at [26, 106] on p "Retail" at bounding box center [69, 113] width 88 height 18
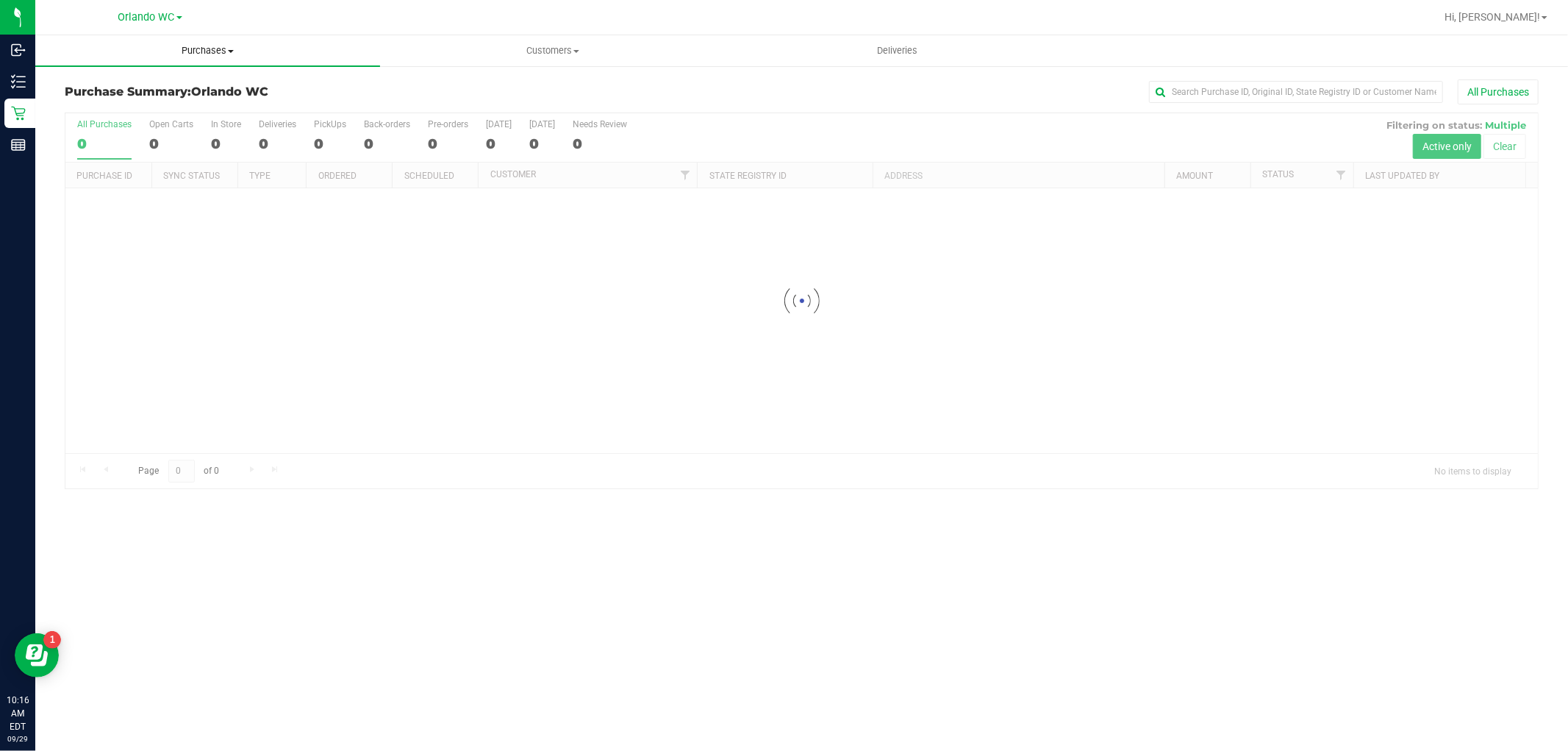
click at [156, 47] on span "Purchases" at bounding box center [207, 51] width 344 height 13
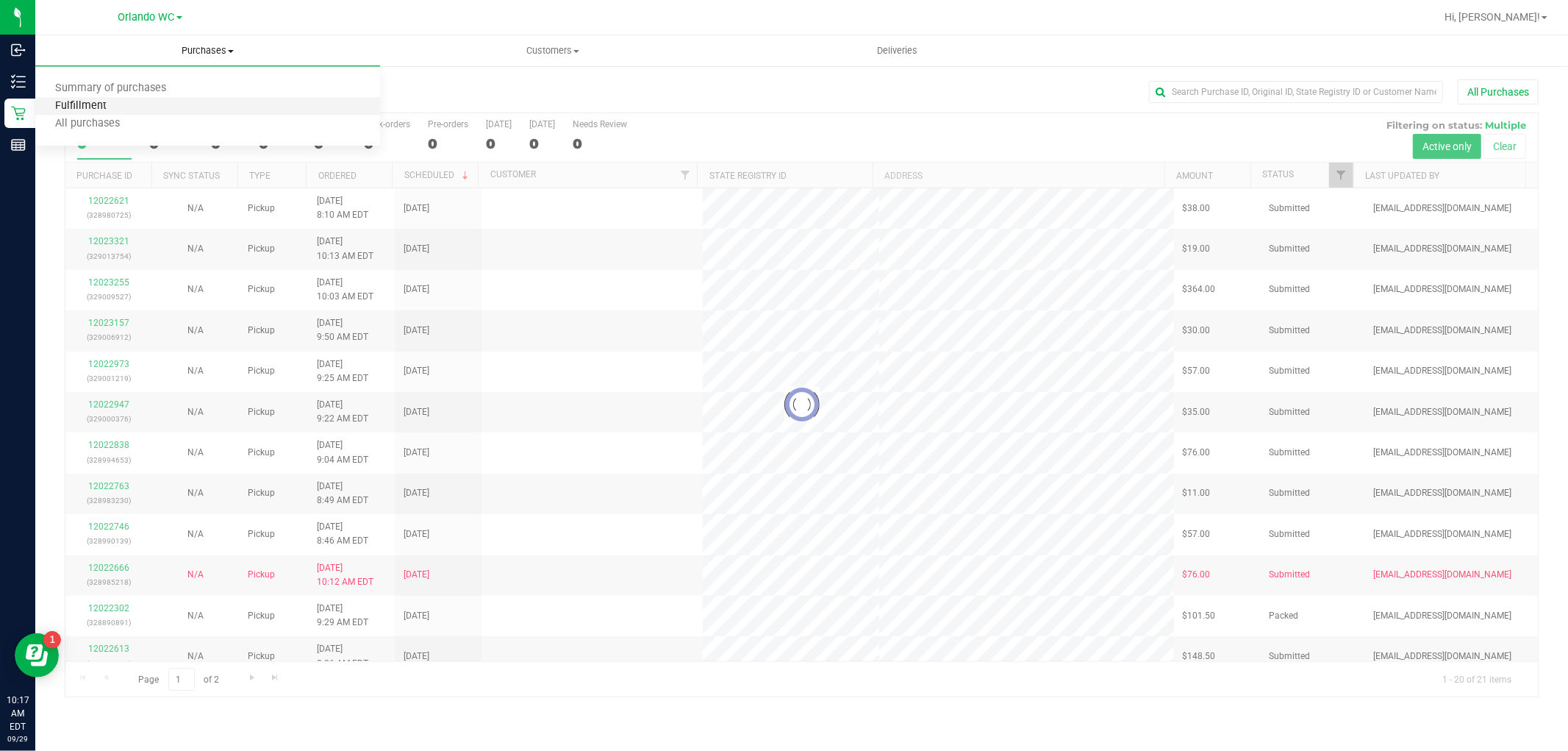
click at [93, 105] on span "Fulfillment" at bounding box center [81, 106] width 91 height 12
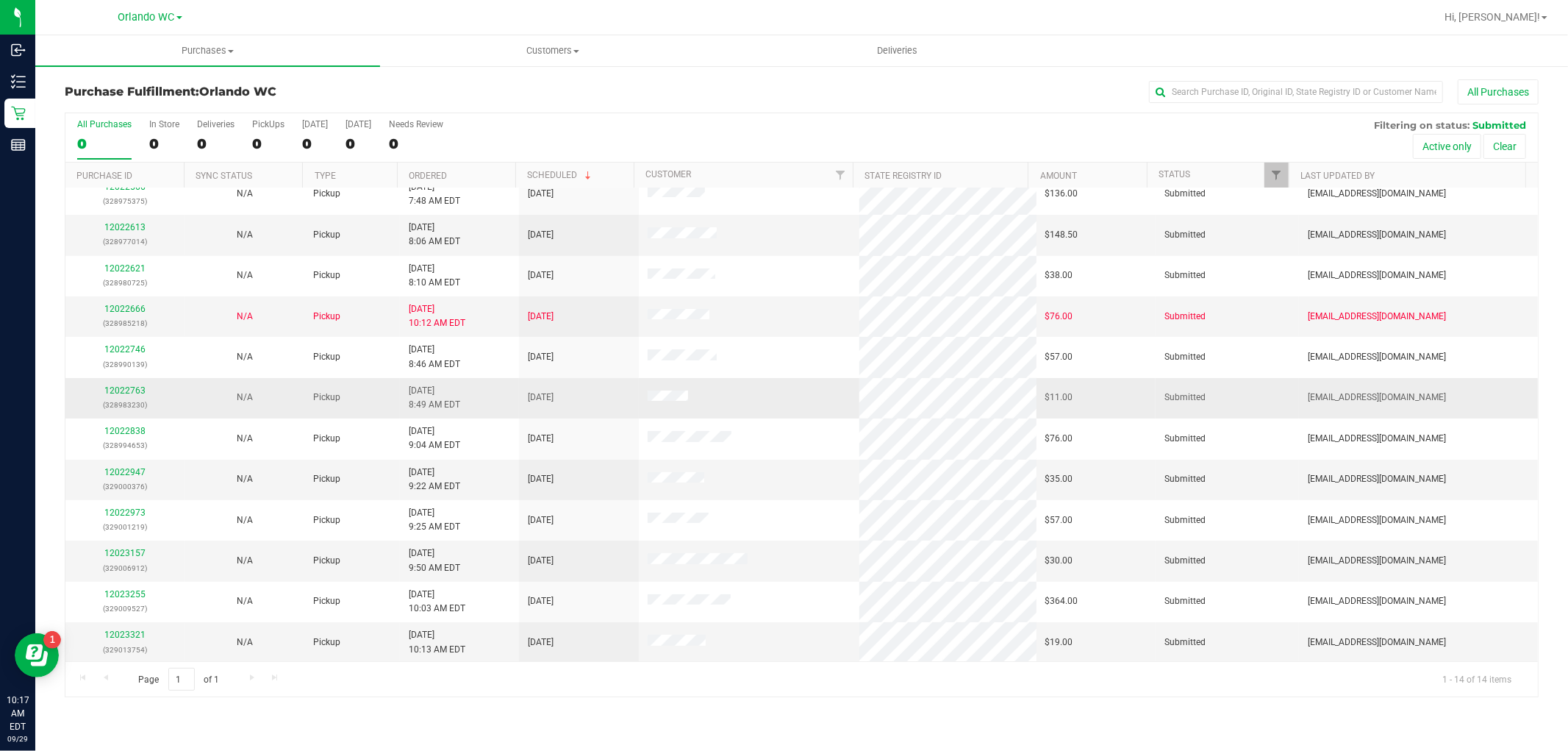
scroll to position [97, 0]
click at [120, 471] on link "12022947" at bounding box center [124, 470] width 41 height 10
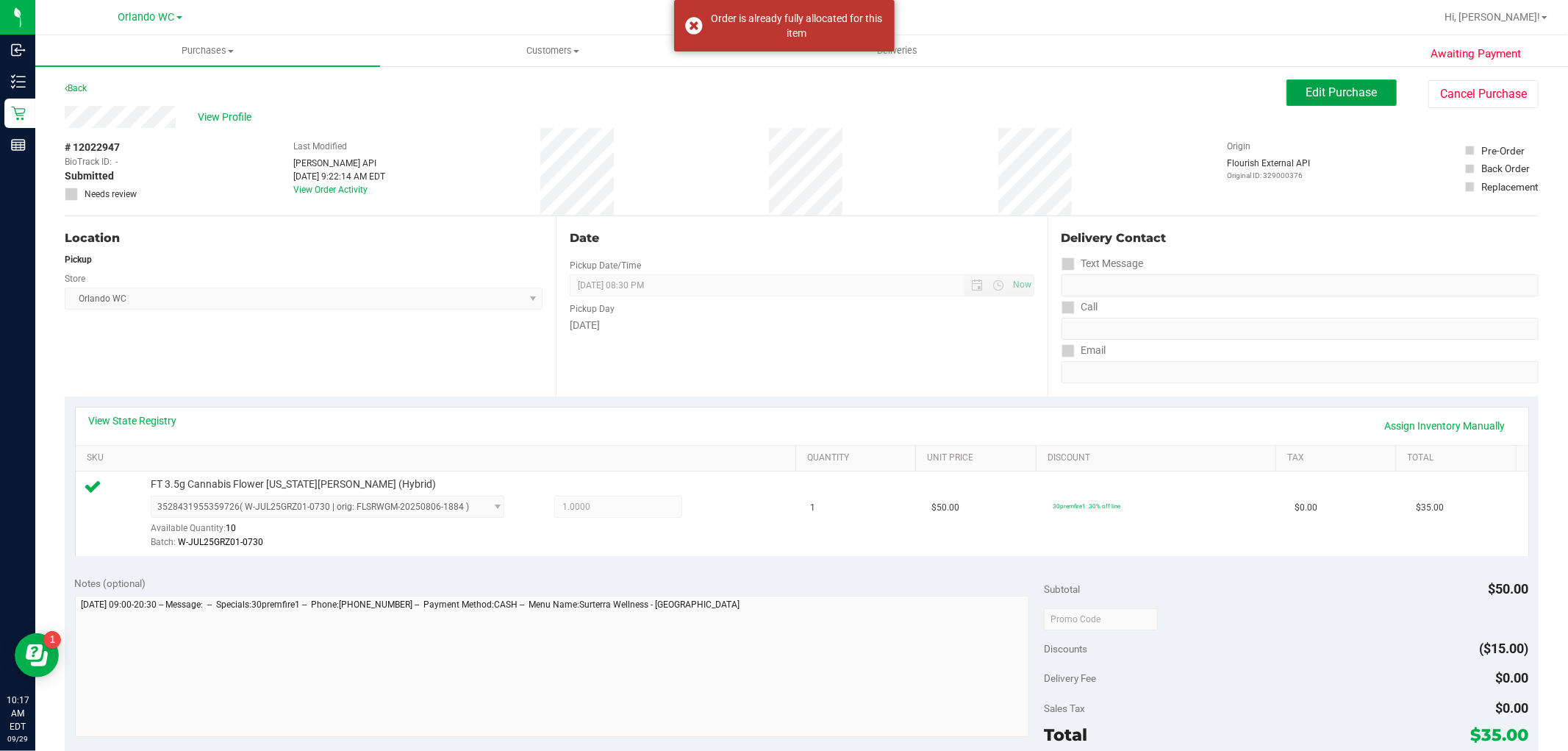
click at [1325, 90] on span "Edit Purchase" at bounding box center [1342, 92] width 71 height 14
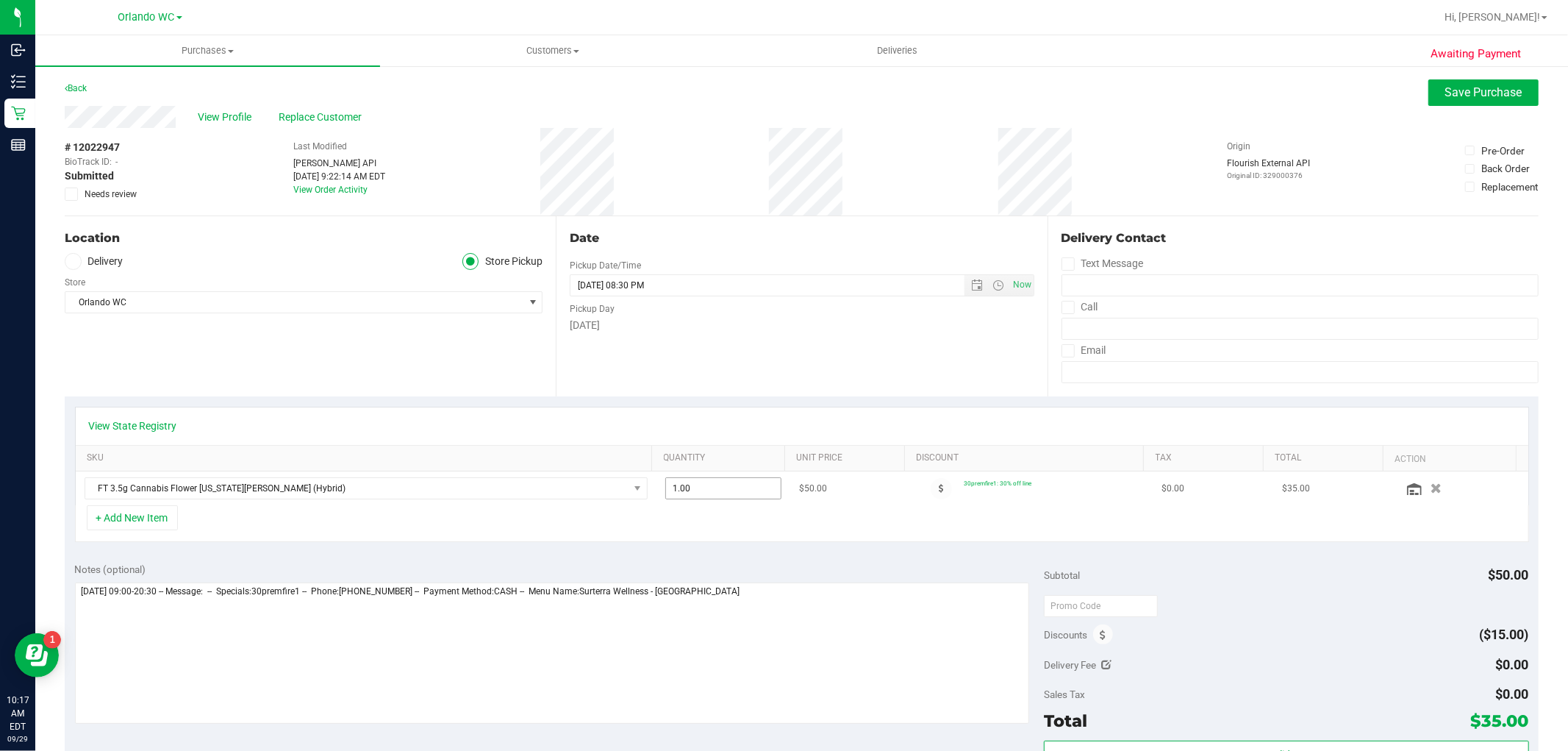
click at [709, 482] on span "1.00 1" at bounding box center [724, 488] width 116 height 22
type input "4"
type input "4.00"
click at [746, 524] on div "+ Add New Item" at bounding box center [802, 524] width 1454 height 37
click at [1458, 90] on span "Save Purchase" at bounding box center [1484, 92] width 77 height 14
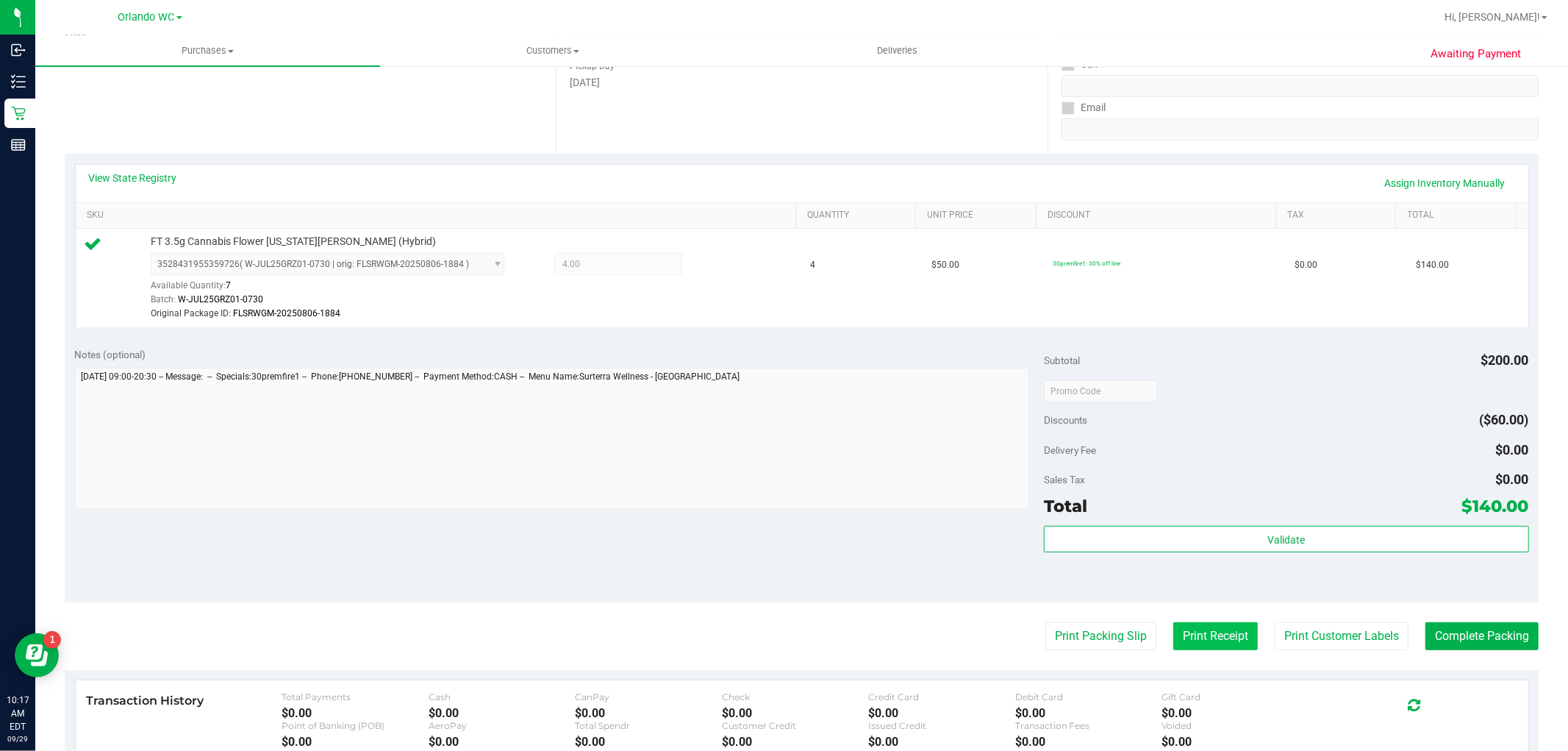
scroll to position [245, 0]
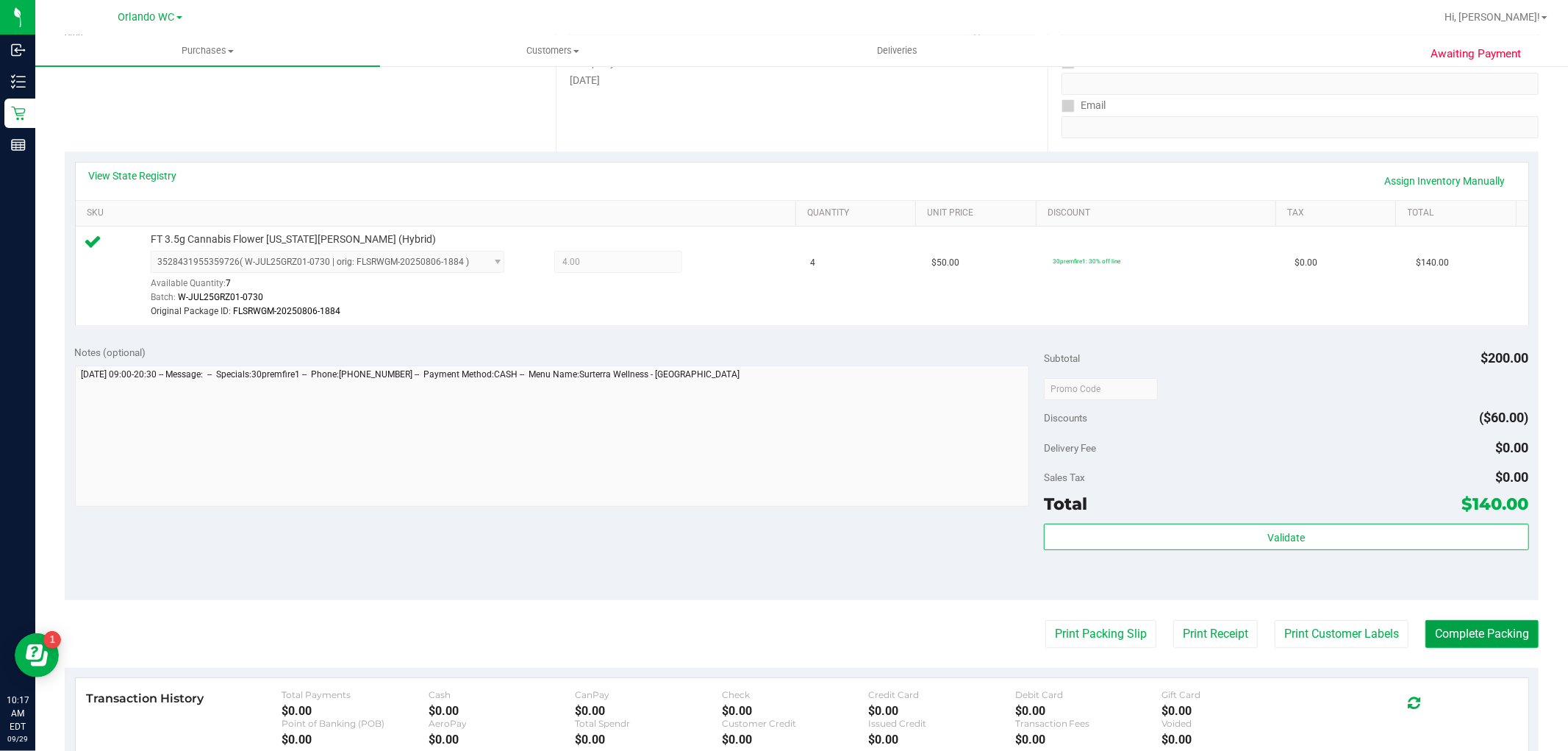
click at [1453, 640] on button "Complete Packing" at bounding box center [1482, 633] width 113 height 28
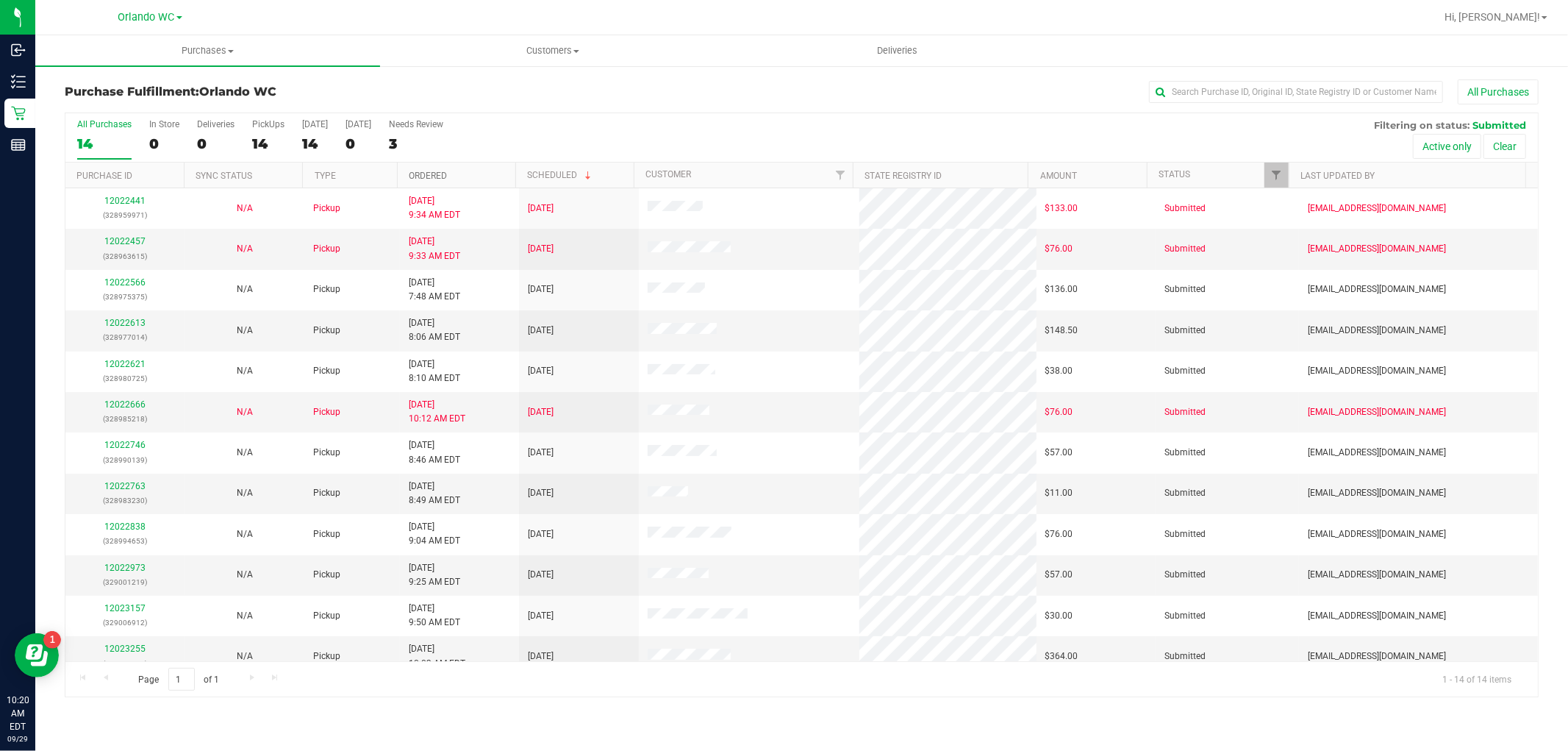
click at [439, 180] on link "Ordered" at bounding box center [427, 175] width 38 height 10
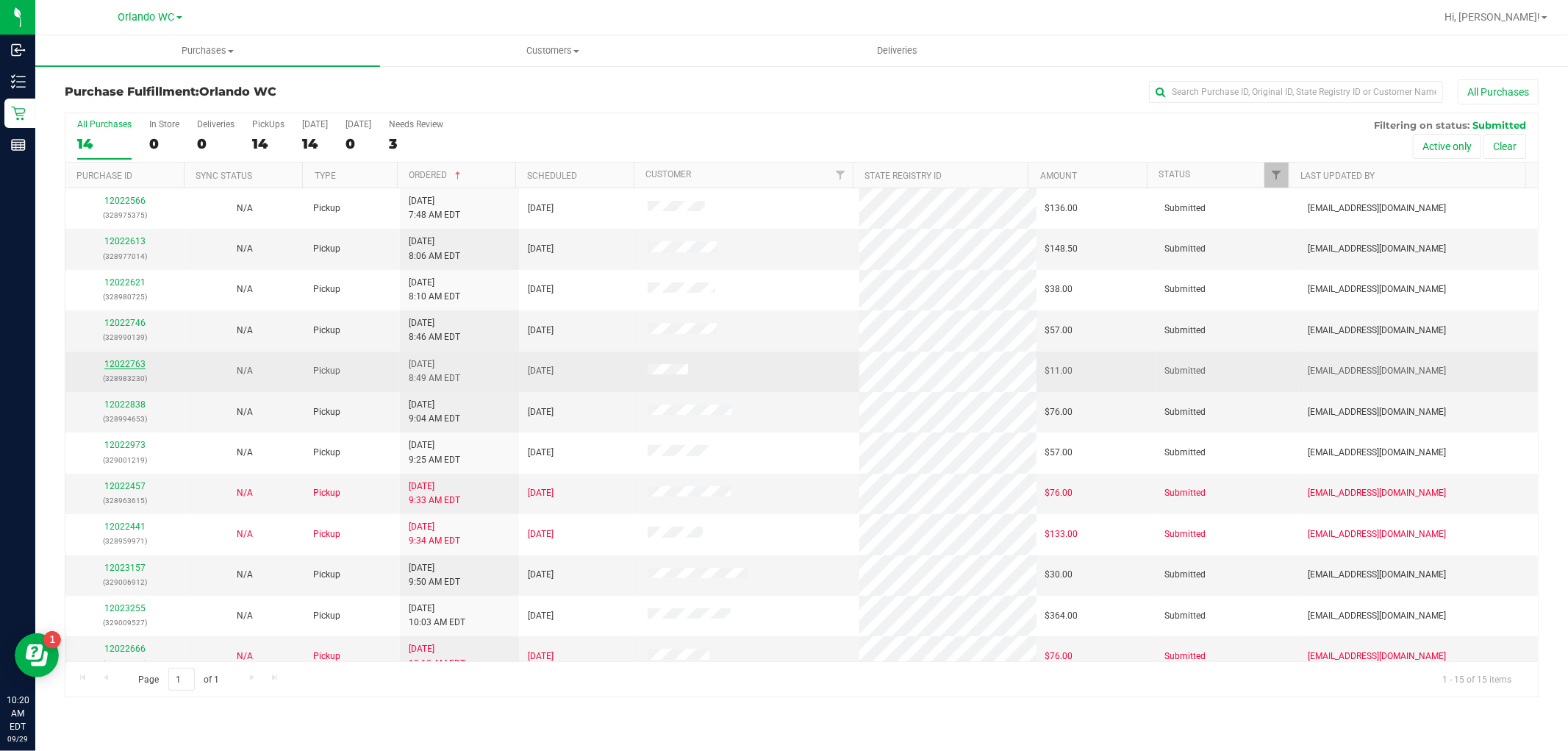
click at [109, 369] on link "12022763" at bounding box center [124, 364] width 41 height 10
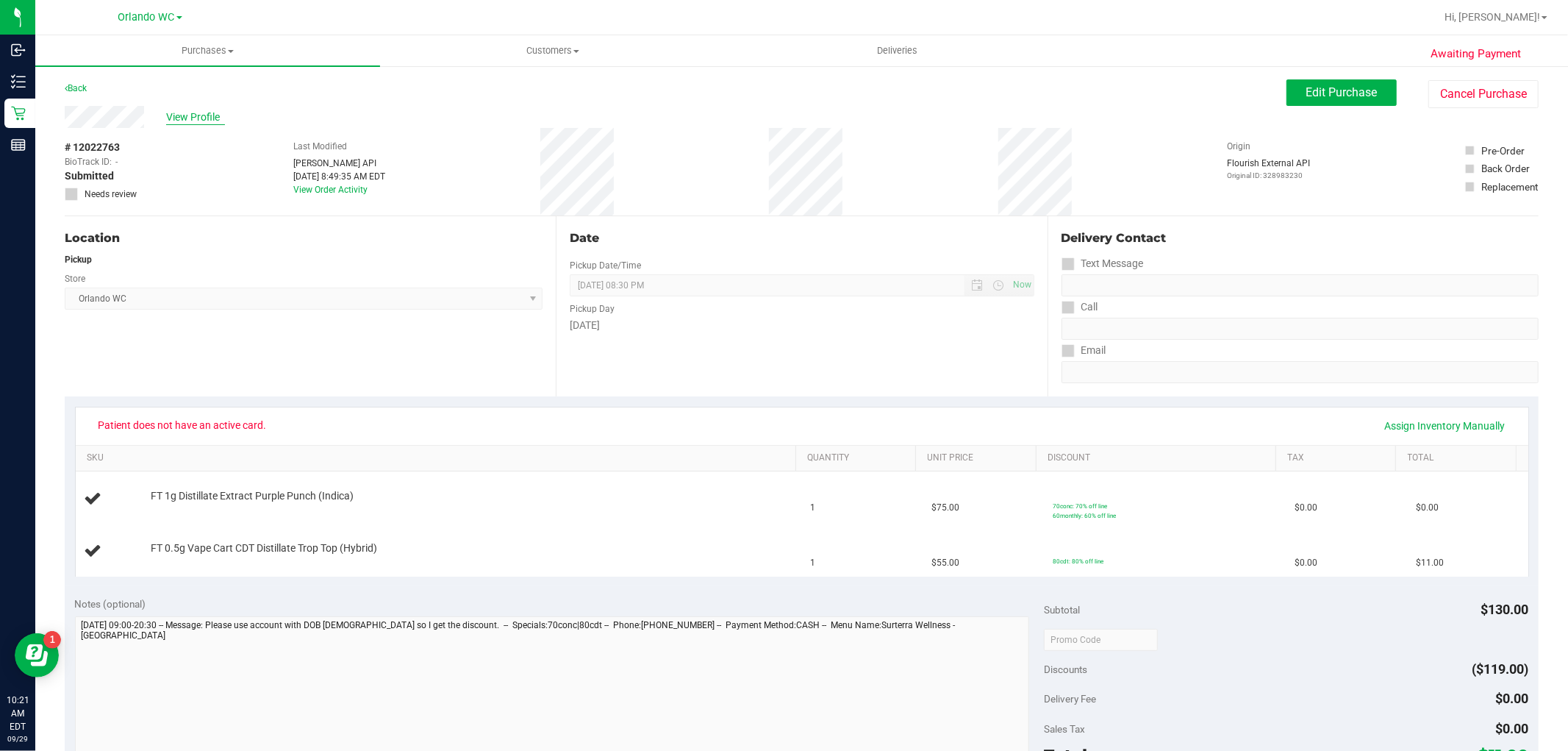
click at [219, 111] on span "View Profile" at bounding box center [195, 117] width 59 height 15
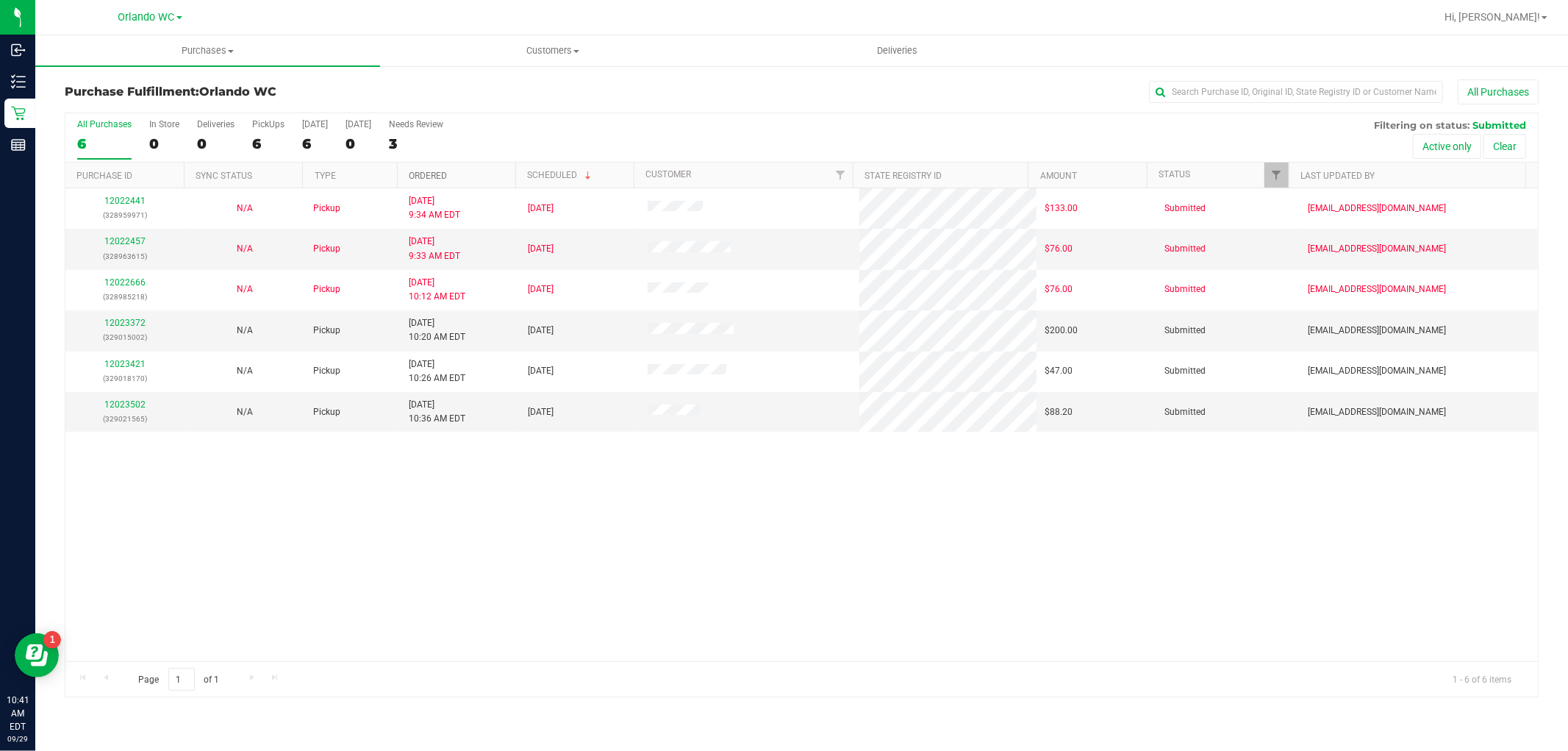
click at [415, 177] on link "Ordered" at bounding box center [427, 175] width 38 height 10
click at [108, 327] on link "12023372" at bounding box center [124, 323] width 41 height 10
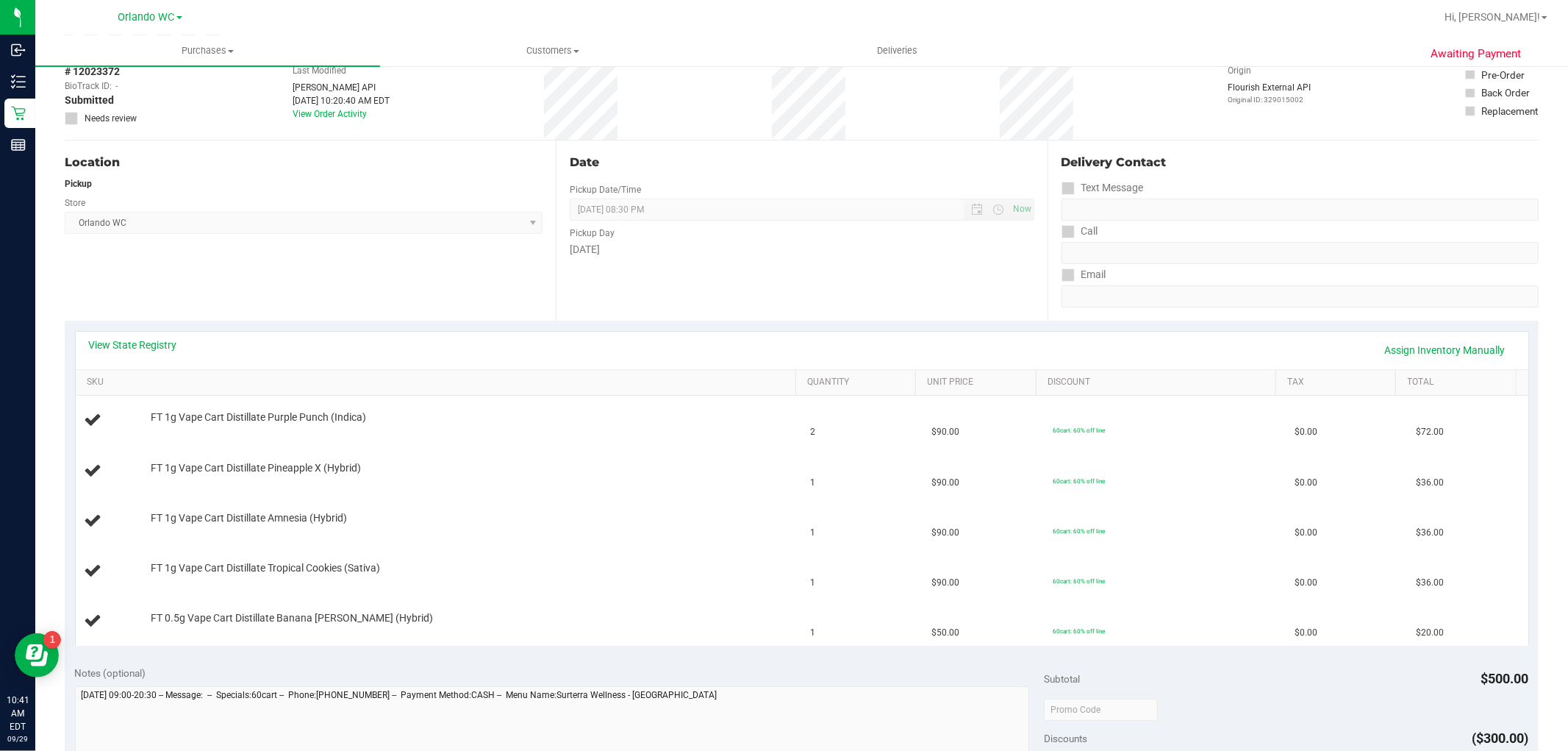
scroll to position [163, 0]
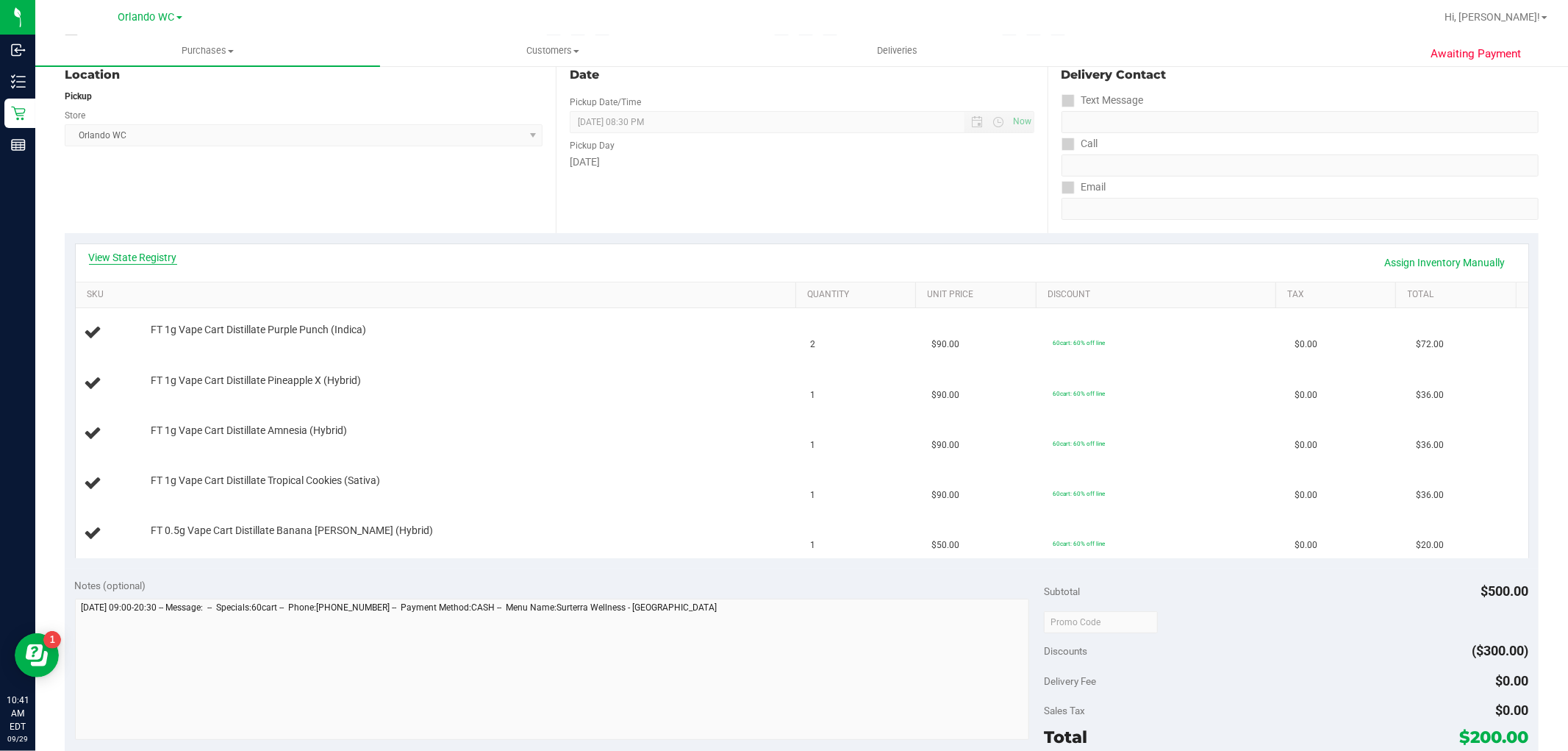
click at [160, 256] on link "View State Registry" at bounding box center [132, 257] width 88 height 15
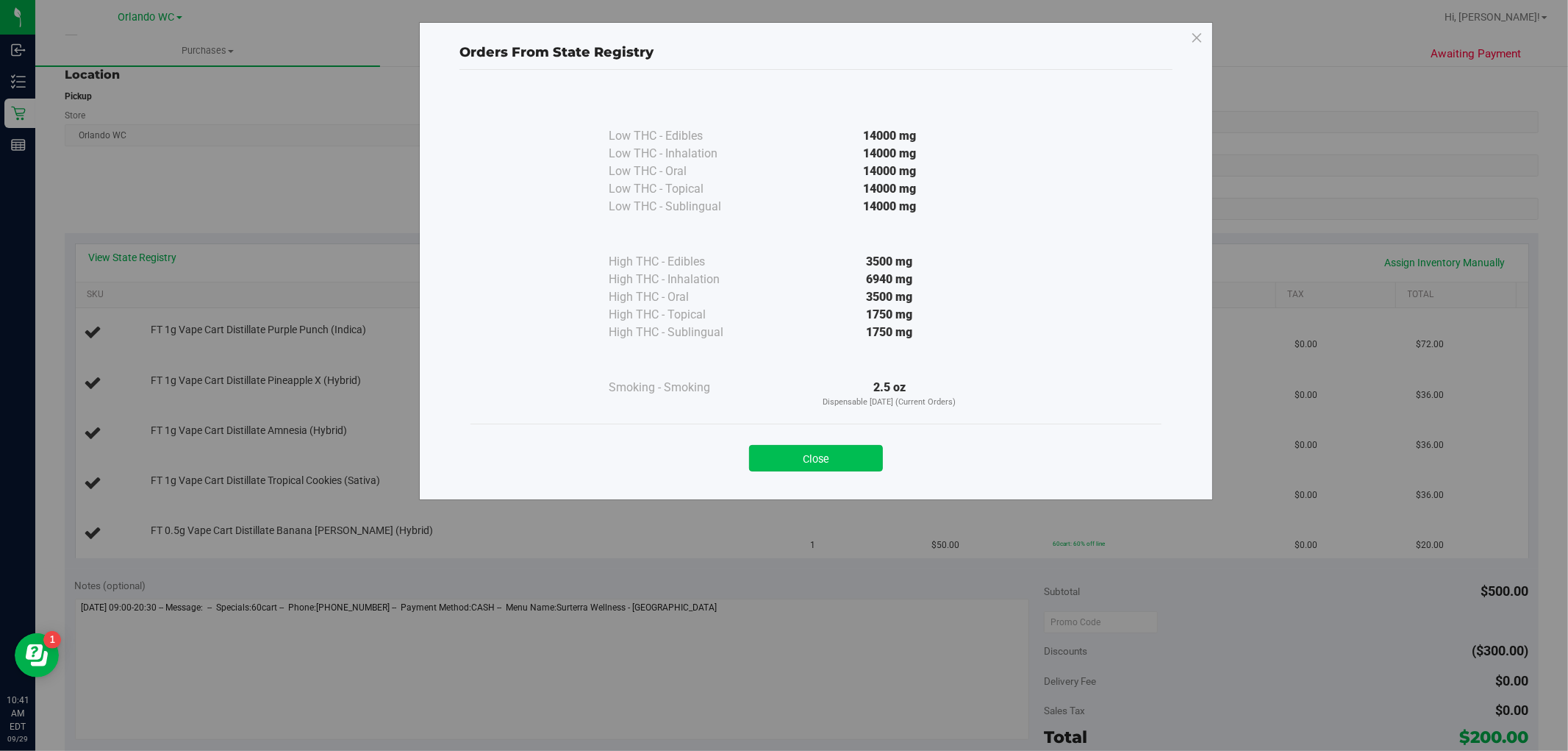
click at [844, 461] on button "Close" at bounding box center [816, 457] width 134 height 27
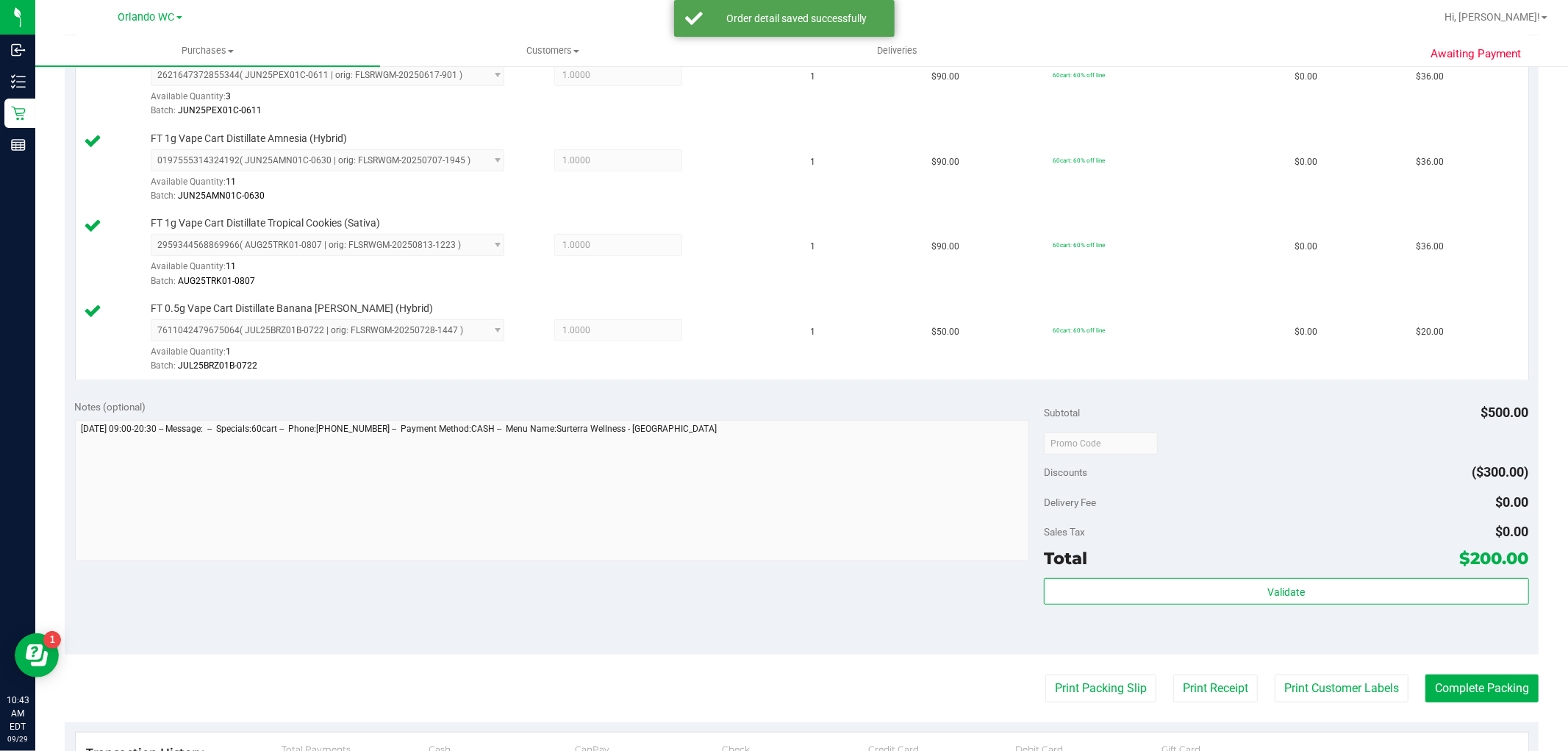
scroll to position [653, 0]
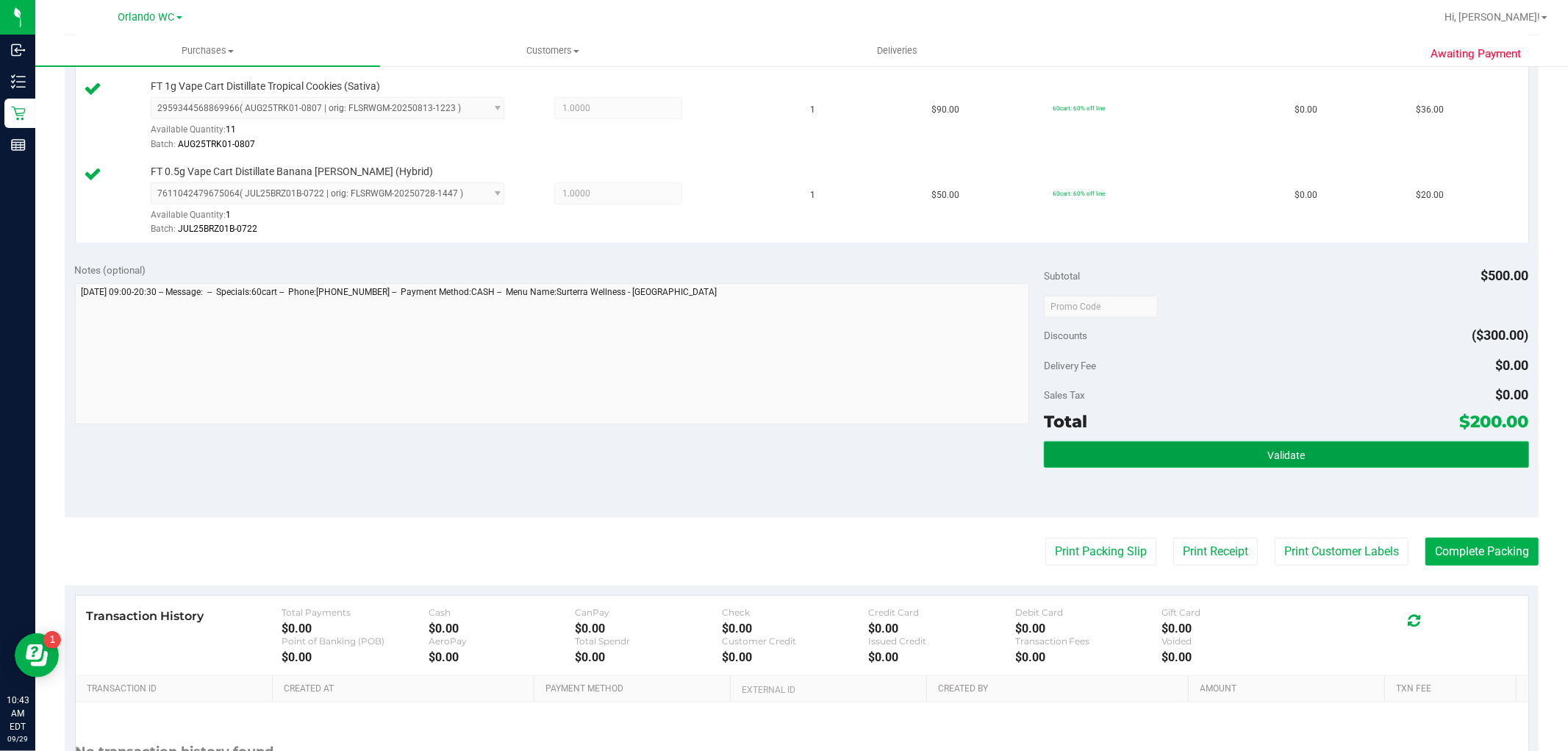
click at [1259, 461] on button "Validate" at bounding box center [1286, 454] width 485 height 27
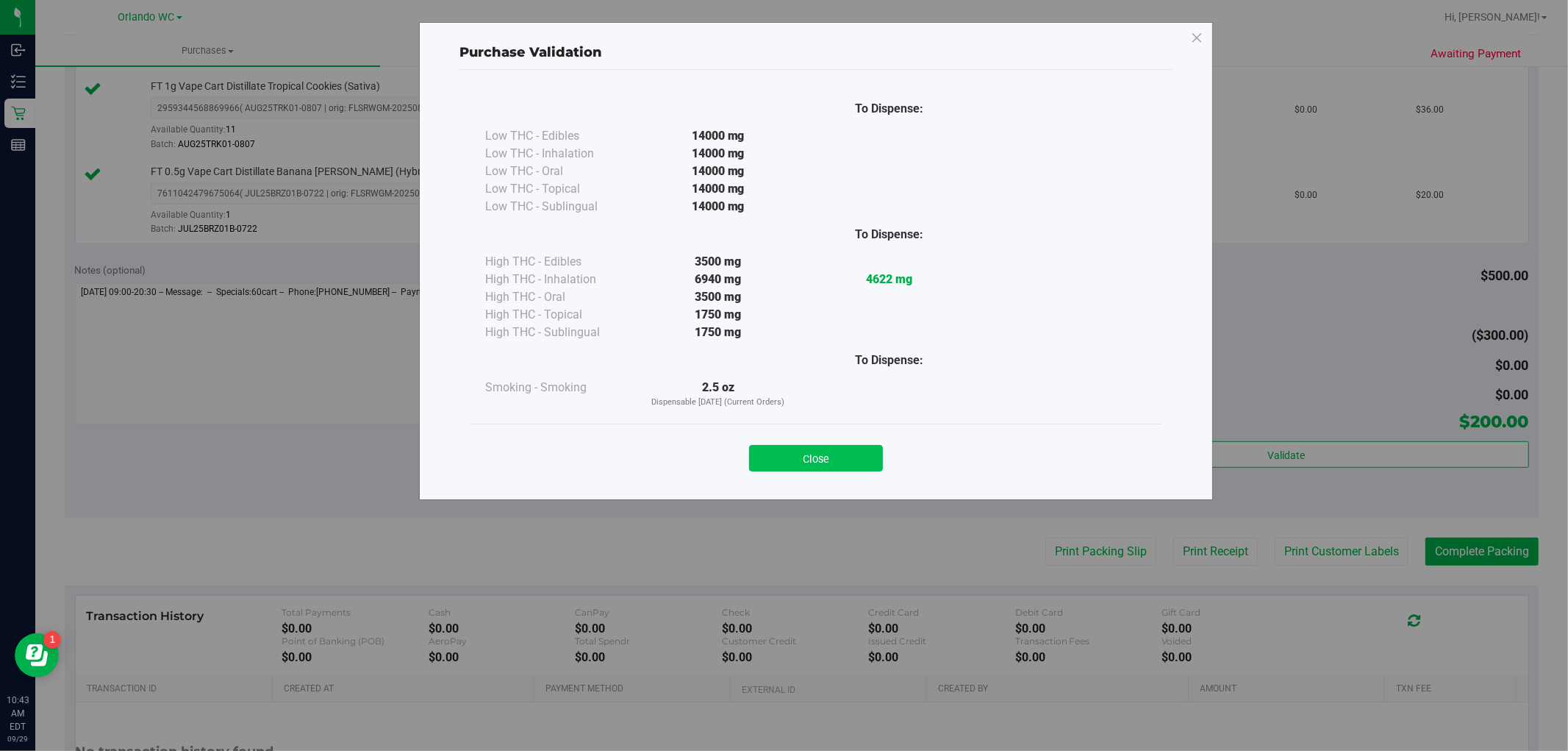
click at [779, 446] on button "Close" at bounding box center [816, 457] width 134 height 27
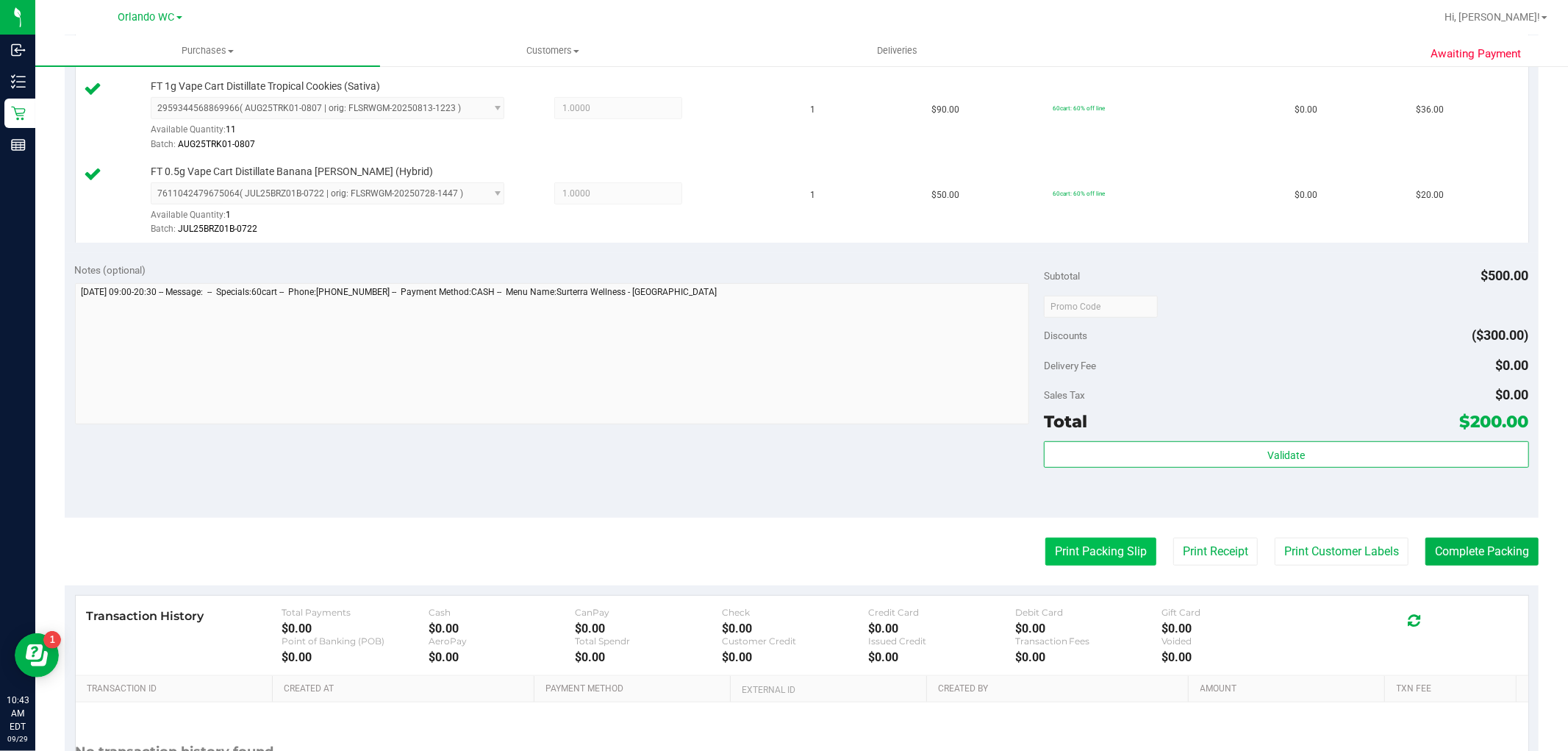
click at [1111, 540] on button "Print Packing Slip" at bounding box center [1101, 551] width 111 height 28
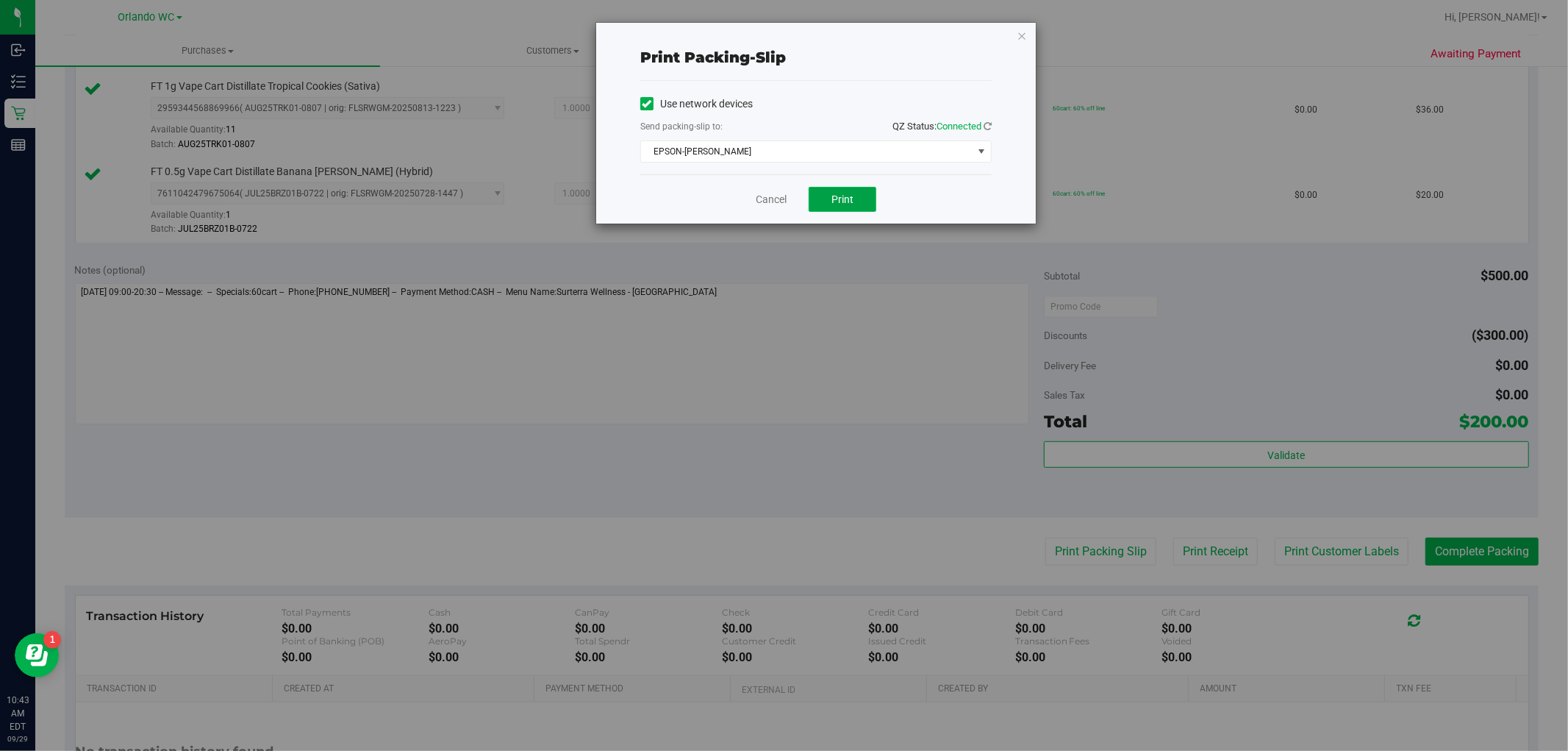
click at [836, 194] on span "Print" at bounding box center [842, 199] width 22 height 12
click at [1015, 24] on div "Print packing-slip Use network devices Send packing-slip to: QZ Status: Connect…" at bounding box center [815, 123] width 440 height 201
click at [1019, 31] on icon "button" at bounding box center [1021, 35] width 10 height 18
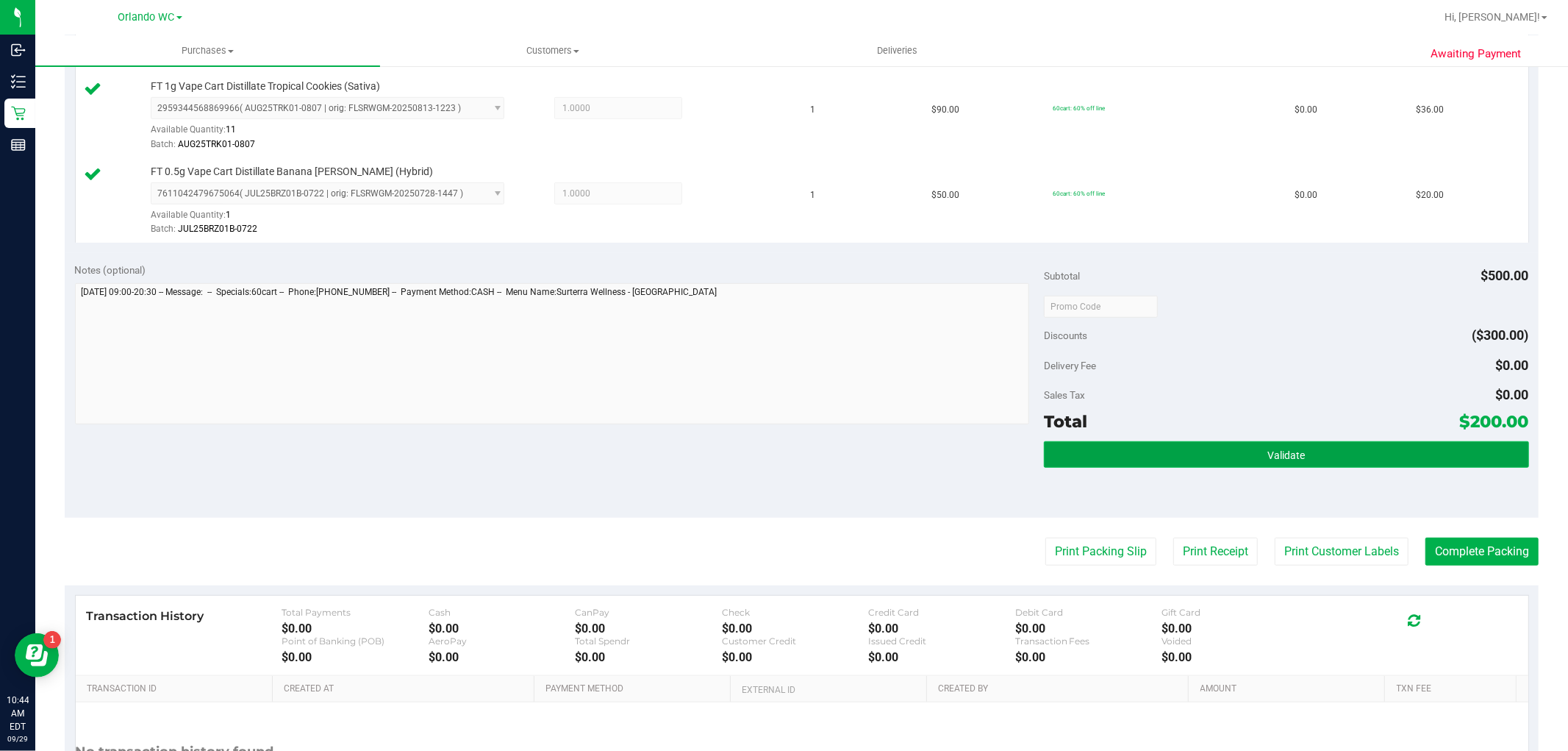
click at [1263, 464] on button "Validate" at bounding box center [1286, 454] width 485 height 27
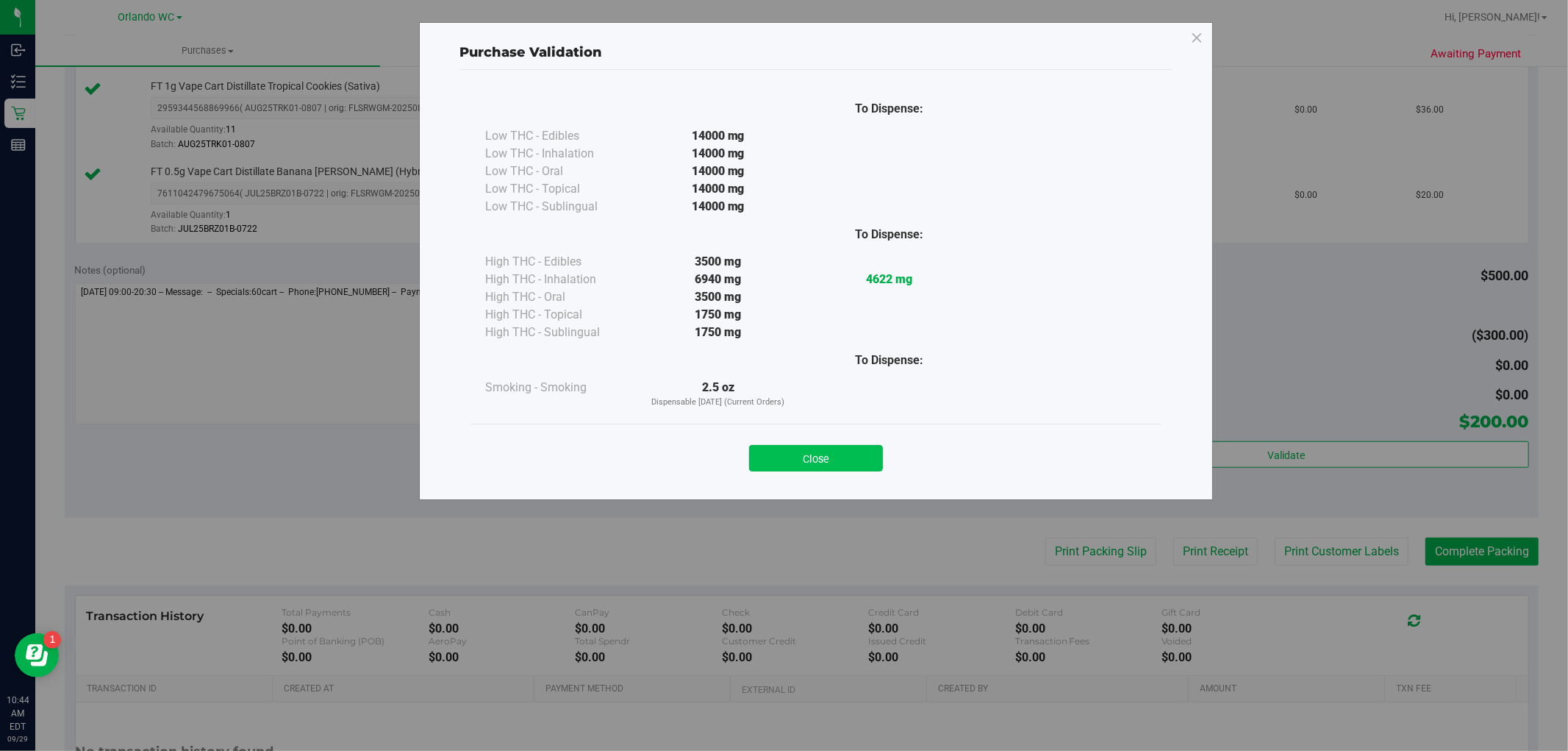
click at [859, 467] on button "Close" at bounding box center [816, 457] width 134 height 27
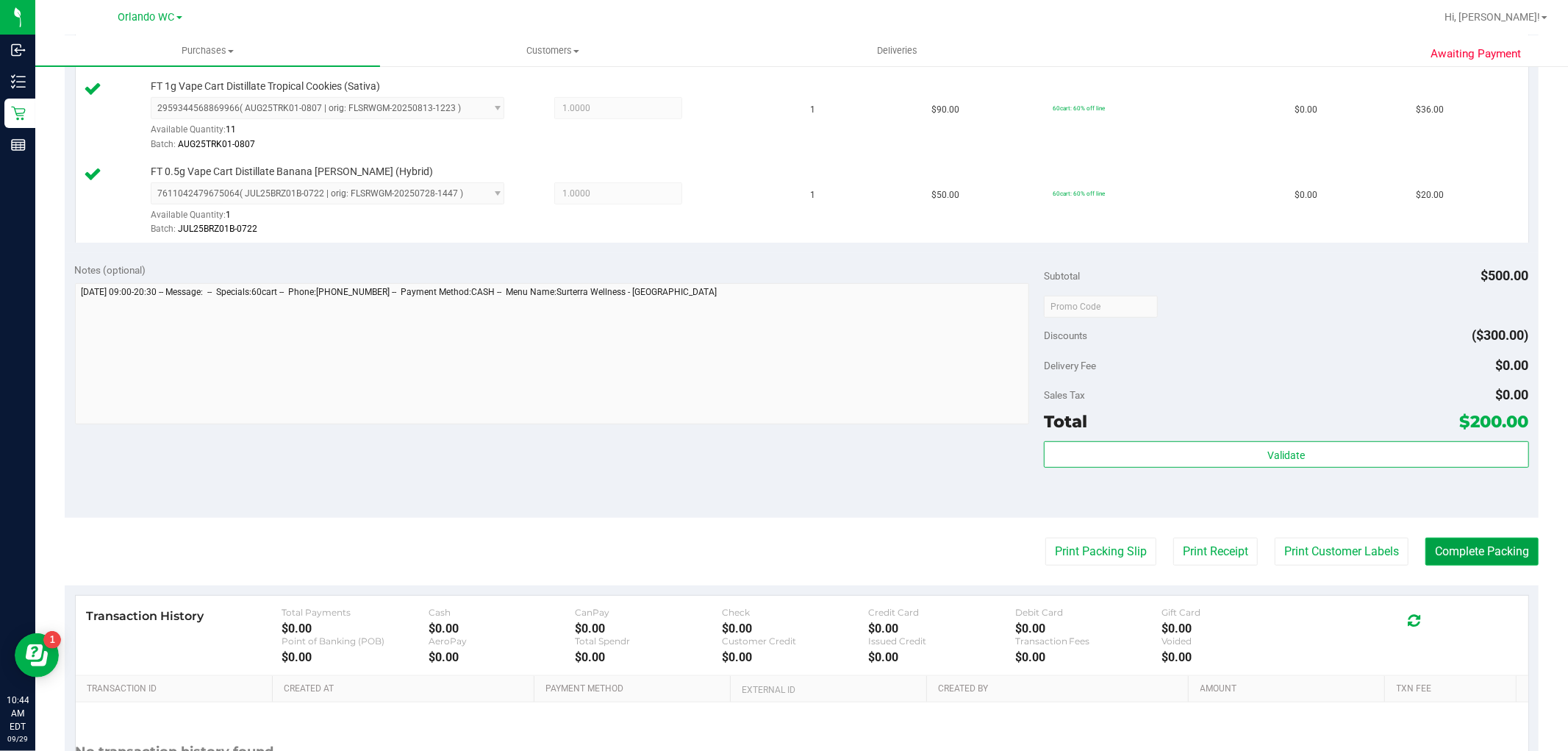
click at [1490, 548] on button "Complete Packing" at bounding box center [1482, 551] width 113 height 28
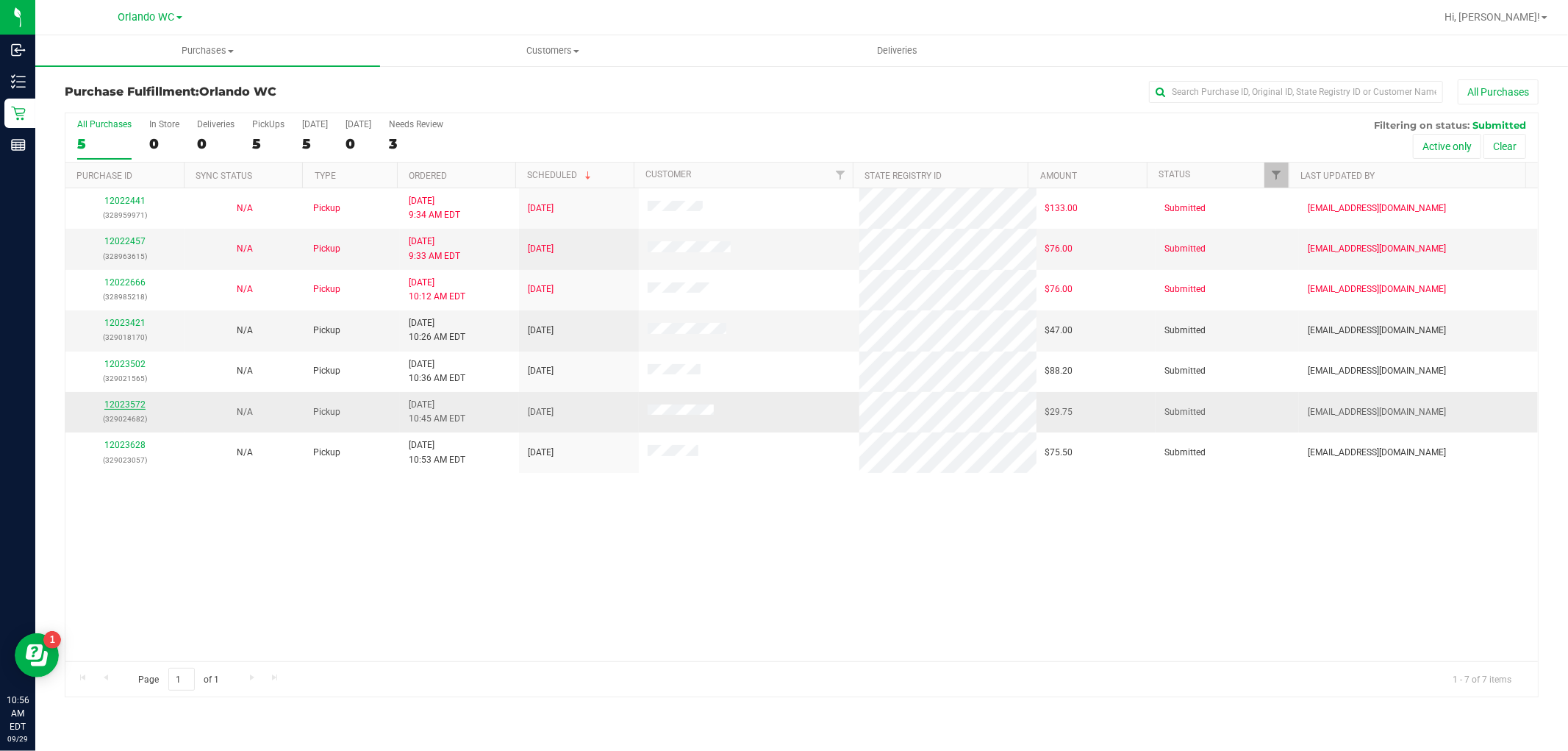
click at [125, 408] on link "12023572" at bounding box center [124, 404] width 41 height 10
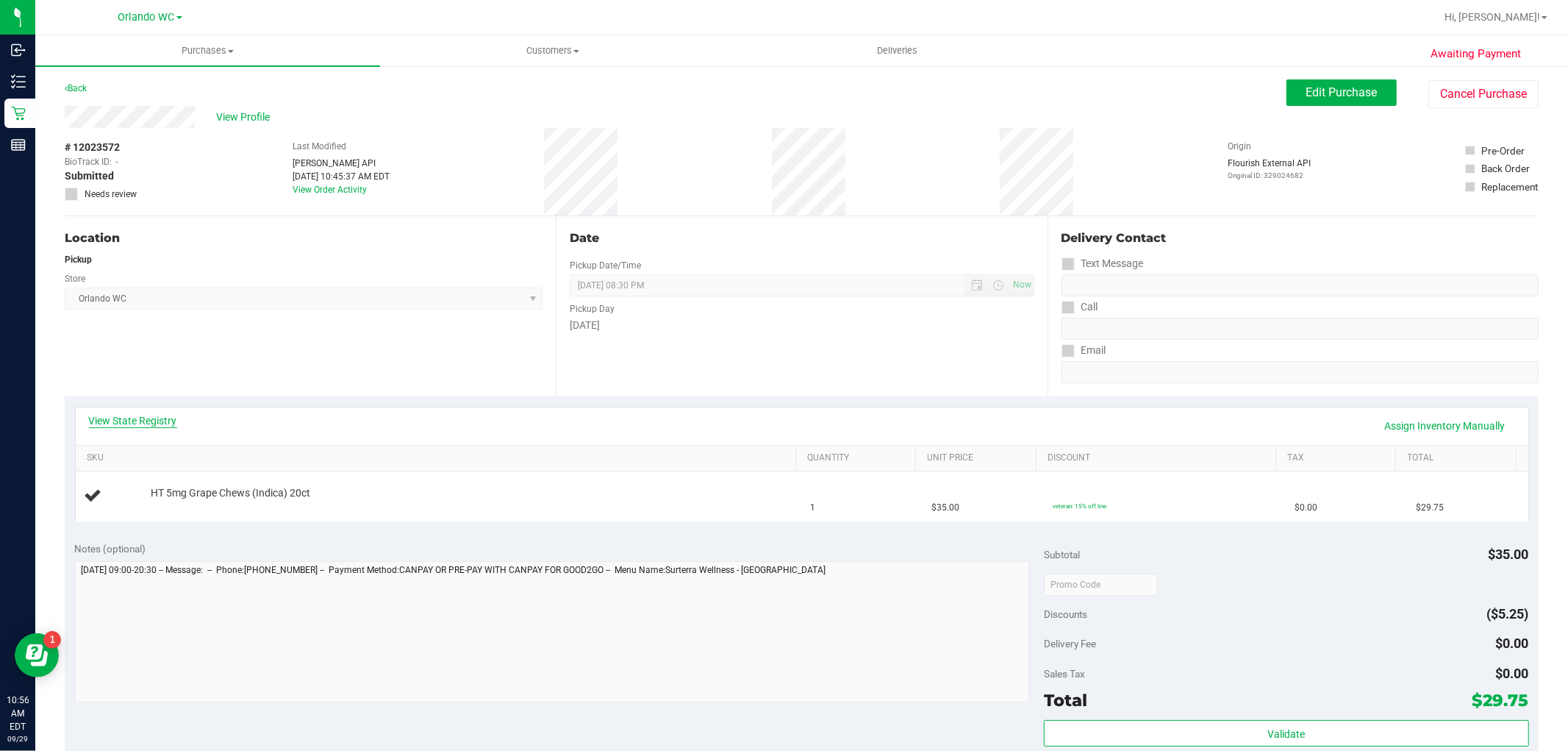
click at [123, 419] on link "View State Registry" at bounding box center [132, 420] width 88 height 15
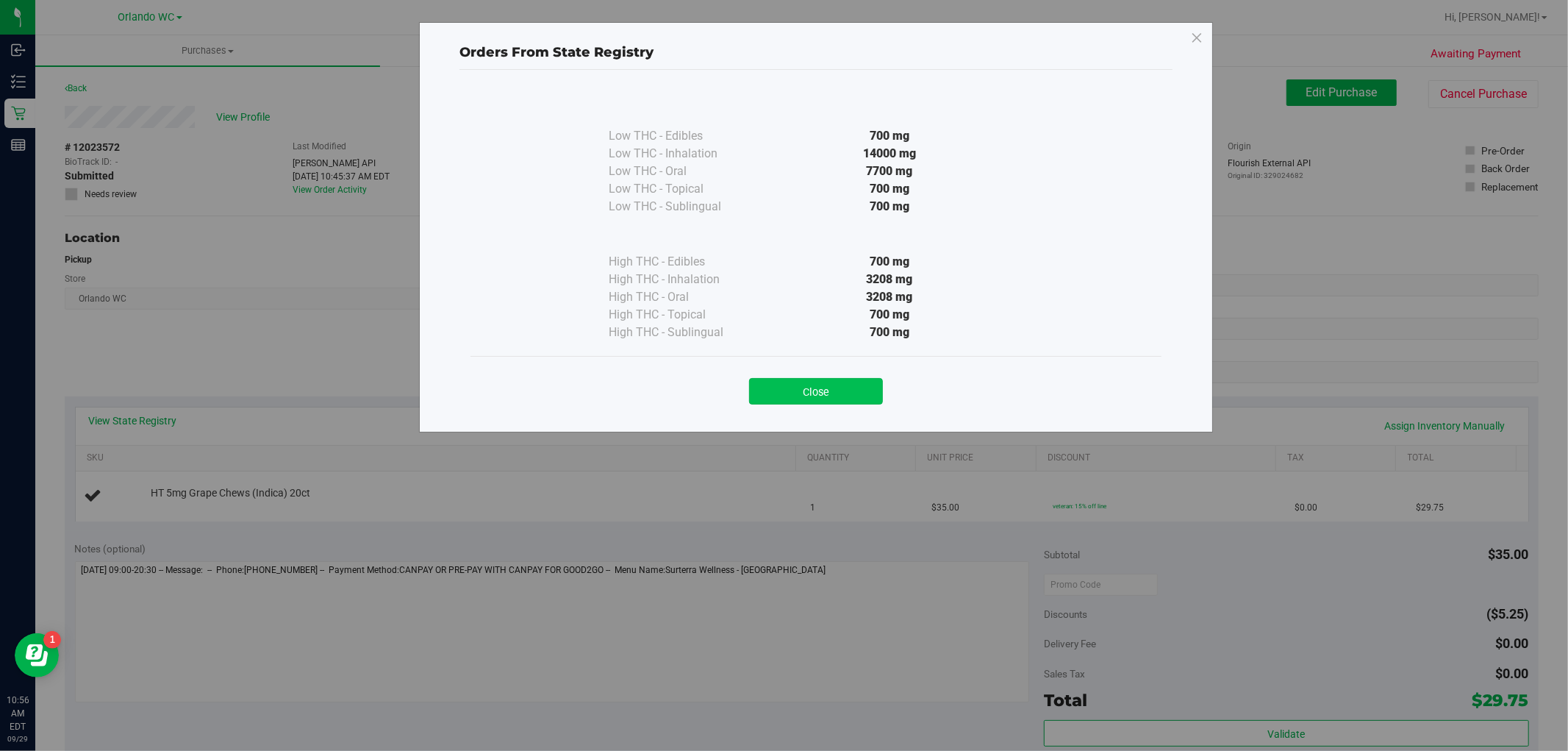
click at [863, 386] on button "Close" at bounding box center [816, 390] width 134 height 27
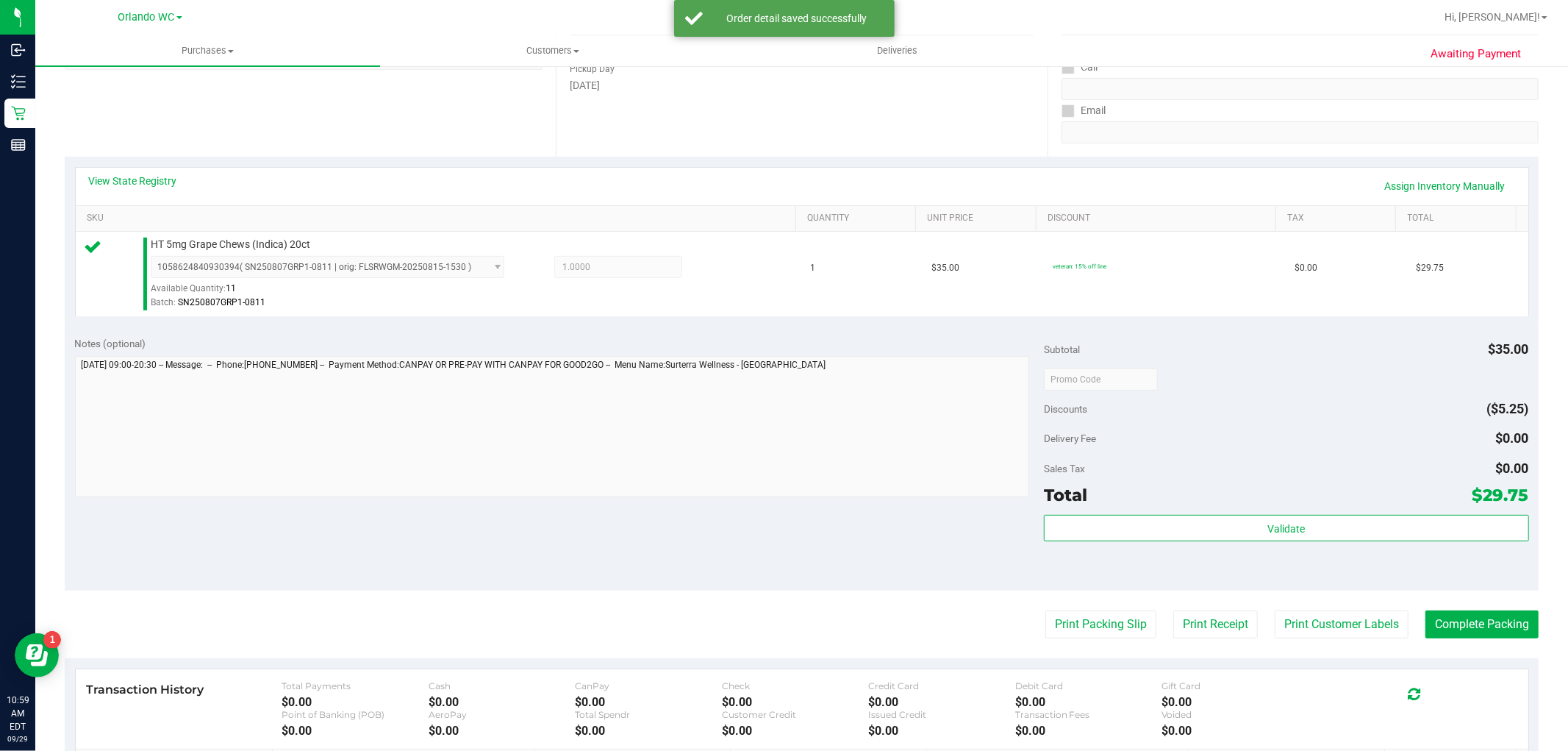
scroll to position [245, 0]
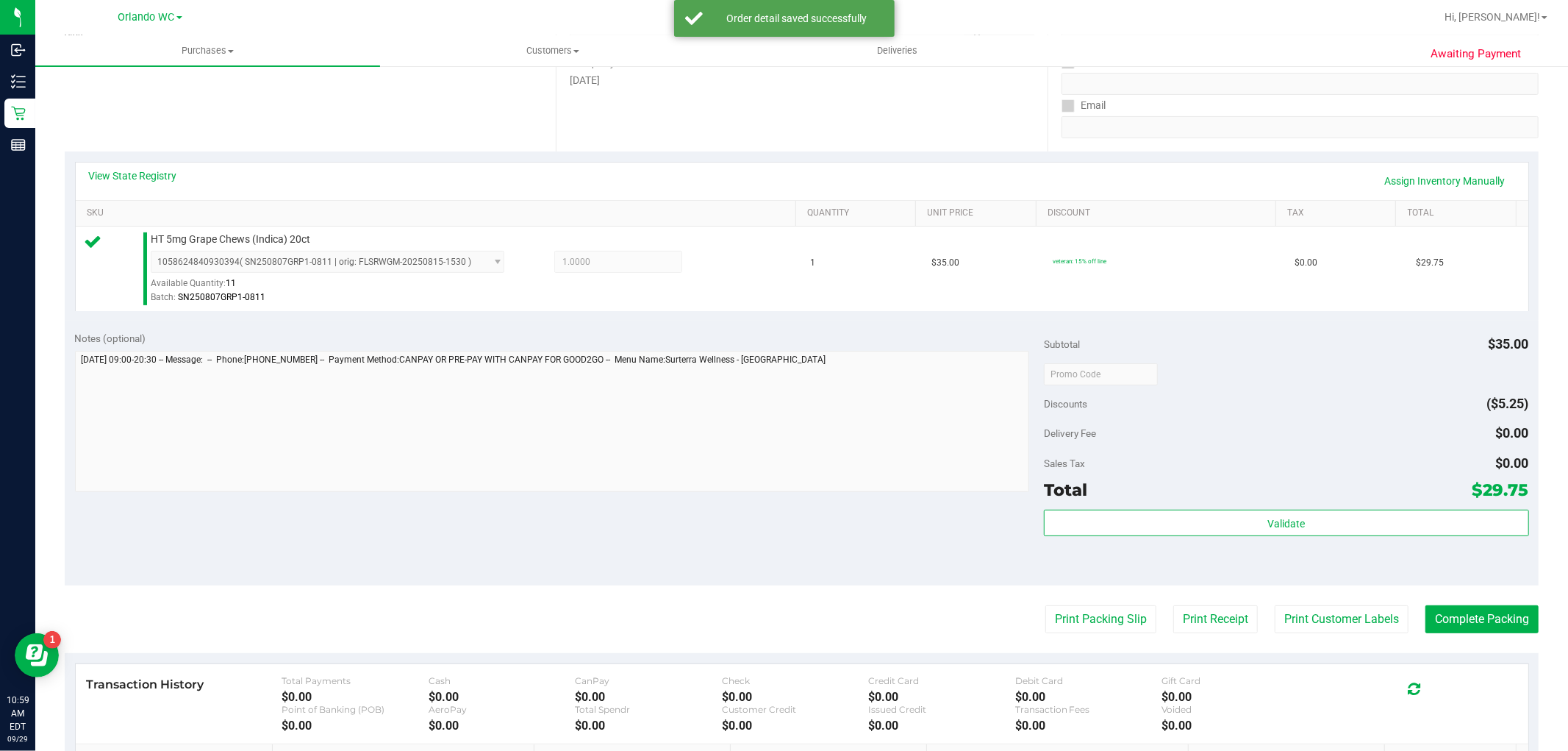
click at [1341, 501] on div "Total $29.75" at bounding box center [1286, 490] width 485 height 27
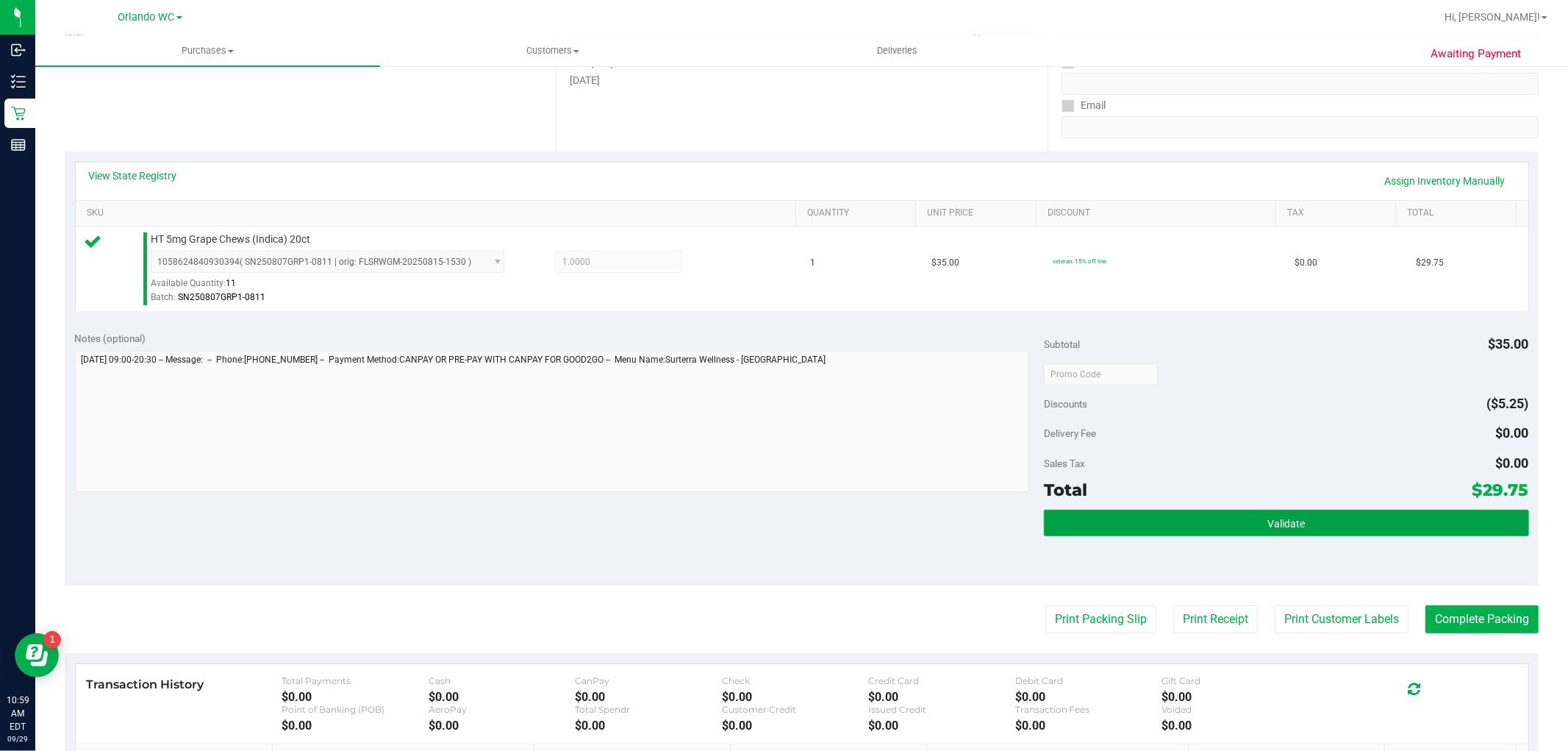
click at [1328, 535] on button "Validate" at bounding box center [1286, 523] width 485 height 27
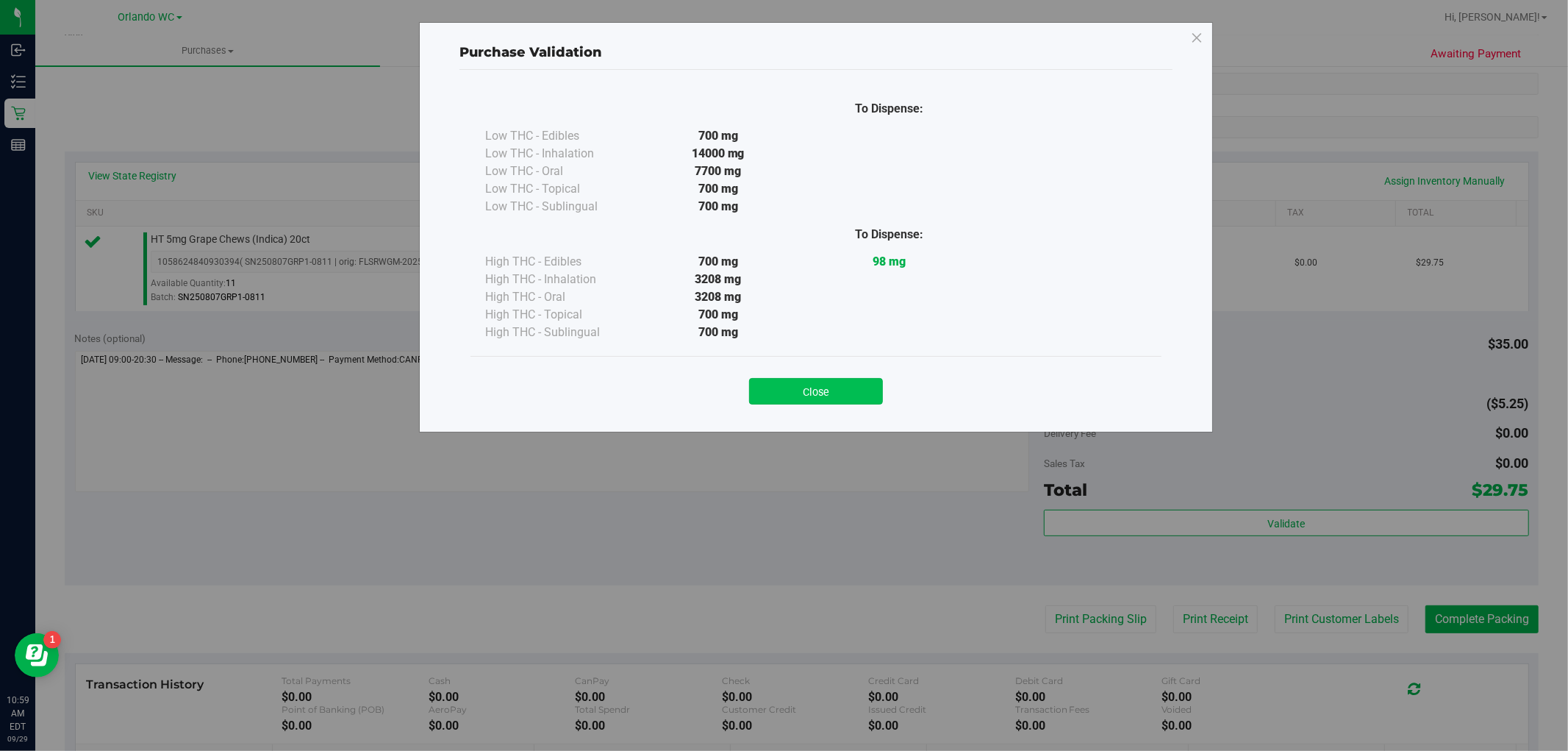
click at [788, 385] on button "Close" at bounding box center [816, 390] width 134 height 27
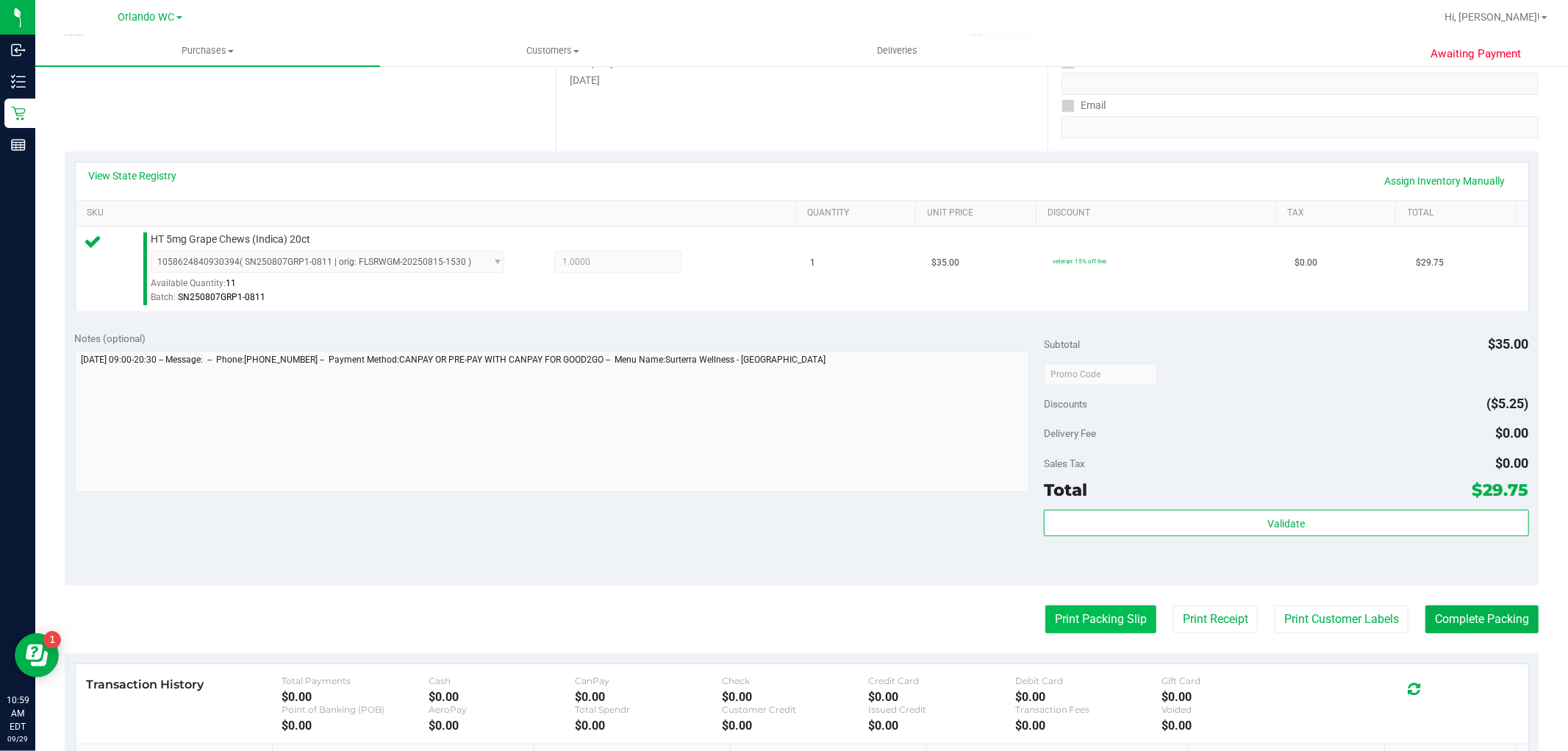
click at [1124, 624] on button "Print Packing Slip" at bounding box center [1101, 619] width 111 height 28
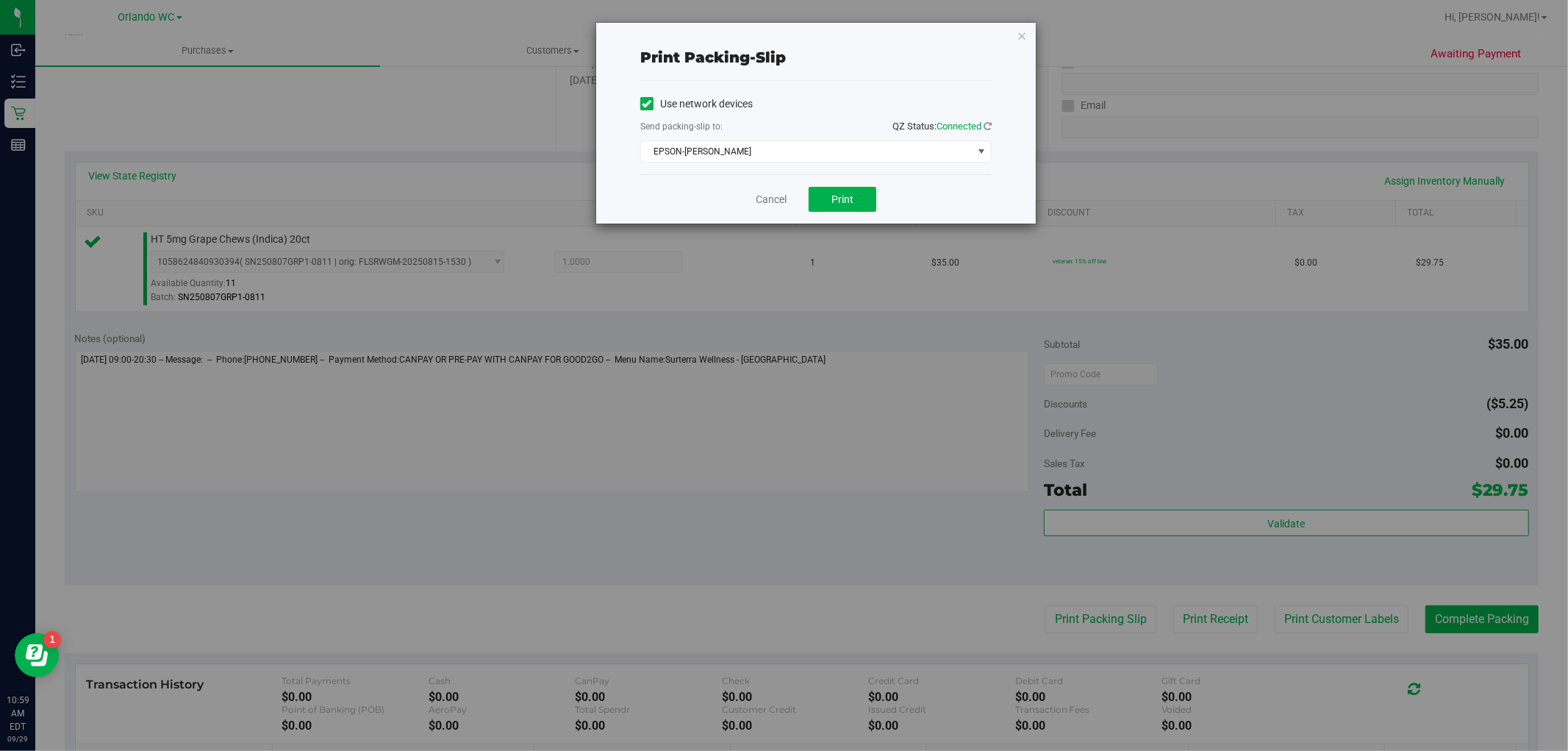
click at [1011, 26] on div "Print packing-slip Use network devices Send packing-slip to: QZ Status: Connect…" at bounding box center [815, 123] width 440 height 201
click at [1016, 37] on div "Print packing-slip Use network devices Send packing-slip to: QZ Status: Connect…" at bounding box center [815, 123] width 440 height 201
click at [1025, 28] on icon "button" at bounding box center [1021, 35] width 10 height 18
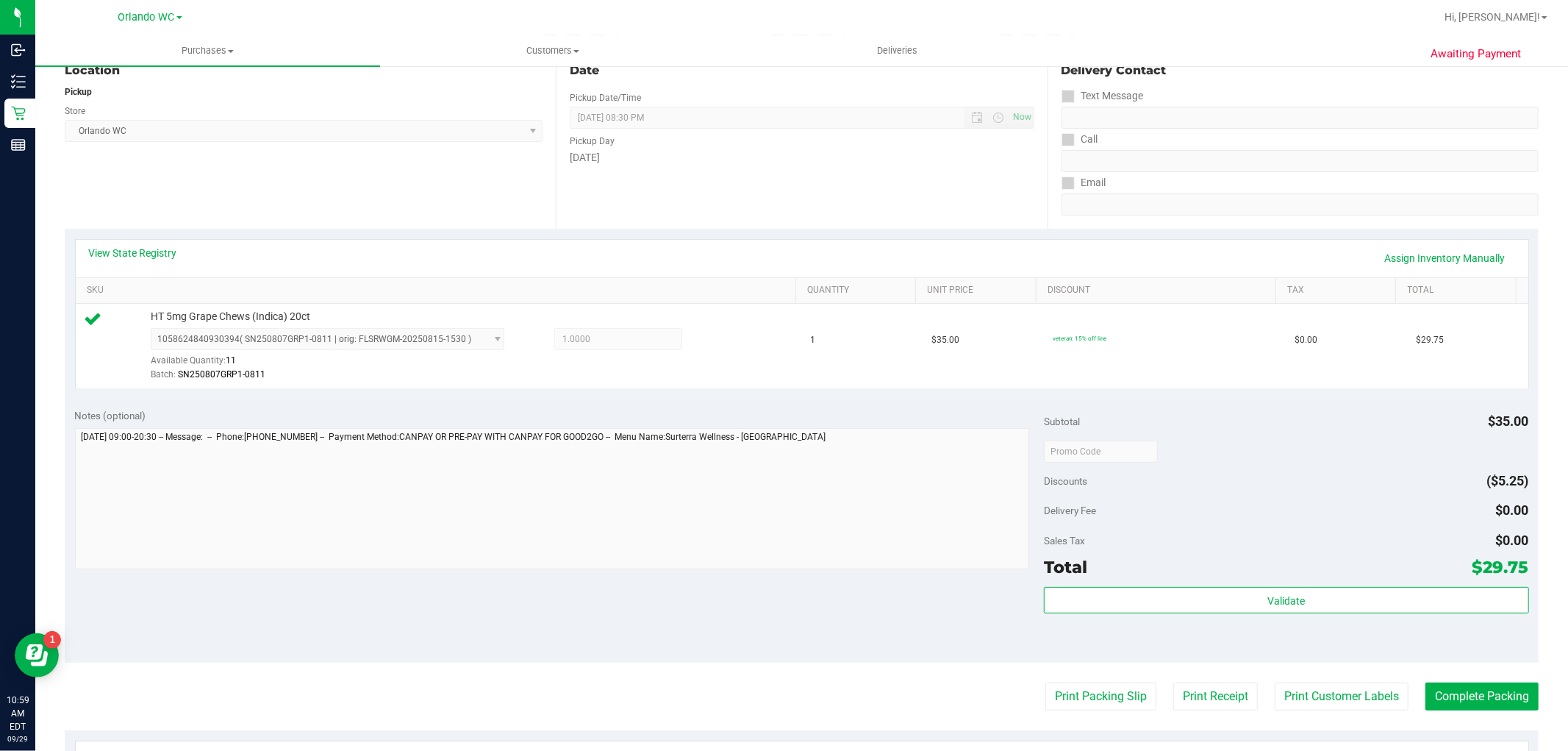
scroll to position [0, 0]
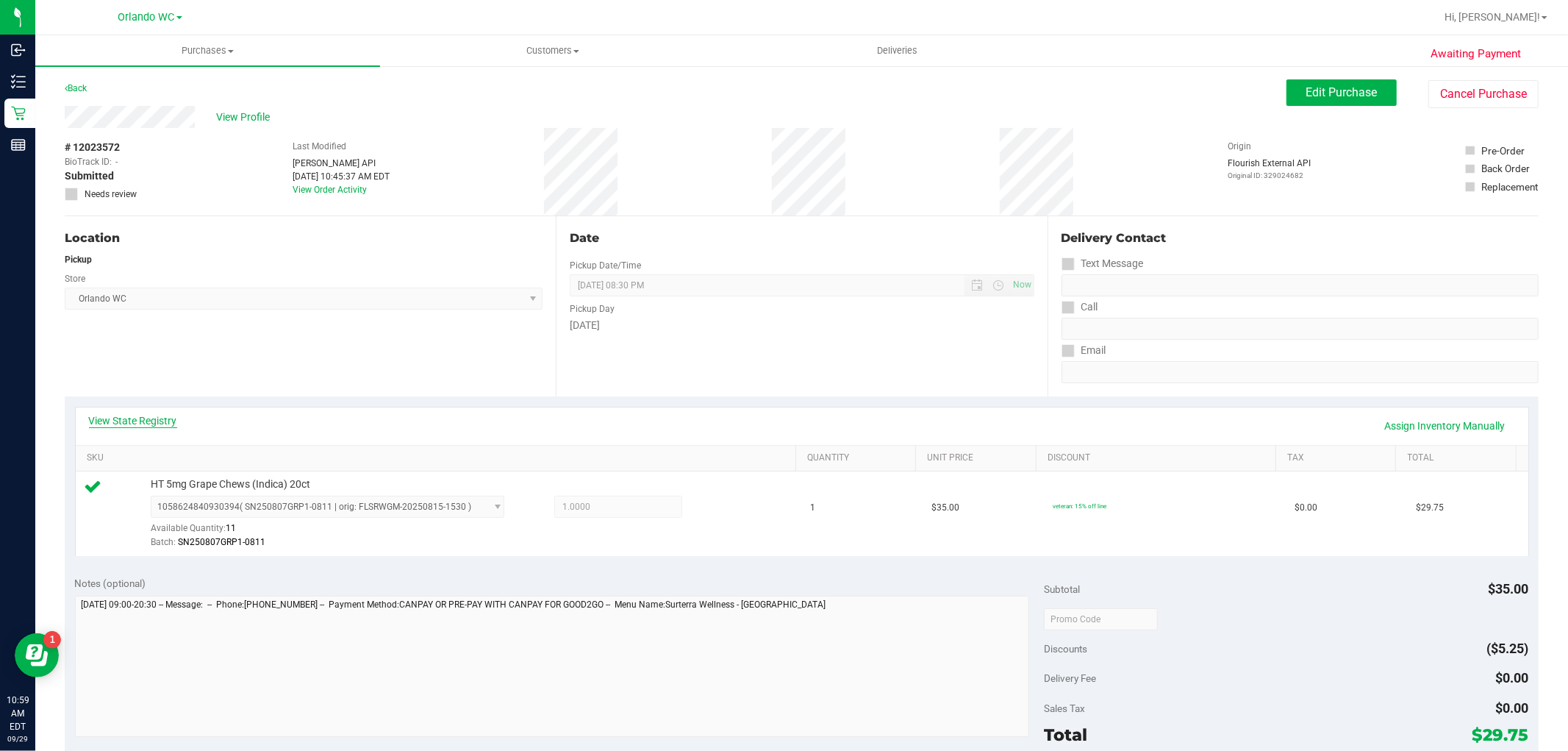
click at [163, 415] on link "View State Registry" at bounding box center [132, 420] width 88 height 15
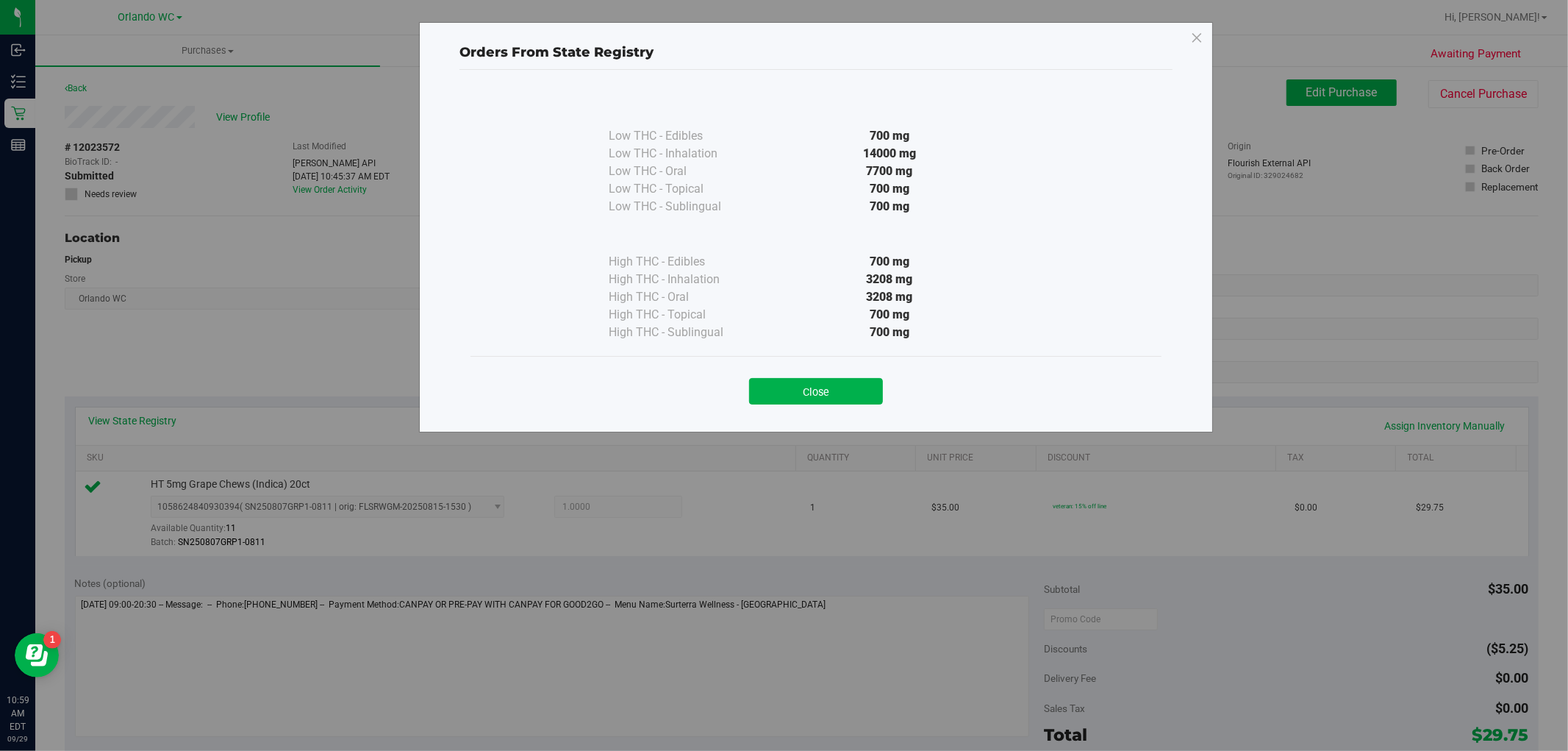
drag, startPoint x: 866, startPoint y: 280, endPoint x: 940, endPoint y: 277, distance: 74.1
click at [940, 277] on div "3208 mg" at bounding box center [890, 279] width 268 height 18
click at [791, 386] on button "Close" at bounding box center [816, 390] width 134 height 27
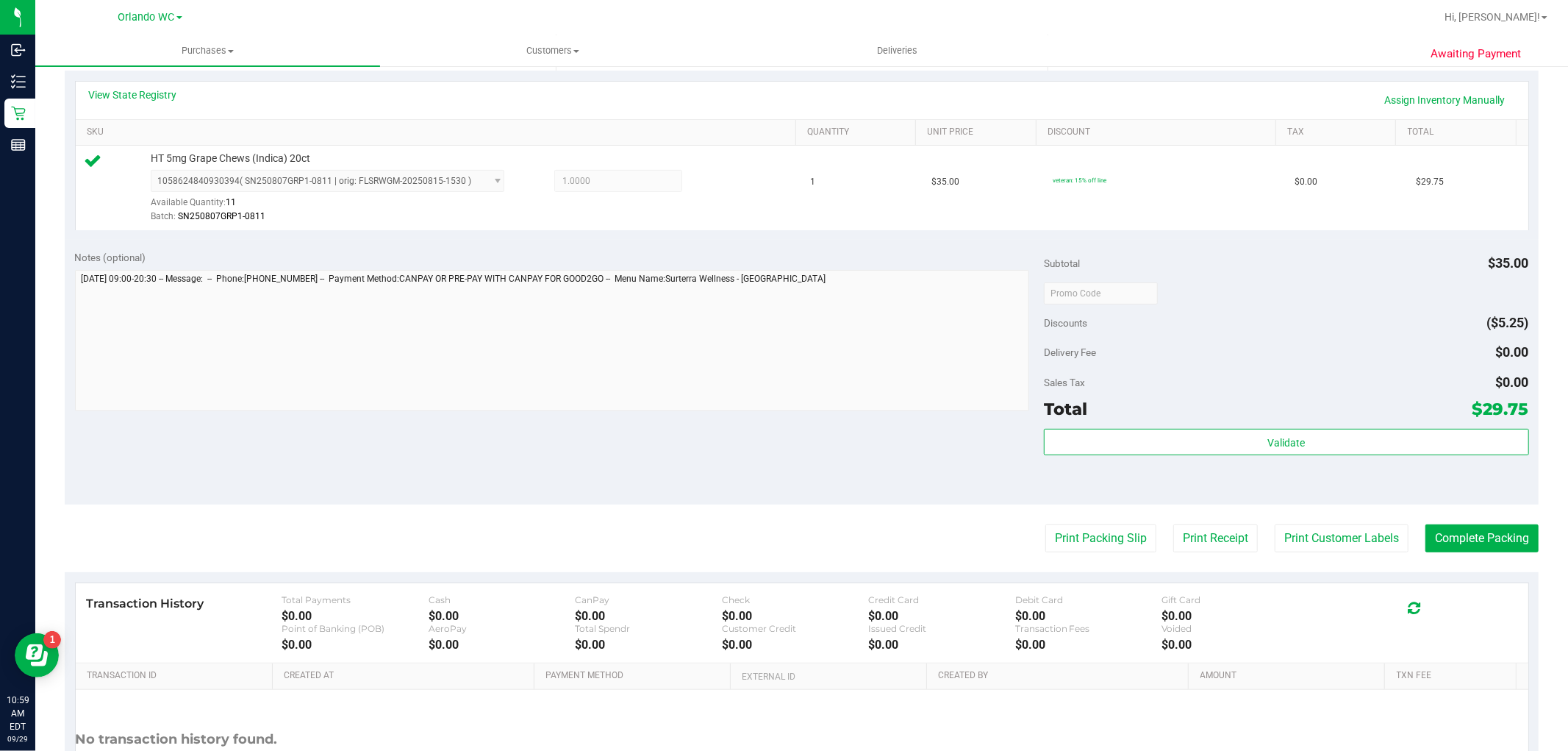
scroll to position [327, 0]
click at [1457, 523] on purchase-details "Back Edit Purchase Cancel Purchase View Profile # 12023572 BioTrack ID: - Submi…" at bounding box center [801, 299] width 1474 height 1093
click at [1457, 524] on button "Complete Packing" at bounding box center [1482, 537] width 113 height 28
click at [1437, 525] on button "Complete Packing" at bounding box center [1476, 537] width 125 height 28
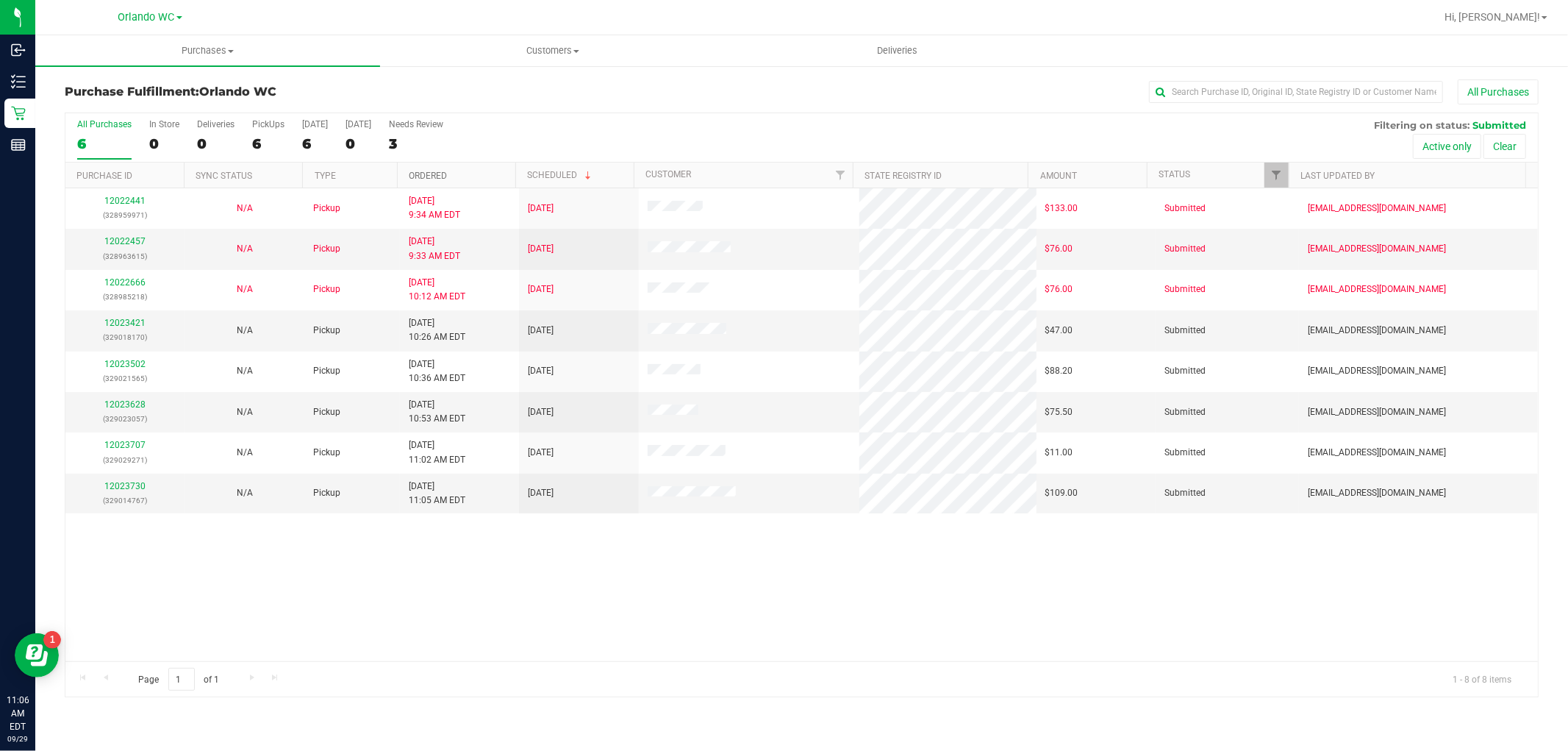
click at [438, 172] on link "Ordered" at bounding box center [427, 175] width 38 height 10
click at [129, 332] on p "(329018170)" at bounding box center [125, 336] width 102 height 14
click at [126, 319] on link "12023421" at bounding box center [124, 323] width 41 height 10
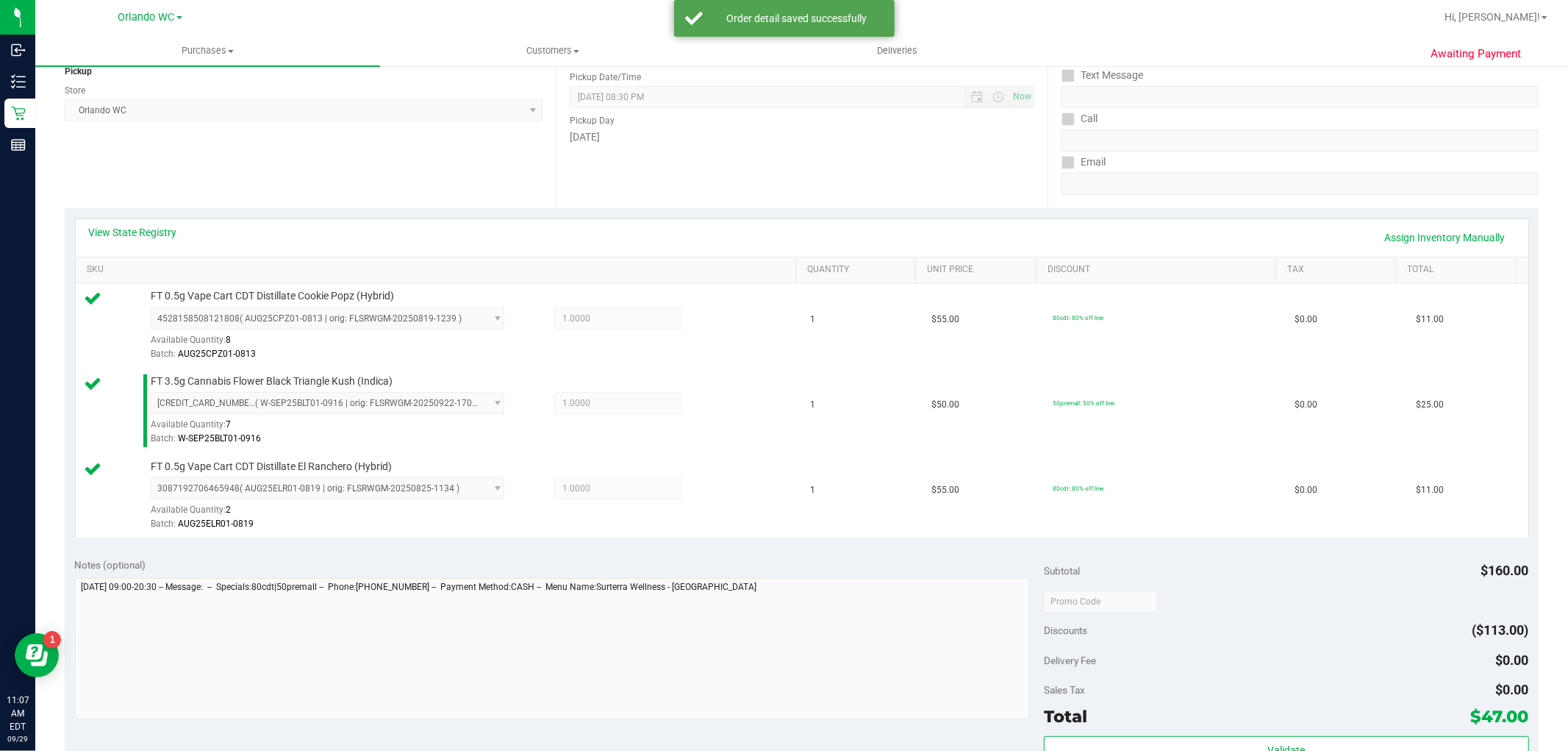
scroll to position [327, 0]
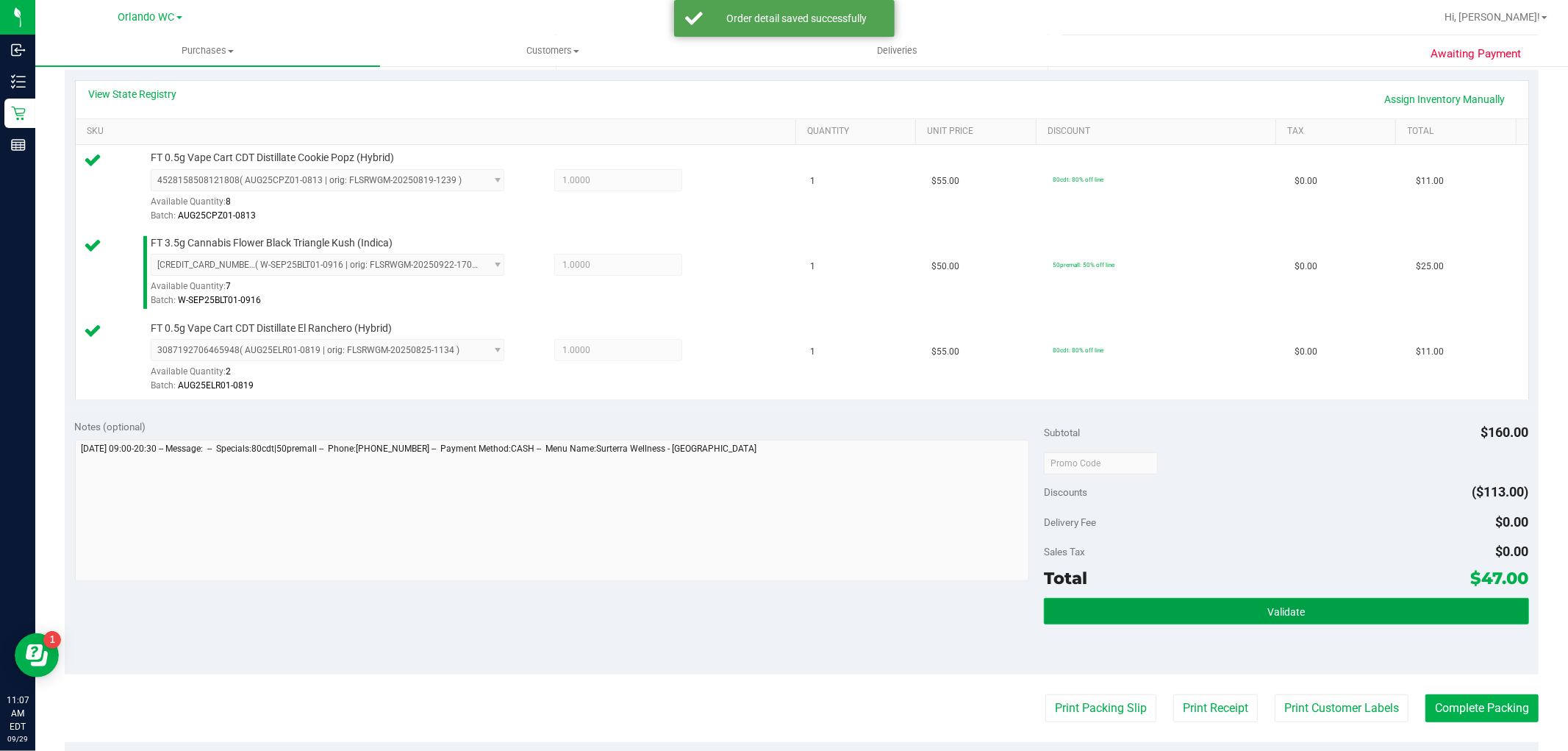
click at [1241, 622] on button "Validate" at bounding box center [1286, 611] width 485 height 27
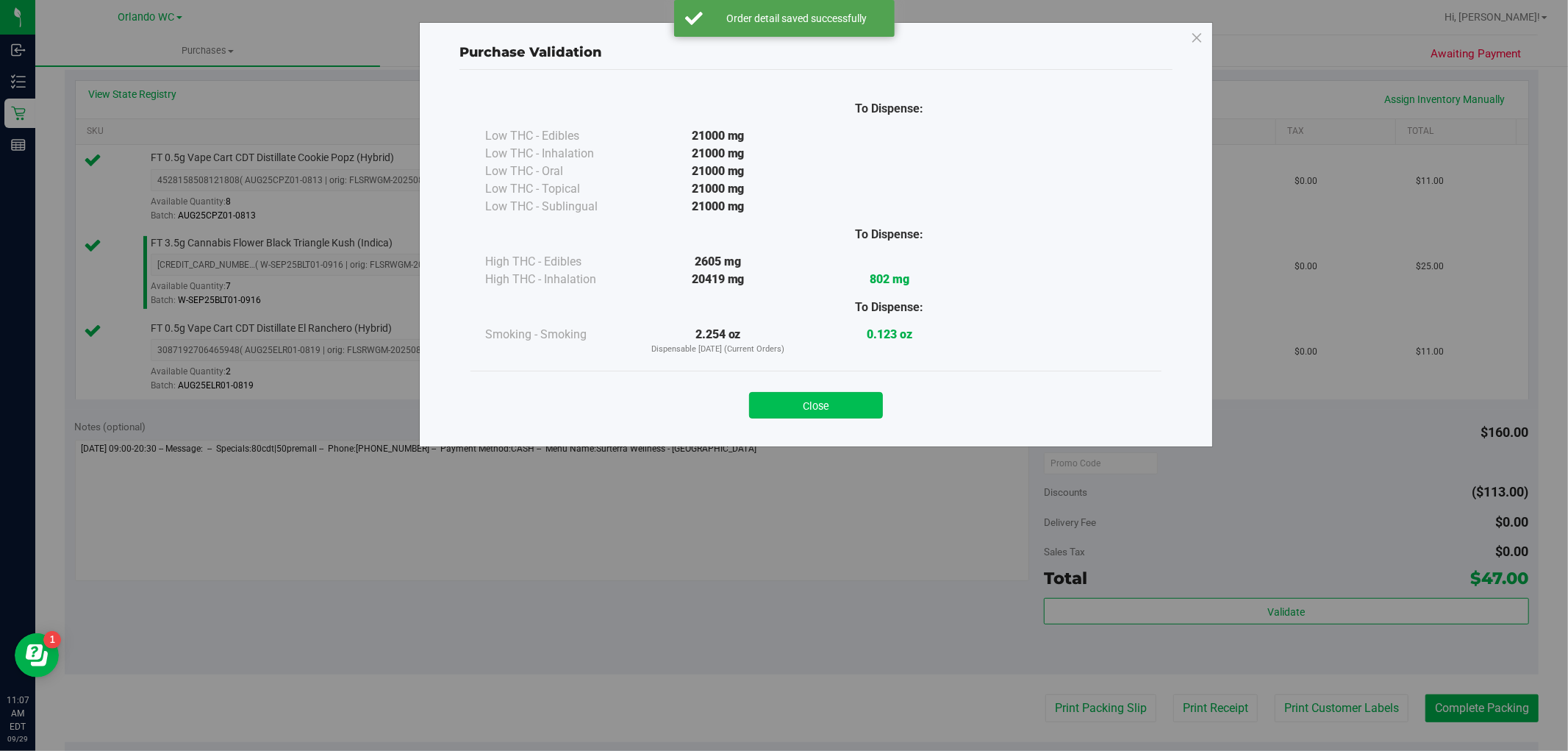
click at [864, 399] on button "Close" at bounding box center [816, 405] width 134 height 27
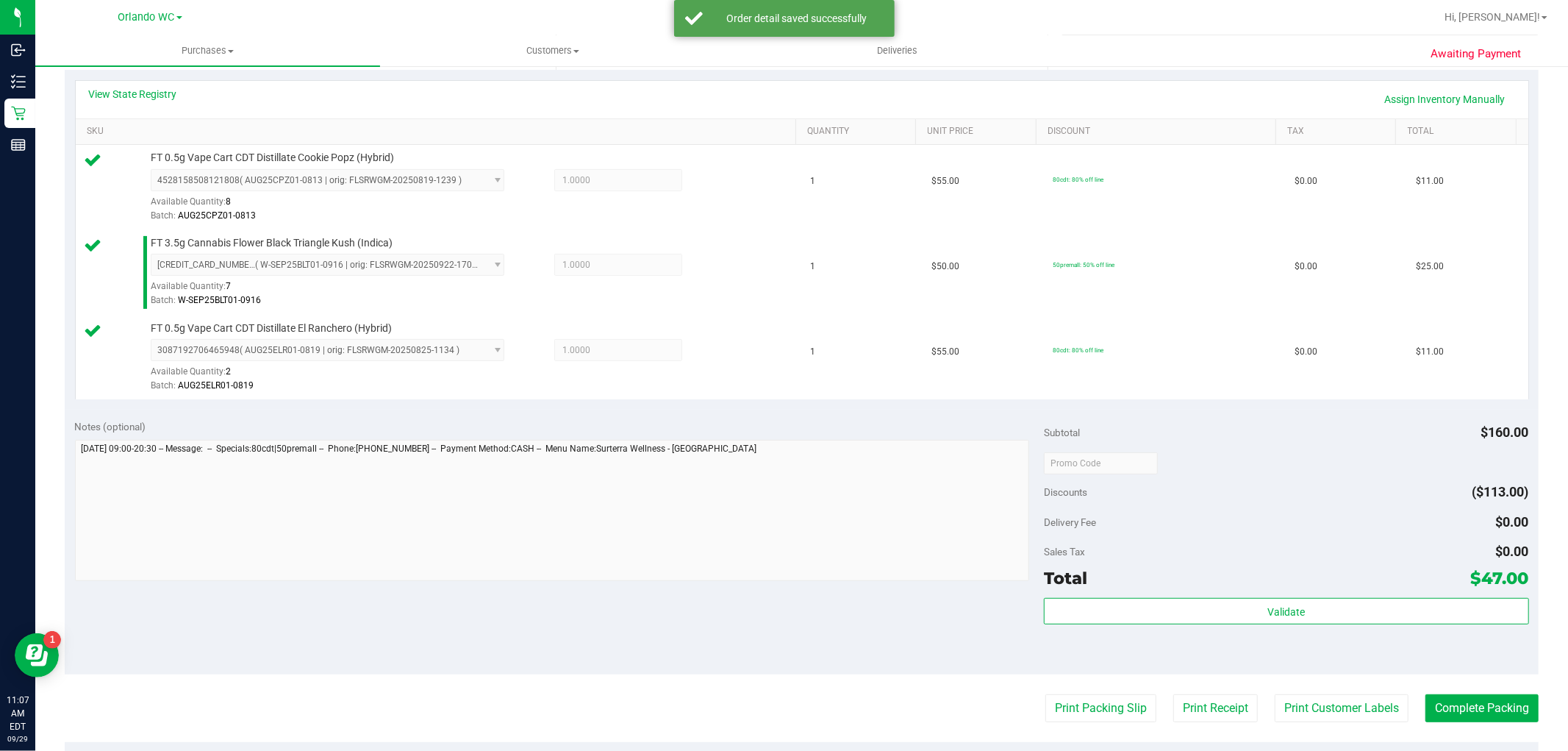
click at [1083, 730] on purchase-details "Back Edit Purchase Cancel Purchase View Profile # 12023421 BioTrack ID: - Submi…" at bounding box center [801, 385] width 1474 height 1264
click at [1083, 719] on button "Print Packing Slip" at bounding box center [1101, 707] width 111 height 28
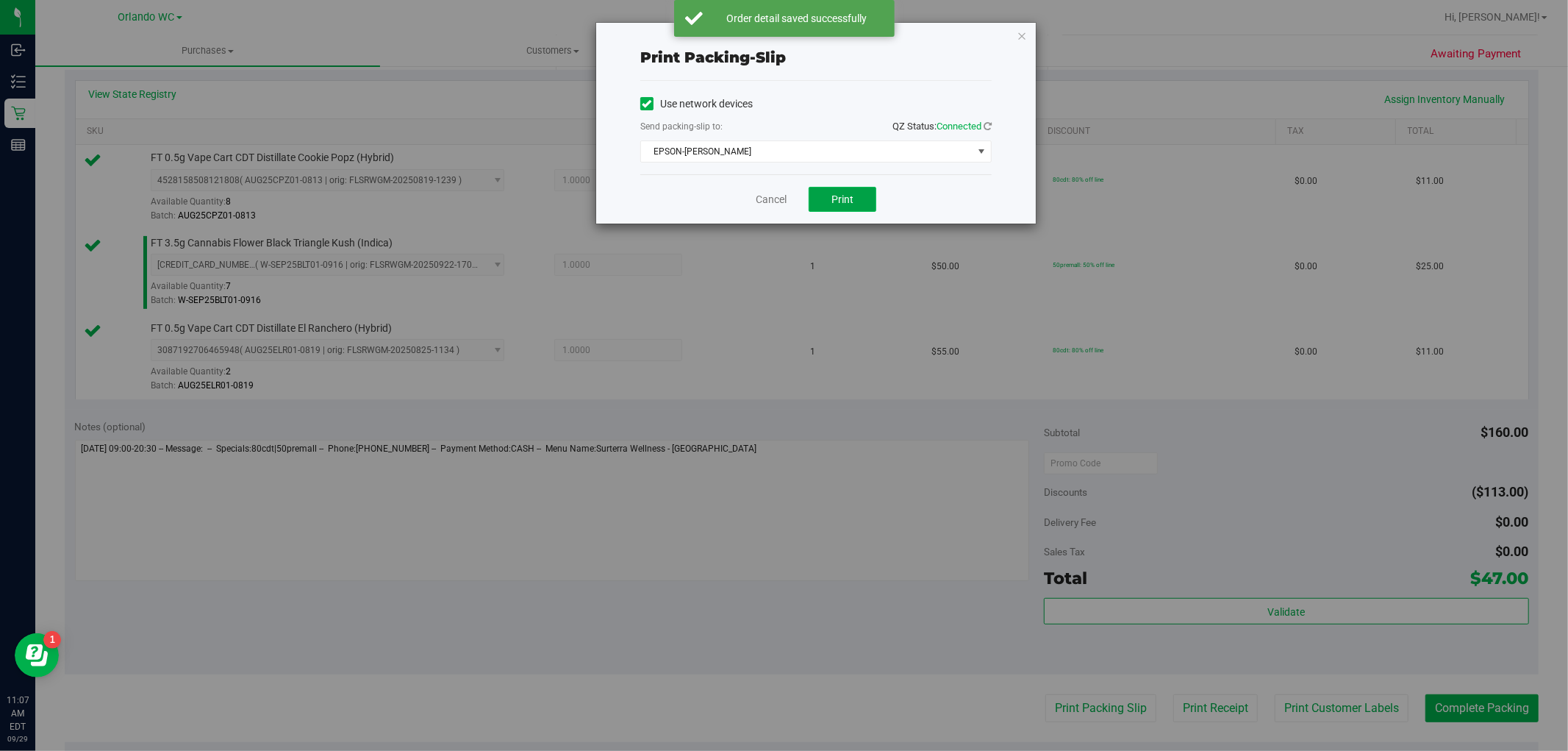
click at [841, 195] on span "Print" at bounding box center [842, 199] width 22 height 12
click at [1011, 31] on div "Print packing-slip Use network devices Send packing-slip to: QZ Status: Connect…" at bounding box center [815, 123] width 440 height 201
click at [1026, 32] on icon "button" at bounding box center [1021, 35] width 10 height 18
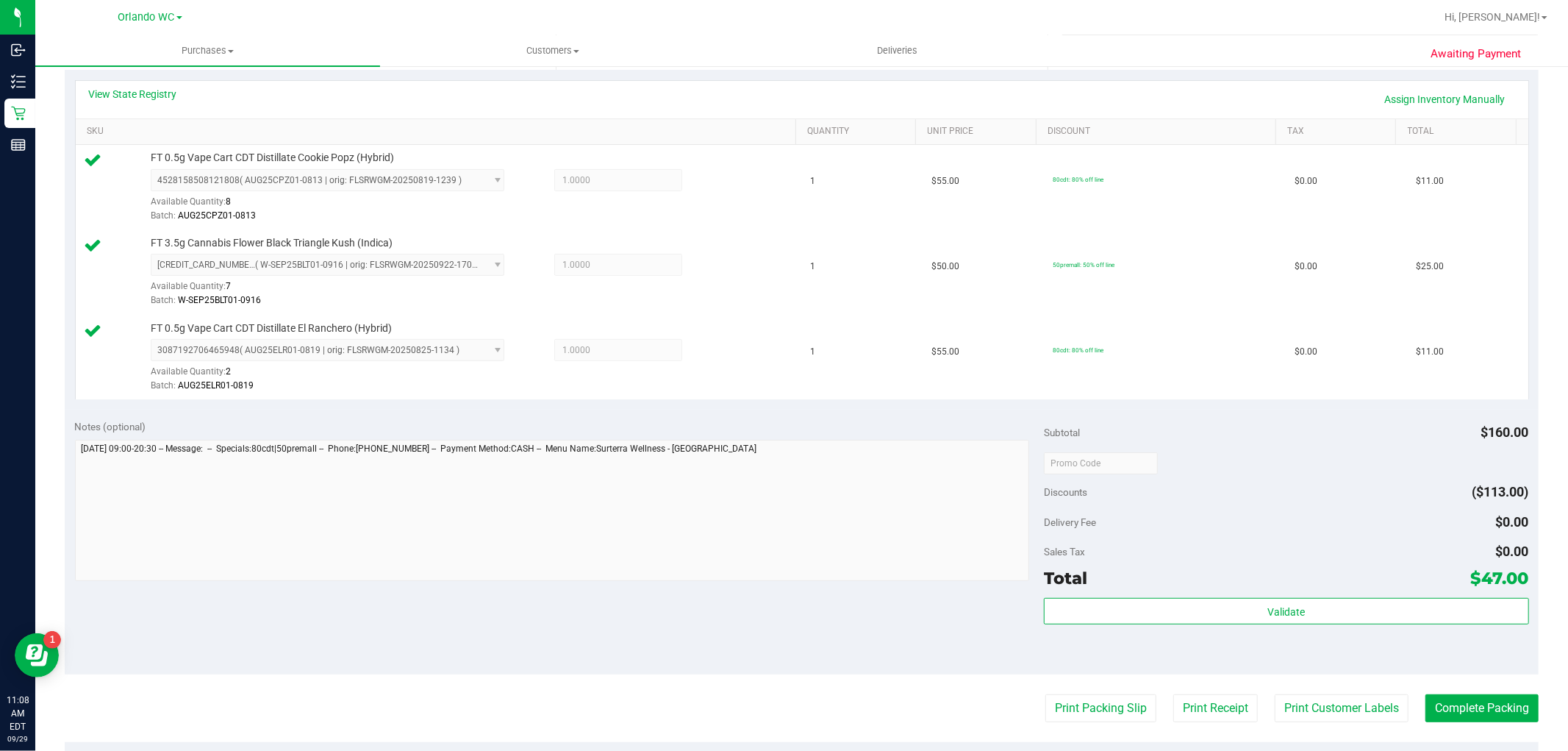
click at [1255, 627] on div "Validate" at bounding box center [1286, 631] width 485 height 66
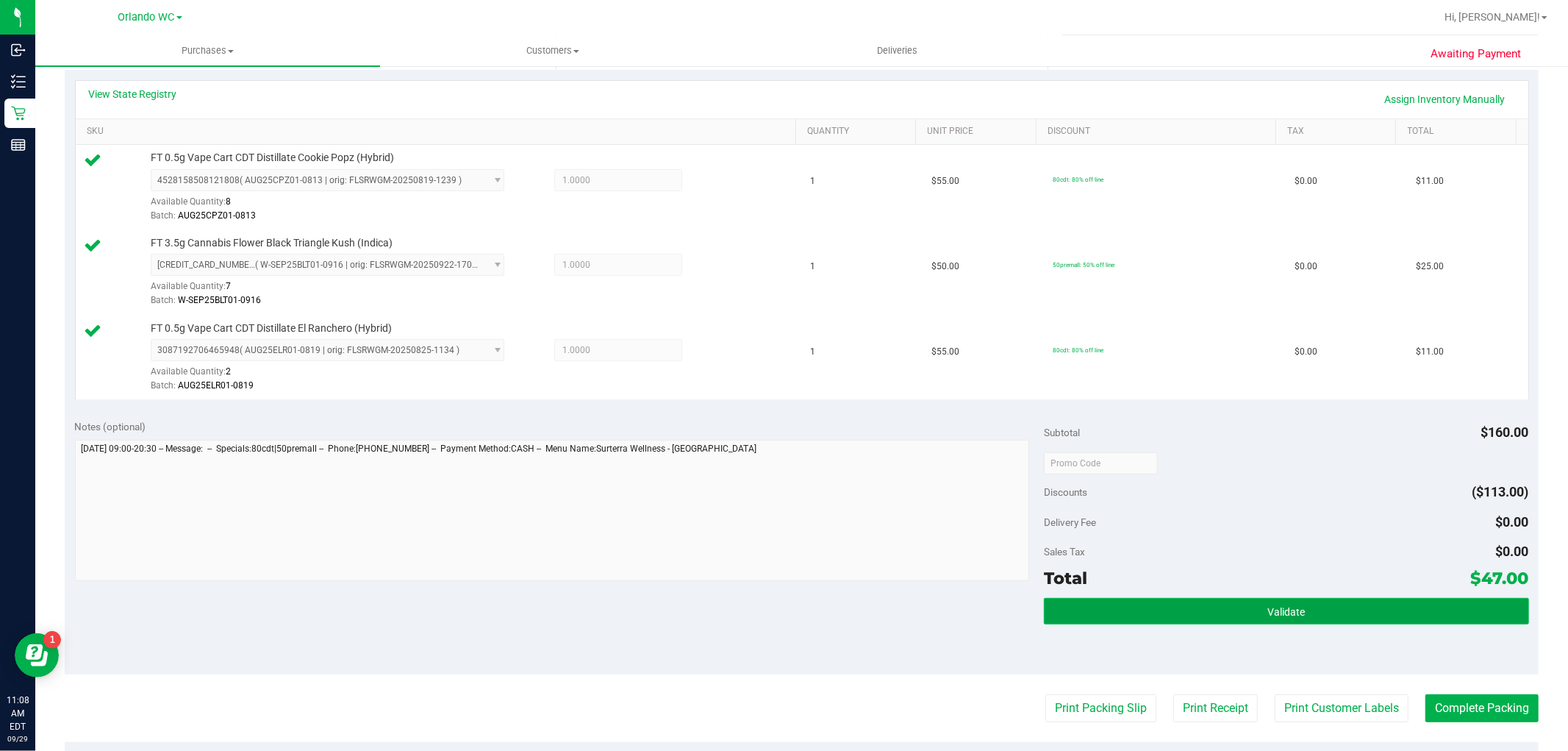
click at [1251, 614] on button "Validate" at bounding box center [1286, 611] width 485 height 27
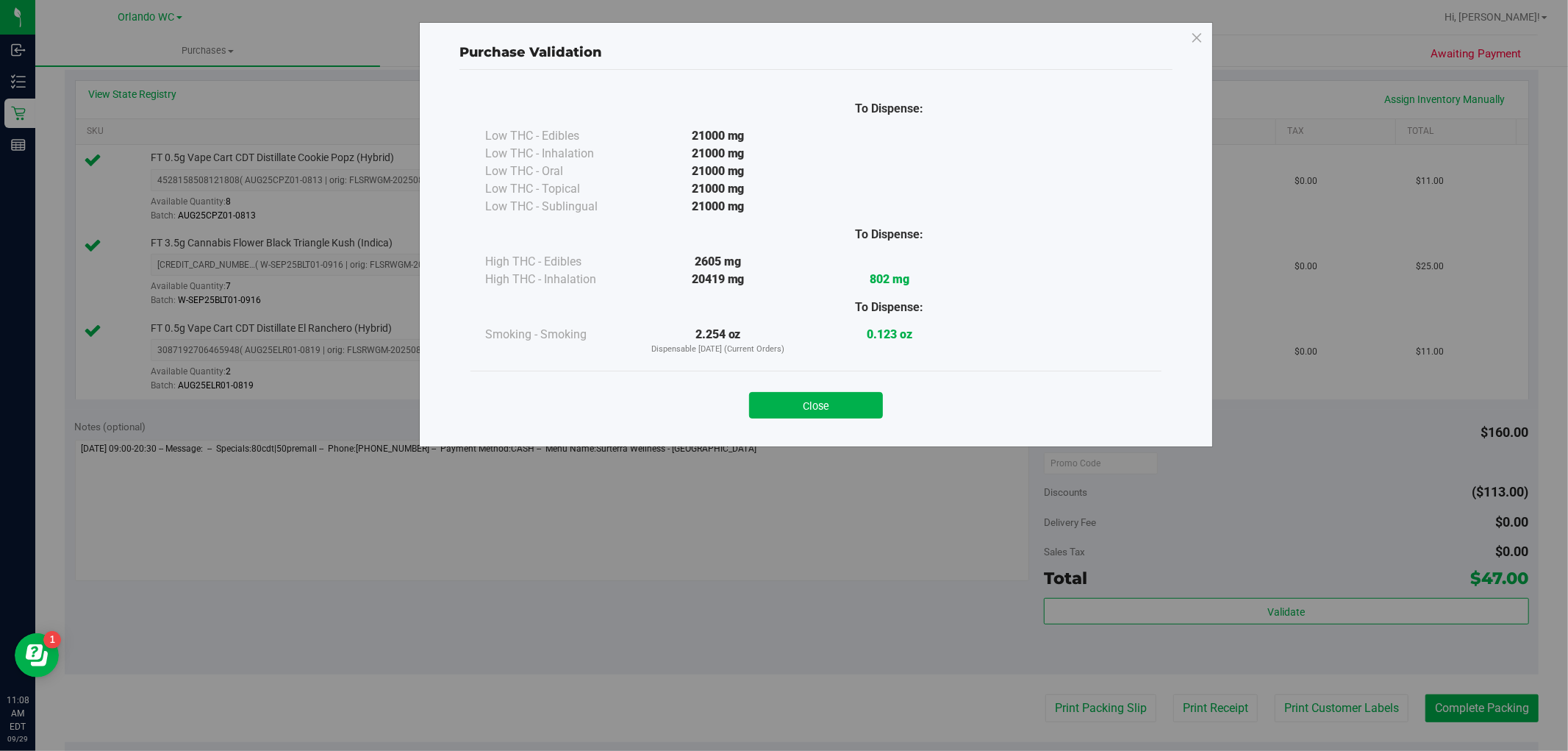
click at [786, 422] on div "Close" at bounding box center [815, 400] width 691 height 60
click at [794, 411] on button "Close" at bounding box center [816, 405] width 134 height 27
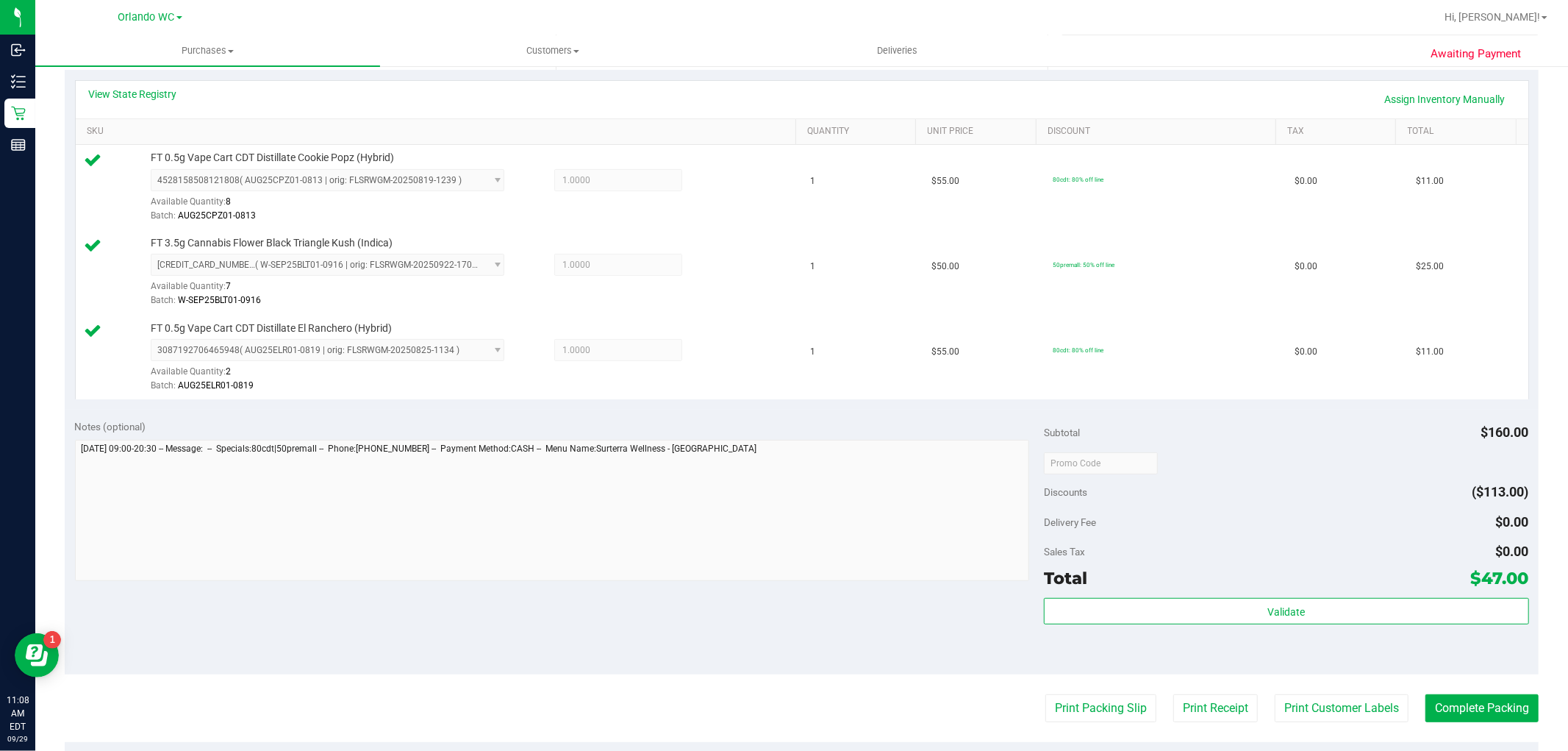
click at [1443, 625] on div "Validate" at bounding box center [1286, 611] width 485 height 28
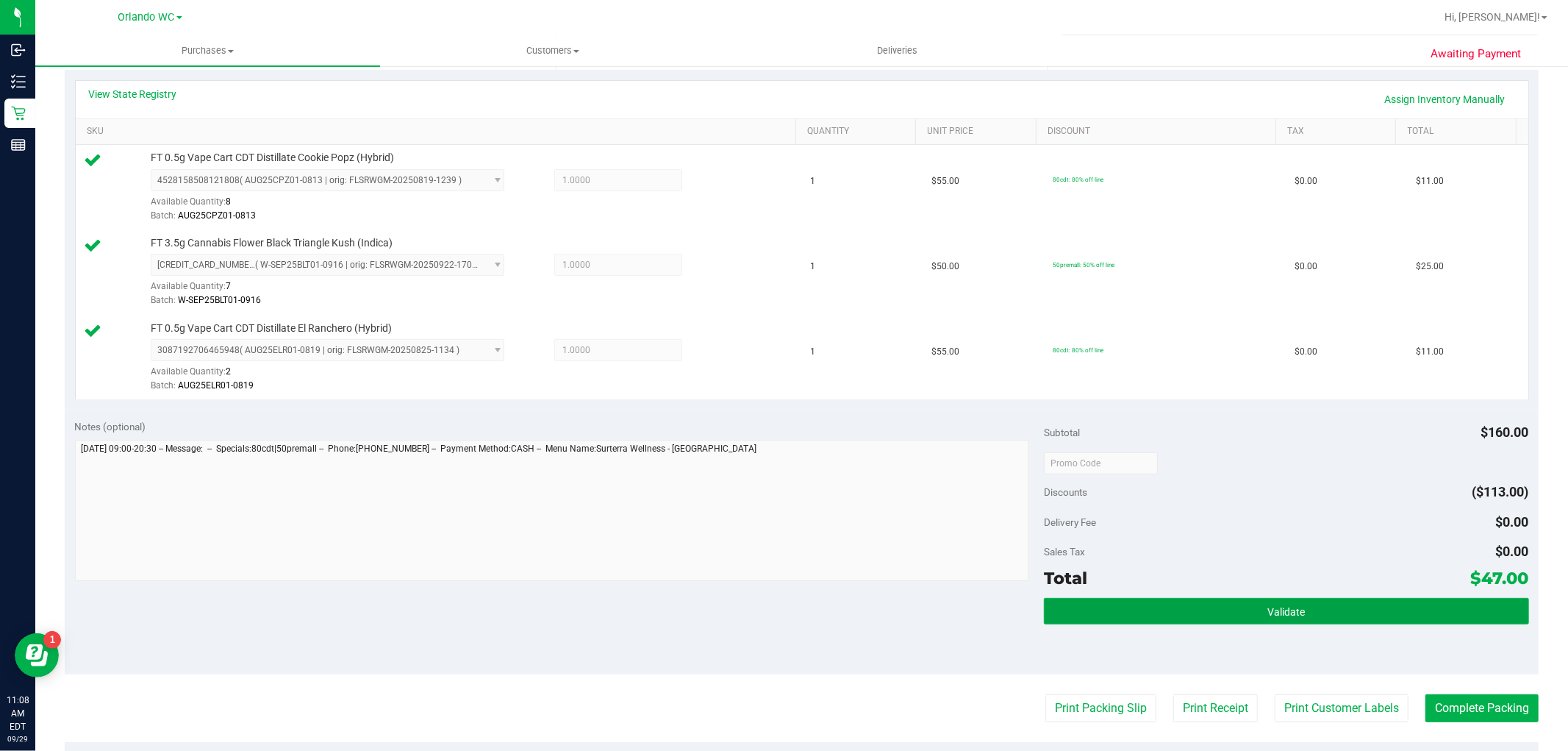
click at [1420, 609] on button "Validate" at bounding box center [1286, 611] width 485 height 27
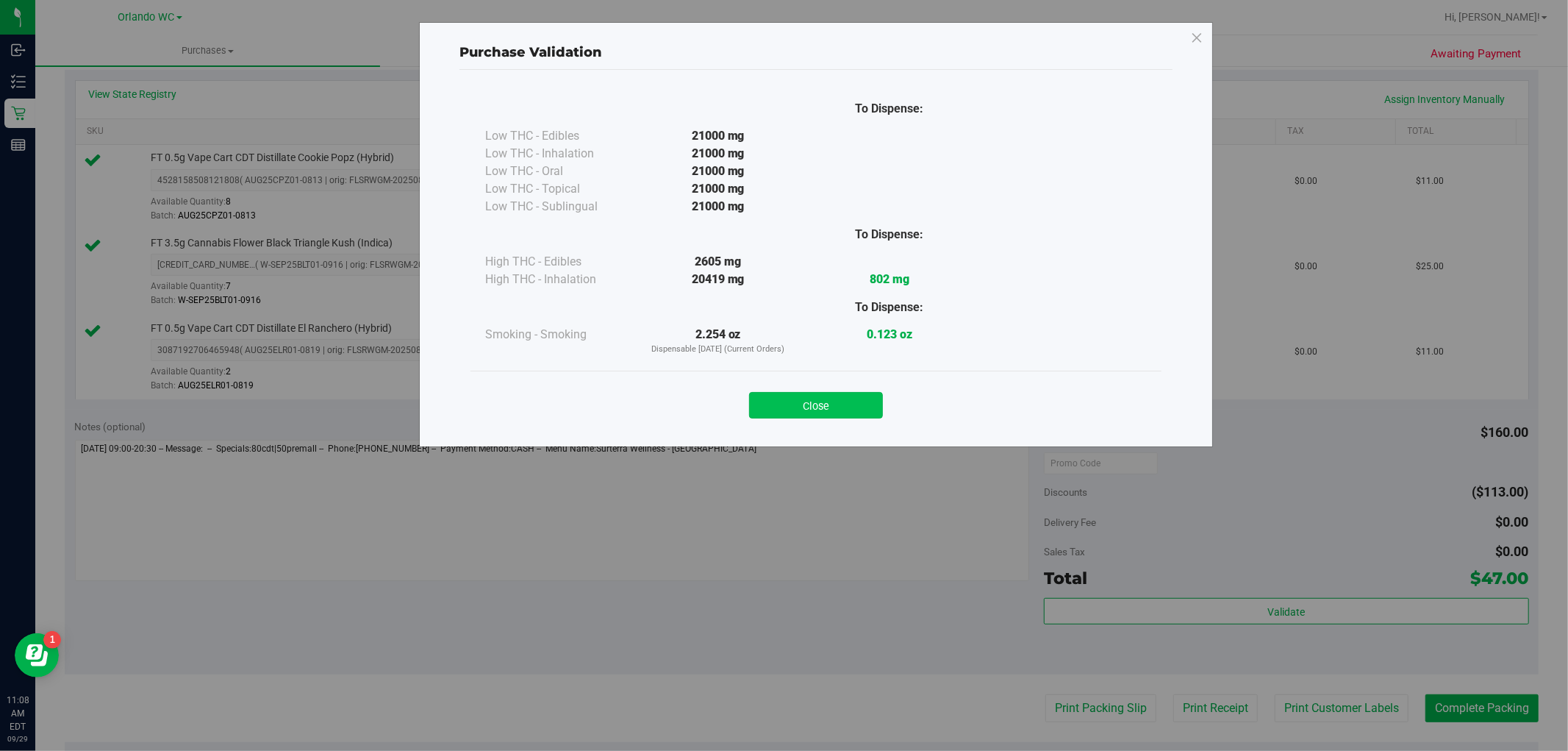
click at [816, 406] on button "Close" at bounding box center [816, 405] width 134 height 27
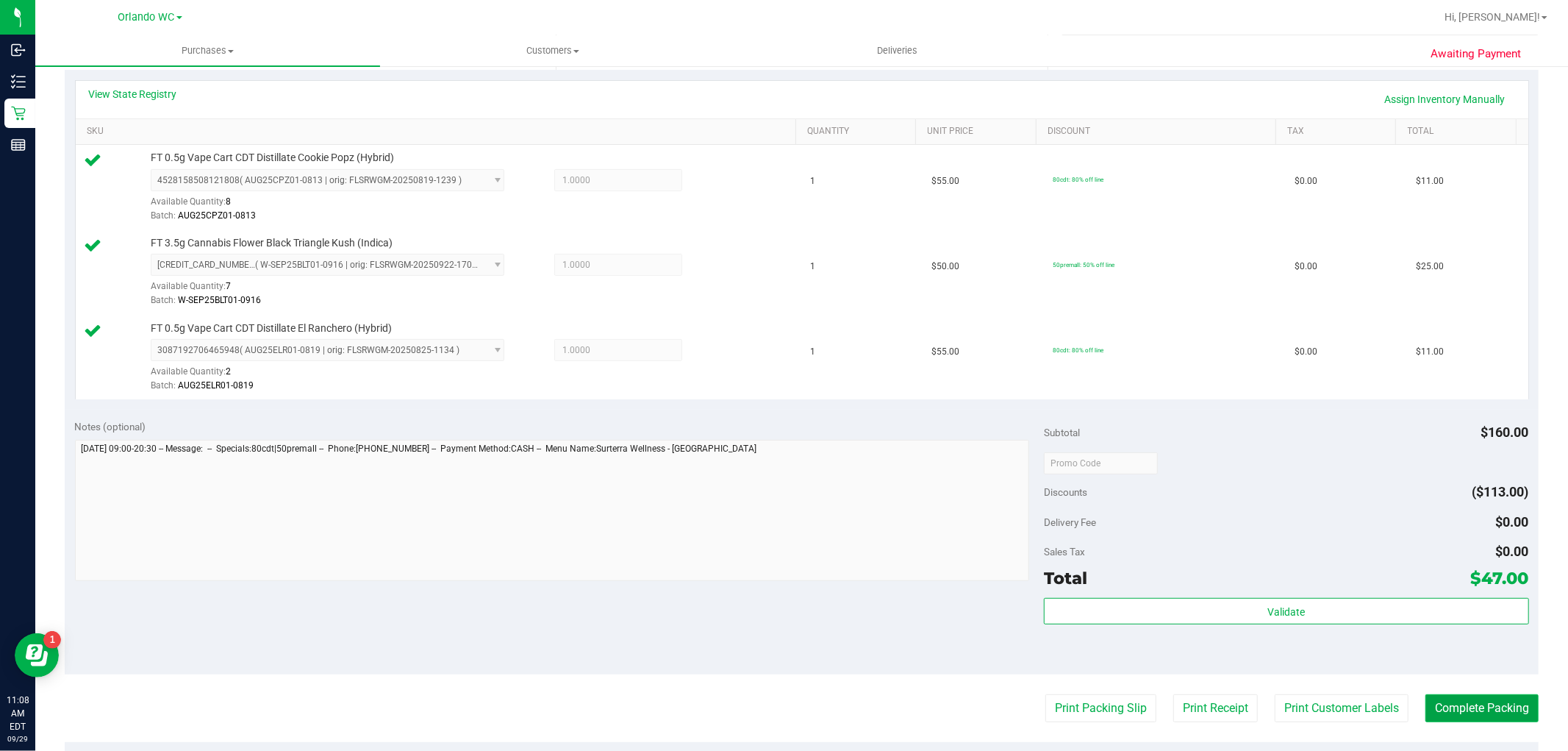
click at [1492, 706] on button "Complete Packing" at bounding box center [1482, 707] width 113 height 28
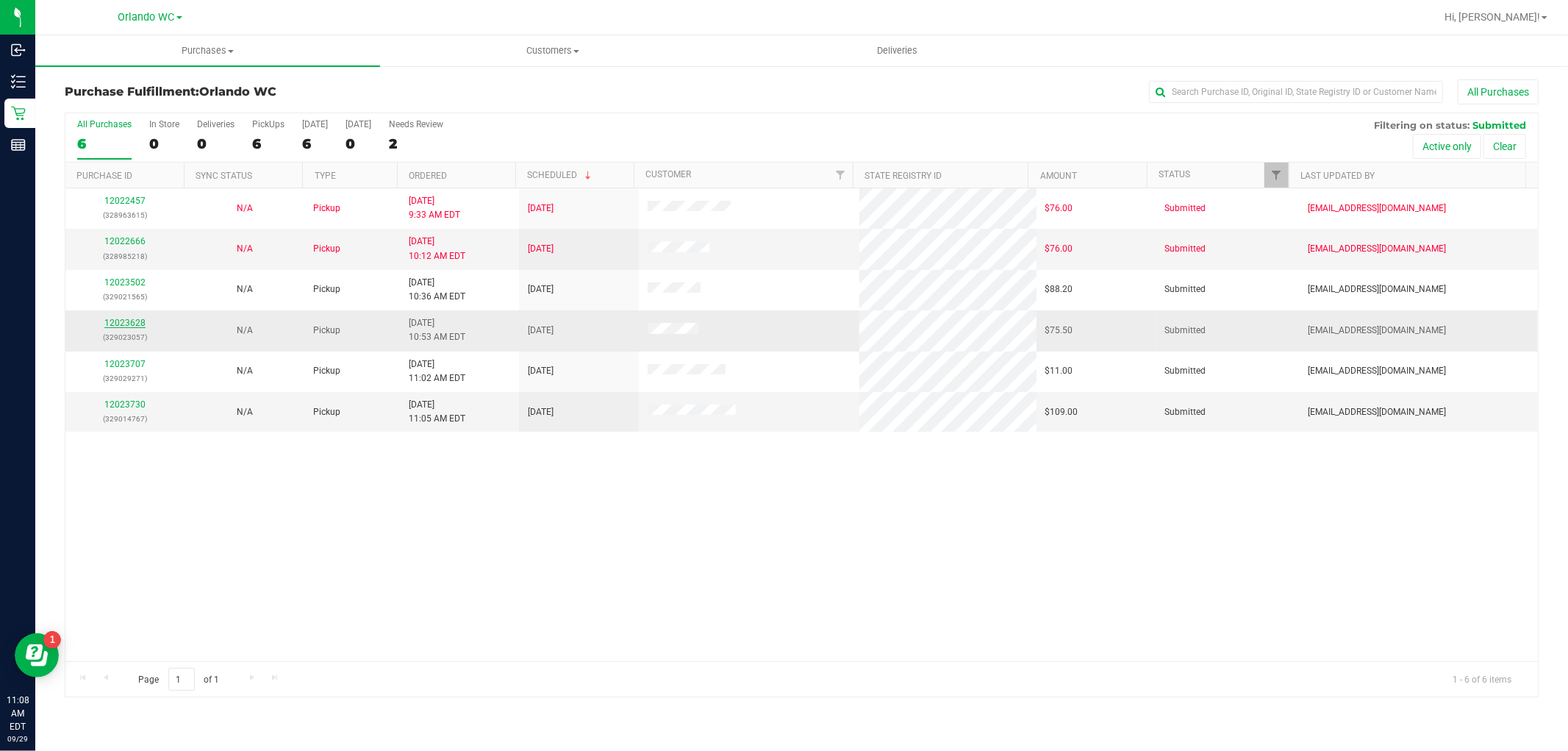
click at [128, 320] on link "12023628" at bounding box center [124, 323] width 41 height 10
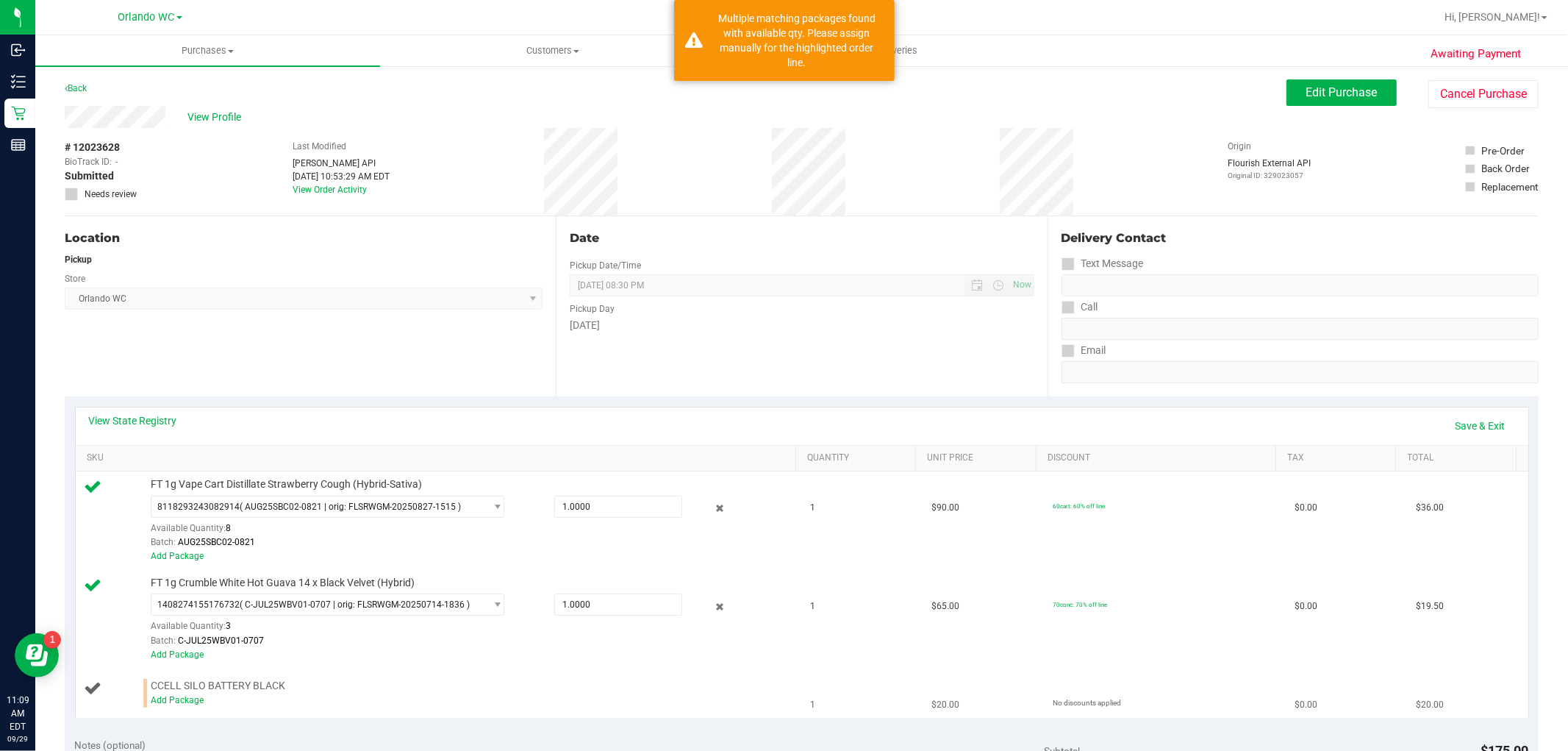
click at [185, 708] on td "CCELL SILO BATTERY BLACK Add Package" at bounding box center [439, 692] width 726 height 49
click at [189, 701] on link "Add Package" at bounding box center [177, 699] width 53 height 10
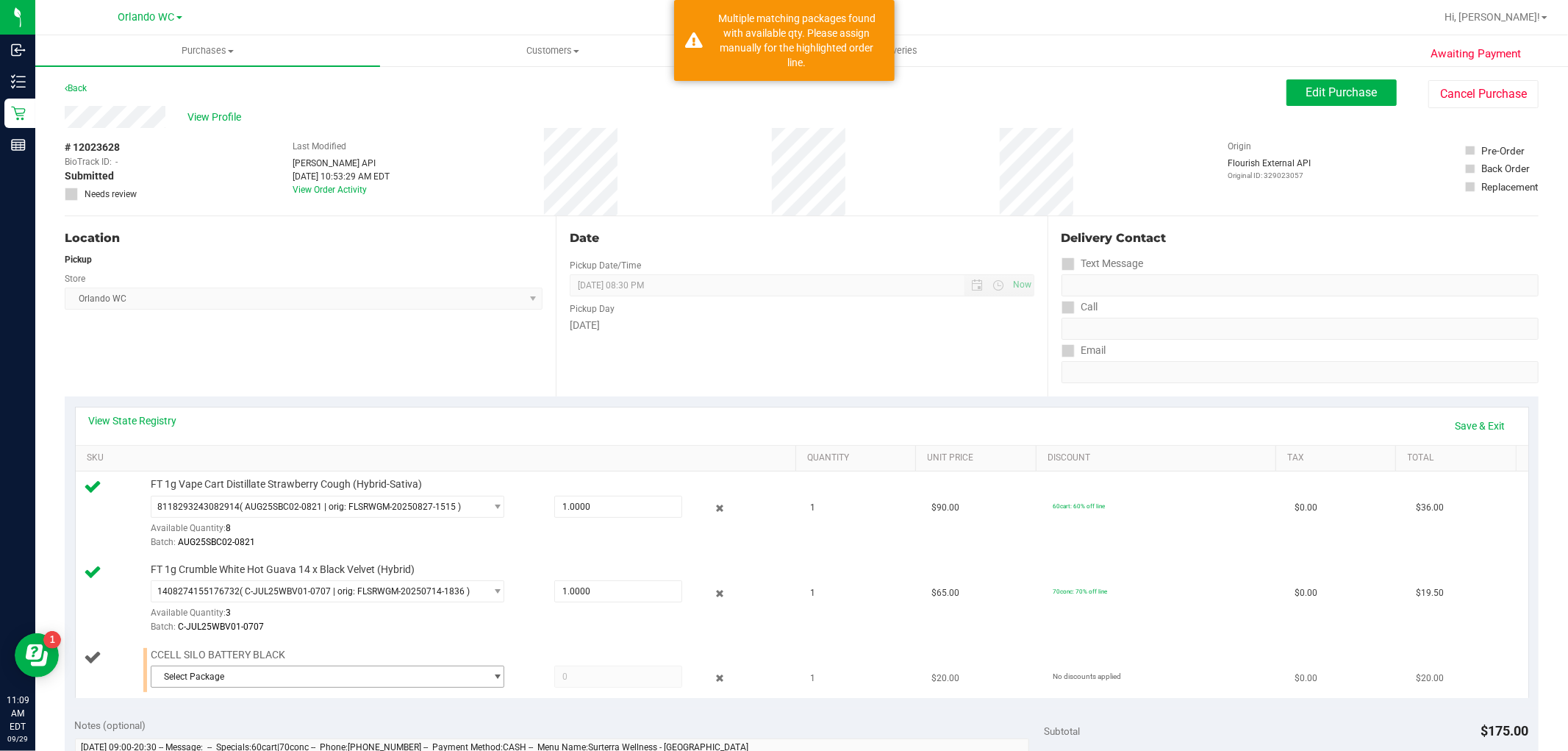
click at [246, 682] on span "Select Package" at bounding box center [319, 677] width 334 height 21
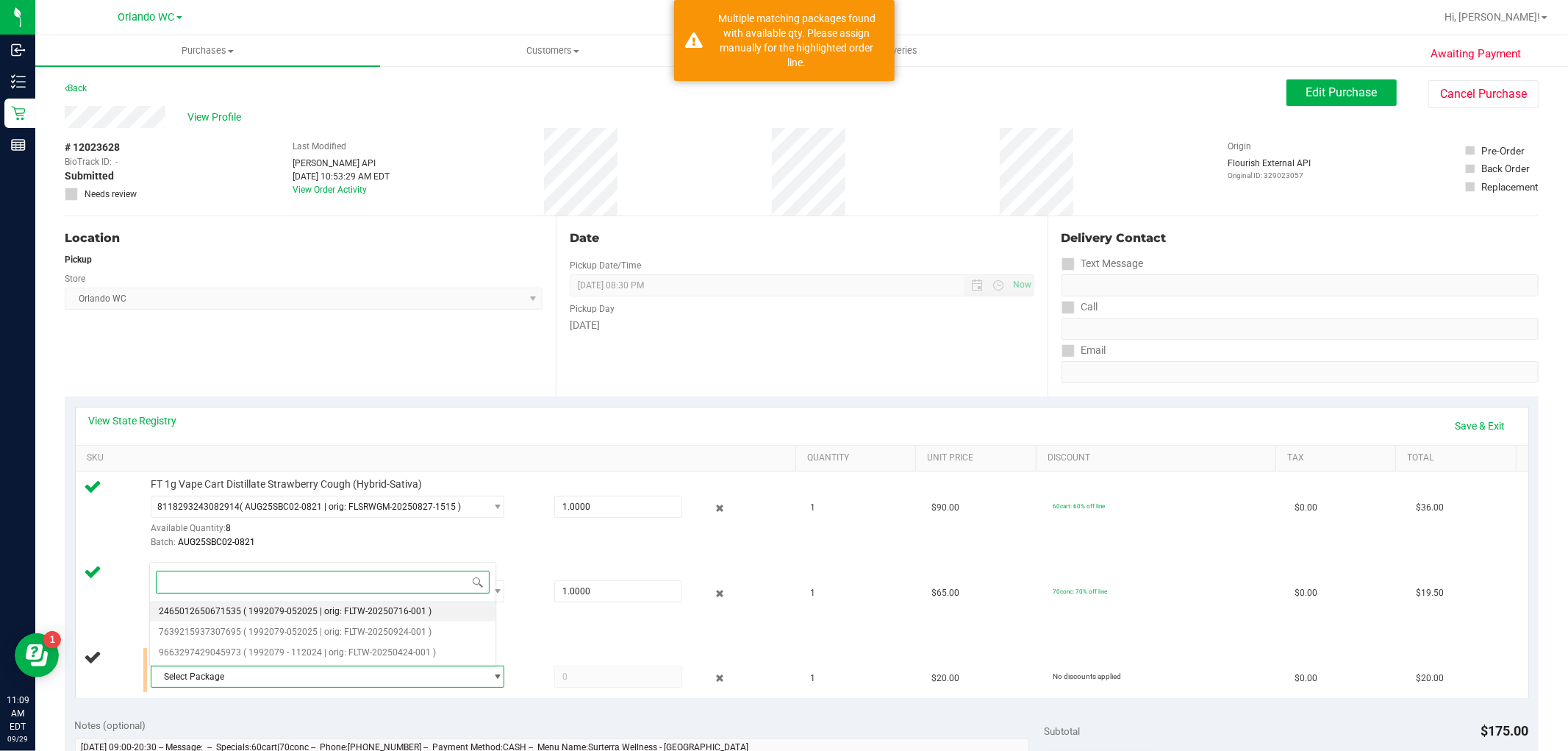
click at [319, 611] on span "( 1992079-052025 | orig: FLTW-20250716-001 )" at bounding box center [337, 611] width 188 height 10
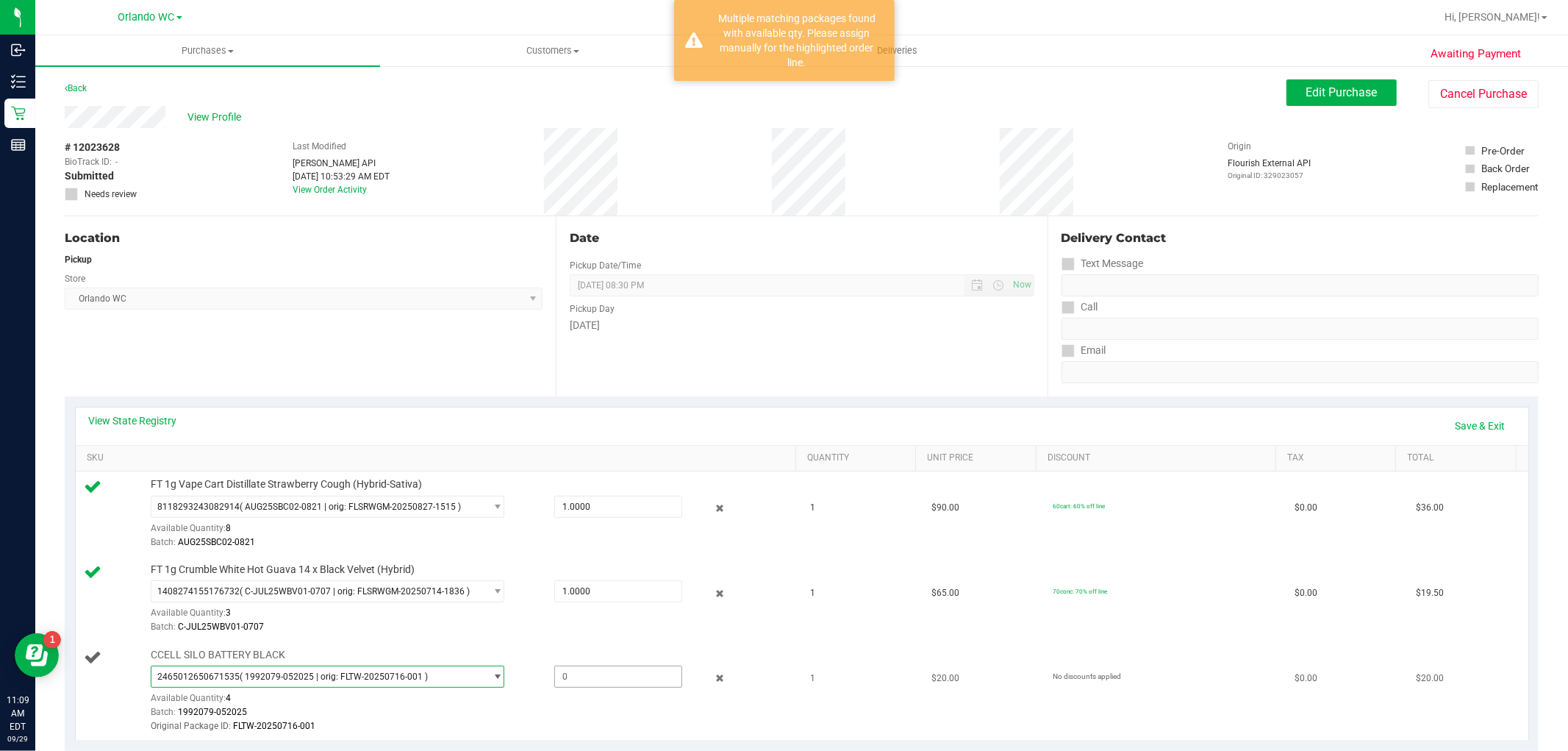
scroll to position [81, 0]
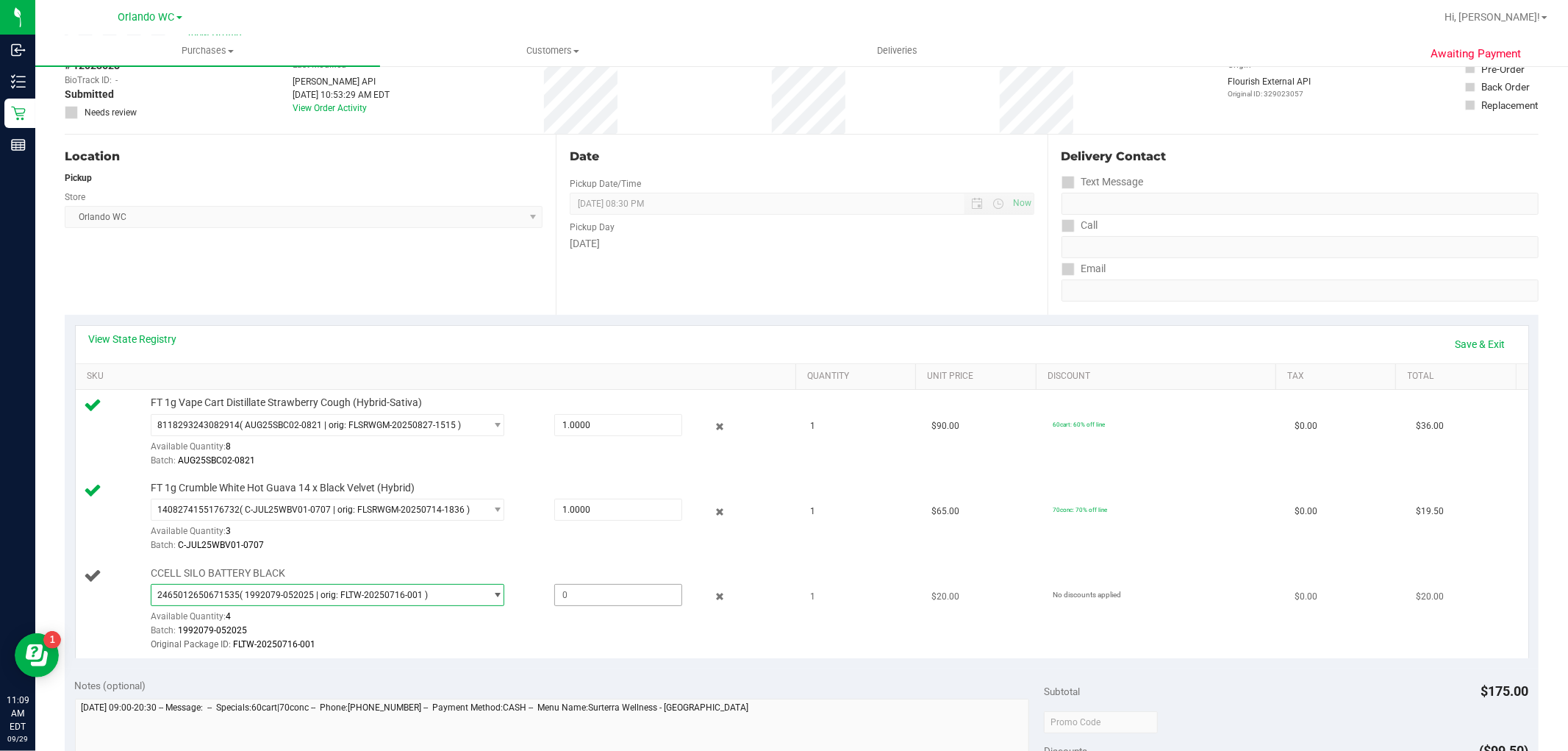
click at [629, 590] on span at bounding box center [618, 595] width 128 height 22
type input "1"
type input "1.0000"
click at [610, 657] on td "CCELL SILO BATTERY BLACK 2465012650671535 ( 1992079-052025 | orig: FLTW-2025071…" at bounding box center [439, 610] width 726 height 98
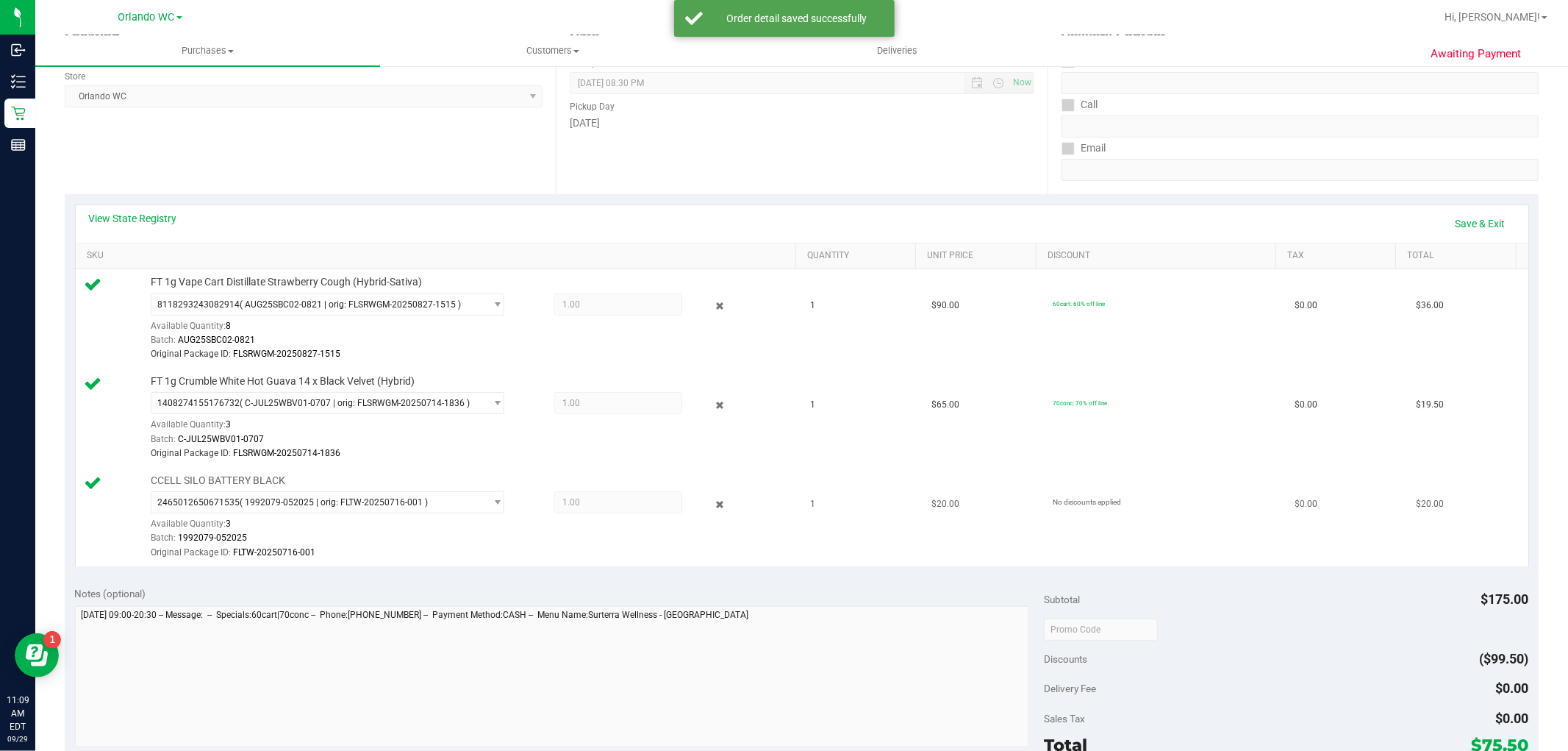
scroll to position [490, 0]
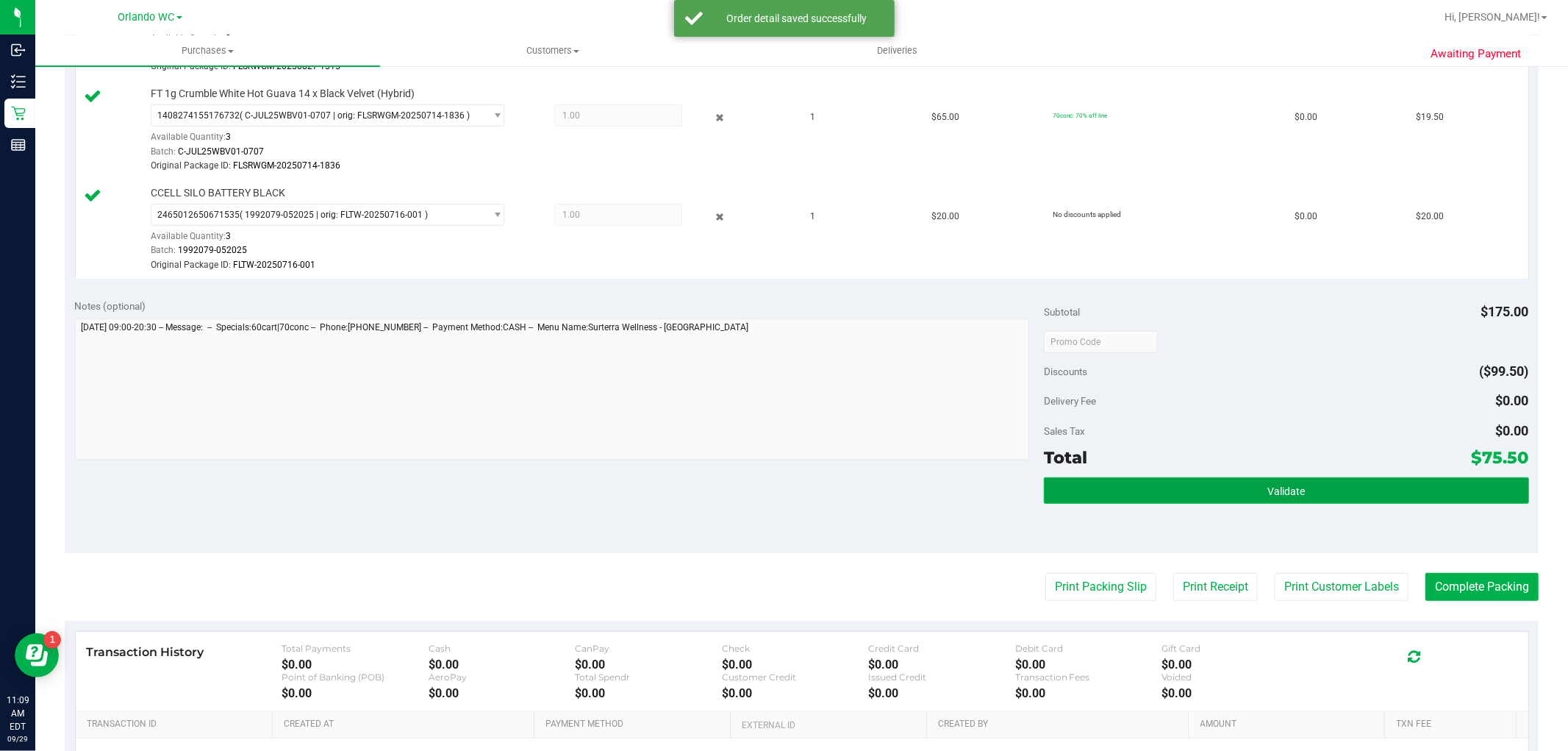
click at [1106, 488] on button "Validate" at bounding box center [1286, 490] width 485 height 27
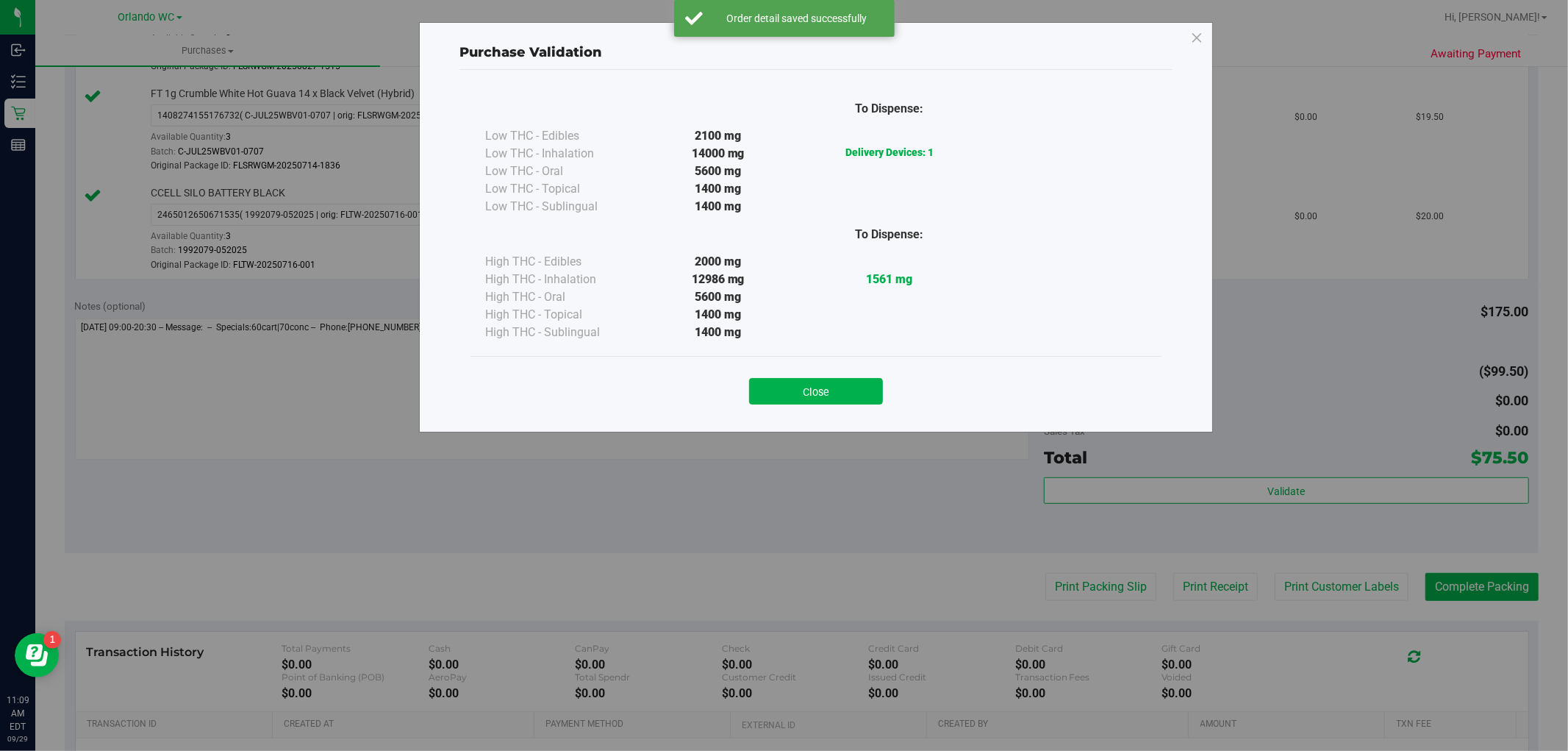
click at [815, 365] on div "Close" at bounding box center [815, 386] width 691 height 60
click at [818, 381] on button "Close" at bounding box center [816, 390] width 134 height 27
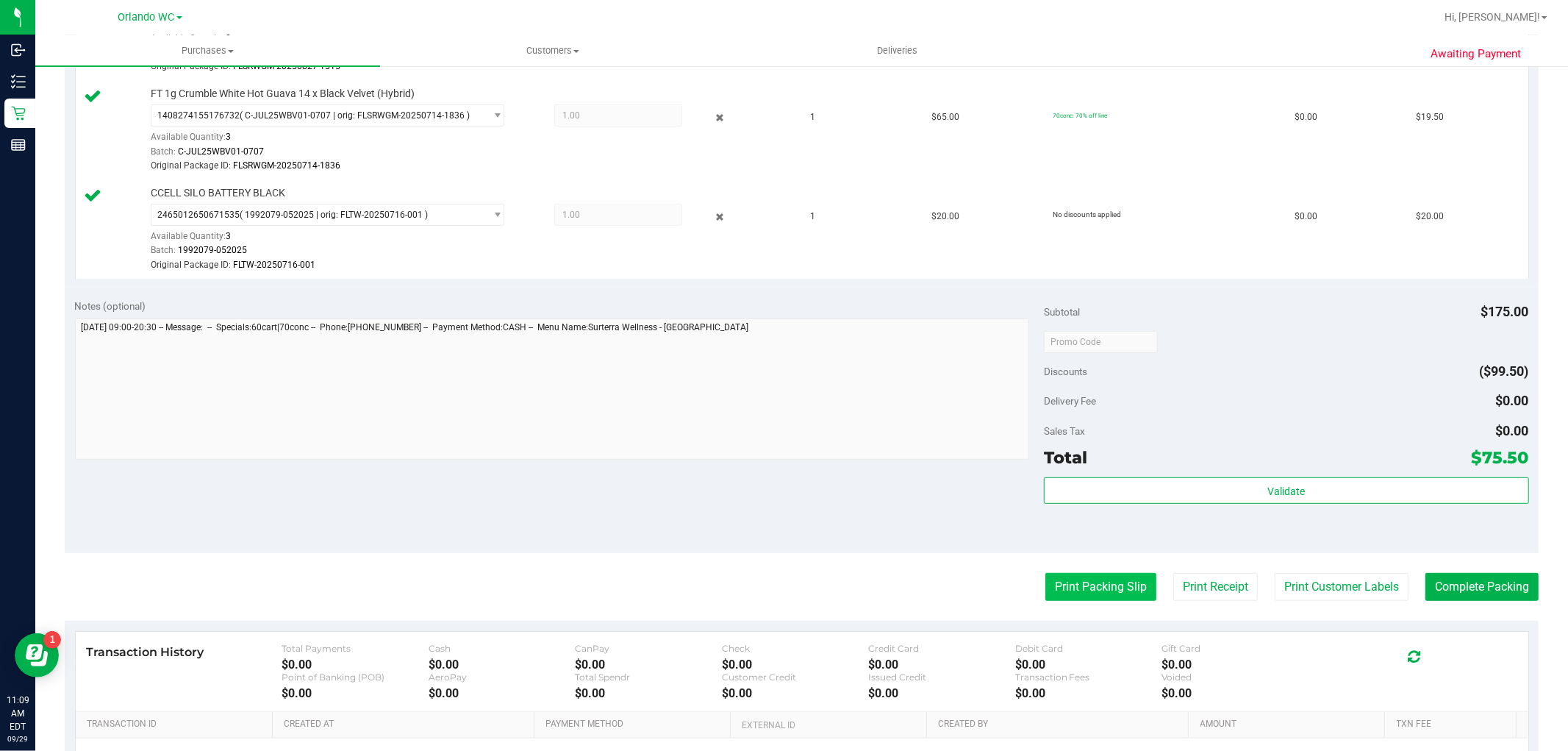
click at [1045, 577] on button "Print Packing Slip" at bounding box center [1101, 586] width 111 height 28
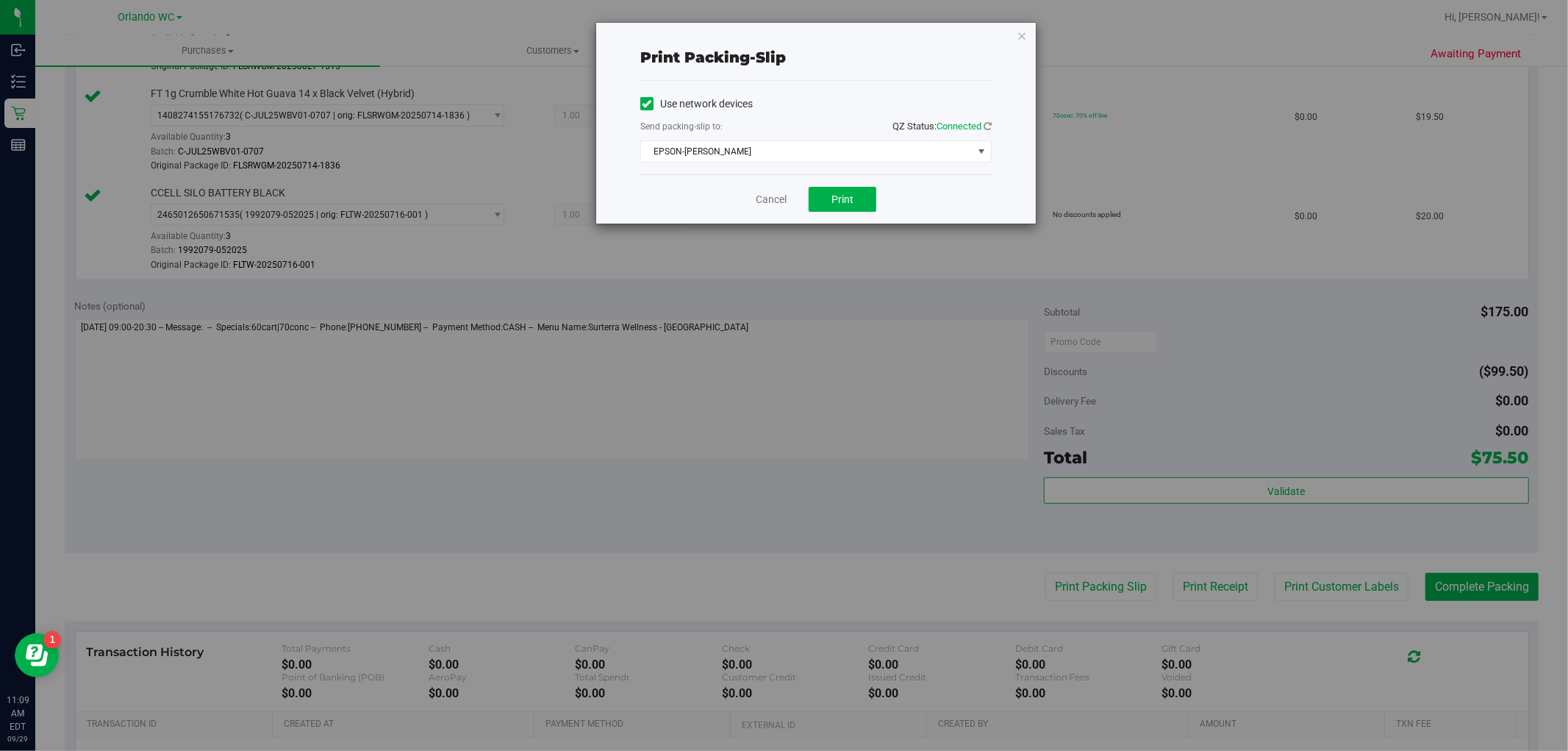
click at [824, 219] on div "Cancel Print" at bounding box center [816, 198] width 352 height 49
click at [832, 207] on button "Print" at bounding box center [843, 199] width 68 height 25
click at [1026, 32] on icon "button" at bounding box center [1021, 35] width 10 height 18
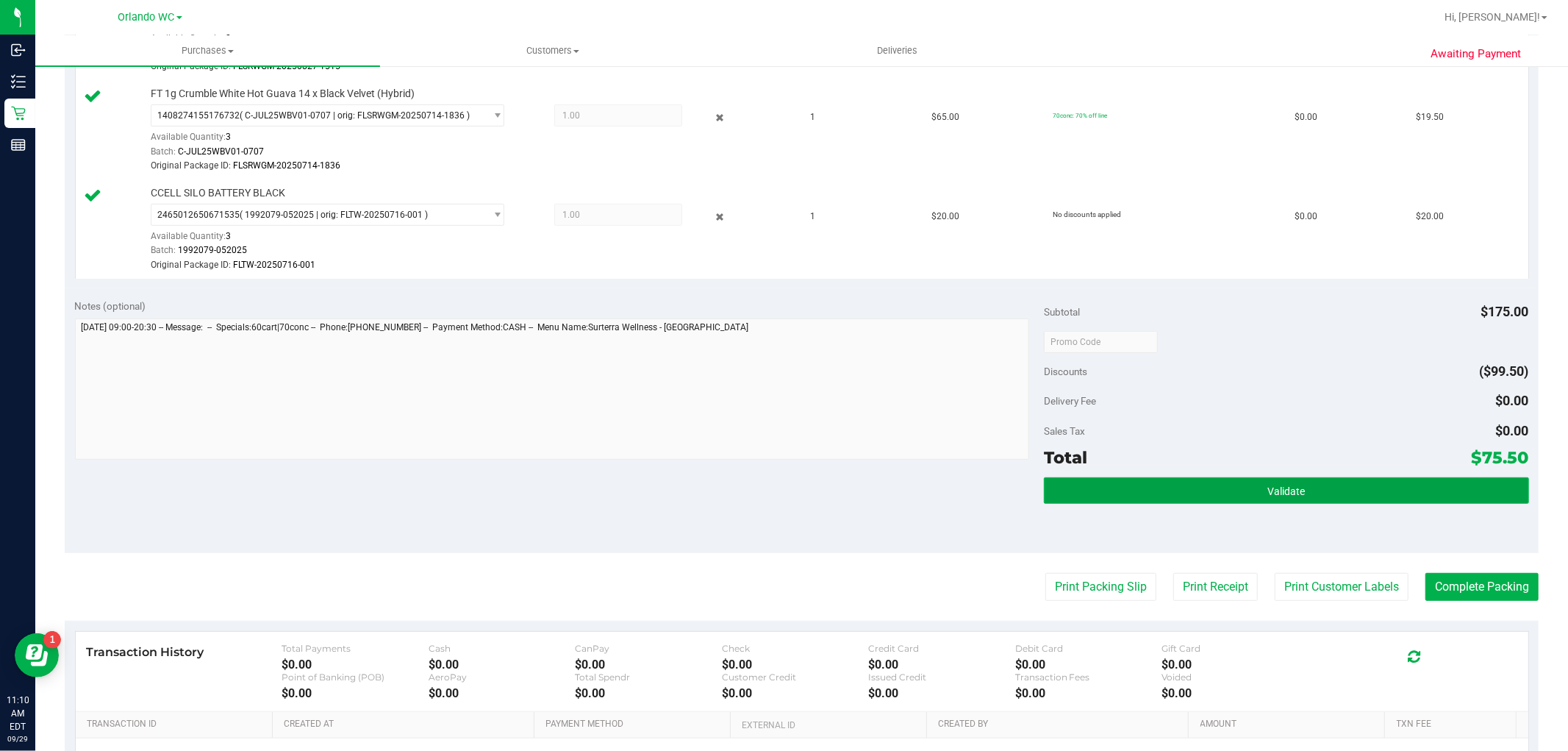
click at [1228, 494] on button "Validate" at bounding box center [1286, 490] width 485 height 27
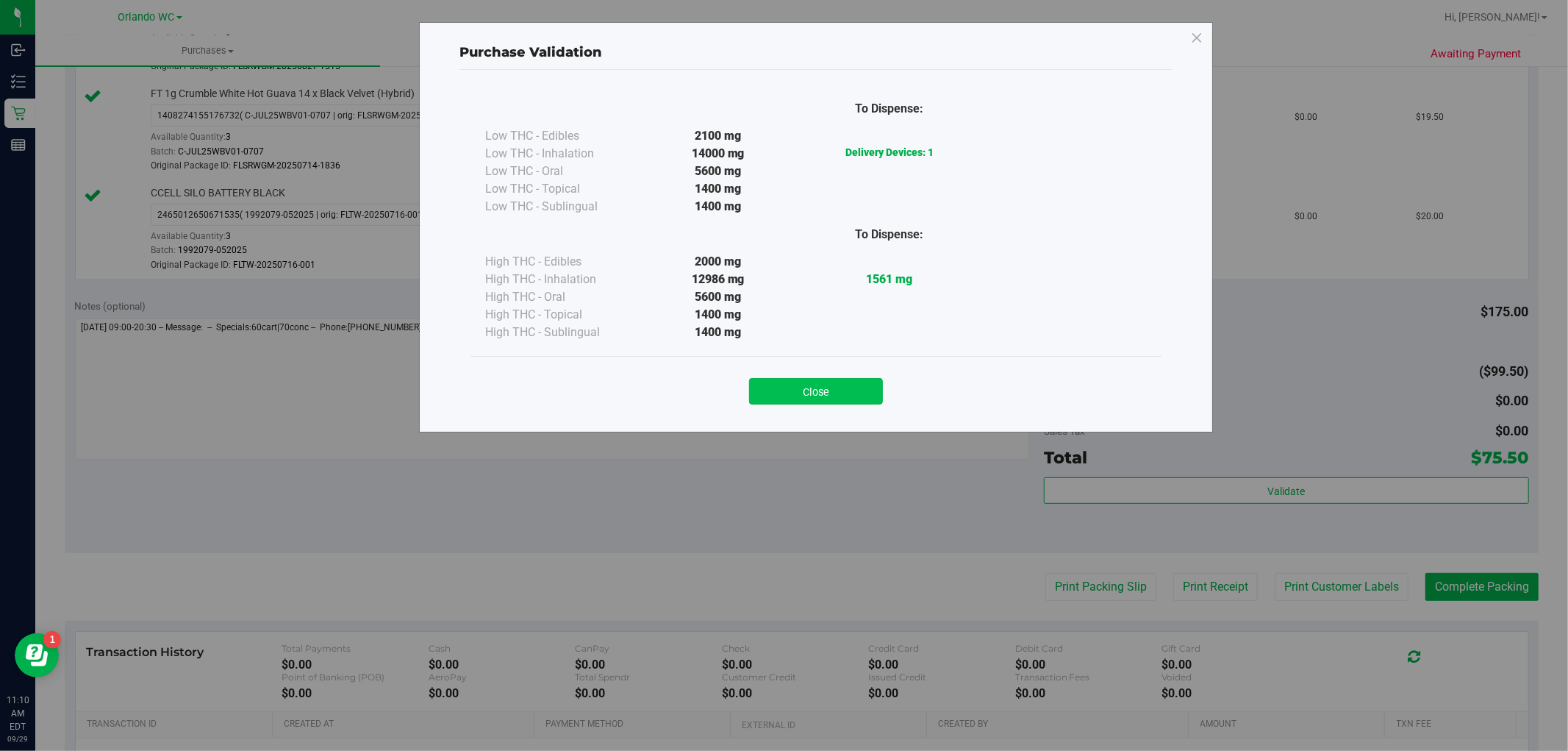
click at [813, 403] on button "Close" at bounding box center [816, 390] width 134 height 27
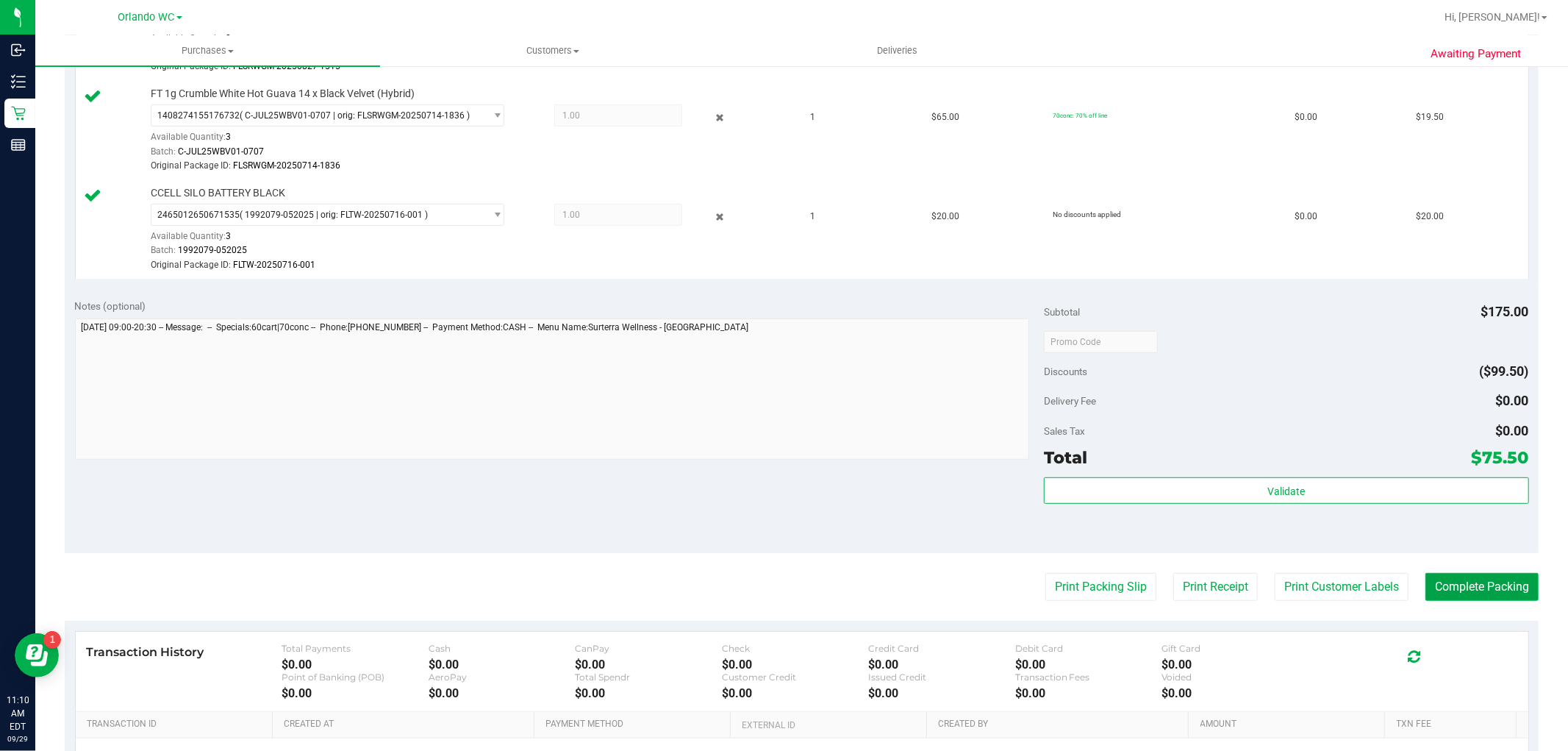
click at [1462, 596] on button "Complete Packing" at bounding box center [1482, 586] width 113 height 28
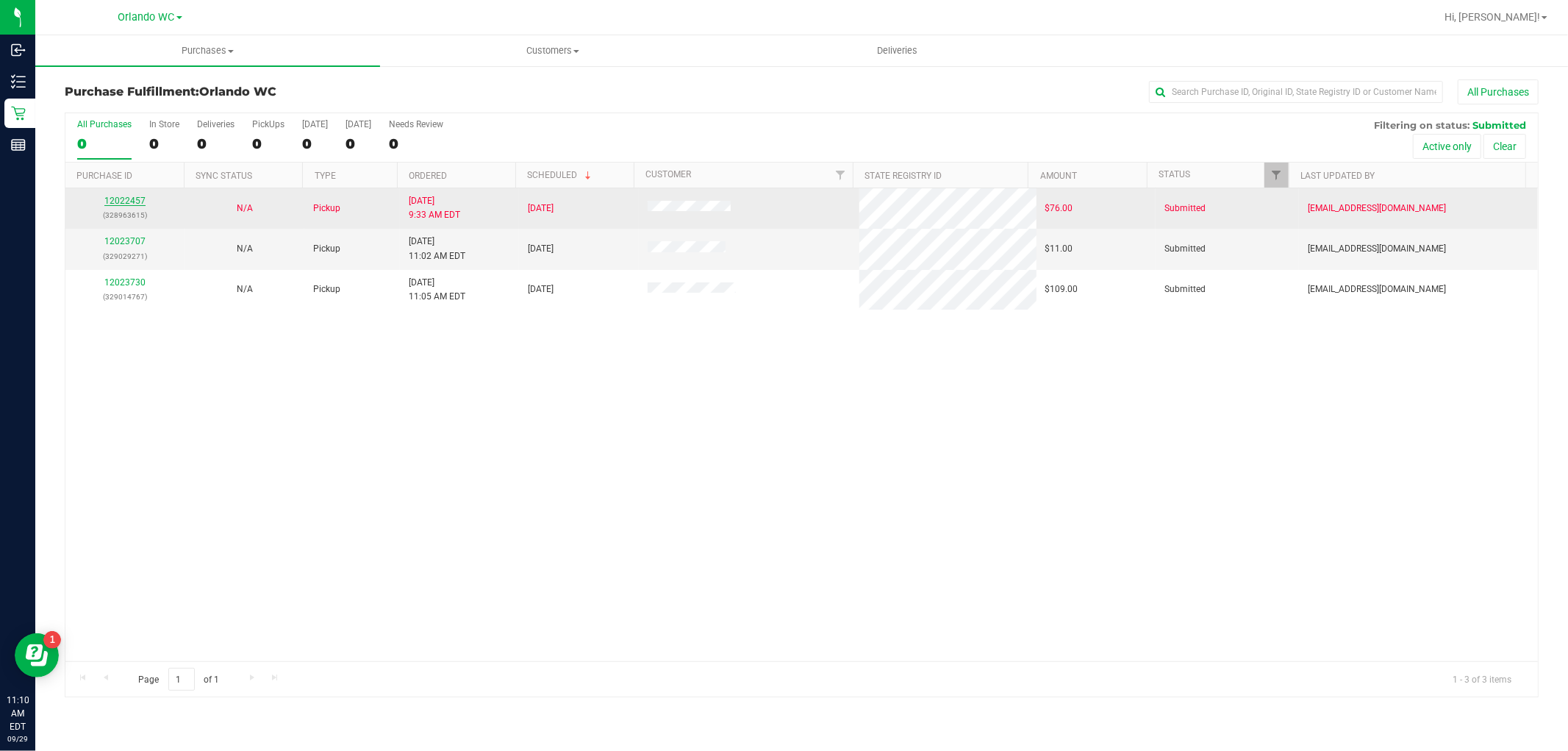
click at [131, 200] on link "12022457" at bounding box center [124, 200] width 41 height 10
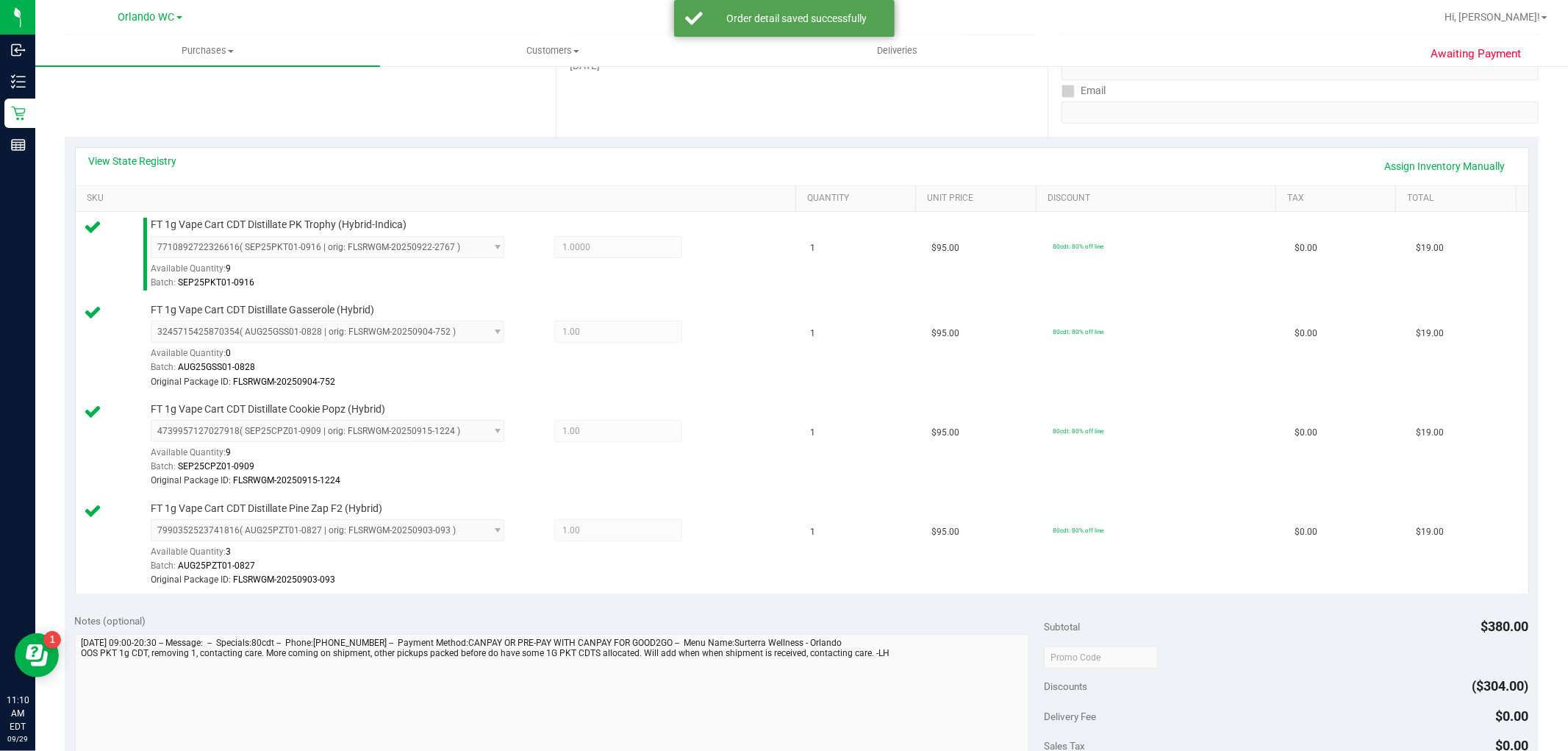
scroll to position [490, 0]
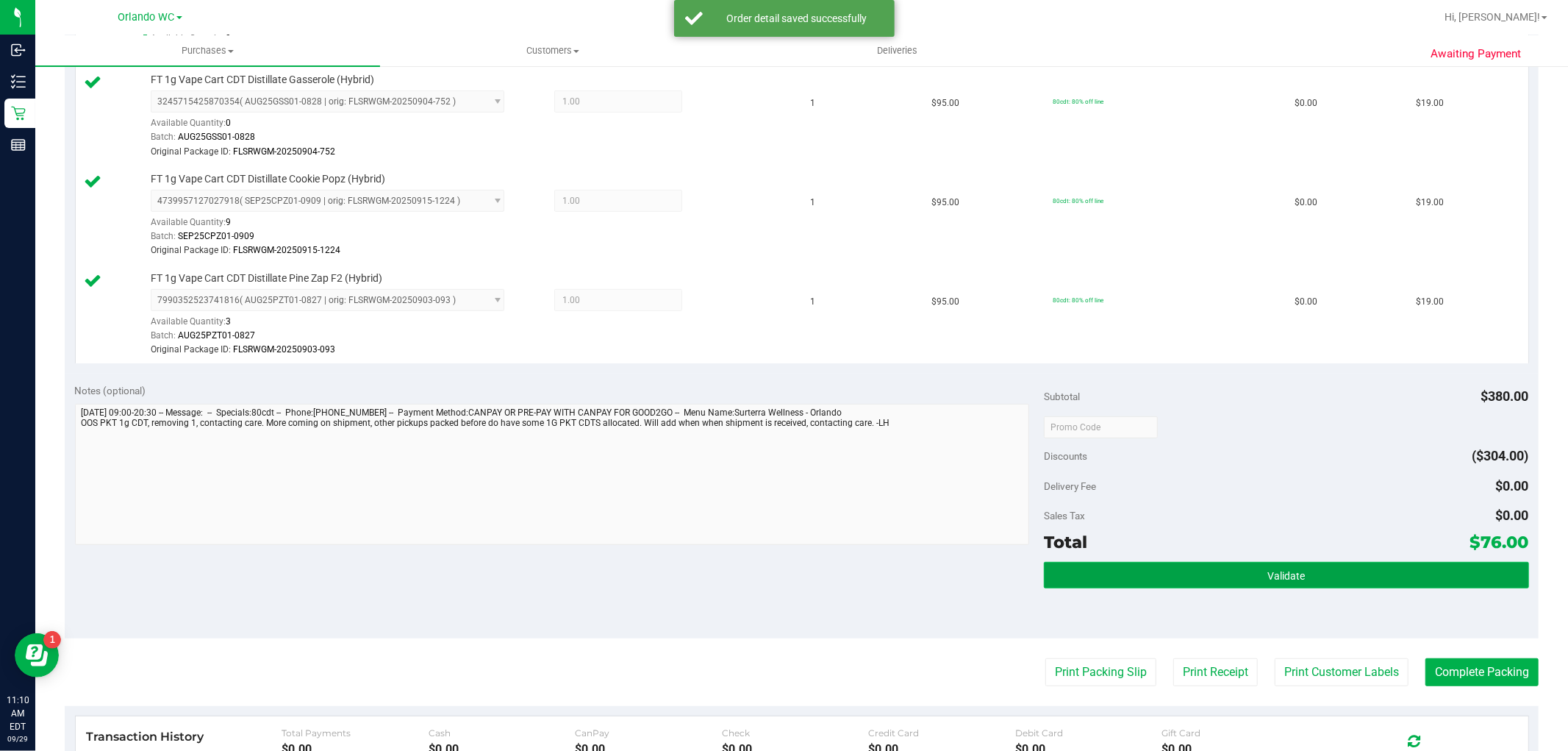
click at [1082, 577] on button "Validate" at bounding box center [1286, 574] width 485 height 27
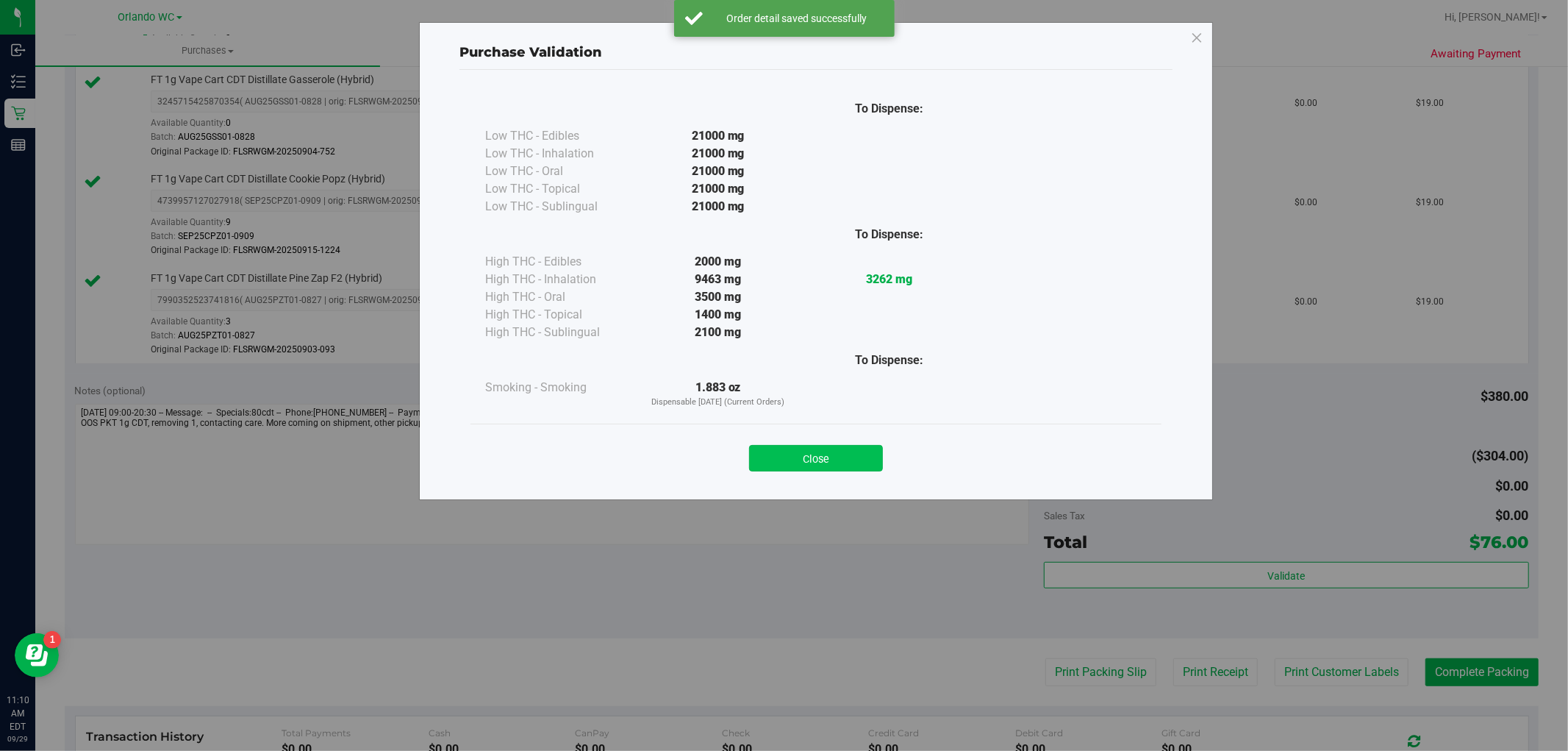
click at [807, 465] on button "Close" at bounding box center [816, 457] width 134 height 27
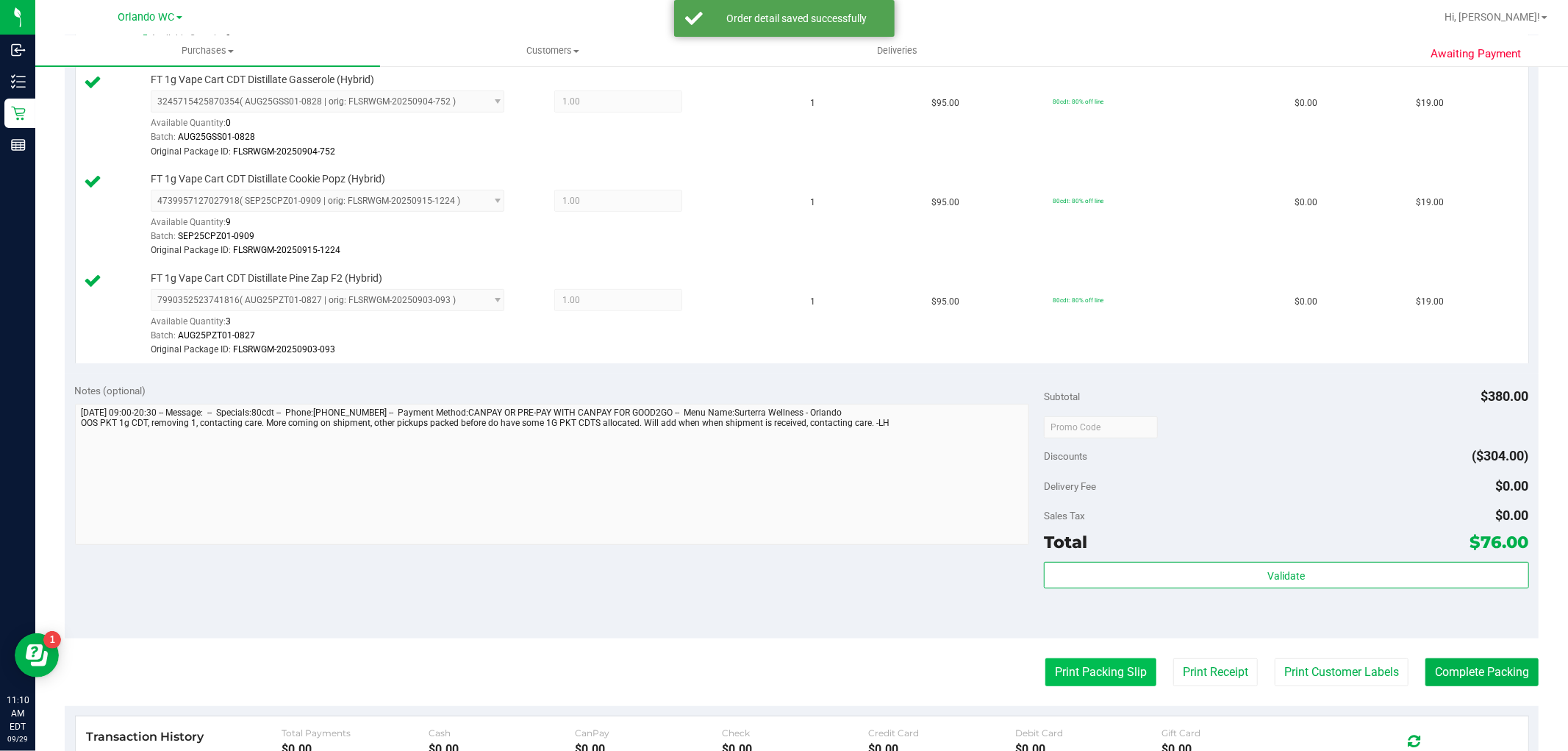
click at [1049, 665] on button "Print Packing Slip" at bounding box center [1101, 672] width 111 height 28
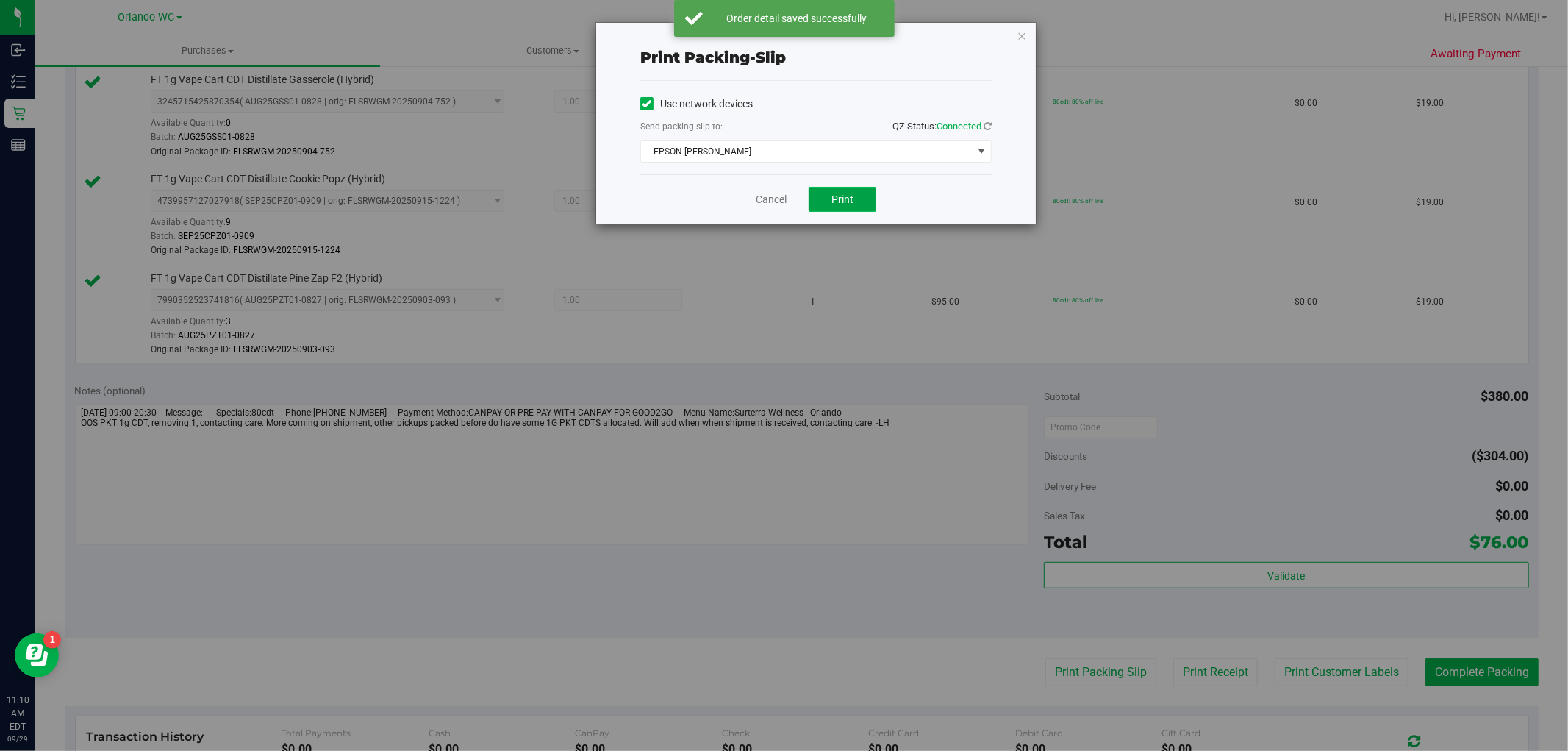
click at [846, 191] on button "Print" at bounding box center [843, 199] width 68 height 25
click at [1012, 42] on div "Print packing-slip Use network devices Send packing-slip to: QZ Status: Connect…" at bounding box center [815, 123] width 440 height 201
click at [1024, 42] on icon "button" at bounding box center [1021, 35] width 10 height 18
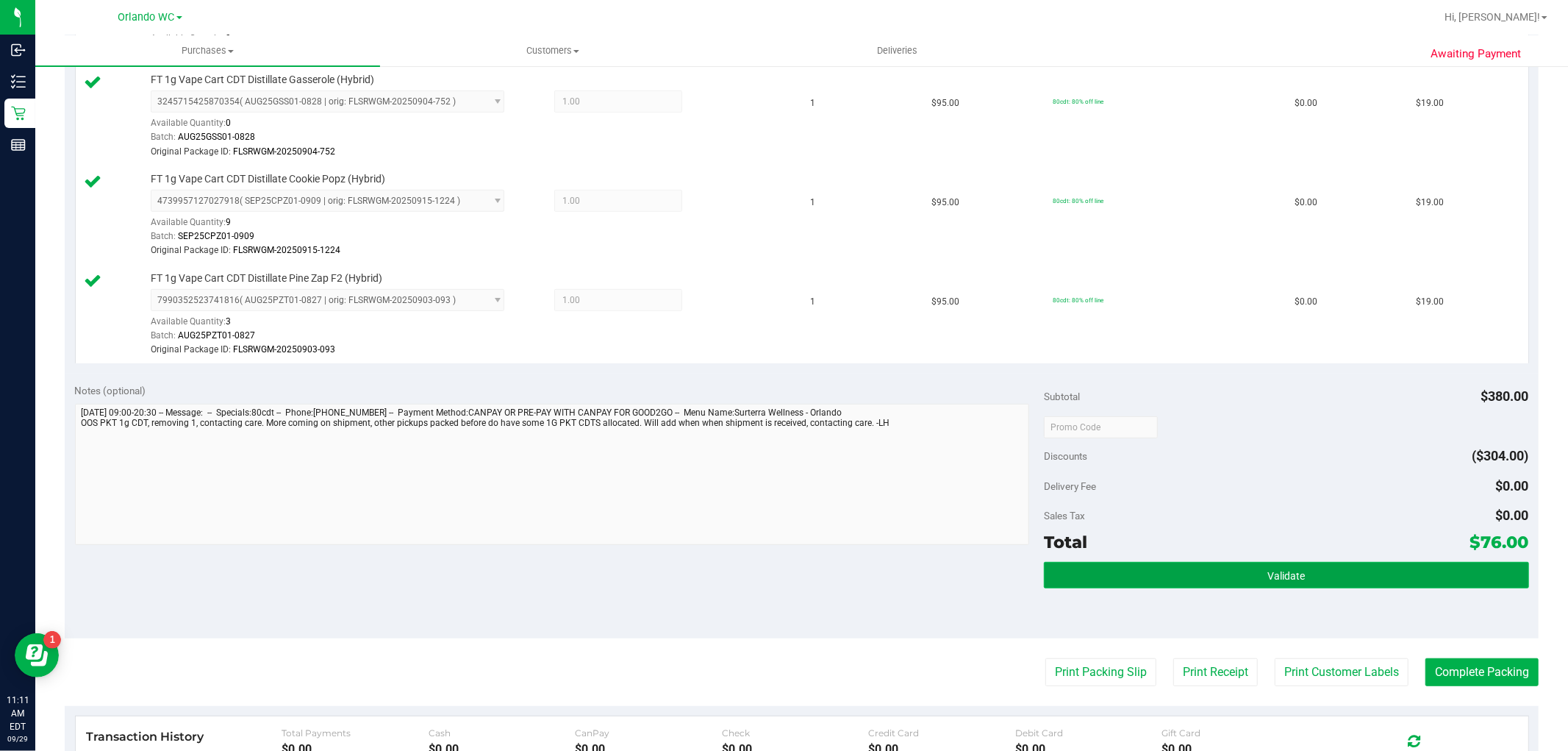
click at [1169, 565] on button "Validate" at bounding box center [1286, 574] width 485 height 27
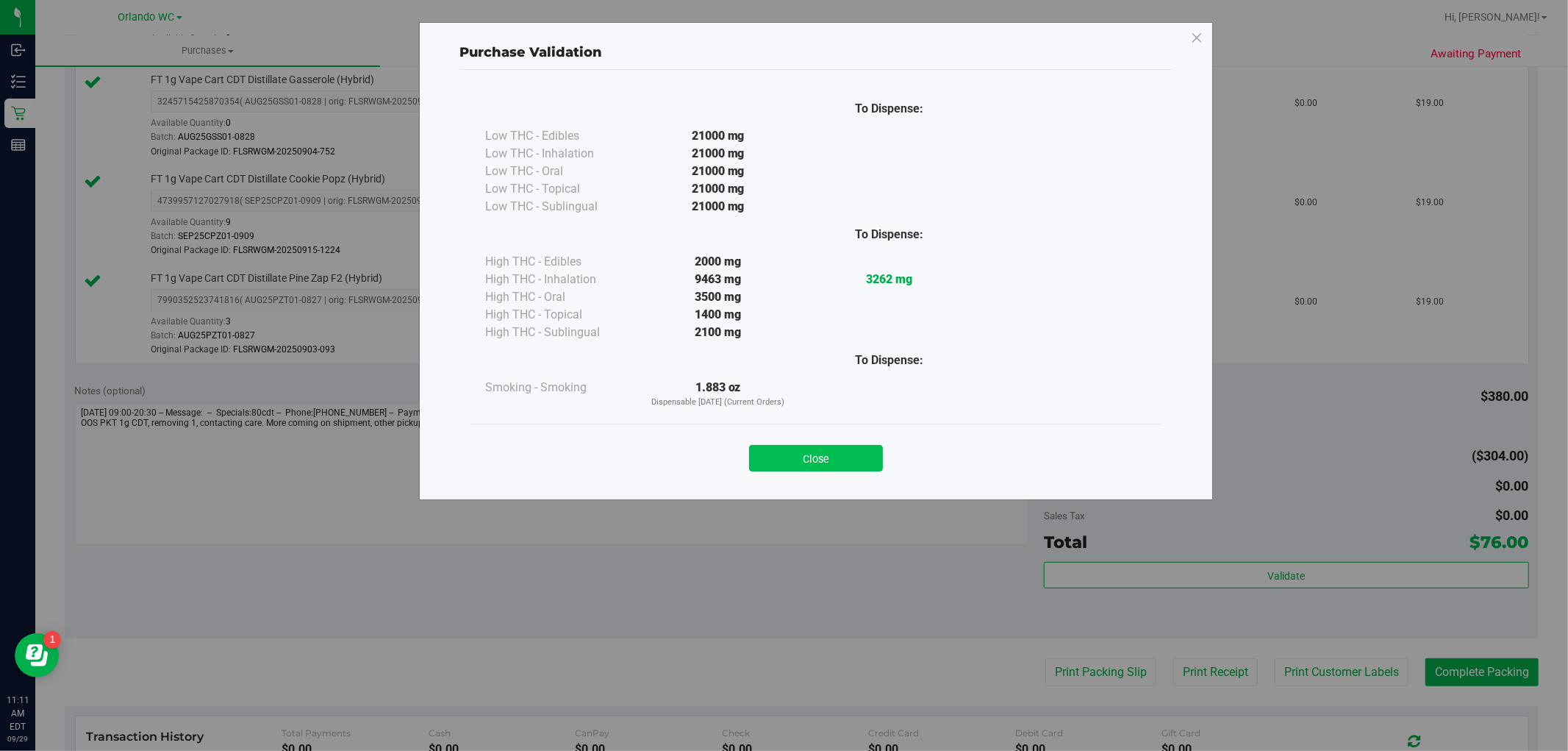
click at [809, 465] on button "Close" at bounding box center [816, 457] width 134 height 27
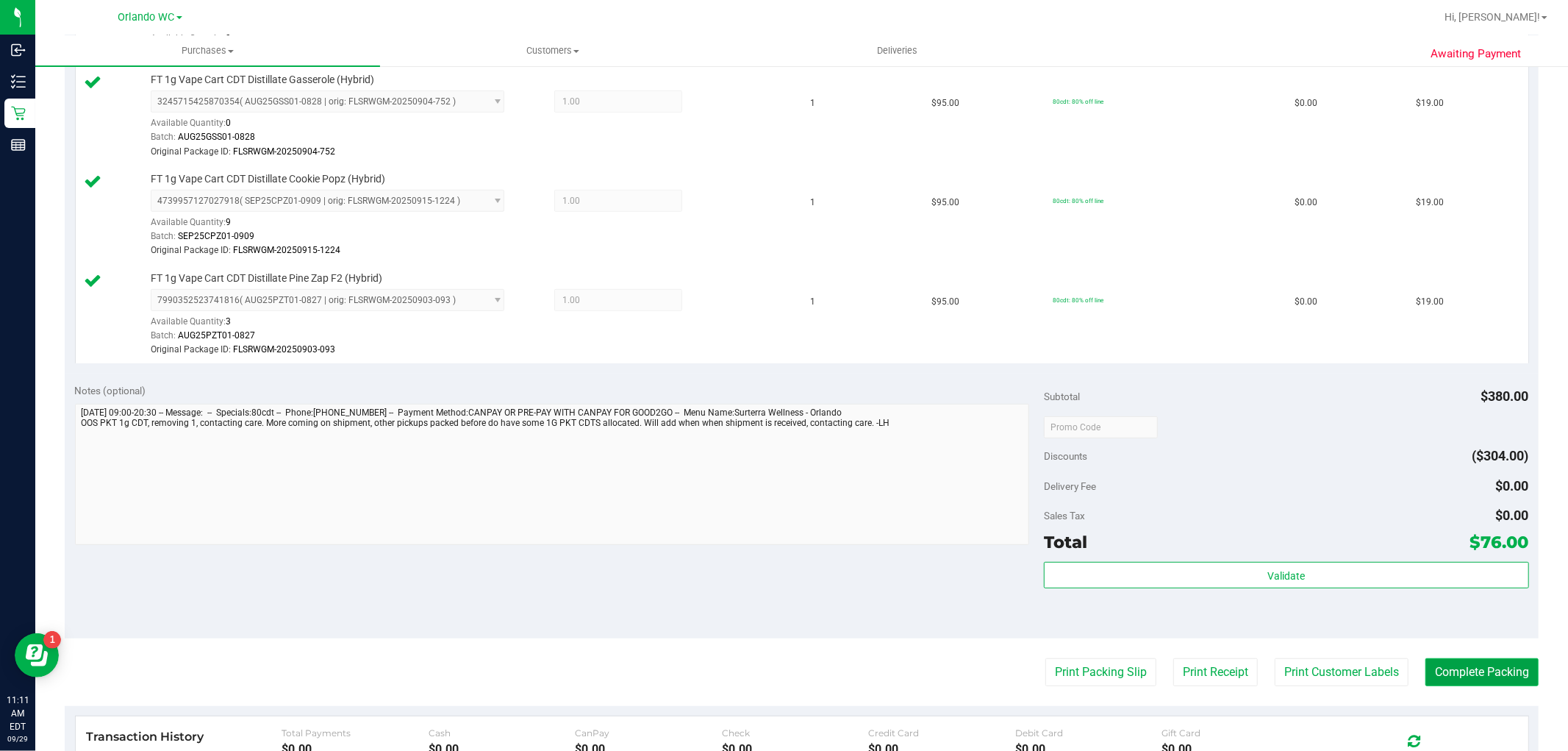
click at [1479, 672] on button "Complete Packing" at bounding box center [1482, 672] width 113 height 28
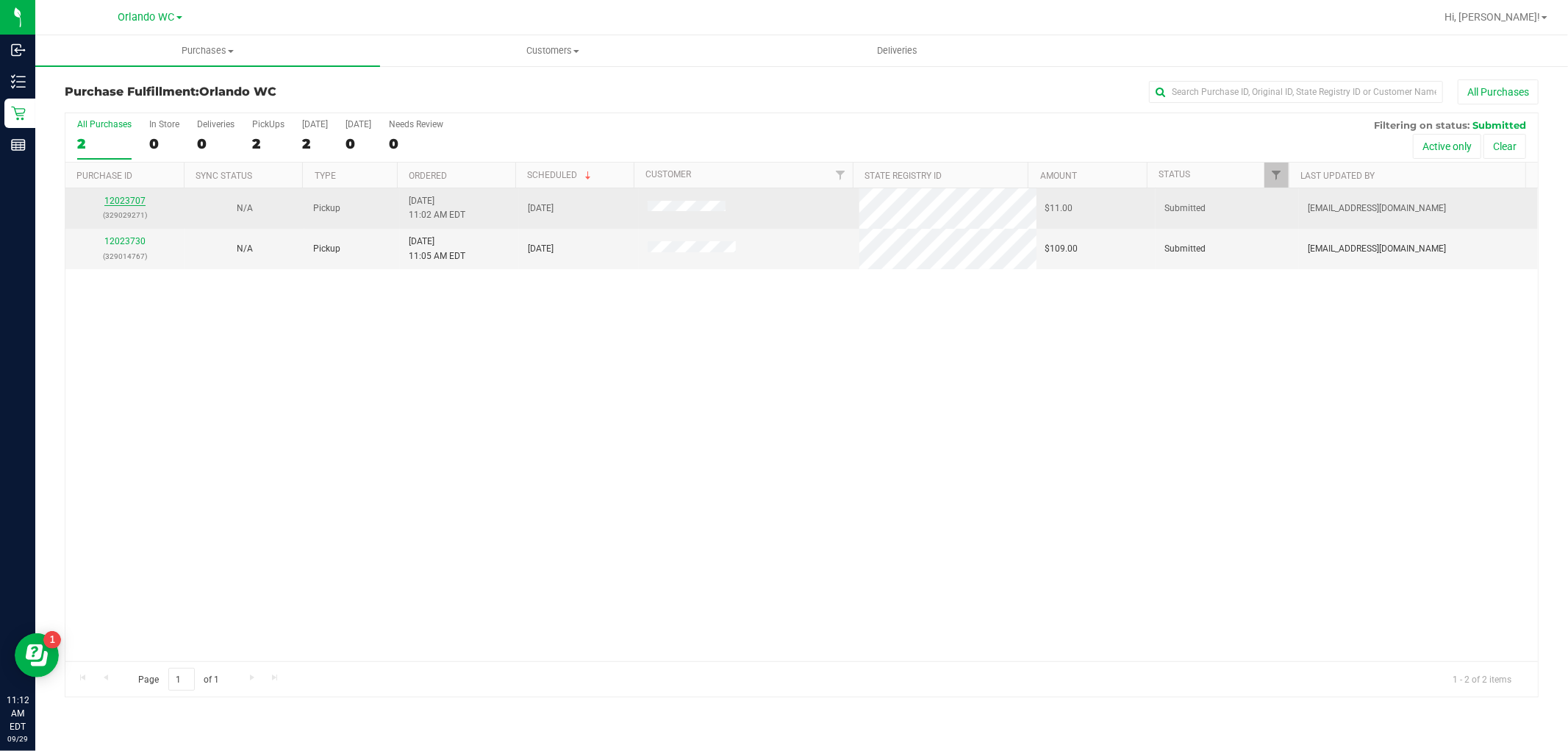
click at [108, 206] on link "12023707" at bounding box center [124, 200] width 41 height 10
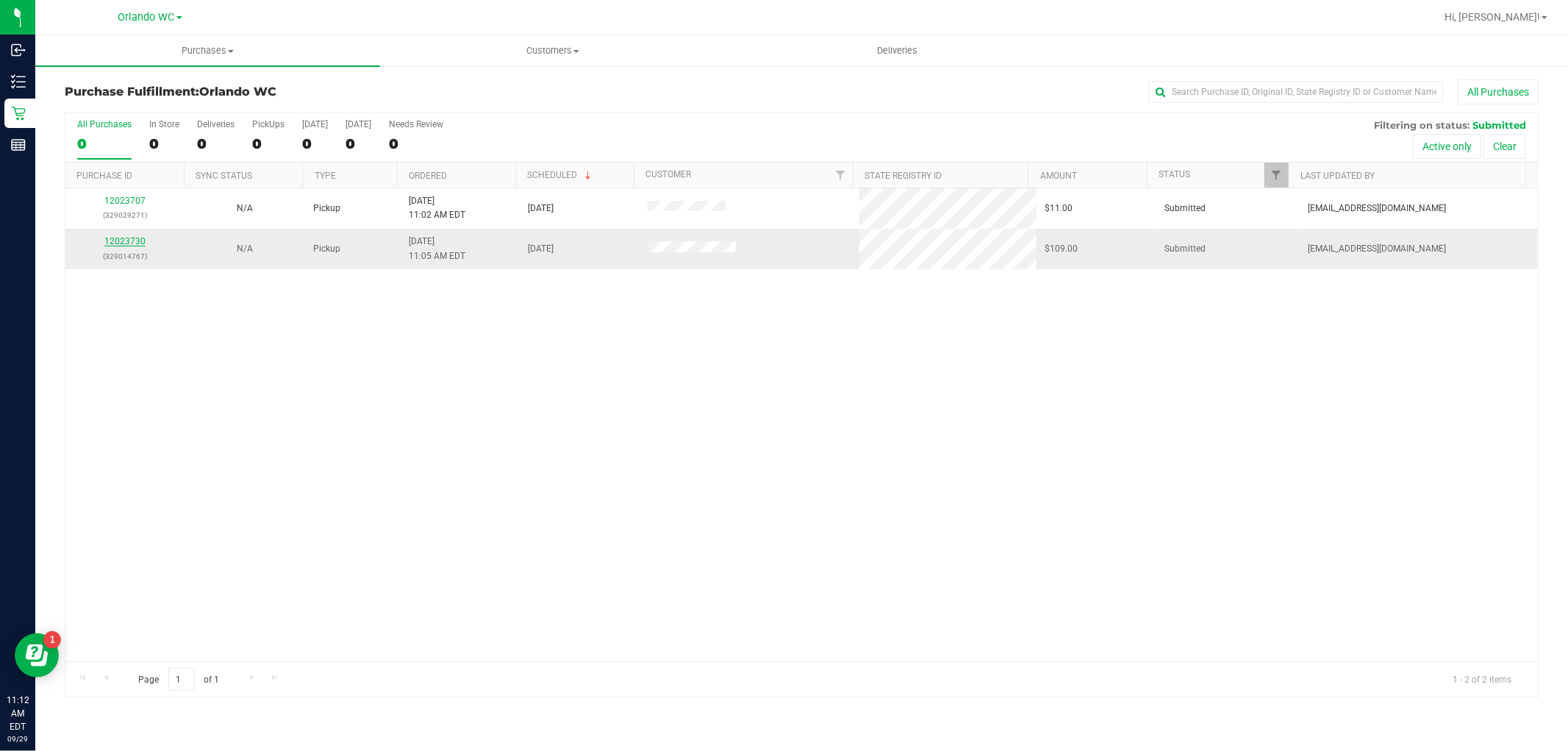
click at [120, 245] on link "12023730" at bounding box center [124, 241] width 41 height 10
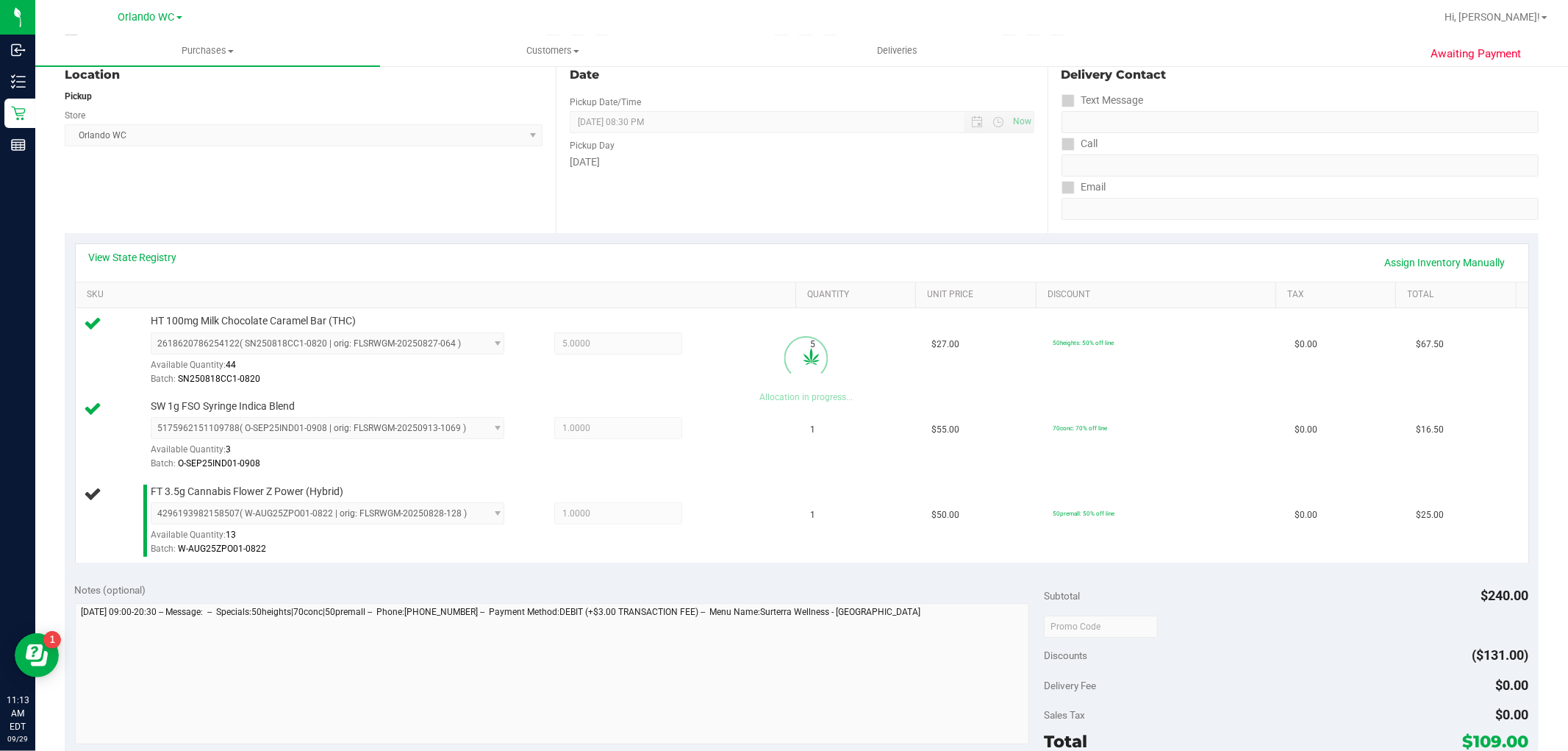
scroll to position [408, 0]
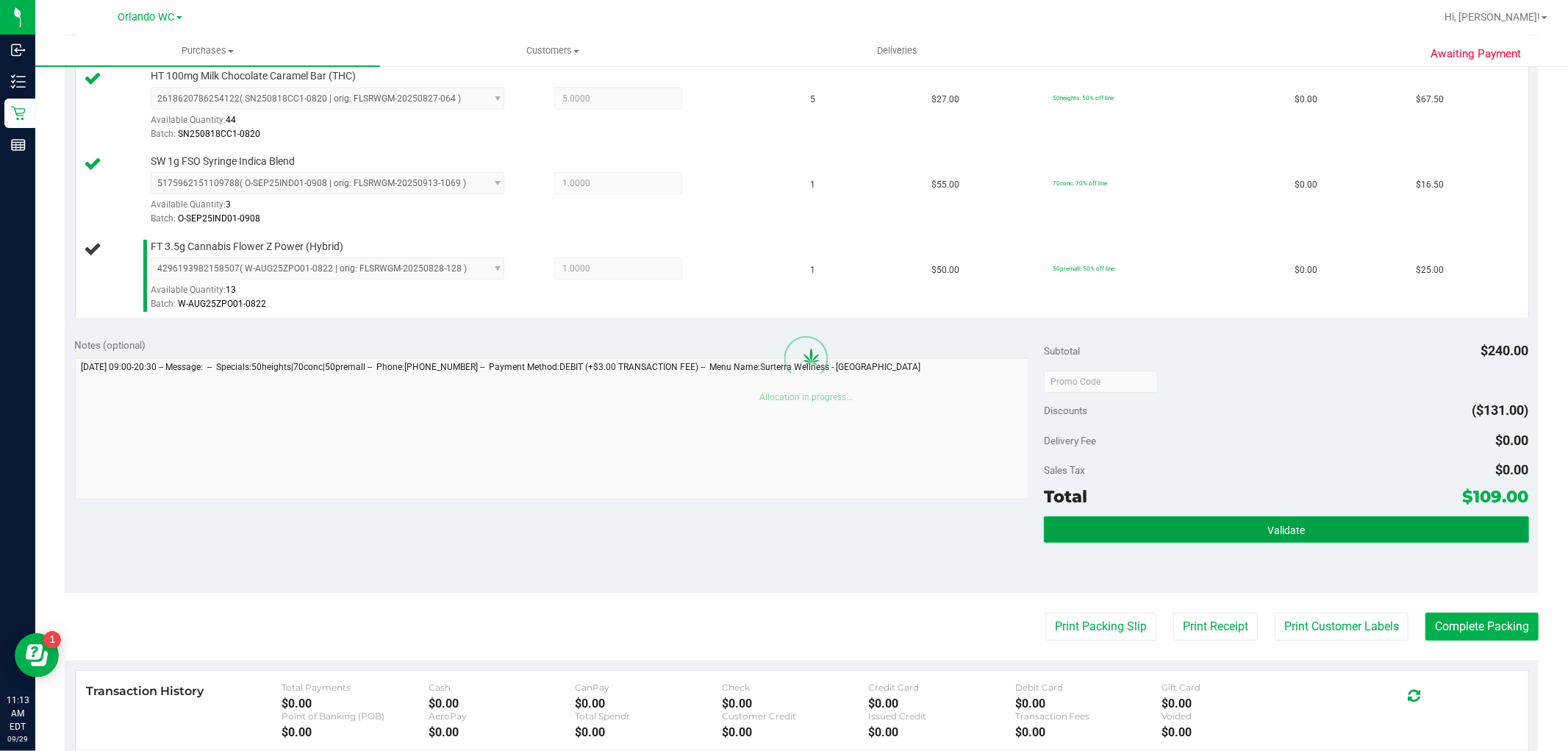
click at [1108, 531] on button "Validate" at bounding box center [1286, 529] width 485 height 27
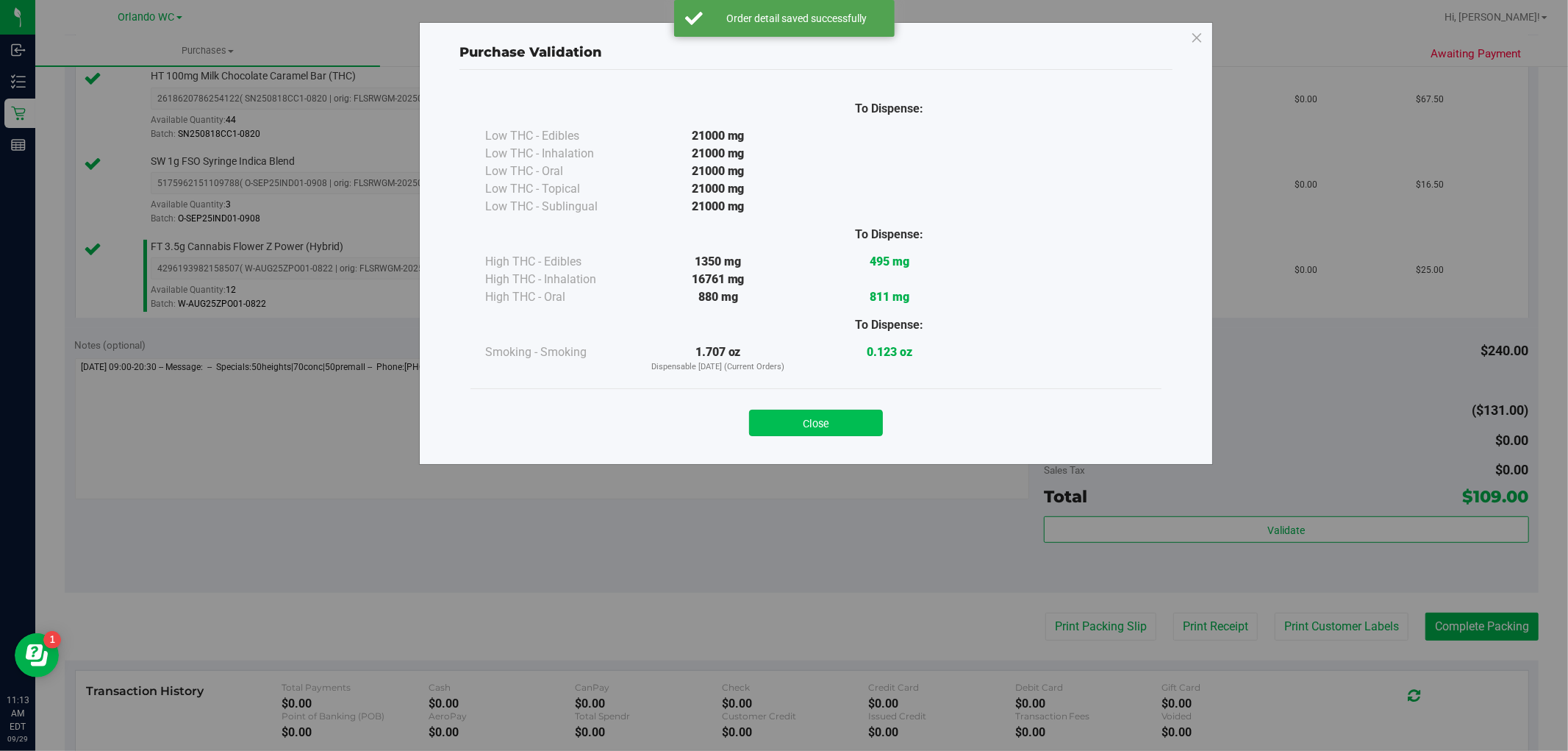
click at [865, 413] on button "Close" at bounding box center [816, 423] width 134 height 27
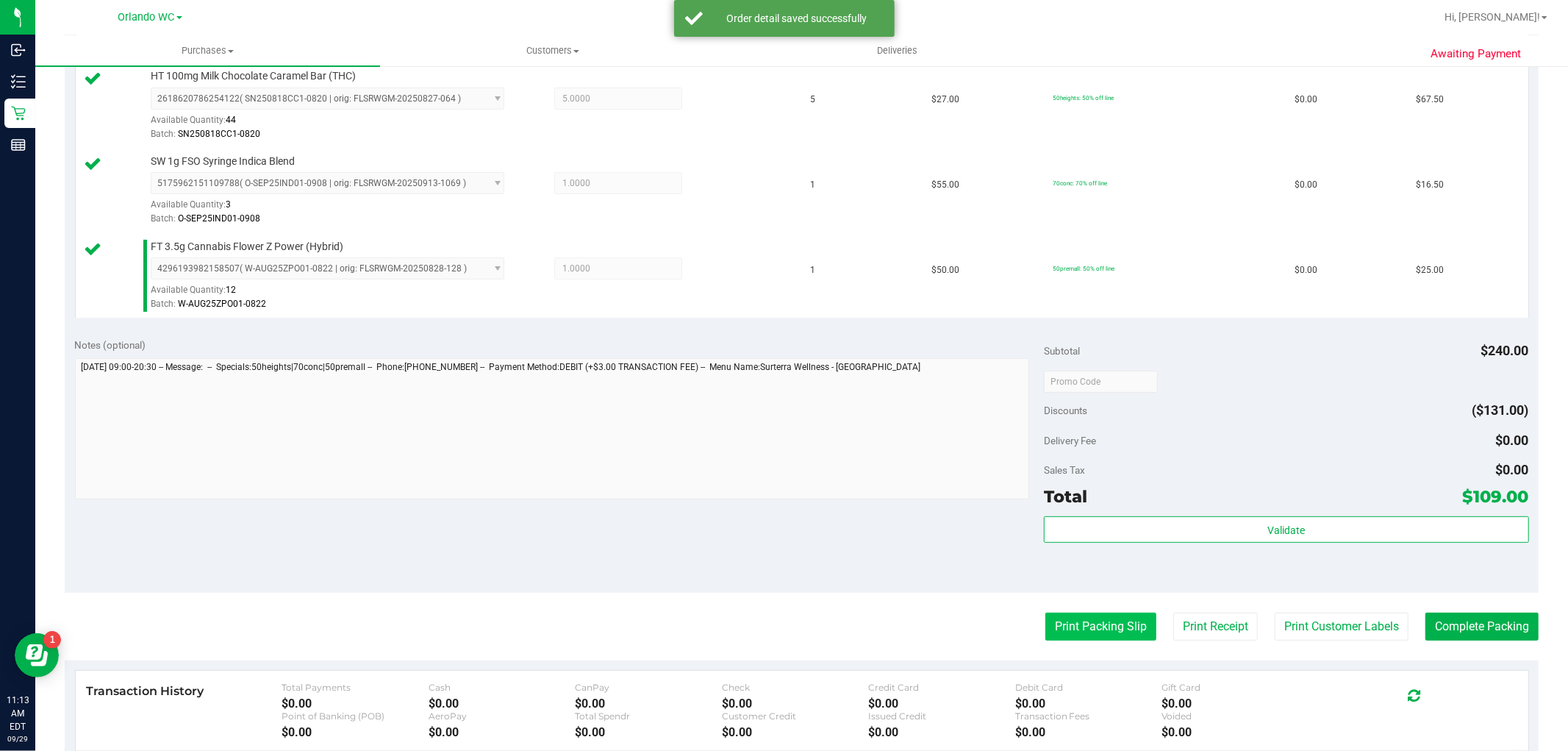
click at [1053, 628] on button "Print Packing Slip" at bounding box center [1101, 626] width 111 height 28
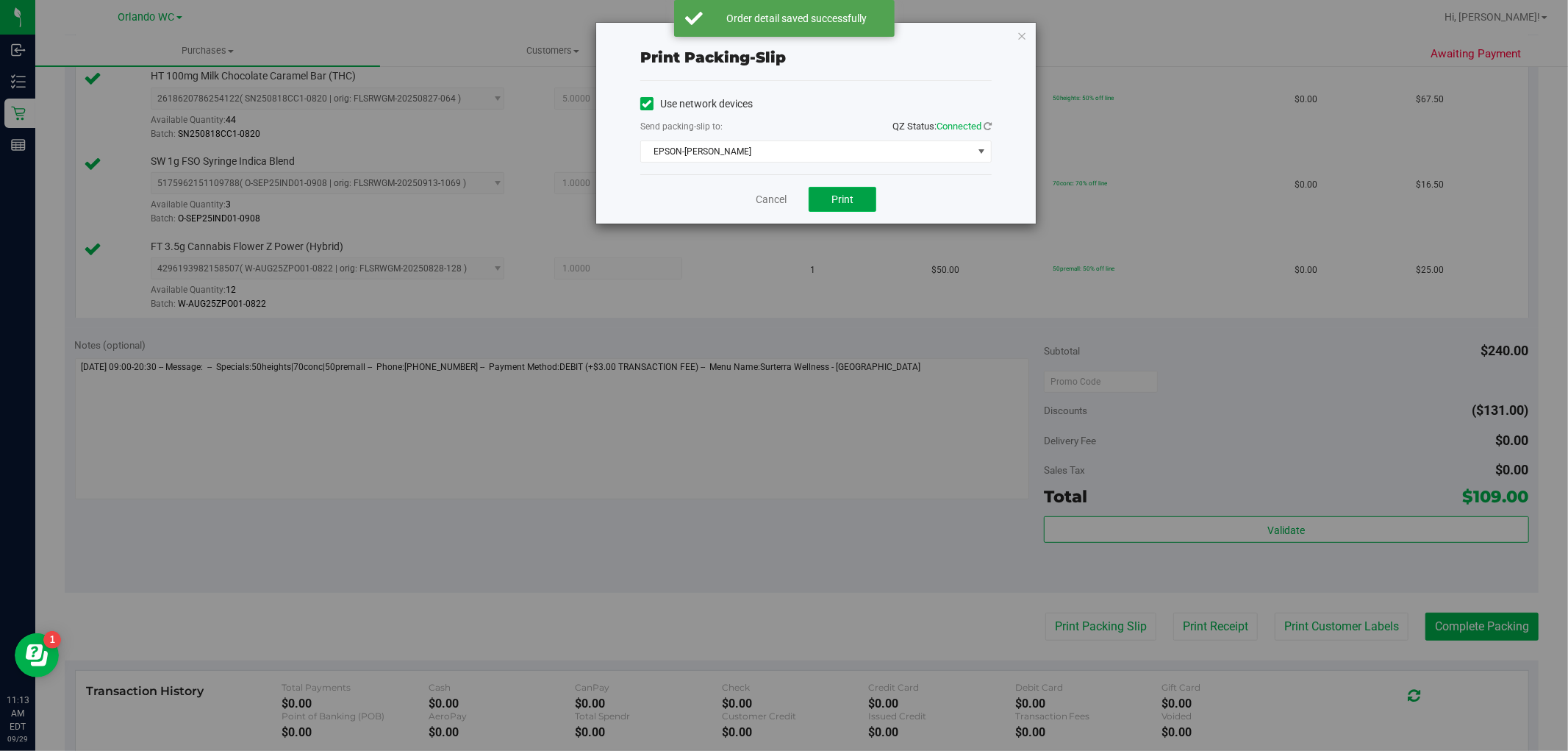
click at [845, 207] on button "Print" at bounding box center [843, 199] width 68 height 25
click at [1019, 29] on icon "button" at bounding box center [1021, 35] width 10 height 18
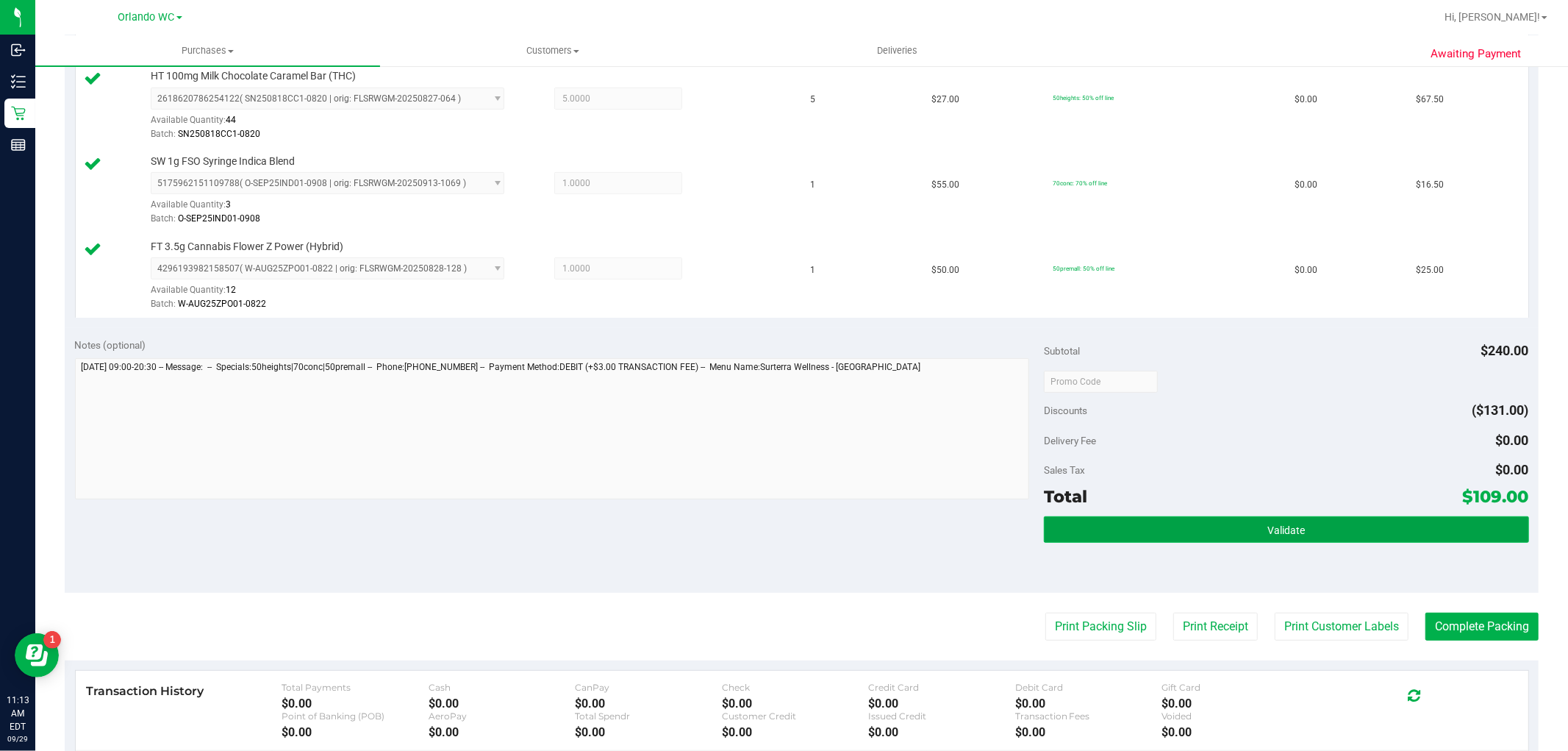
click at [1141, 522] on button "Validate" at bounding box center [1286, 529] width 485 height 27
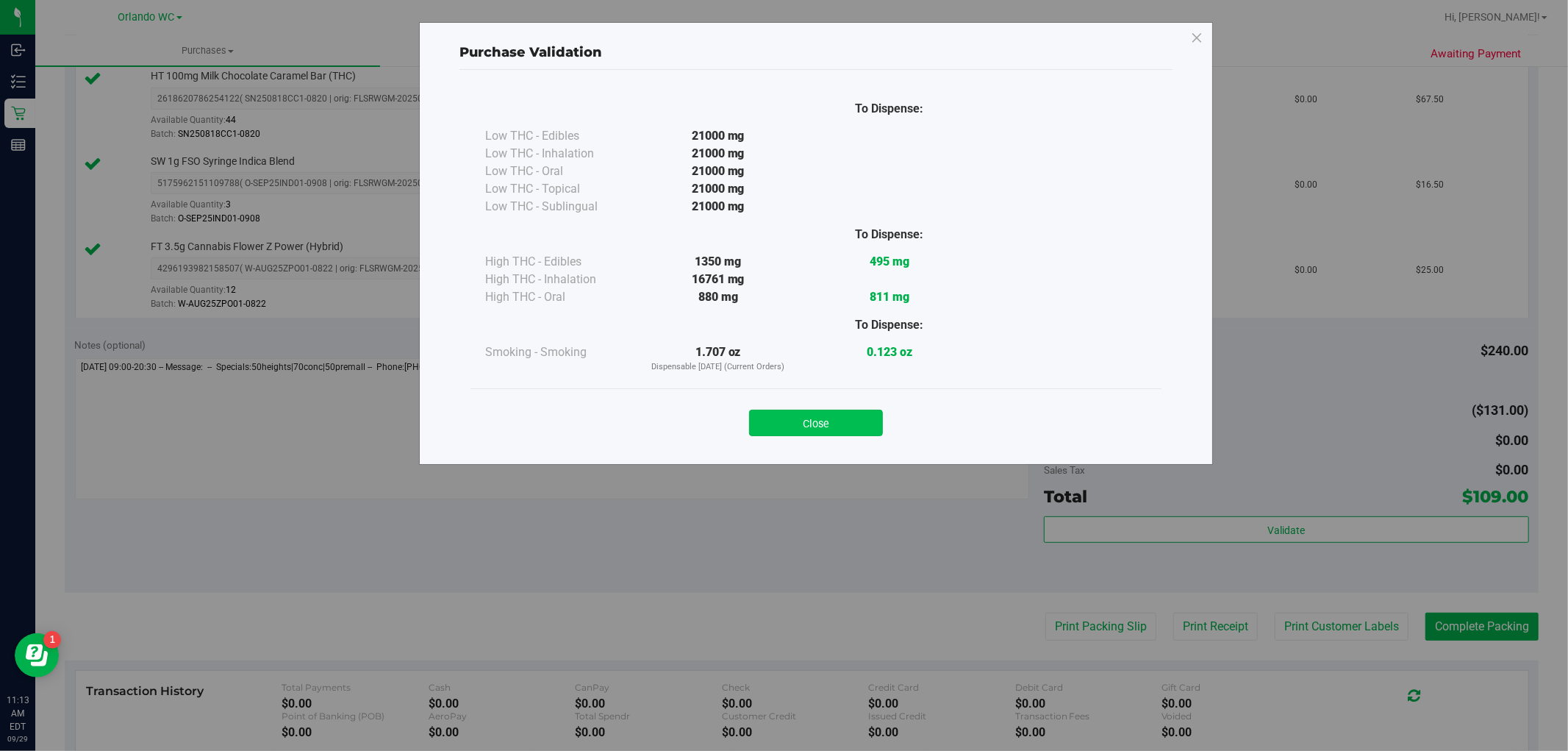
click at [826, 419] on button "Close" at bounding box center [816, 423] width 134 height 27
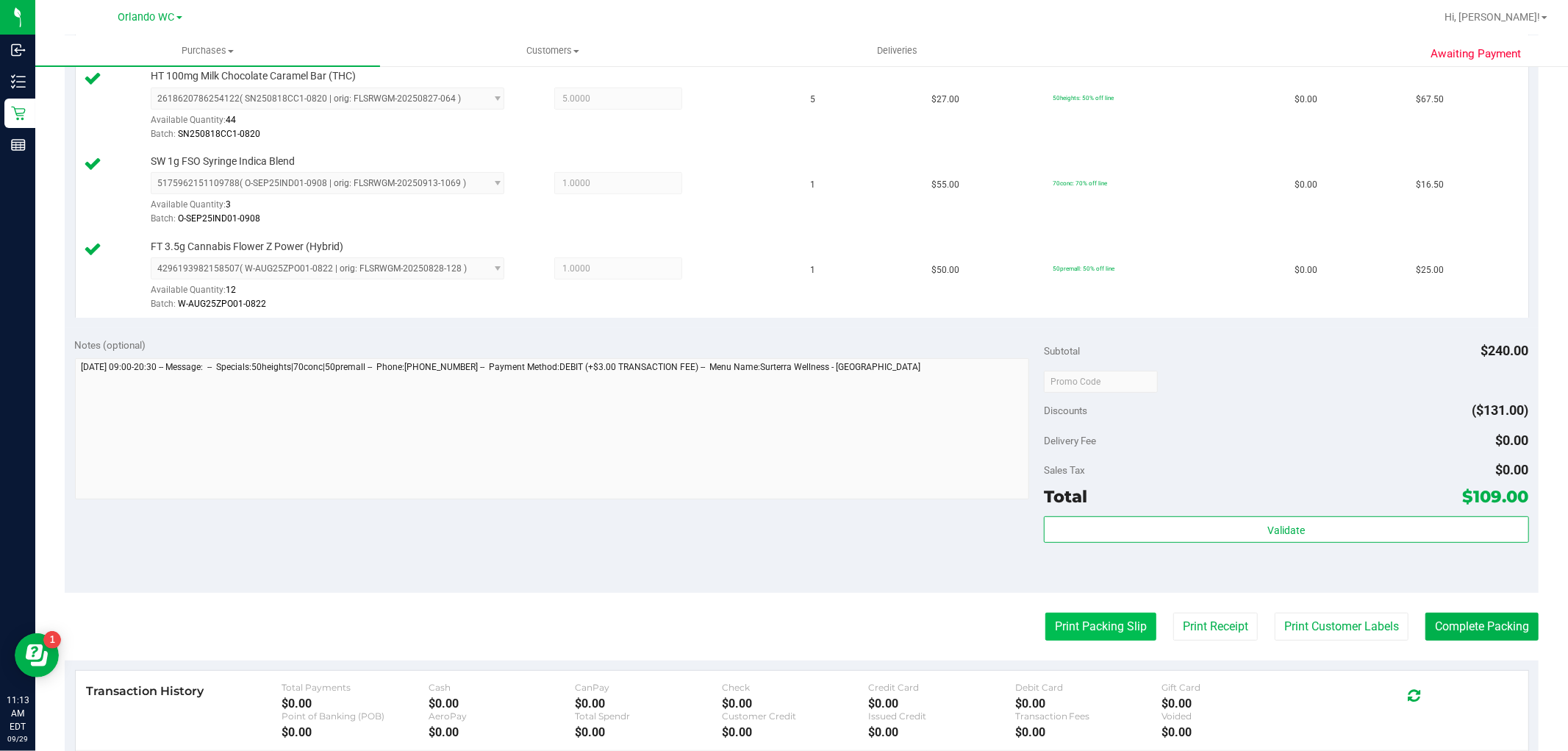
click at [1045, 633] on button "Print Packing Slip" at bounding box center [1101, 626] width 111 height 28
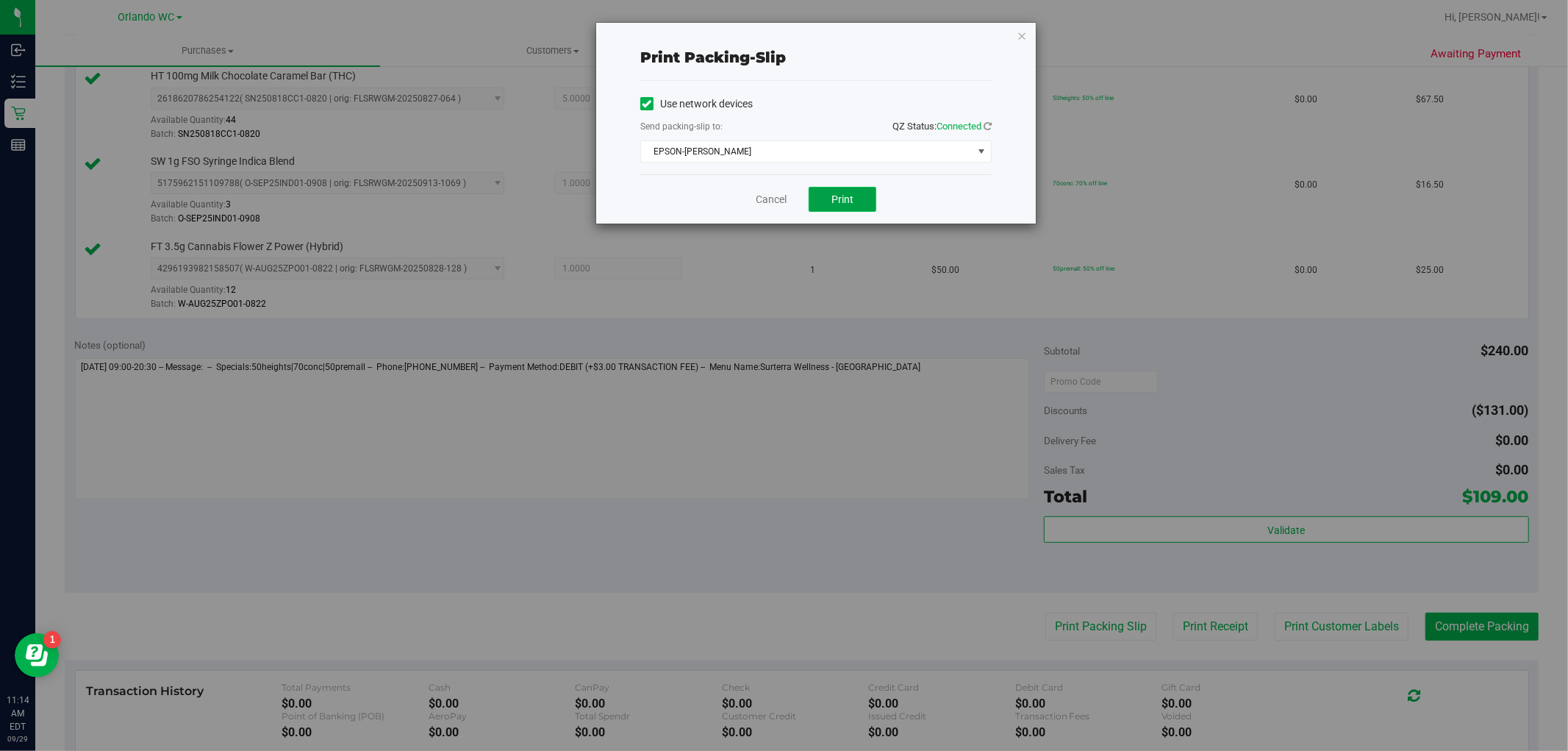
click at [861, 191] on button "Print" at bounding box center [843, 199] width 68 height 25
click at [1024, 37] on icon "button" at bounding box center [1021, 35] width 10 height 18
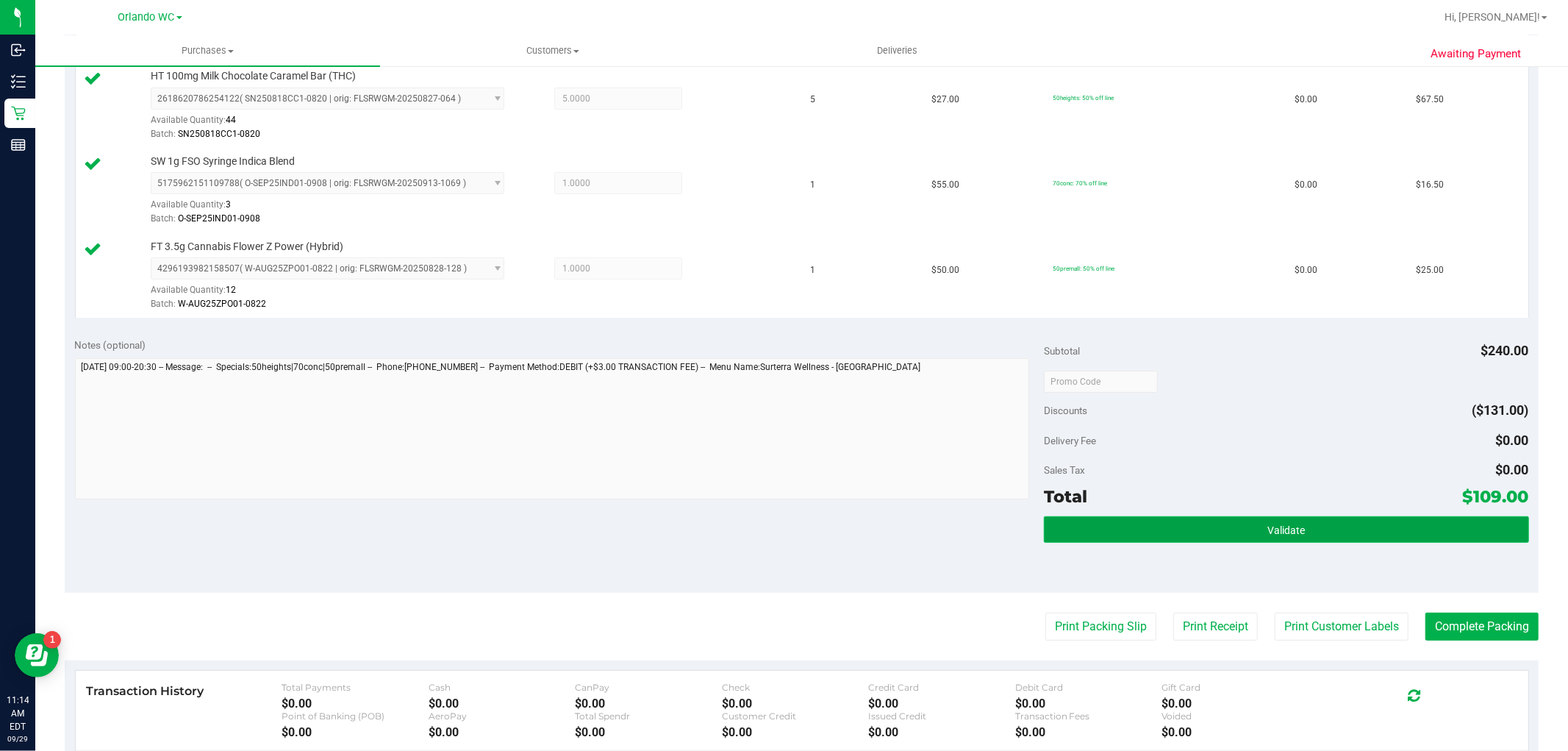
click at [1228, 516] on button "Validate" at bounding box center [1286, 529] width 485 height 27
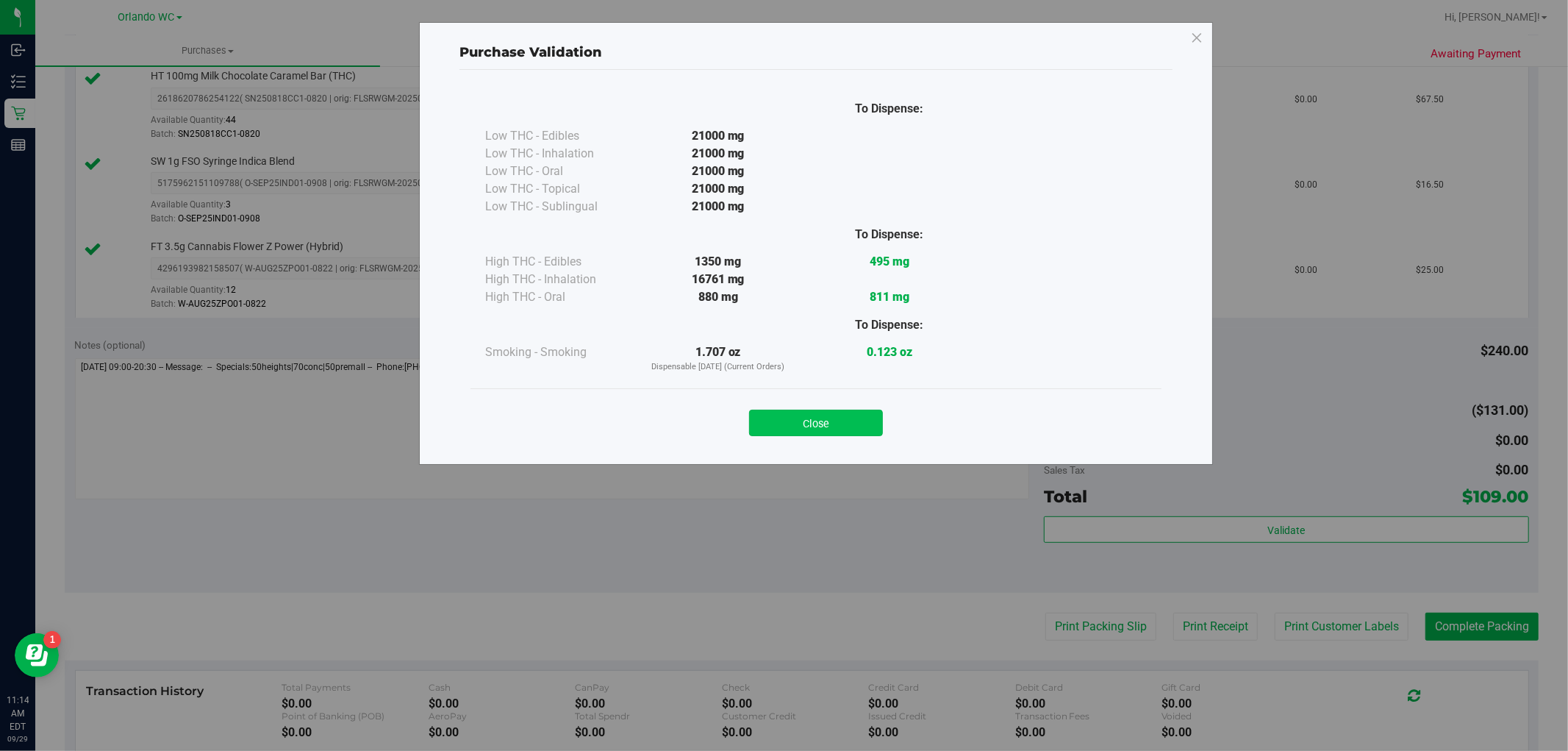
click at [821, 411] on button "Close" at bounding box center [816, 423] width 134 height 27
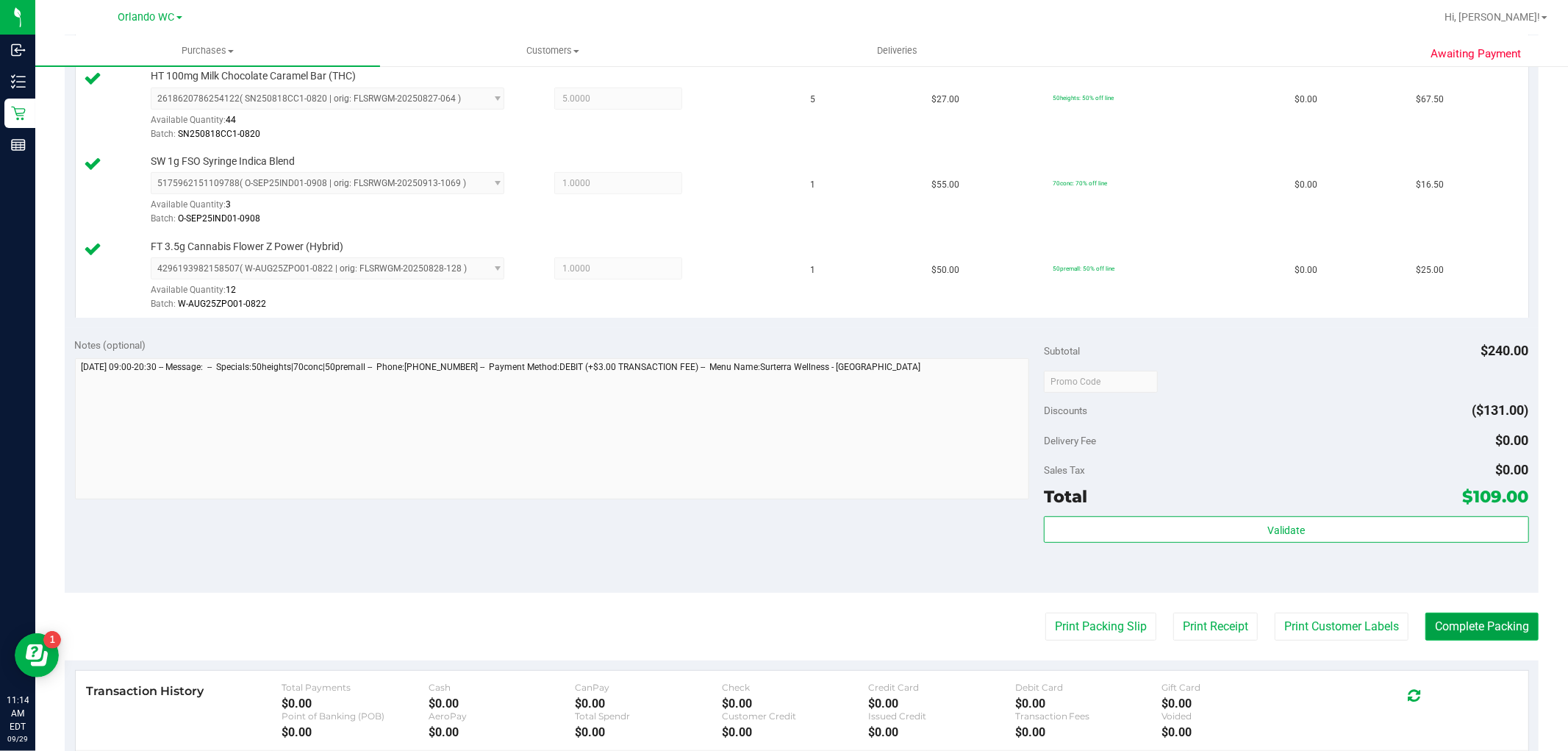
click at [1480, 616] on button "Complete Packing" at bounding box center [1482, 626] width 113 height 28
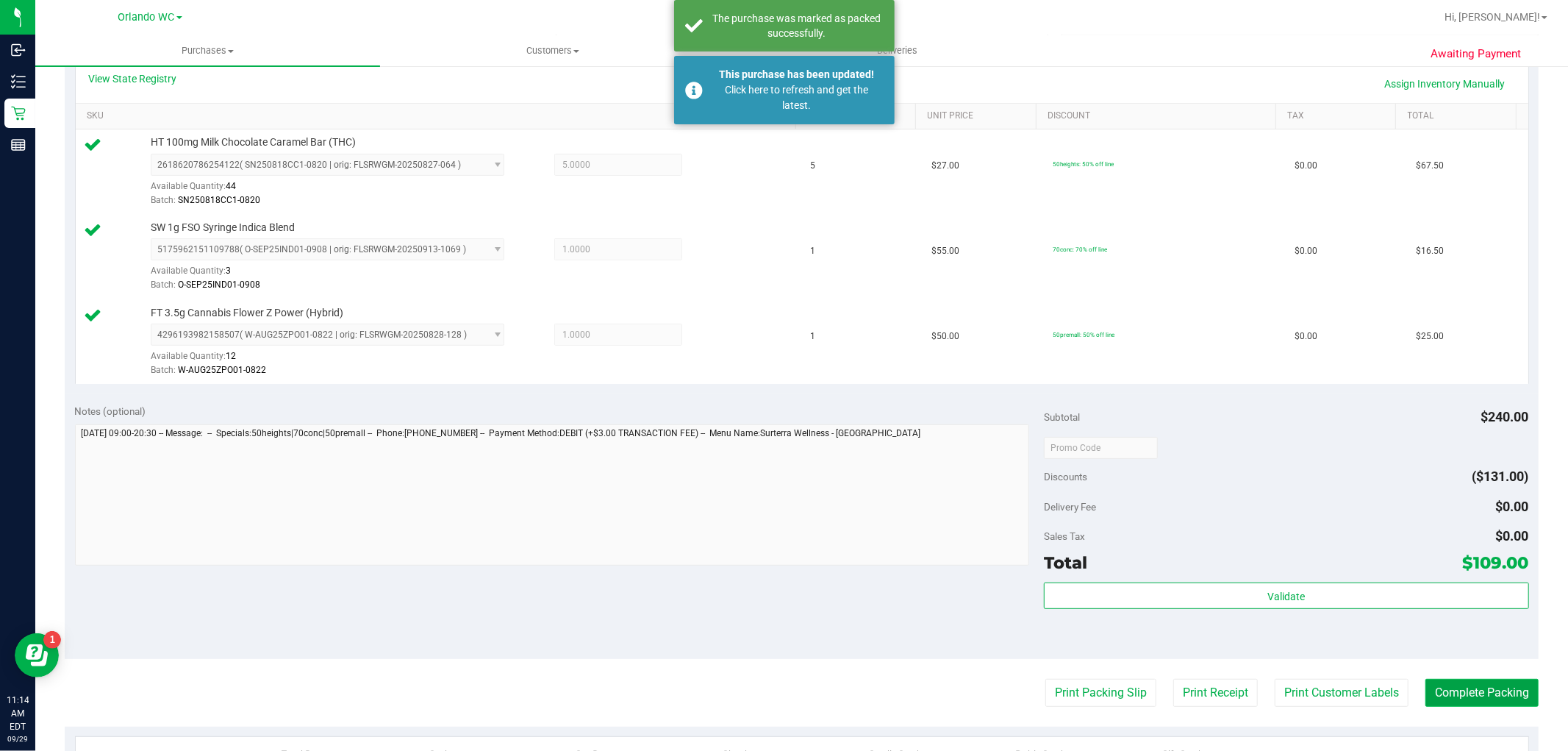
scroll to position [490, 0]
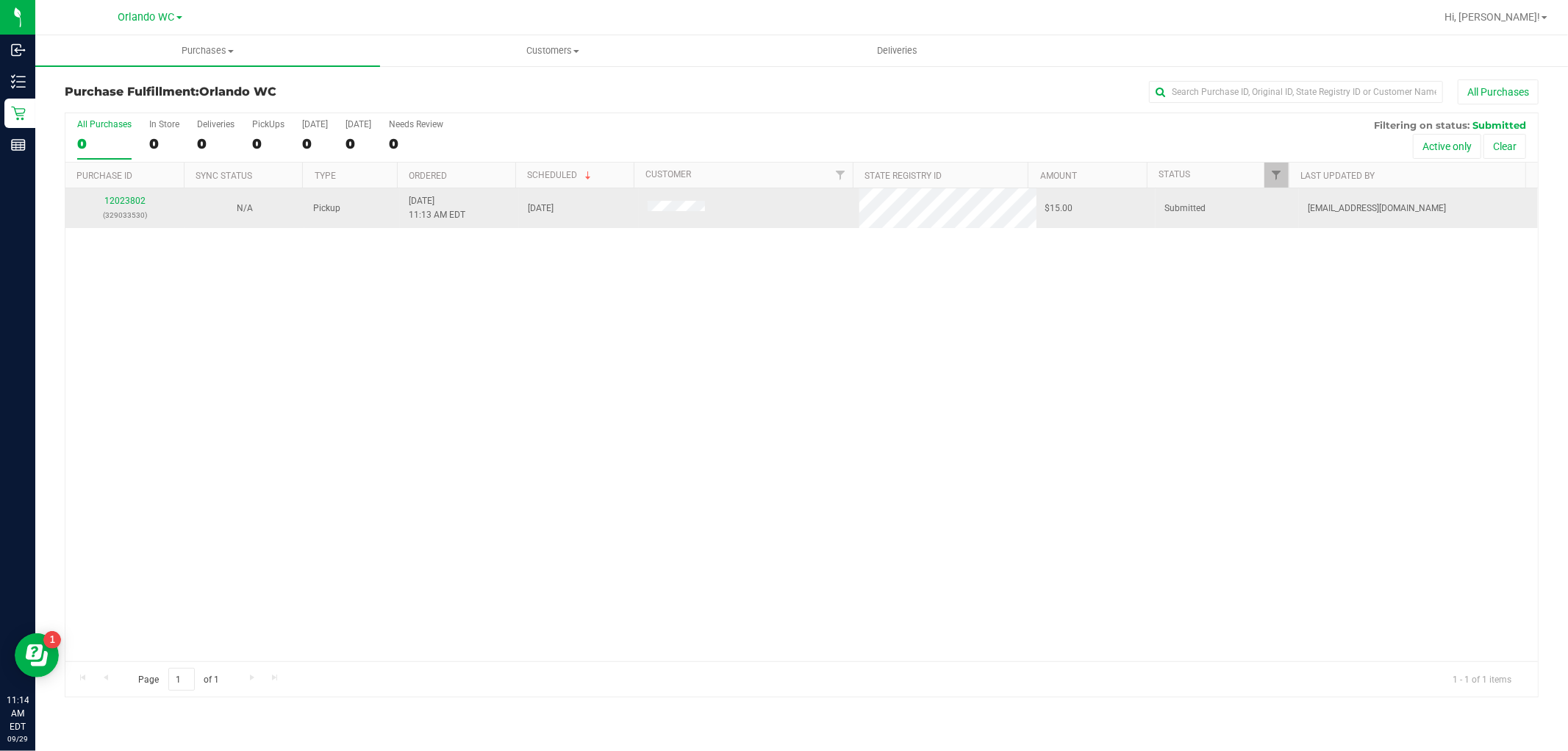
click at [116, 211] on p "(329033530)" at bounding box center [125, 215] width 102 height 14
click at [120, 203] on link "12023802" at bounding box center [124, 200] width 41 height 10
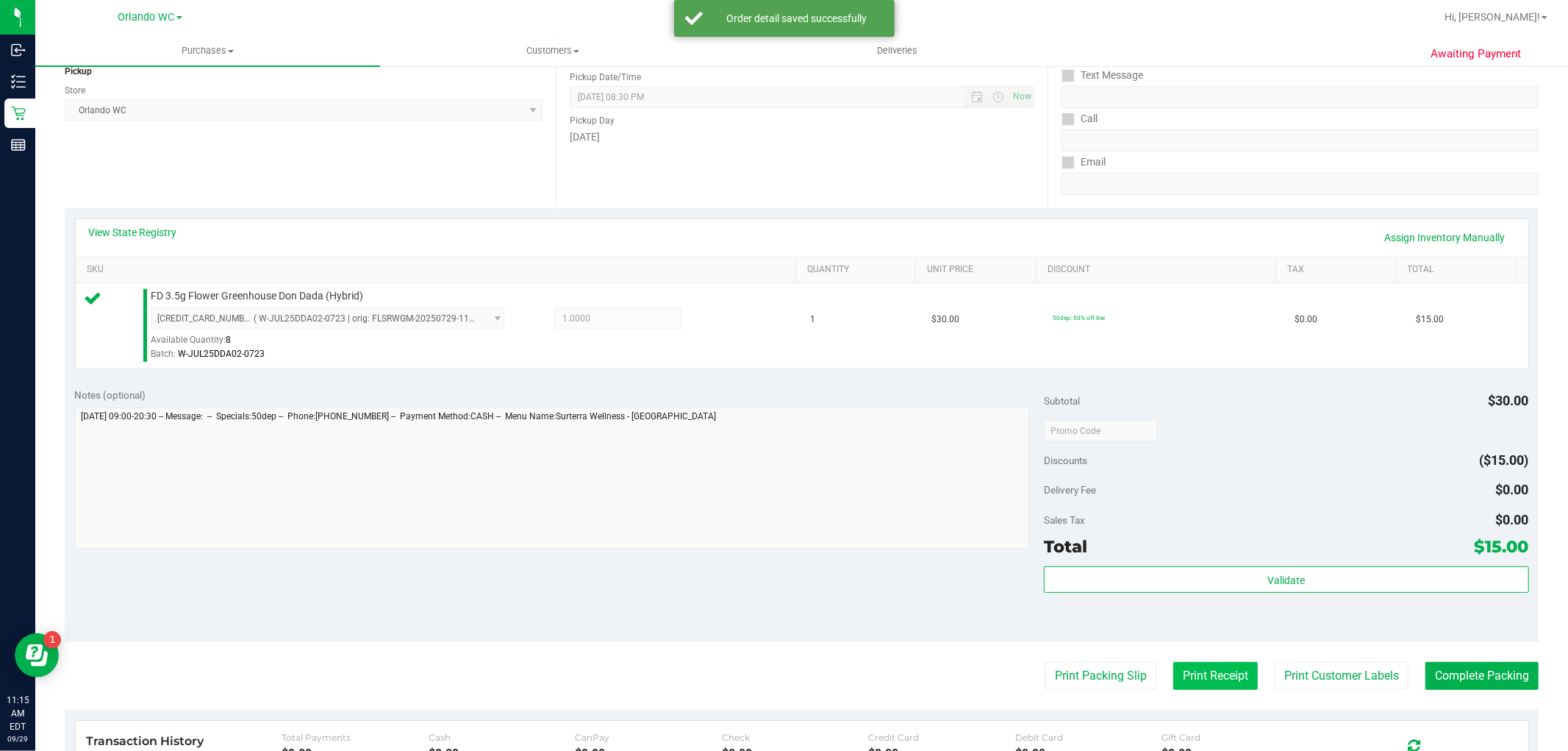
scroll to position [327, 0]
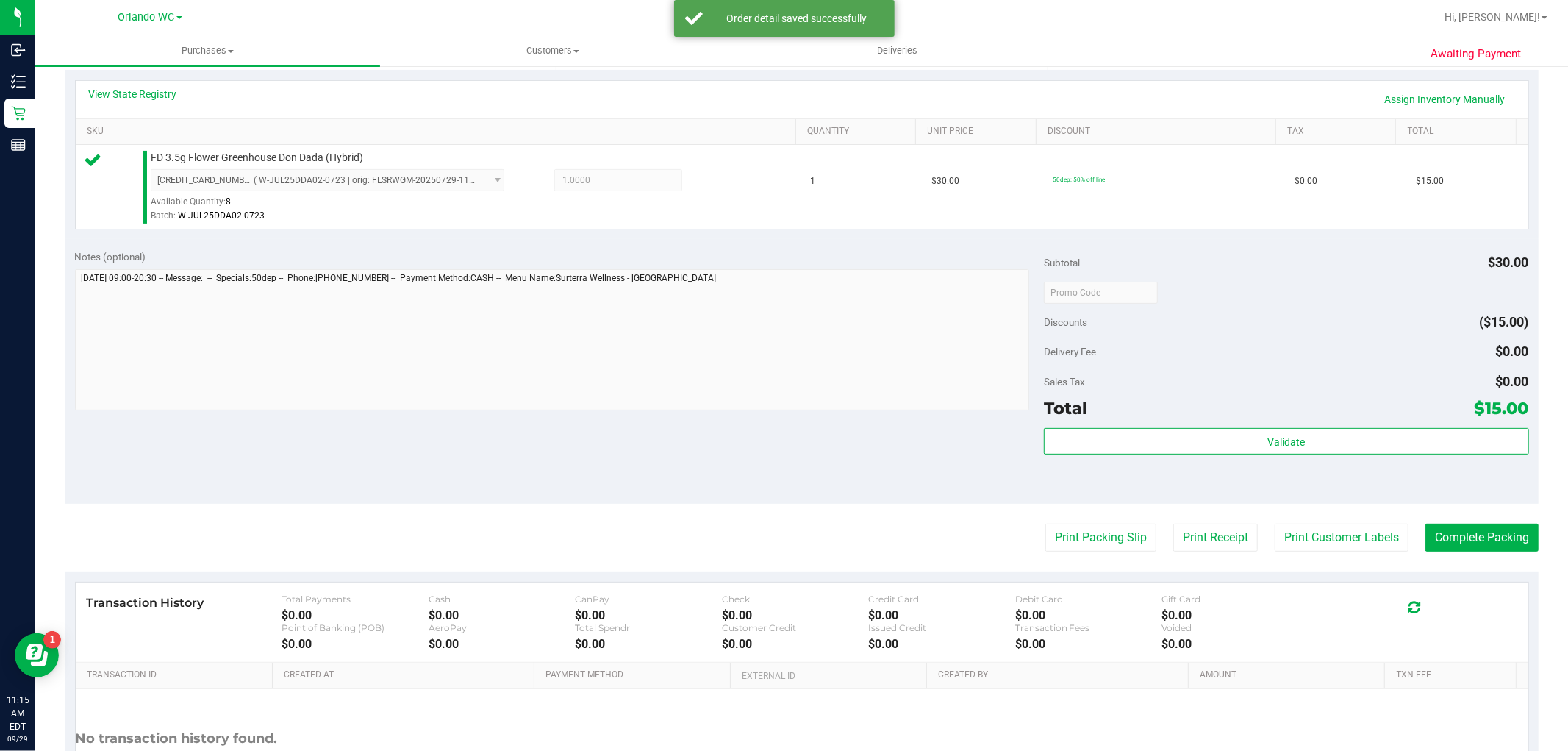
click at [1252, 456] on div "Validate" at bounding box center [1286, 441] width 485 height 28
click at [1257, 423] on div "Subtotal $30.00 Discounts ($15.00) Delivery Fee $0.00 Sales Tax $0.00 Total $15…" at bounding box center [1286, 372] width 485 height 245
click at [1246, 428] on button "Validate" at bounding box center [1286, 440] width 485 height 27
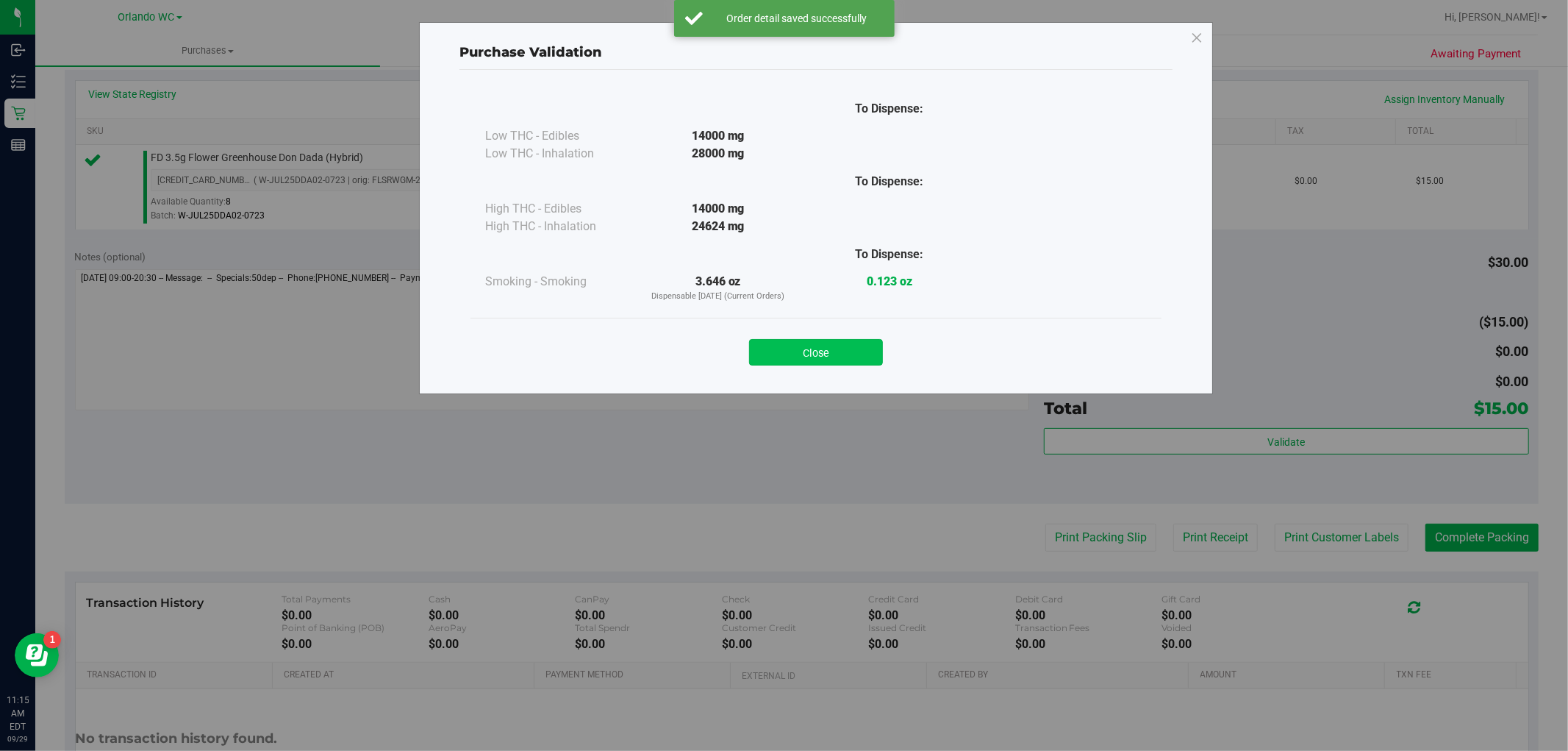
click at [853, 361] on button "Close" at bounding box center [816, 352] width 134 height 27
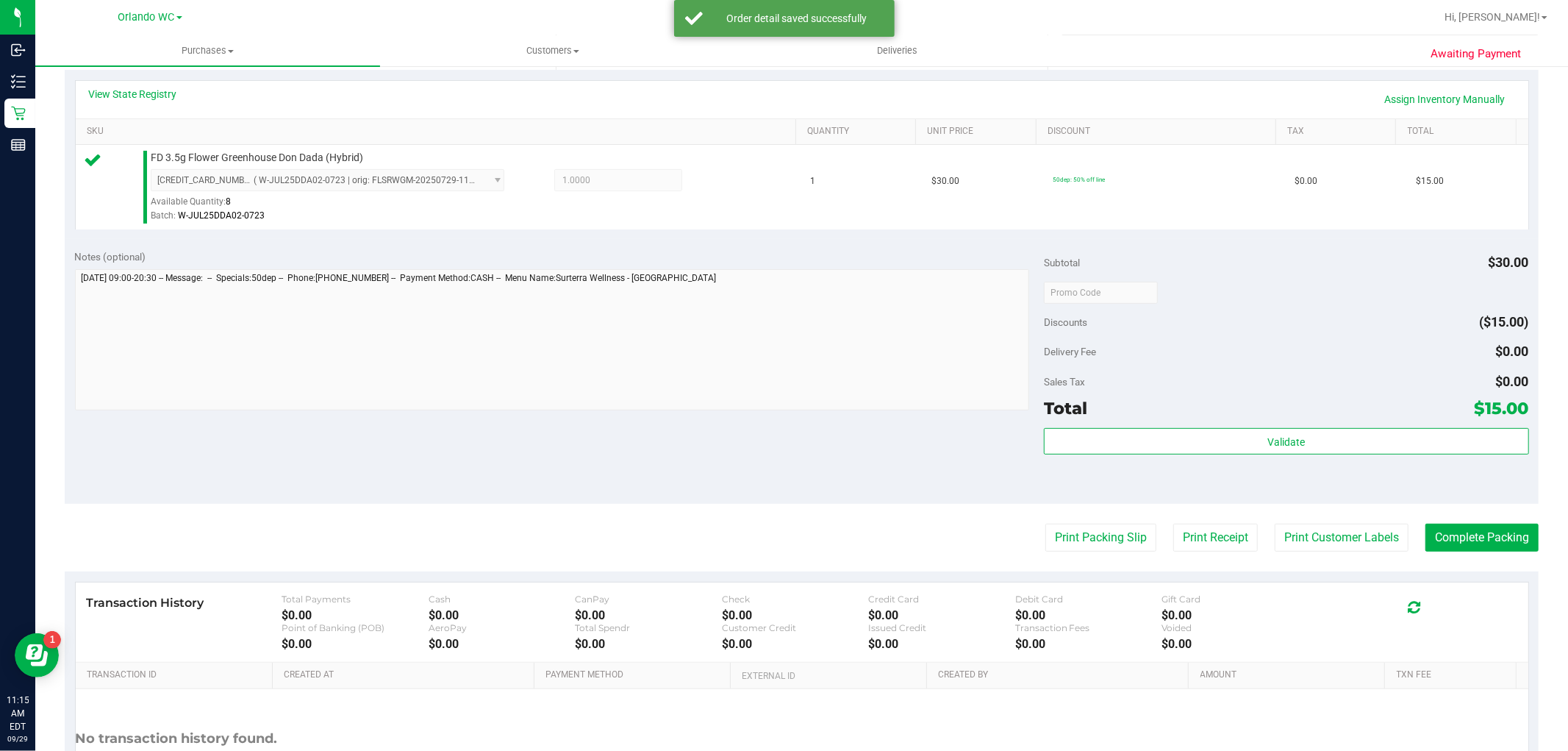
click at [1116, 553] on purchase-details "Back Edit Purchase Cancel Purchase View Profile # 12023802 BioTrack ID: - Submi…" at bounding box center [801, 299] width 1474 height 1093
click at [1092, 519] on purchase-details "Back Edit Purchase Cancel Purchase View Profile # 12023802 BioTrack ID: - Submi…" at bounding box center [801, 299] width 1474 height 1093
click at [1086, 526] on button "Print Packing Slip" at bounding box center [1101, 537] width 111 height 28
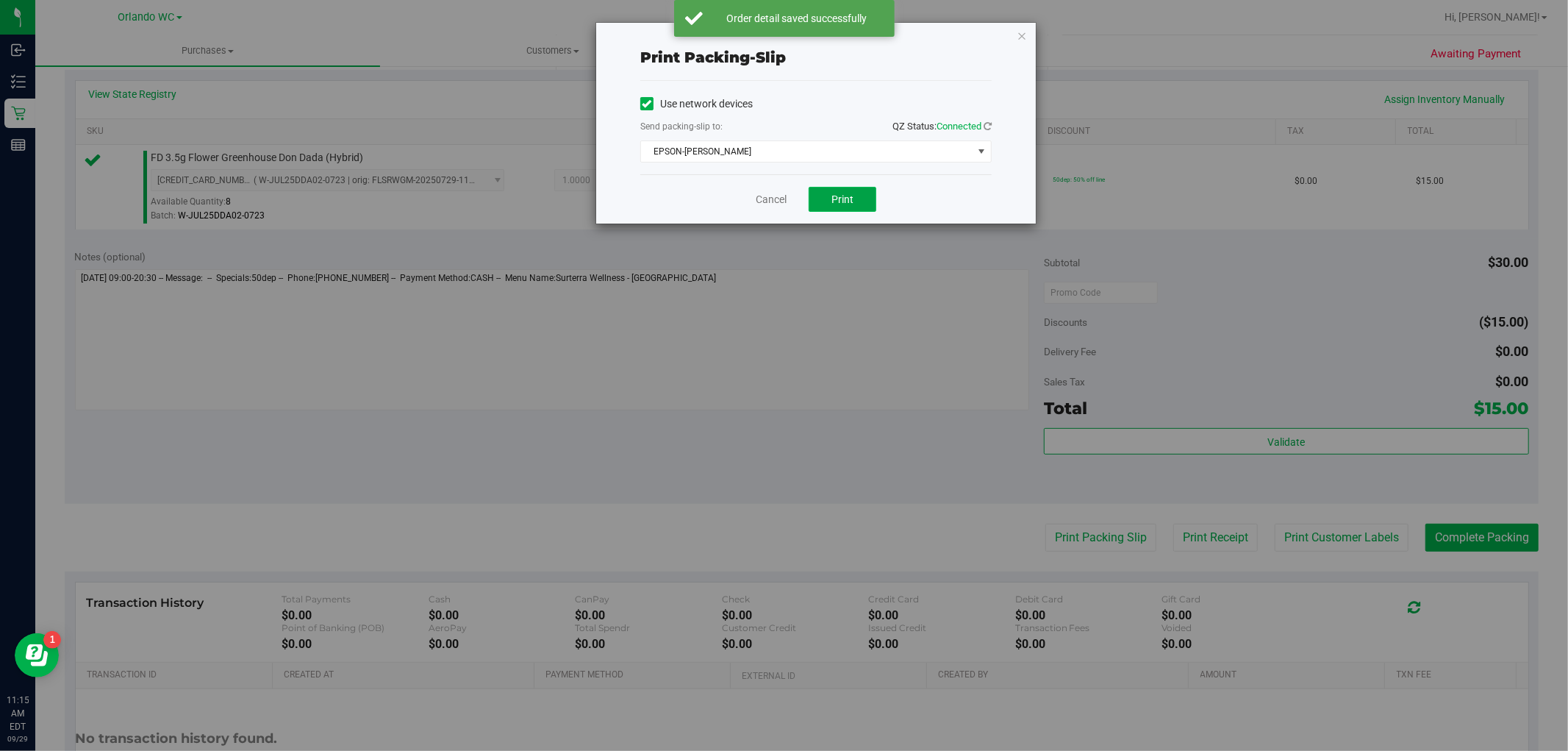
click at [865, 200] on button "Print" at bounding box center [843, 199] width 68 height 25
click at [1030, 21] on div "Print packing-slip Use network devices Send packing-slip to: QZ Status: Connect…" at bounding box center [790, 375] width 1579 height 751
click at [1011, 35] on div "Print packing-slip Use network devices Send packing-slip to: QZ Status: Connect…" at bounding box center [815, 123] width 440 height 201
click at [1020, 34] on icon "button" at bounding box center [1021, 35] width 10 height 18
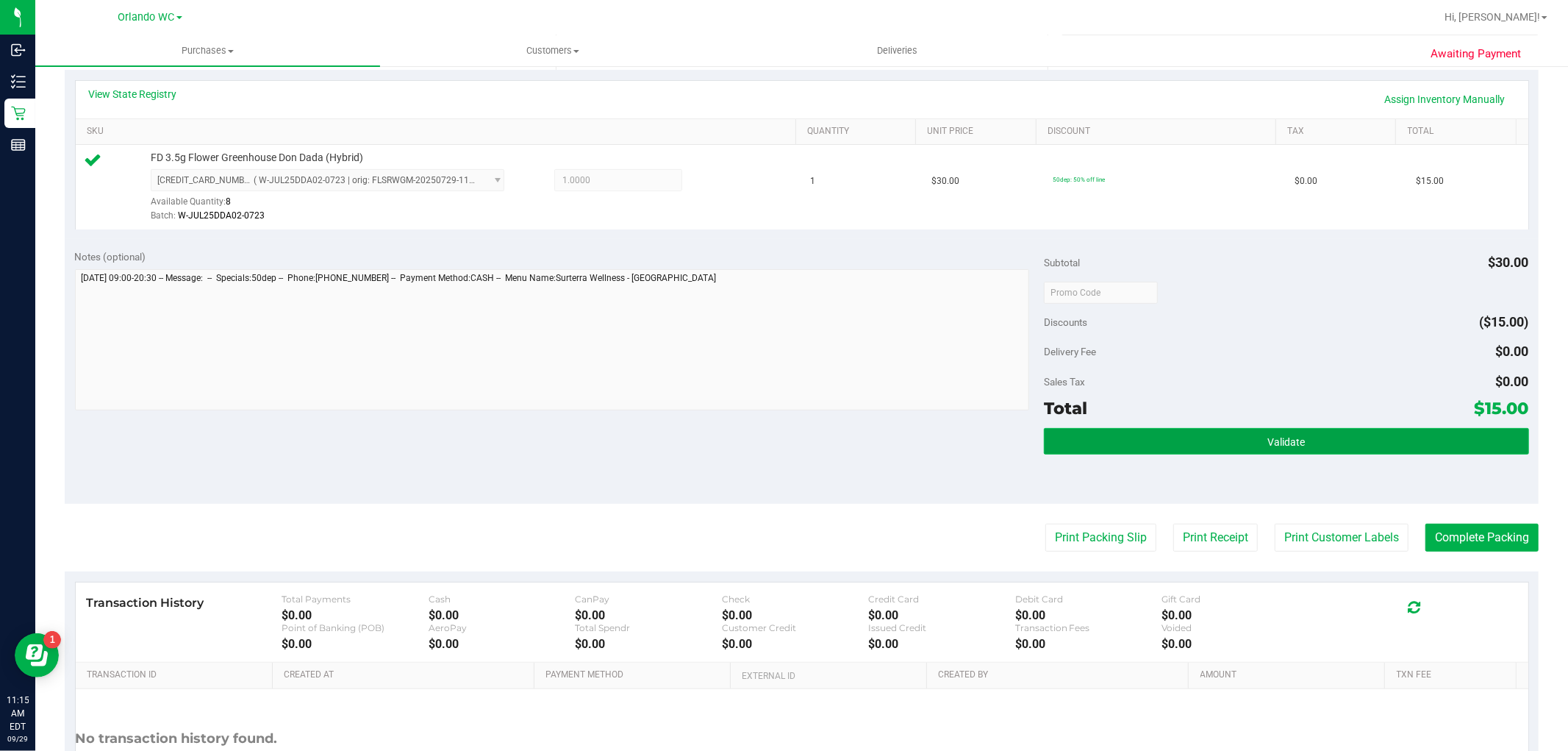
click at [1169, 444] on button "Validate" at bounding box center [1286, 440] width 485 height 27
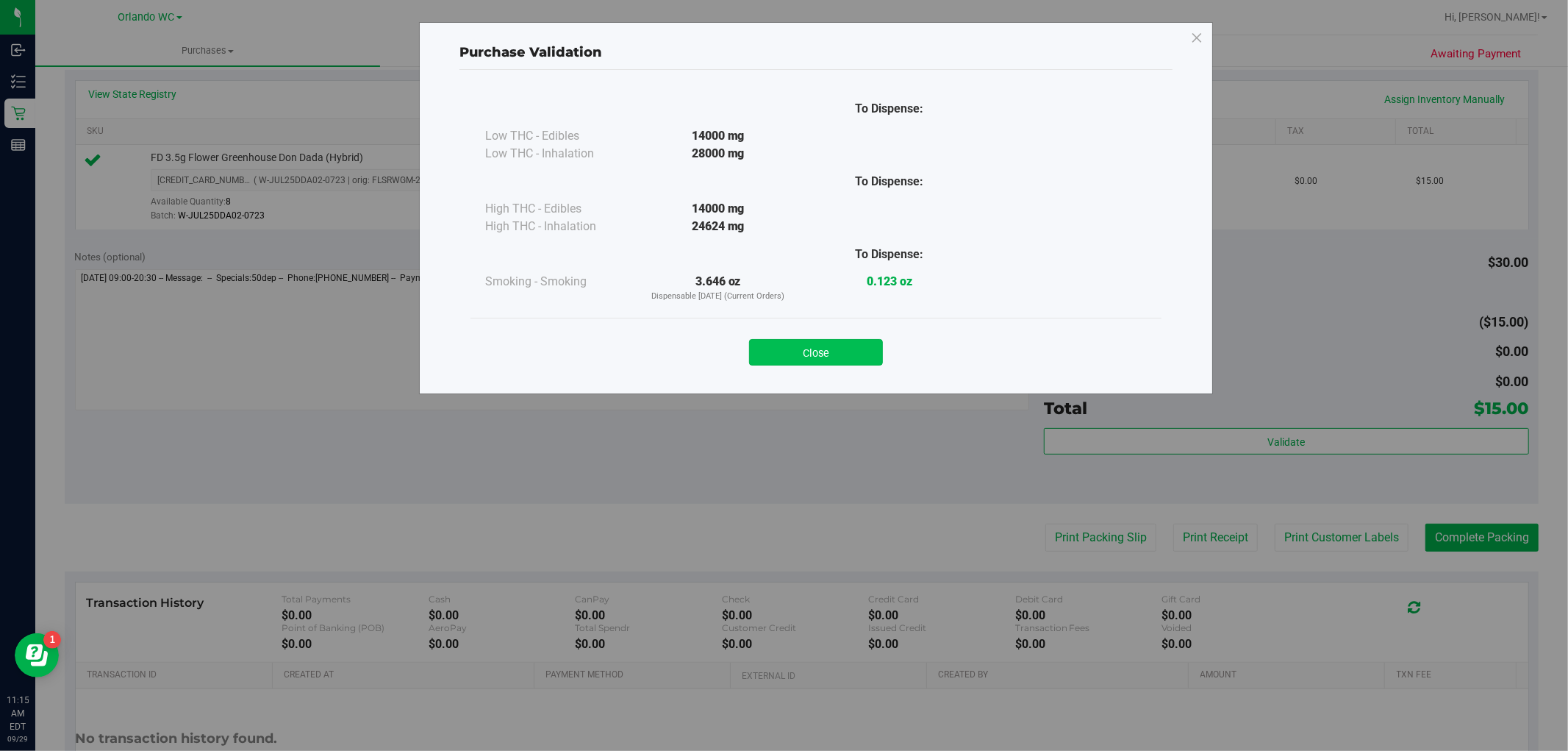
click at [851, 361] on button "Close" at bounding box center [816, 352] width 134 height 27
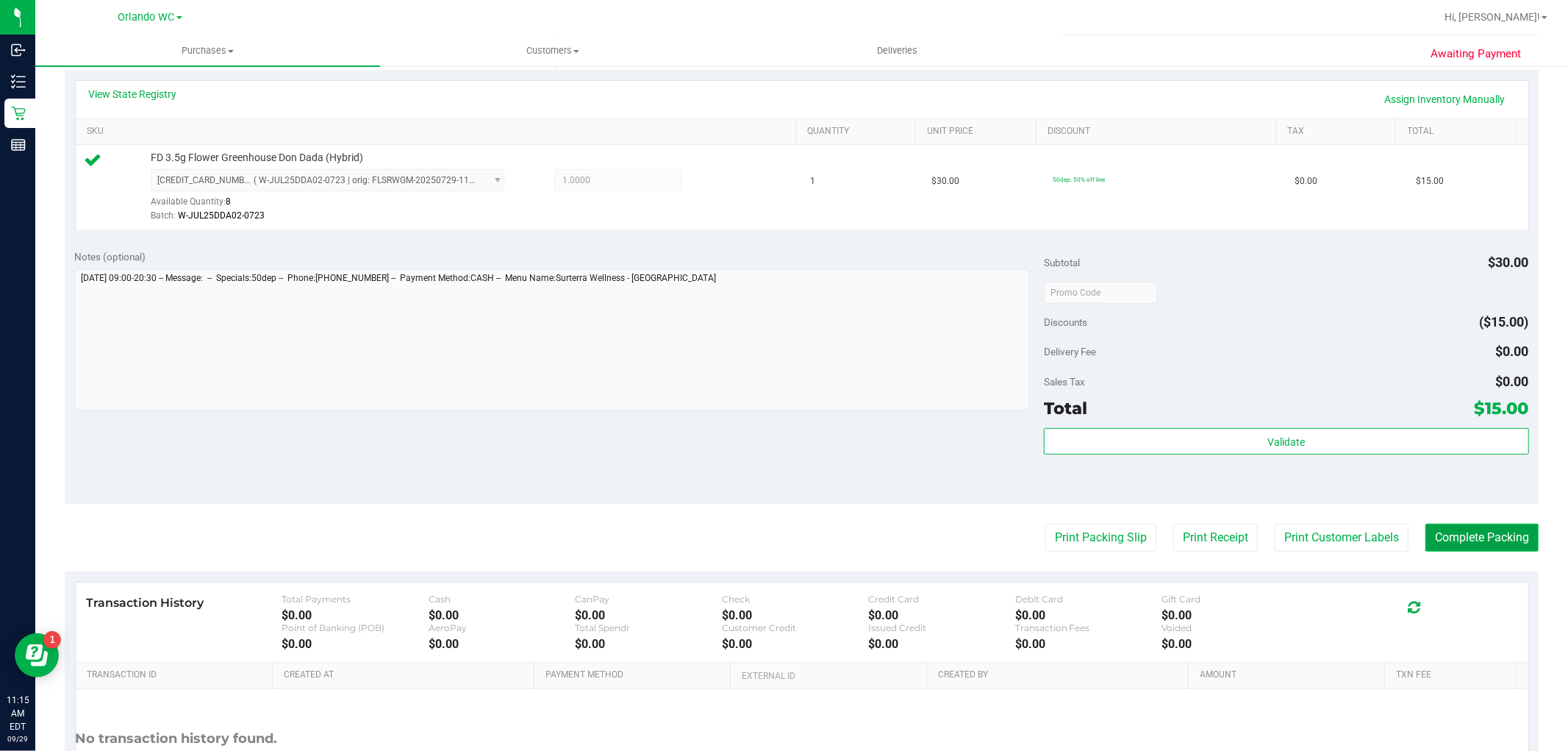
click at [1466, 528] on button "Complete Packing" at bounding box center [1482, 537] width 113 height 28
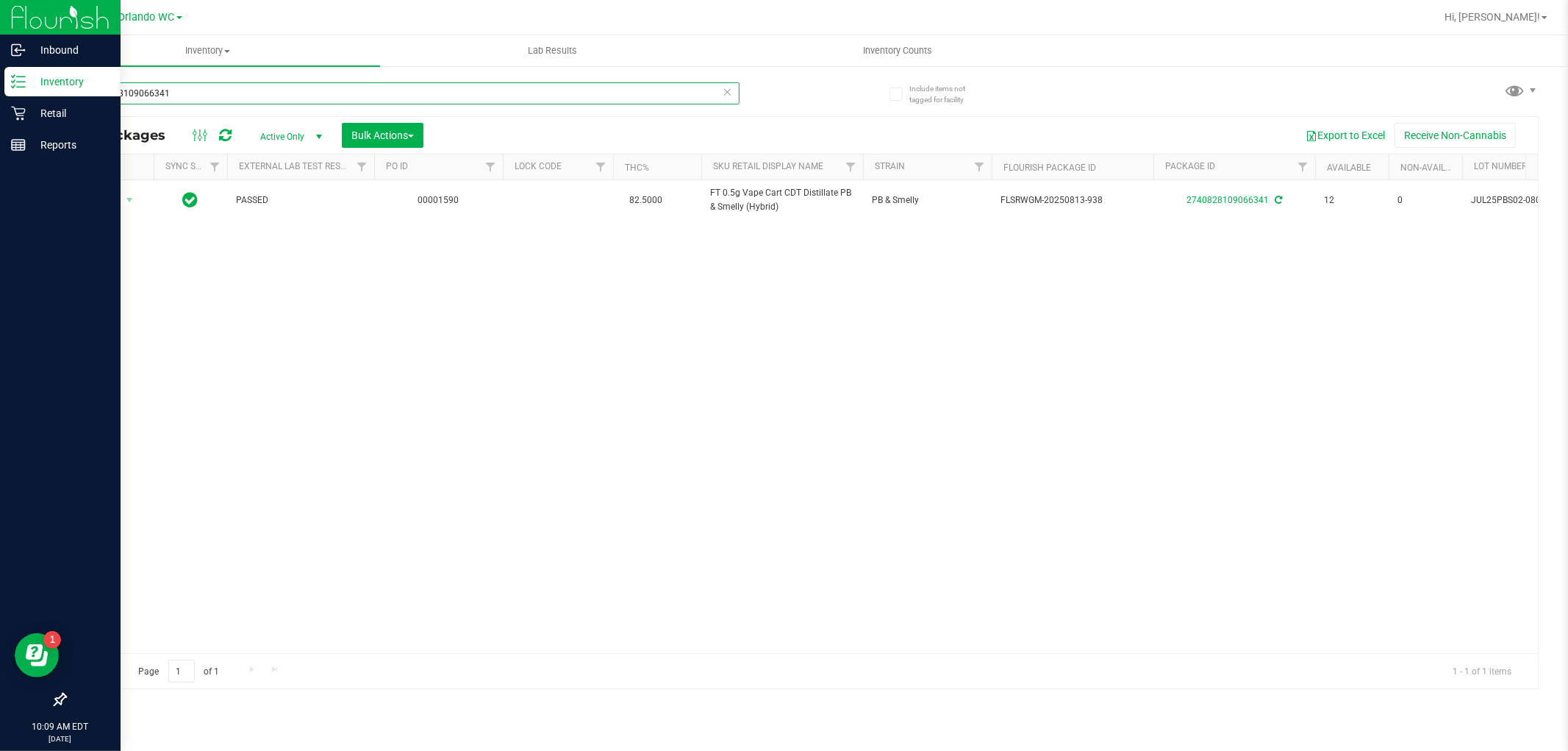
drag, startPoint x: 227, startPoint y: 86, endPoint x: 0, endPoint y: 83, distance: 227.0
click at [0, 83] on div "Inbound Inventory Retail Reports 10:09 AM EDT [DATE] 09/29 Orlando WC Hi, [PERS…" at bounding box center [784, 375] width 1568 height 751
paste input "FT 1g Vape Cart CDT Distillate Apples N Bananas x Pancakes Jealousy (Hybrid)"
type input "FT 1g Vape Cart CDT Distillate Apples N Bananas x Pancakes Jealousy (Hybrid)"
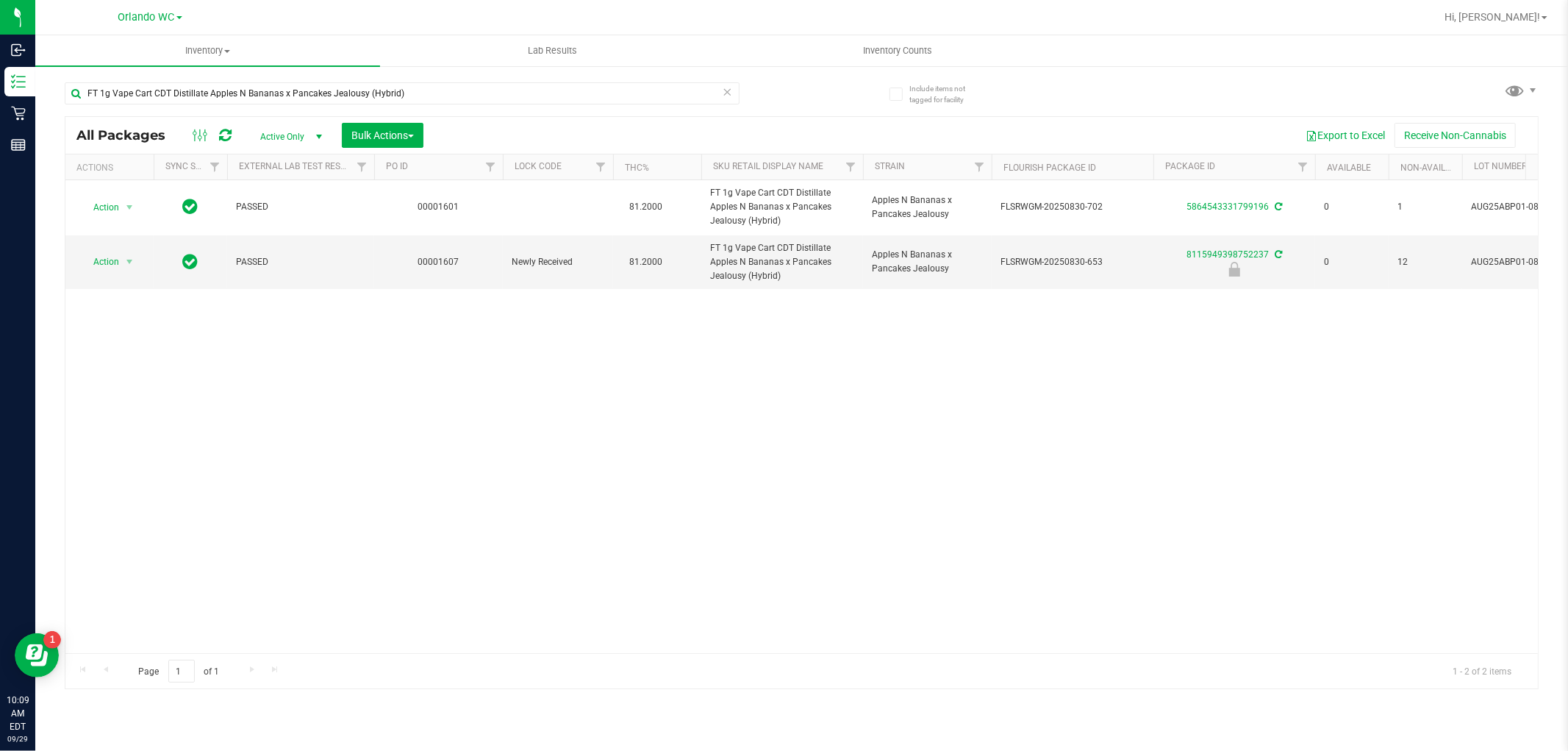
click at [494, 391] on div "Action Action Create package Edit attributes Global inventory Locate package Lo…" at bounding box center [802, 416] width 1473 height 473
drag, startPoint x: 790, startPoint y: 272, endPoint x: 681, endPoint y: 250, distance: 111.2
click at [681, 250] on tr "Action Action Edit attributes Global inventory Locate package Package audit log…" at bounding box center [1142, 262] width 2154 height 54
copy tr "FT 1g Vape Cart CDT Distillate Apples N Bananas x Pancakes Jealousy (Hybrid)"
click at [1480, 561] on div "Action Action Create package Edit attributes Global inventory Locate package Lo…" at bounding box center [802, 416] width 1473 height 473
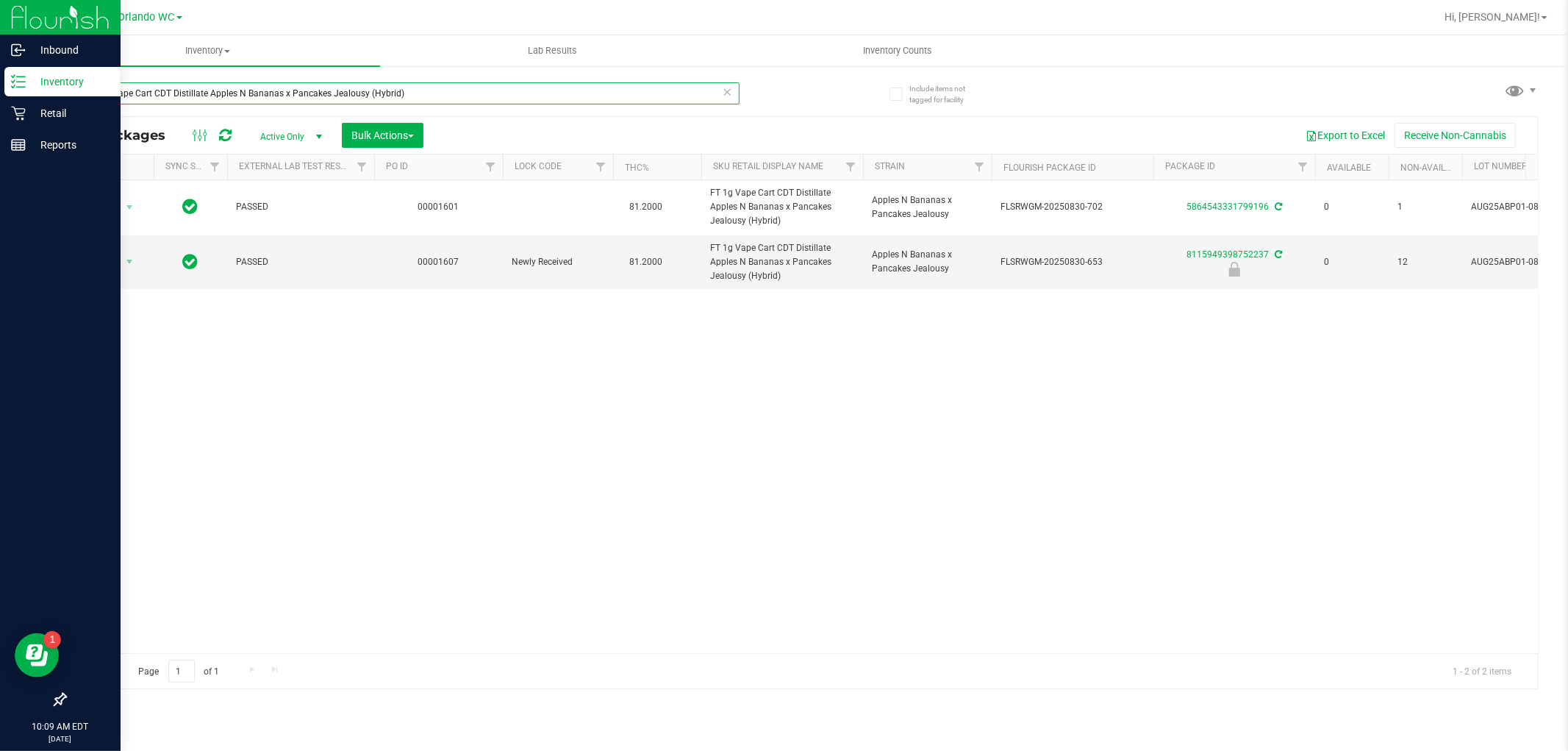
drag, startPoint x: 413, startPoint y: 94, endPoint x: 0, endPoint y: 92, distance: 413.0
click at [0, 92] on div "Inbound Inventory Retail Reports 10:09 AM EDT 09/29/2025 09/29 Orlando WC Hi, L…" at bounding box center [784, 375] width 1568 height 751
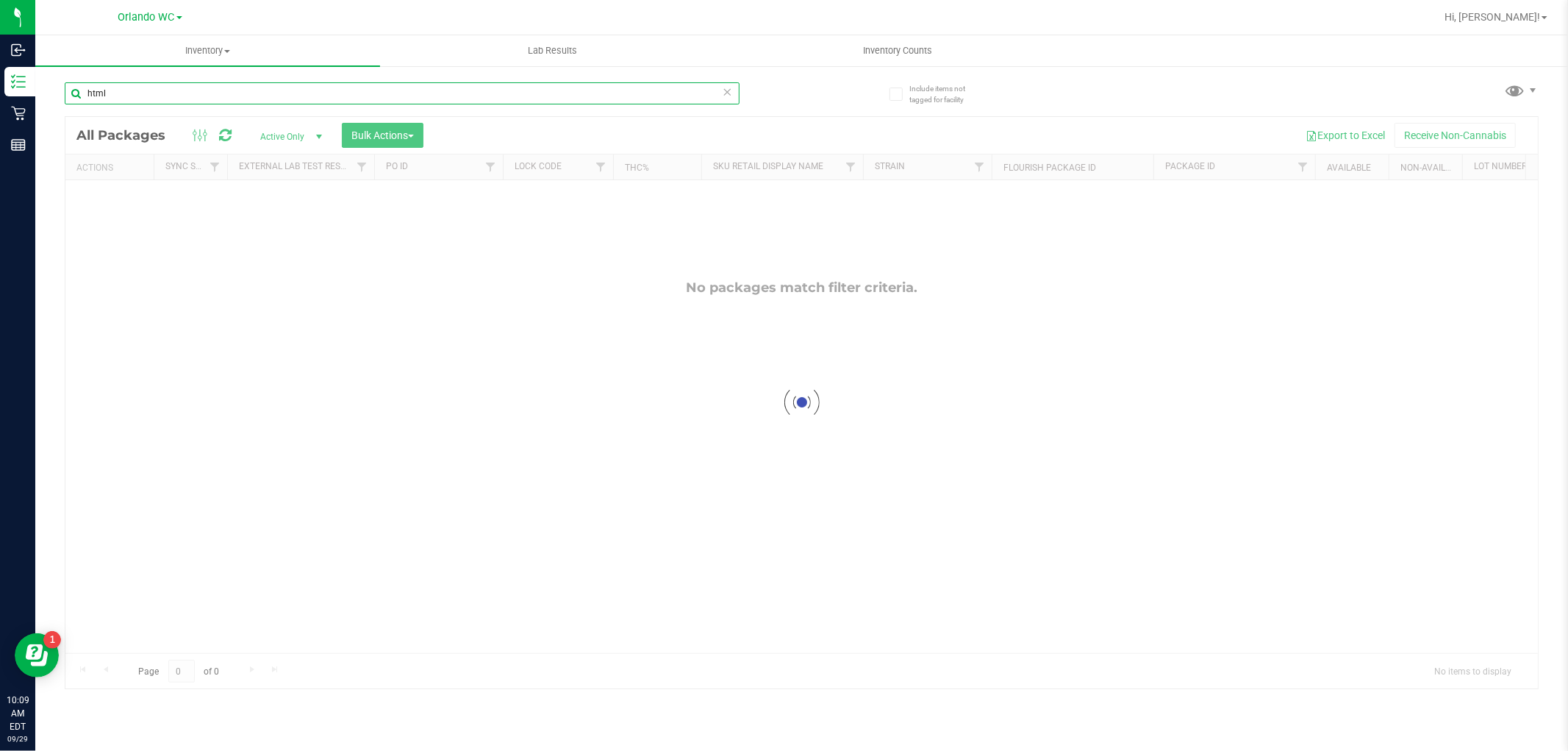
click at [156, 92] on input "html" at bounding box center [402, 93] width 675 height 22
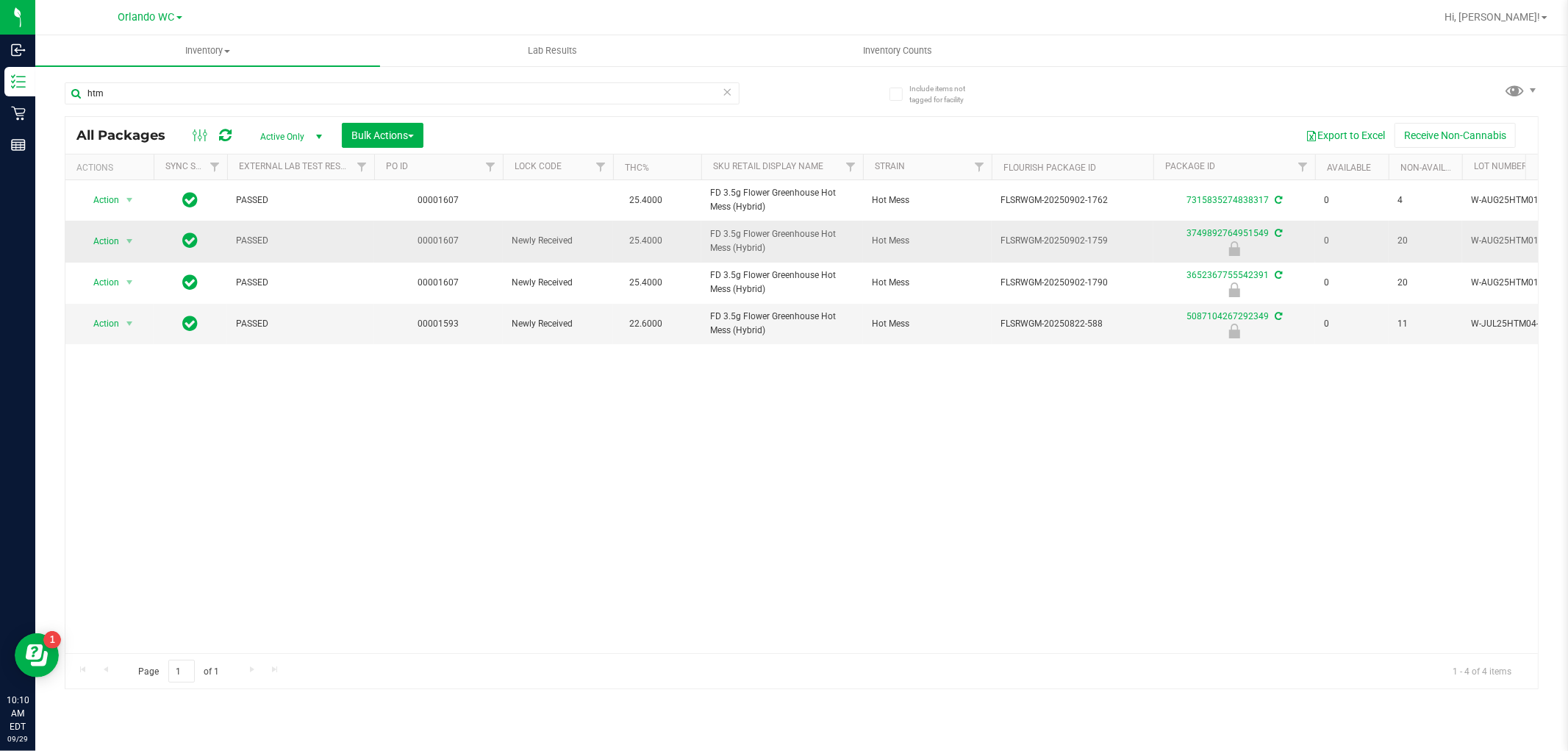
drag, startPoint x: 776, startPoint y: 248, endPoint x: 686, endPoint y: 233, distance: 91.2
click at [686, 233] on tr "Action Action Edit attributes Global inventory Locate package Package audit log…" at bounding box center [1142, 240] width 2154 height 41
copy tr "FD 3.5g Flower Greenhouse Hot Mess (Hybrid)"
click at [1099, 444] on div "Action Action Create package Edit attributes Global inventory Locate package Lo…" at bounding box center [802, 416] width 1473 height 473
drag, startPoint x: 1085, startPoint y: 236, endPoint x: 1116, endPoint y: 241, distance: 31.4
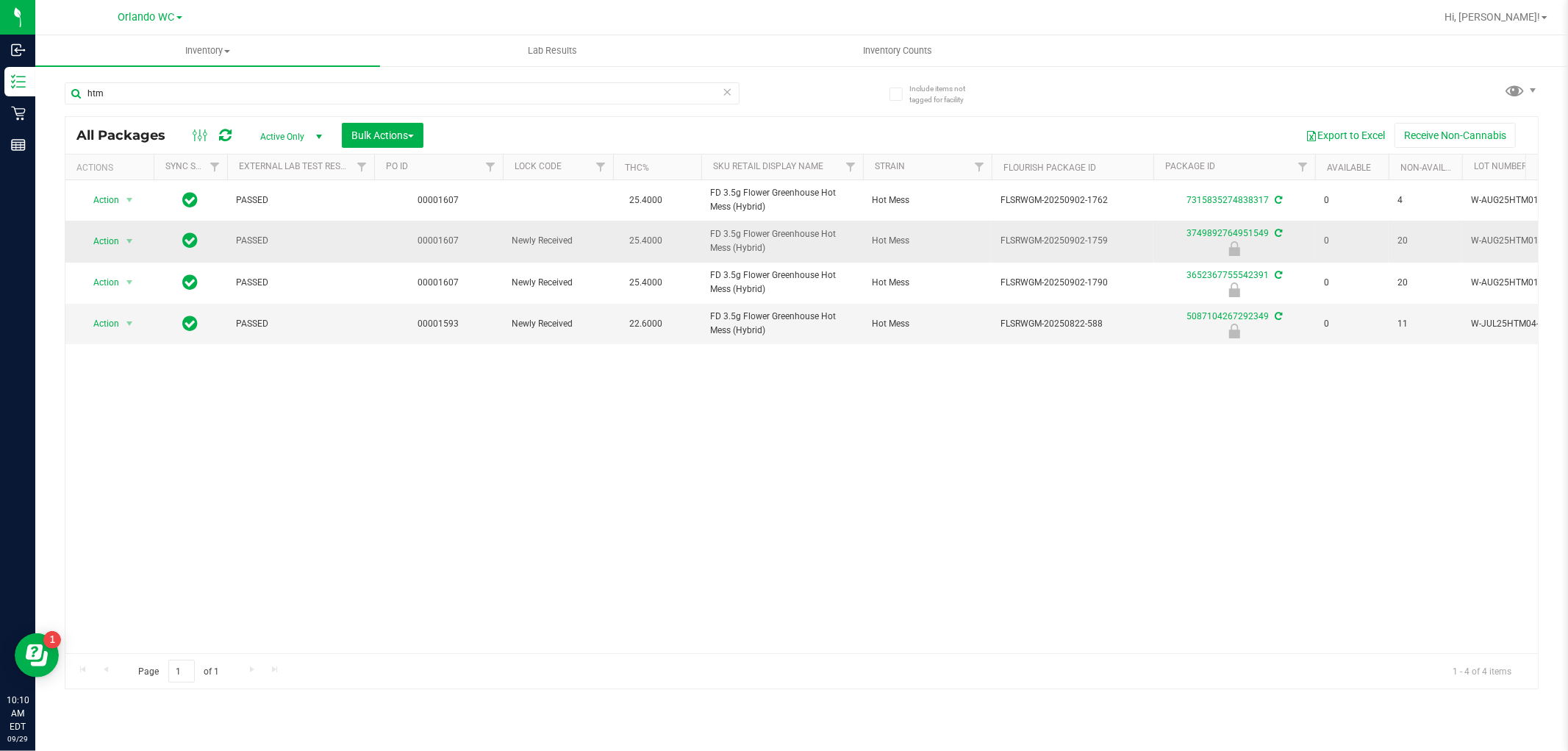
click at [1116, 241] on span "FLSRWGM-20250902-1759" at bounding box center [1072, 240] width 144 height 14
copy span "-1759"
click at [1214, 599] on div "Action Action Create package Edit attributes Global inventory Locate package Lo…" at bounding box center [802, 416] width 1473 height 473
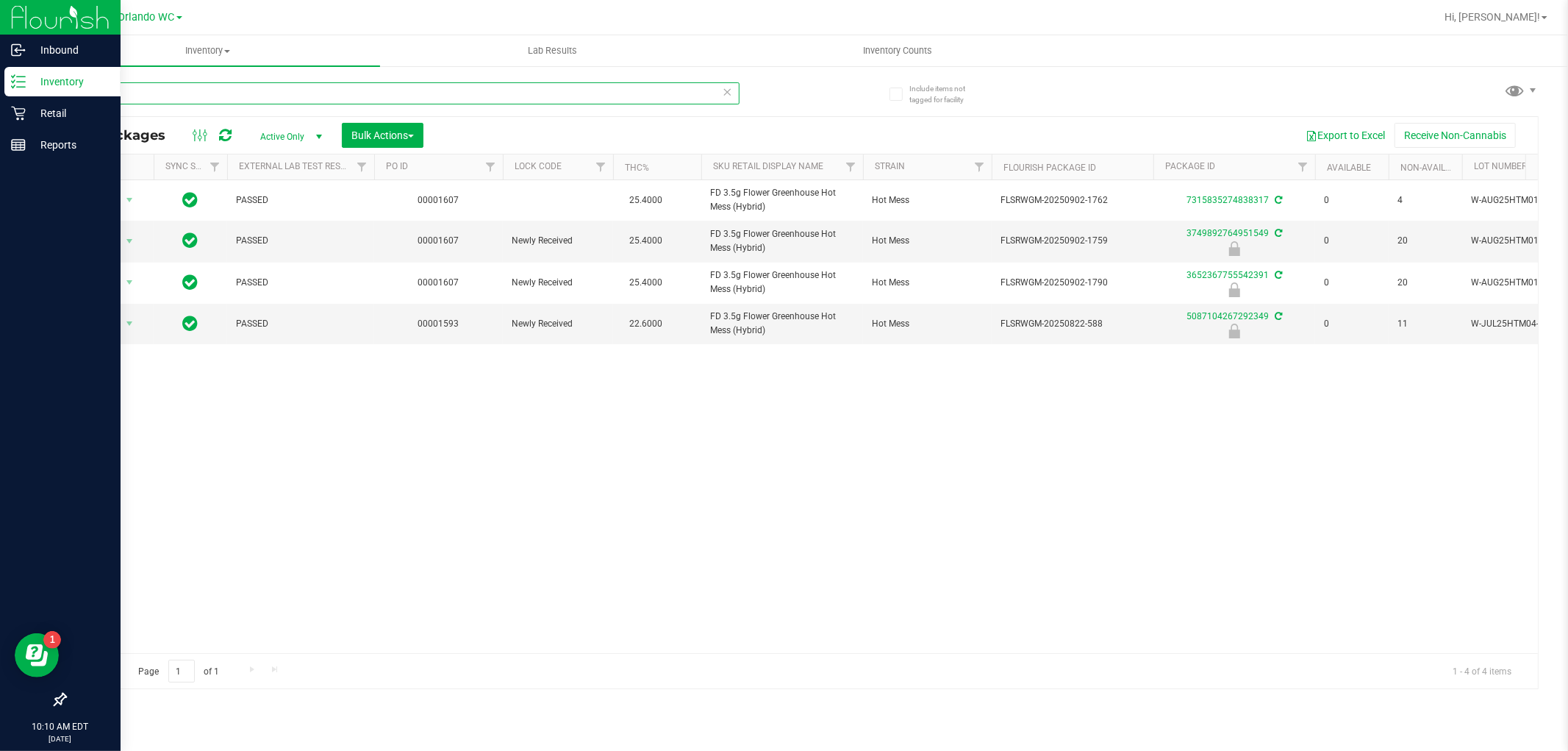
drag, startPoint x: 158, startPoint y: 91, endPoint x: 0, endPoint y: 85, distance: 158.1
click at [0, 85] on div "Inbound Inventory Retail Reports 10:10 AM EDT 09/29/2025 09/29 Orlando WC Hi, L…" at bounding box center [784, 375] width 1568 height 751
type input "gss"
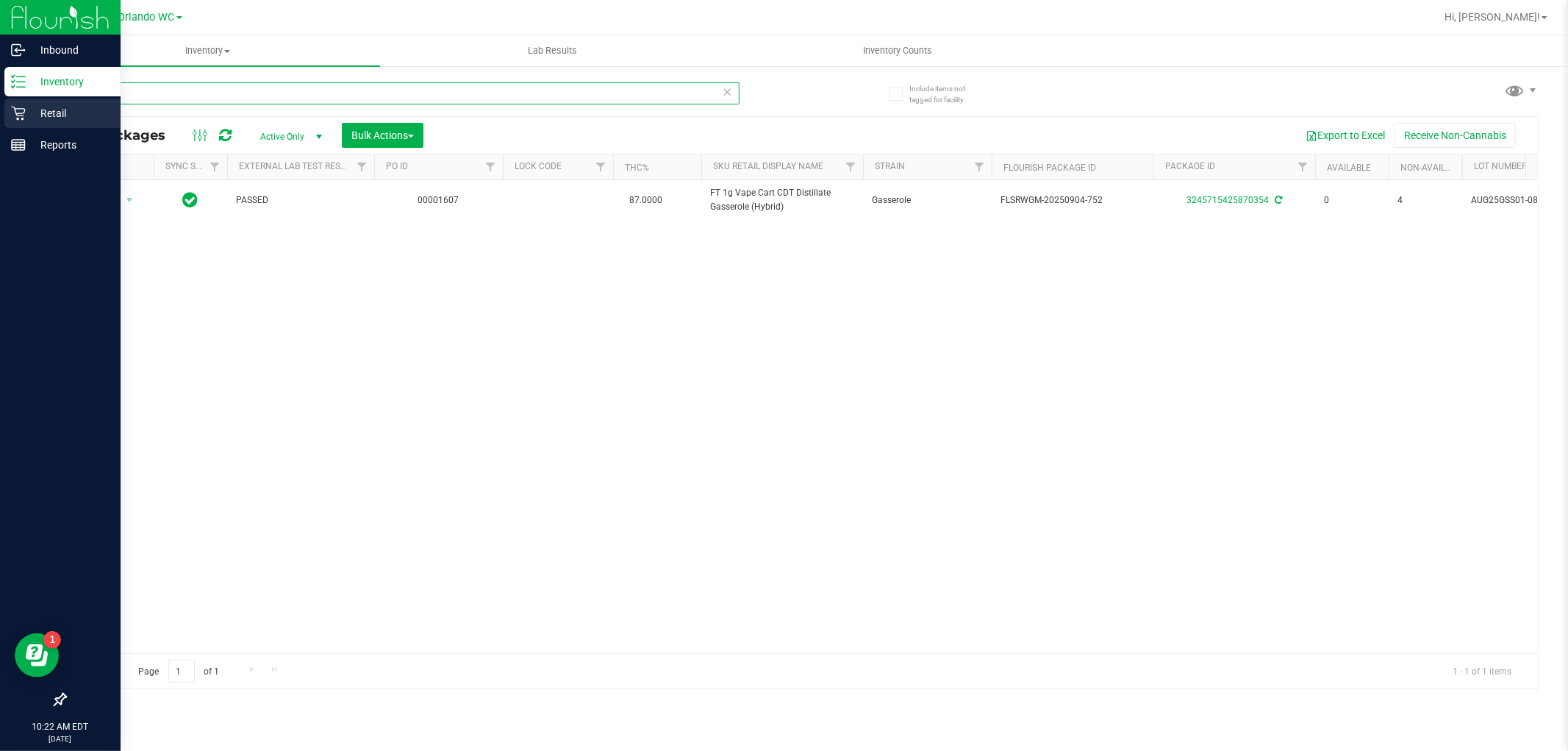
drag, startPoint x: 155, startPoint y: 99, endPoint x: 15, endPoint y: 122, distance: 141.9
click at [15, 122] on div "Inbound Inventory Retail Reports 10:22 AM EDT 09/29/2025 09/29 Orlando WC Hi, L…" at bounding box center [784, 375] width 1568 height 751
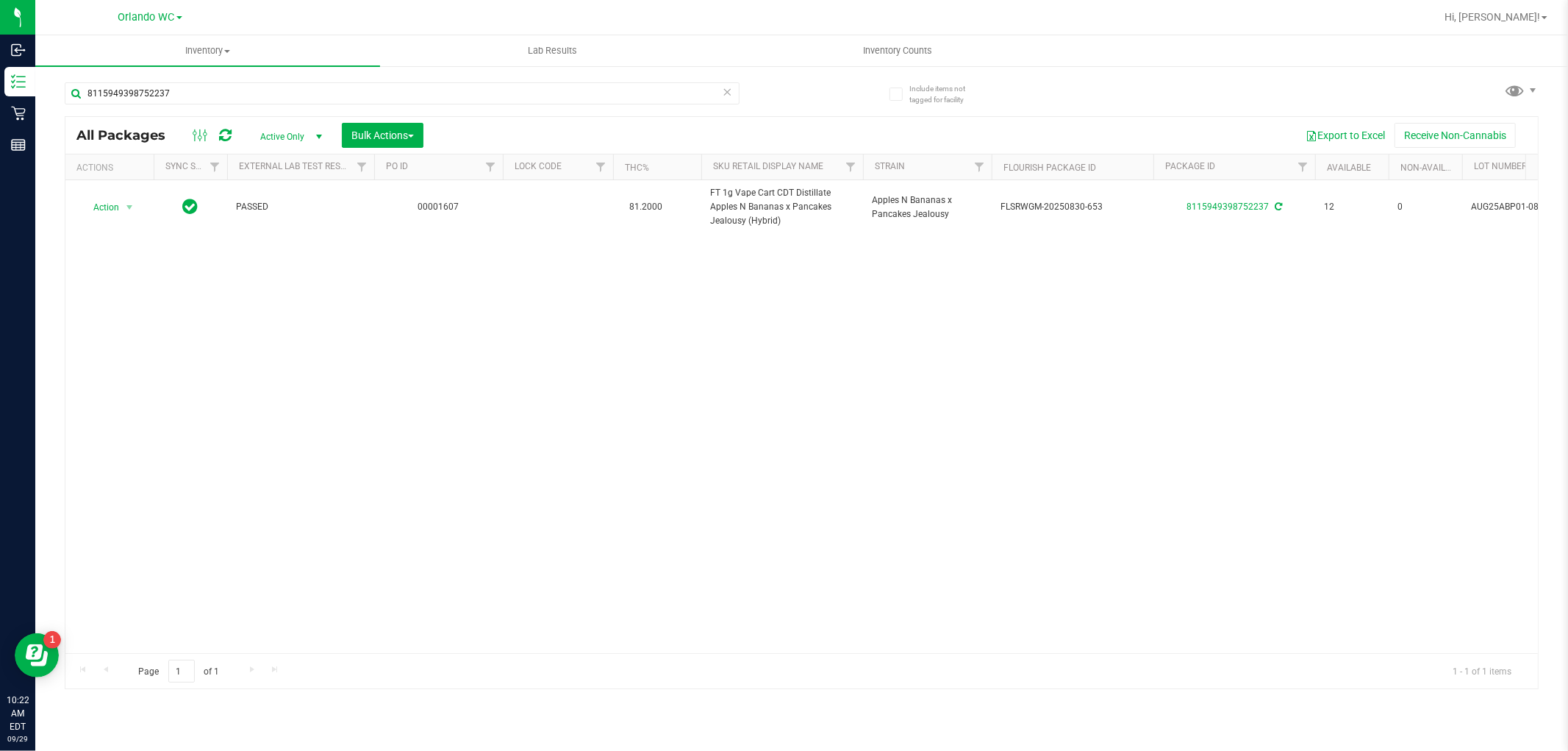
click at [202, 281] on div "Action Action Create package Edit attributes Global inventory Locate package Lo…" at bounding box center [802, 416] width 1473 height 473
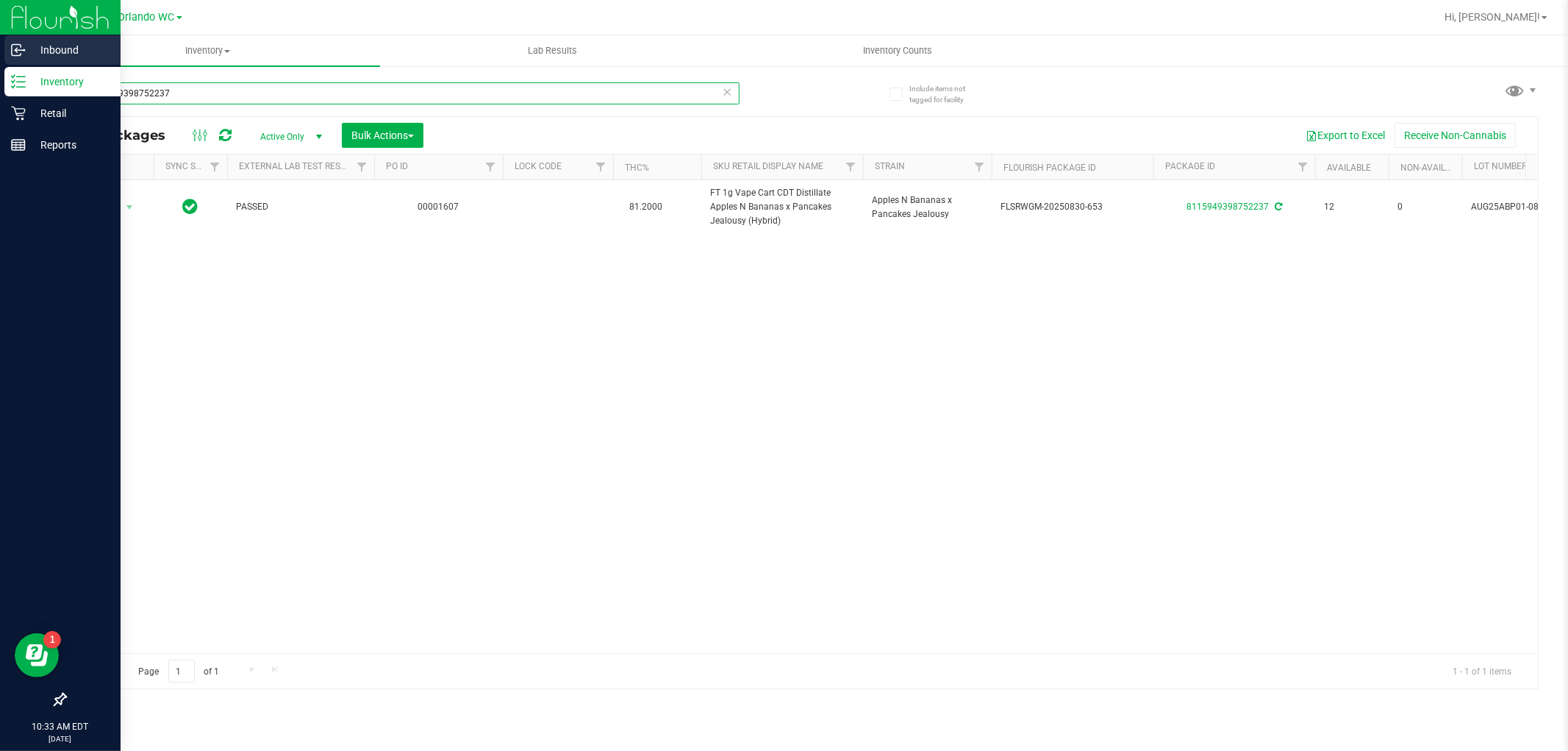
drag, startPoint x: 191, startPoint y: 81, endPoint x: 0, endPoint y: 45, distance: 194.4
click at [0, 86] on div "Inbound Inventory Retail Reports 10:33 AM EDT 09/29/2025 09/29 Orlando WC Hi, L…" at bounding box center [784, 375] width 1568 height 751
paste input "FT 1g Vape Cart CDT Distillate Apples N Bananas x Pancakes Jealousy (Hybrid)"
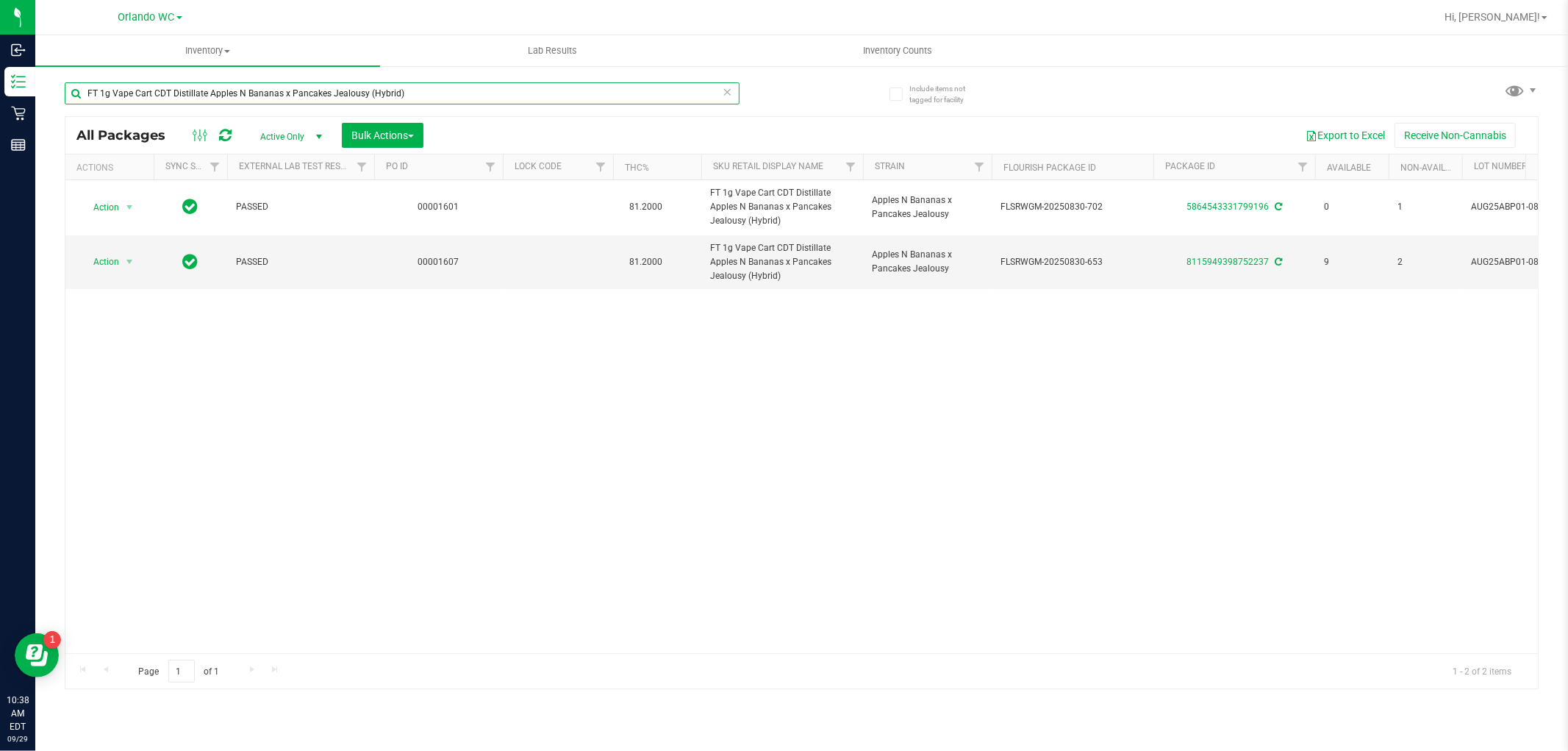
drag, startPoint x: 432, startPoint y: 86, endPoint x: 0, endPoint y: -45, distance: 451.4
click at [0, 0] on html "Inbound Inventory Retail Reports 10:38 AM EDT 09/29/2025 09/29 Orlando WC Hi, L…" at bounding box center [784, 375] width 1568 height 751
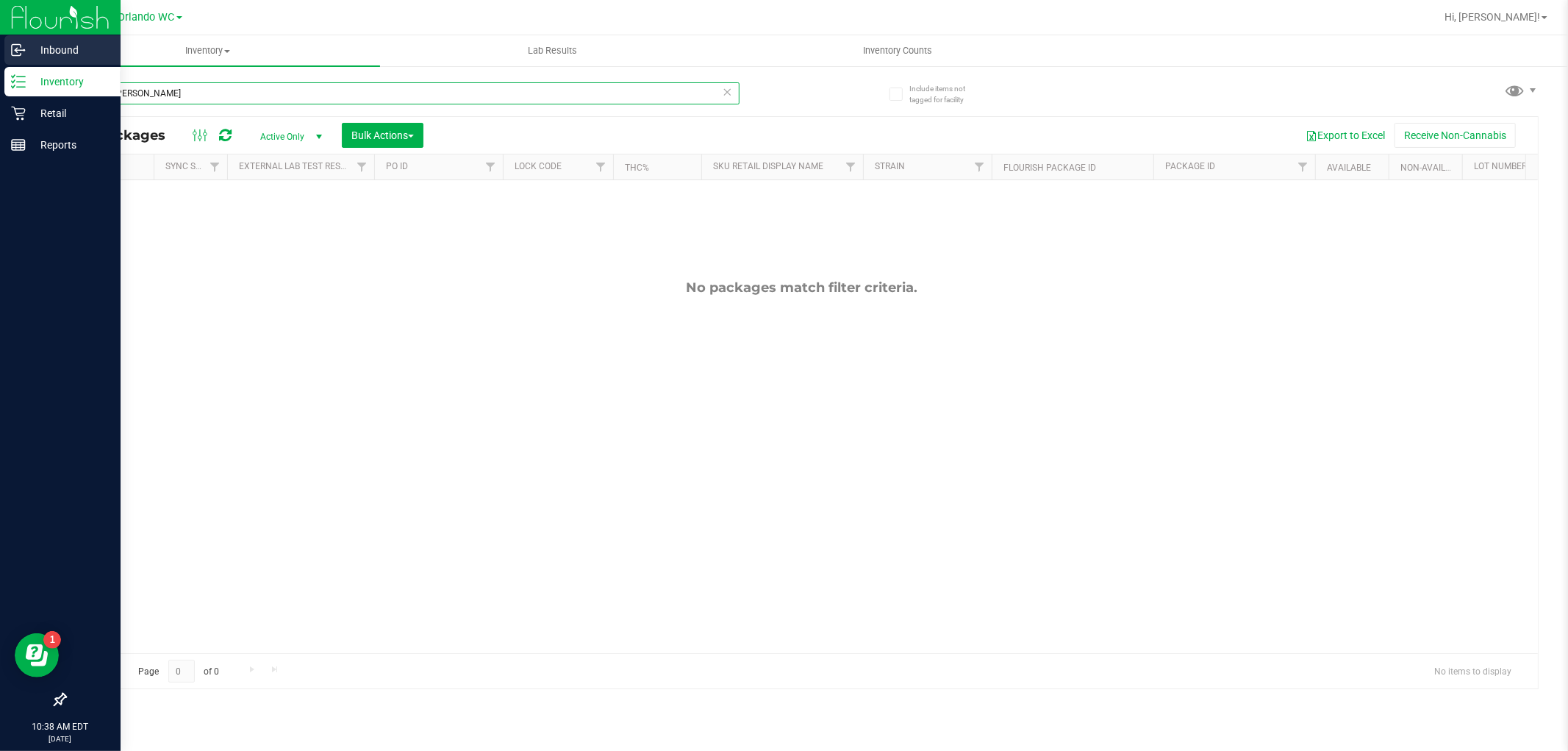
drag, startPoint x: 136, startPoint y: 88, endPoint x: 0, endPoint y: 40, distance: 144.2
click at [0, 40] on div "Inbound Inventory Retail Reports 10:38 AM EDT 09/29/2025 09/29 Orlando WC Hi, L…" at bounding box center [784, 375] width 1568 height 751
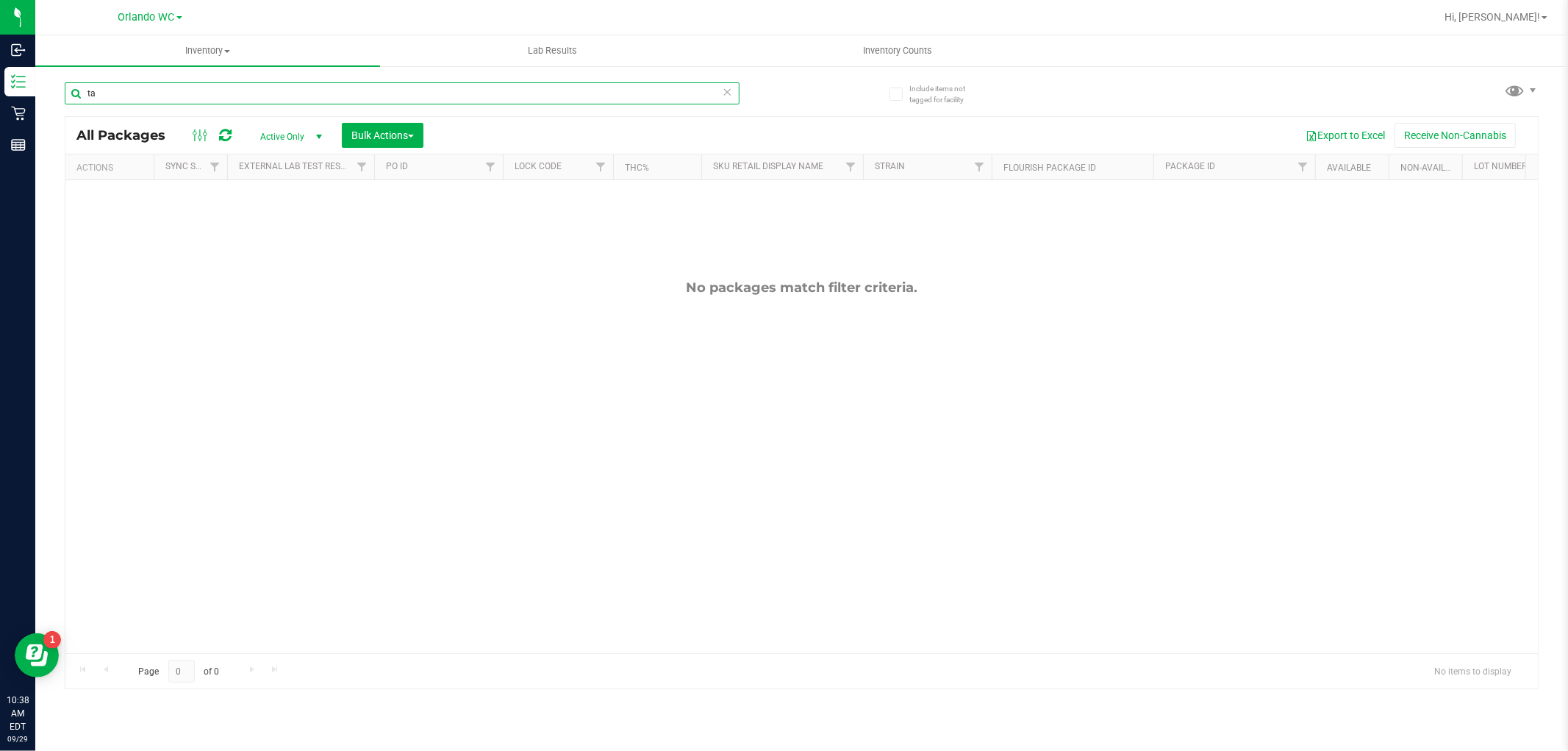
type input "t"
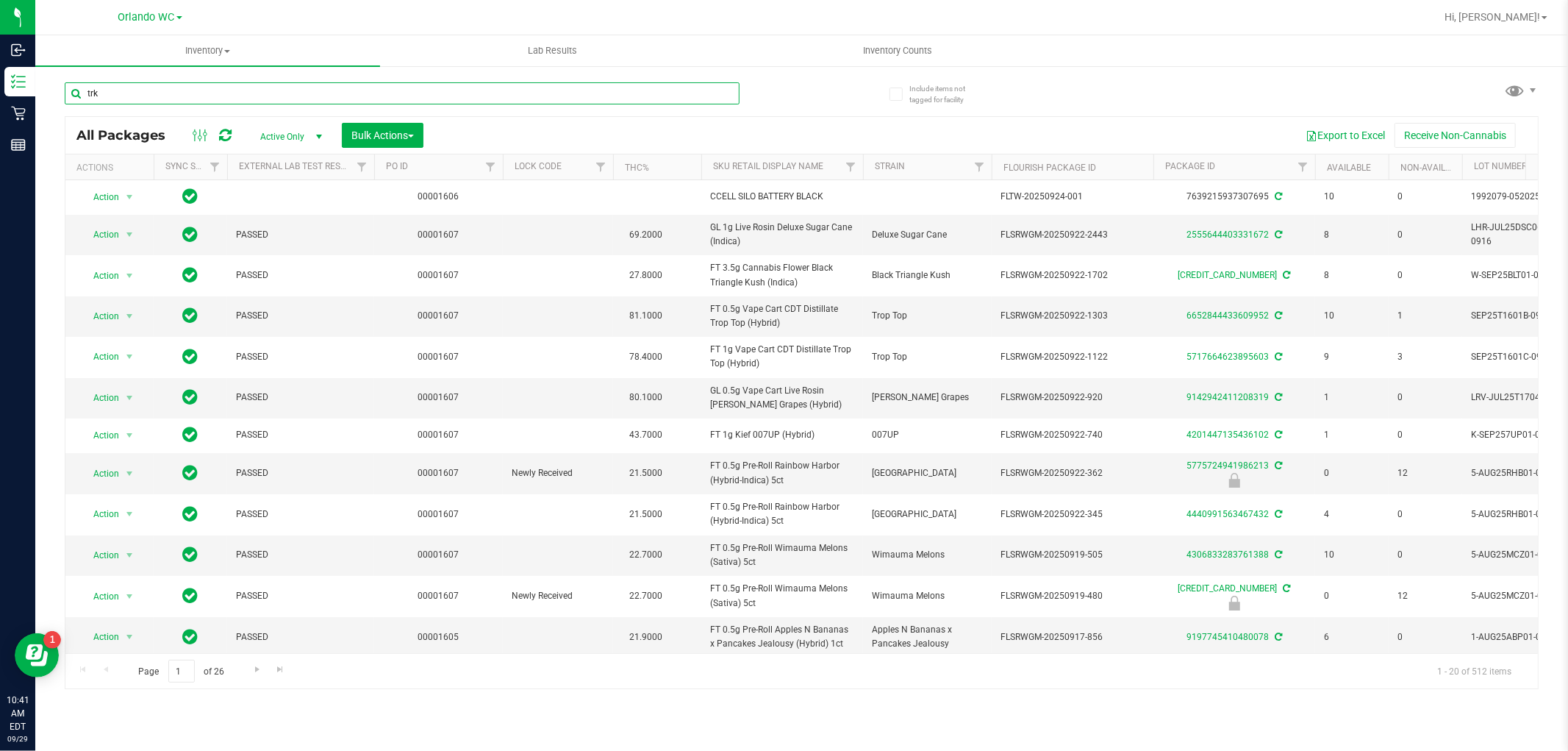
type input "trk"
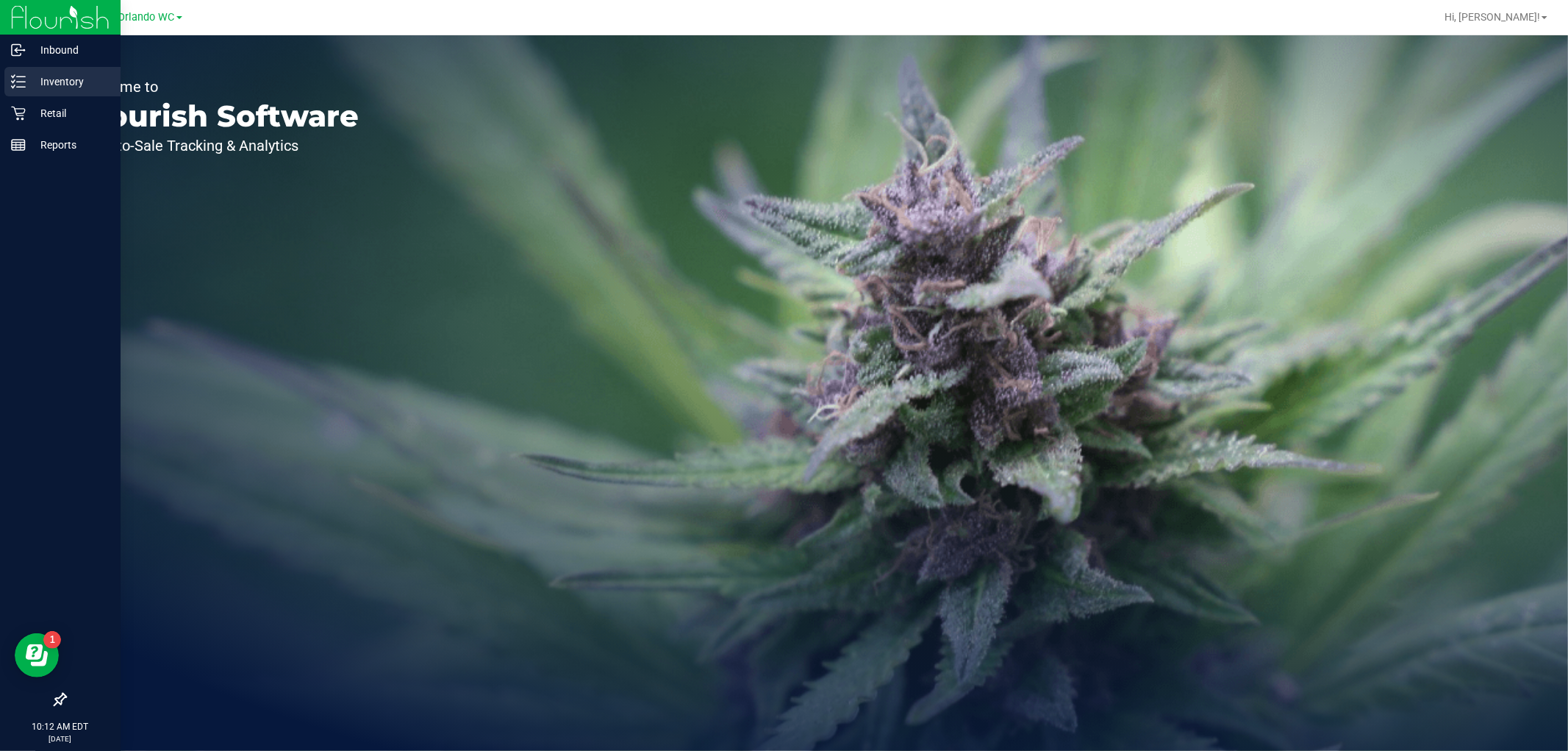
click at [13, 91] on div "Inventory" at bounding box center [62, 81] width 116 height 29
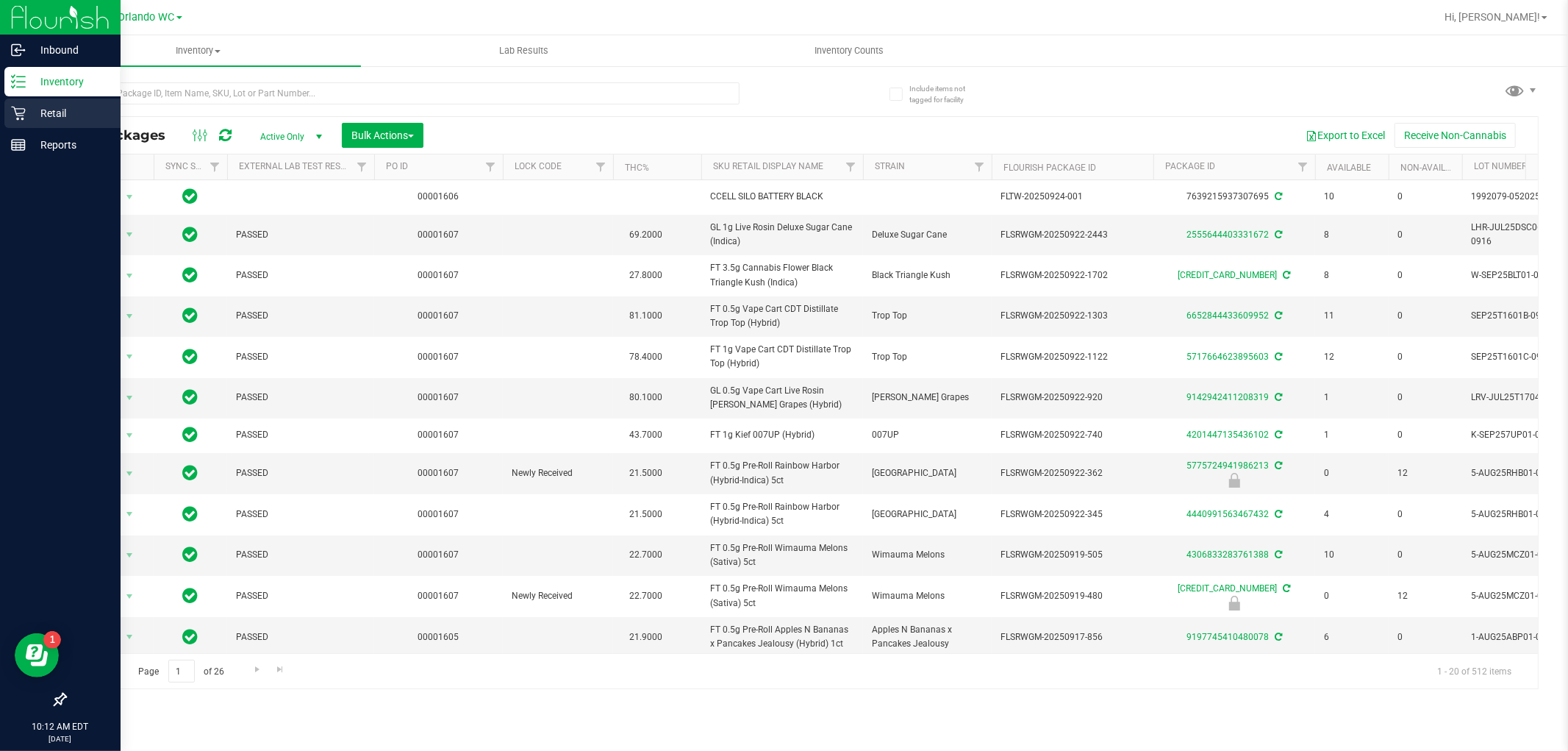
click at [19, 120] on div "Retail" at bounding box center [62, 113] width 116 height 29
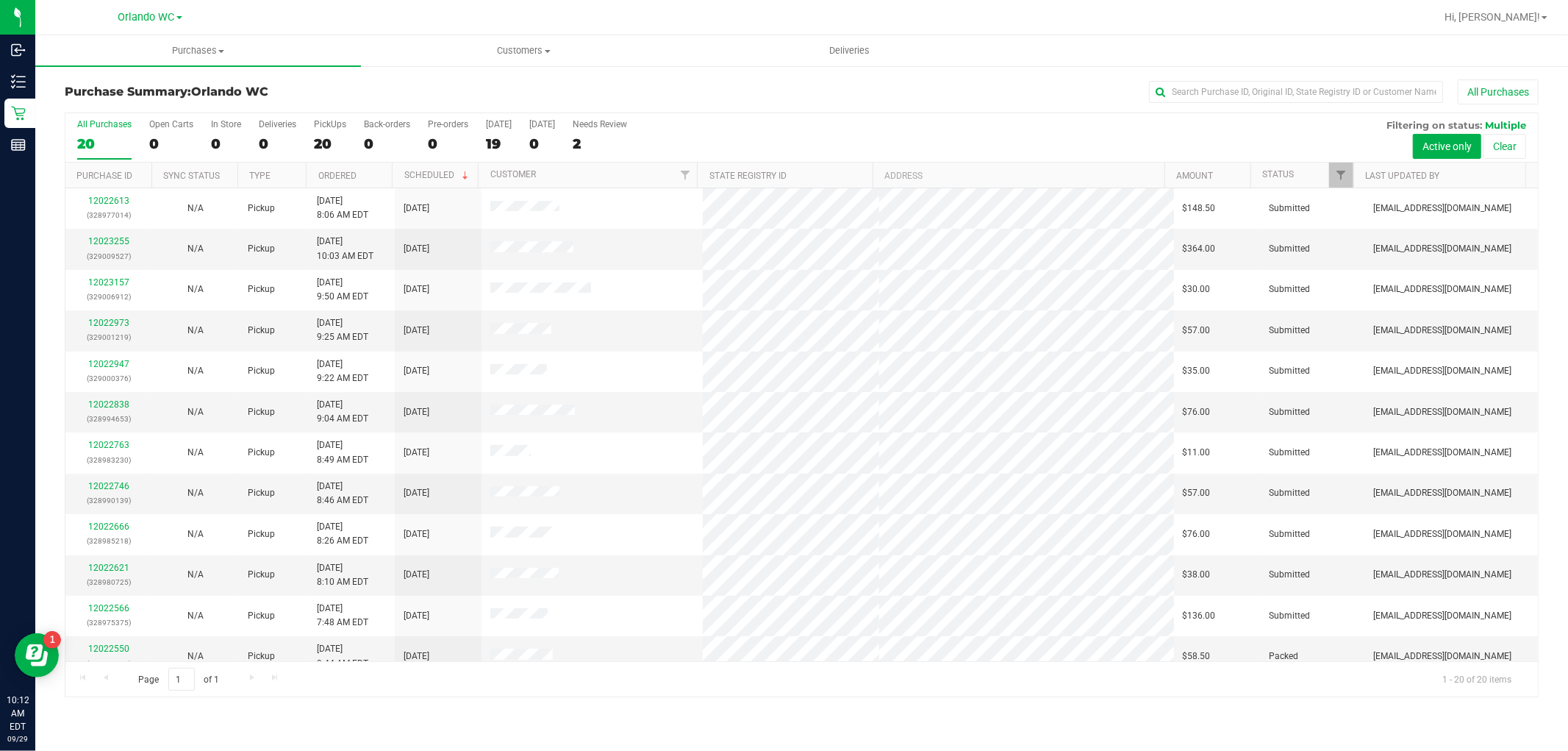
scroll to position [341, 0]
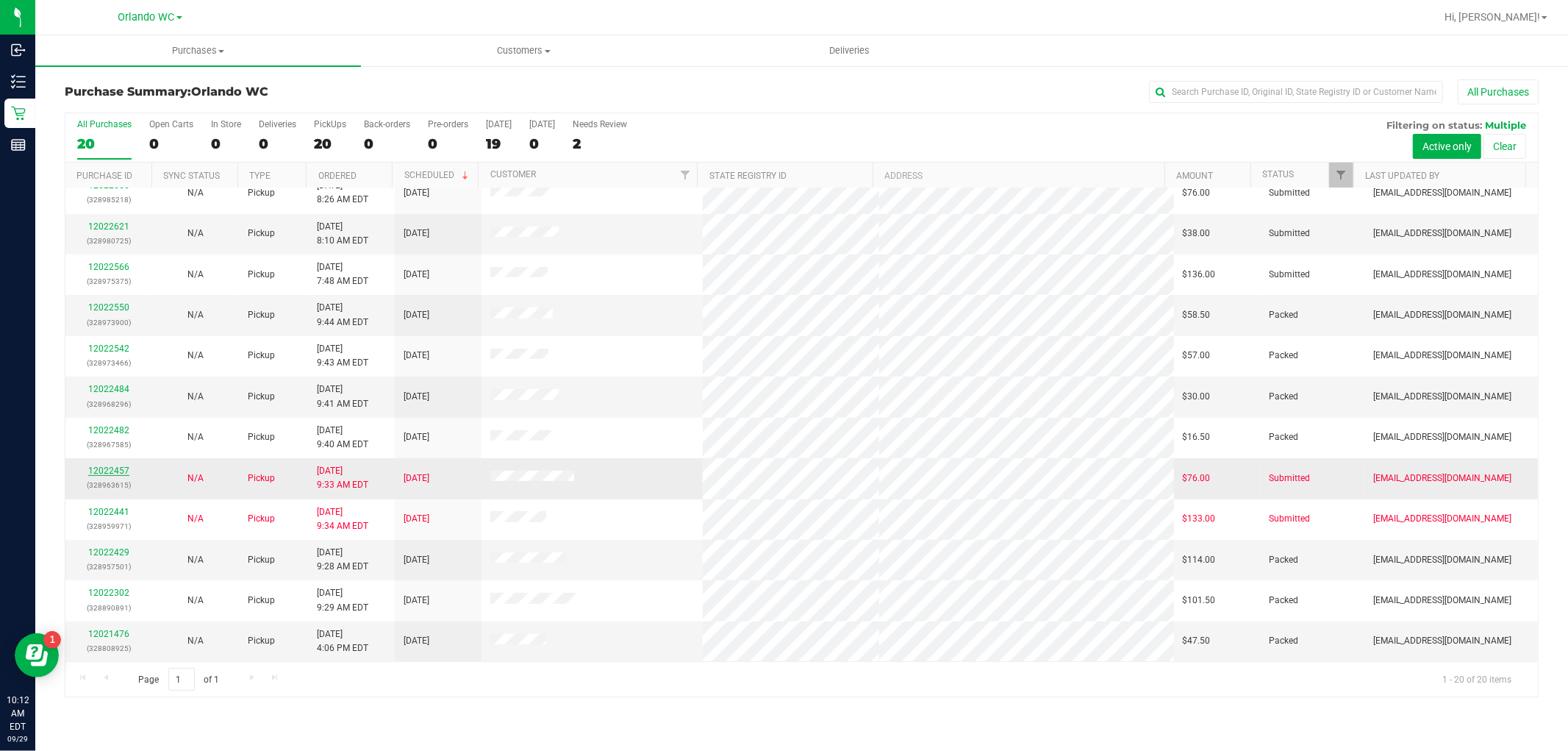
click at [115, 472] on link "12022457" at bounding box center [108, 470] width 41 height 10
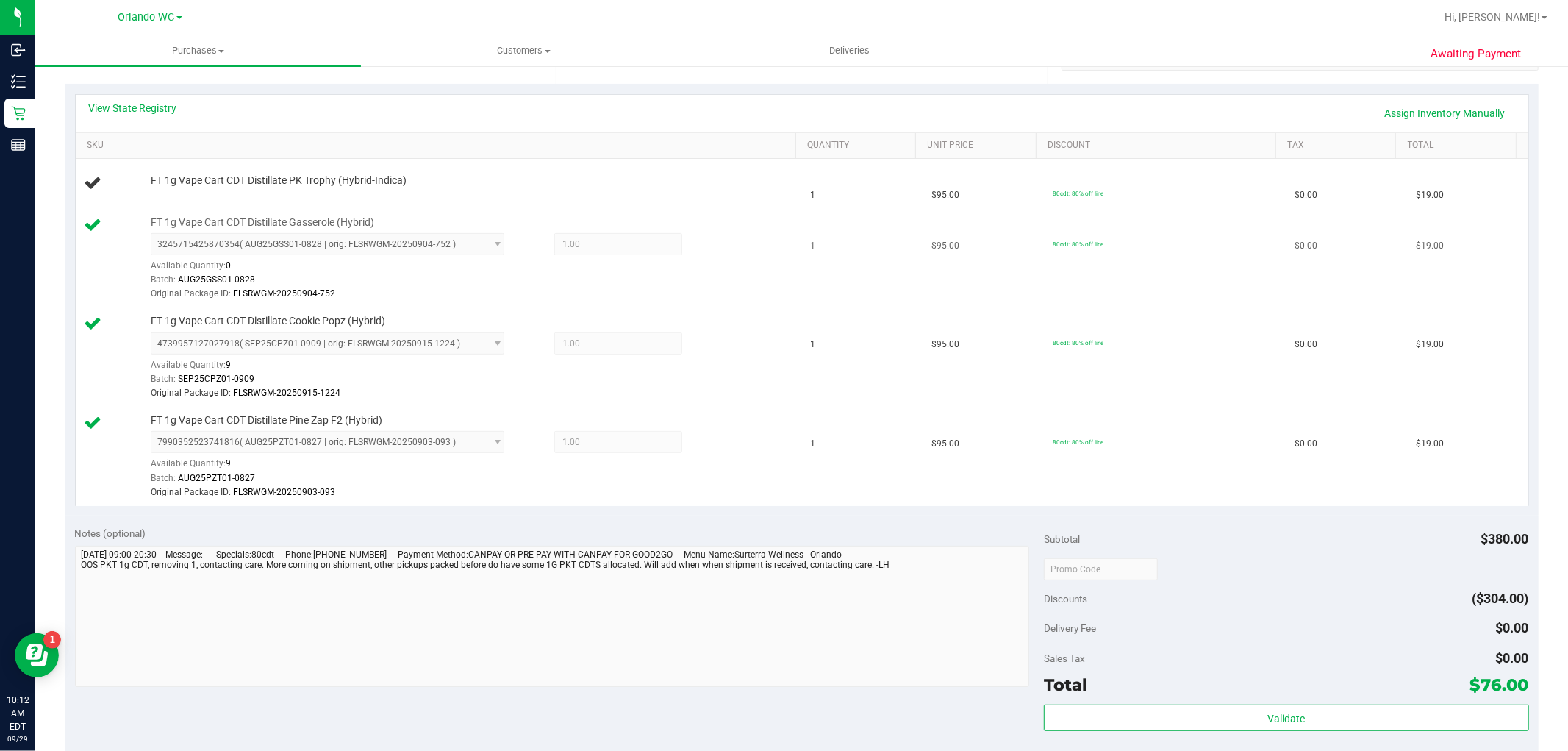
scroll to position [408, 0]
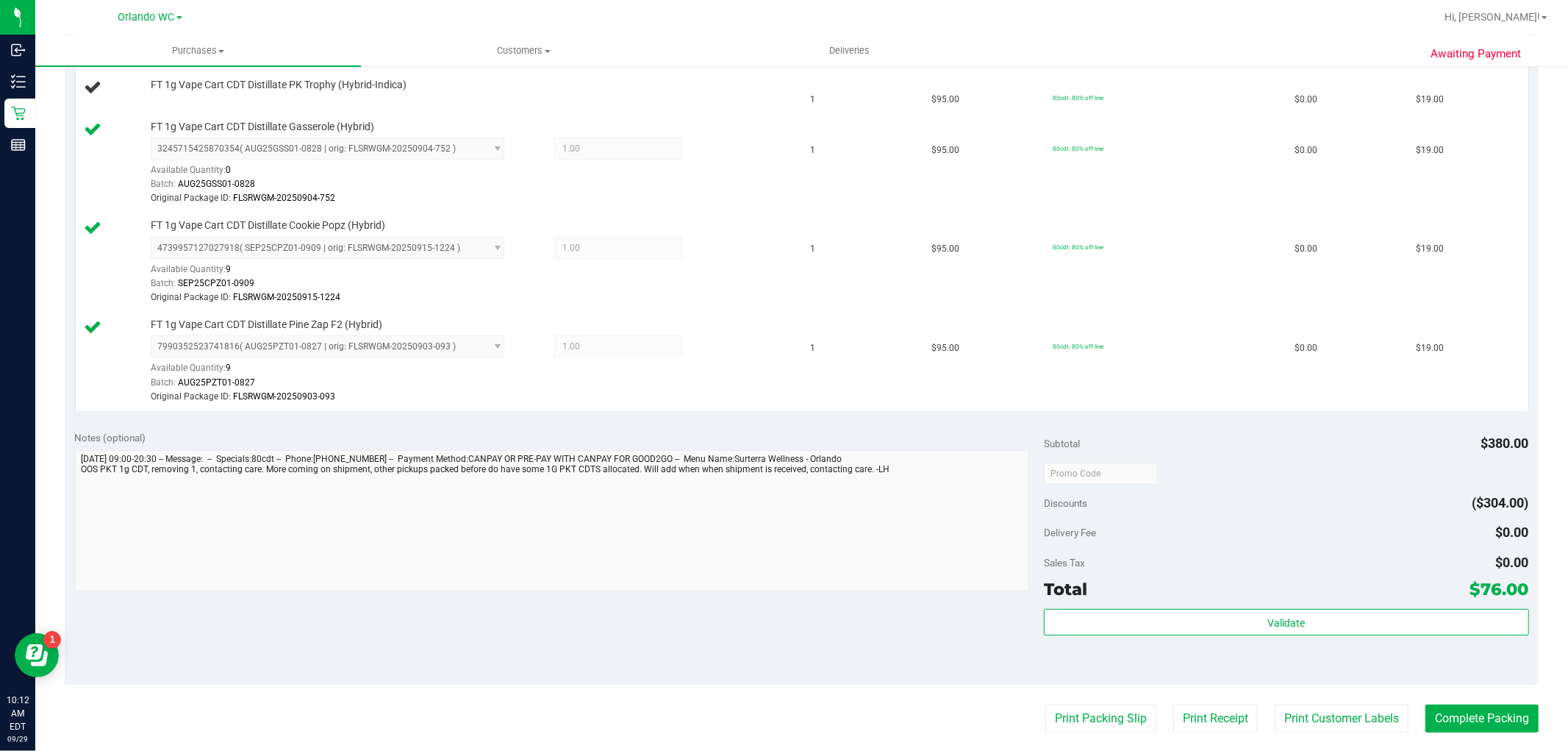
click at [61, 511] on div "Awaiting Payment Back Edit Purchase Cancel Purchase View Profile # 12022457 Bio…" at bounding box center [802, 356] width 1533 height 1400
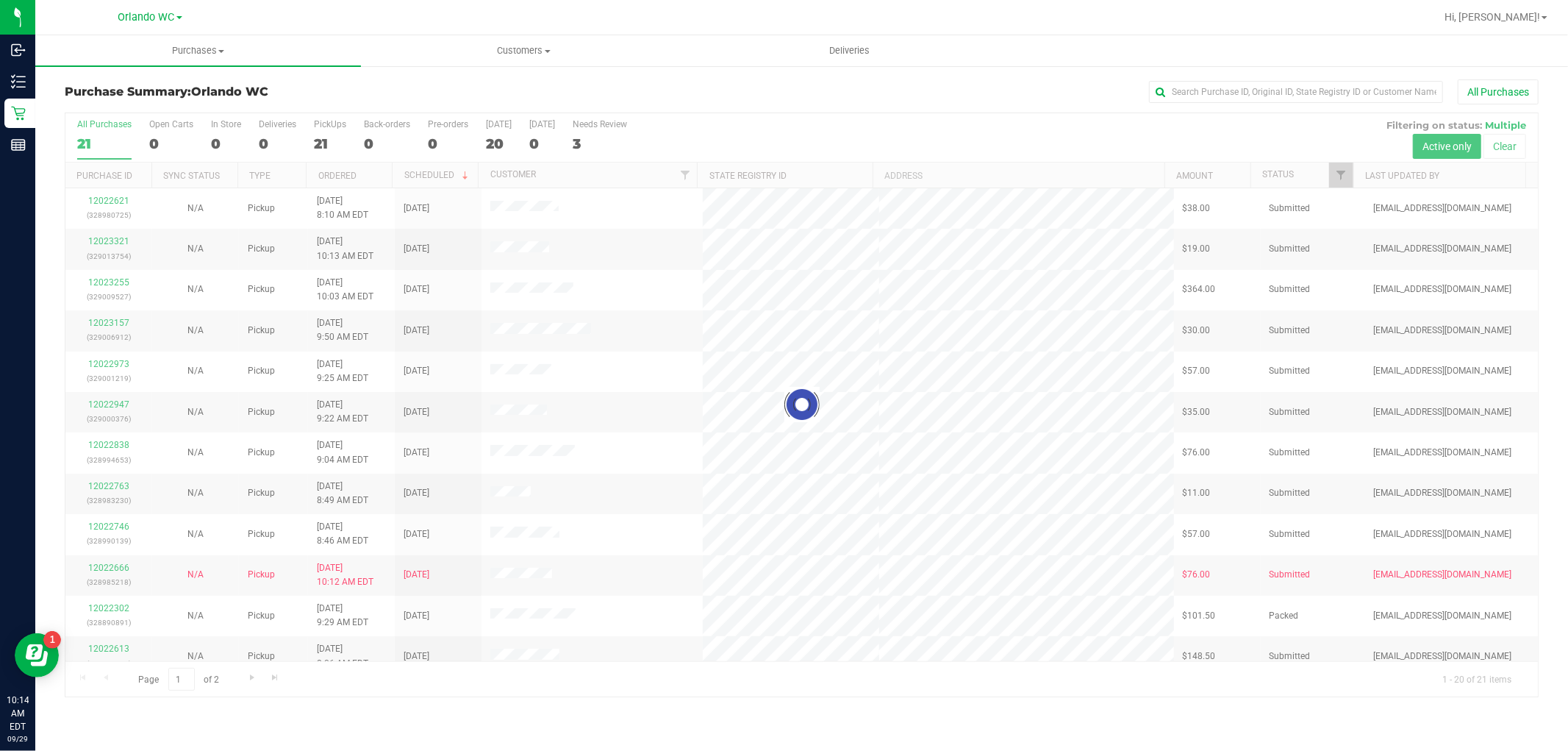
click at [211, 64] on link "Purchases Summary of purchases Fulfillment All purchases" at bounding box center [198, 51] width 326 height 31
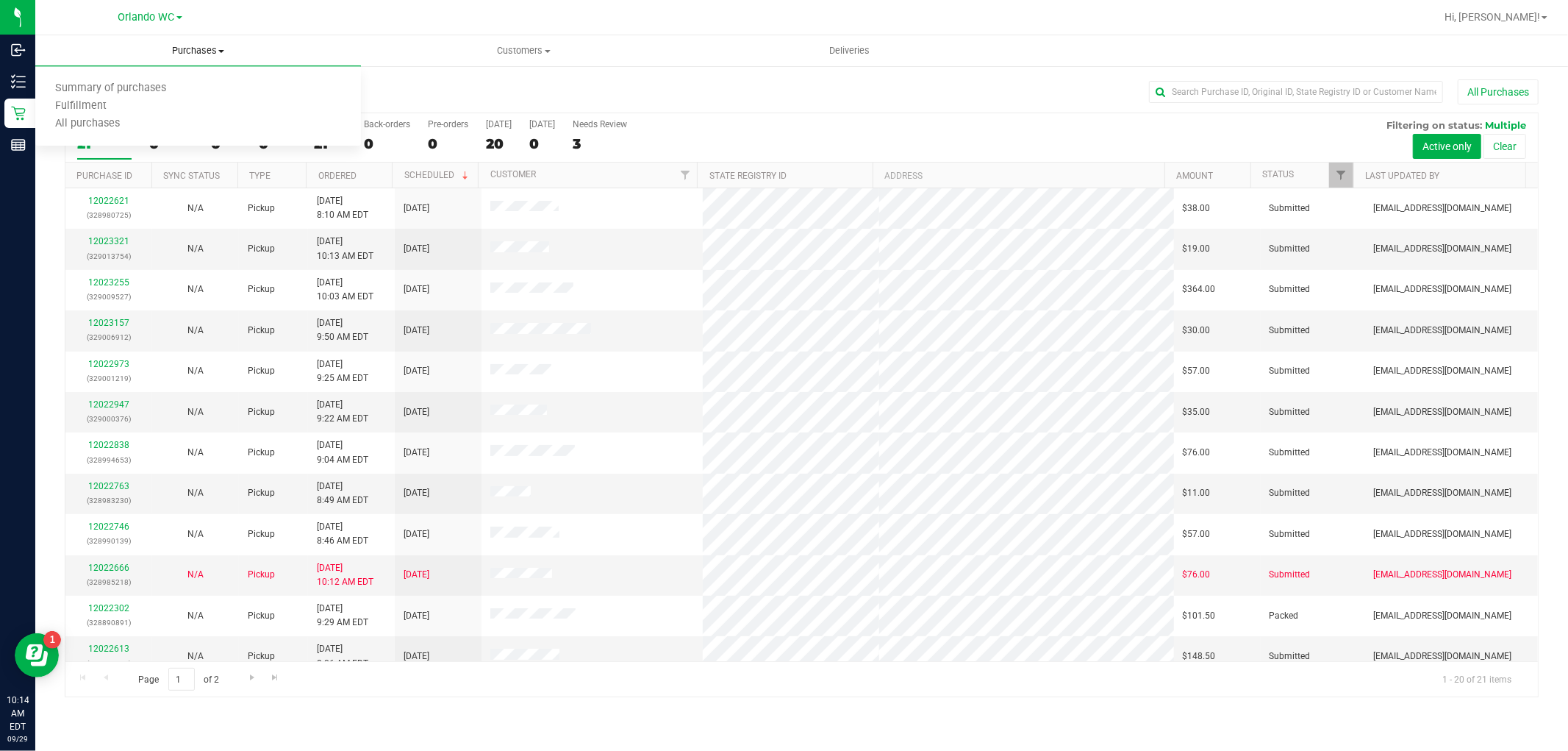
click at [207, 54] on span "Purchases" at bounding box center [198, 51] width 326 height 13
click at [186, 52] on span "Purchases" at bounding box center [198, 51] width 326 height 13
click at [144, 98] on li "Fulfillment" at bounding box center [198, 106] width 326 height 18
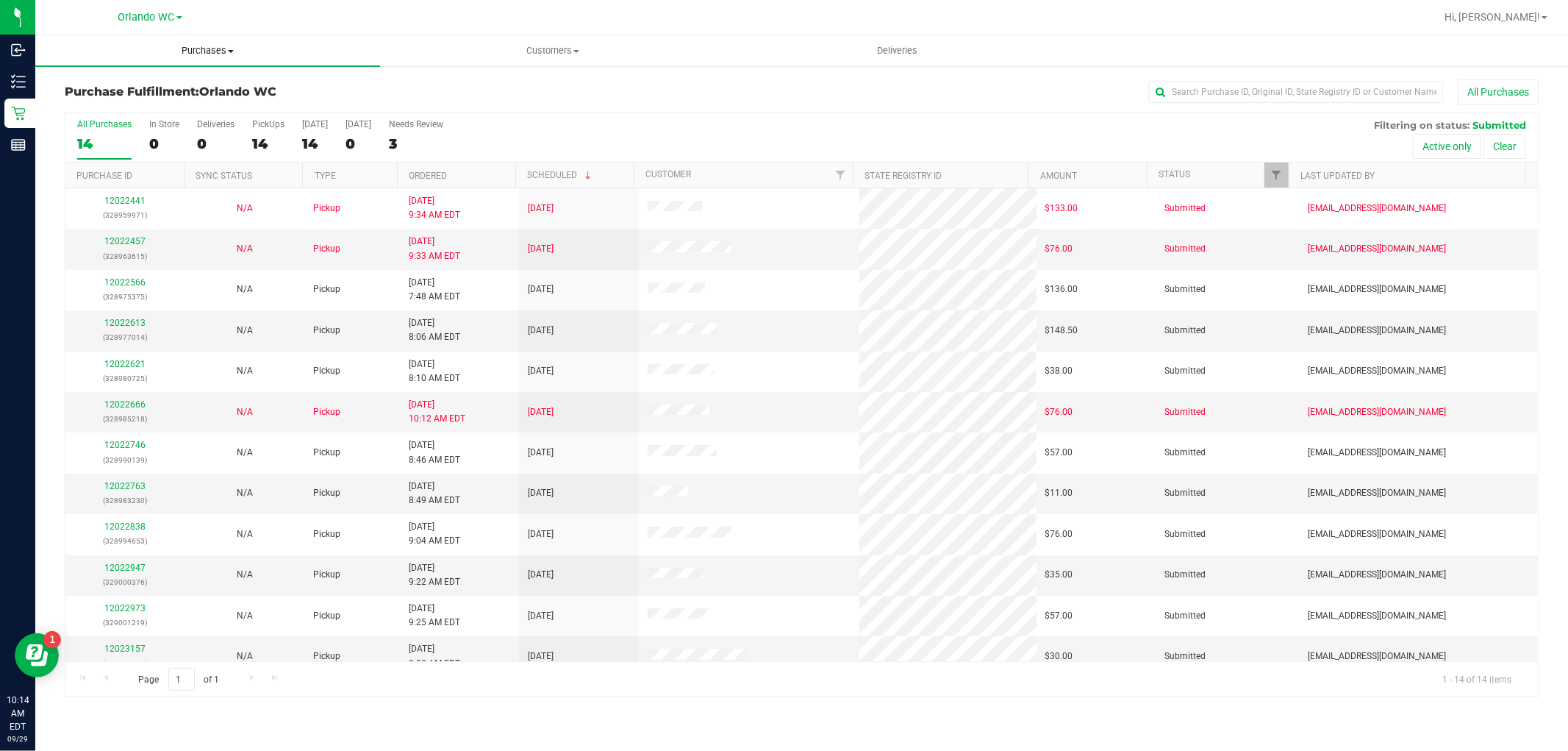
click at [211, 44] on span "Purchases" at bounding box center [207, 51] width 344 height 13
click at [254, 12] on div "Orlando WC" at bounding box center [150, 17] width 215 height 23
click at [416, 170] on link "Ordered" at bounding box center [427, 175] width 38 height 10
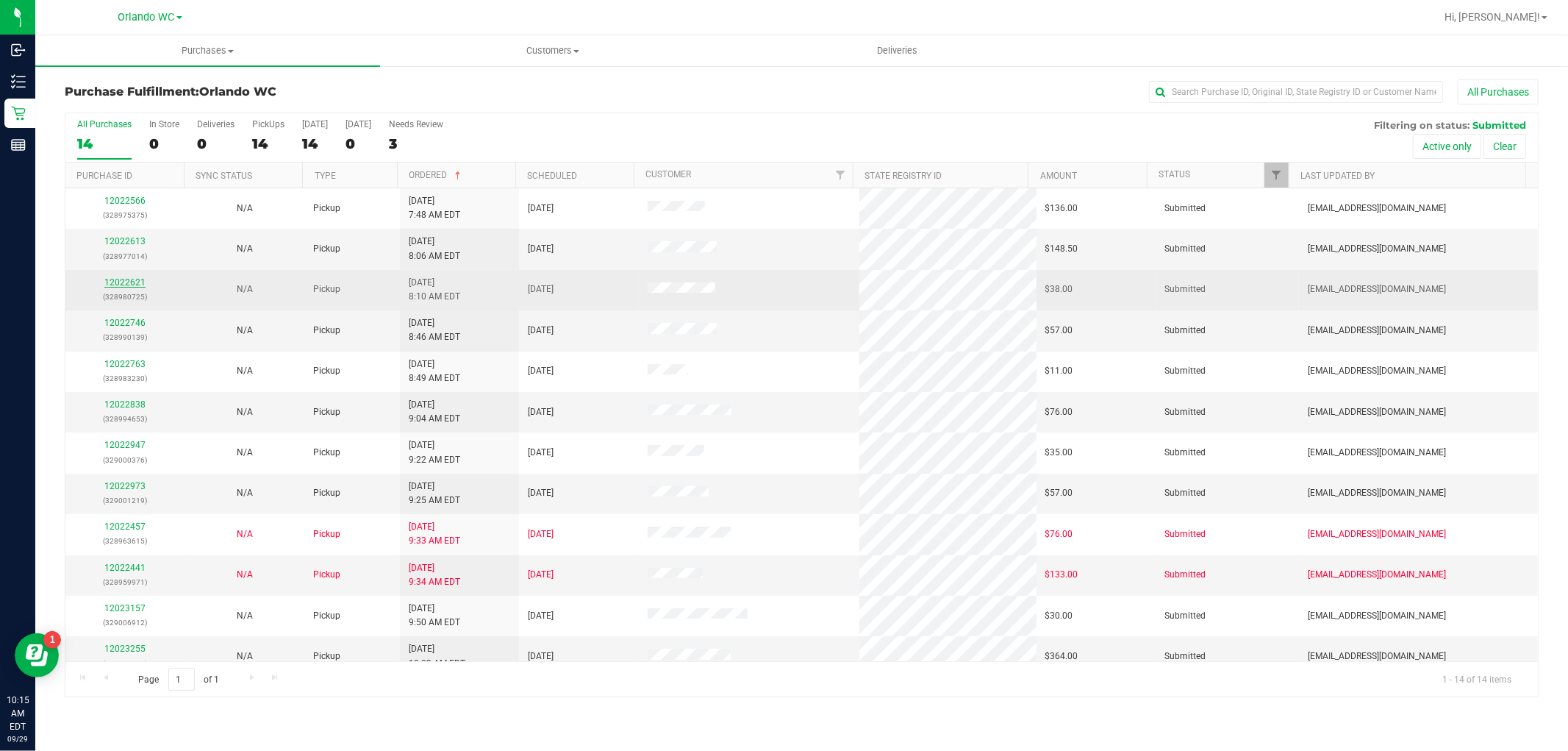
click at [120, 283] on link "12022621" at bounding box center [124, 282] width 41 height 10
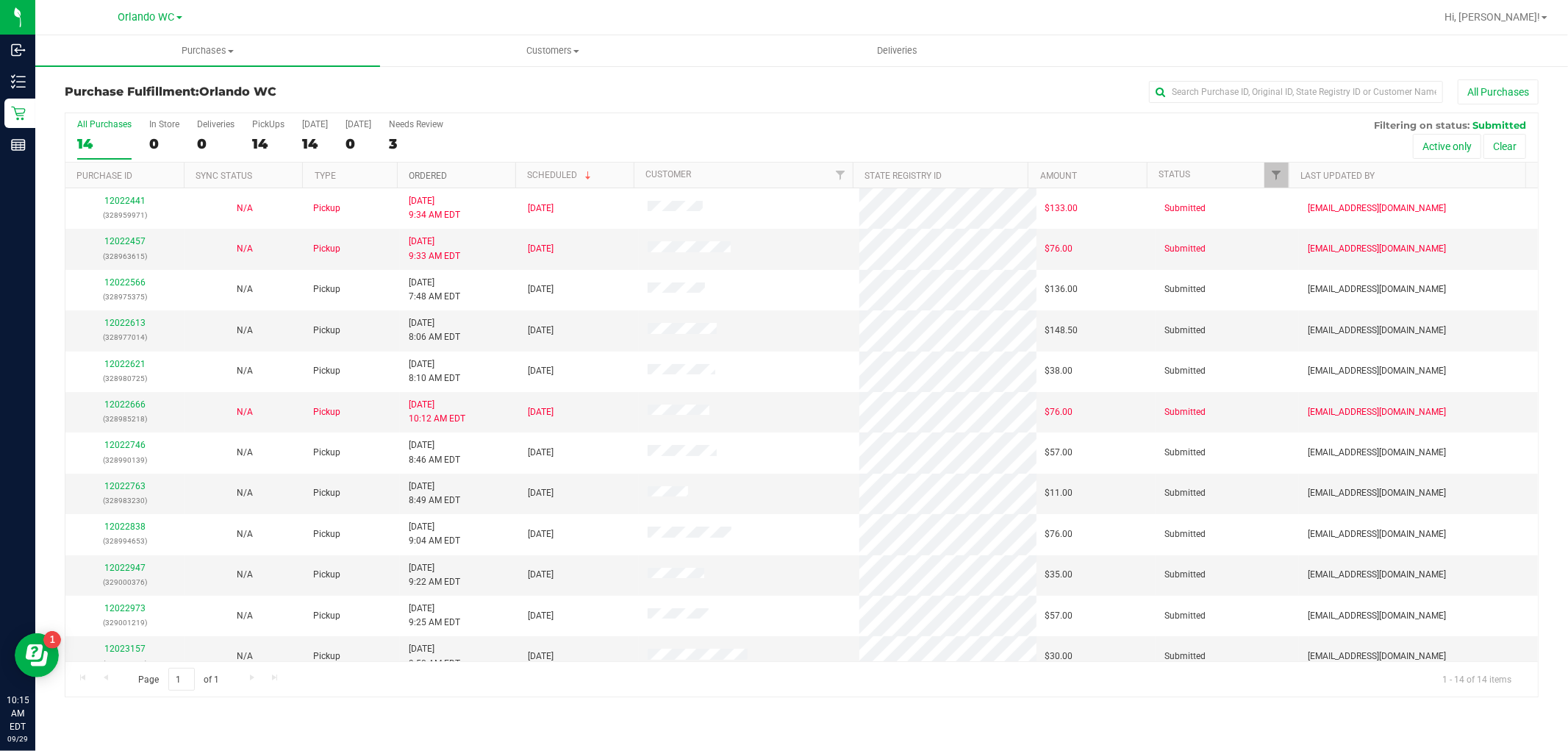
click at [434, 172] on link "Ordered" at bounding box center [427, 175] width 38 height 10
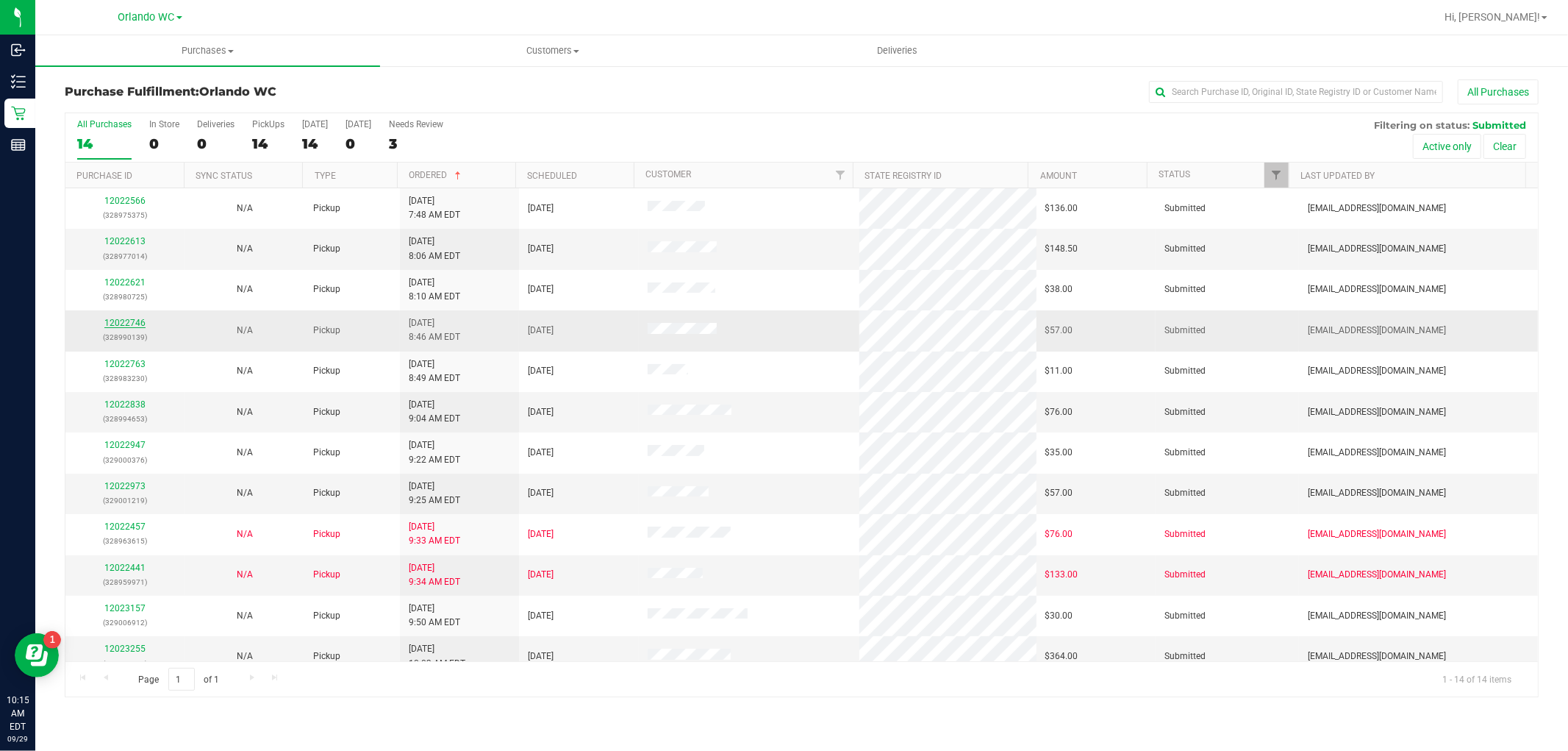
click at [130, 320] on link "12022746" at bounding box center [124, 323] width 41 height 10
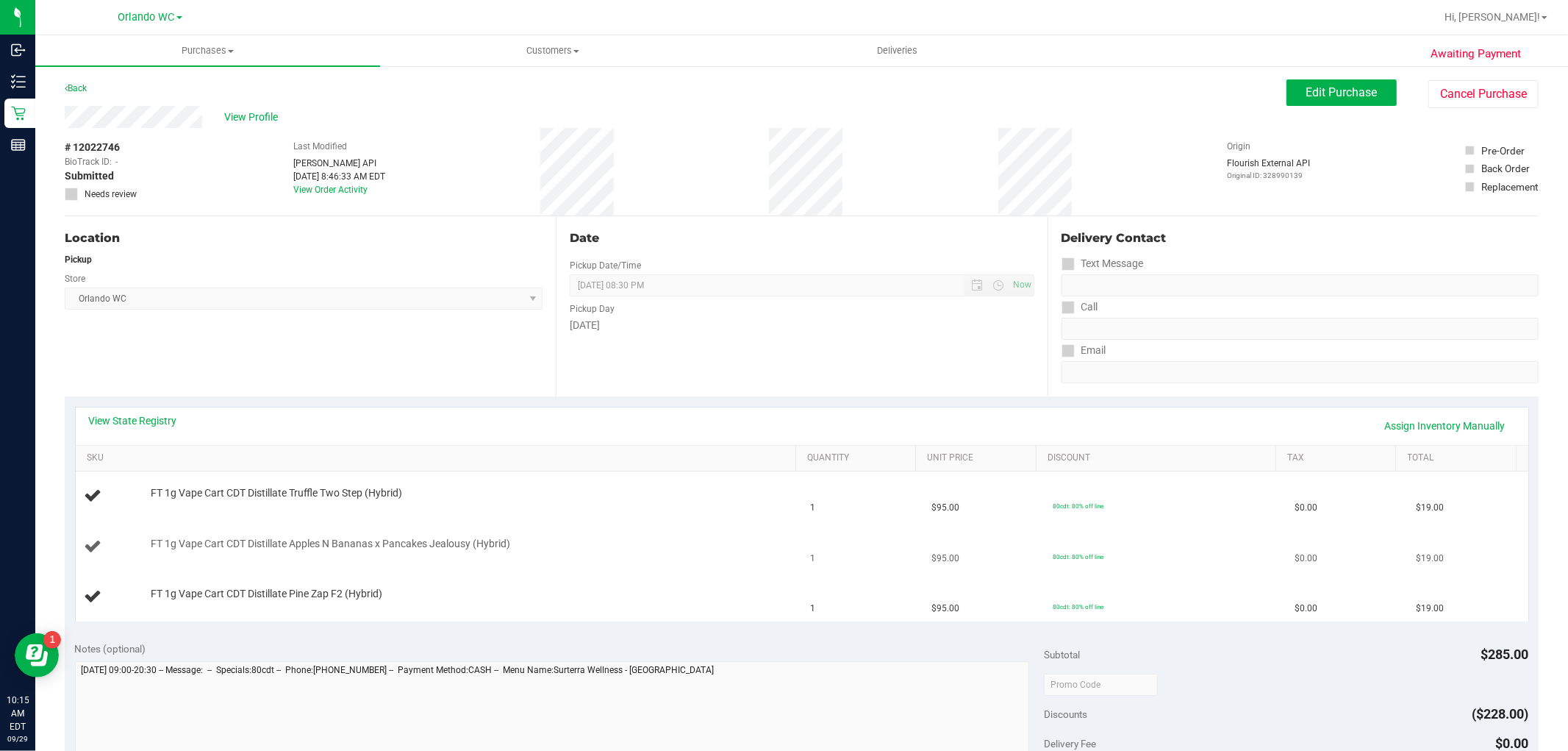
scroll to position [81, 0]
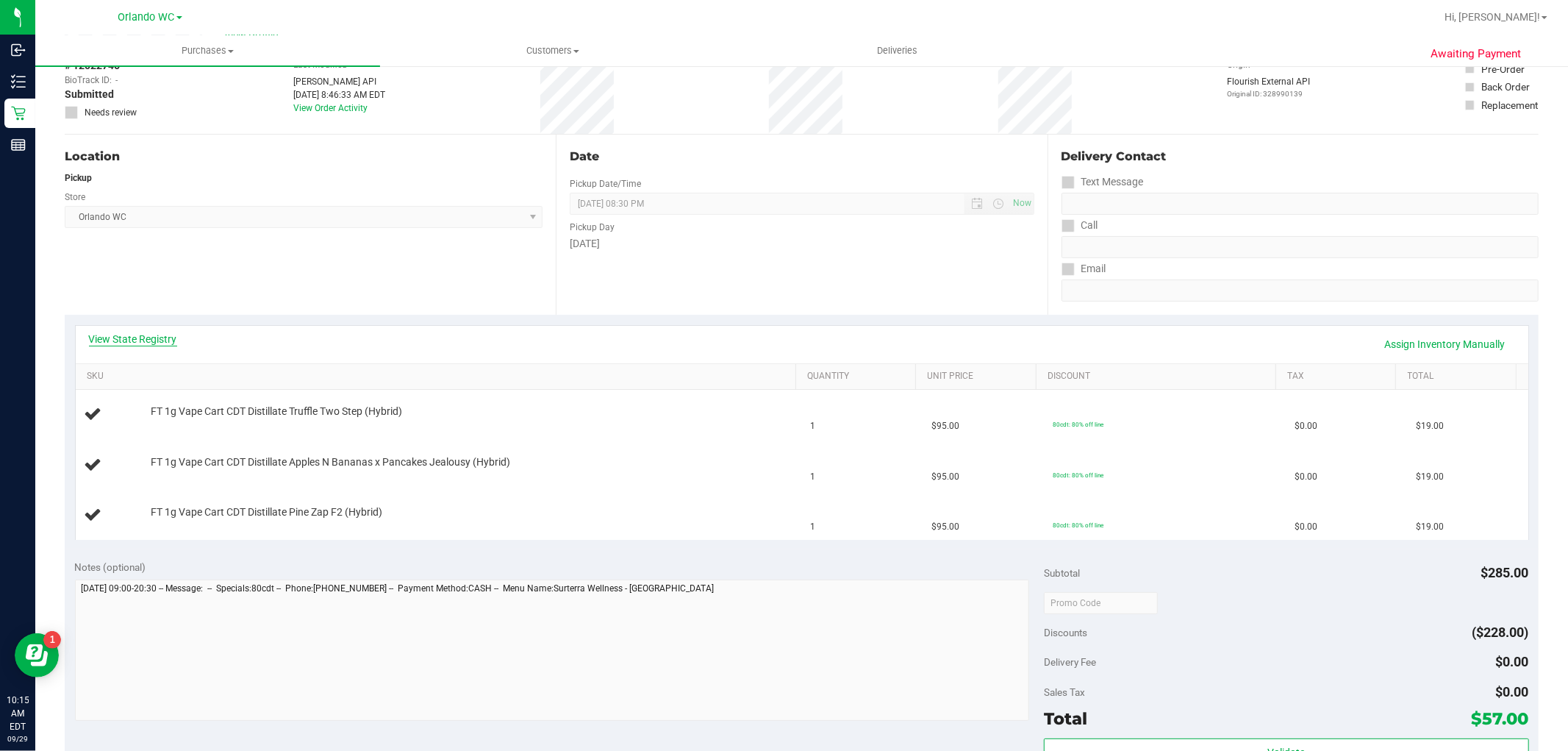
click at [156, 334] on link "View State Registry" at bounding box center [132, 339] width 88 height 15
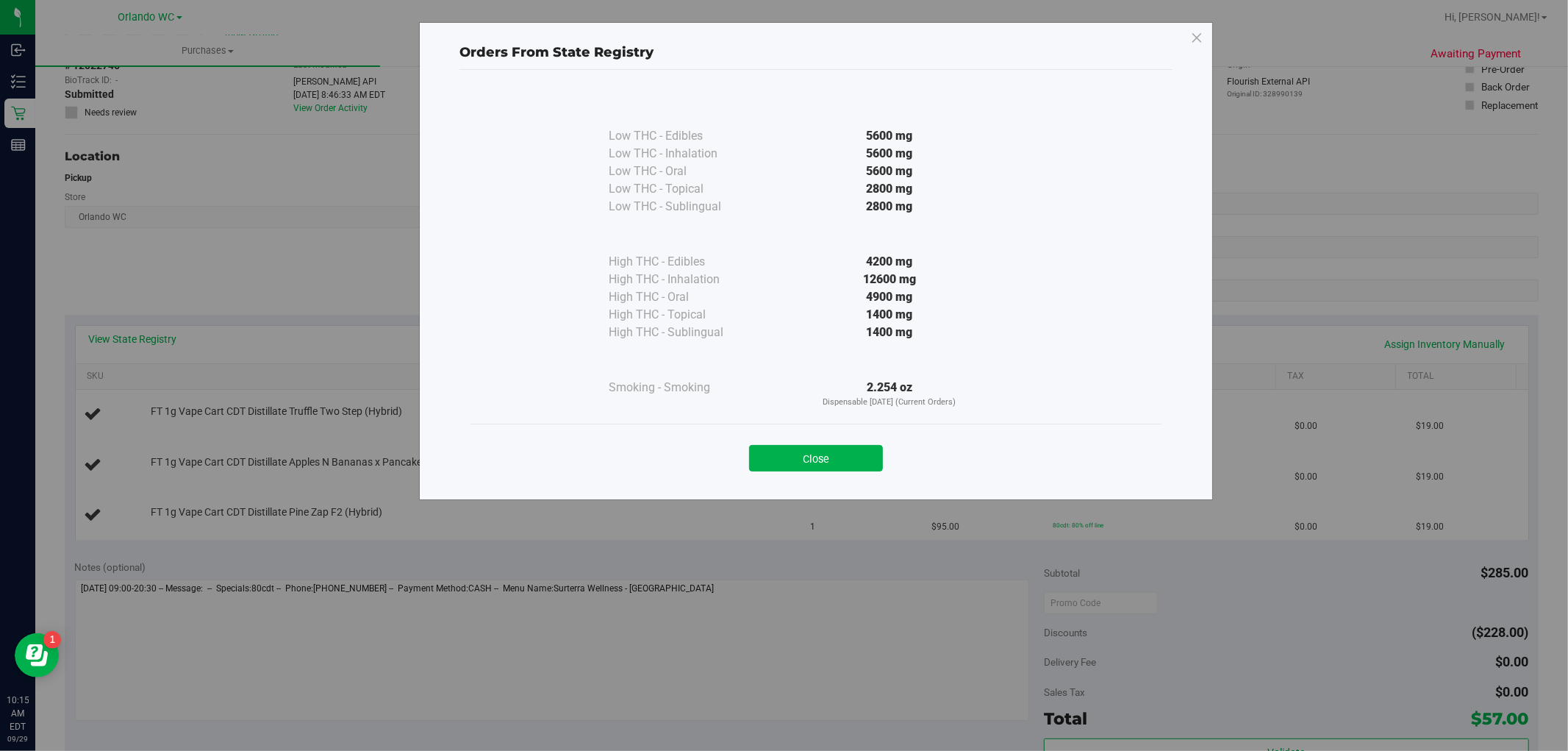
click at [840, 444] on div "Close" at bounding box center [815, 454] width 669 height 37
click at [795, 446] on button "Close" at bounding box center [816, 457] width 134 height 27
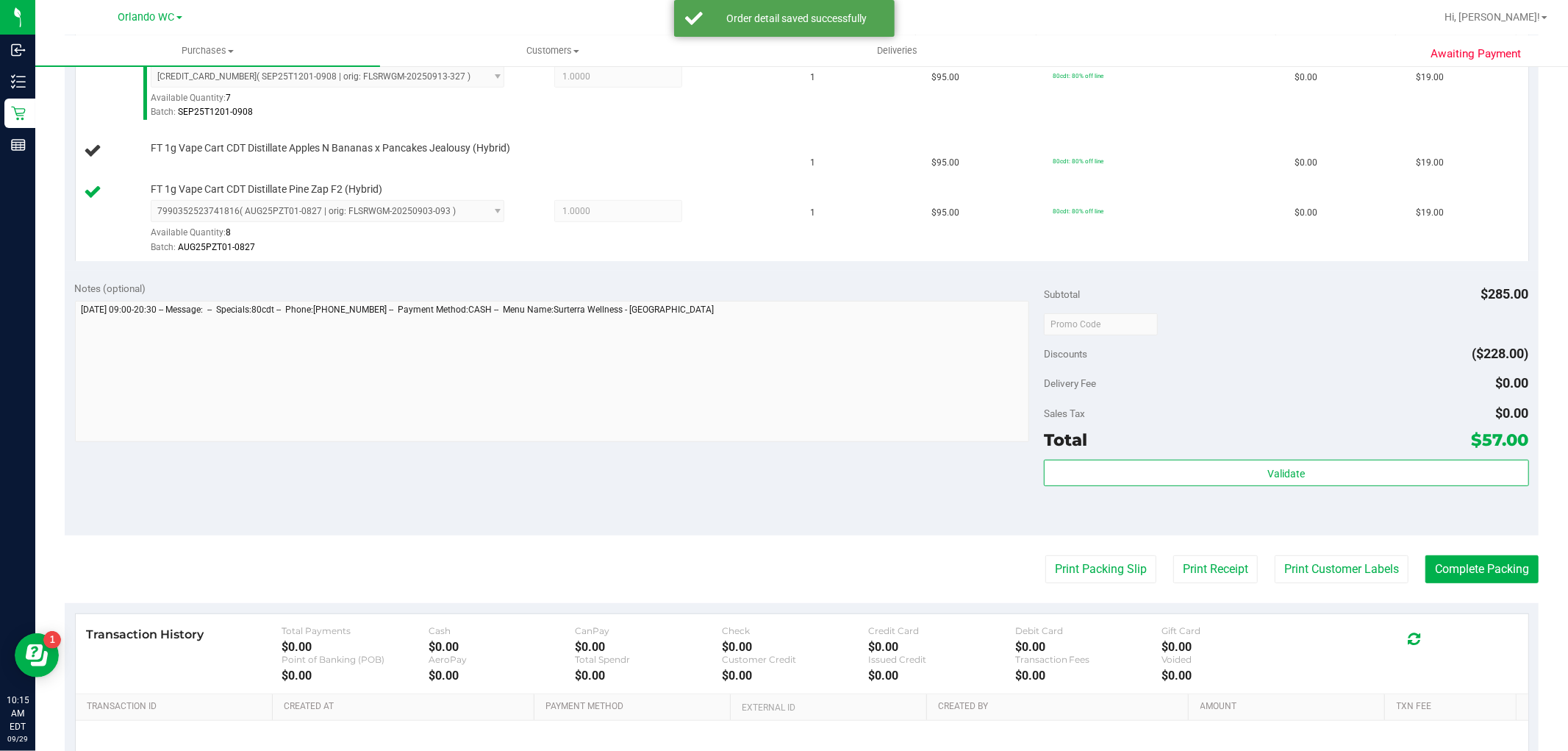
scroll to position [571, 0]
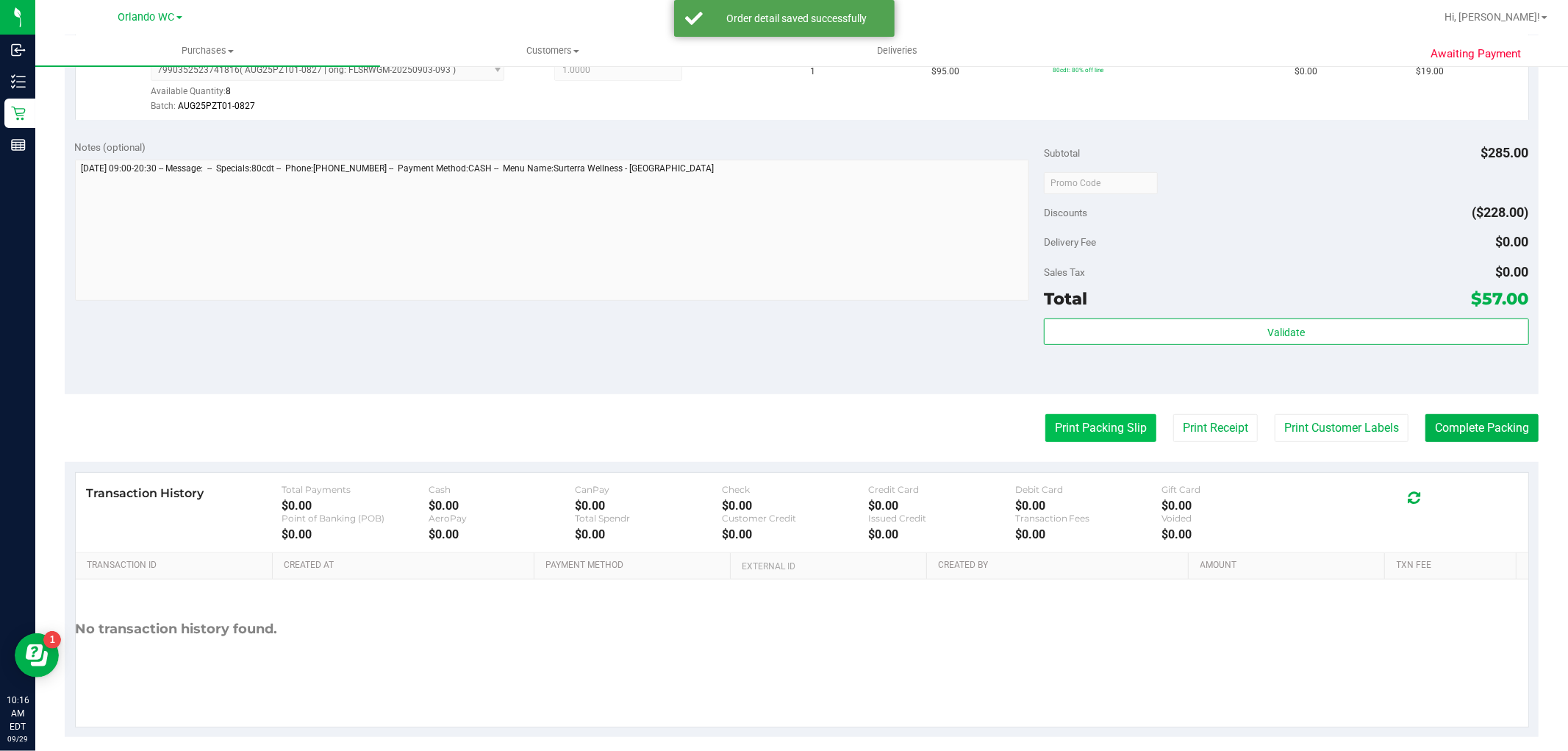
click at [1079, 430] on button "Print Packing Slip" at bounding box center [1101, 428] width 111 height 28
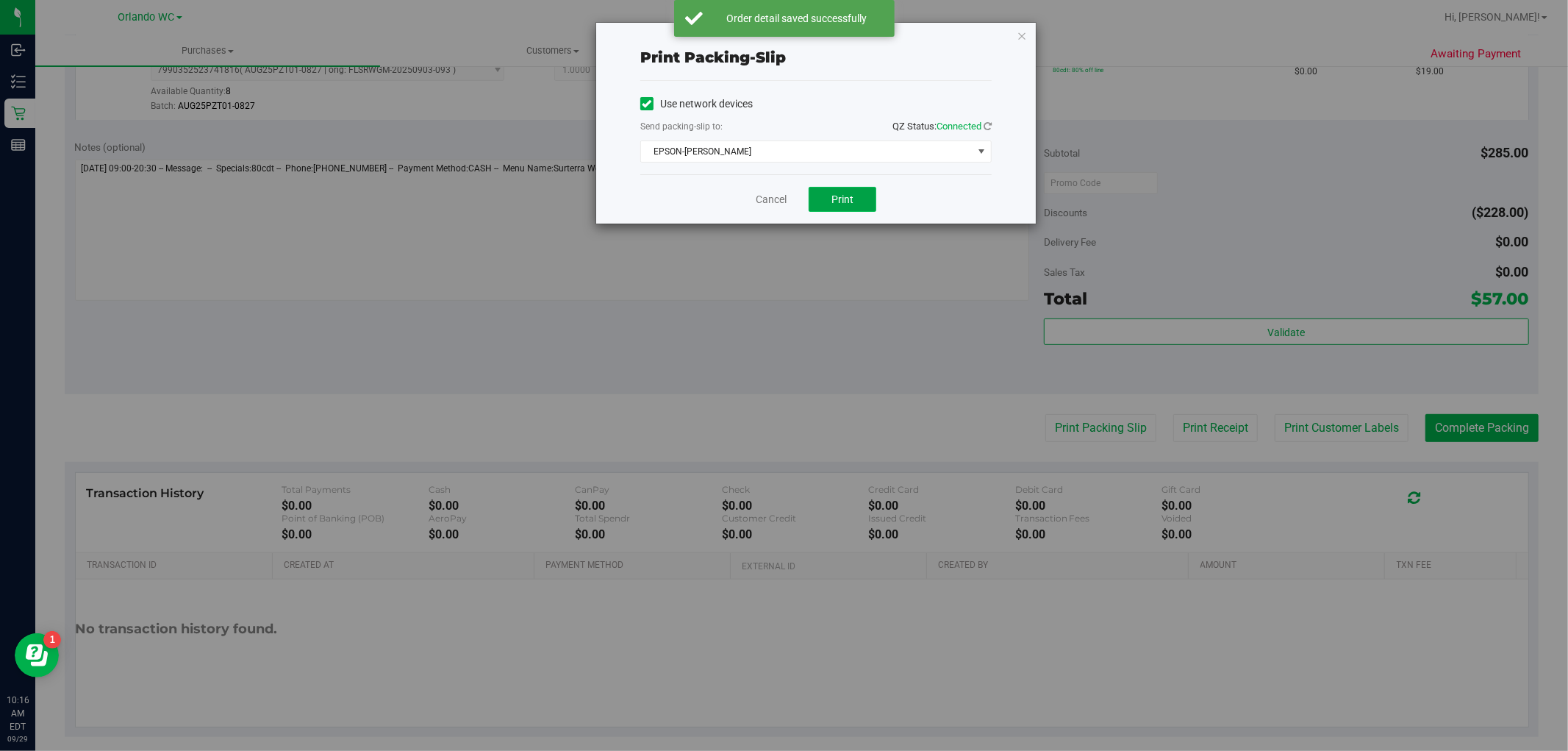
click at [834, 211] on button "Print" at bounding box center [843, 199] width 68 height 25
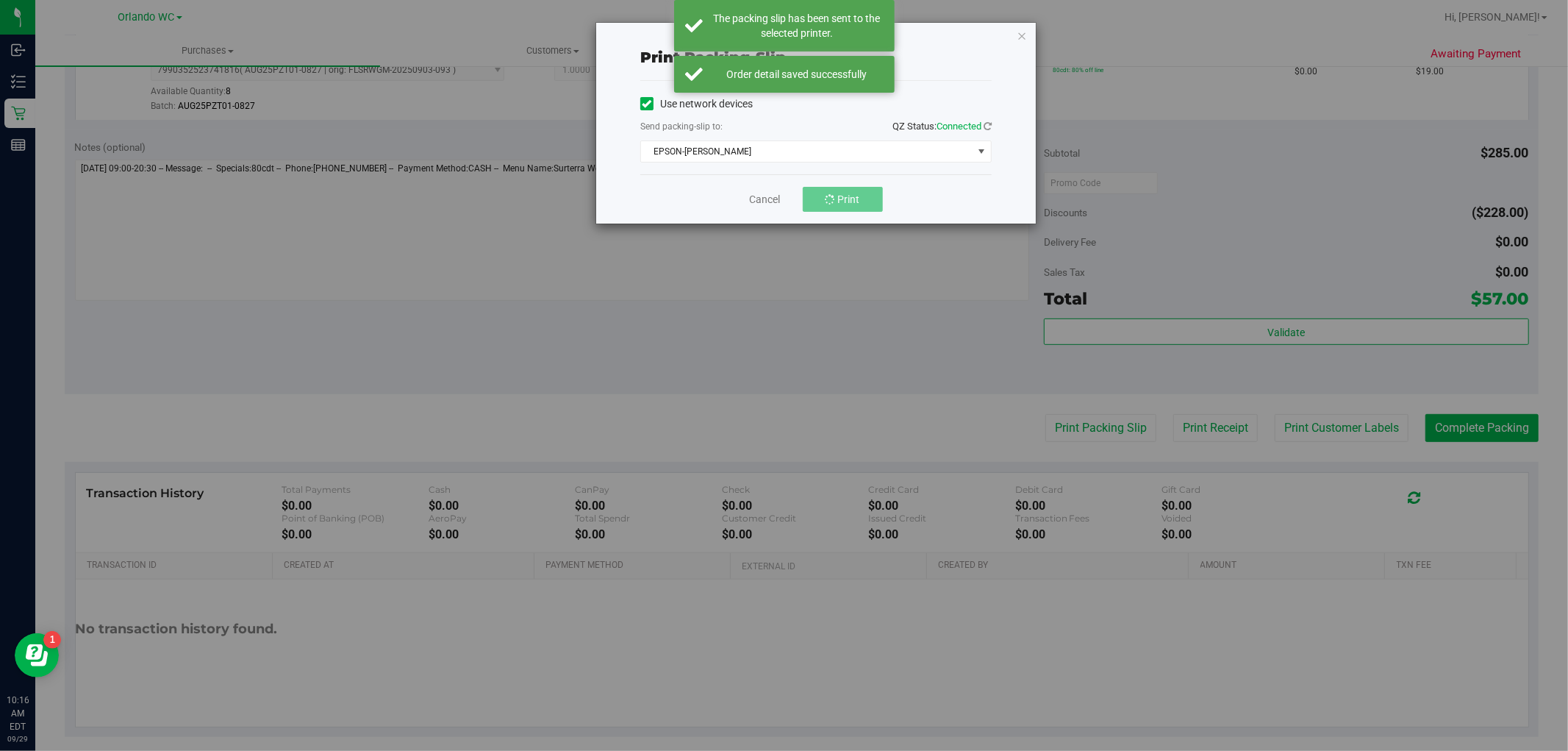
click at [1028, 29] on div "Print packing-slip Use network devices Send packing-slip to: QZ Status: Connect…" at bounding box center [815, 123] width 440 height 201
click at [1019, 29] on icon "button" at bounding box center [1021, 35] width 10 height 18
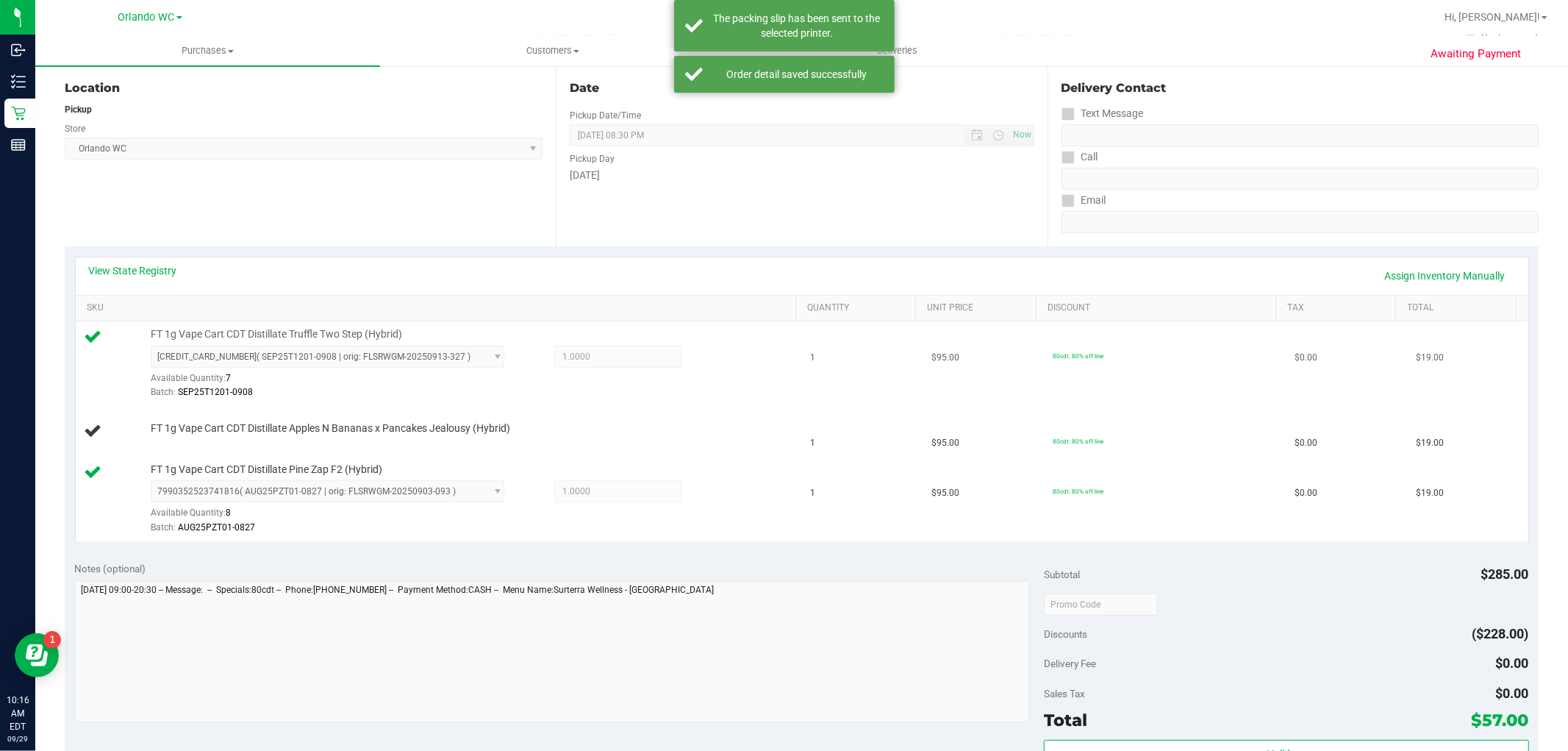
scroll to position [0, 0]
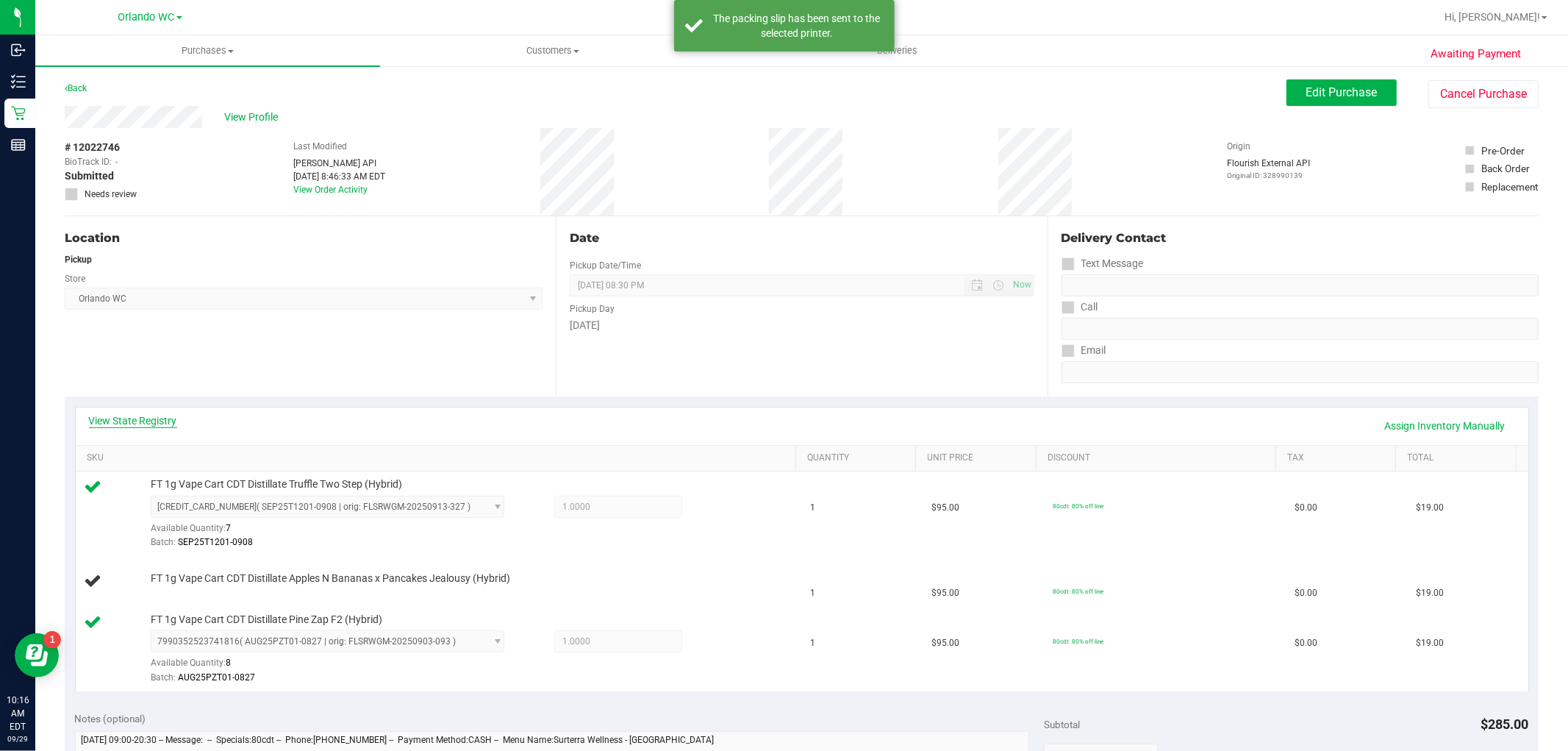
click at [145, 420] on link "View State Registry" at bounding box center [132, 420] width 88 height 15
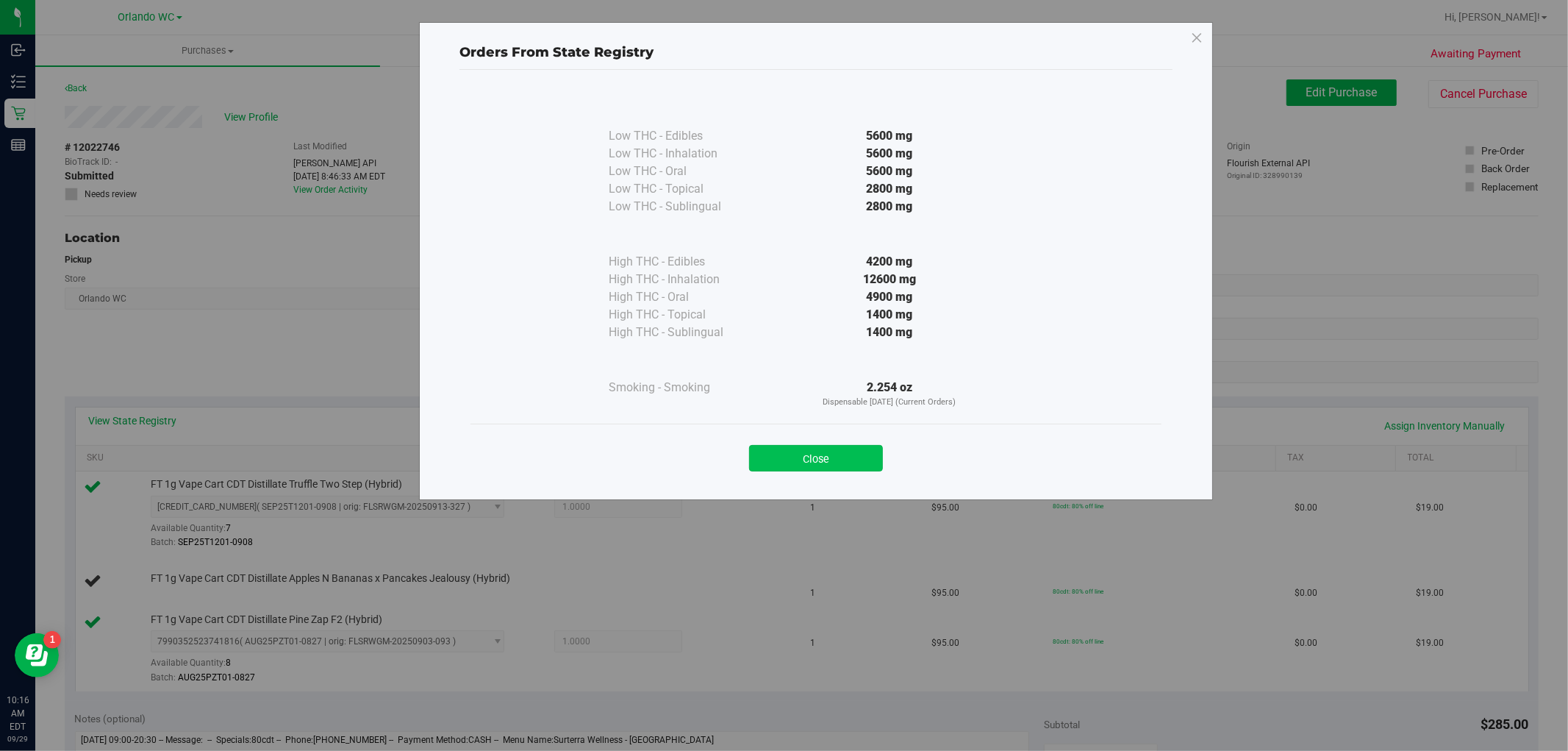
click at [857, 447] on button "Close" at bounding box center [816, 457] width 134 height 27
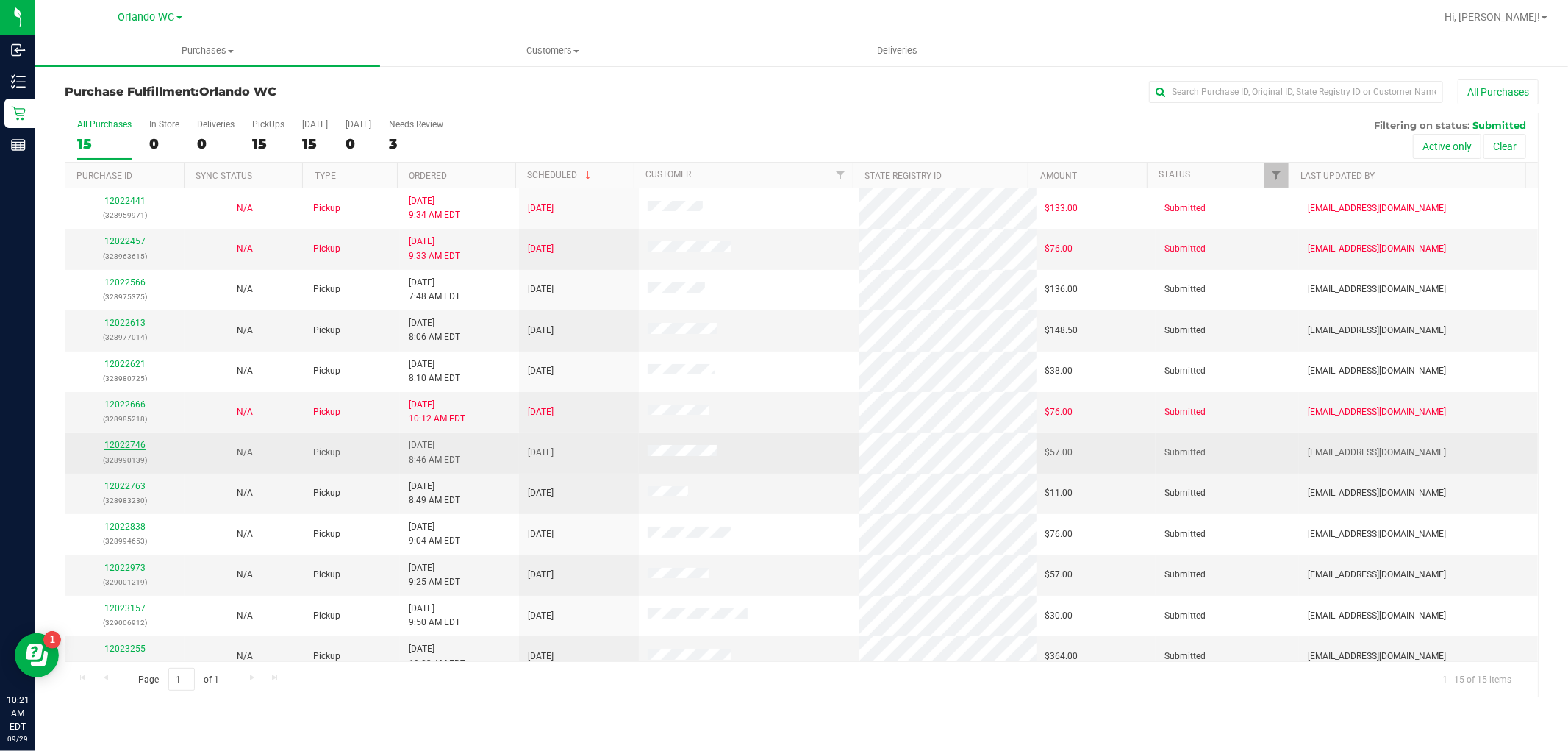
click at [129, 444] on link "12022746" at bounding box center [124, 444] width 41 height 10
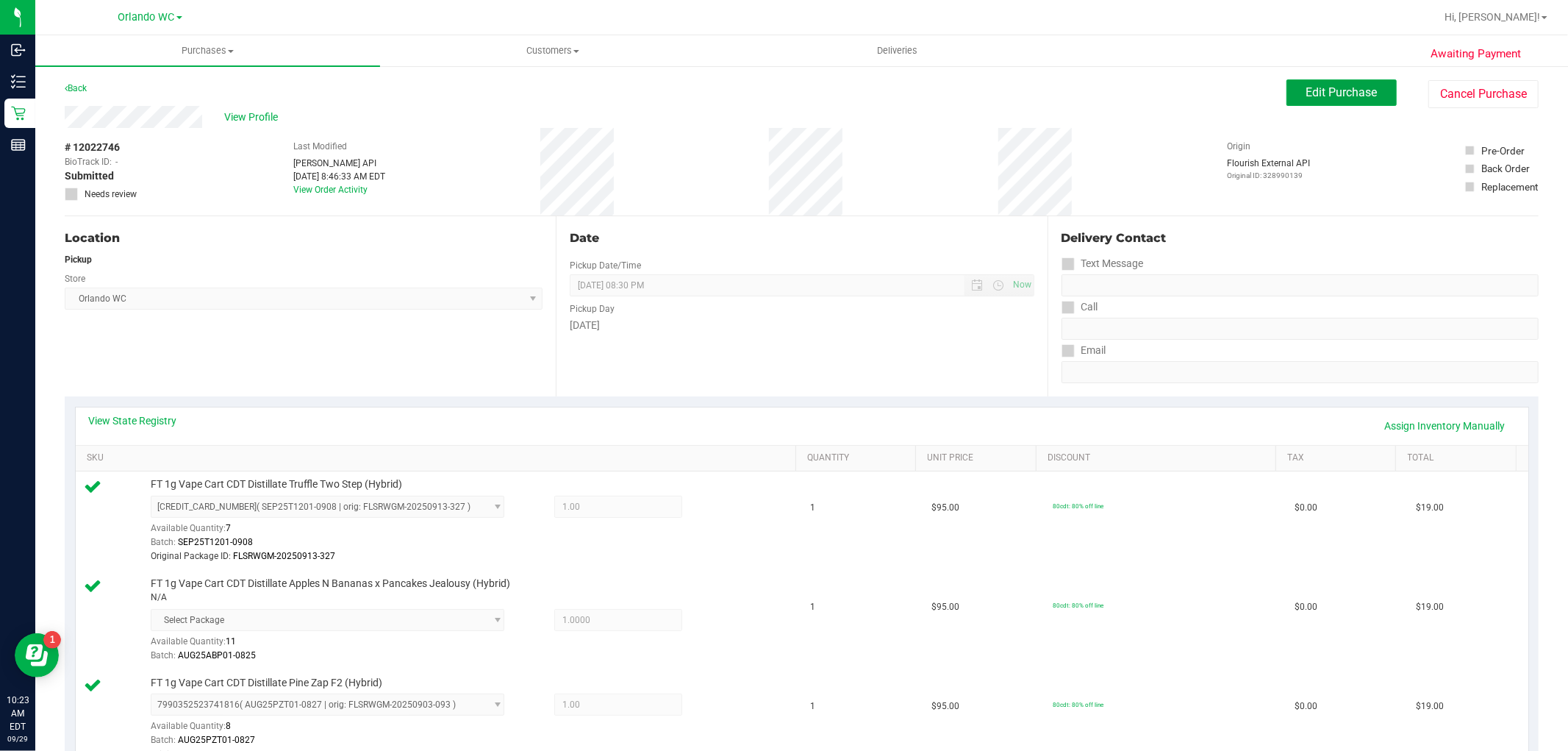
drag, startPoint x: 1308, startPoint y: 97, endPoint x: 856, endPoint y: 261, distance: 480.8
click at [1309, 97] on span "Edit Purchase" at bounding box center [1342, 92] width 71 height 14
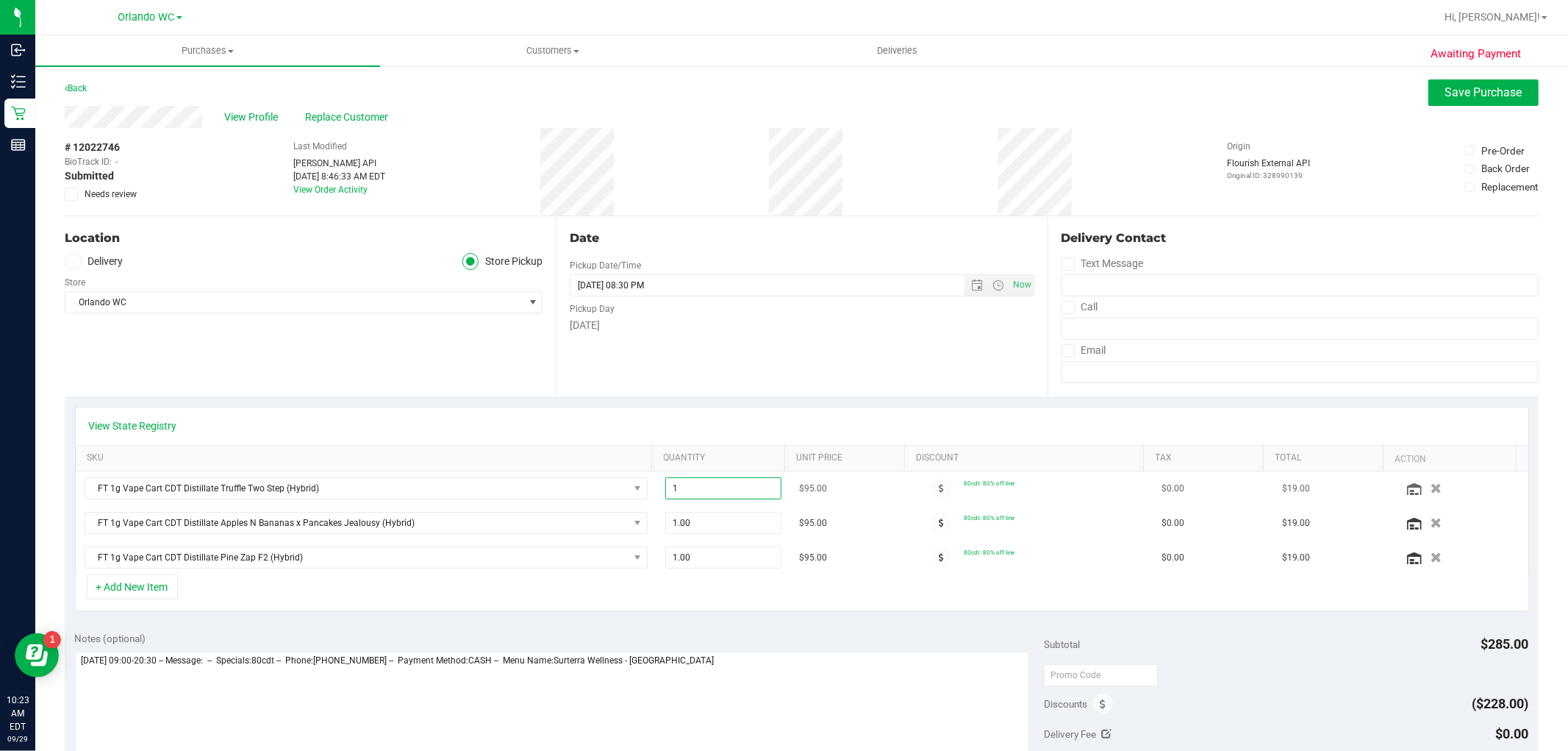
click at [681, 486] on span "1.00 1" at bounding box center [724, 488] width 116 height 22
type input "2"
click at [678, 365] on div "Date Pickup Date/Time 09/29/2025 Now 09/29/2025 08:30 PM Now Pickup Day Monday" at bounding box center [801, 306] width 491 height 180
click at [1480, 90] on span "Save Purchase" at bounding box center [1484, 92] width 77 height 14
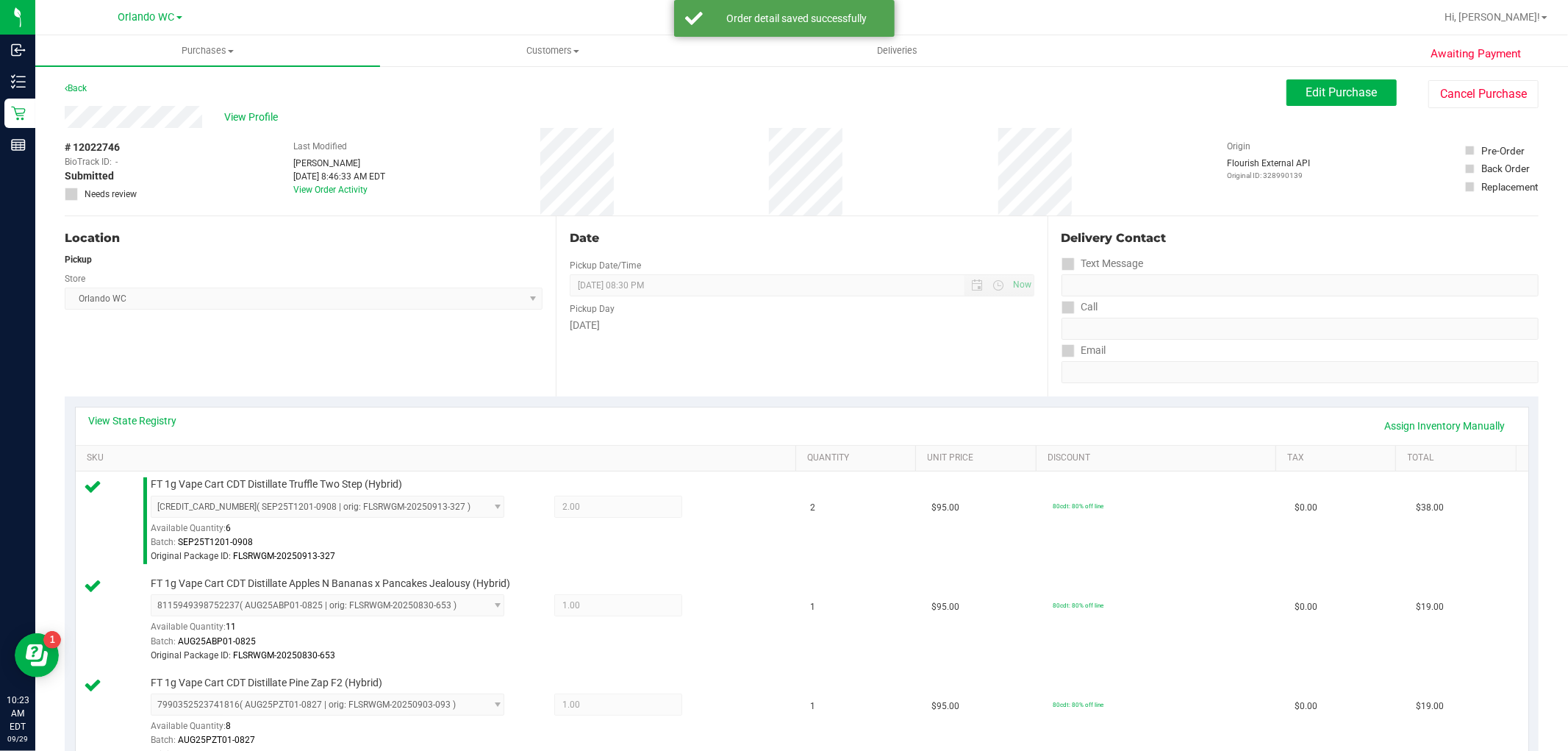
scroll to position [408, 0]
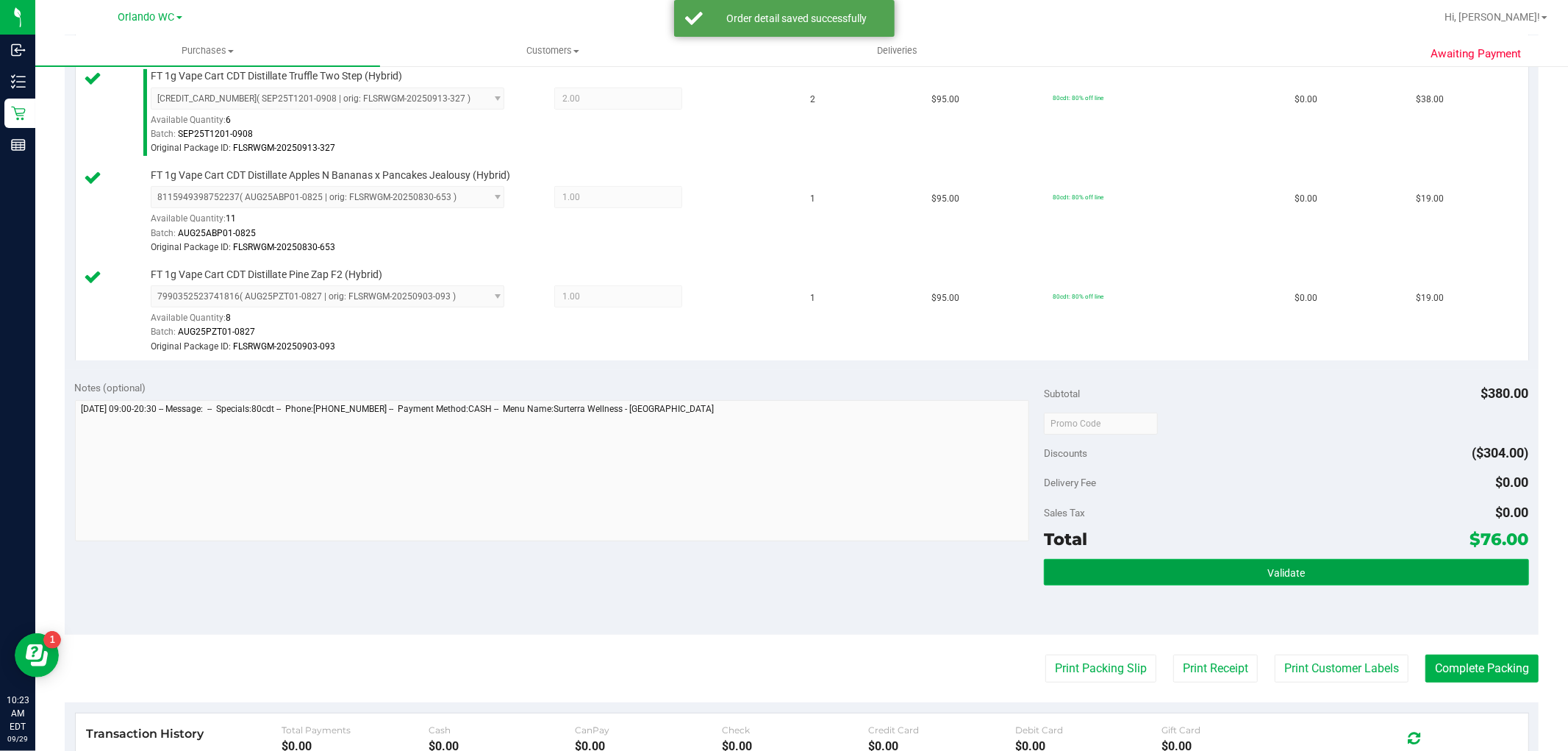
click at [1316, 561] on button "Validate" at bounding box center [1286, 572] width 485 height 27
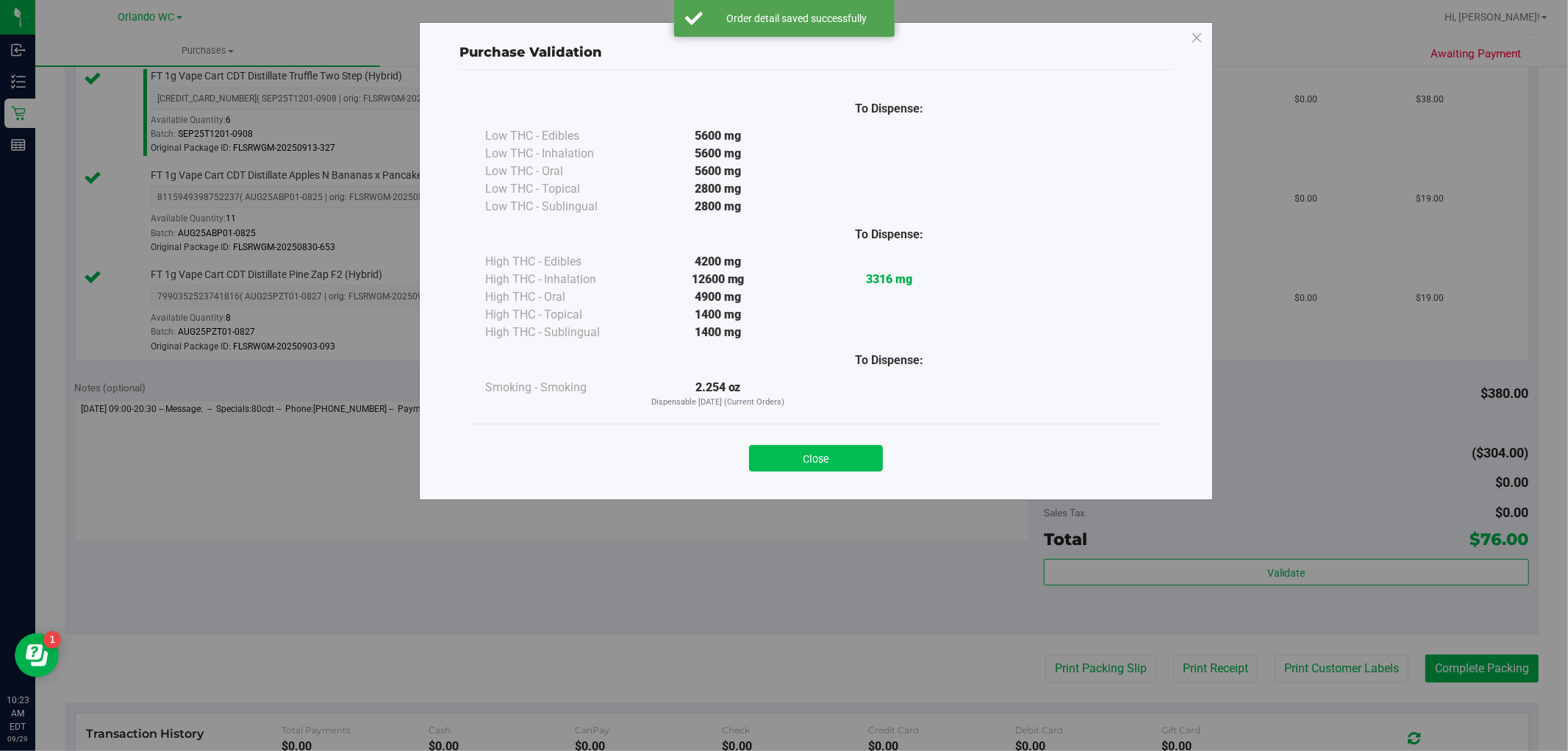
click at [821, 452] on button "Close" at bounding box center [816, 457] width 134 height 27
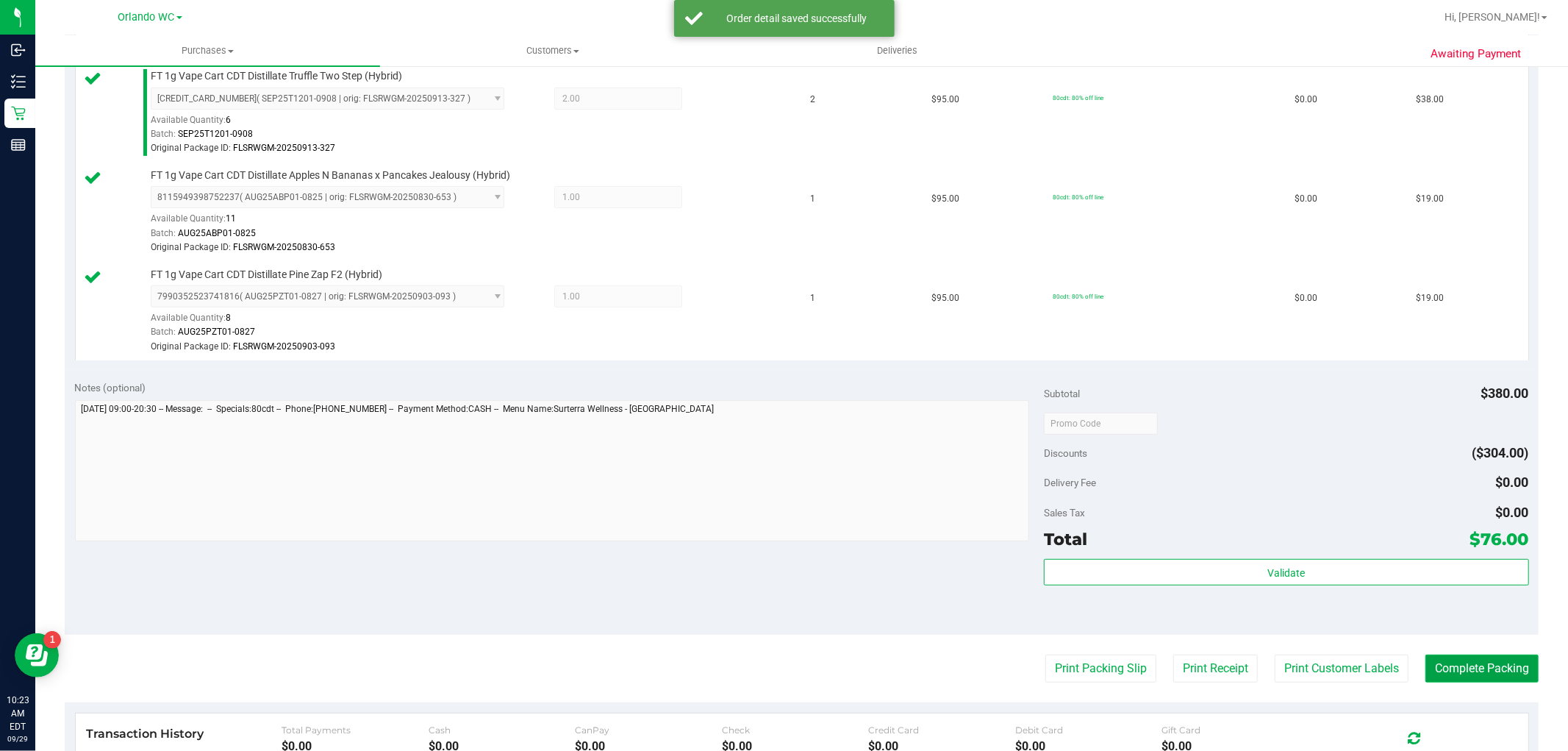
click at [1476, 655] on button "Complete Packing" at bounding box center [1482, 668] width 113 height 28
click at [1478, 662] on button "Complete Packing" at bounding box center [1476, 668] width 125 height 28
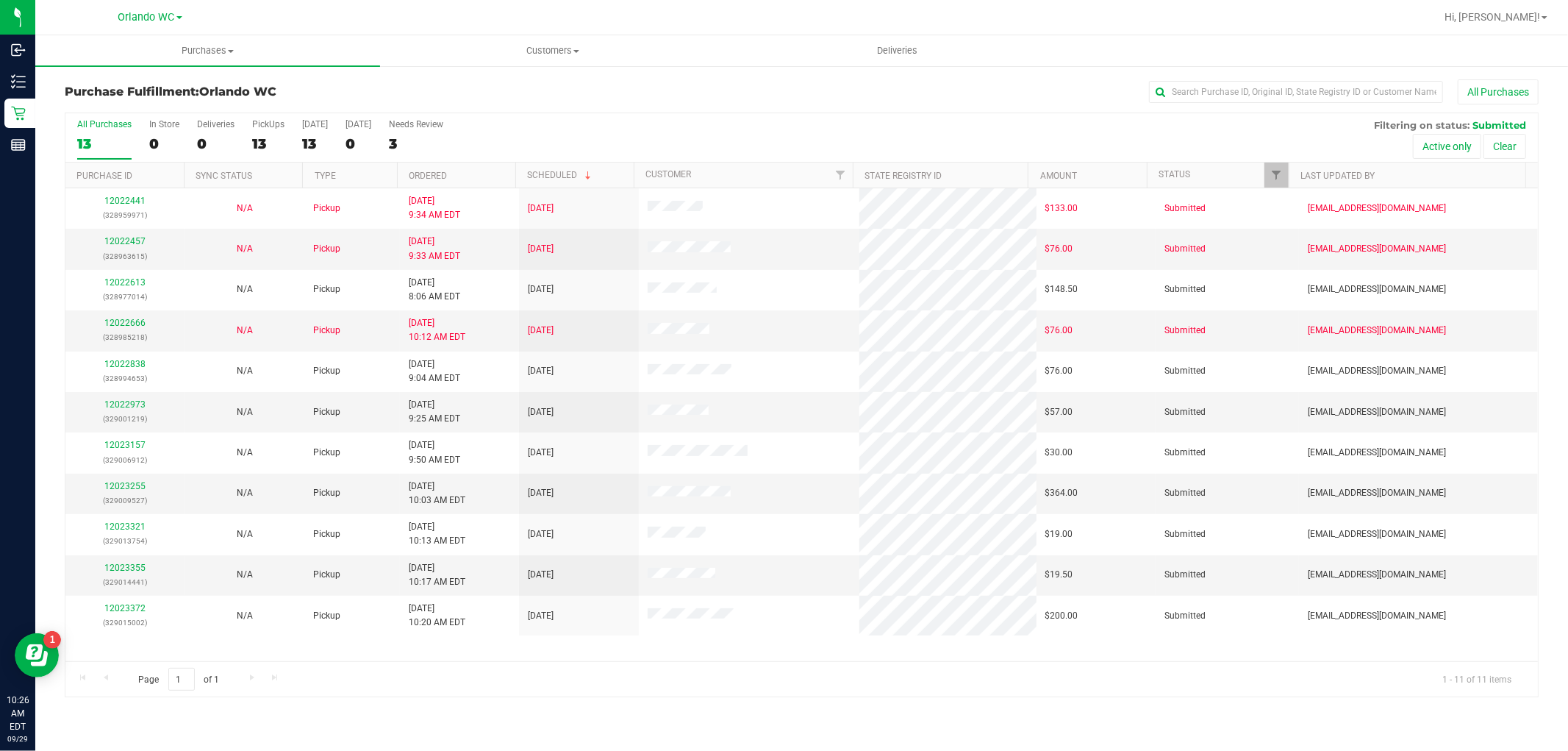
click at [136, 707] on div "Purchase Fulfillment: Orlando WC All Purchases All Purchases 13 In Store 0 Deli…" at bounding box center [802, 388] width 1533 height 647
click at [447, 170] on link "Ordered" at bounding box center [427, 175] width 38 height 10
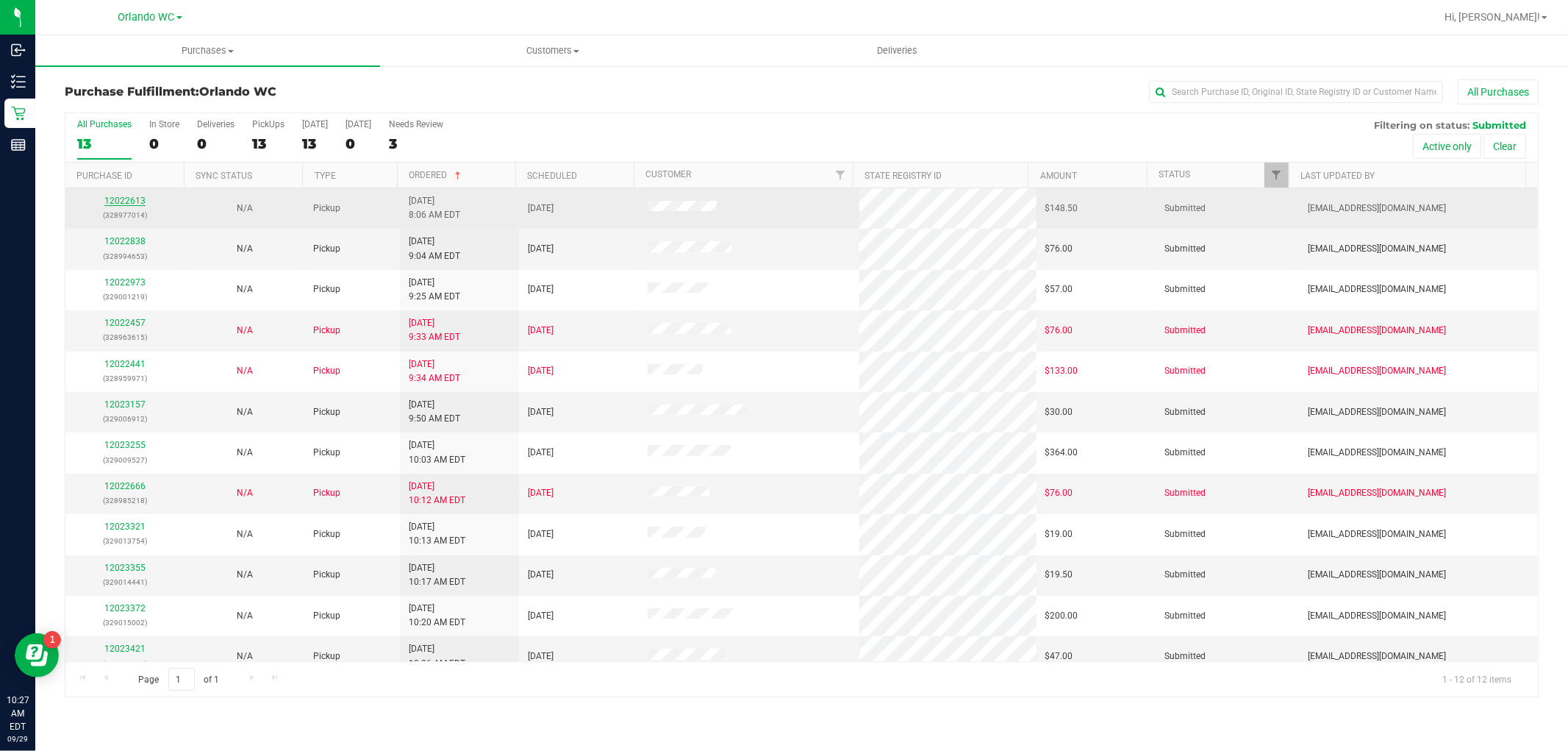
click at [131, 203] on link "12022613" at bounding box center [124, 200] width 41 height 10
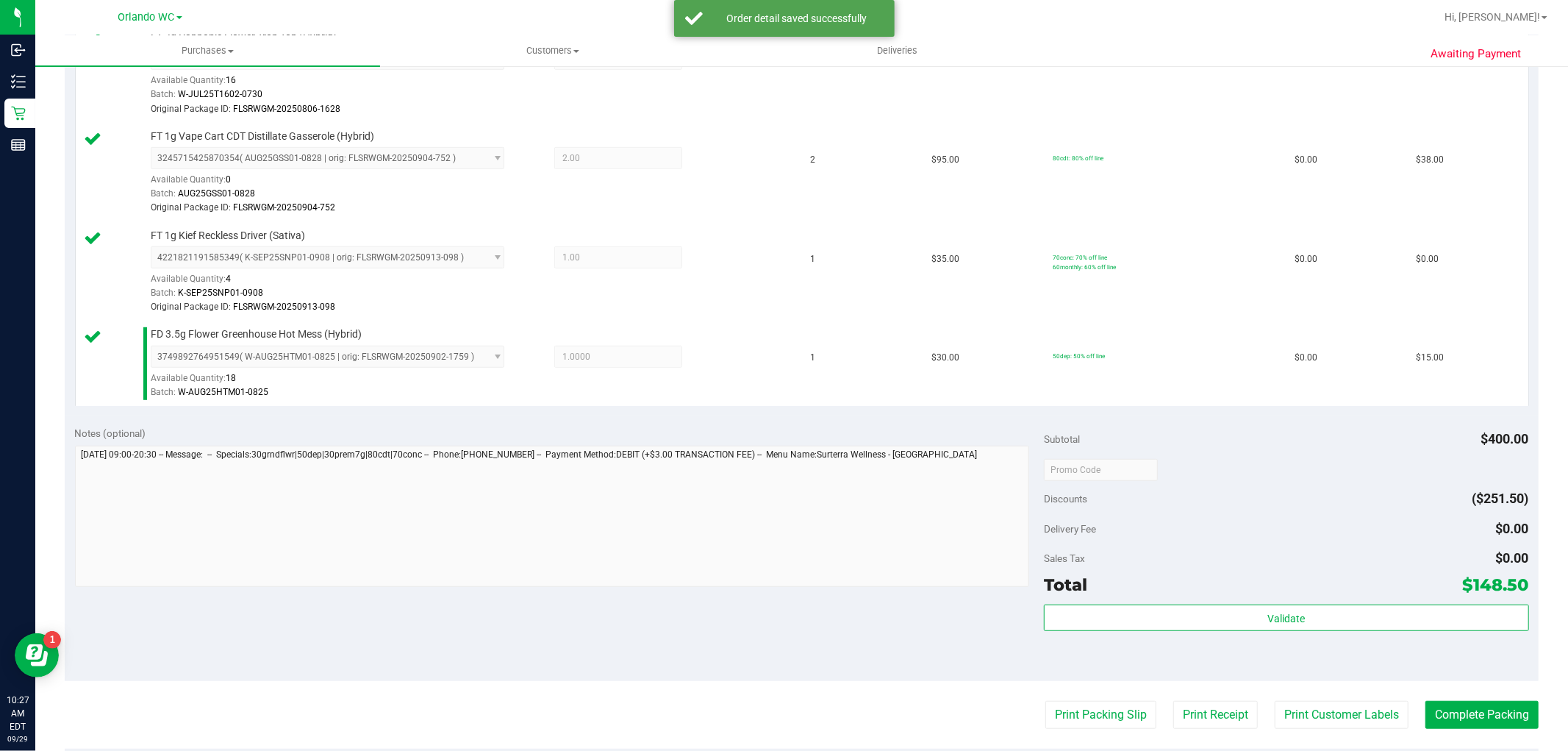
scroll to position [817, 0]
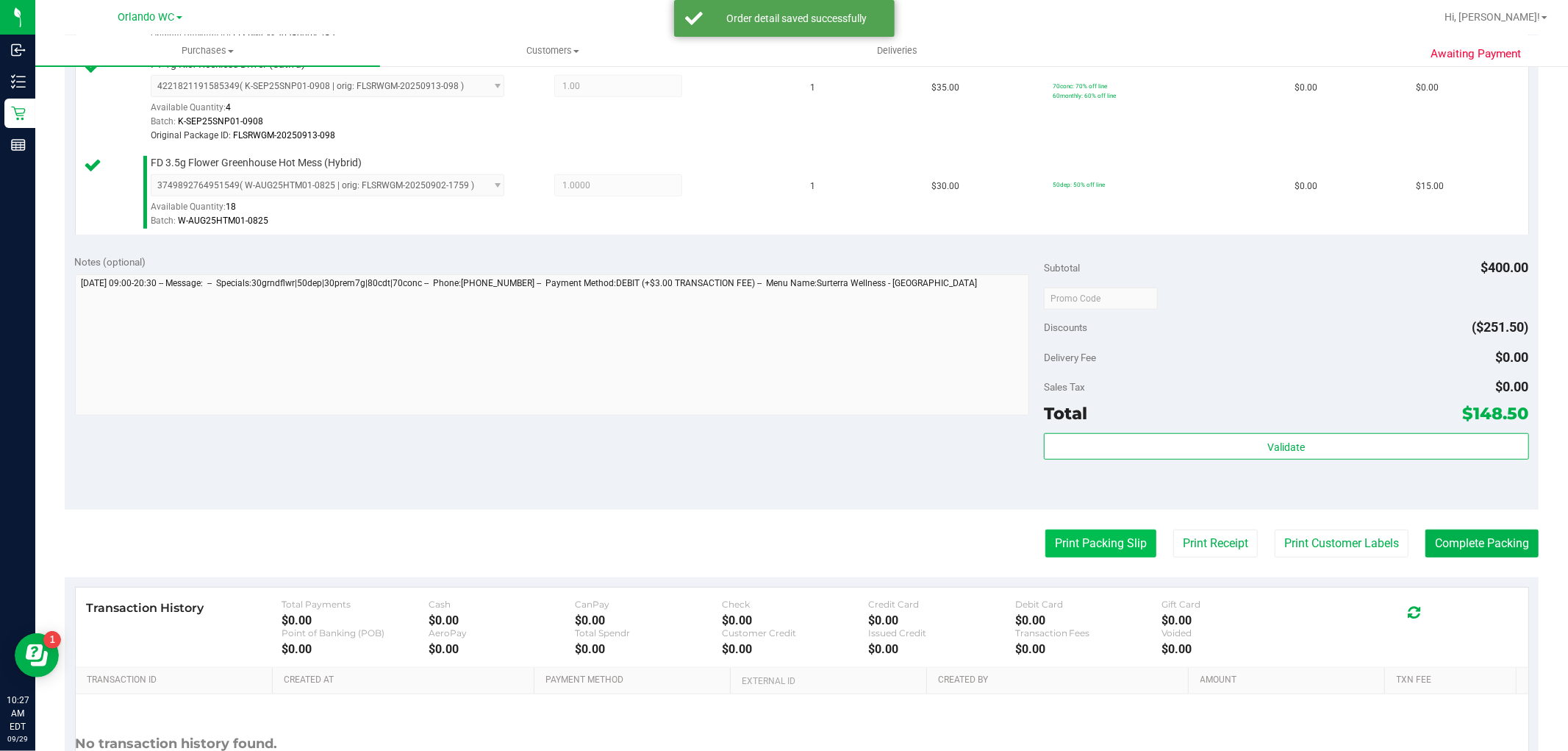
click at [1127, 549] on button "Print Packing Slip" at bounding box center [1101, 543] width 111 height 28
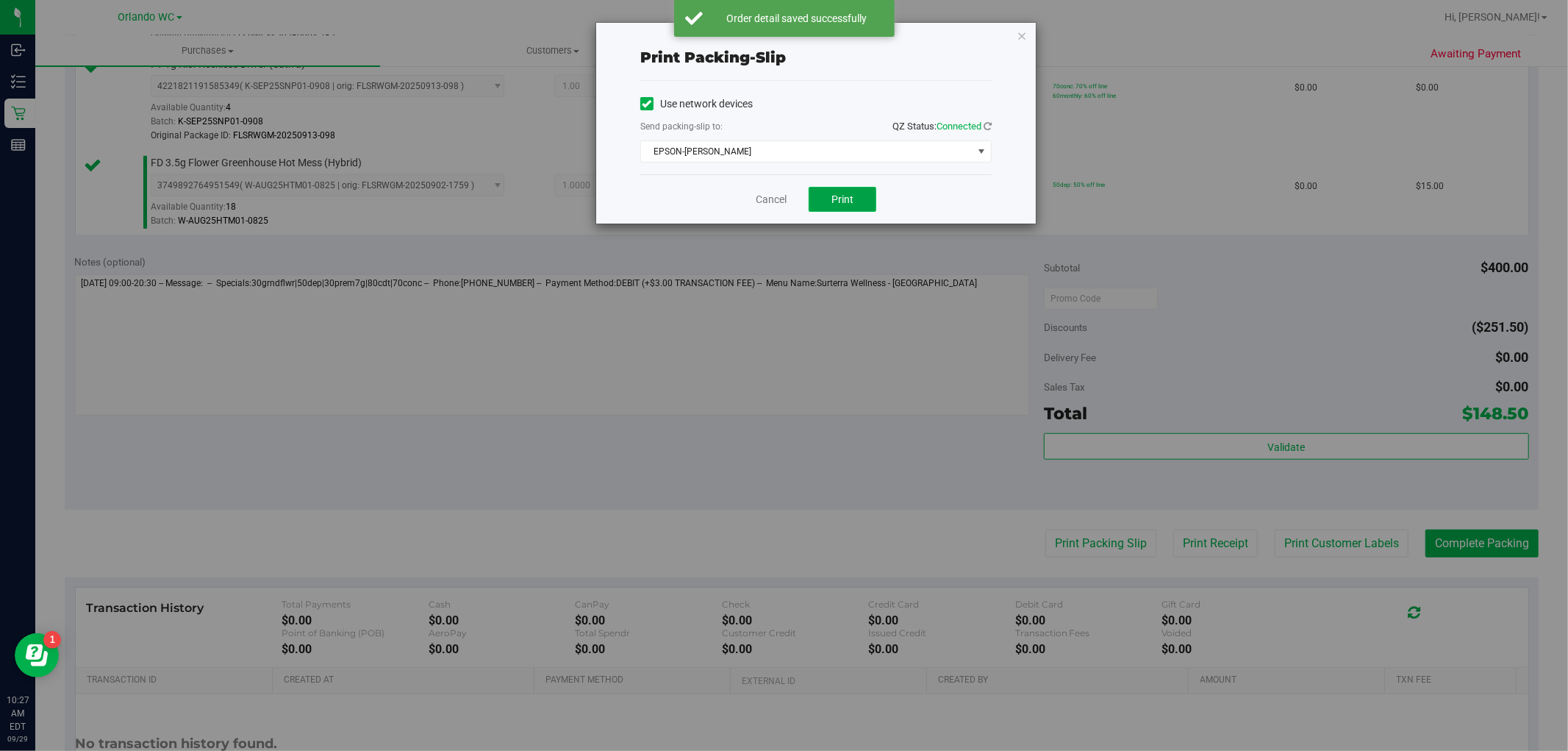
click at [855, 197] on button "Print" at bounding box center [843, 199] width 68 height 25
click at [995, 24] on div "Print packing-slip Use network devices Send packing-slip to: QZ Status: Connect…" at bounding box center [815, 123] width 440 height 201
click at [1025, 35] on icon "button" at bounding box center [1021, 35] width 10 height 18
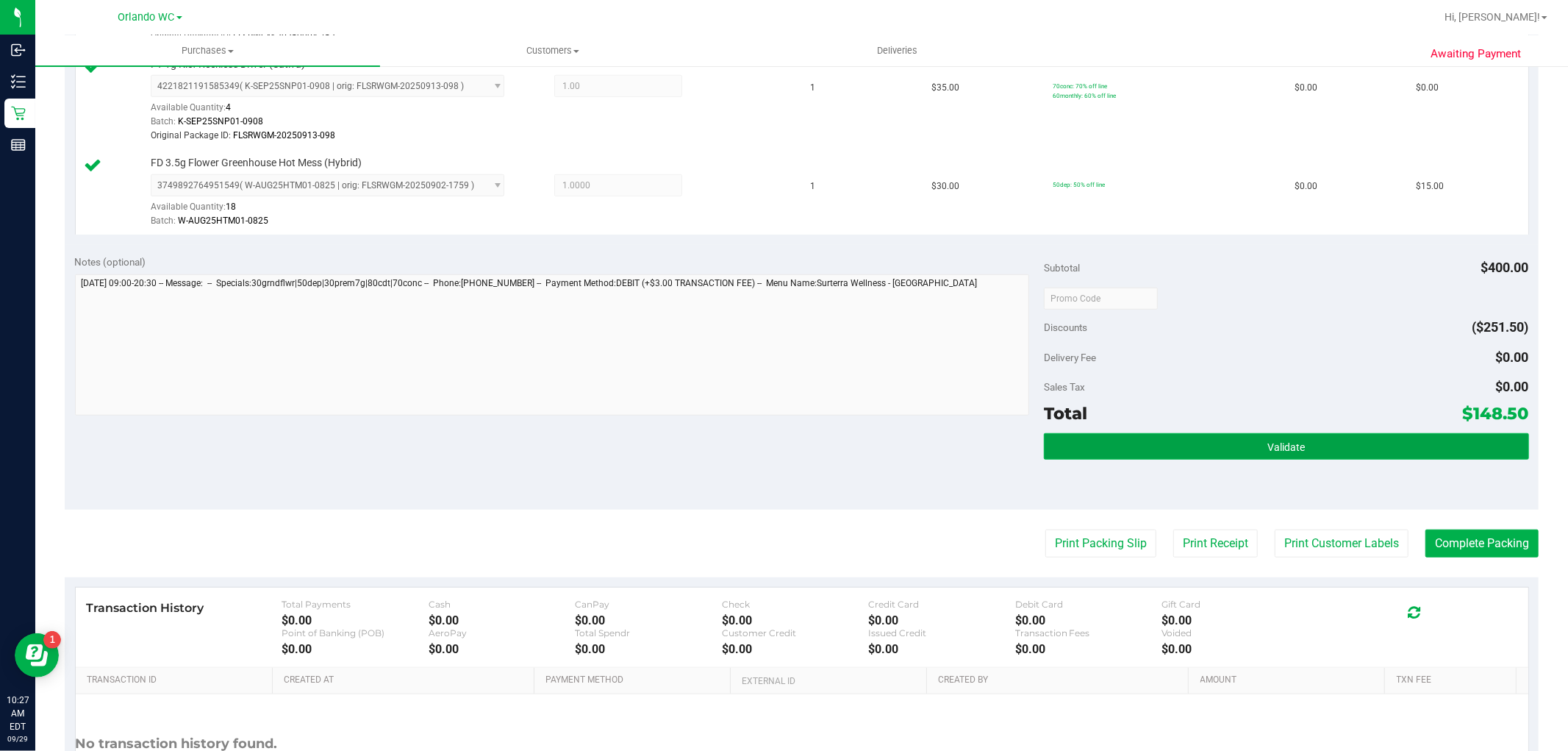
click at [1096, 450] on button "Validate" at bounding box center [1286, 446] width 485 height 27
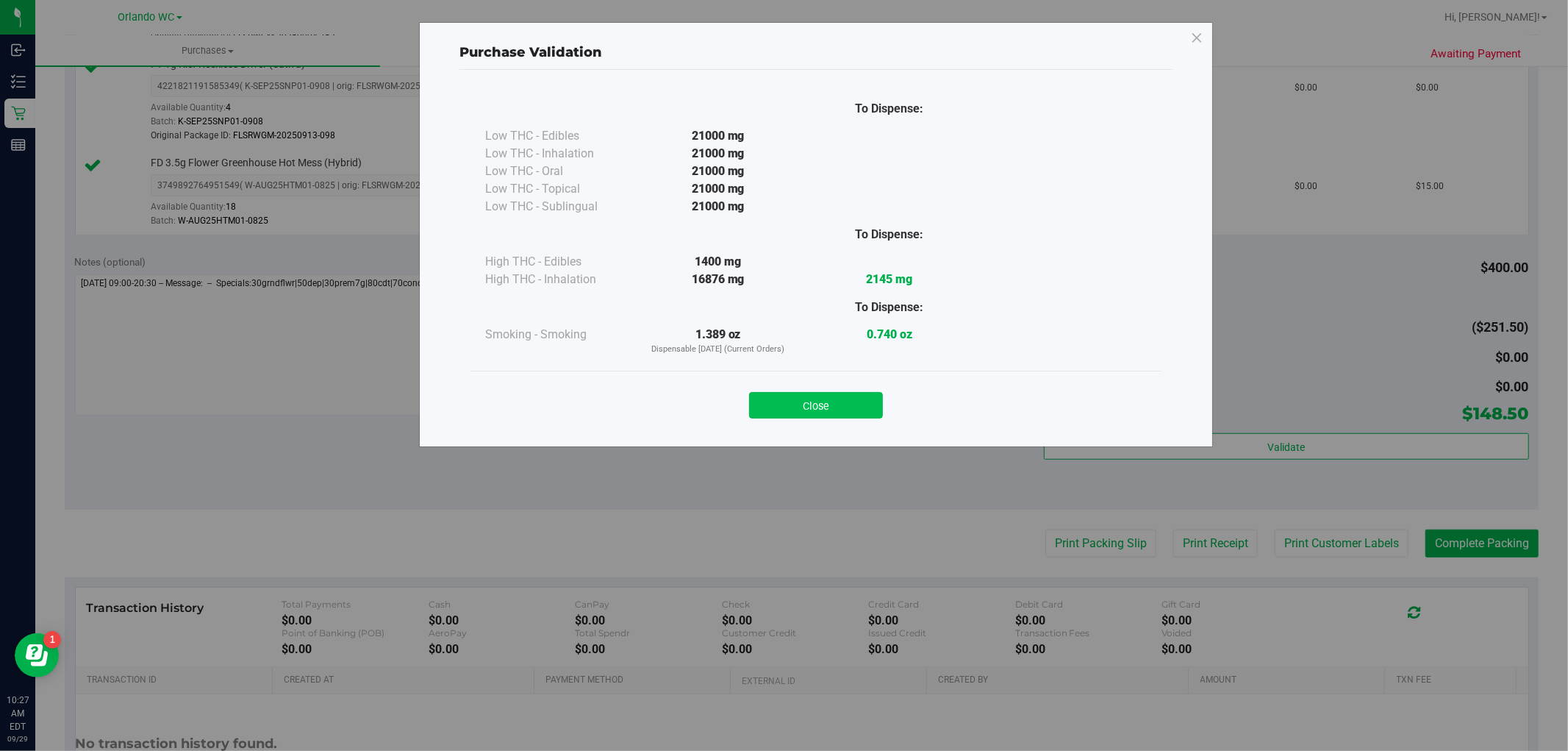
click at [793, 398] on button "Close" at bounding box center [816, 405] width 134 height 27
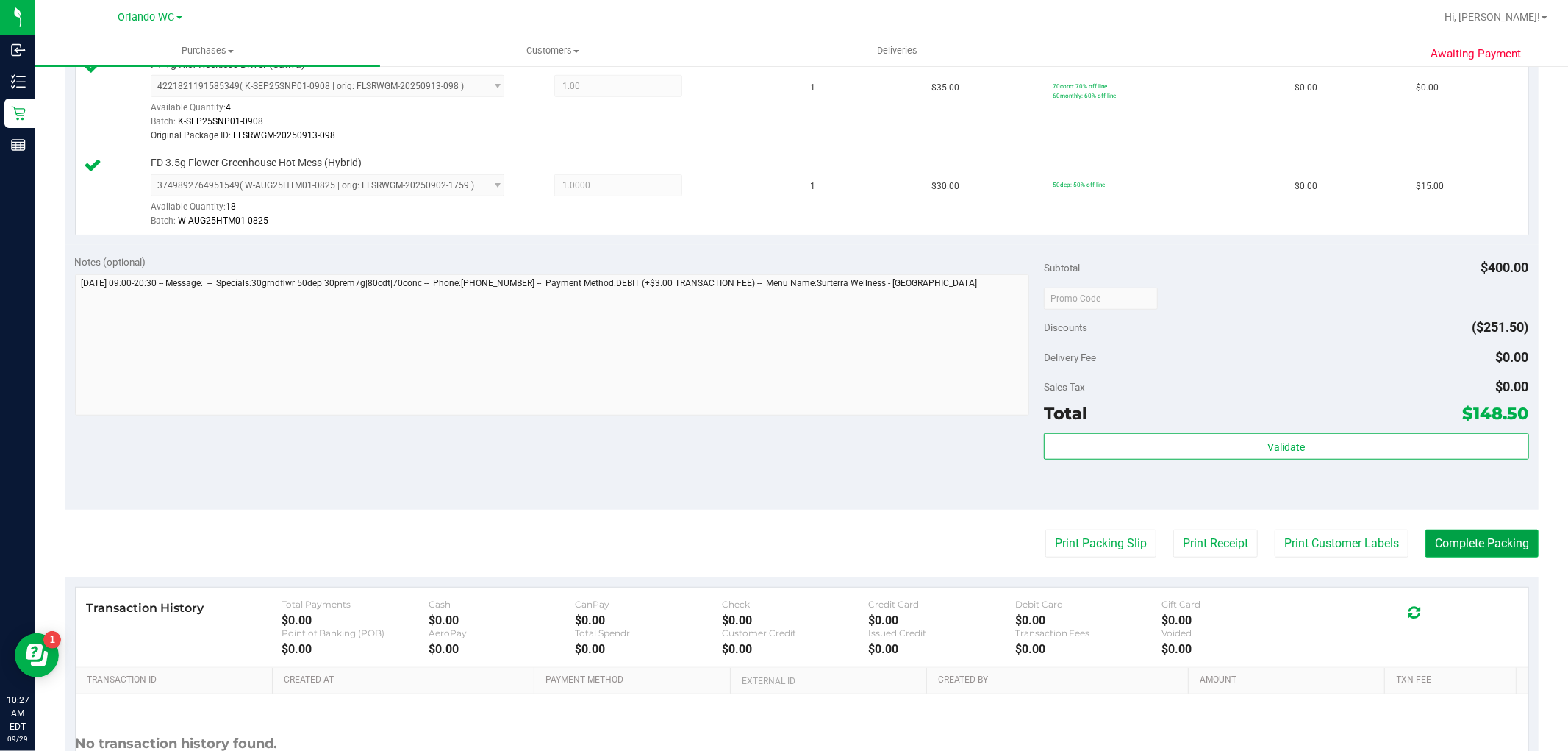
click at [1464, 536] on button "Complete Packing" at bounding box center [1482, 543] width 113 height 28
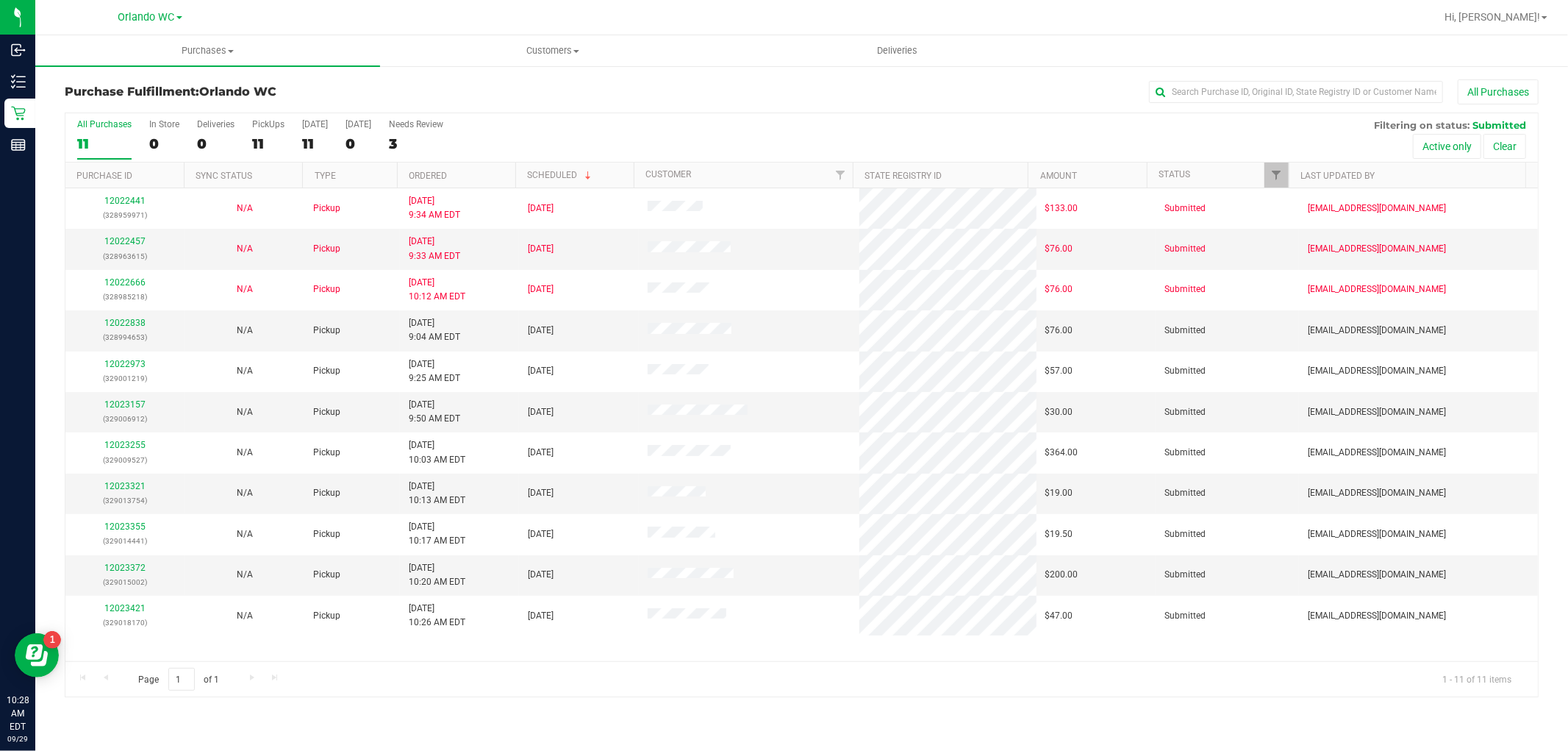
click at [431, 169] on th "Ordered" at bounding box center [456, 175] width 119 height 26
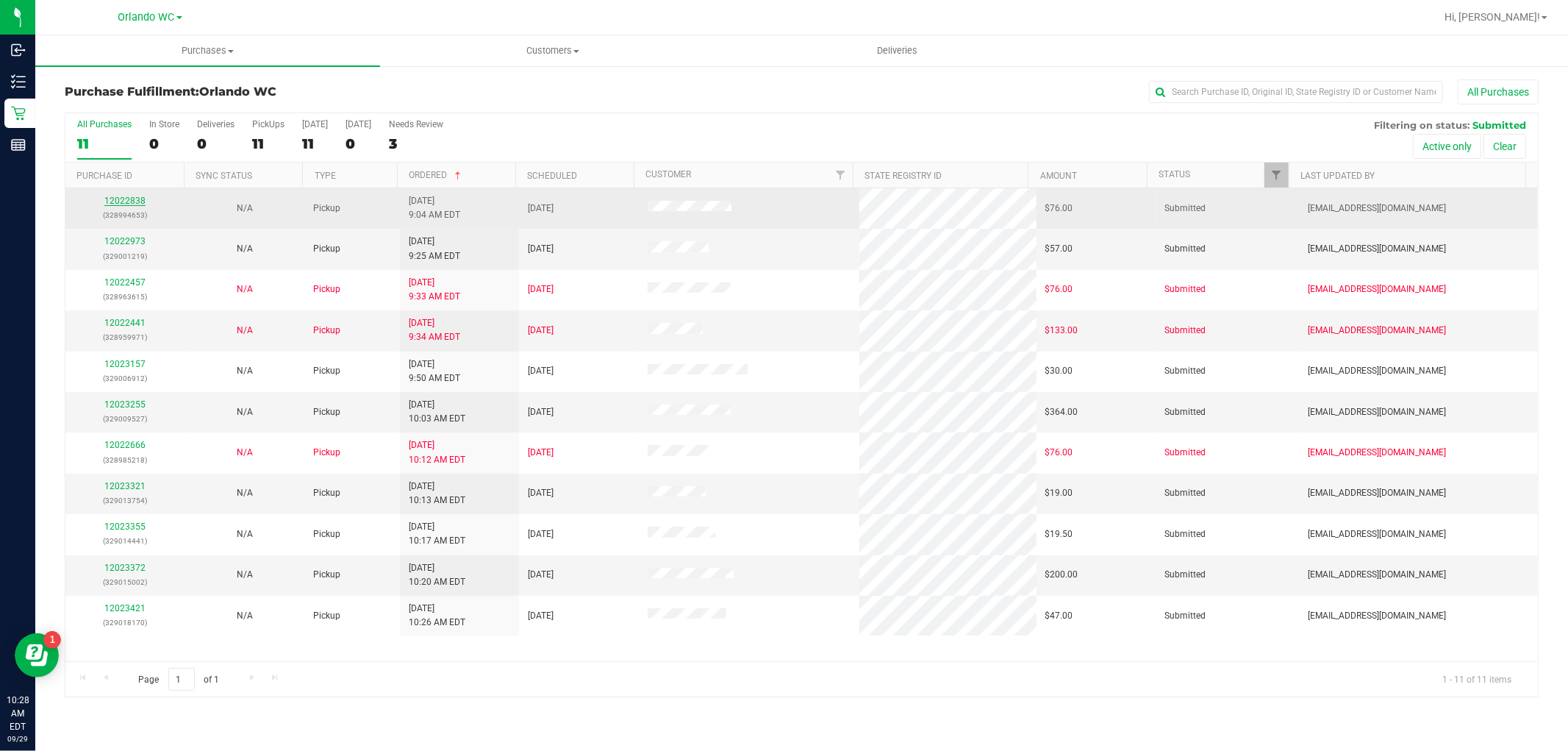
click at [120, 197] on link "12022838" at bounding box center [124, 200] width 41 height 10
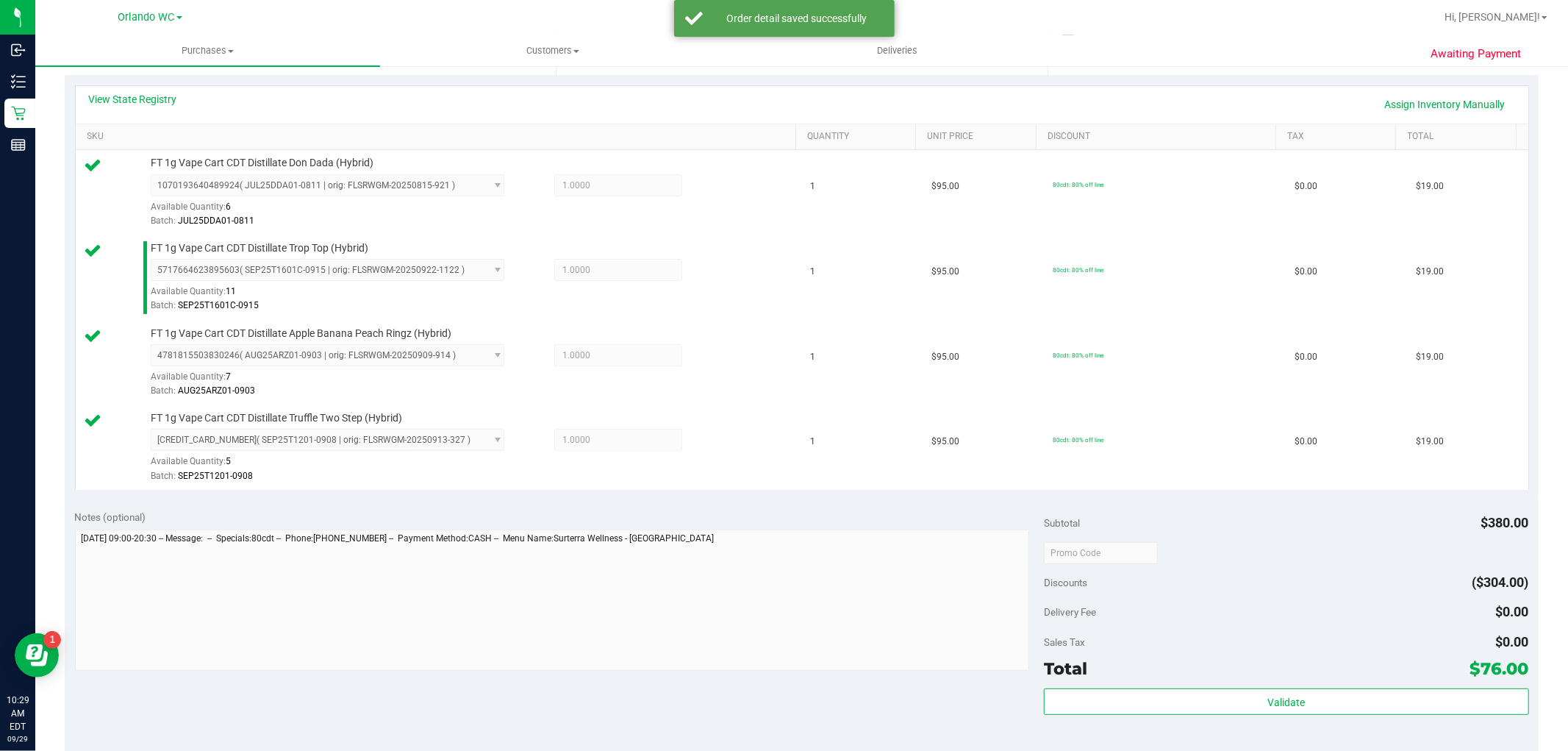
scroll to position [408, 0]
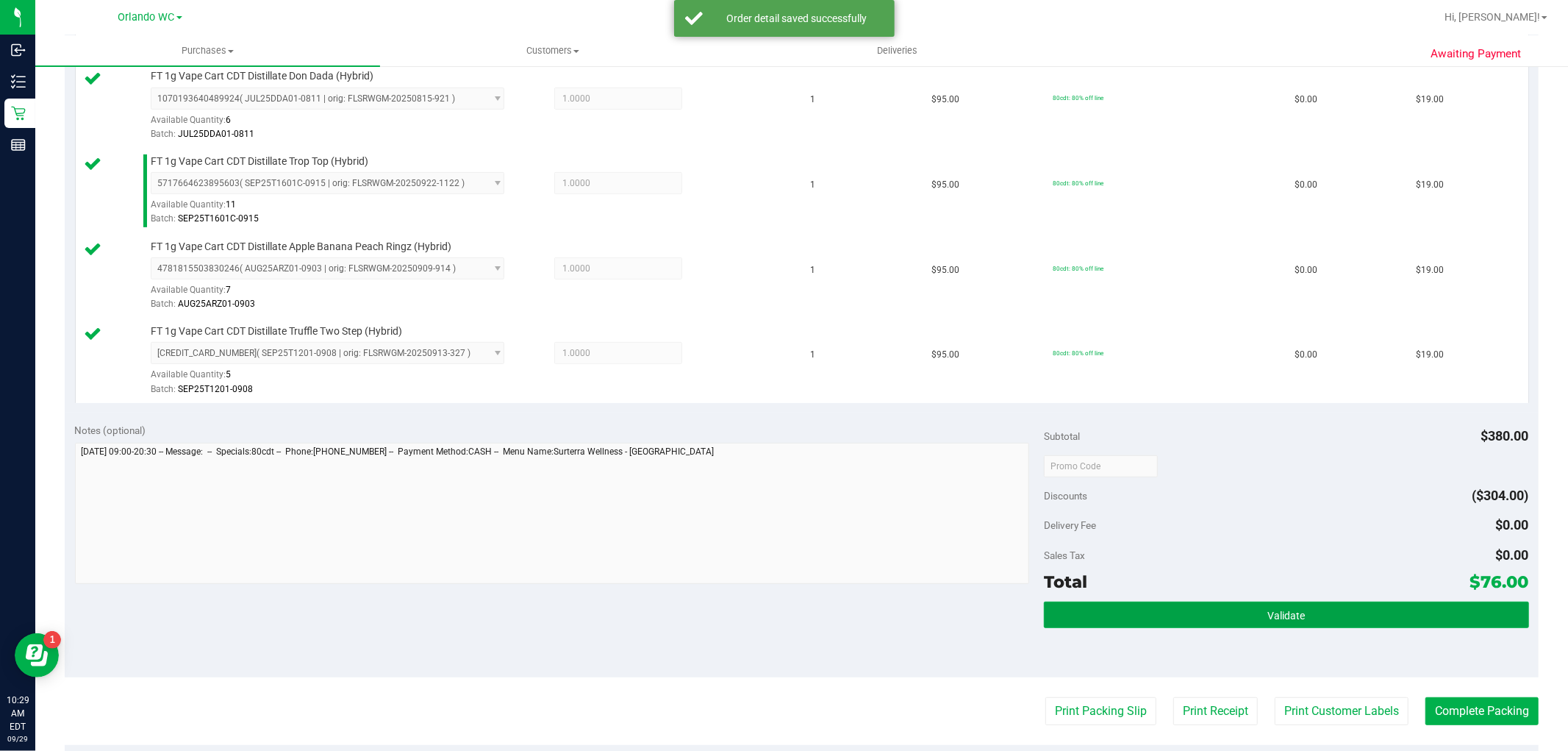
click at [1141, 607] on button "Validate" at bounding box center [1286, 615] width 485 height 27
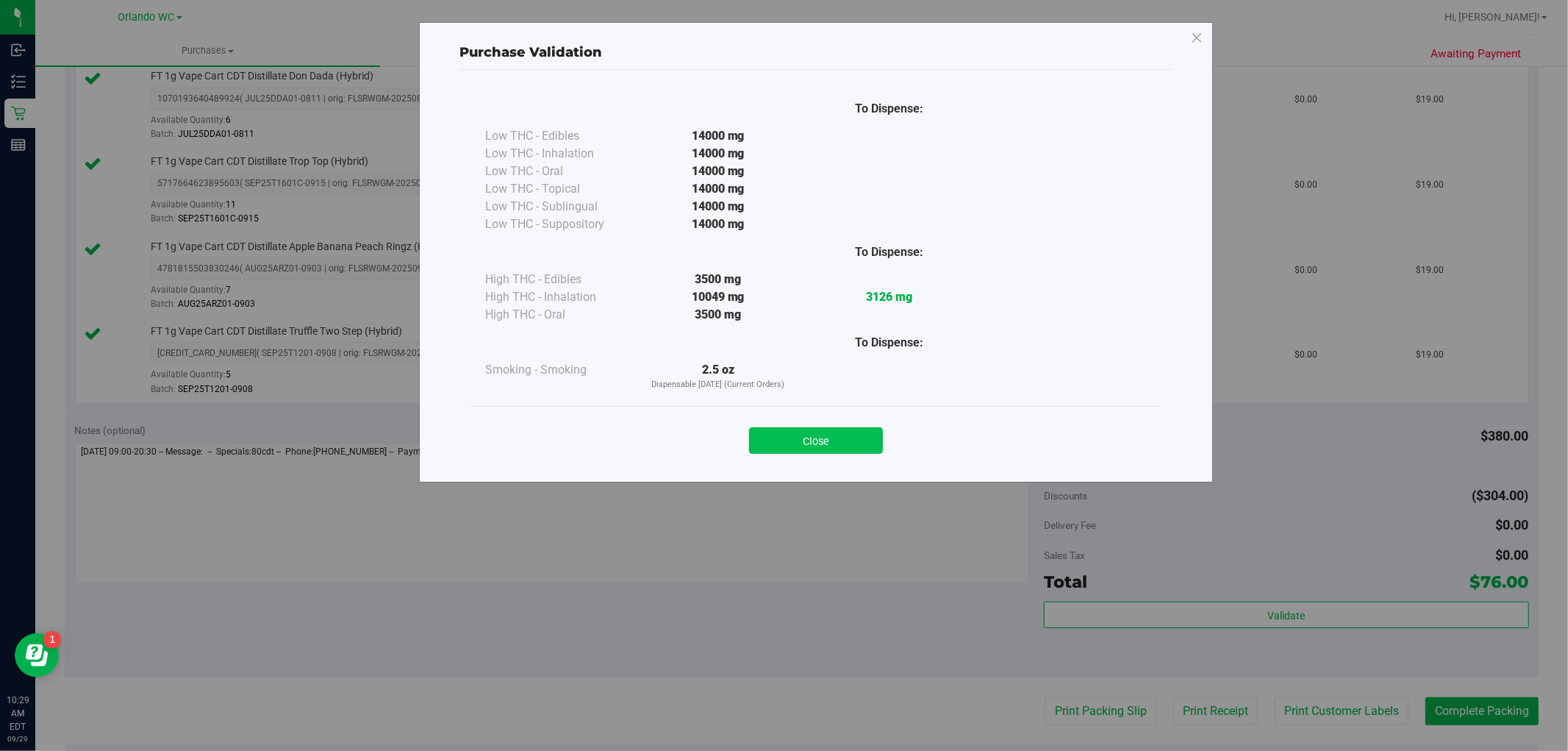
click at [869, 451] on button "Close" at bounding box center [816, 440] width 134 height 27
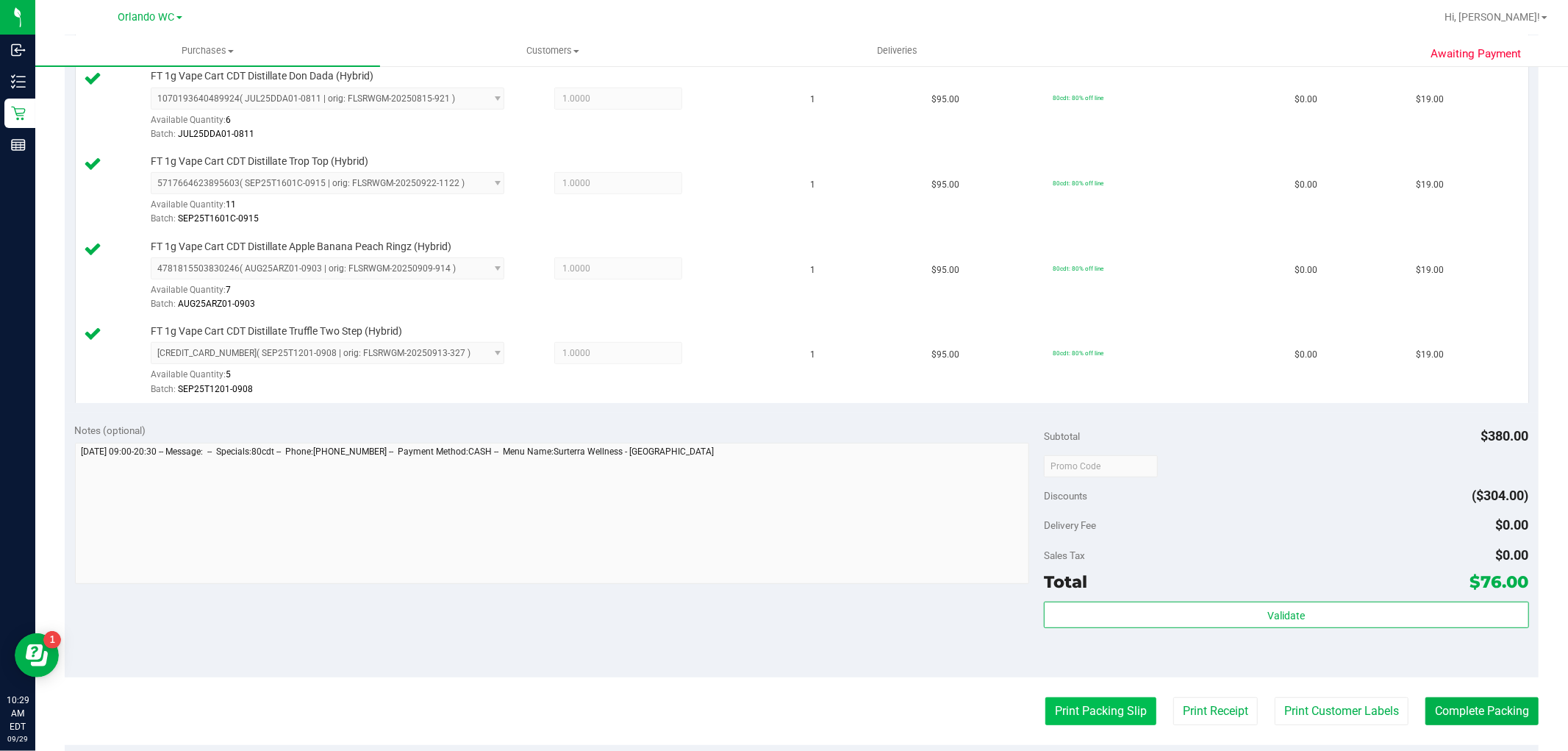
click at [1048, 706] on button "Print Packing Slip" at bounding box center [1101, 711] width 111 height 28
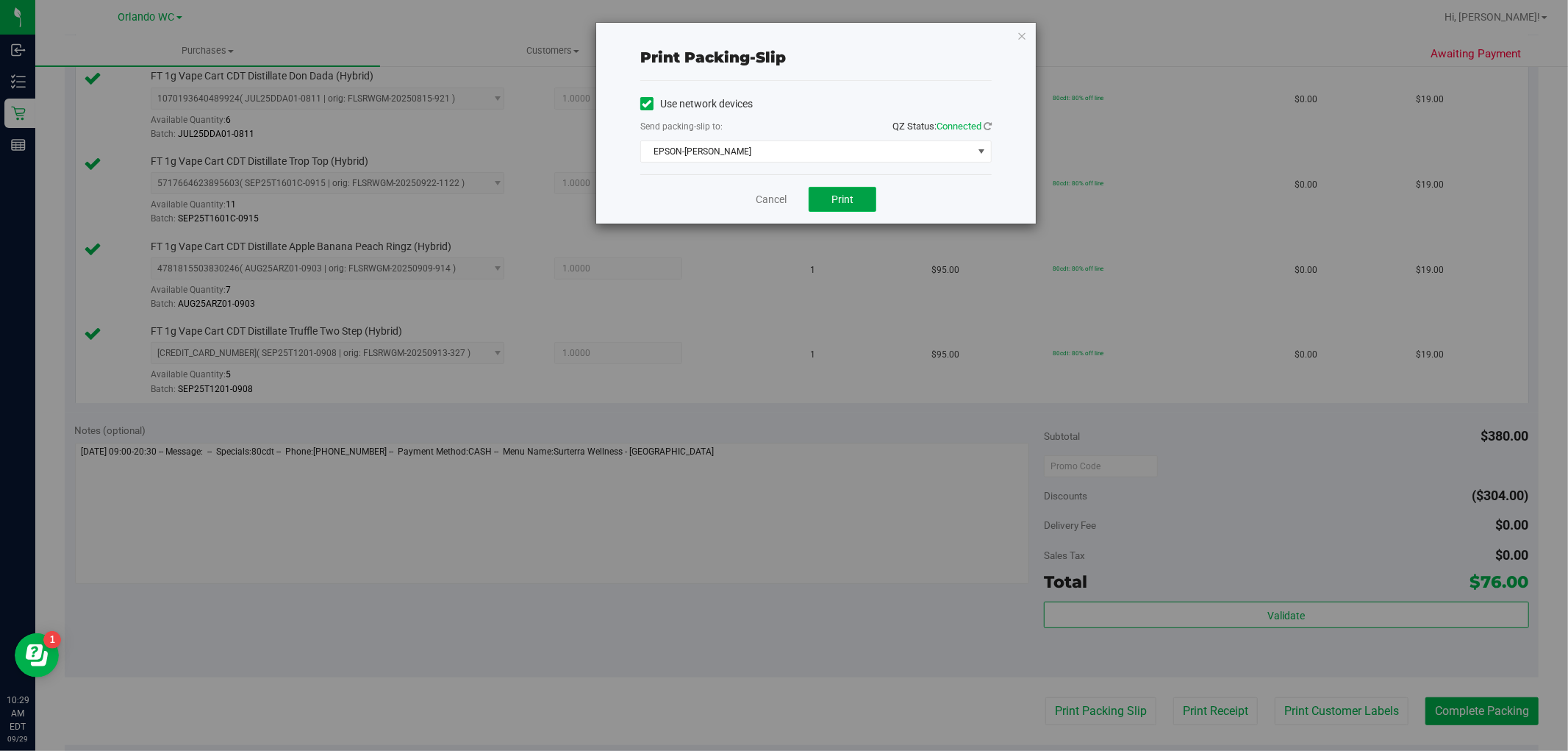
click at [821, 202] on button "Print" at bounding box center [843, 199] width 68 height 25
click at [1026, 23] on div "Print packing-slip Use network devices Send packing-slip to: QZ Status: Connect…" at bounding box center [815, 123] width 440 height 201
click at [1024, 27] on icon "button" at bounding box center [1021, 35] width 10 height 18
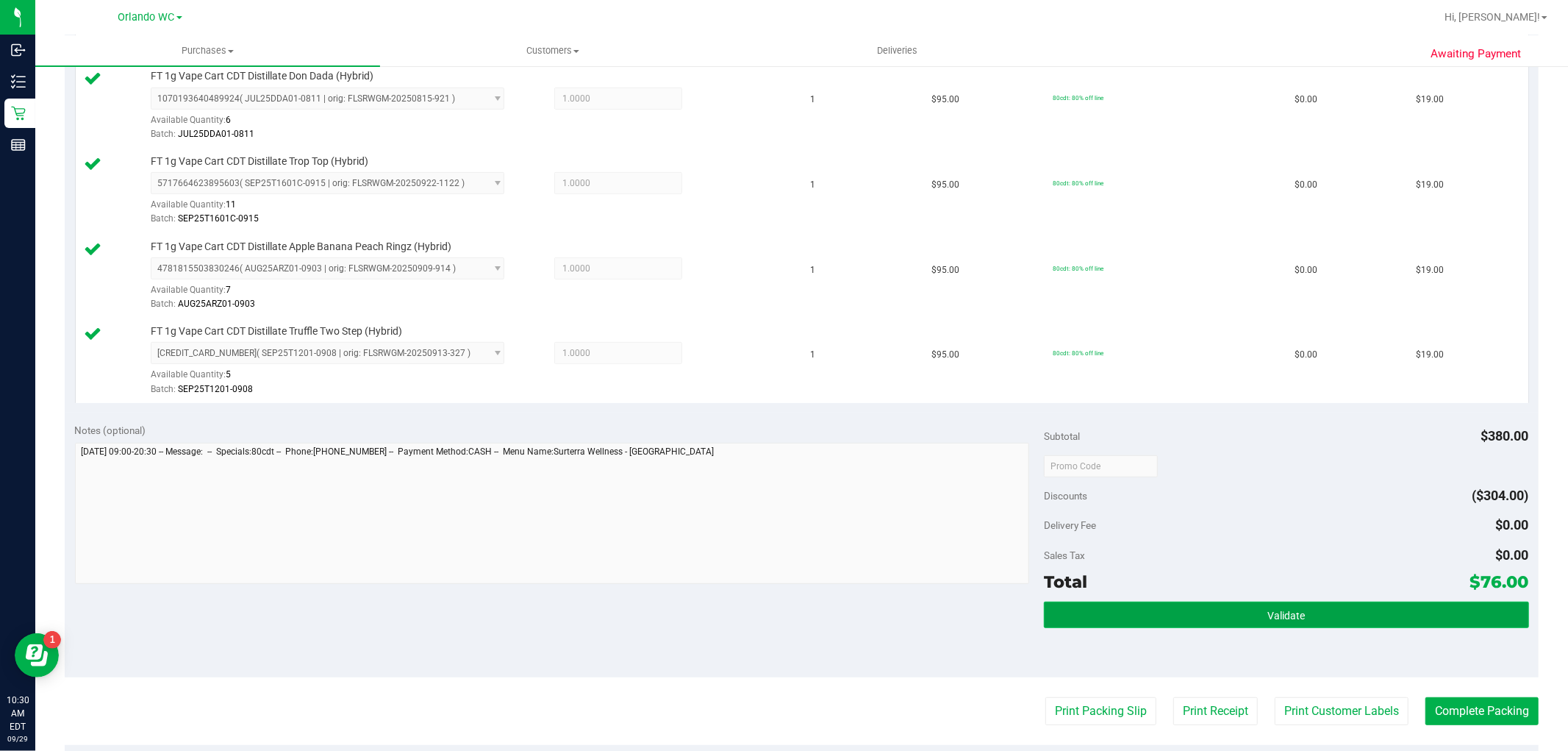
click at [1260, 628] on button "Validate" at bounding box center [1286, 615] width 485 height 27
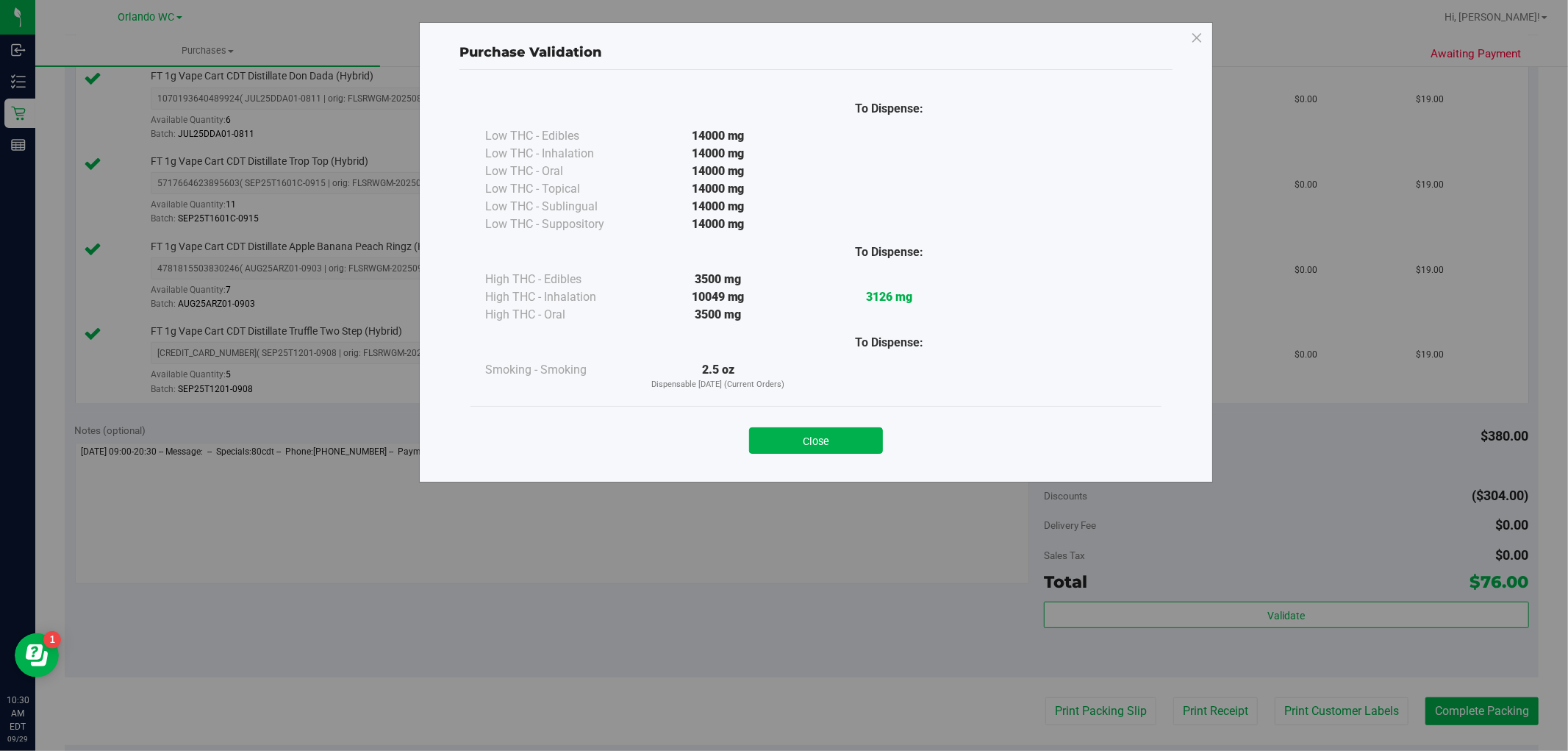
click at [799, 427] on div "Close" at bounding box center [815, 436] width 669 height 37
click at [851, 453] on button "Close" at bounding box center [816, 440] width 134 height 27
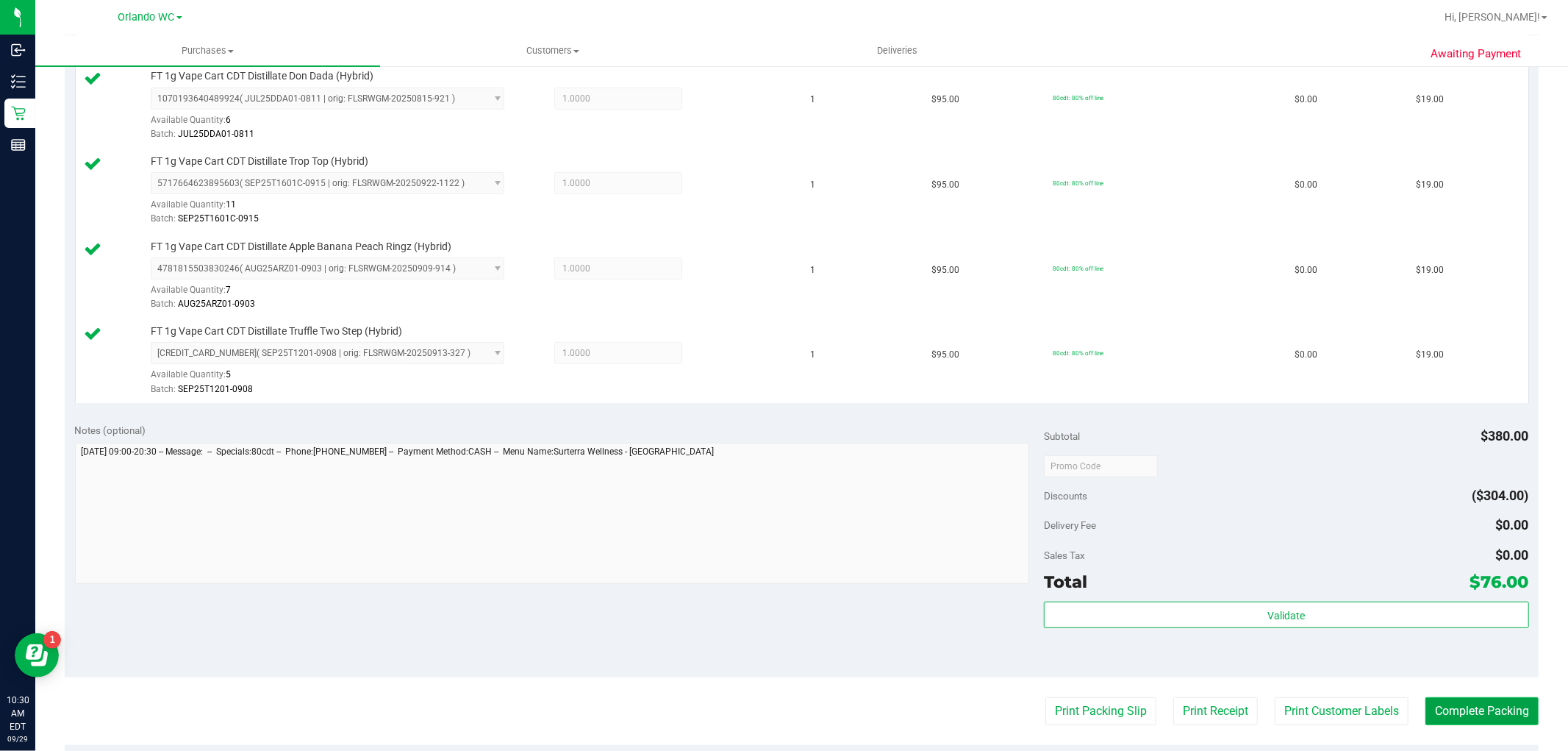
click at [1460, 723] on button "Complete Packing" at bounding box center [1482, 711] width 113 height 28
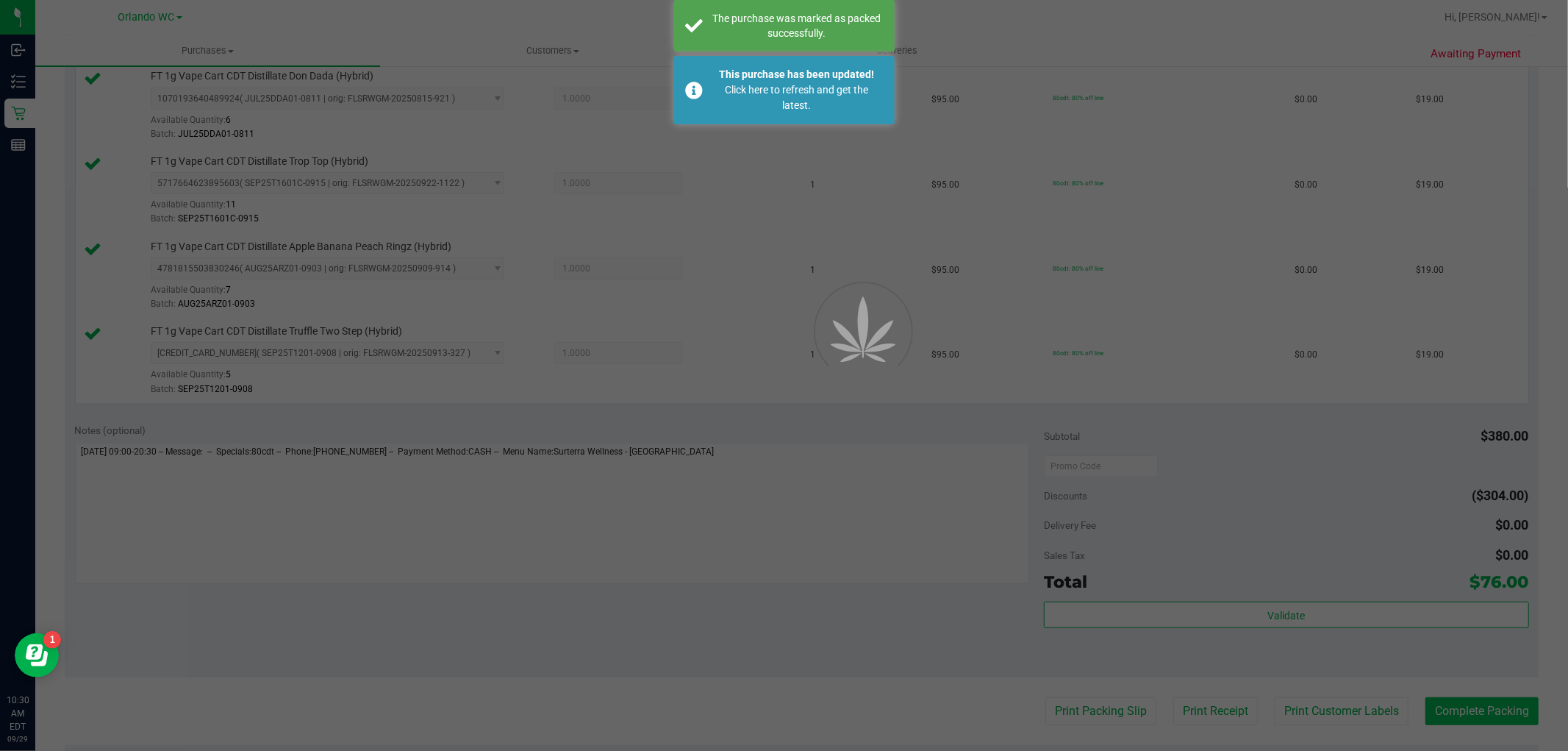
click at [1453, 718] on div at bounding box center [784, 375] width 1568 height 751
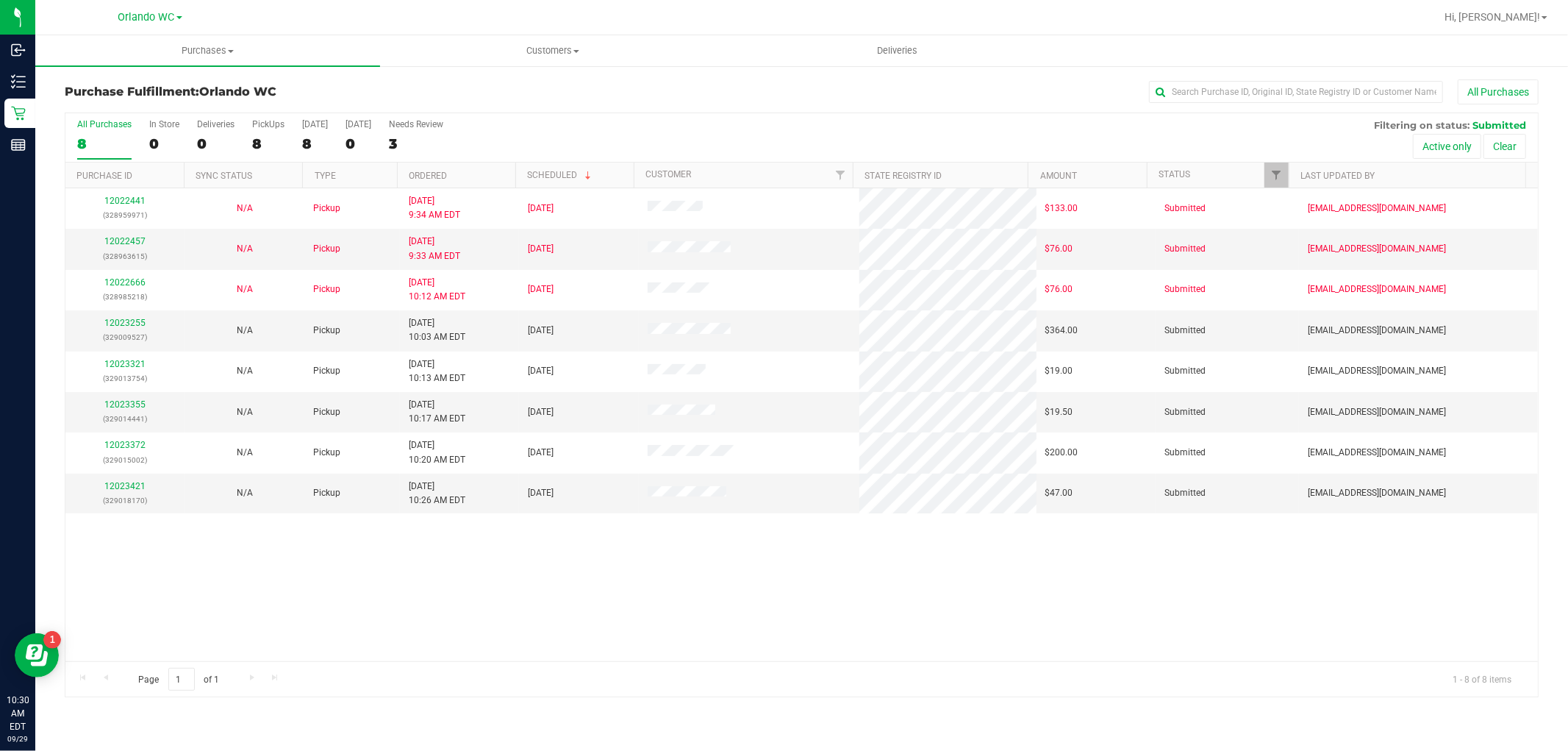
click at [407, 169] on th "Ordered" at bounding box center [456, 175] width 119 height 26
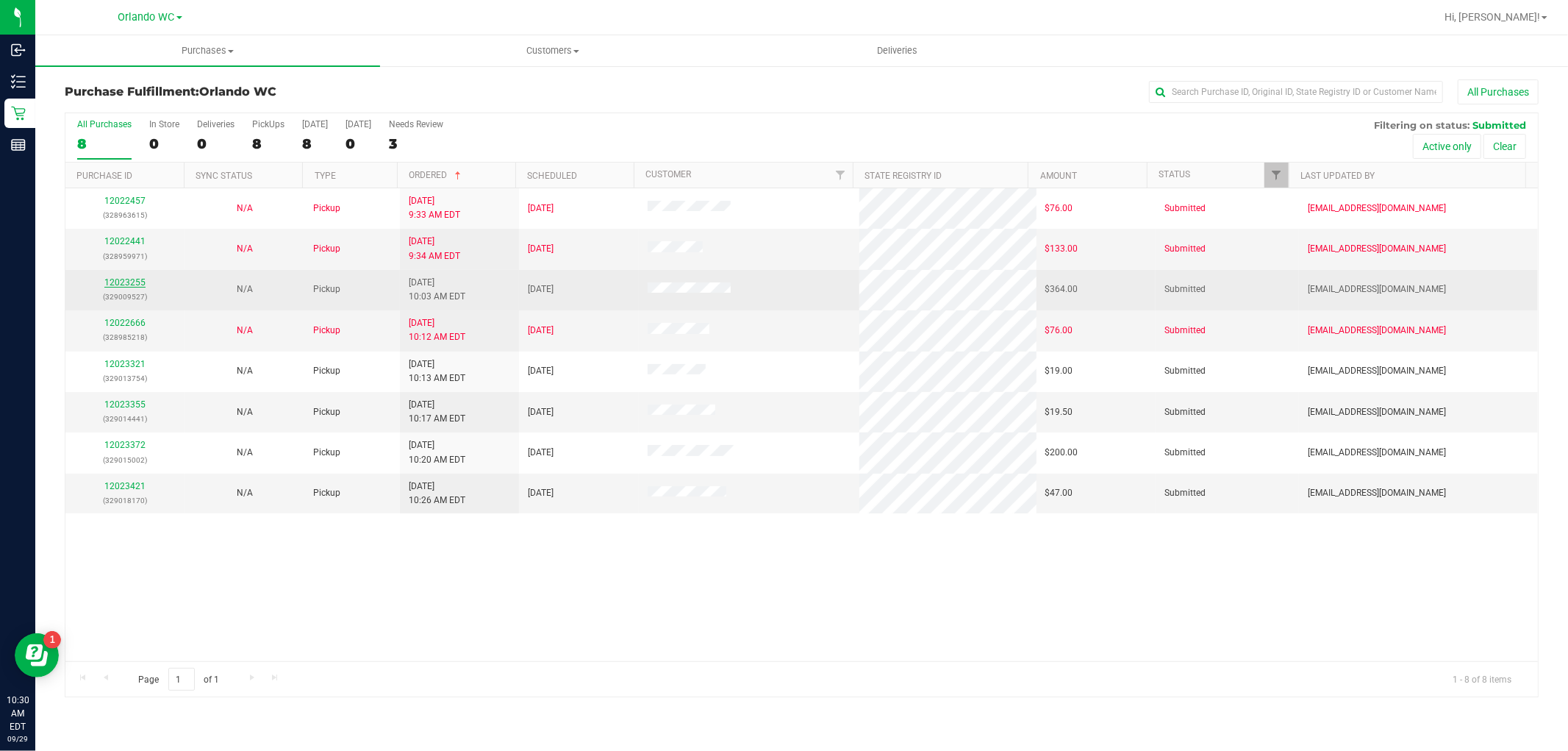
click at [128, 284] on link "12023255" at bounding box center [124, 282] width 41 height 10
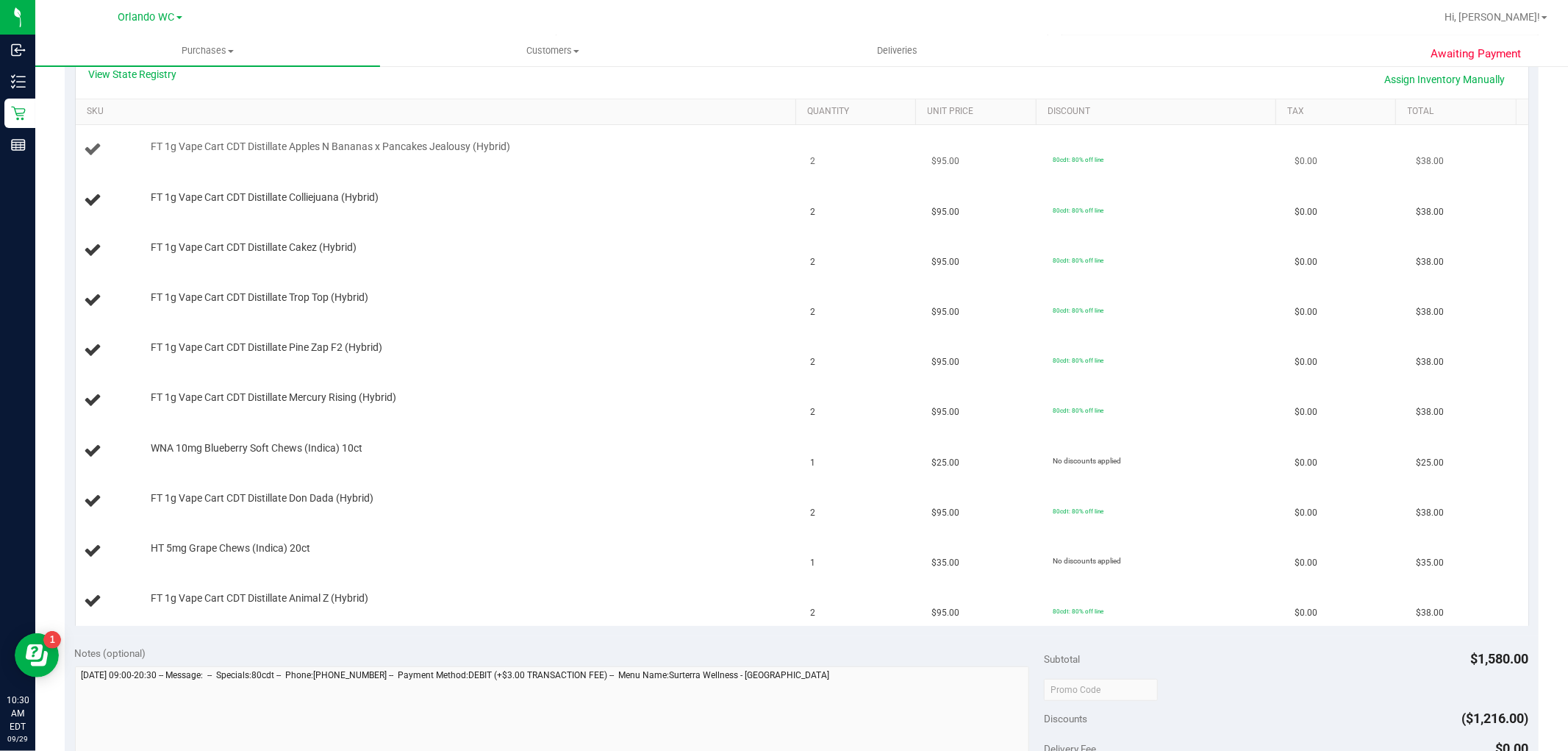
scroll to position [245, 0]
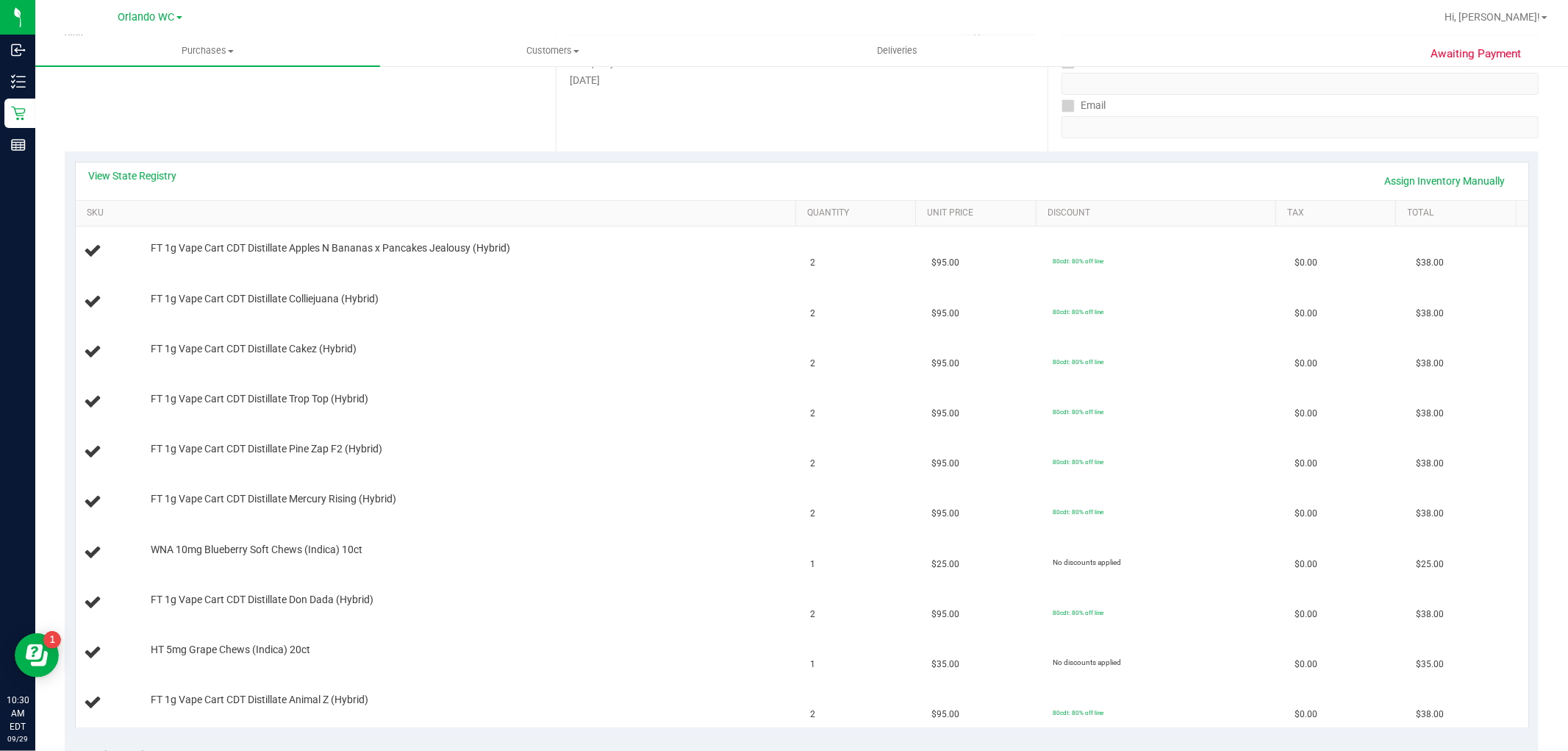
click at [138, 188] on div "View State Registry Assign Inventory Manually" at bounding box center [802, 181] width 1426 height 25
click at [145, 178] on link "View State Registry" at bounding box center [132, 176] width 88 height 15
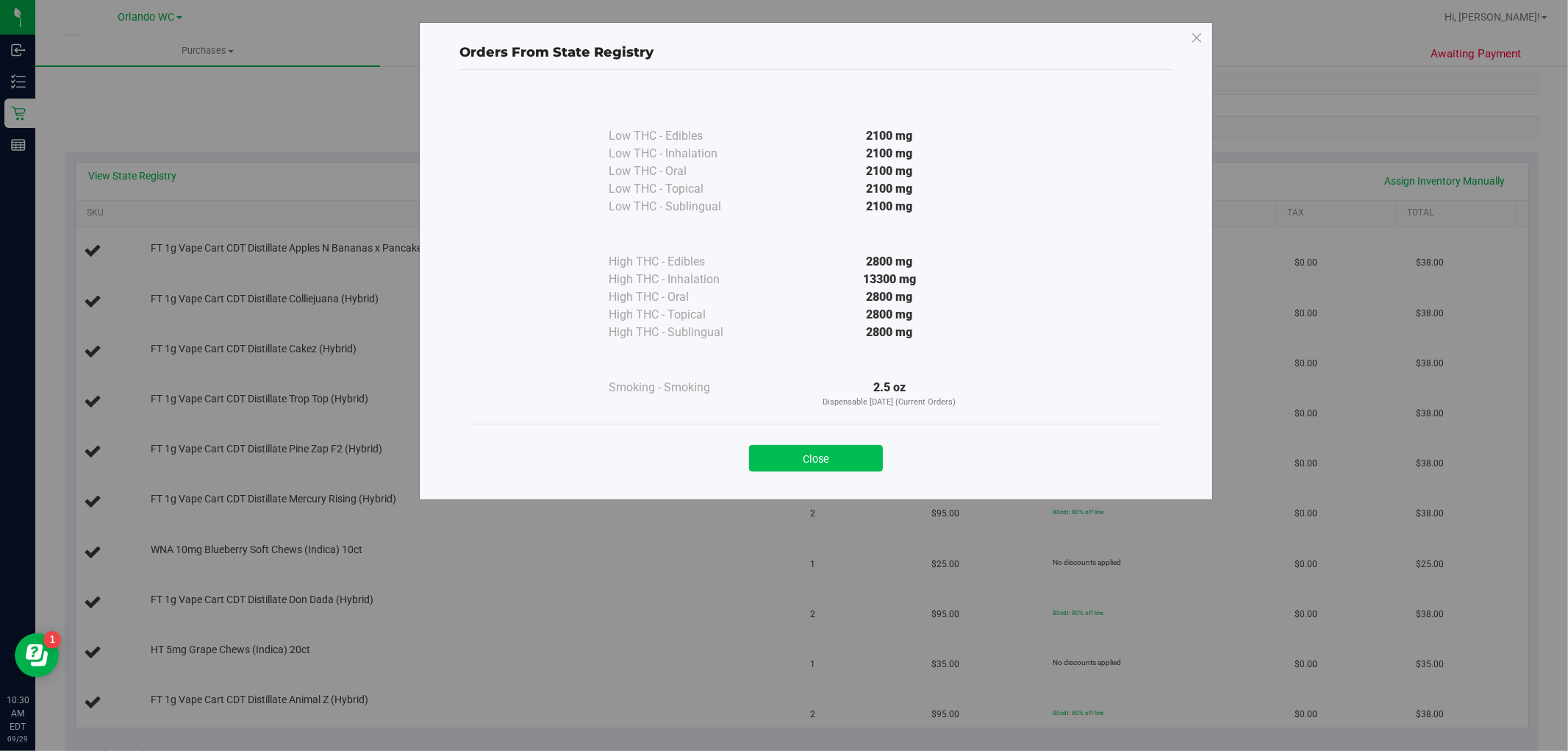
click at [844, 470] on button "Close" at bounding box center [816, 457] width 134 height 27
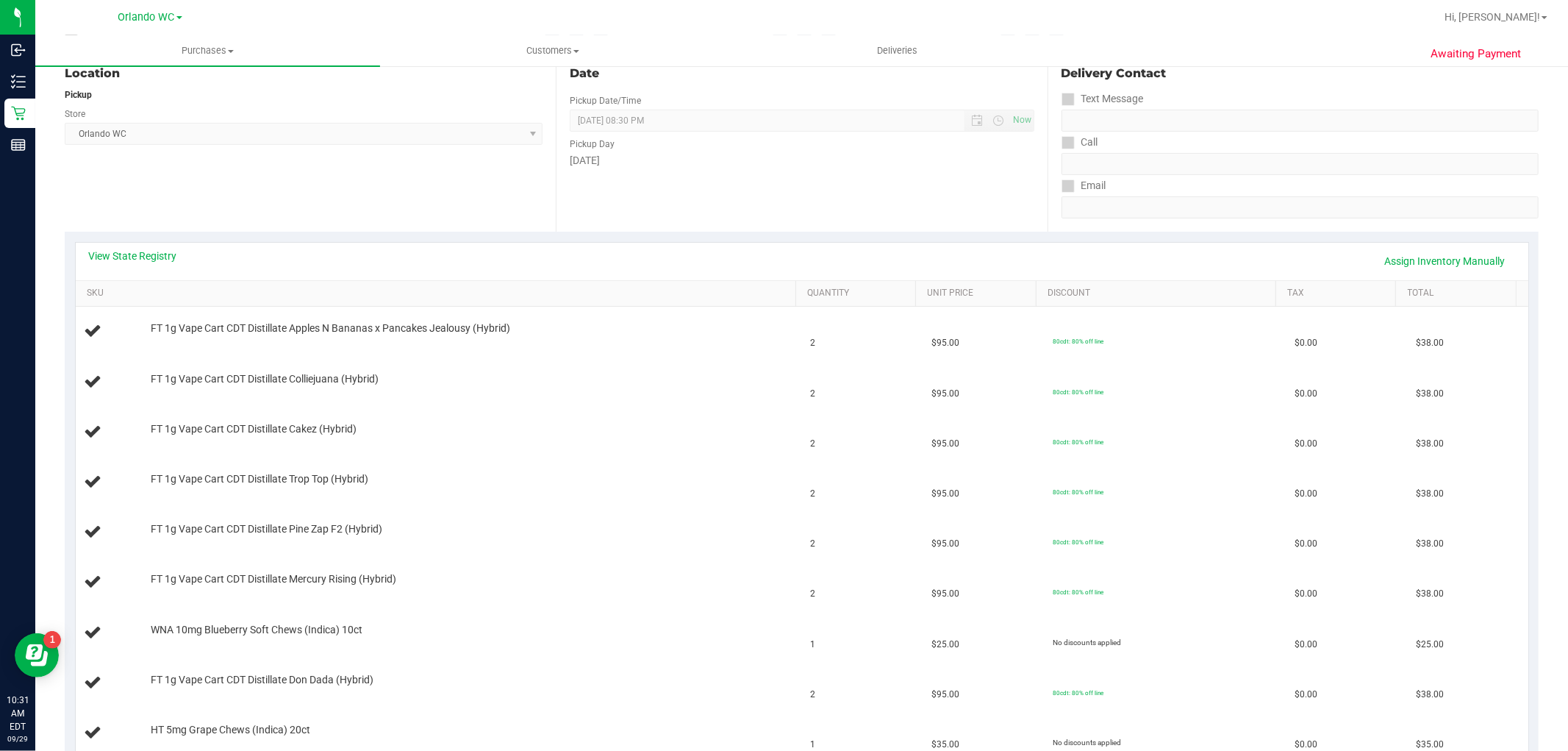
scroll to position [163, 0]
click at [130, 253] on link "View State Registry" at bounding box center [132, 257] width 88 height 15
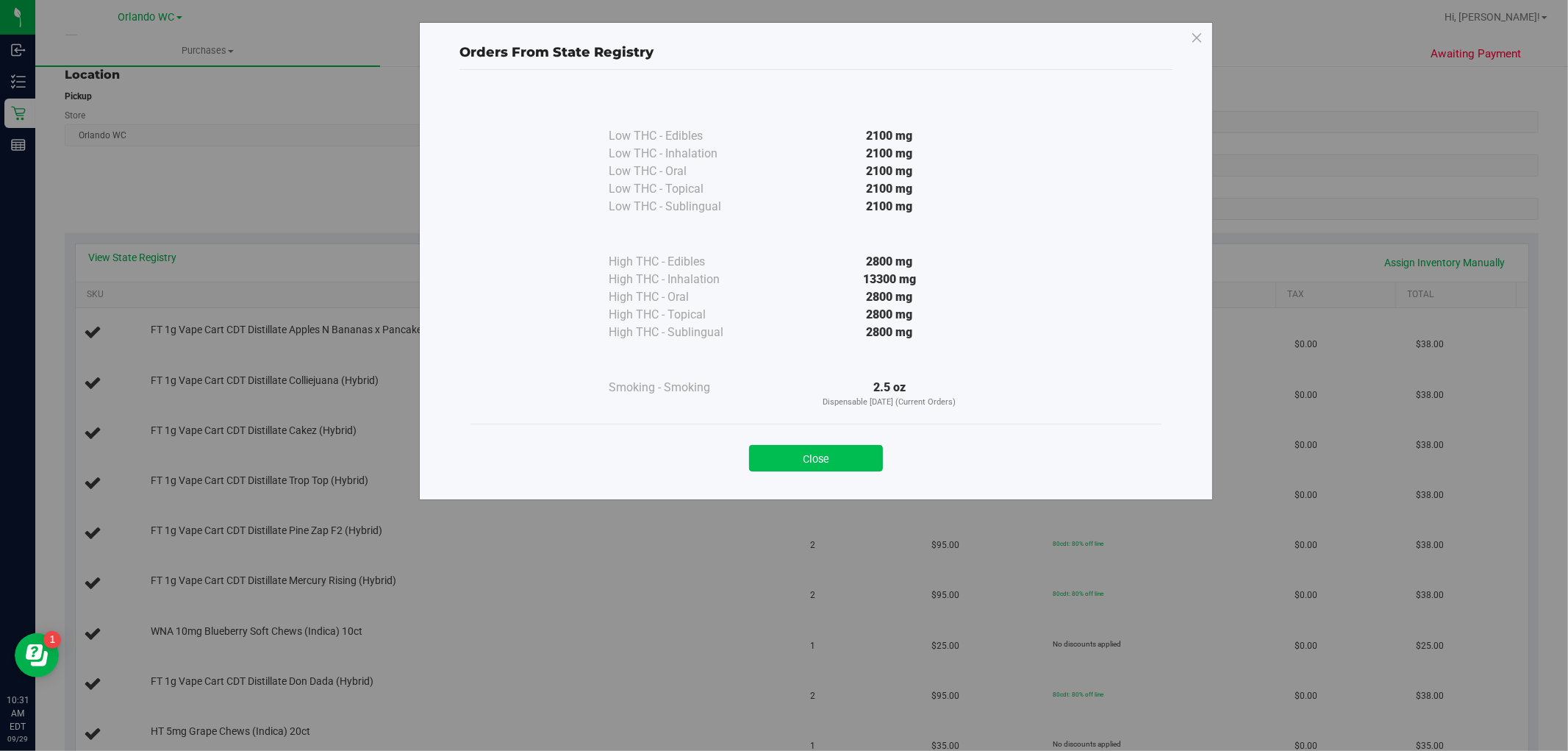
click at [829, 444] on button "Close" at bounding box center [816, 457] width 134 height 27
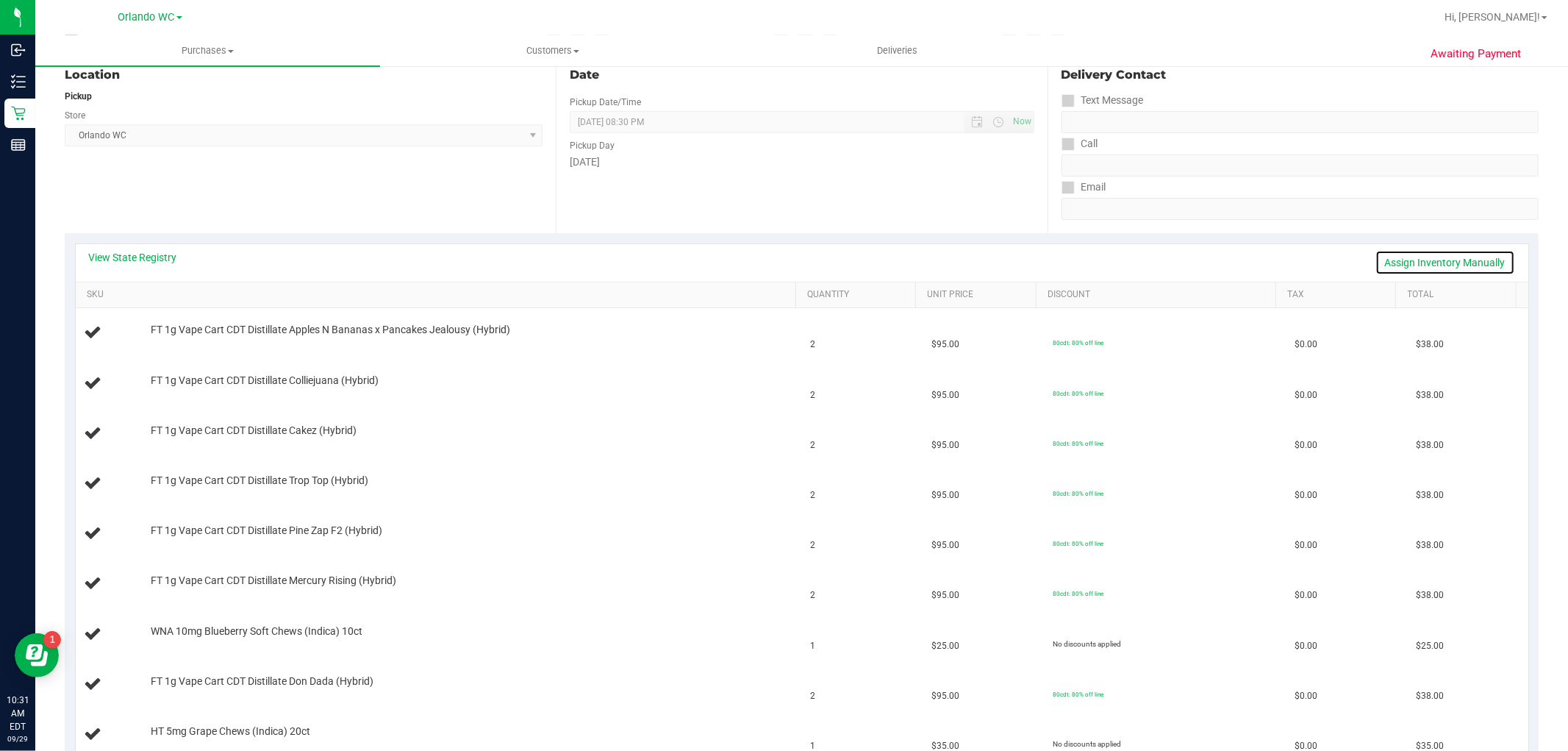
click at [1401, 267] on link "Assign Inventory Manually" at bounding box center [1445, 262] width 140 height 25
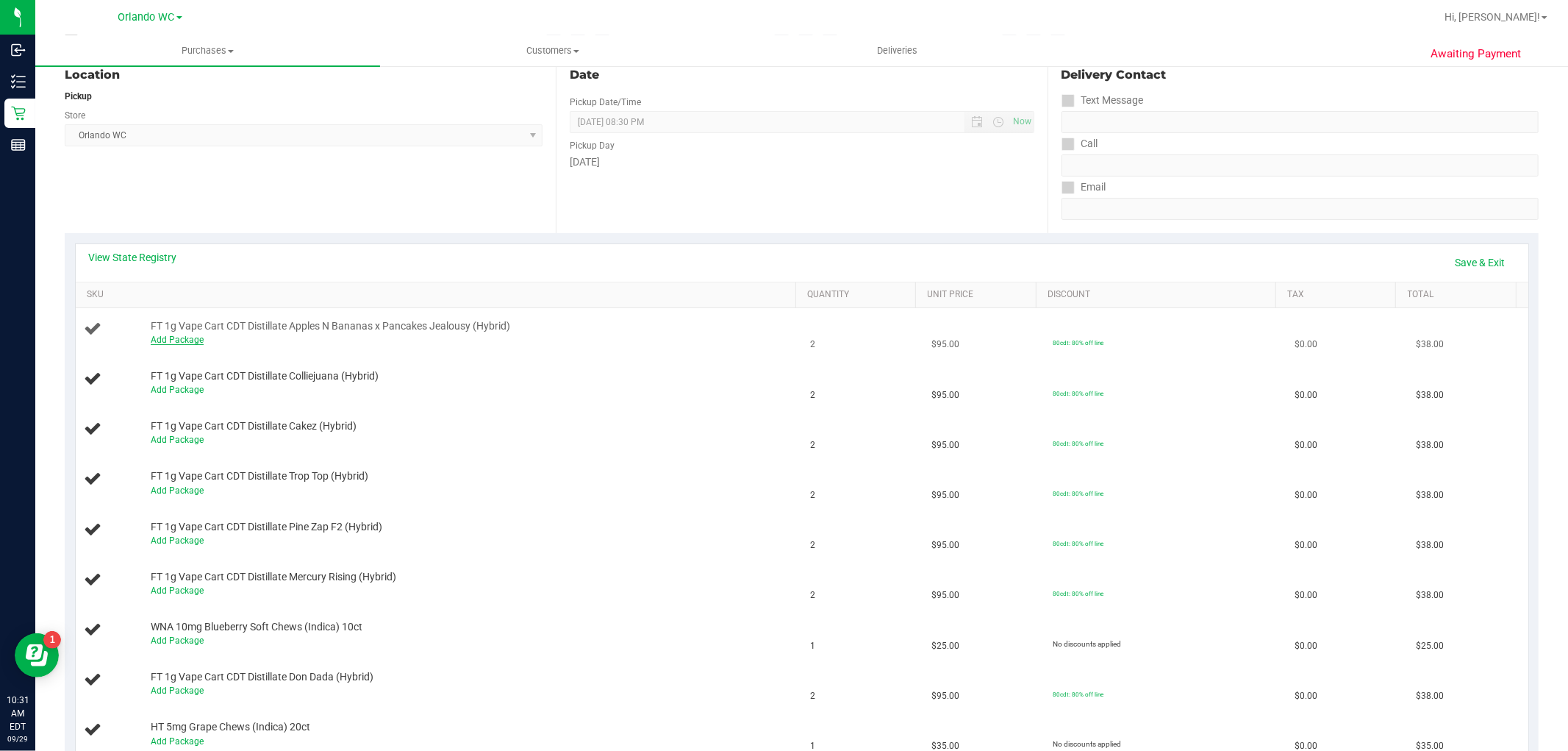
click at [182, 340] on link "Add Package" at bounding box center [177, 340] width 53 height 10
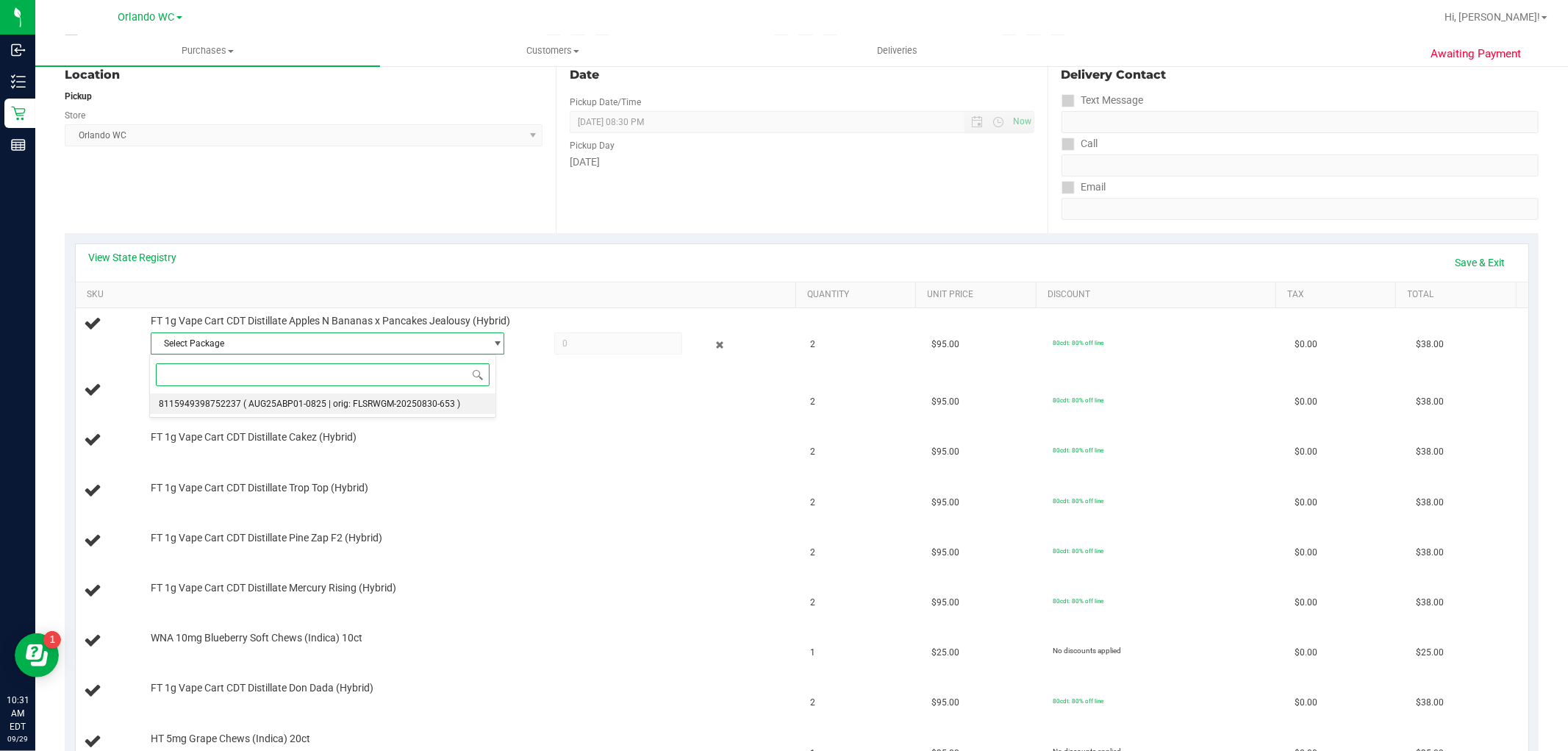
click at [371, 409] on span "( AUG25ABP01-0825 | orig: FLSRWGM-20250830-653 )" at bounding box center [352, 403] width 217 height 10
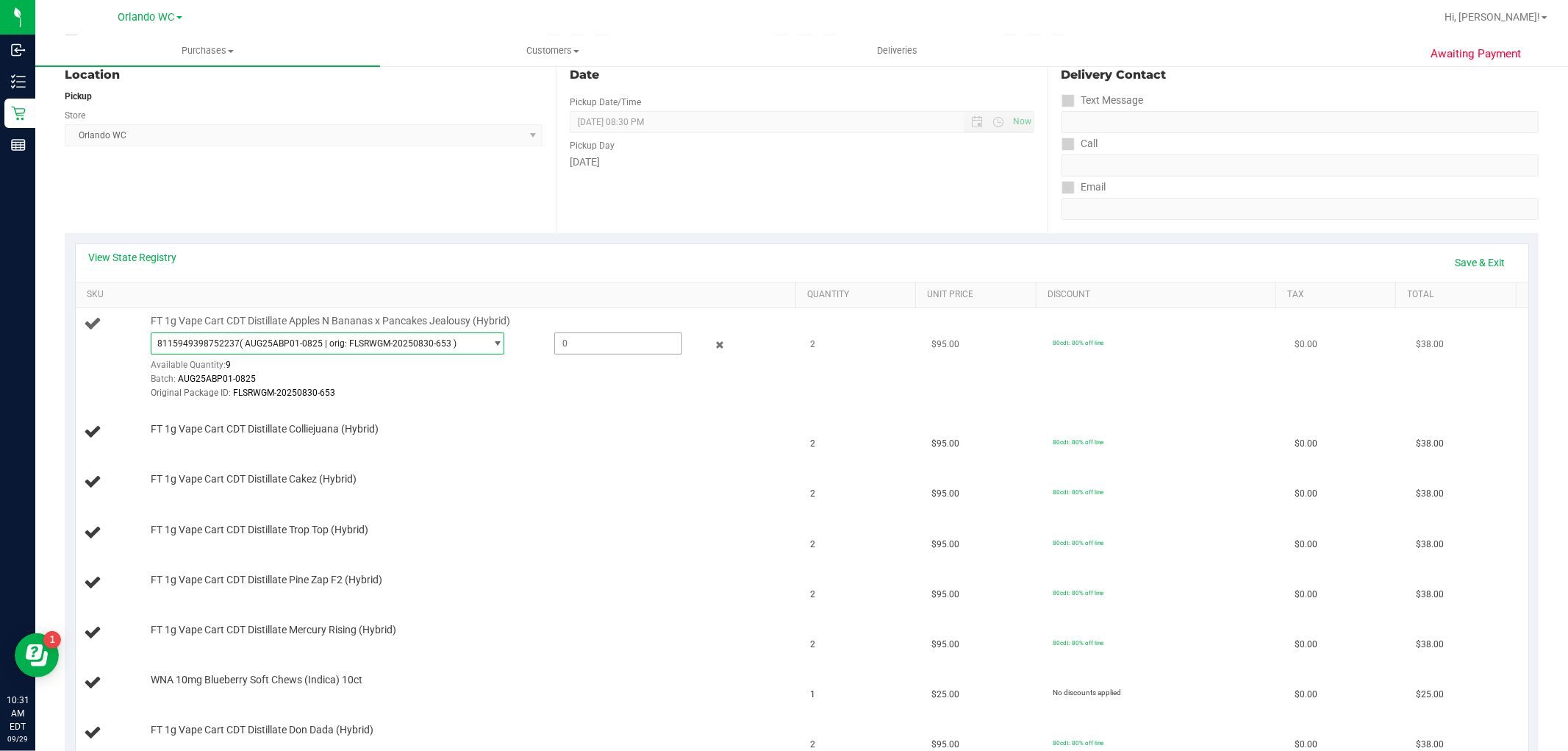
click at [569, 348] on span at bounding box center [618, 343] width 128 height 22
type input "2"
type input "2.0000"
click at [626, 167] on div "Monday" at bounding box center [801, 161] width 464 height 15
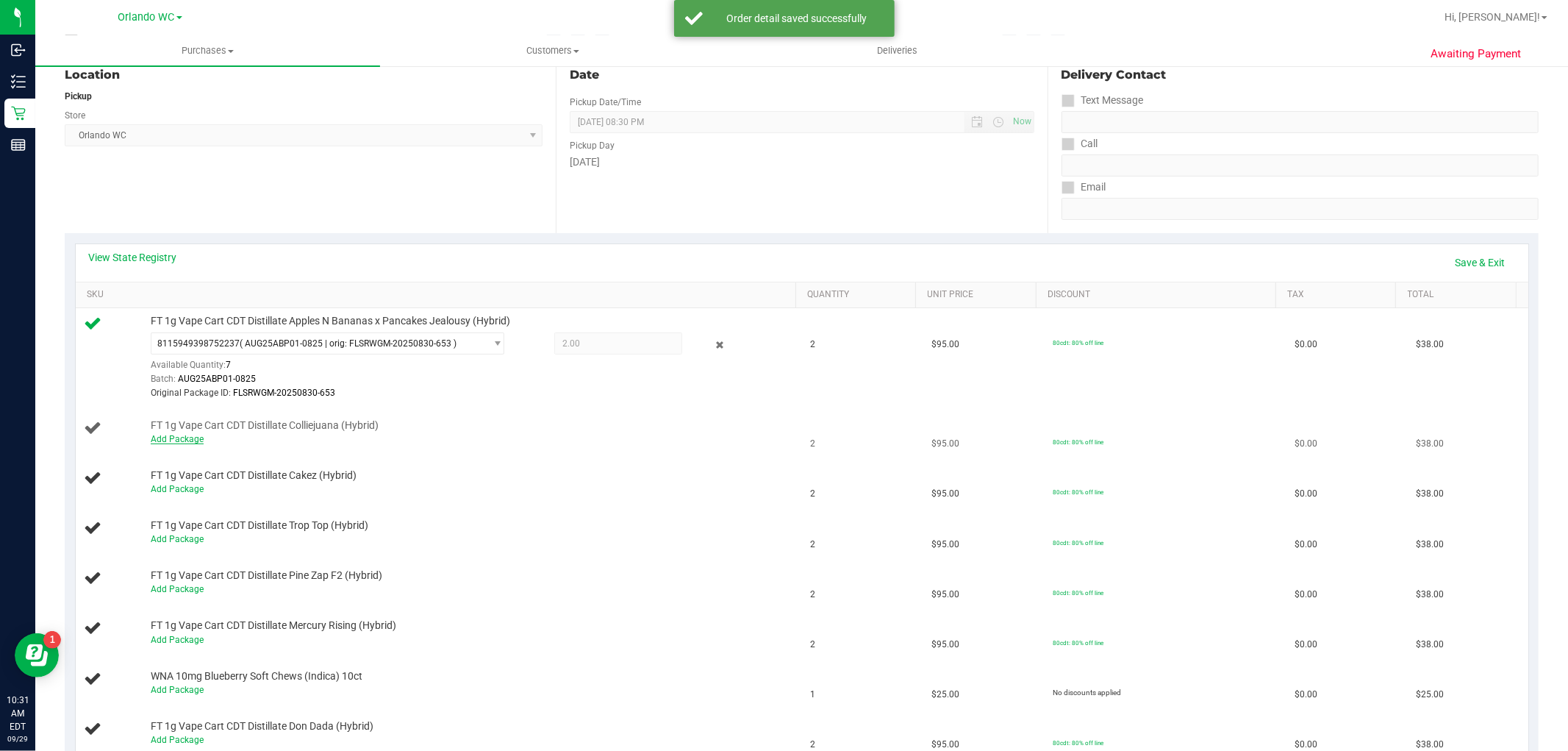
click at [185, 438] on link "Add Package" at bounding box center [177, 439] width 53 height 10
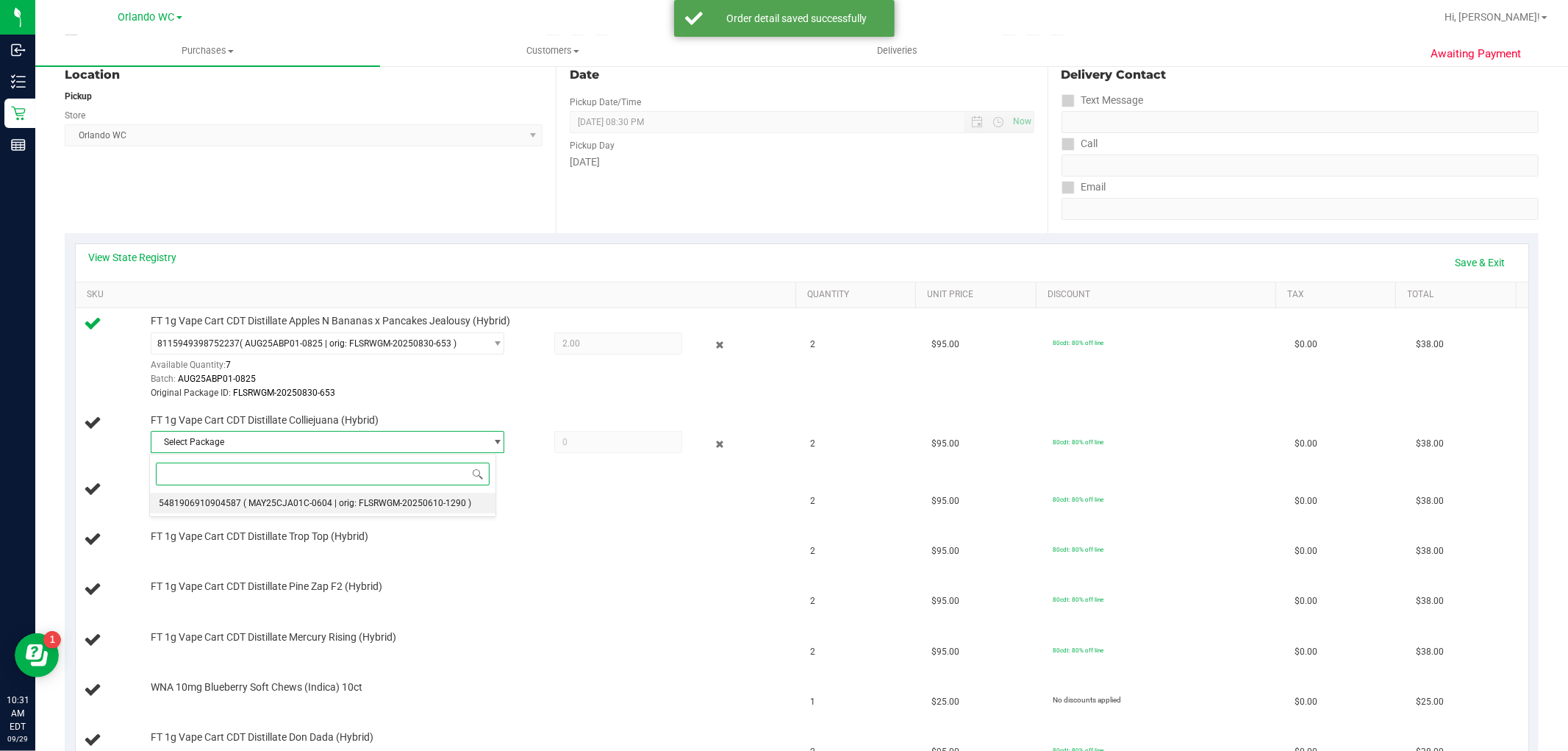
click at [250, 503] on span "( MAY25CJA01C-0604 | orig: FLSRWGM-20250610-1290 )" at bounding box center [357, 503] width 228 height 10
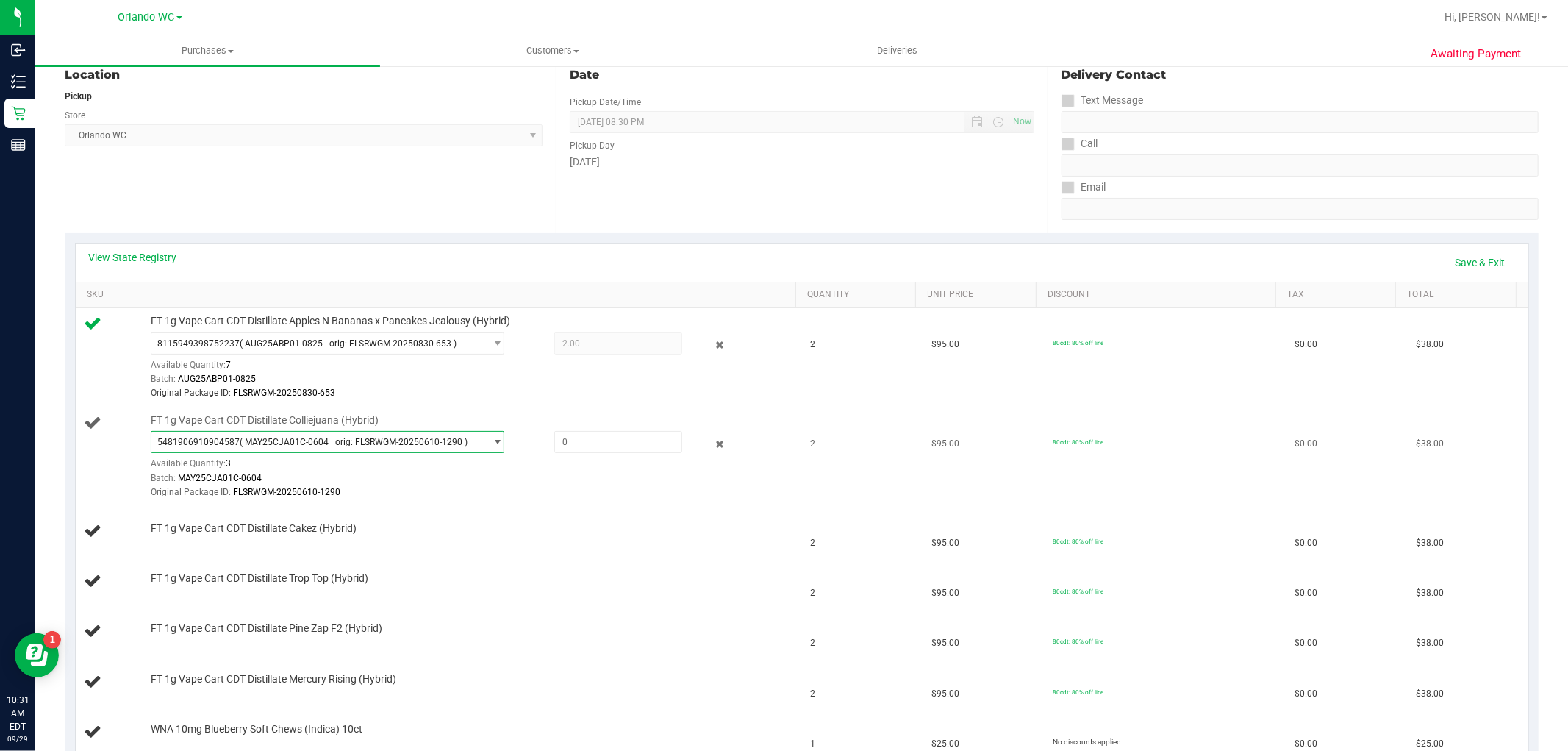
click at [538, 441] on div at bounding box center [603, 441] width 160 height 22
click at [573, 436] on span at bounding box center [618, 441] width 128 height 22
type input "2"
type input "2.0000"
click at [569, 415] on div "FT 1g Vape Cart CDT Distillate Colliejuana (Hybrid) 5481906910904587 ( MAY25CJA…" at bounding box center [466, 457] width 645 height 87
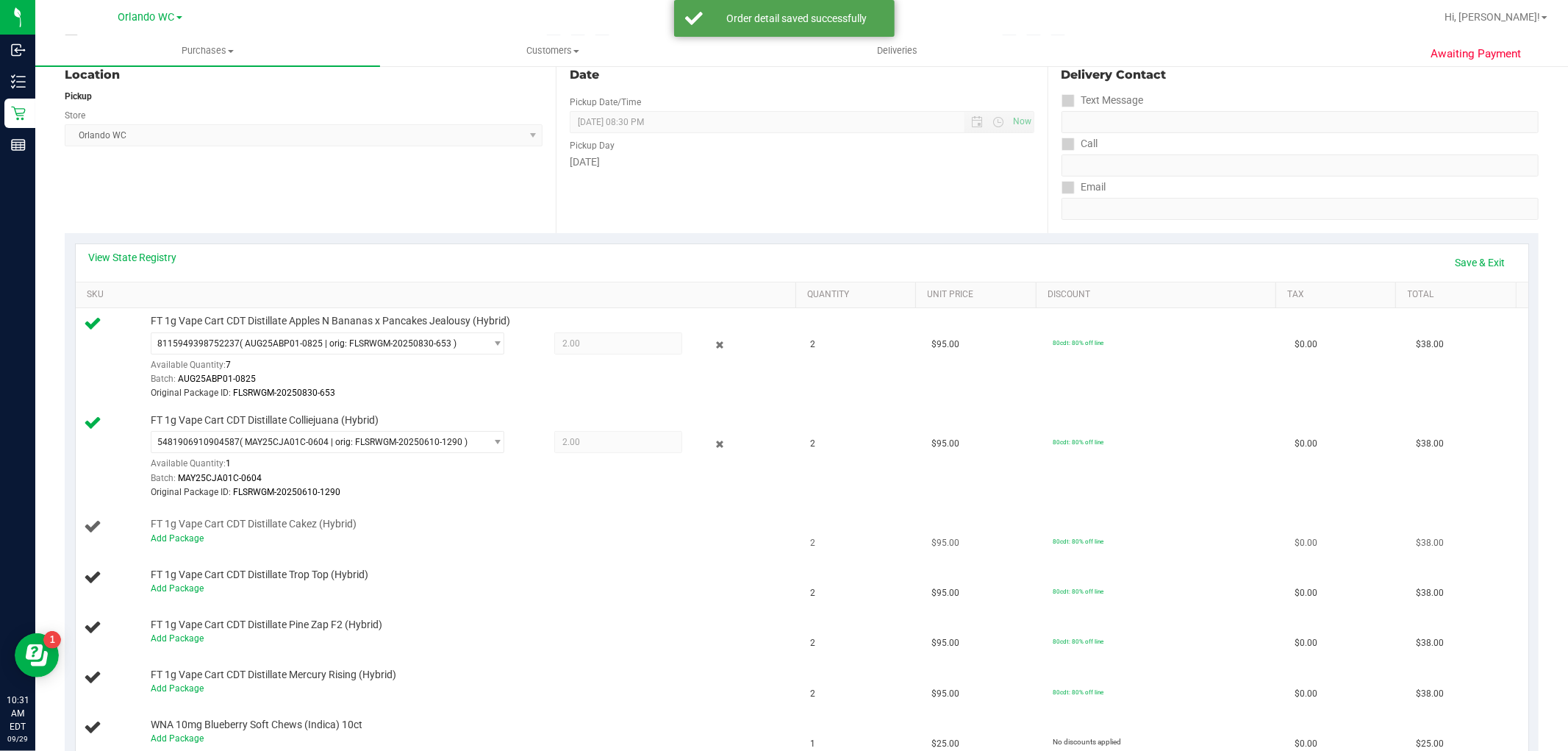
click at [173, 544] on div "Add Package" at bounding box center [469, 538] width 638 height 14
click at [188, 538] on link "Add Package" at bounding box center [177, 538] width 53 height 10
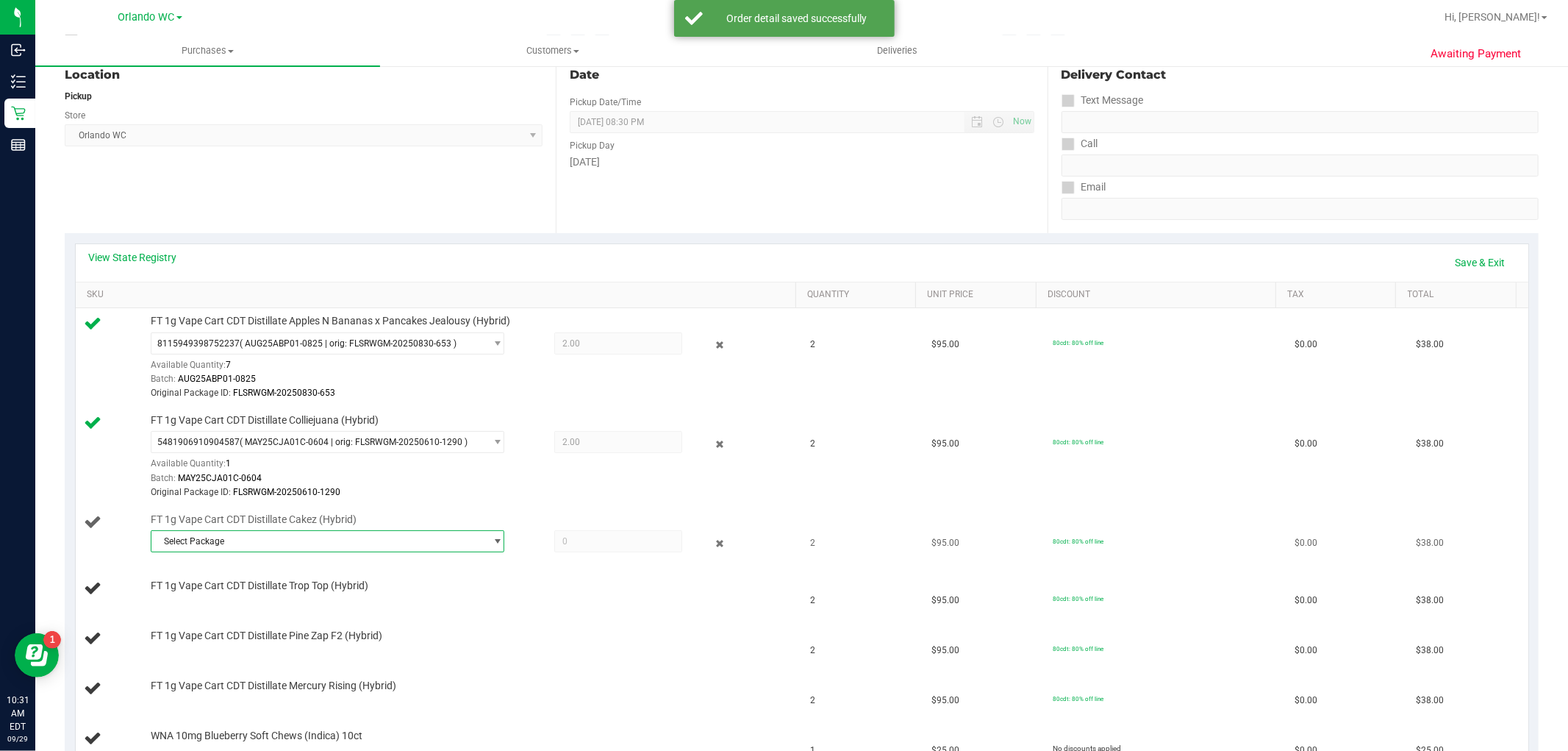
click at [284, 549] on span "Select Package" at bounding box center [319, 541] width 334 height 21
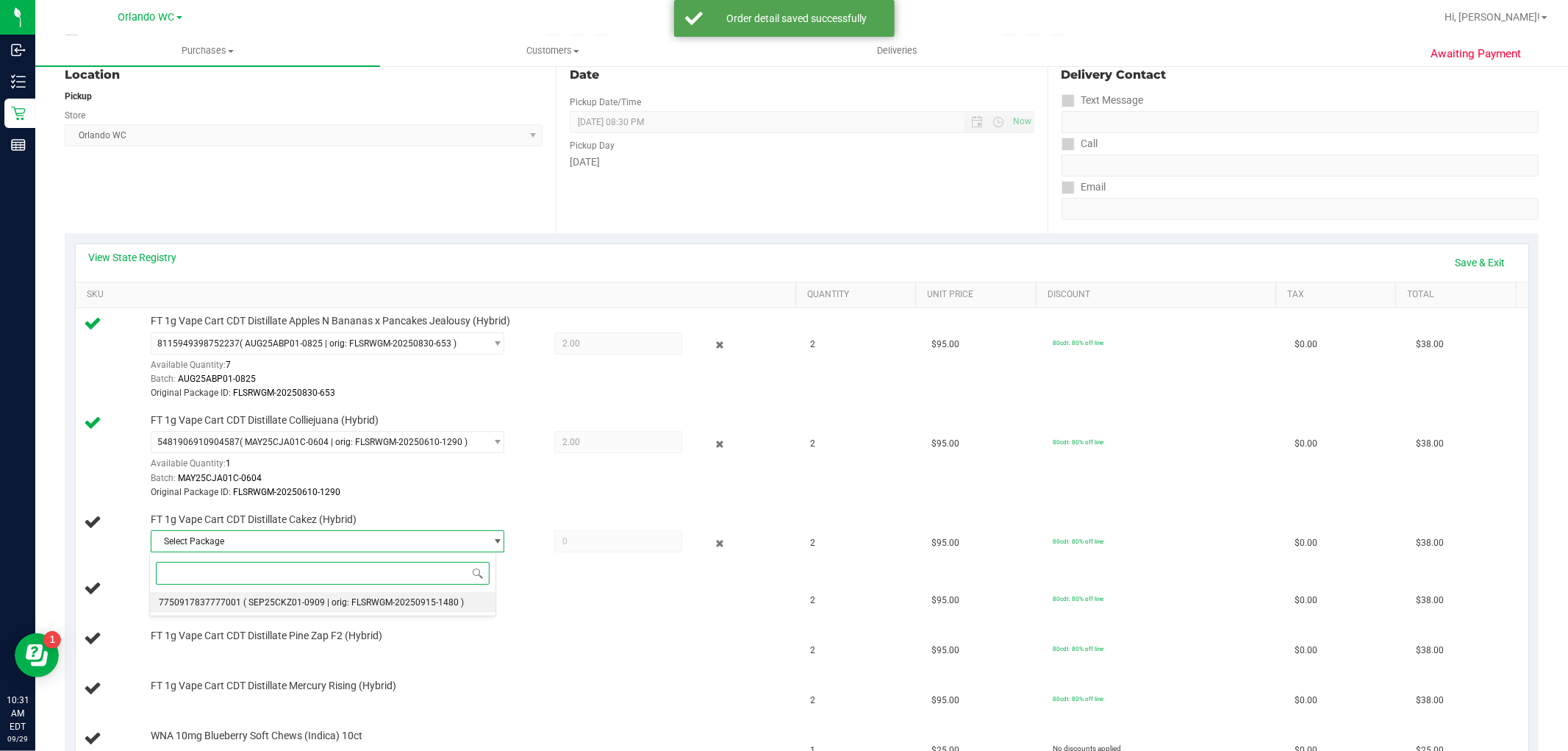
click at [277, 610] on li "7750917837777001 ( SEP25CKZ01-0909 | orig: FLSRWGM-20250915-1480 )" at bounding box center [323, 603] width 346 height 21
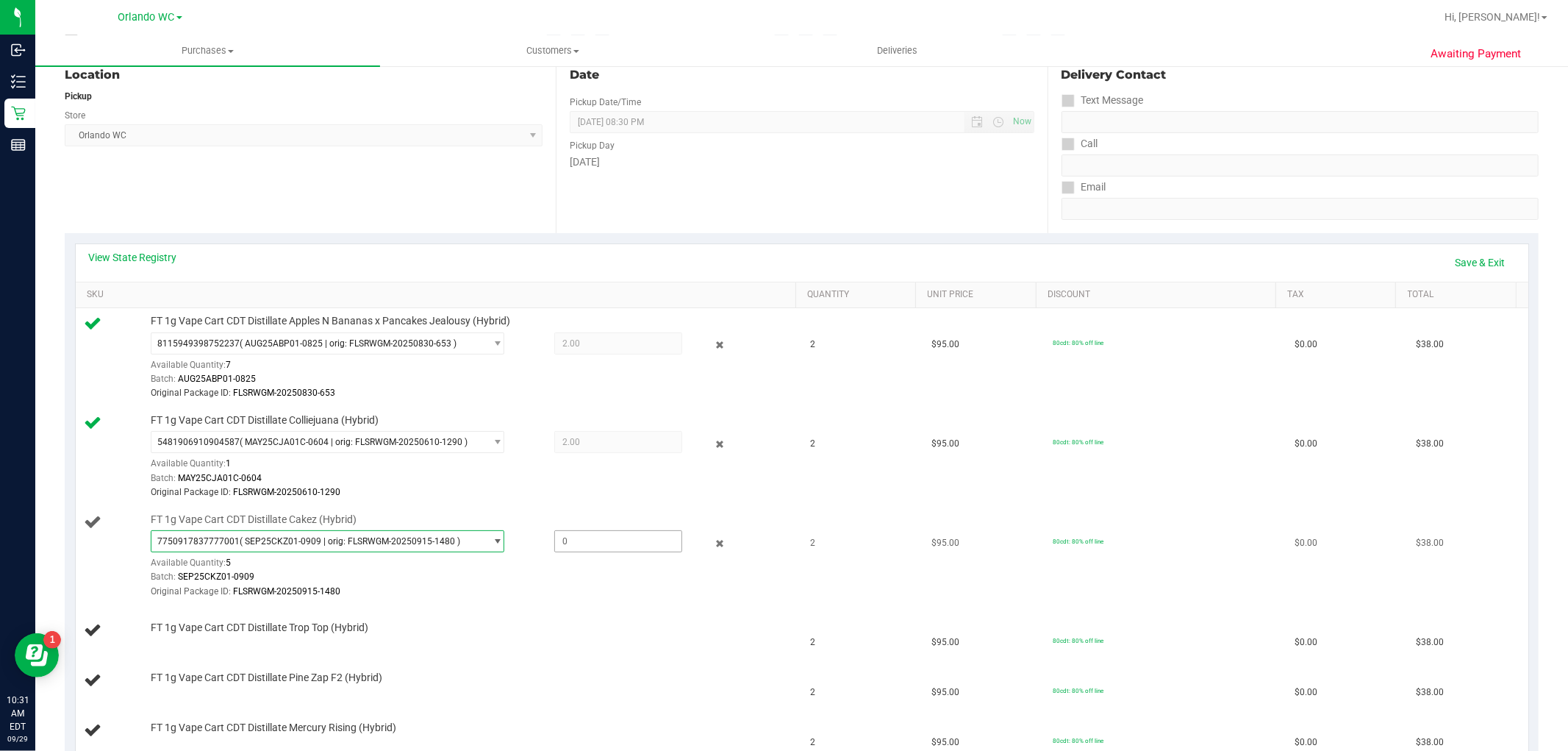
click at [569, 543] on span at bounding box center [618, 540] width 128 height 22
type input "2"
type input "2.0000"
click at [482, 505] on td "FT 1g Vape Cart CDT Distillate Colliejuana (Hybrid) 5481906910904587 ( MAY25CJA…" at bounding box center [439, 457] width 726 height 99
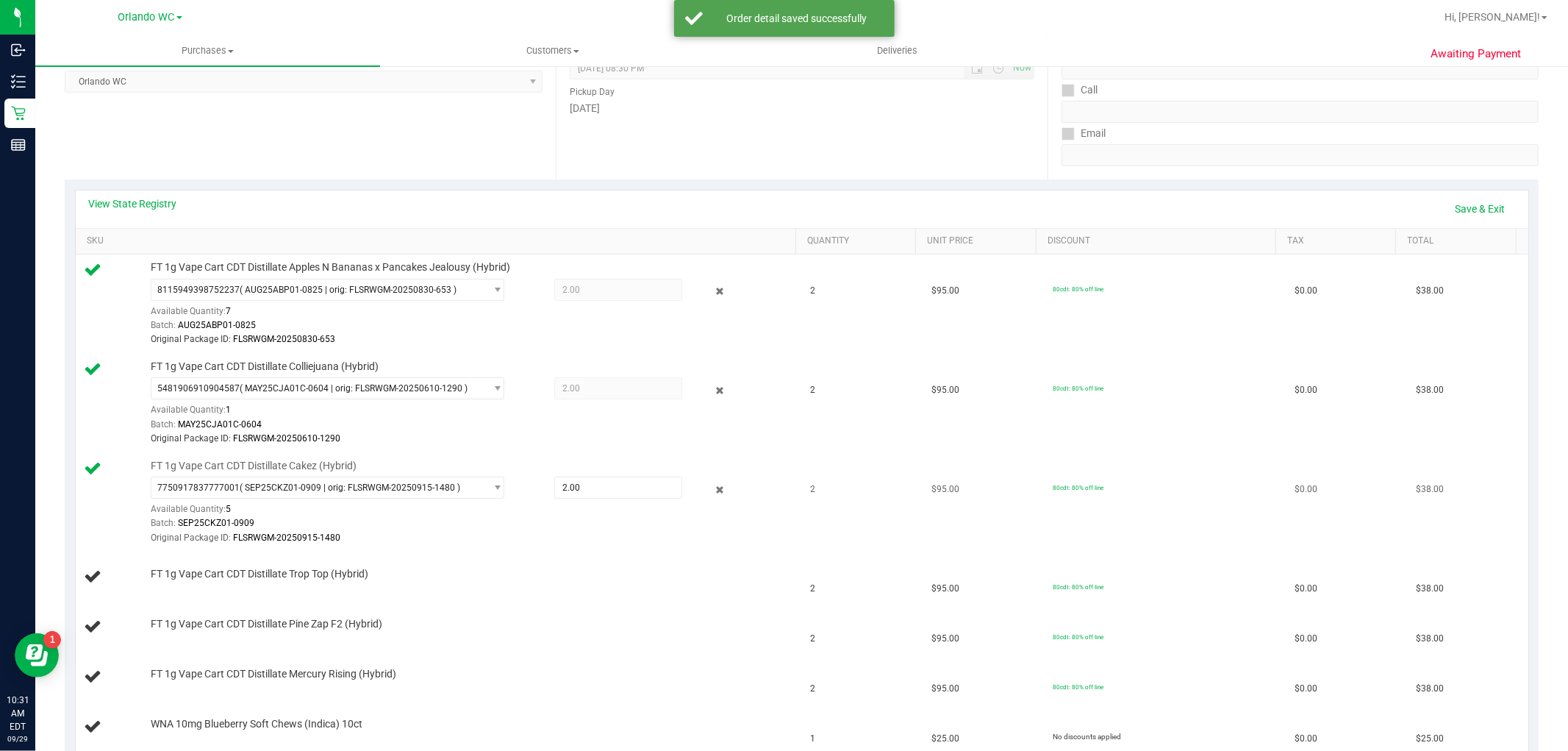
scroll to position [327, 0]
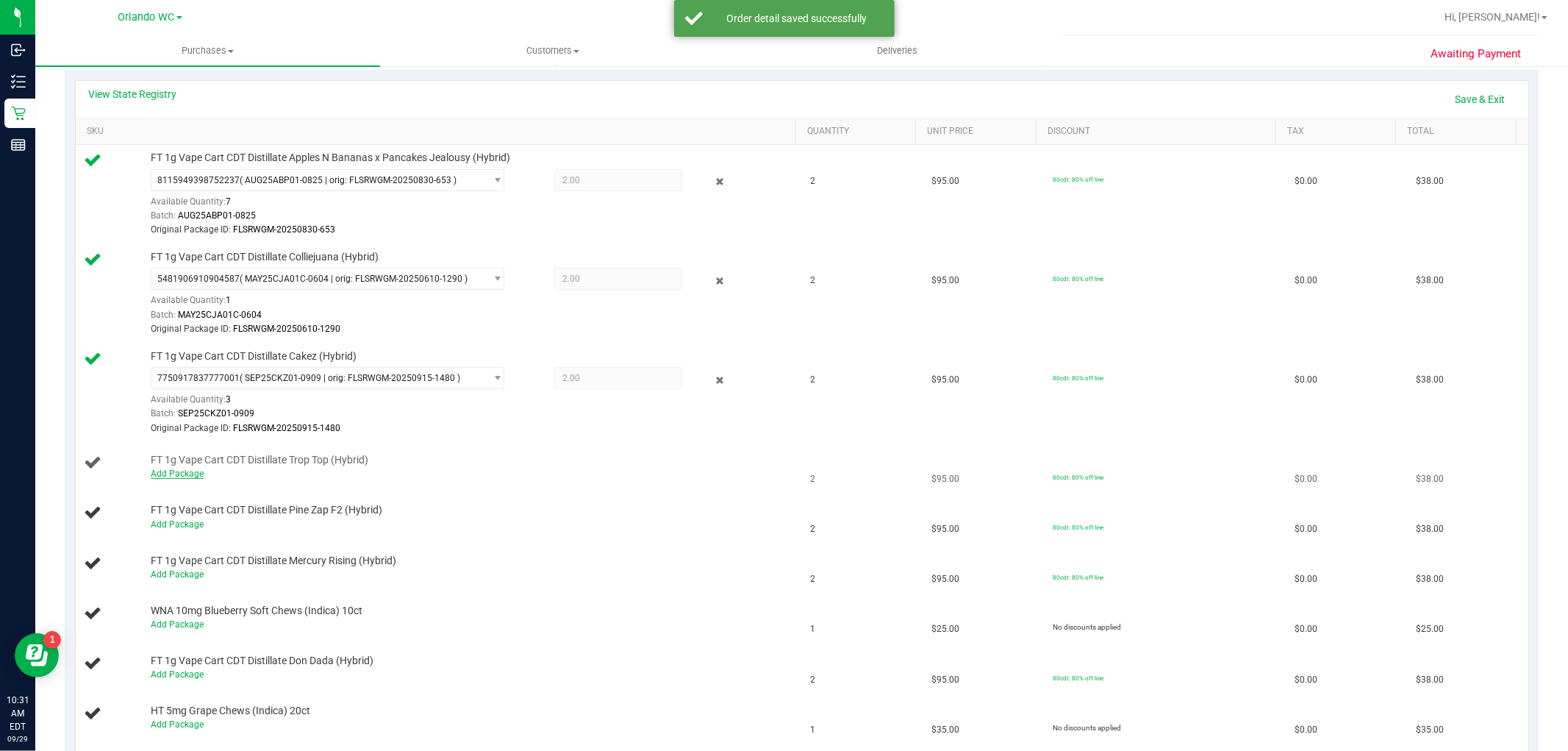
click at [178, 478] on link "Add Package" at bounding box center [177, 474] width 53 height 10
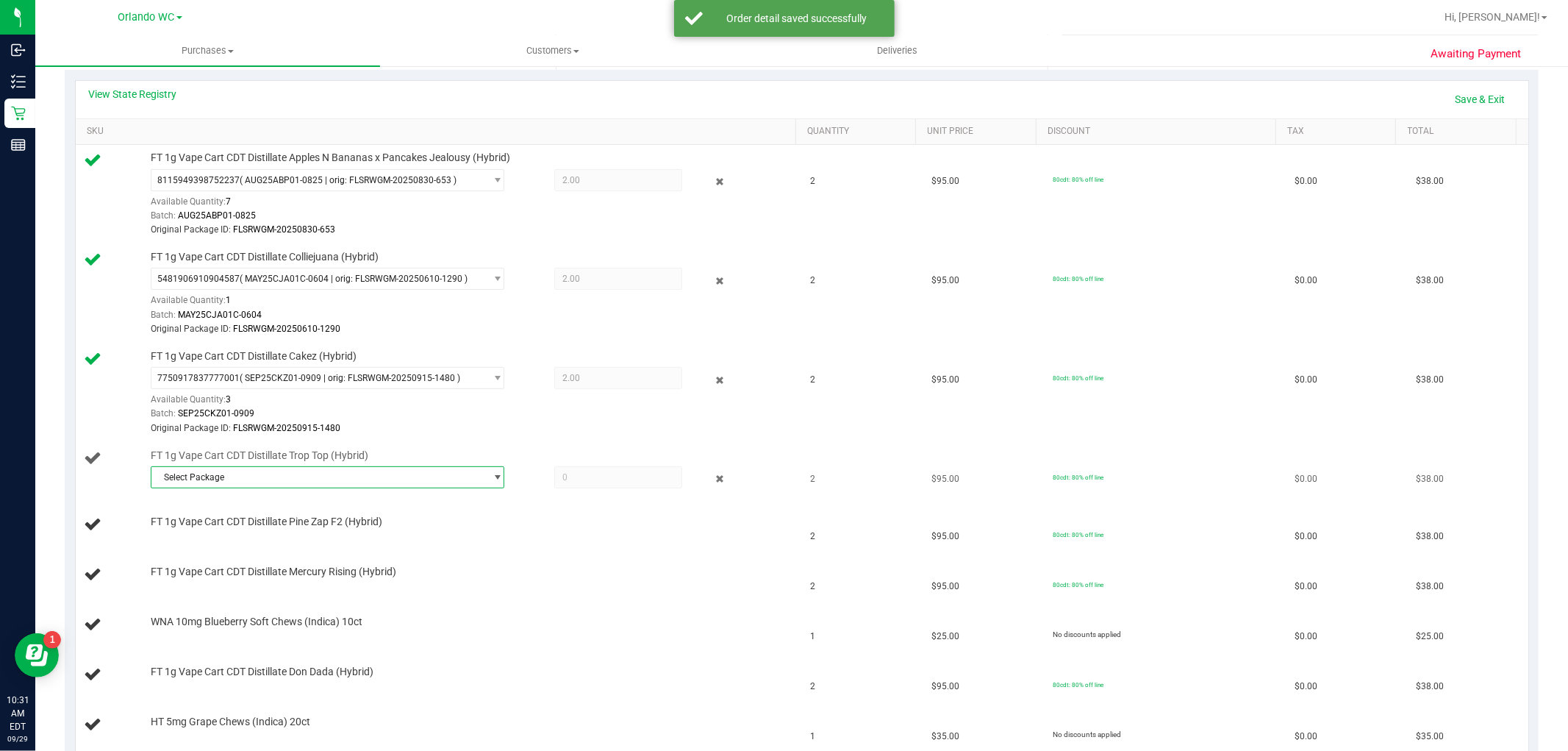
click at [402, 474] on span "Select Package" at bounding box center [319, 478] width 334 height 21
click at [251, 550] on div "Select Package 5717664623895603 ( SEP25T1601C-0915 | orig: FLSRWGM-20250922-112…" at bounding box center [323, 520] width 348 height 63
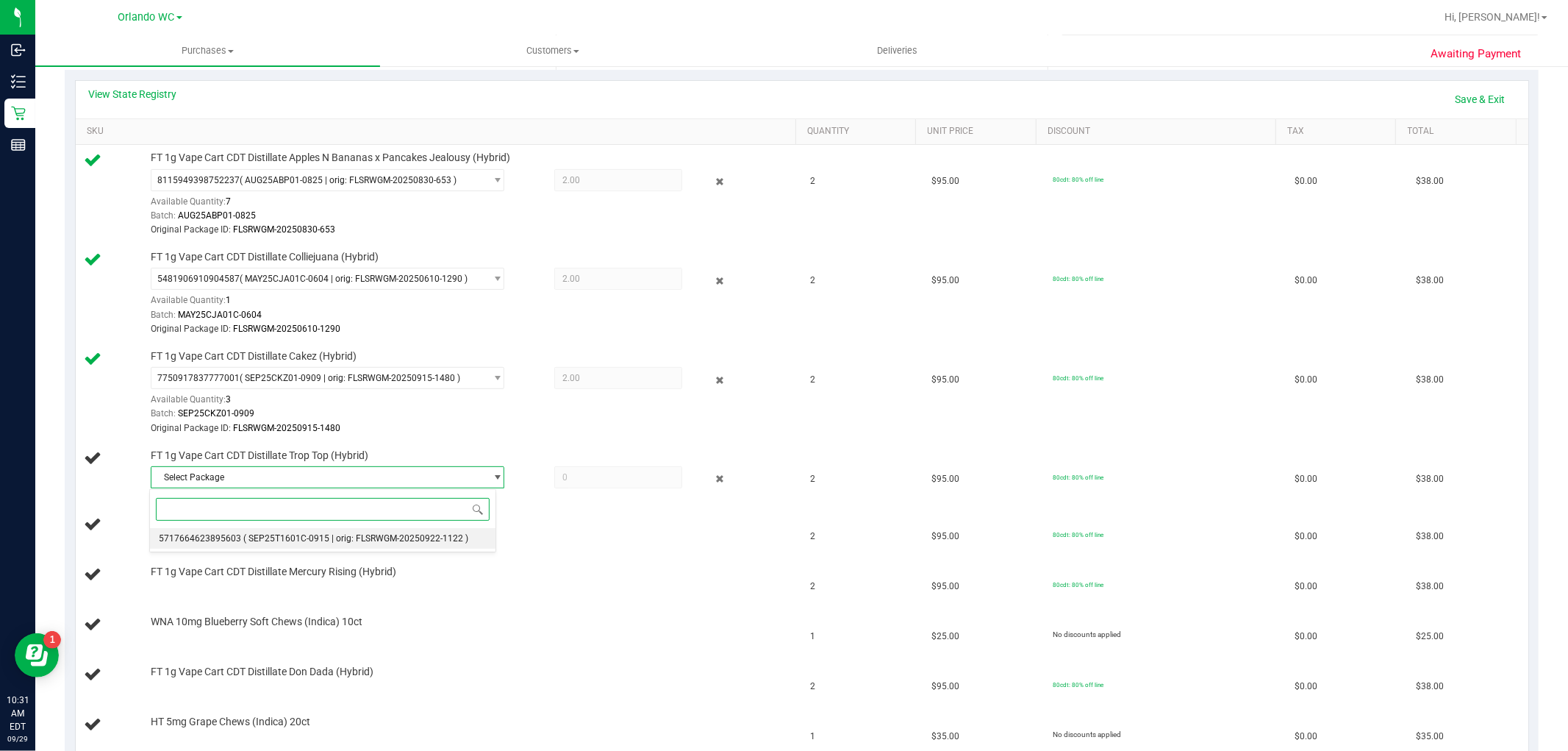
click at [253, 544] on span "( SEP25T1601C-0915 | orig: FLSRWGM-20250922-1122 )" at bounding box center [356, 538] width 225 height 10
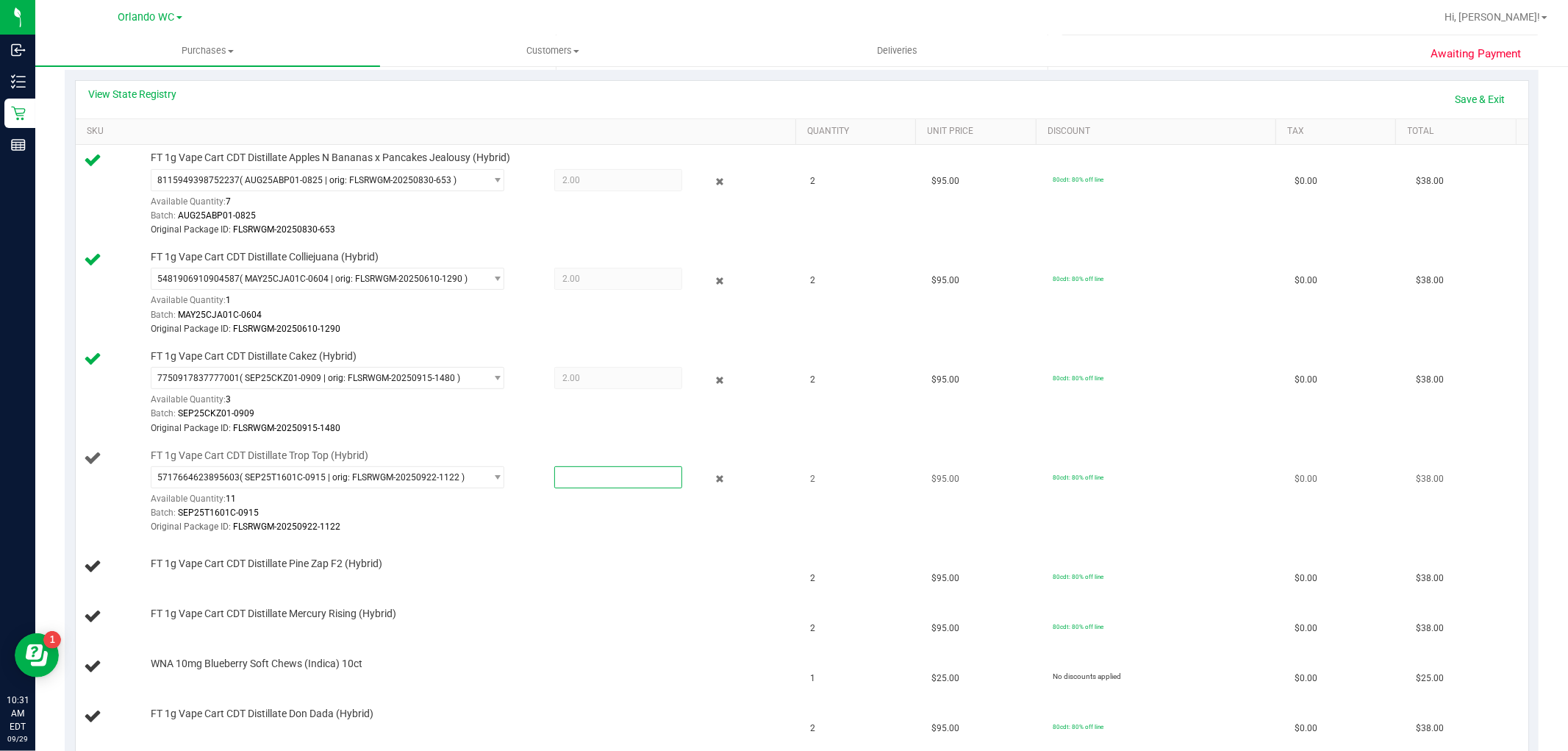
click at [611, 480] on span at bounding box center [618, 477] width 128 height 22
type input "2"
type input "2.0000"
click at [570, 452] on div "FT 1g Vape Cart CDT Distillate Trop Top (Hybrid) 5717664623895603 ( SEP25T1601C…" at bounding box center [466, 492] width 645 height 87
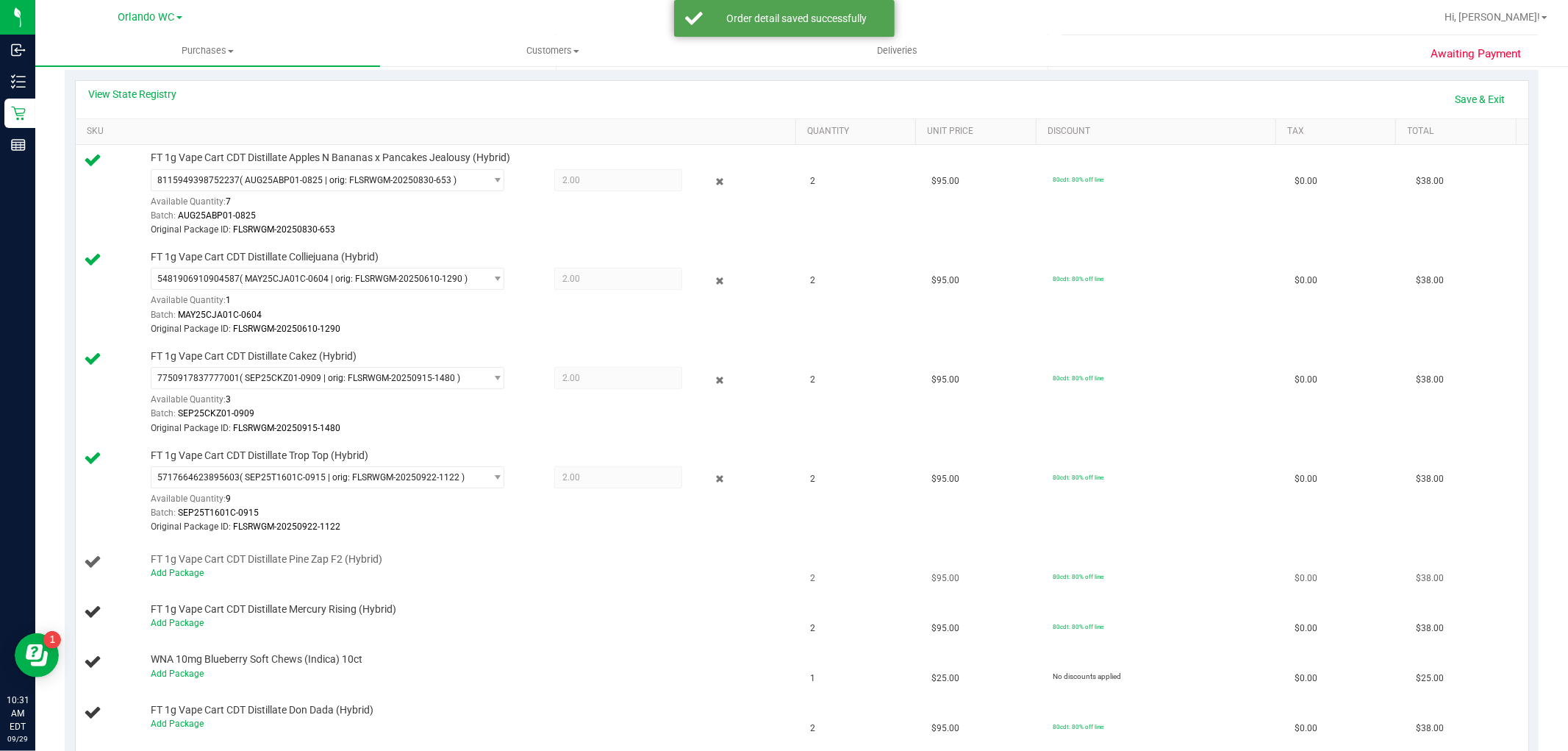
scroll to position [408, 0]
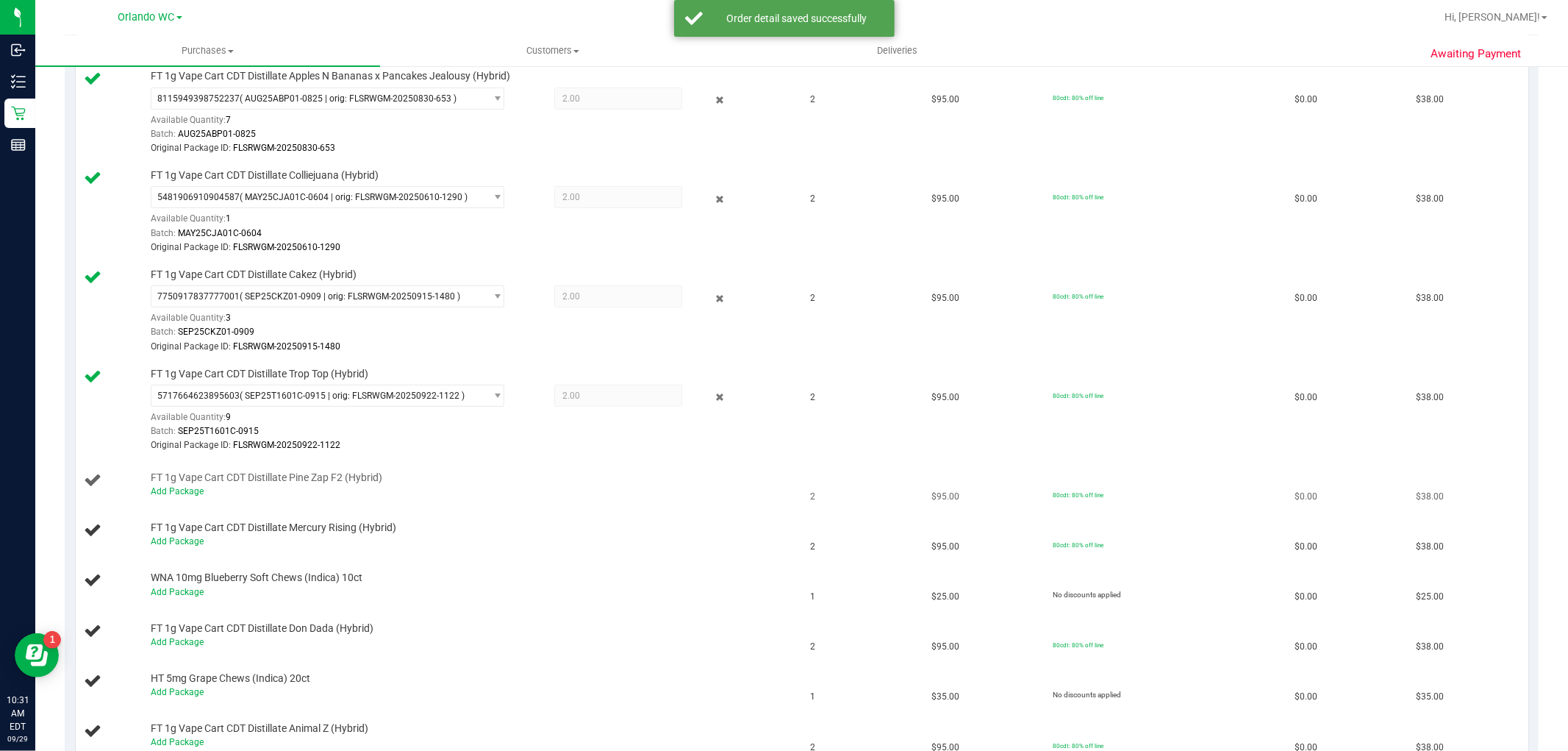
click at [161, 498] on div "Add Package" at bounding box center [469, 491] width 638 height 14
click at [161, 497] on div "Add Package" at bounding box center [469, 491] width 638 height 14
click at [161, 494] on link "Add Package" at bounding box center [177, 490] width 53 height 10
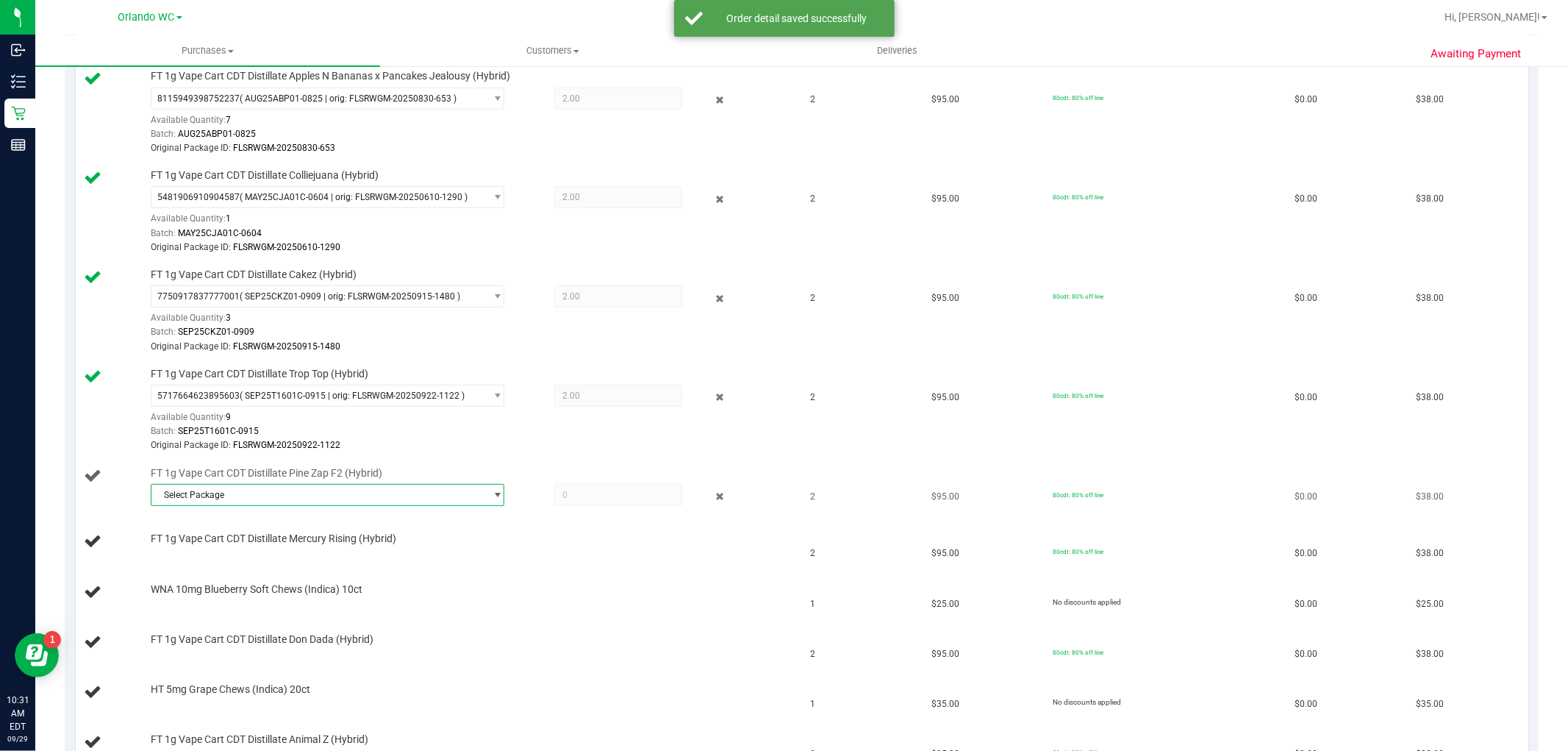
click at [261, 491] on span "Select Package" at bounding box center [319, 495] width 334 height 21
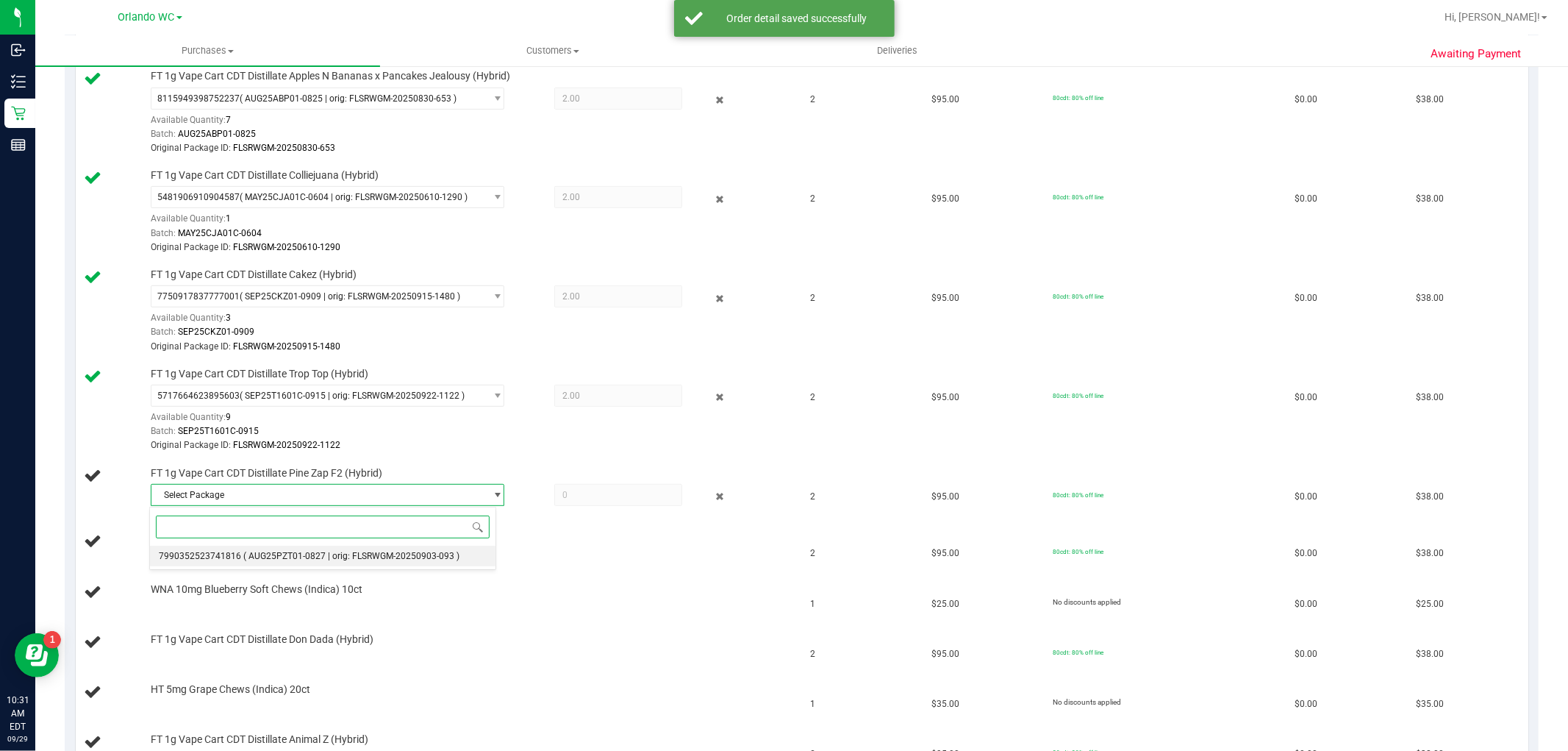
click at [255, 553] on span "( AUG25PZT01-0827 | orig: FLSRWGM-20250903-093 )" at bounding box center [352, 556] width 216 height 10
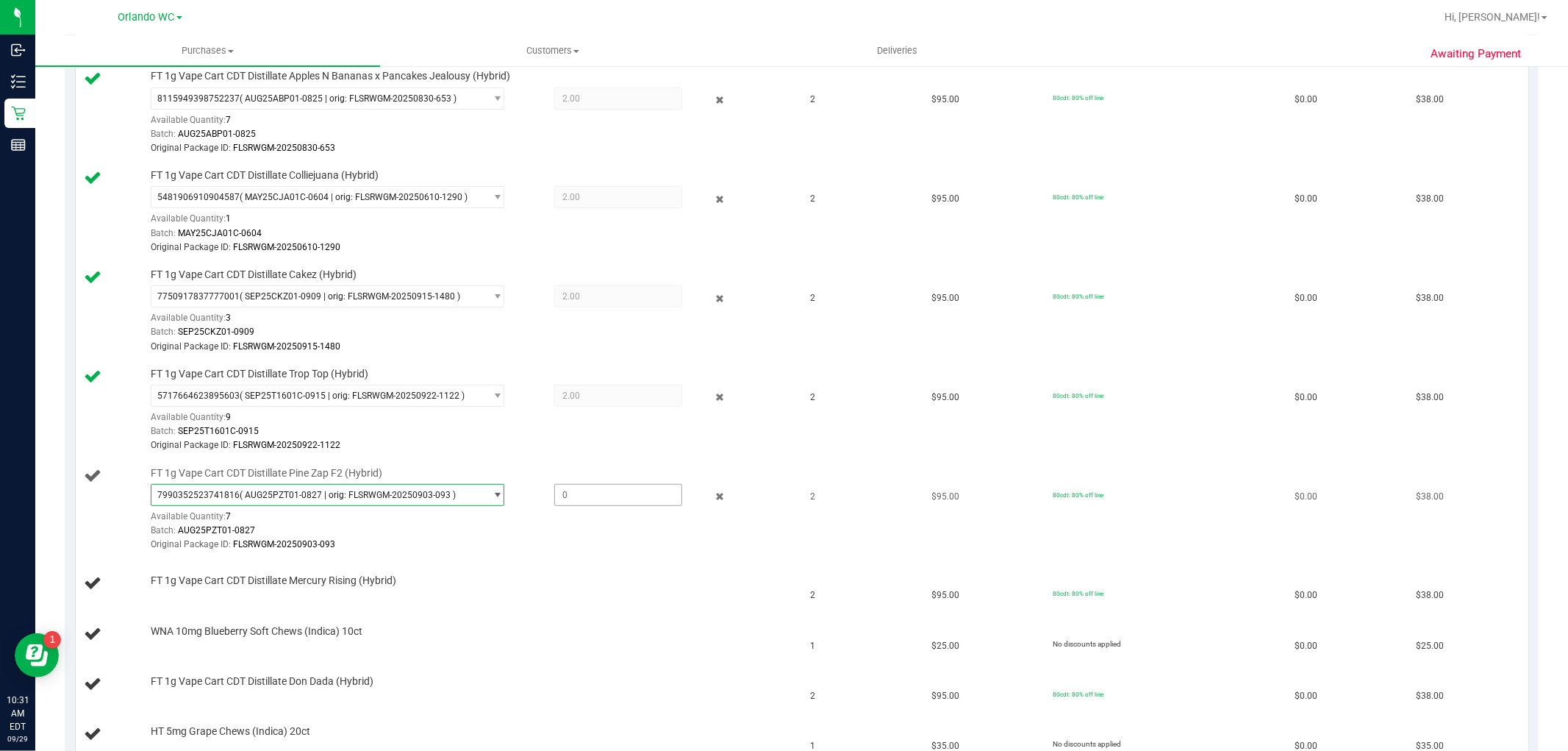
click at [598, 497] on span at bounding box center [618, 494] width 128 height 22
type input "2"
type input "2.0000"
click at [444, 543] on div "Original Package ID: FLSRWGM-20250903-093" at bounding box center [469, 544] width 638 height 14
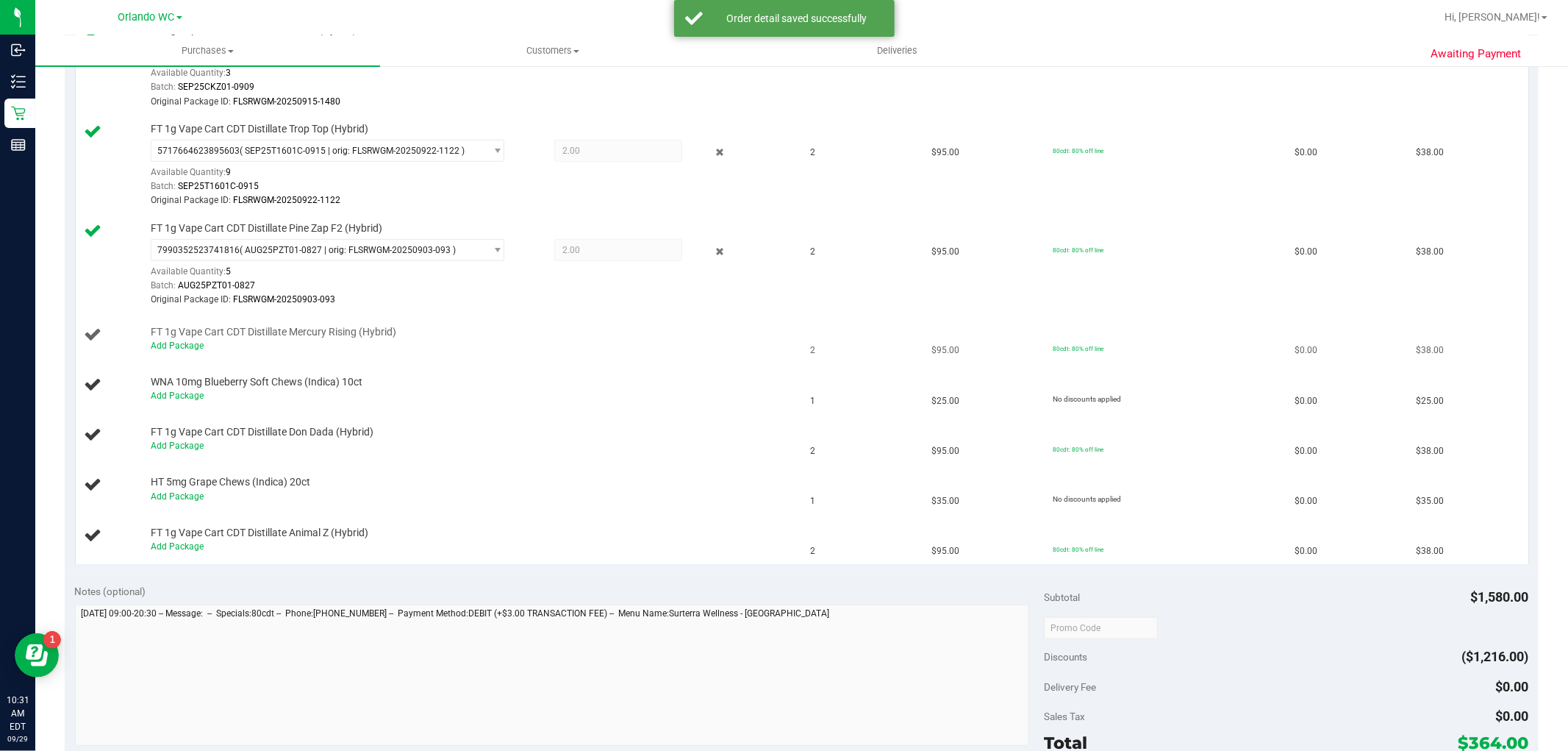
click at [178, 340] on div "Add Package" at bounding box center [469, 345] width 638 height 14
click at [178, 343] on link "Add Package" at bounding box center [177, 345] width 53 height 10
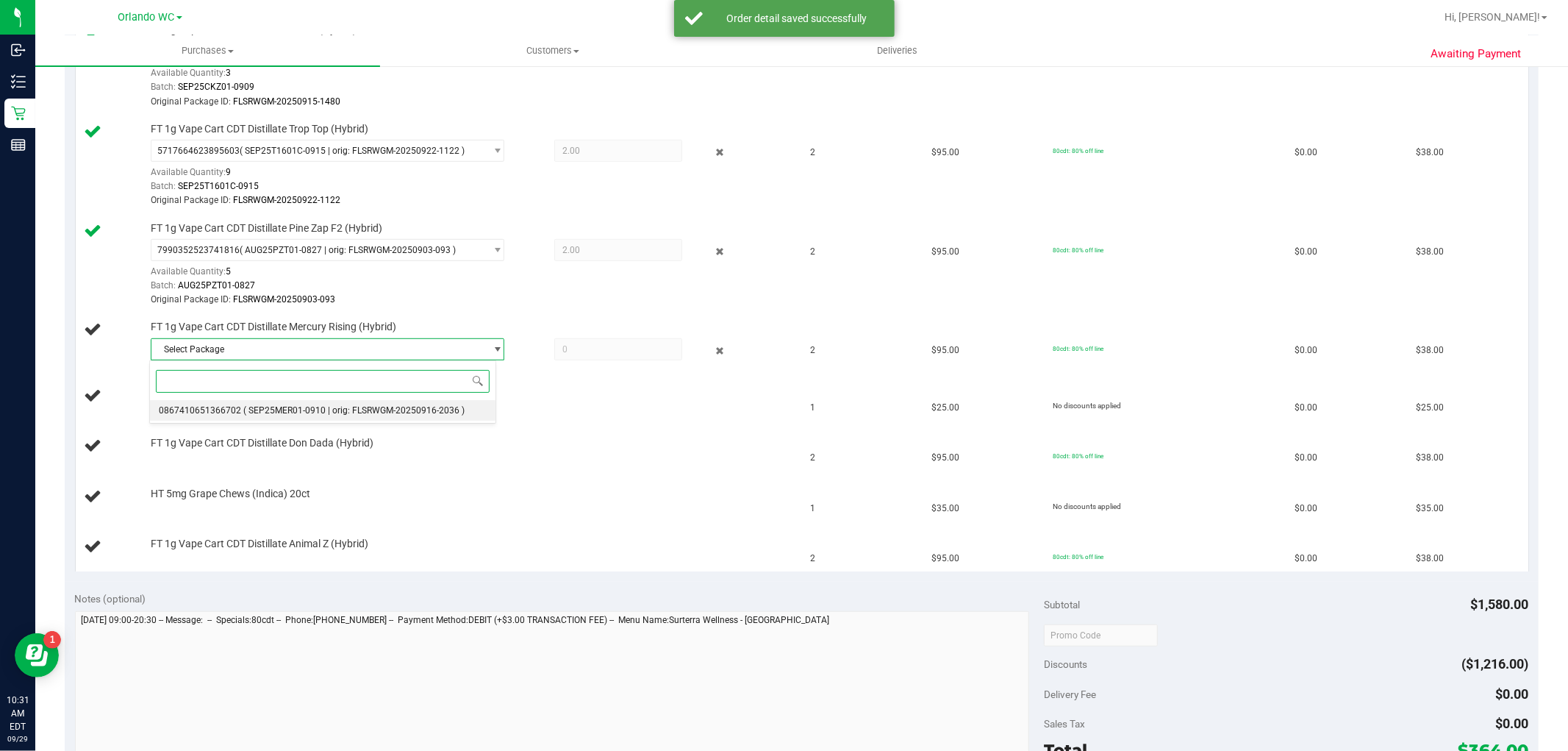
click at [425, 412] on span "( SEP25MER01-0910 | orig: FLSRWGM-20250916-2036 )" at bounding box center [354, 410] width 221 height 10
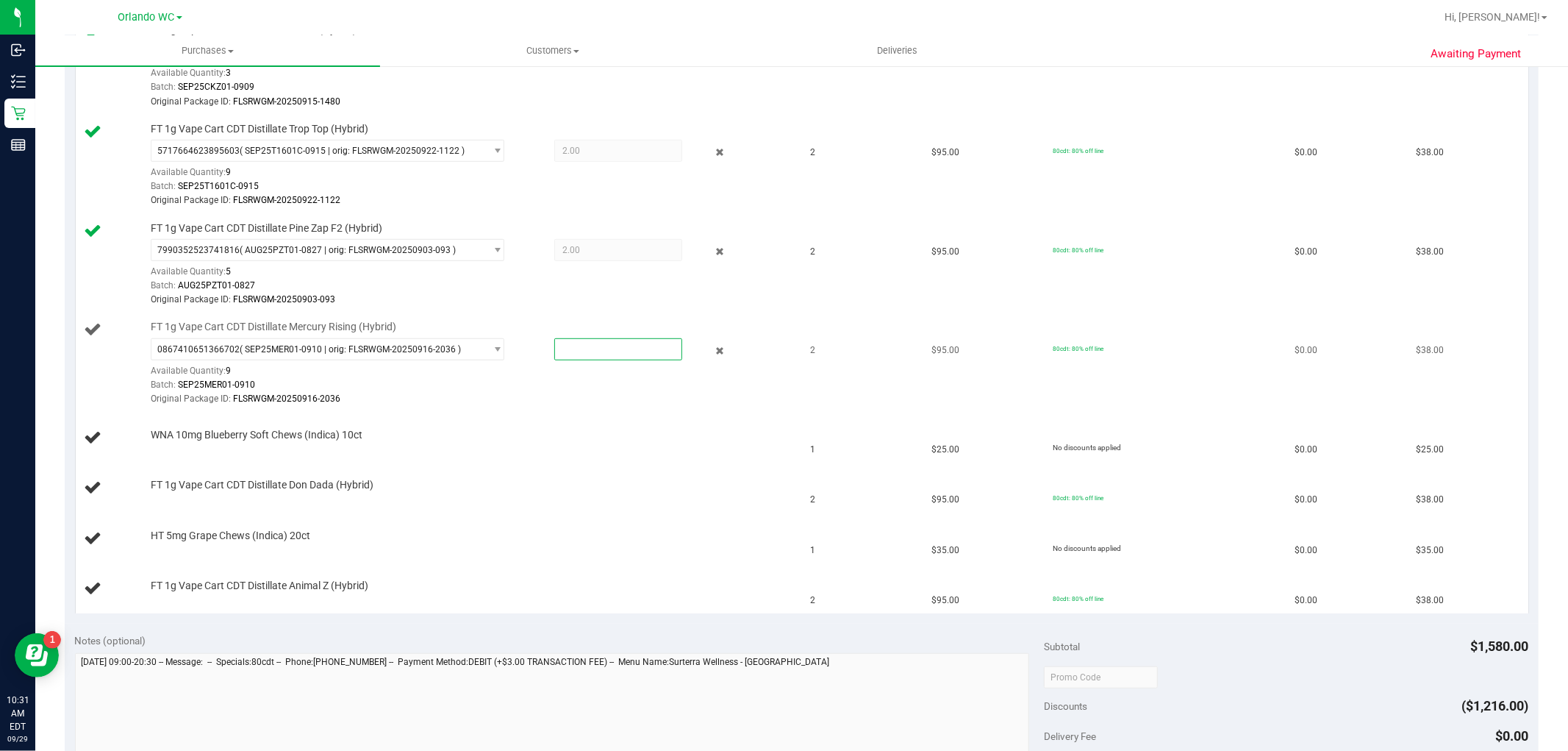
click at [577, 359] on span at bounding box center [618, 348] width 128 height 22
type input "2"
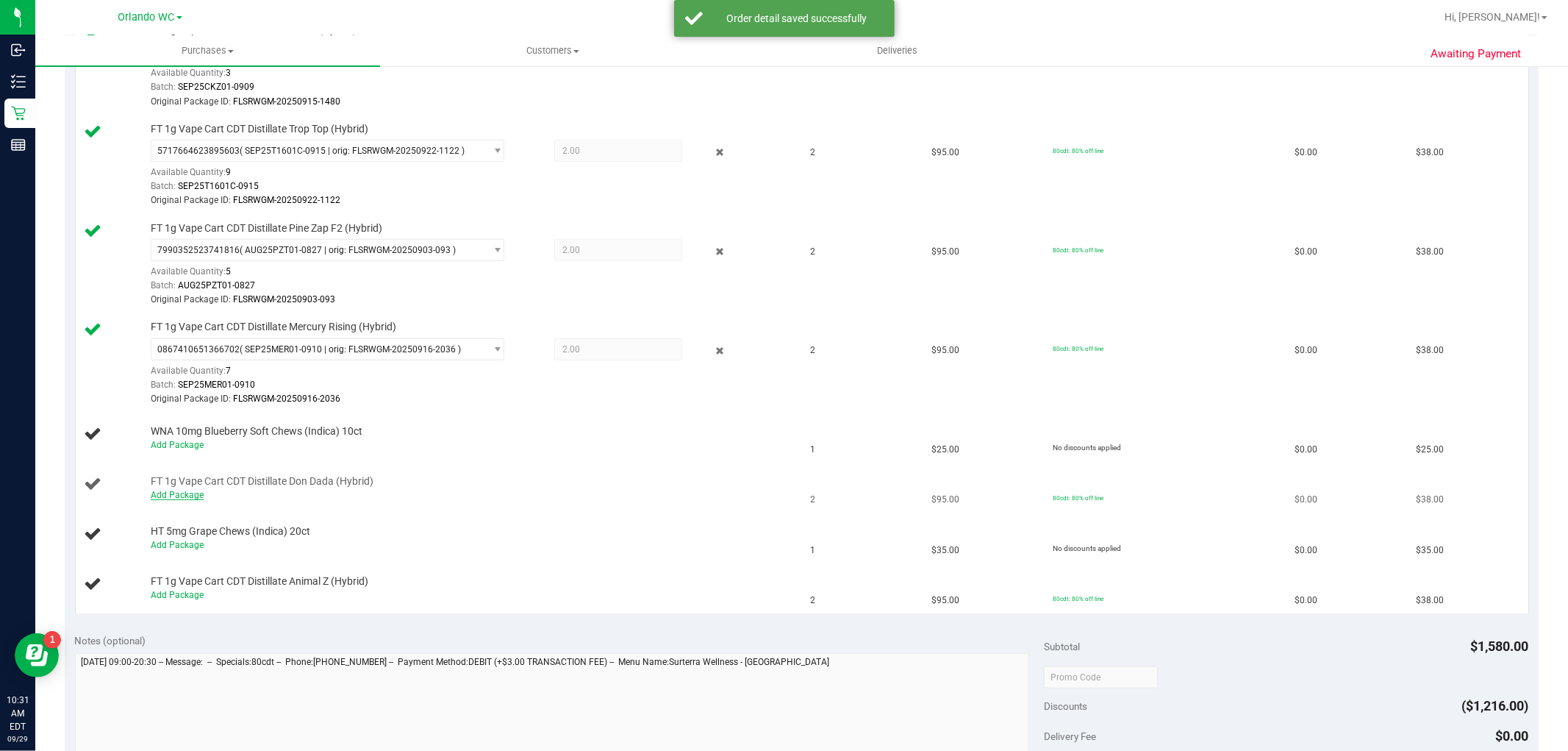
click at [169, 497] on link "Add Package" at bounding box center [177, 494] width 53 height 10
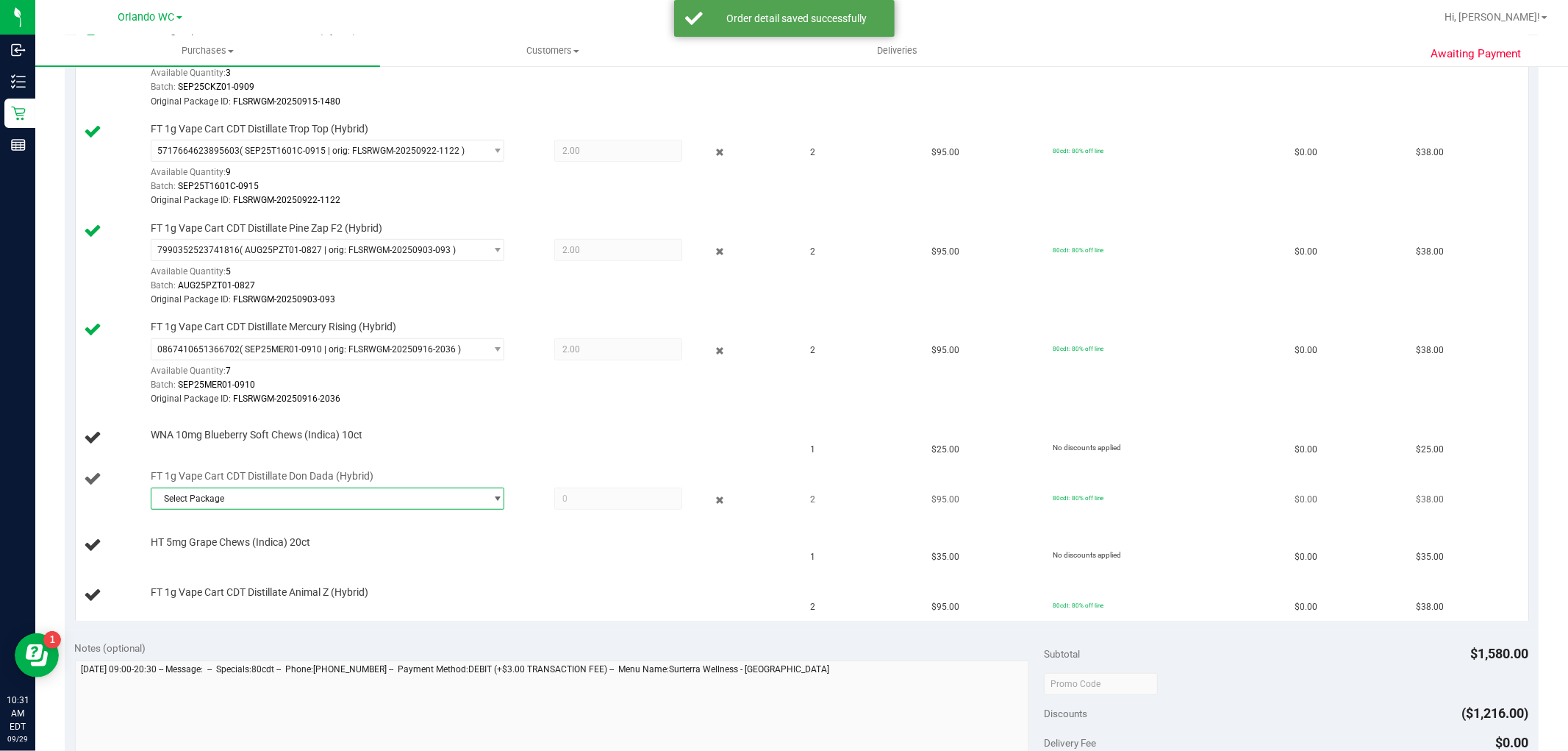
click at [467, 501] on span "Select Package" at bounding box center [319, 499] width 334 height 21
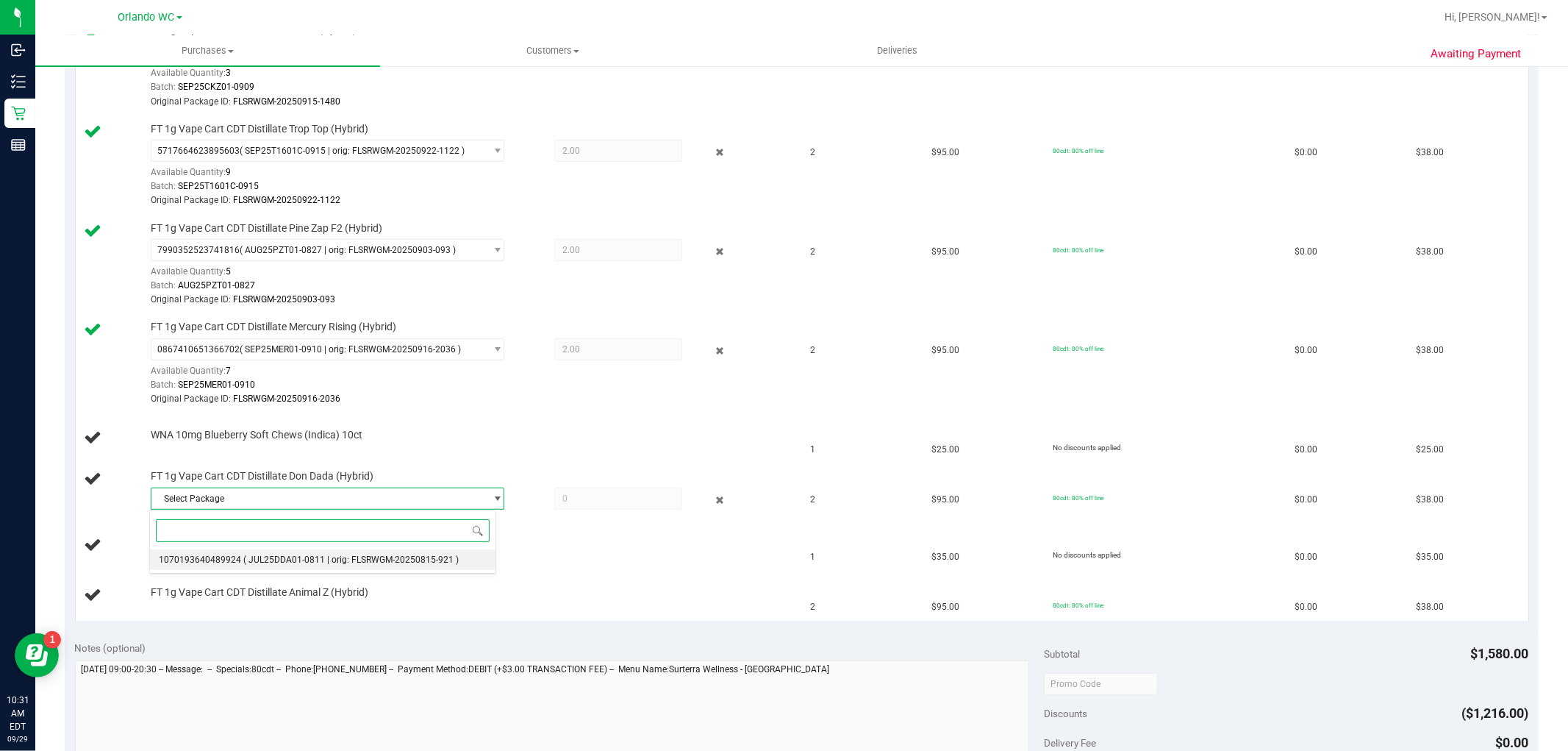
click at [270, 560] on span "( JUL25DDA01-0811 | orig: FLSRWGM-20250815-921 )" at bounding box center [351, 559] width 215 height 10
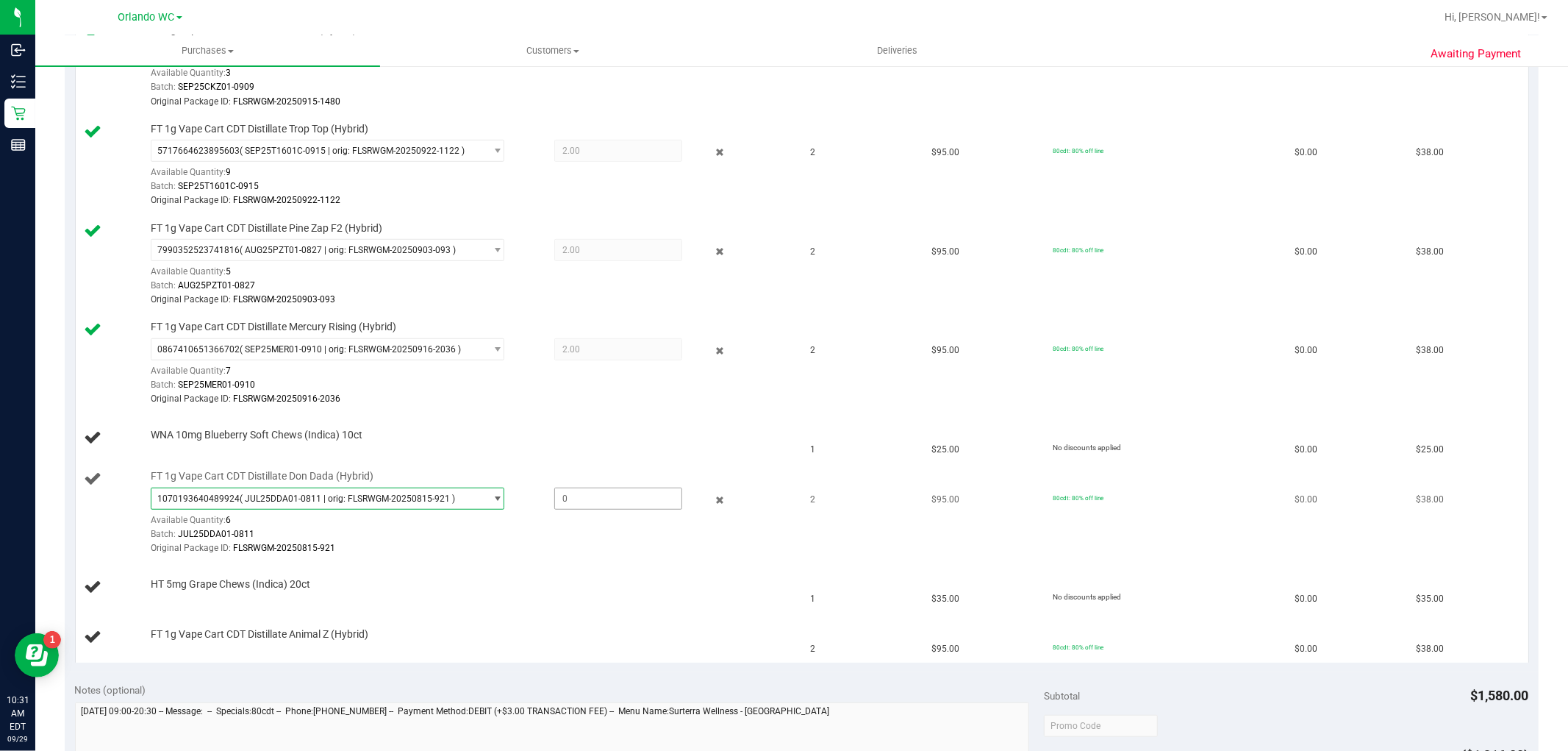
click at [589, 503] on span at bounding box center [618, 498] width 128 height 22
type input "2"
type input "2.0000"
click at [578, 526] on div "1070193640489924 ( JUL25DDA01-0811 | orig: FLSRWGM-20250815-921 ) 1070193640489…" at bounding box center [469, 521] width 638 height 69
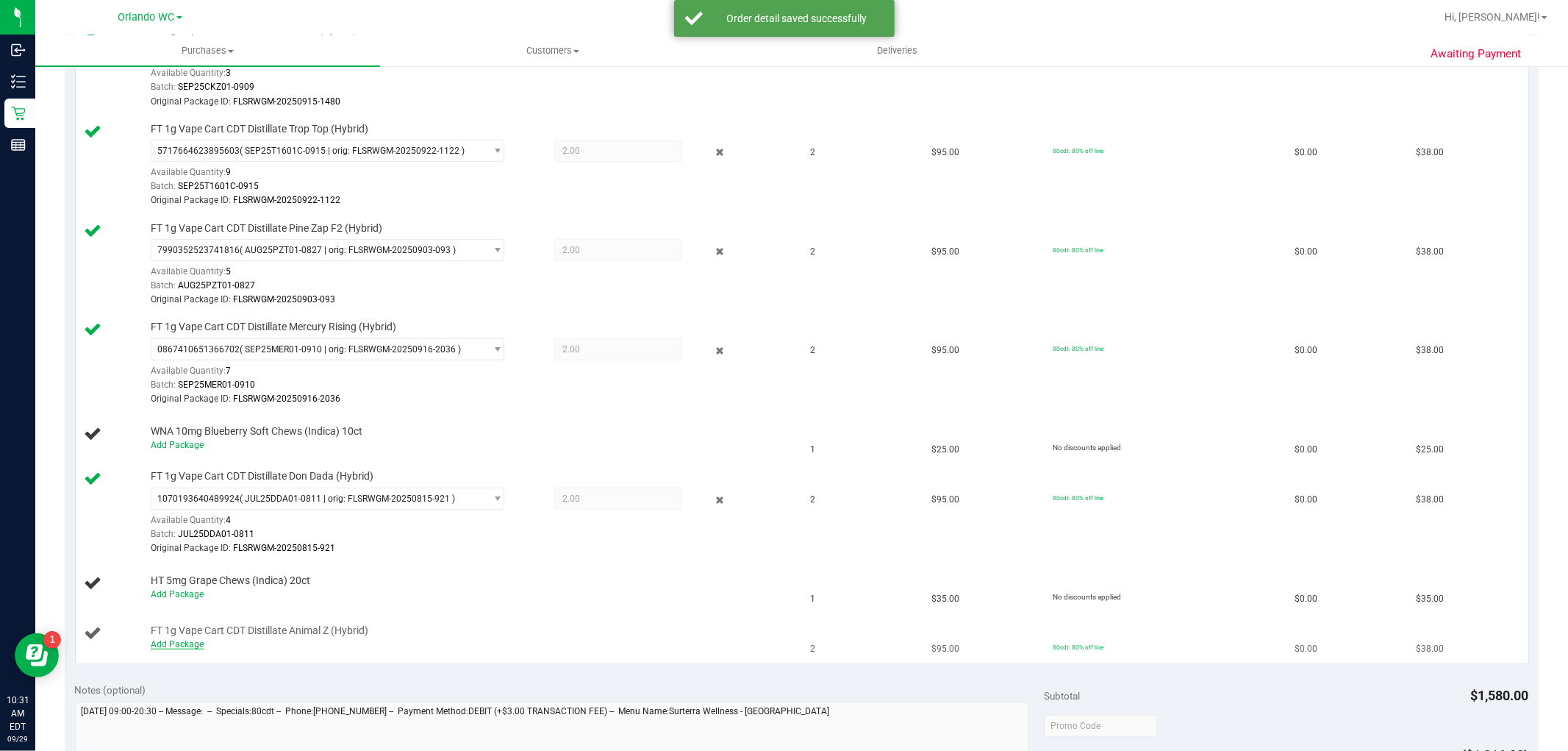
click at [198, 645] on link "Add Package" at bounding box center [177, 644] width 53 height 10
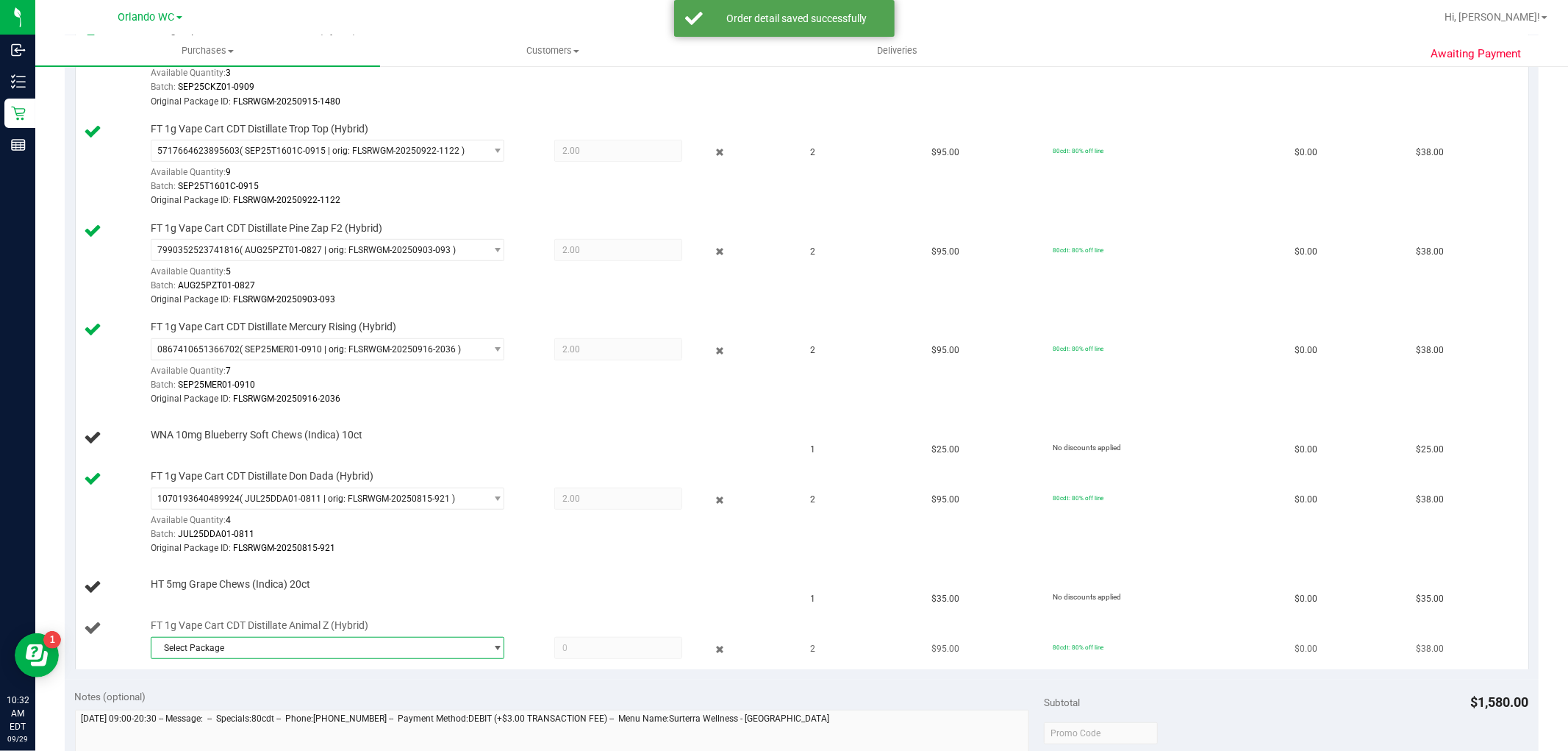
click at [469, 655] on span "Select Package" at bounding box center [319, 648] width 334 height 21
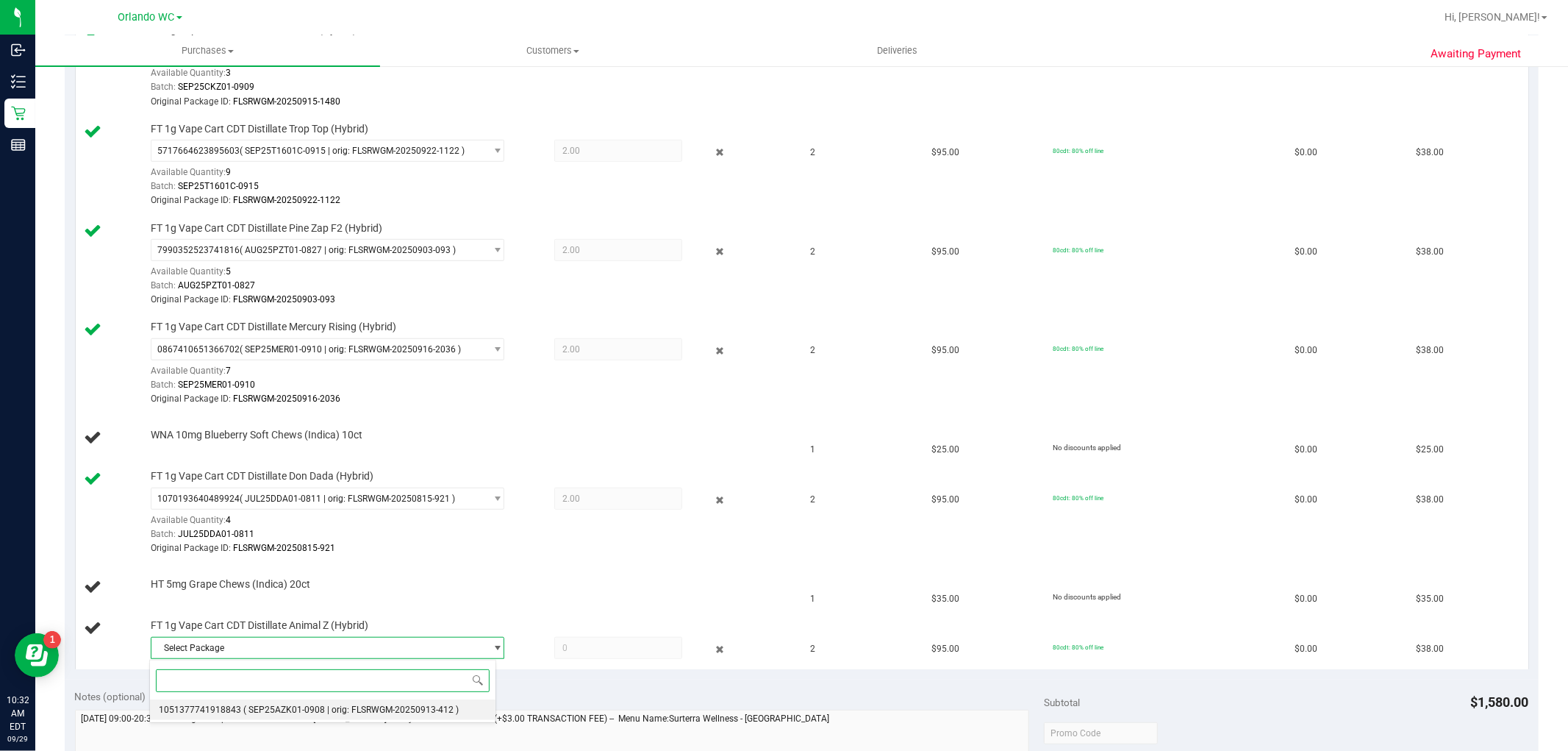
click at [404, 701] on li "1051377741918843 ( SEP25AZK01-0908 | orig: FLSRWGM-20250913-412 )" at bounding box center [323, 710] width 346 height 21
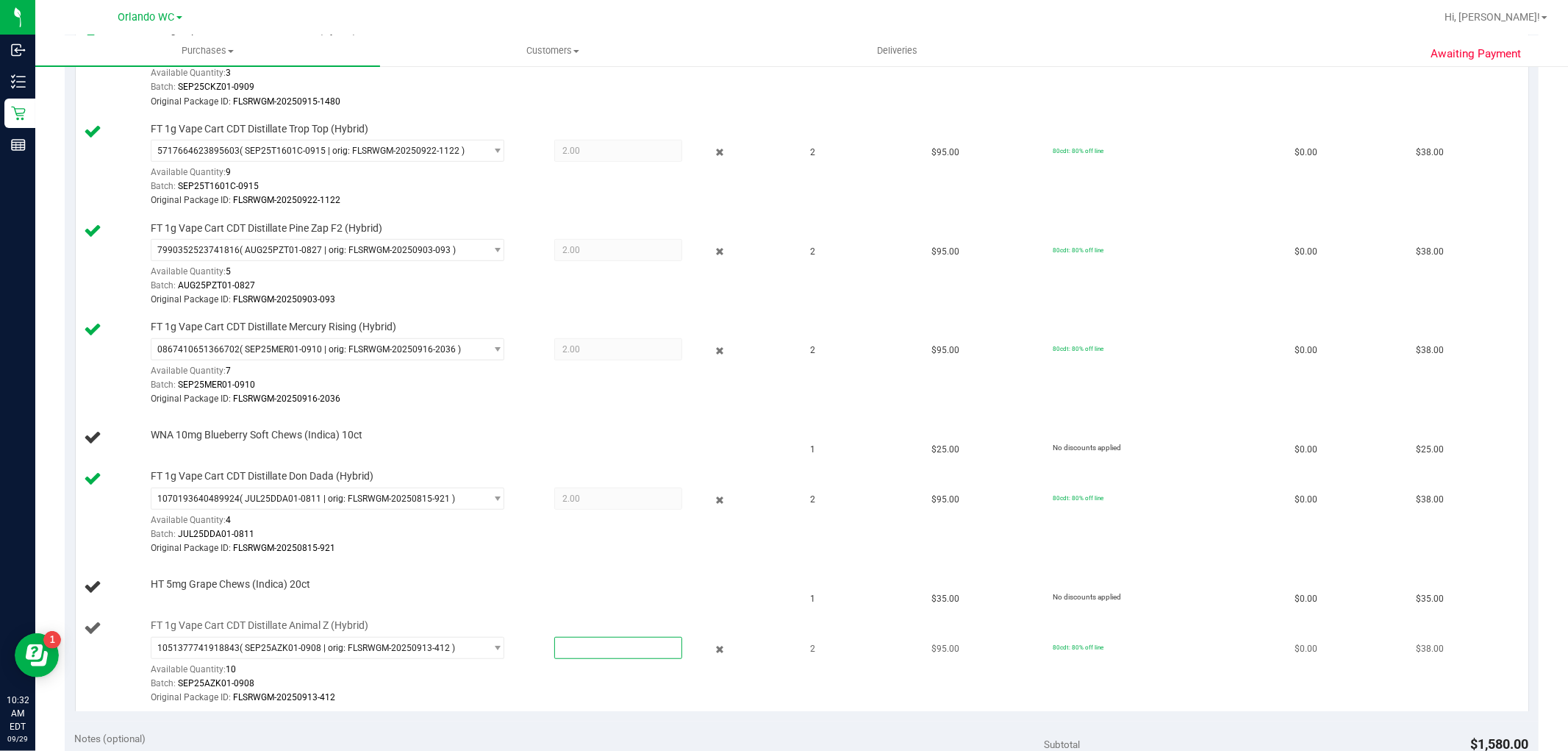
click at [607, 645] on span at bounding box center [618, 647] width 128 height 22
type input "2"
type input "2.0000"
click at [532, 697] on div "Original Package ID: FLSRWGM-20250913-412" at bounding box center [469, 697] width 638 height 14
click at [173, 588] on div "Add Package" at bounding box center [469, 594] width 638 height 14
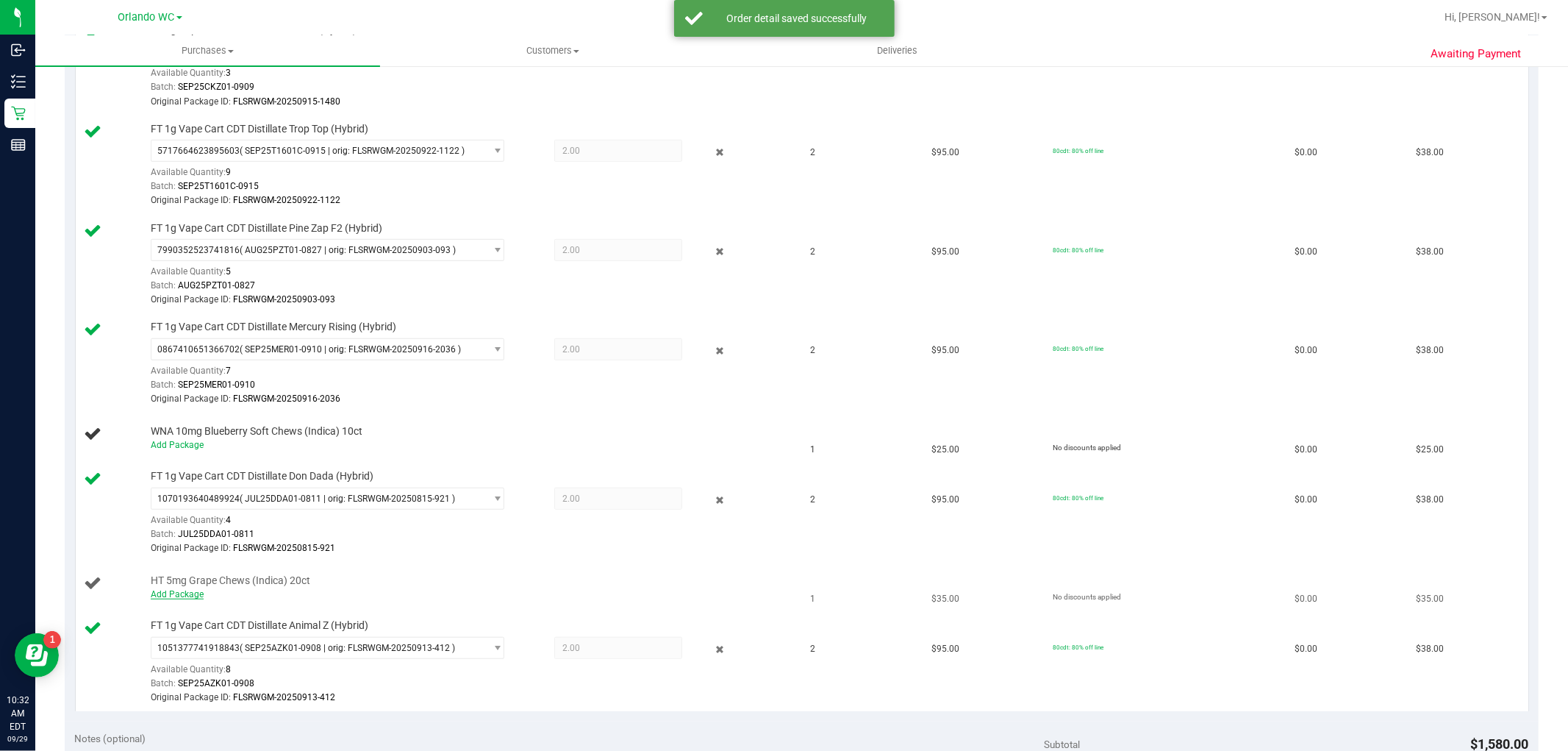
click at [177, 596] on link "Add Package" at bounding box center [177, 594] width 53 height 10
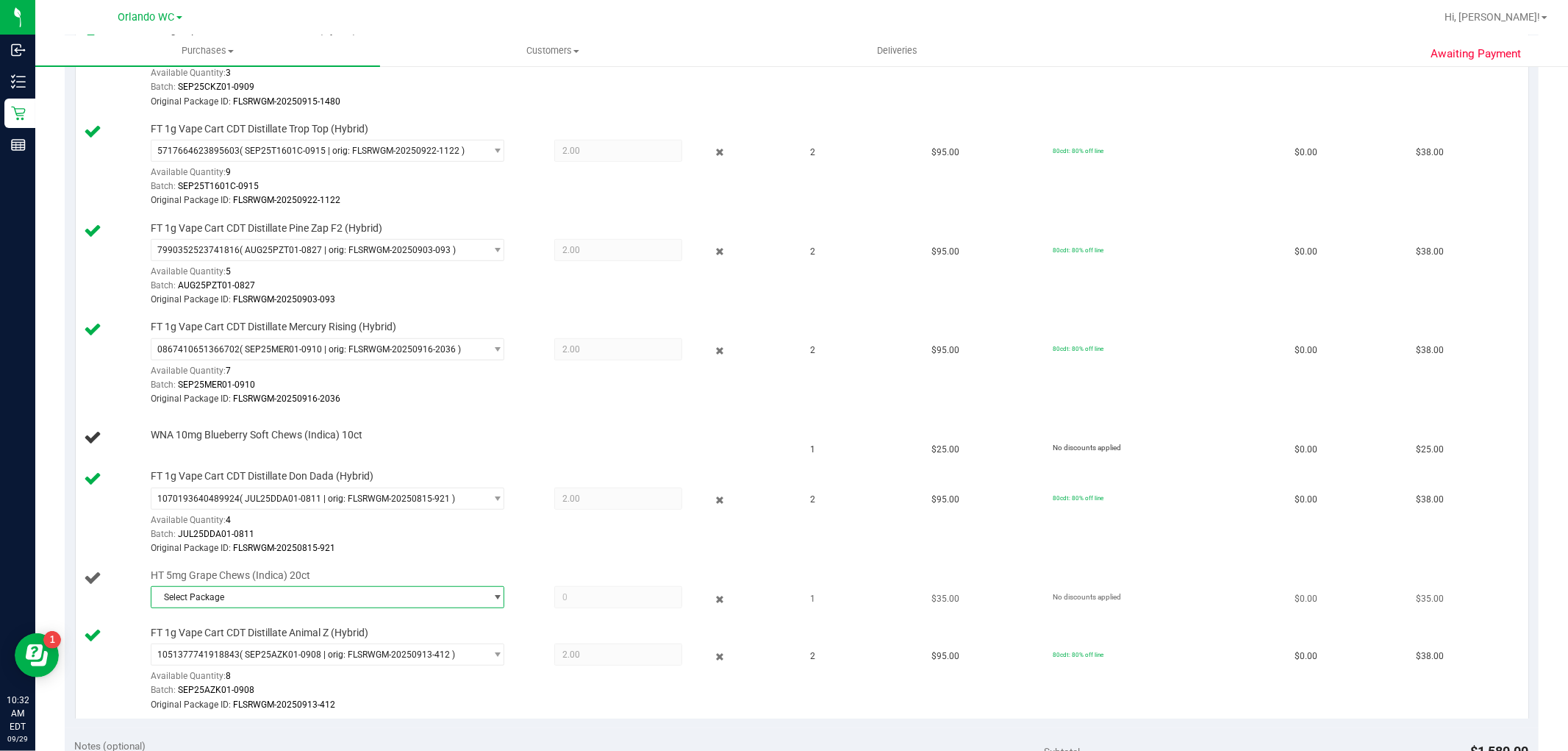
click at [485, 598] on span "select" at bounding box center [494, 597] width 19 height 21
click at [405, 654] on span "( SN250807GRP1-0811 | orig: FLSRWGM-20250815-1530 )" at bounding box center [359, 658] width 231 height 10
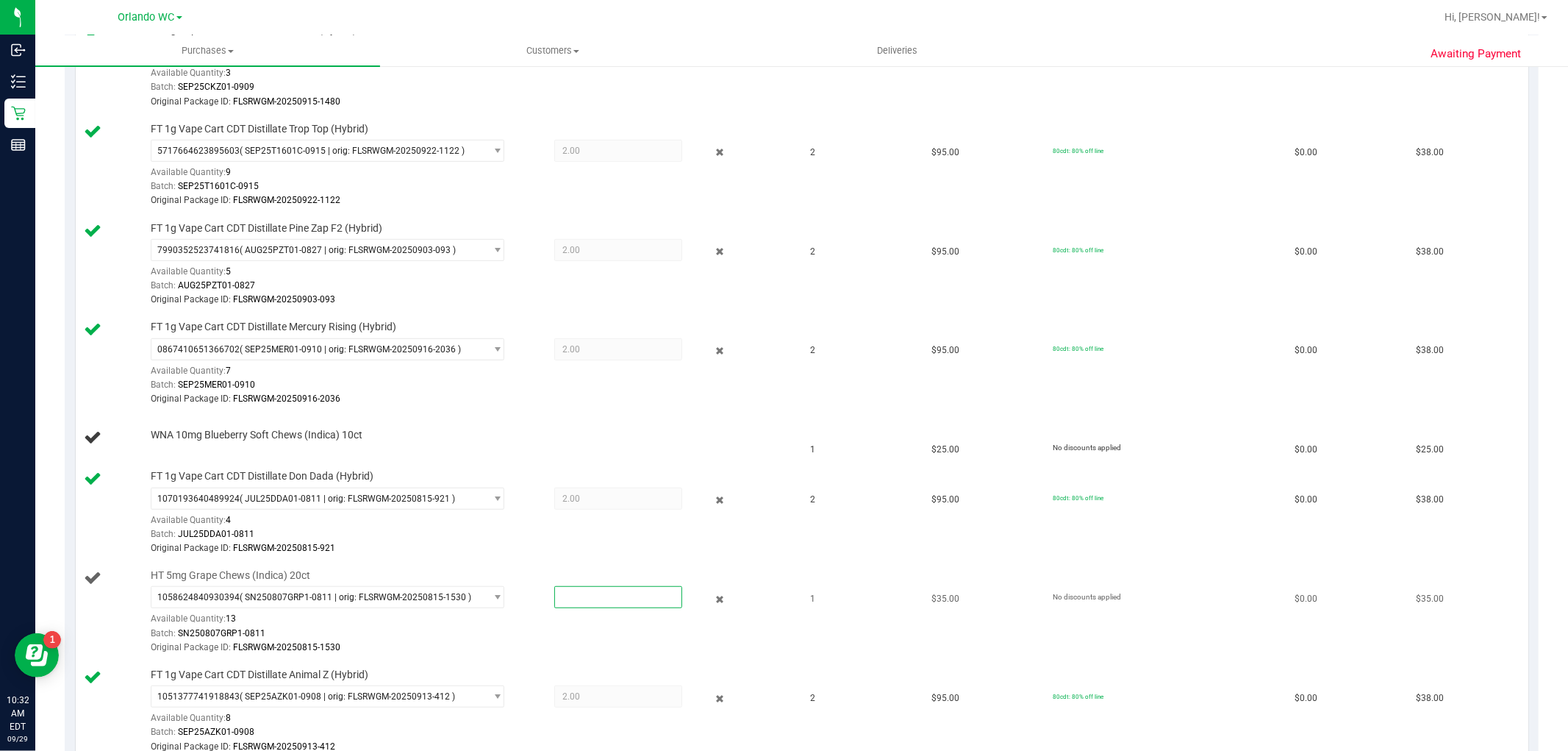
click at [590, 599] on span at bounding box center [618, 596] width 128 height 22
click at [590, 599] on input "text" at bounding box center [618, 597] width 127 height 21
type input "1"
type input "1.0000"
click at [510, 644] on div "Original Package ID: FLSRWGM-20250815-1530" at bounding box center [469, 647] width 638 height 14
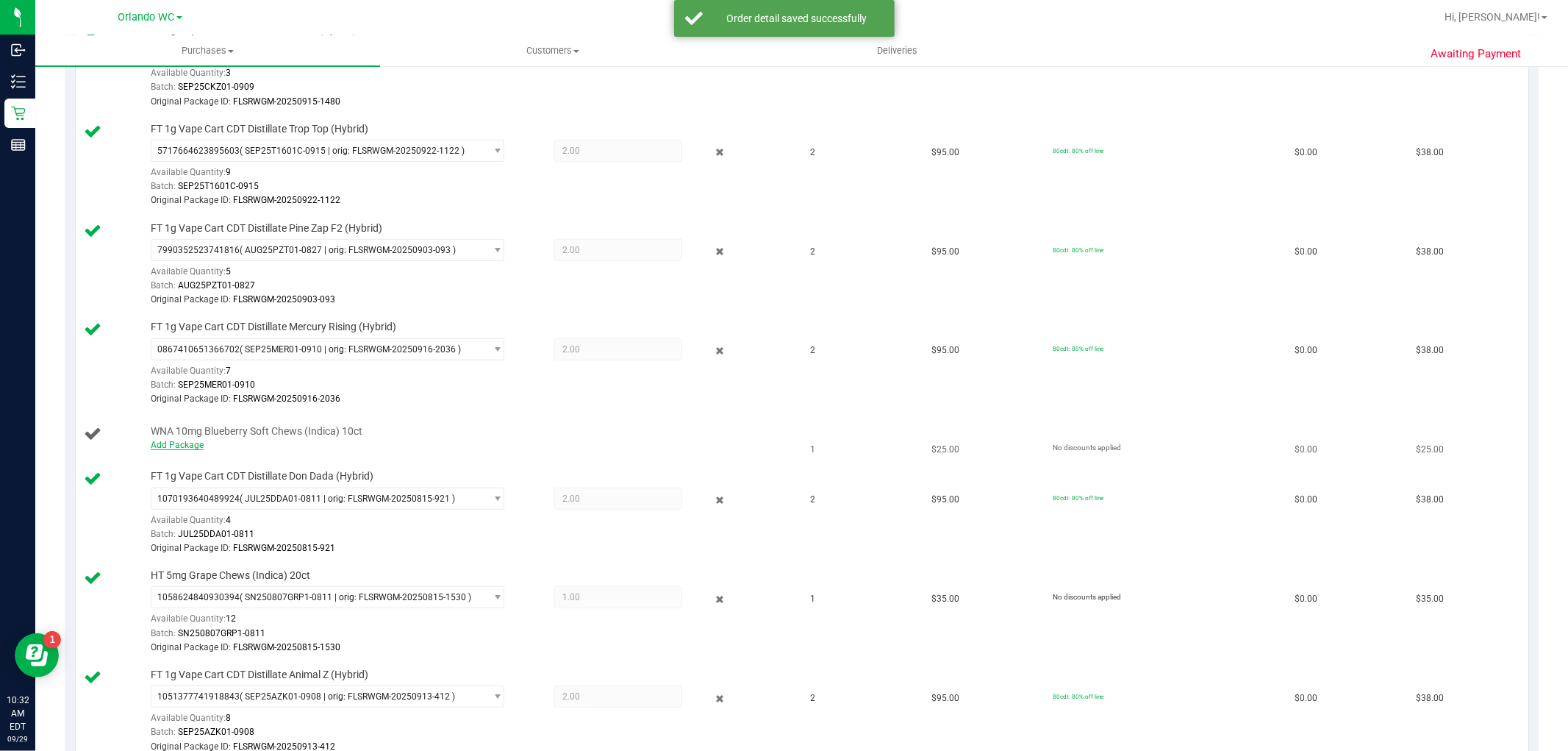
click at [181, 440] on link "Add Package" at bounding box center [177, 444] width 53 height 10
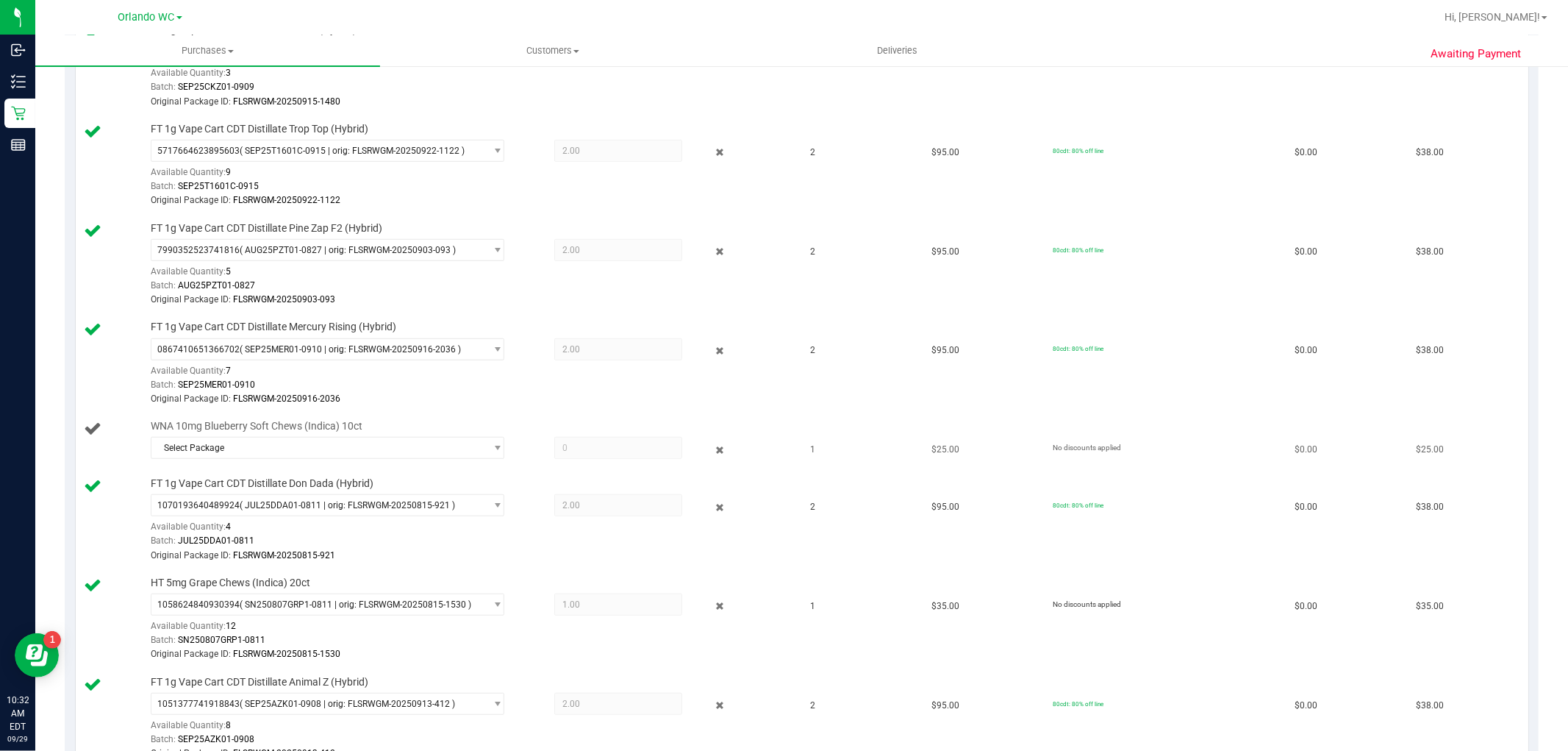
click at [223, 461] on div "Select Package 9375615821162095" at bounding box center [469, 449] width 638 height 27
click at [223, 457] on span "Select Package" at bounding box center [319, 448] width 334 height 21
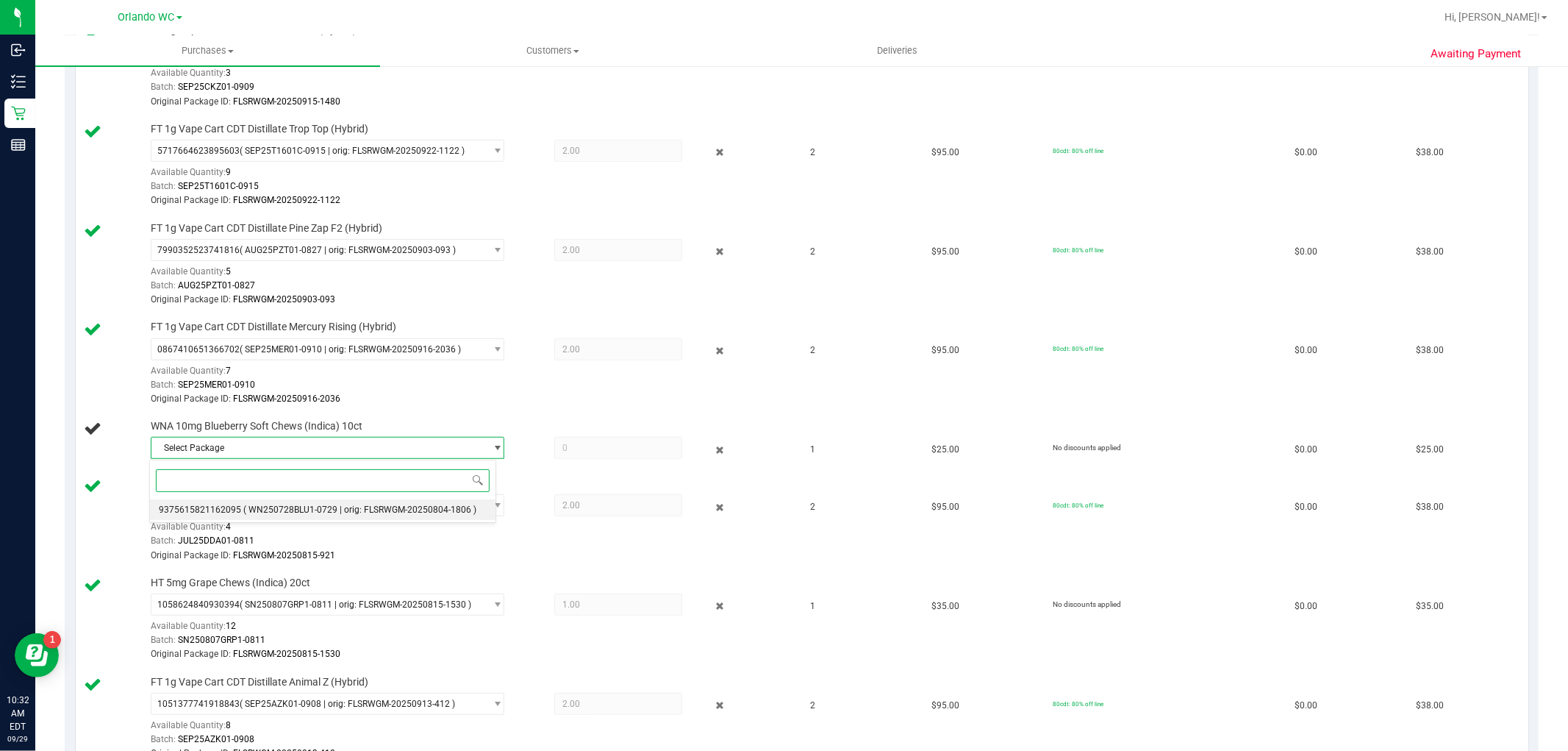
click at [201, 511] on span "9375615821162095" at bounding box center [200, 509] width 82 height 10
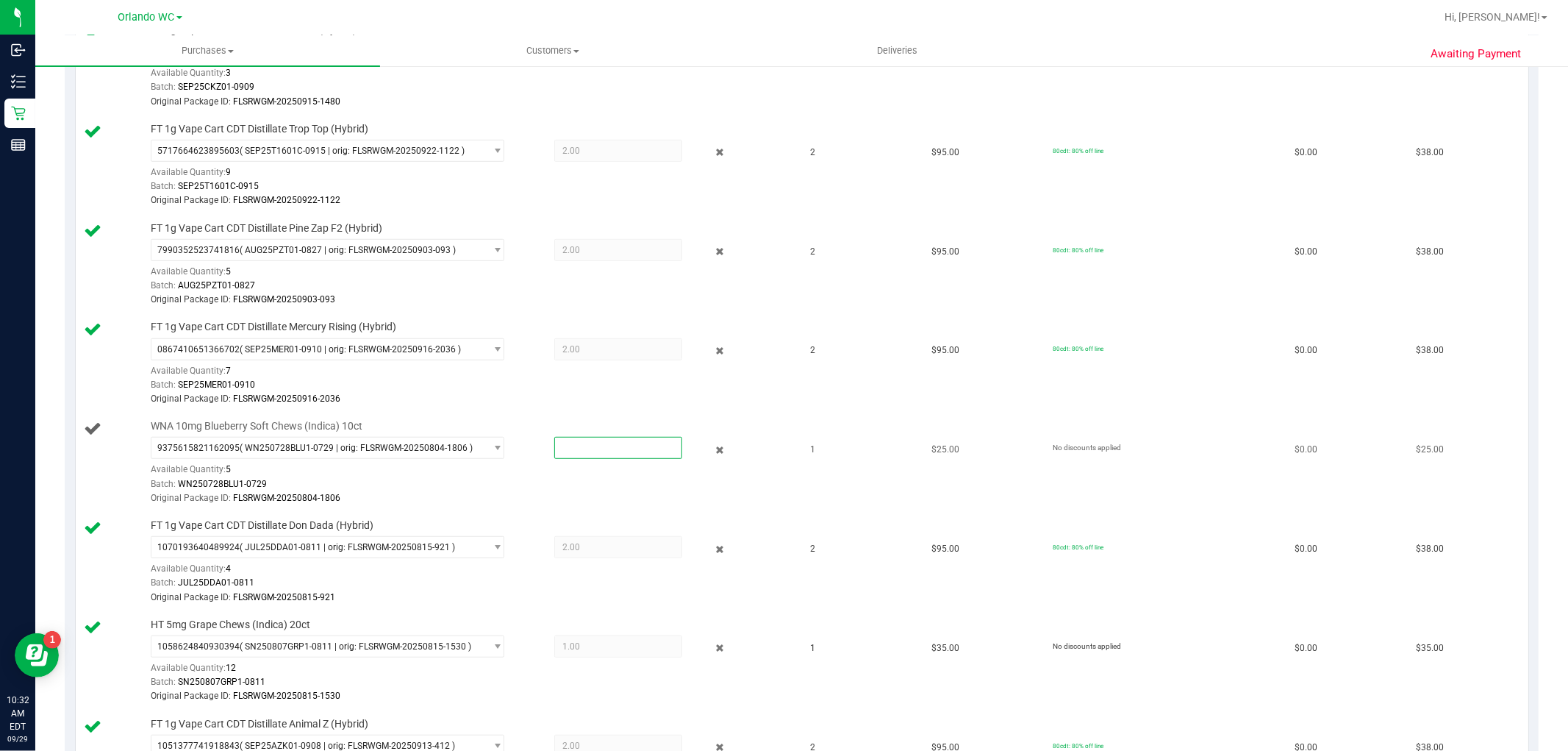
click at [590, 446] on span at bounding box center [618, 447] width 128 height 22
type input "1"
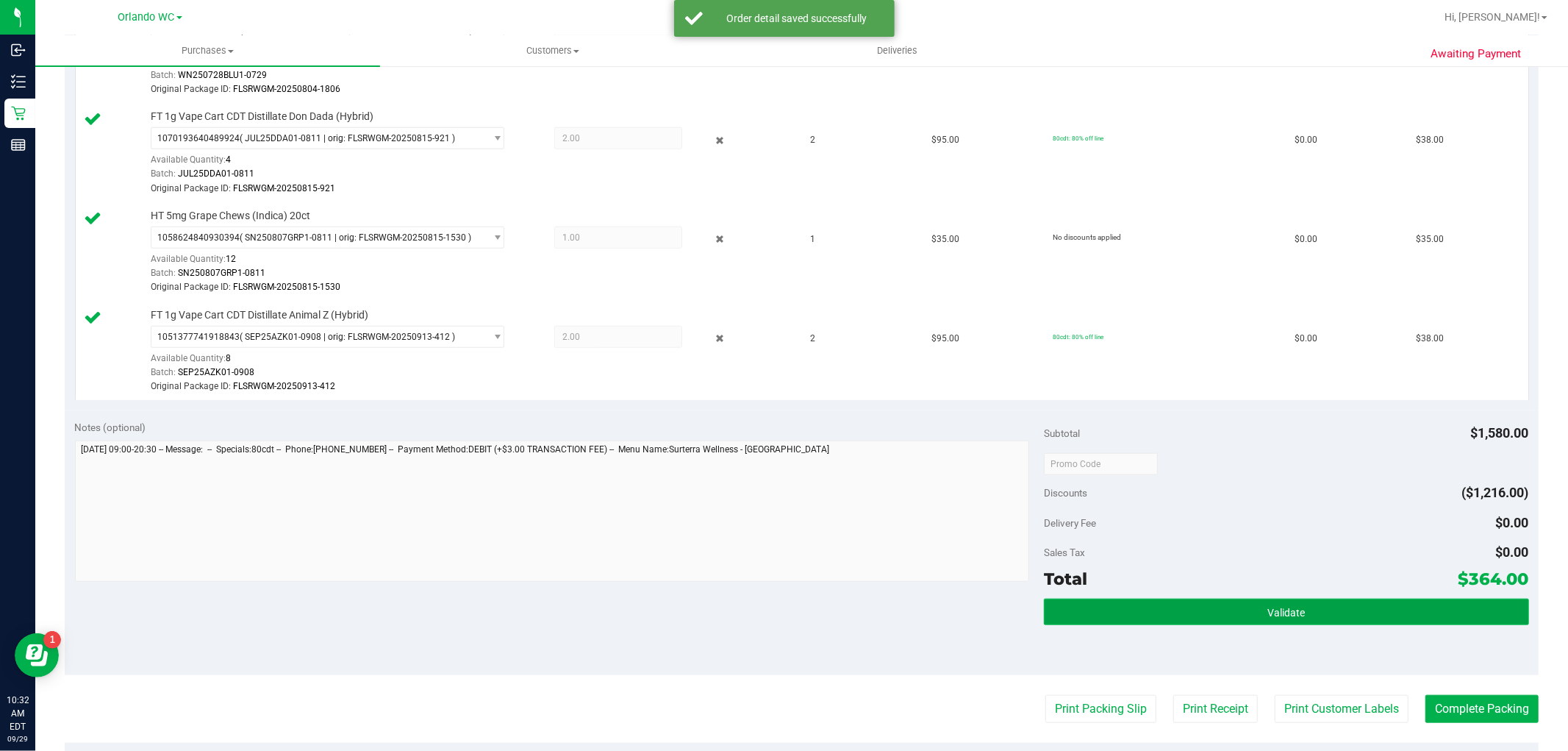
click at [1178, 607] on button "Validate" at bounding box center [1286, 611] width 485 height 27
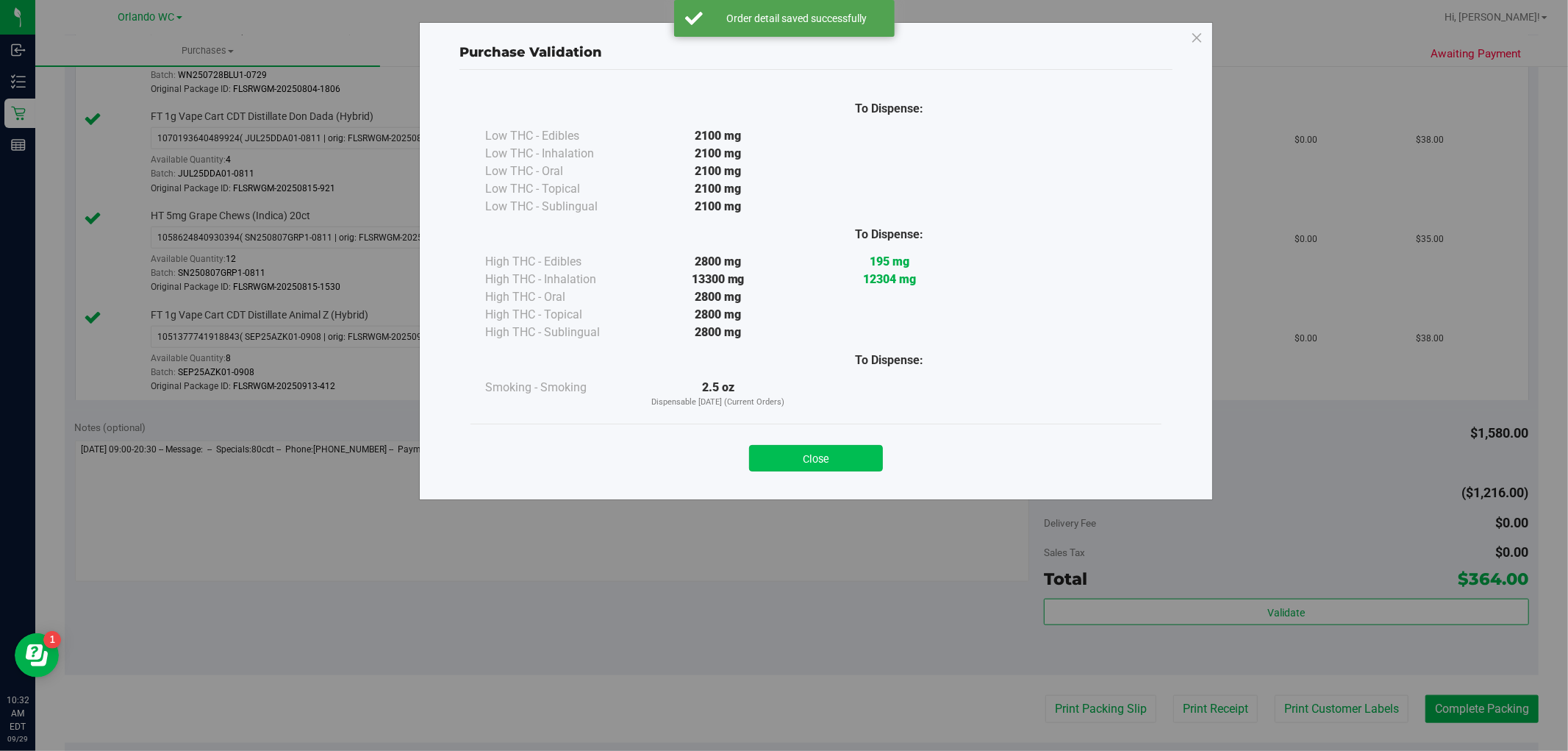
click at [798, 449] on button "Close" at bounding box center [816, 457] width 134 height 27
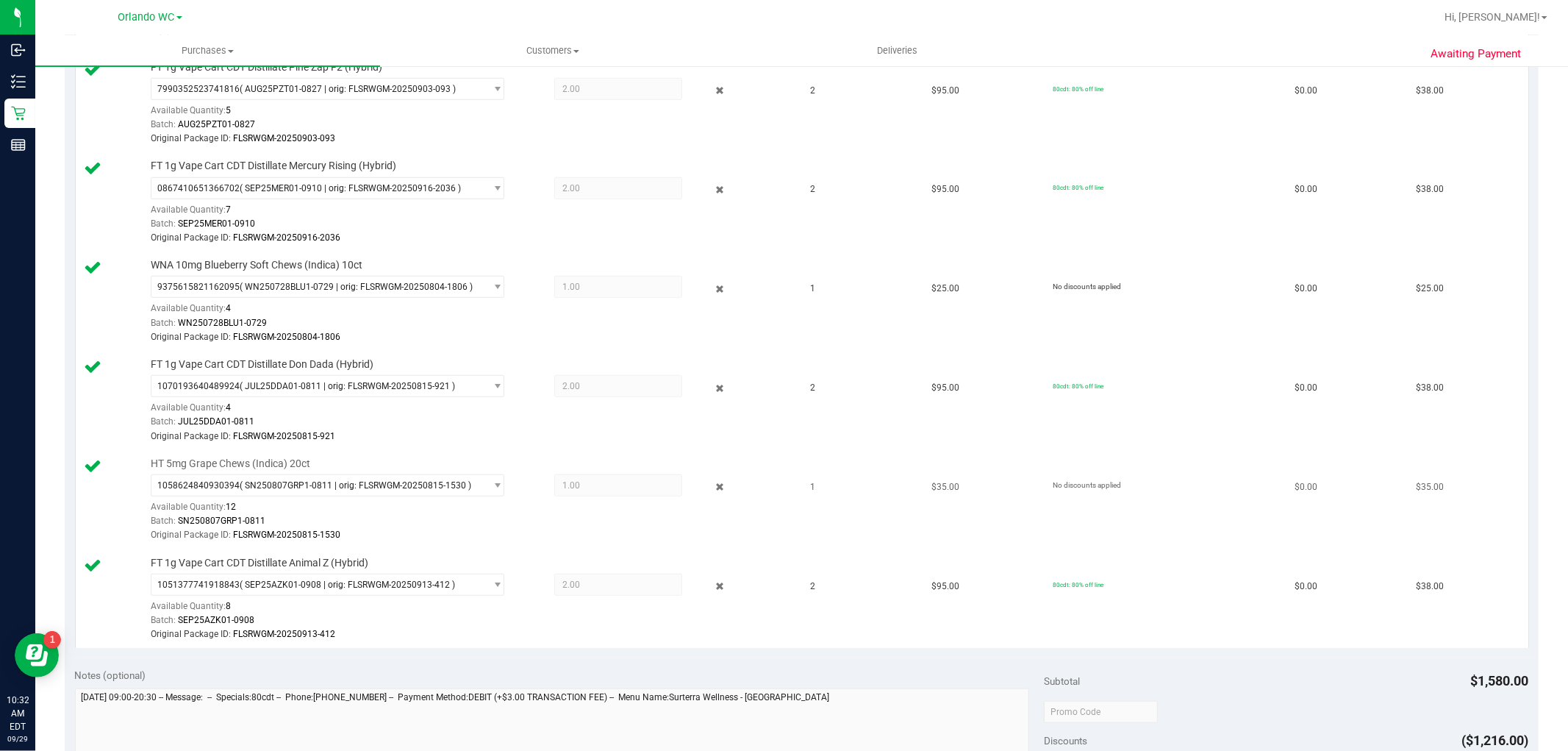
scroll to position [735, 0]
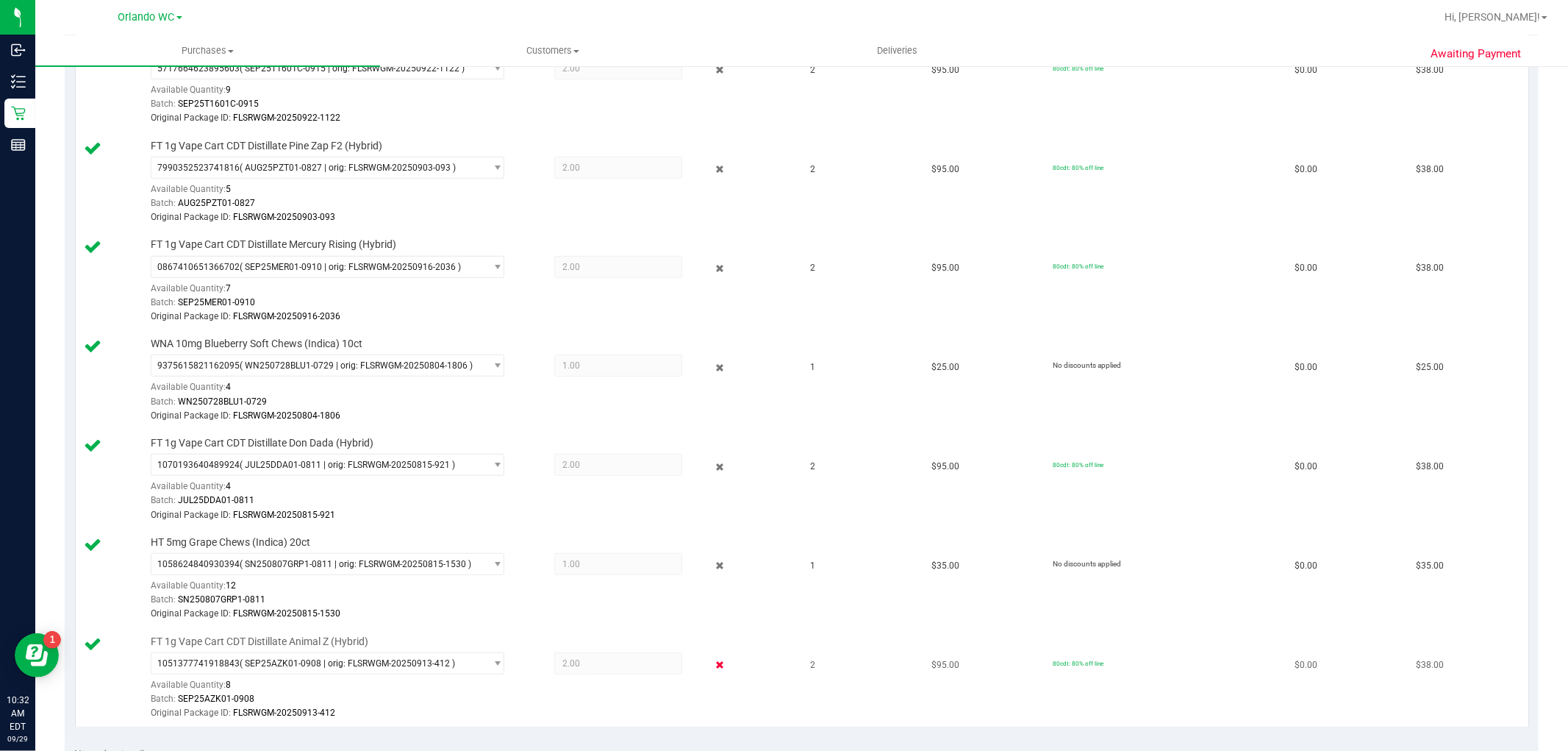
click at [711, 665] on icon at bounding box center [719, 665] width 15 height 17
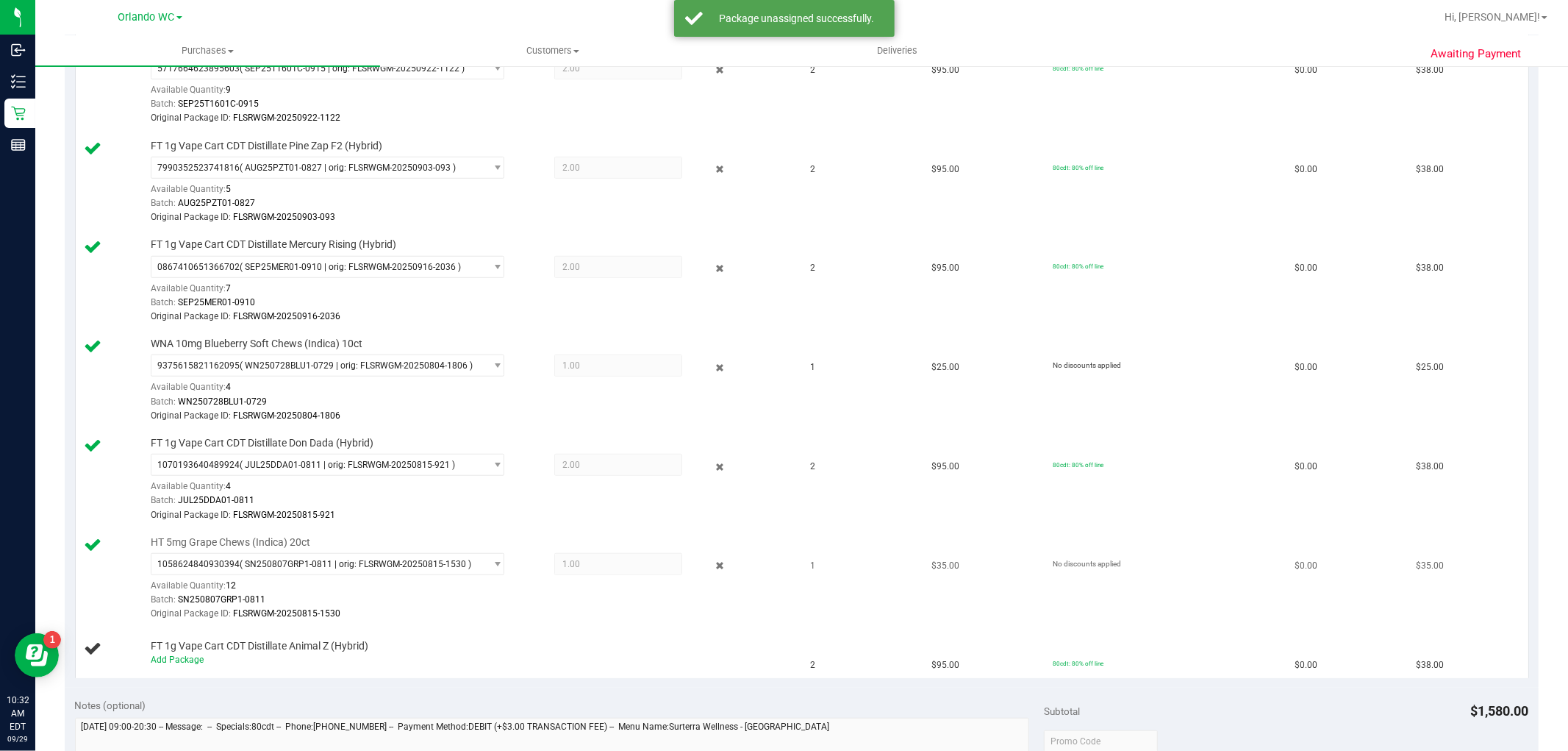
click at [710, 556] on div "1058624840930394 ( SN250807GRP1-0811 | orig: FLSRWGM-20250815-1530 ) 1058624840…" at bounding box center [469, 586] width 638 height 69
click at [713, 561] on icon at bounding box center [719, 565] width 15 height 17
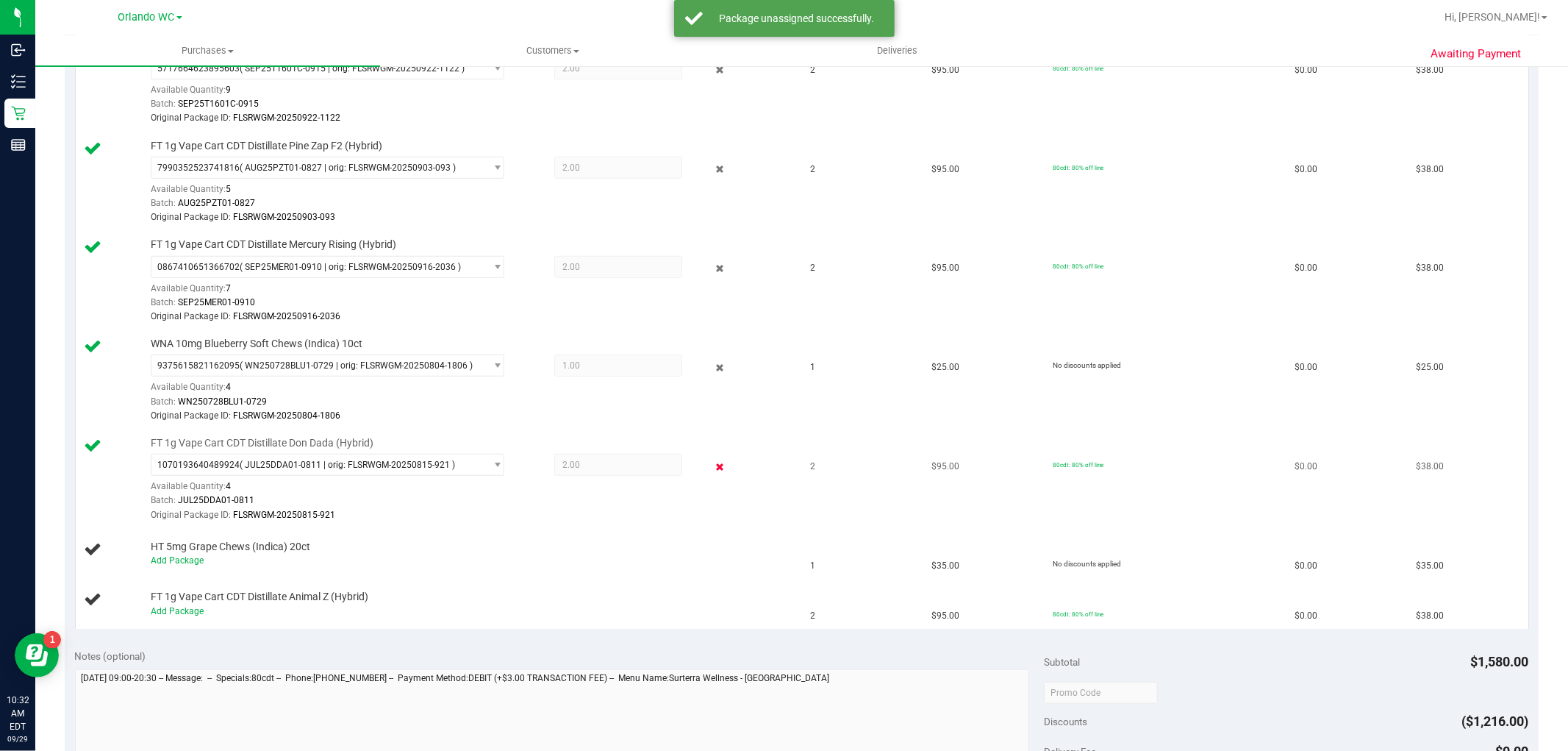
click at [711, 472] on icon at bounding box center [719, 466] width 15 height 17
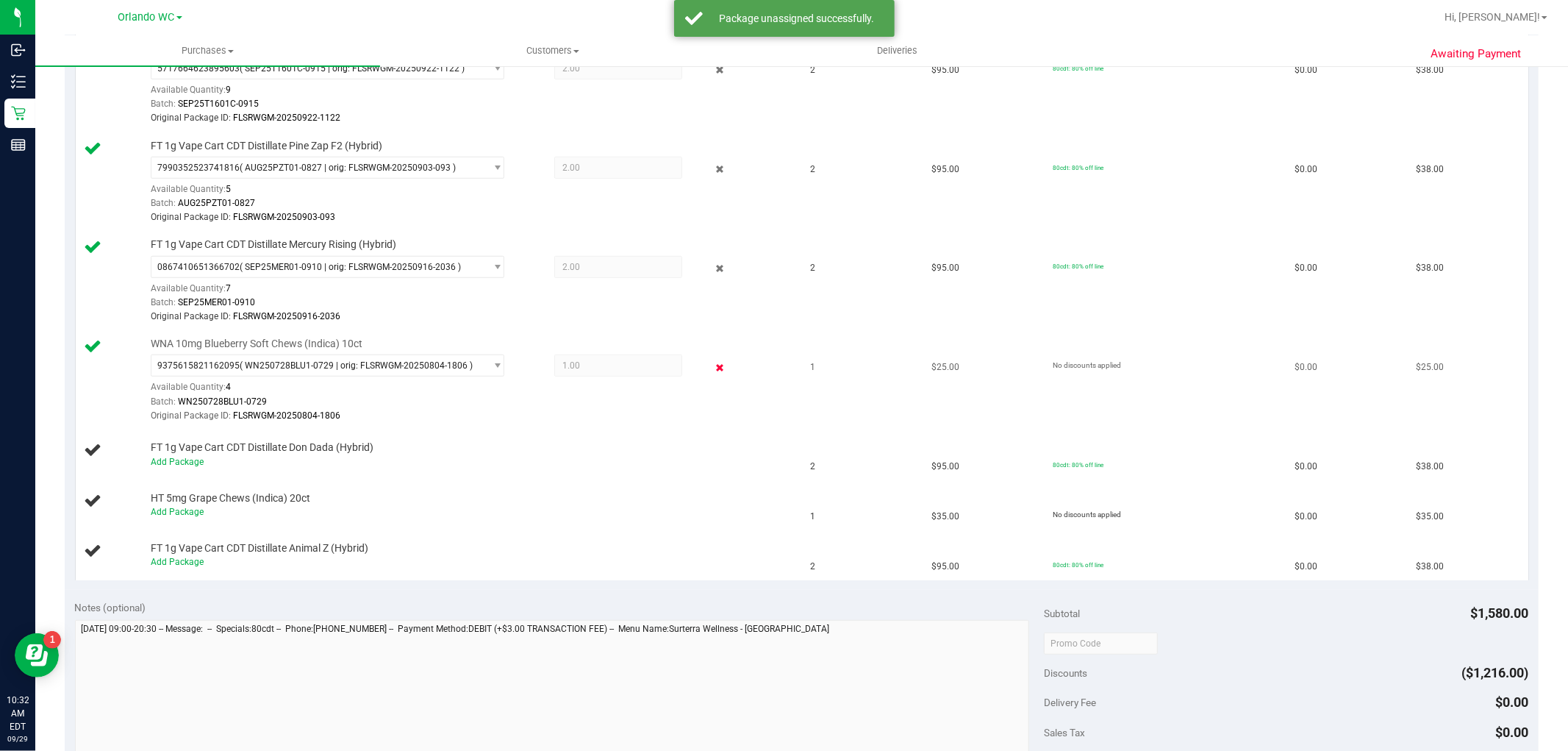
click at [711, 369] on icon at bounding box center [719, 367] width 15 height 17
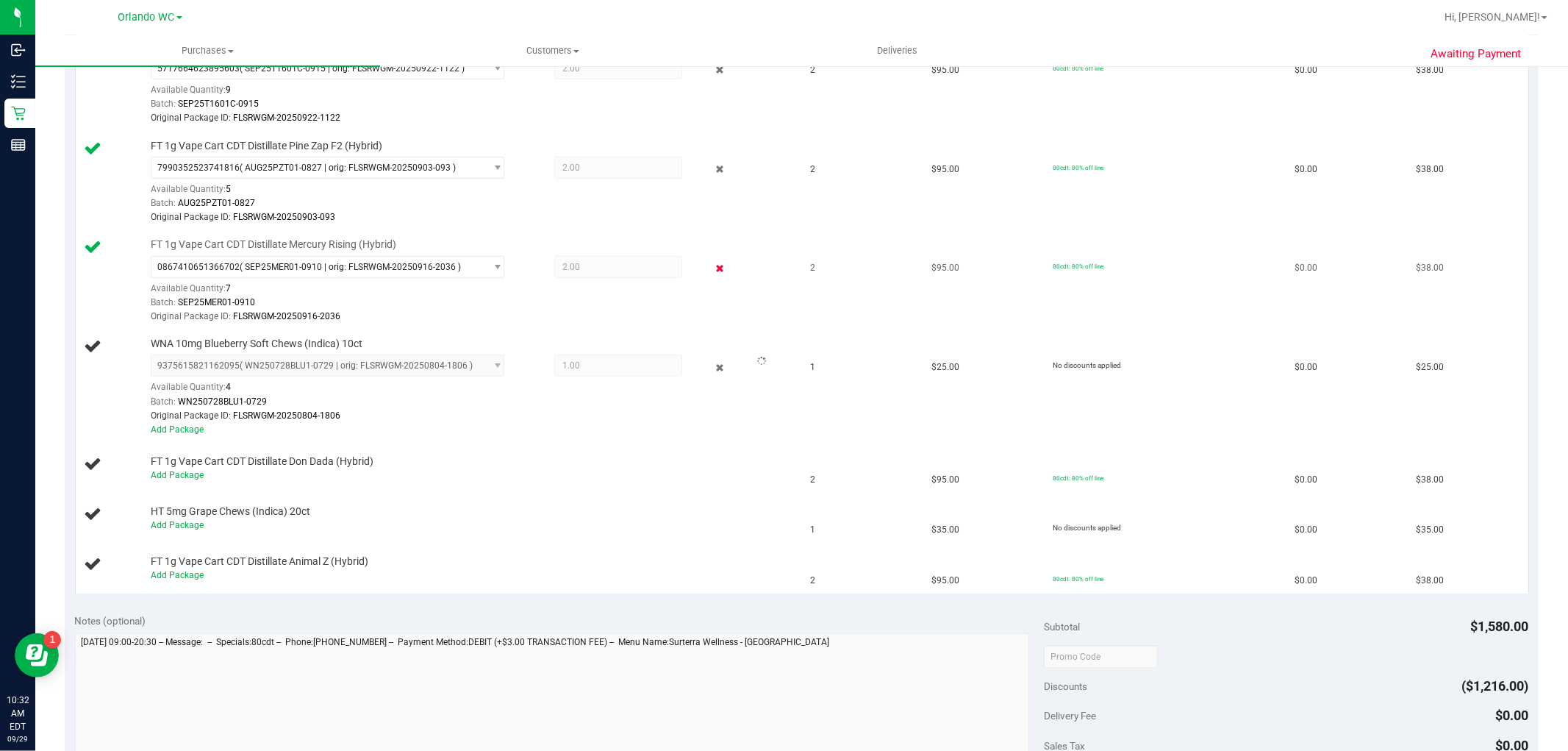
click at [711, 268] on icon at bounding box center [719, 269] width 15 height 17
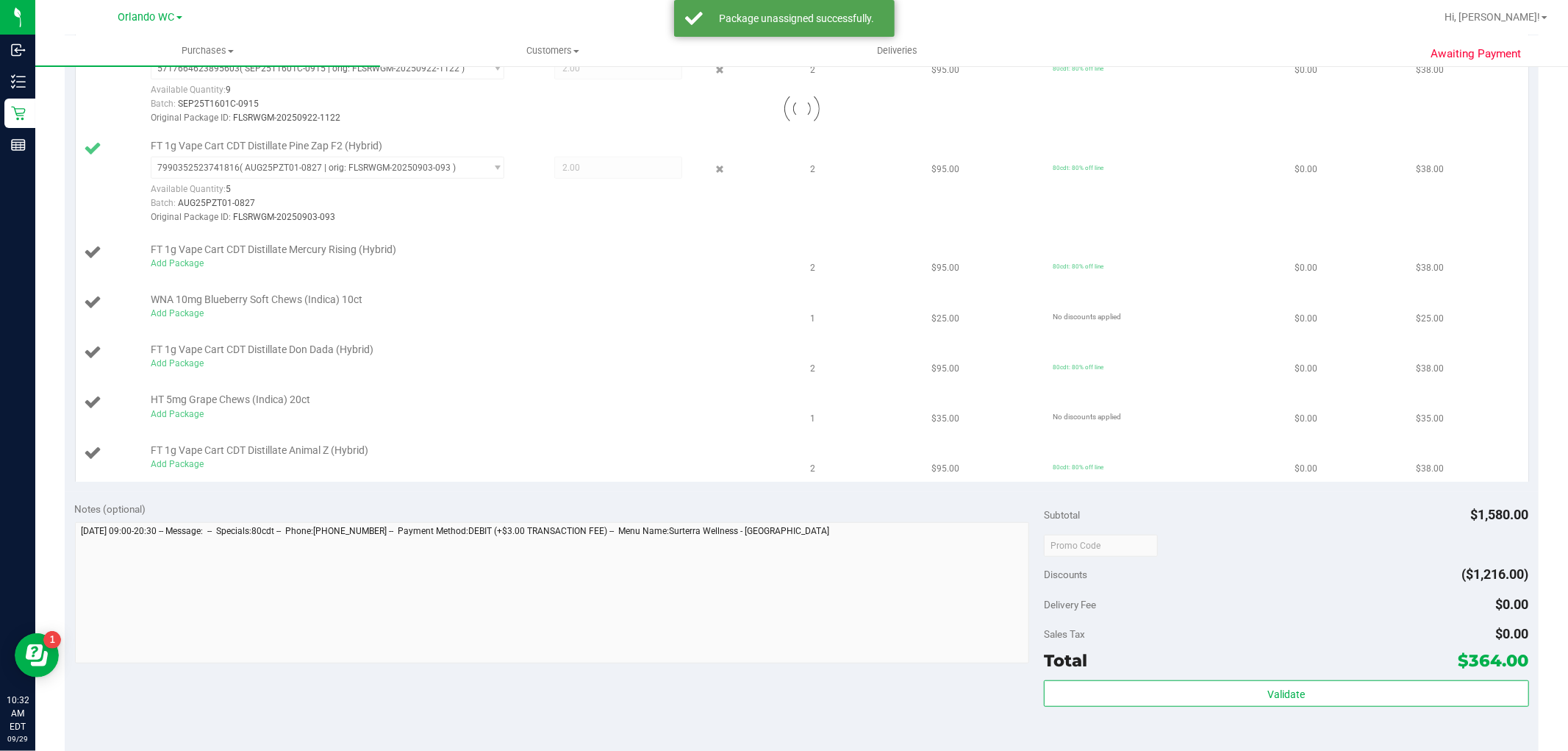
click at [710, 172] on div at bounding box center [802, 109] width 1453 height 745
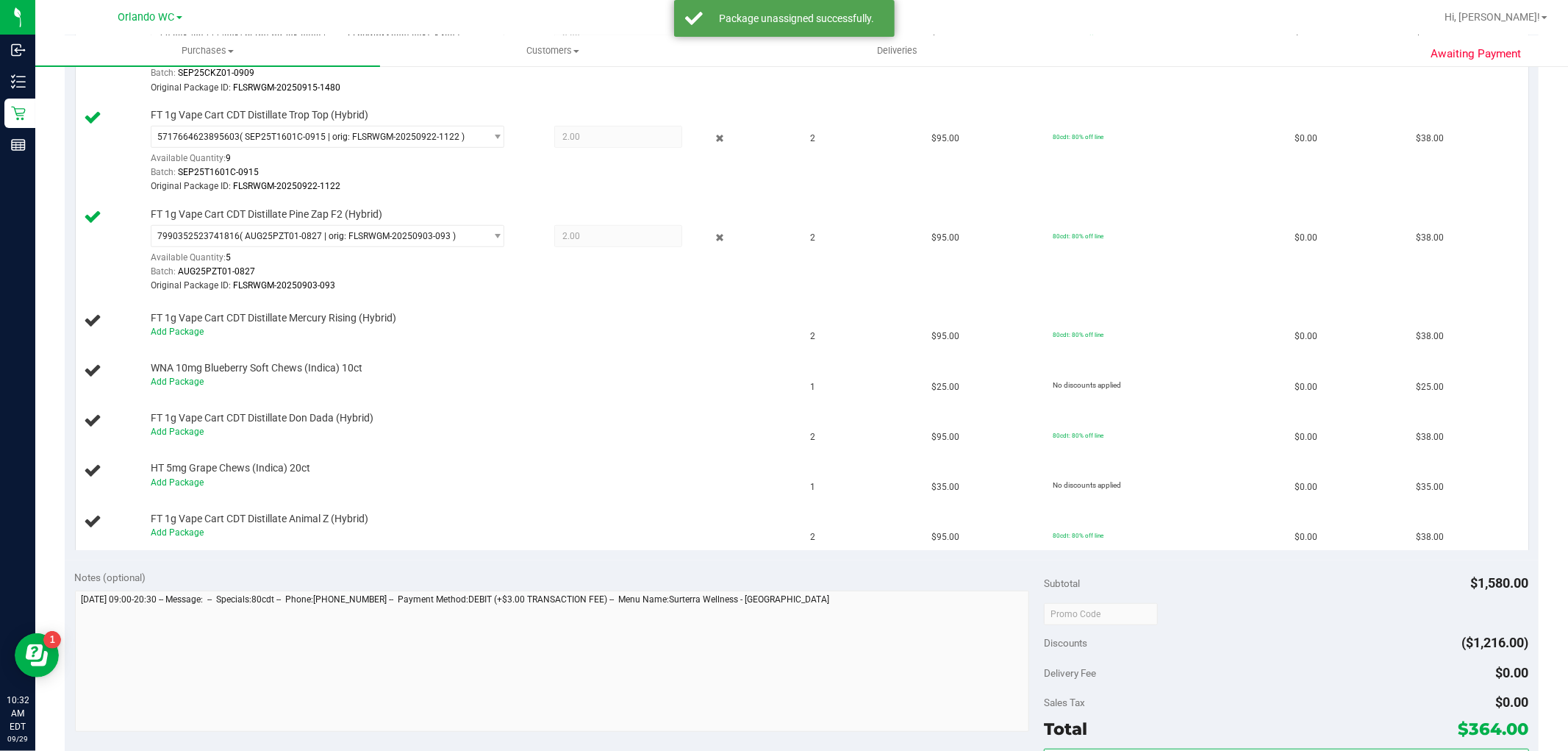
scroll to position [571, 0]
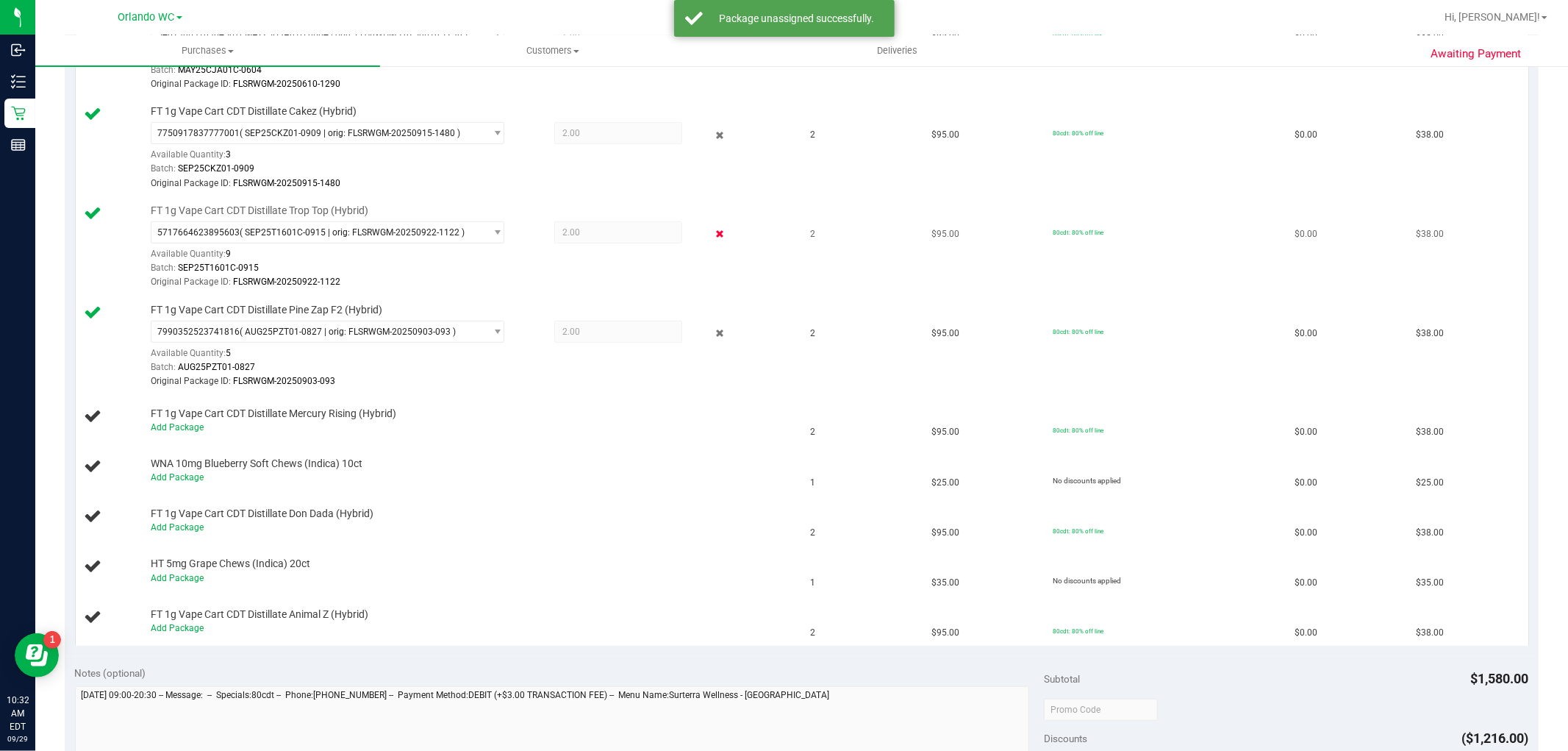
click at [711, 234] on icon at bounding box center [719, 234] width 15 height 17
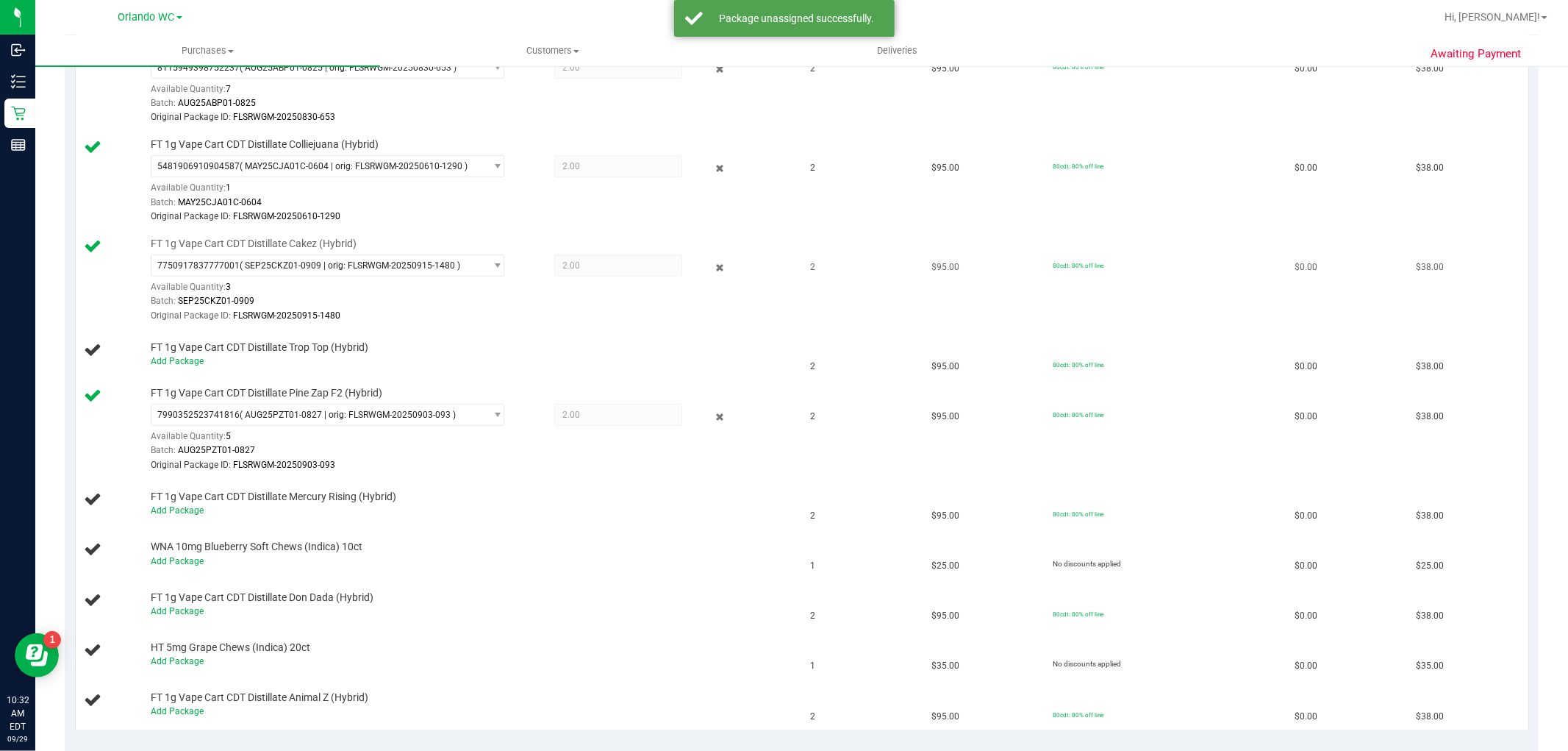
scroll to position [408, 0]
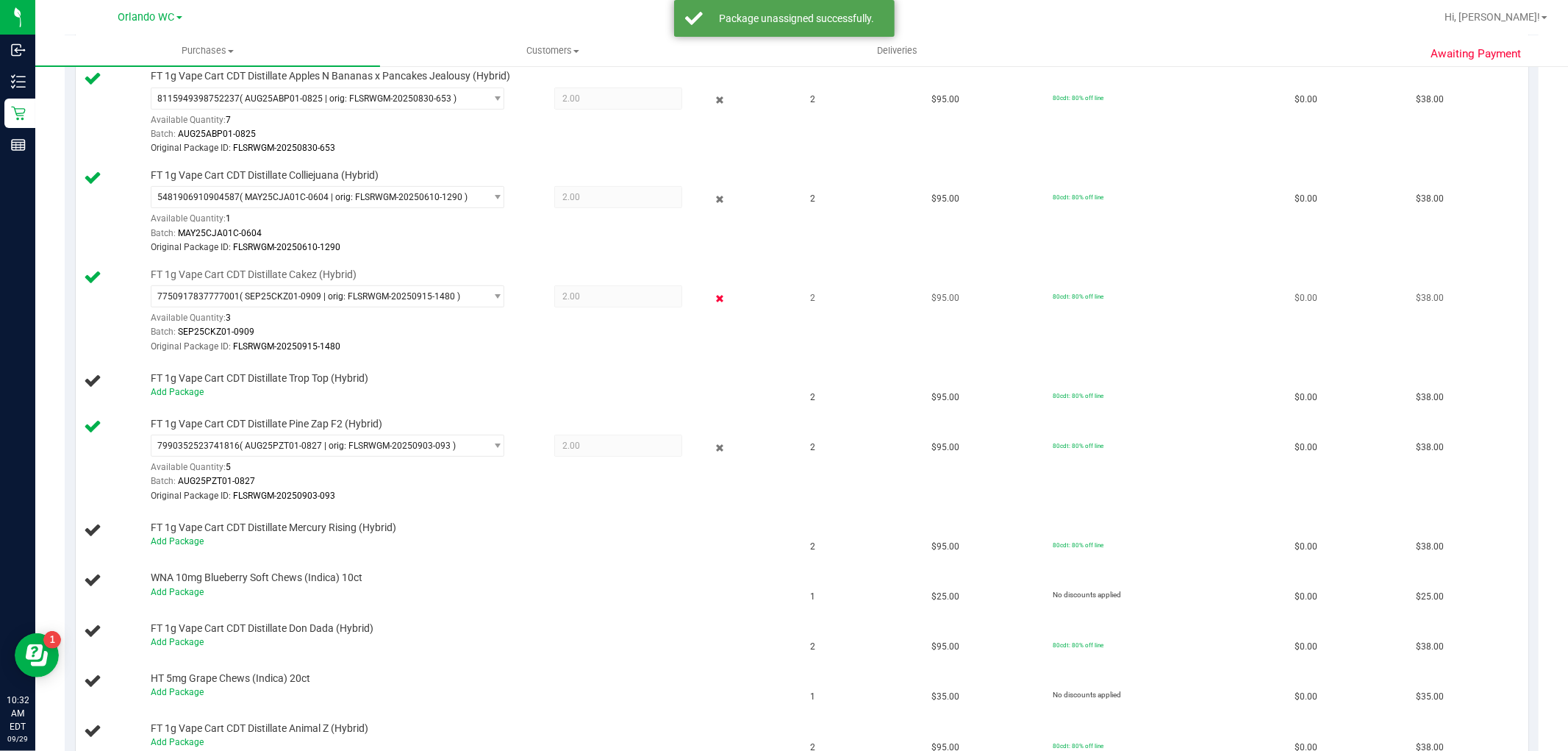
click at [711, 290] on icon at bounding box center [719, 298] width 15 height 17
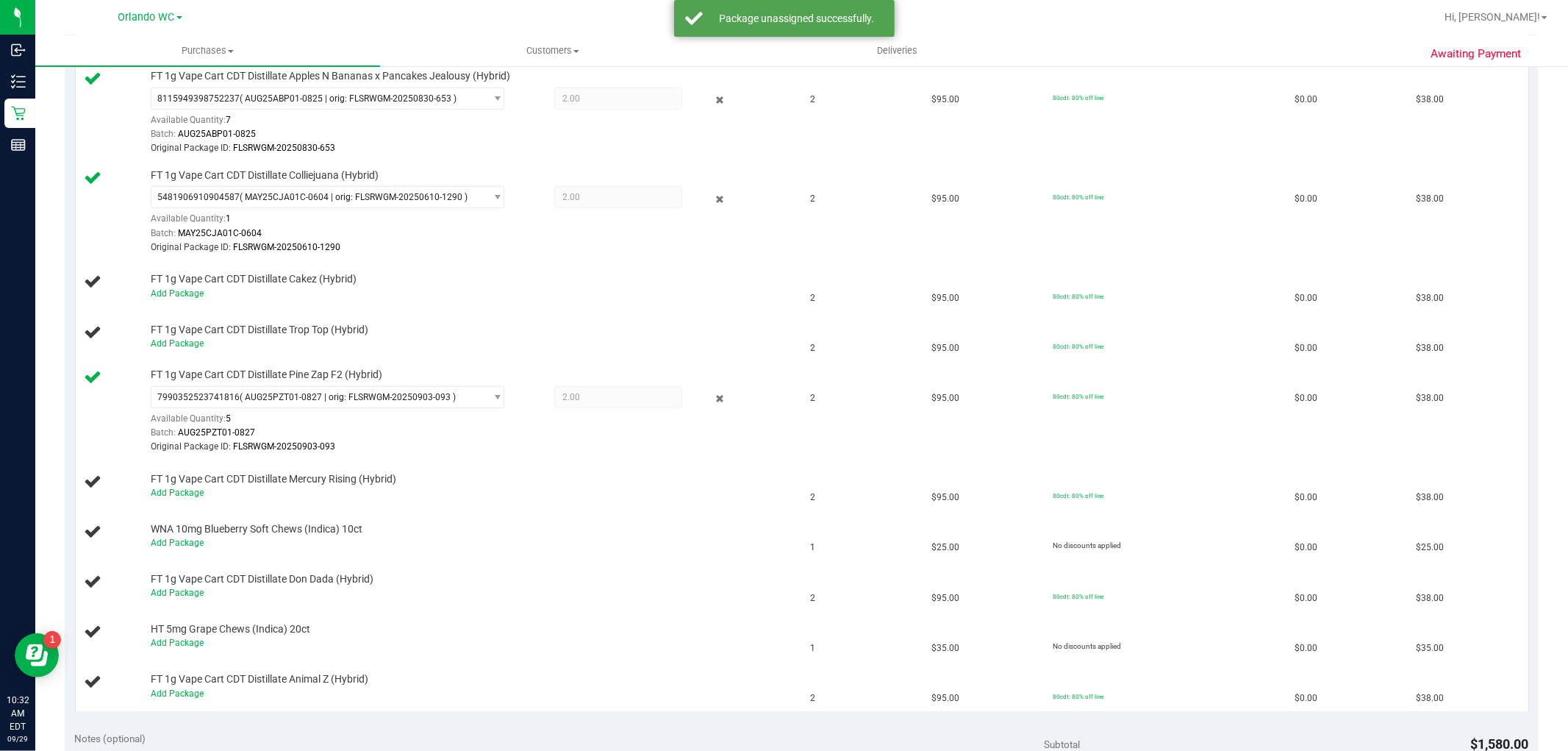
click at [711, 195] on icon at bounding box center [719, 198] width 15 height 17
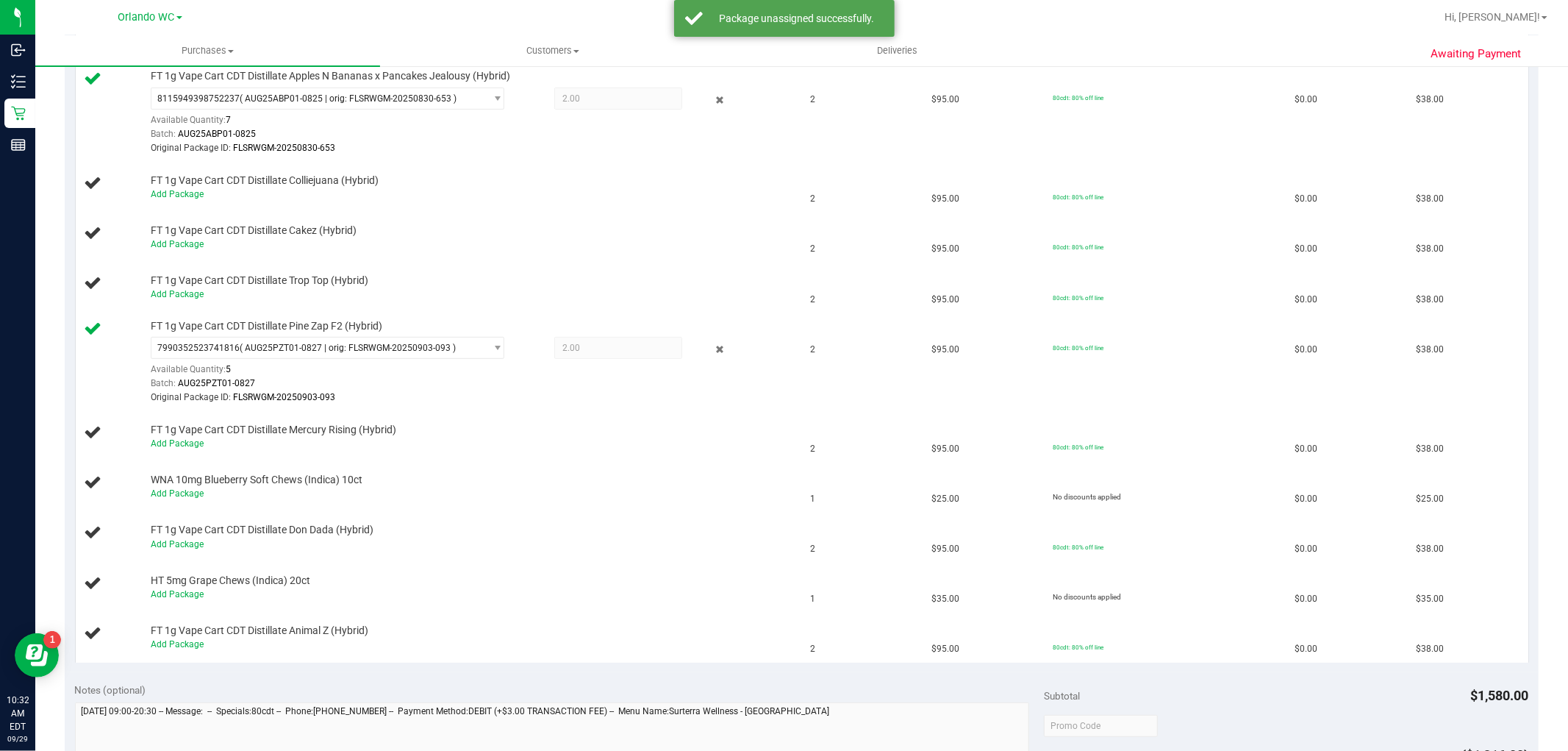
scroll to position [327, 0]
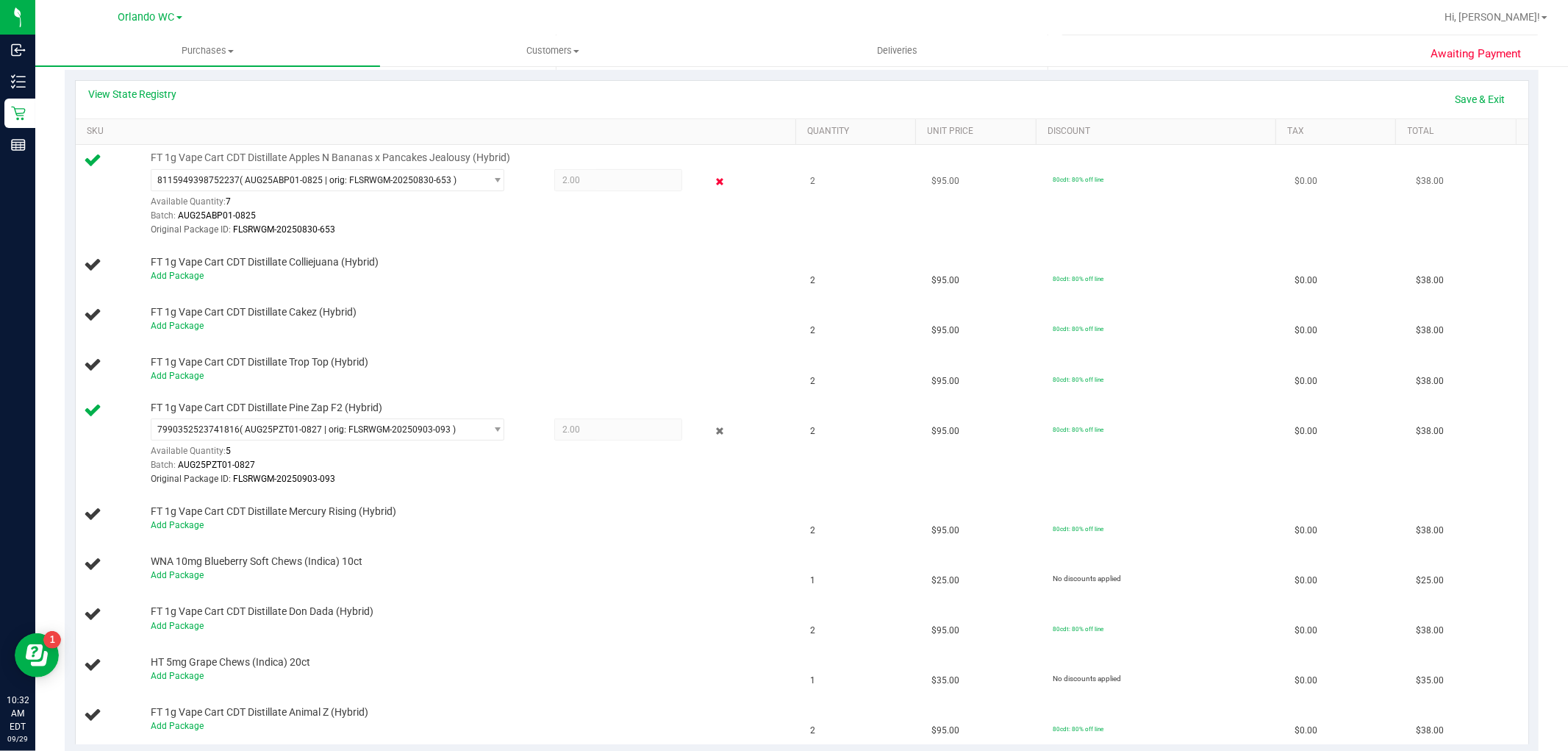
click at [711, 179] on icon at bounding box center [719, 181] width 15 height 17
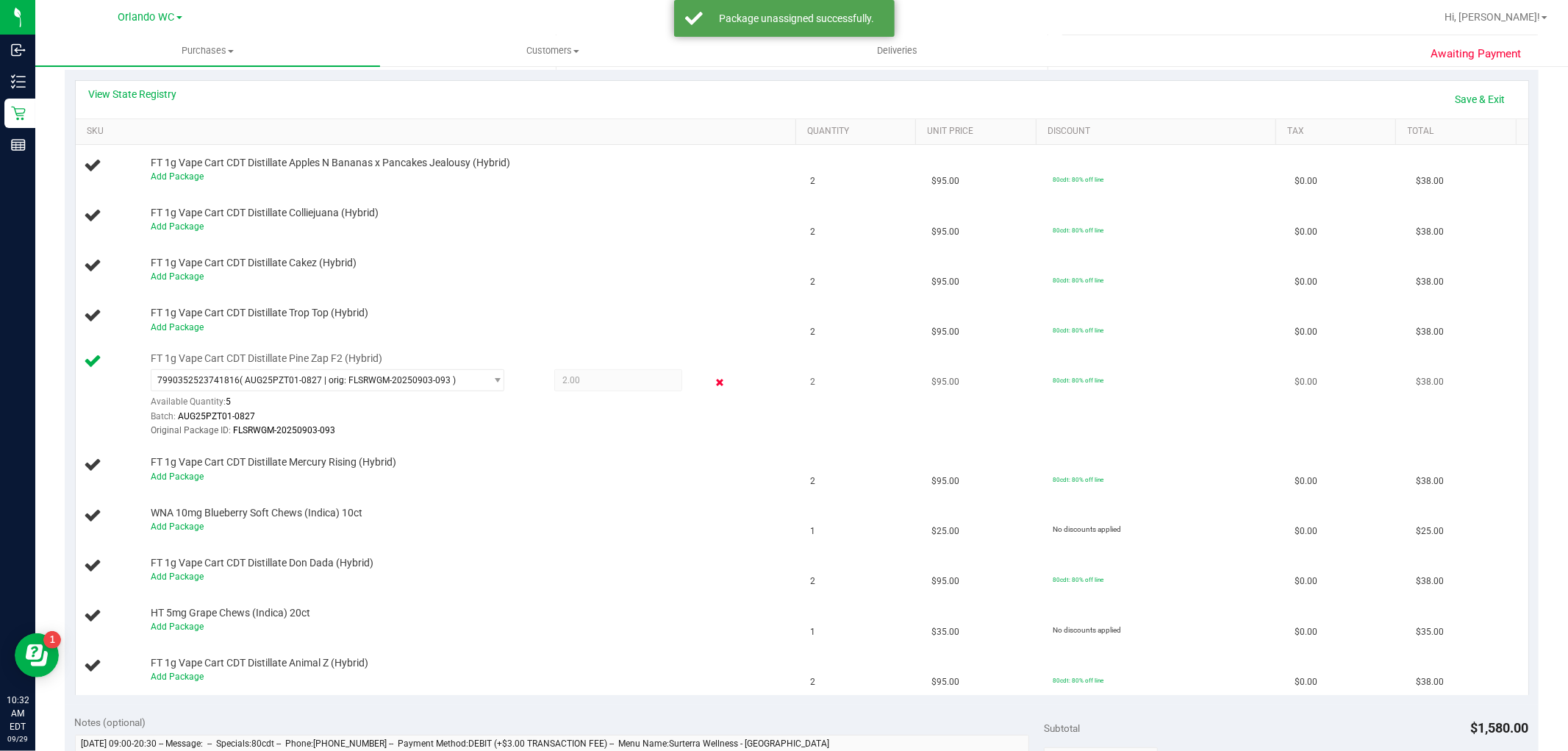
click at [711, 383] on icon at bounding box center [719, 382] width 15 height 17
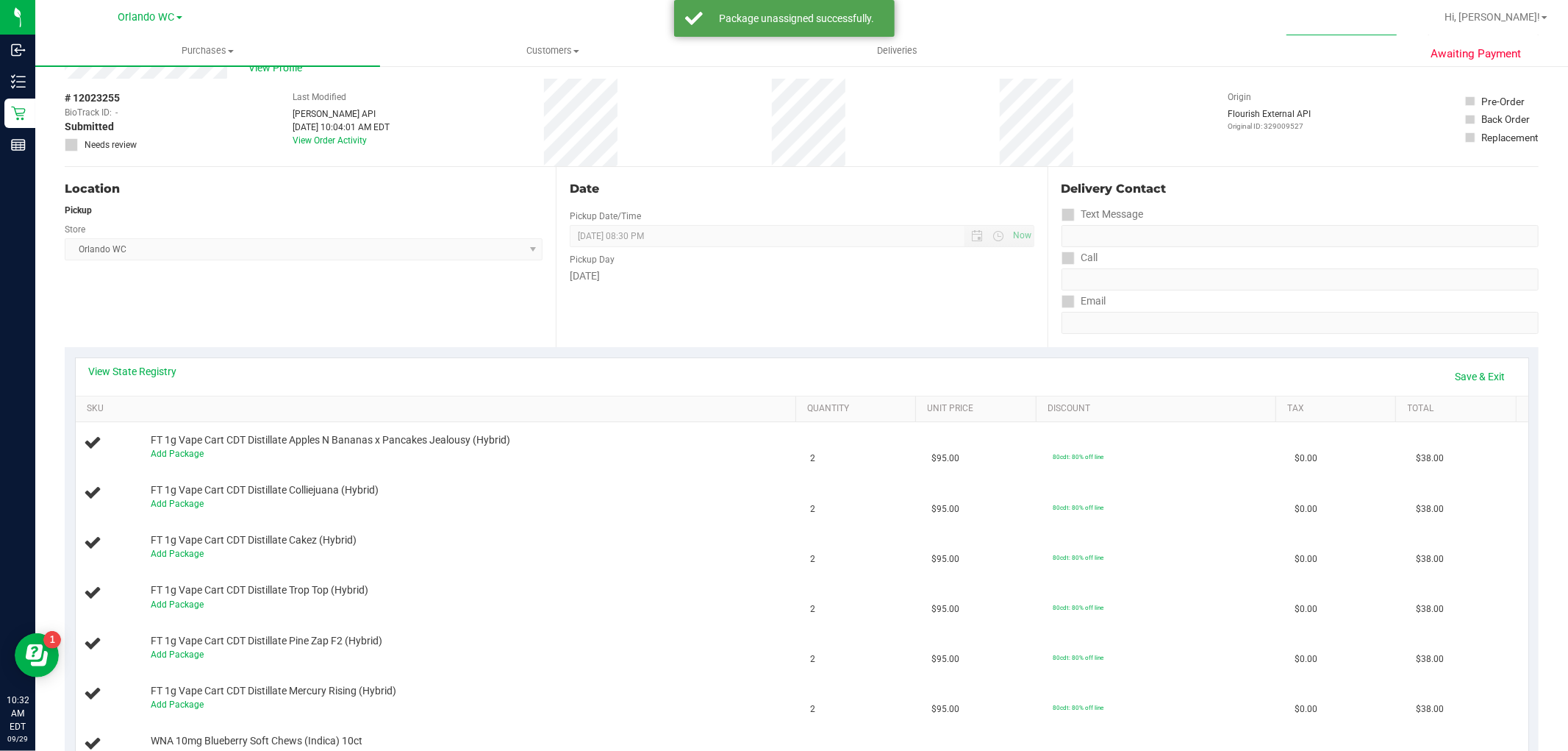
scroll to position [81, 0]
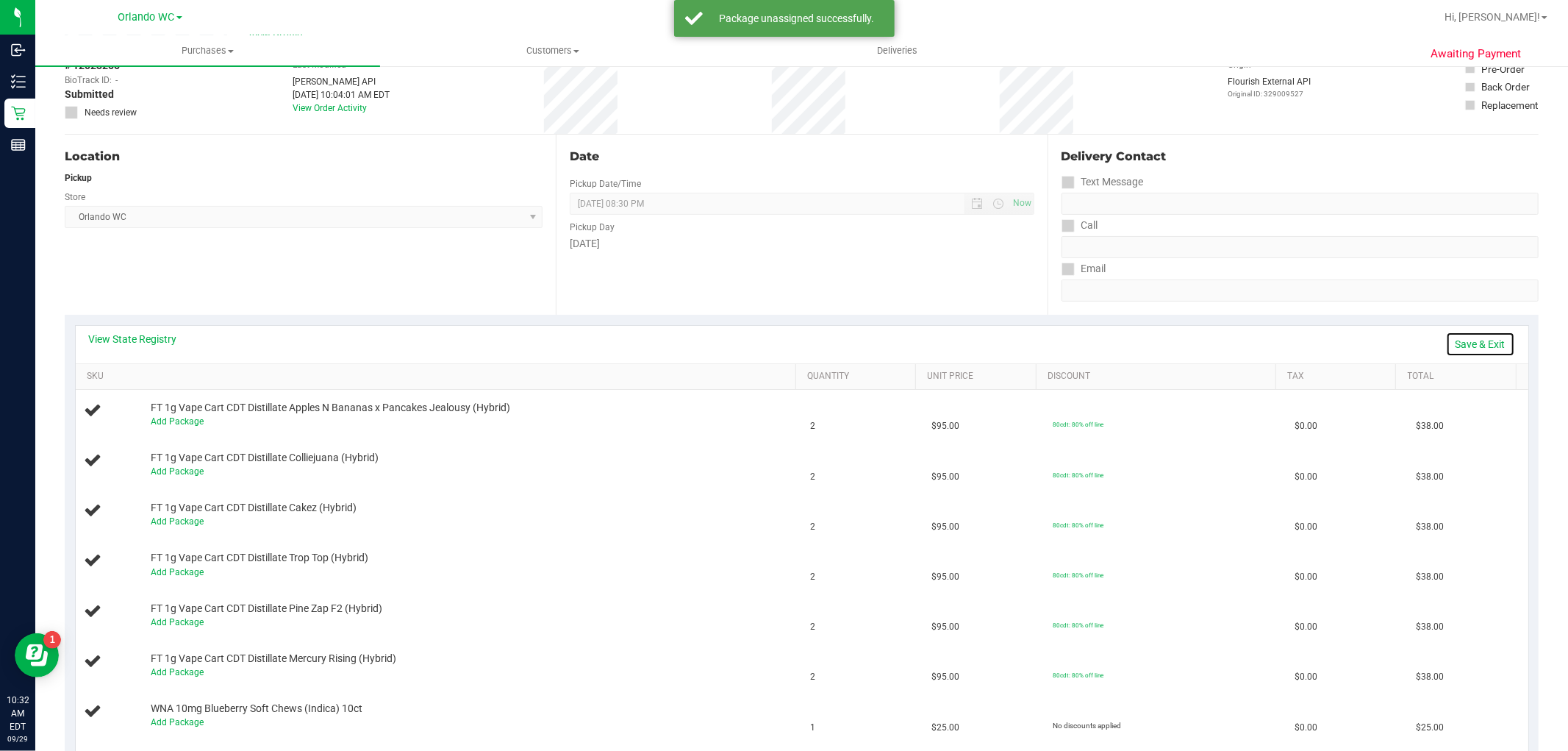
click at [1461, 340] on link "Save & Exit" at bounding box center [1481, 344] width 69 height 25
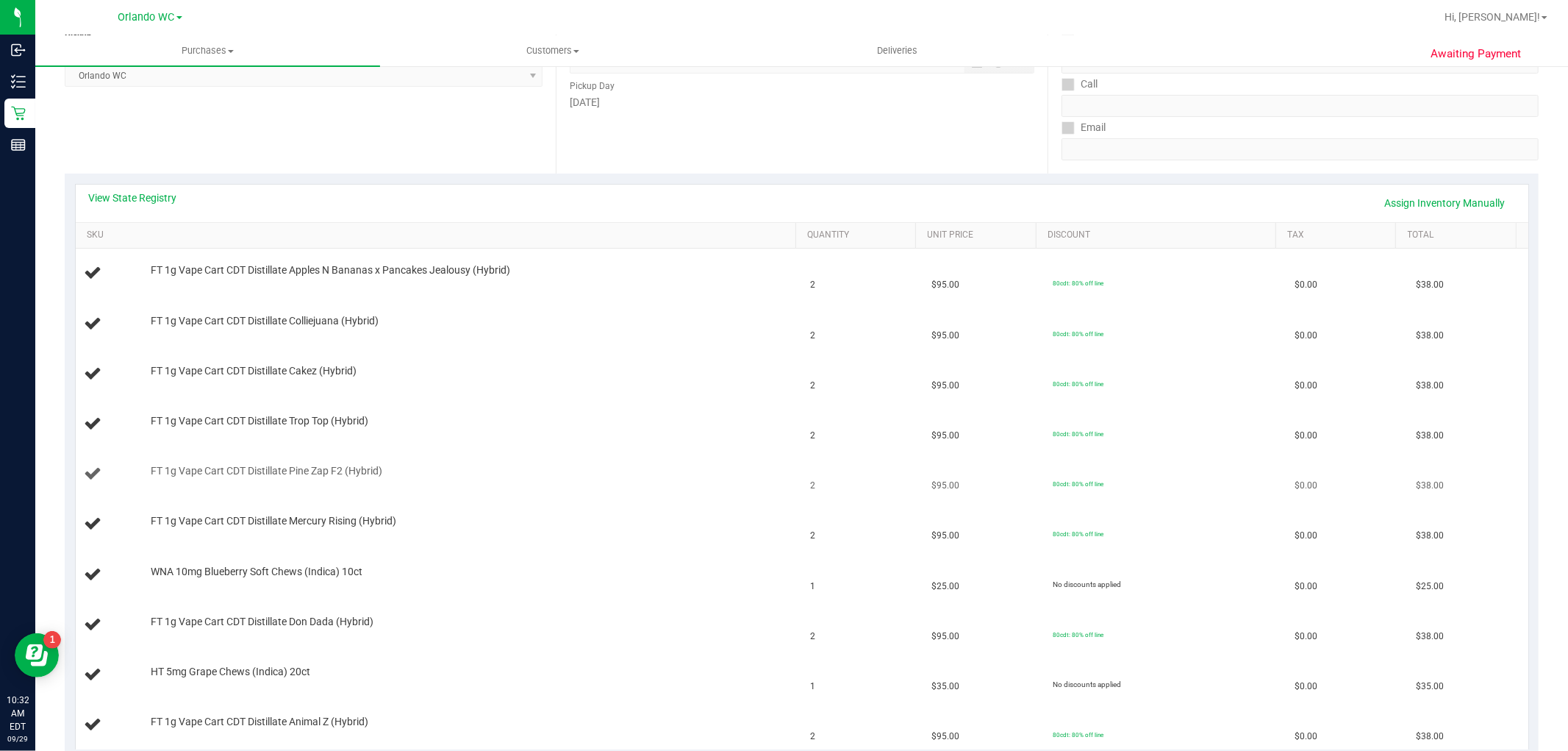
scroll to position [327, 0]
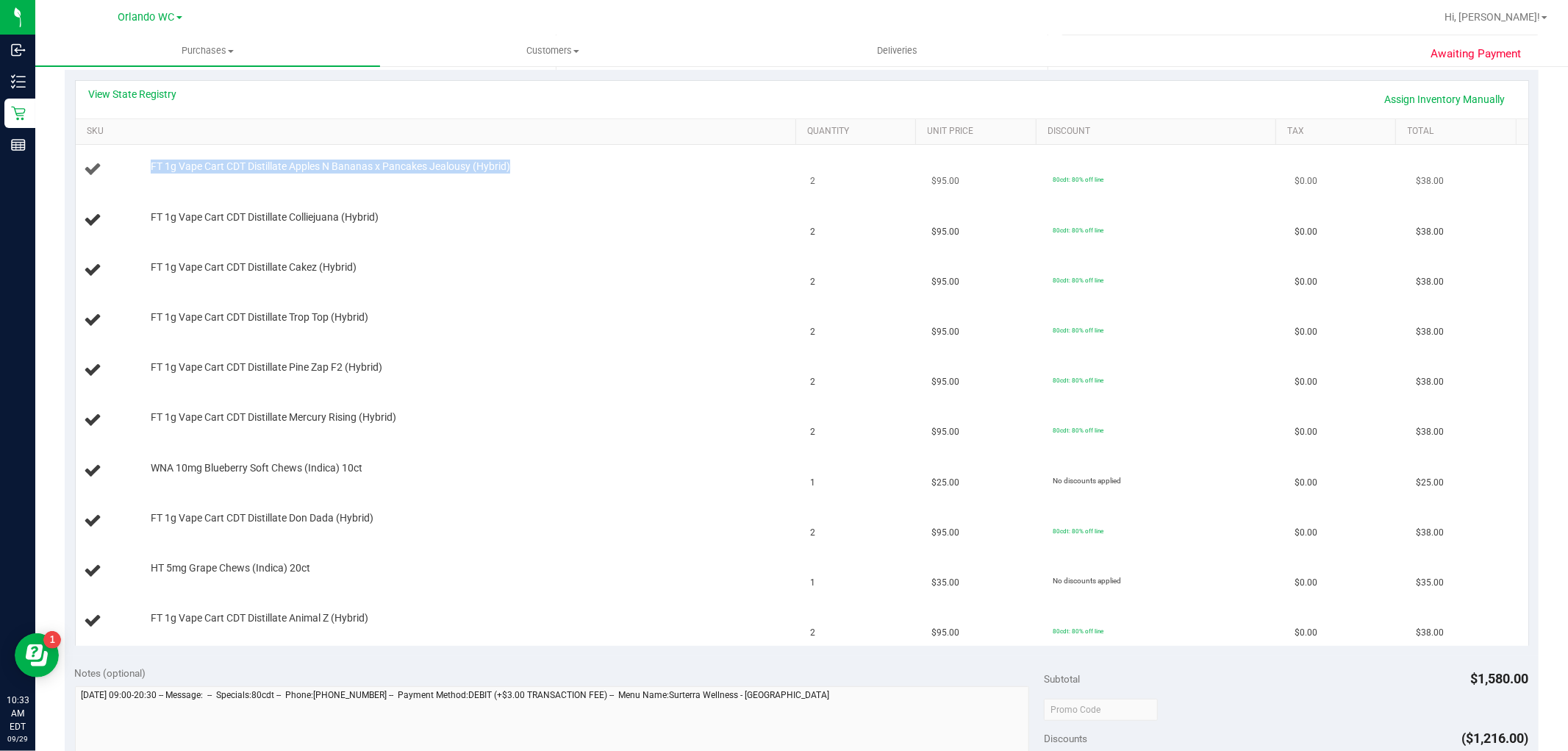
drag, startPoint x: 539, startPoint y: 165, endPoint x: 103, endPoint y: 149, distance: 436.3
click at [103, 149] on td "FT 1g Vape Cart CDT Distillate Apples N Bananas x Pancakes Jealousy (Hybrid)" at bounding box center [439, 170] width 726 height 50
copy div "FT 1g Vape Cart CDT Distillate Apples N Bananas x Pancakes Jealousy (Hybrid)"
click at [359, 156] on td "FT 1g Vape Cart CDT Distillate Apples N Bananas x Pancakes Jealousy (Hybrid)" at bounding box center [439, 170] width 726 height 50
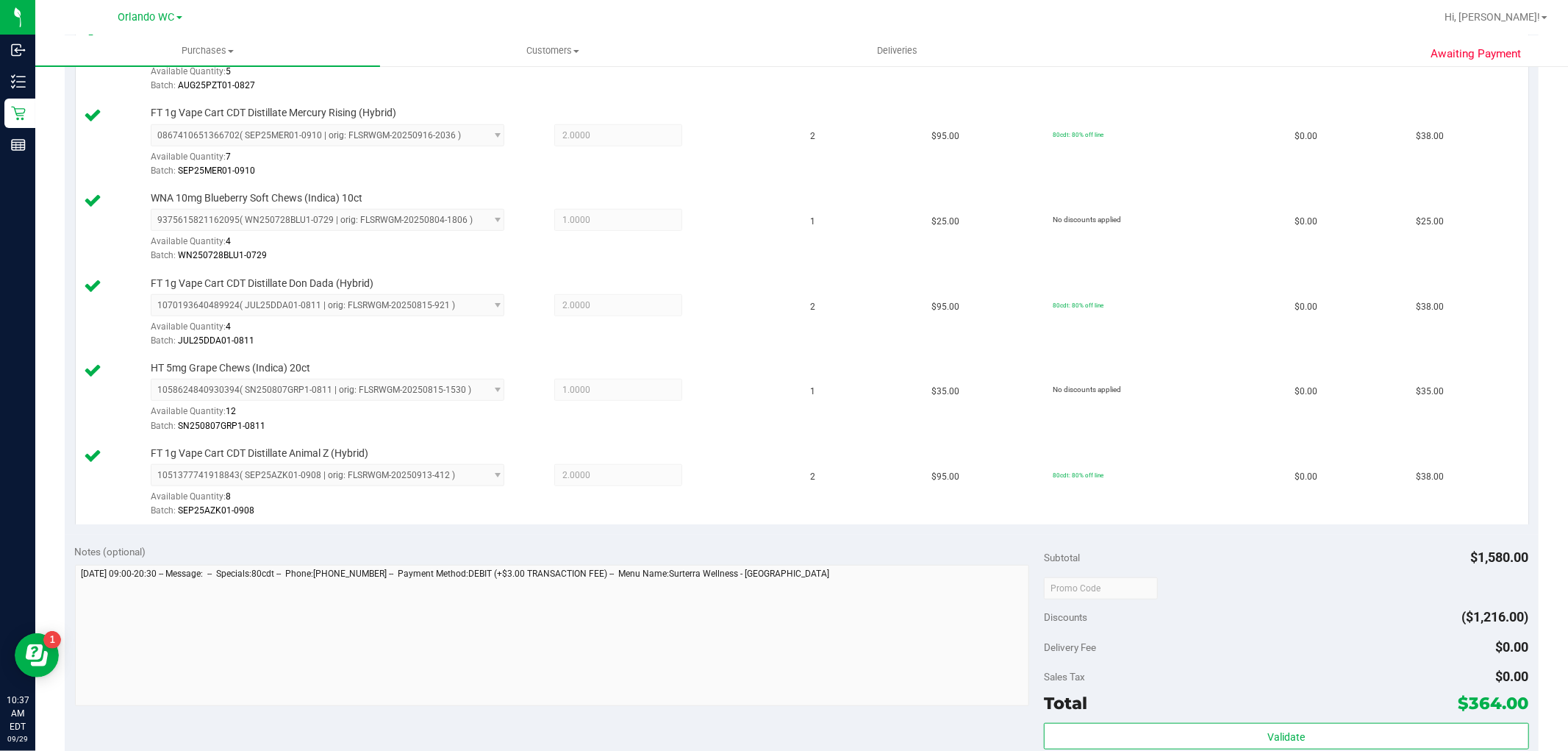
scroll to position [980, 0]
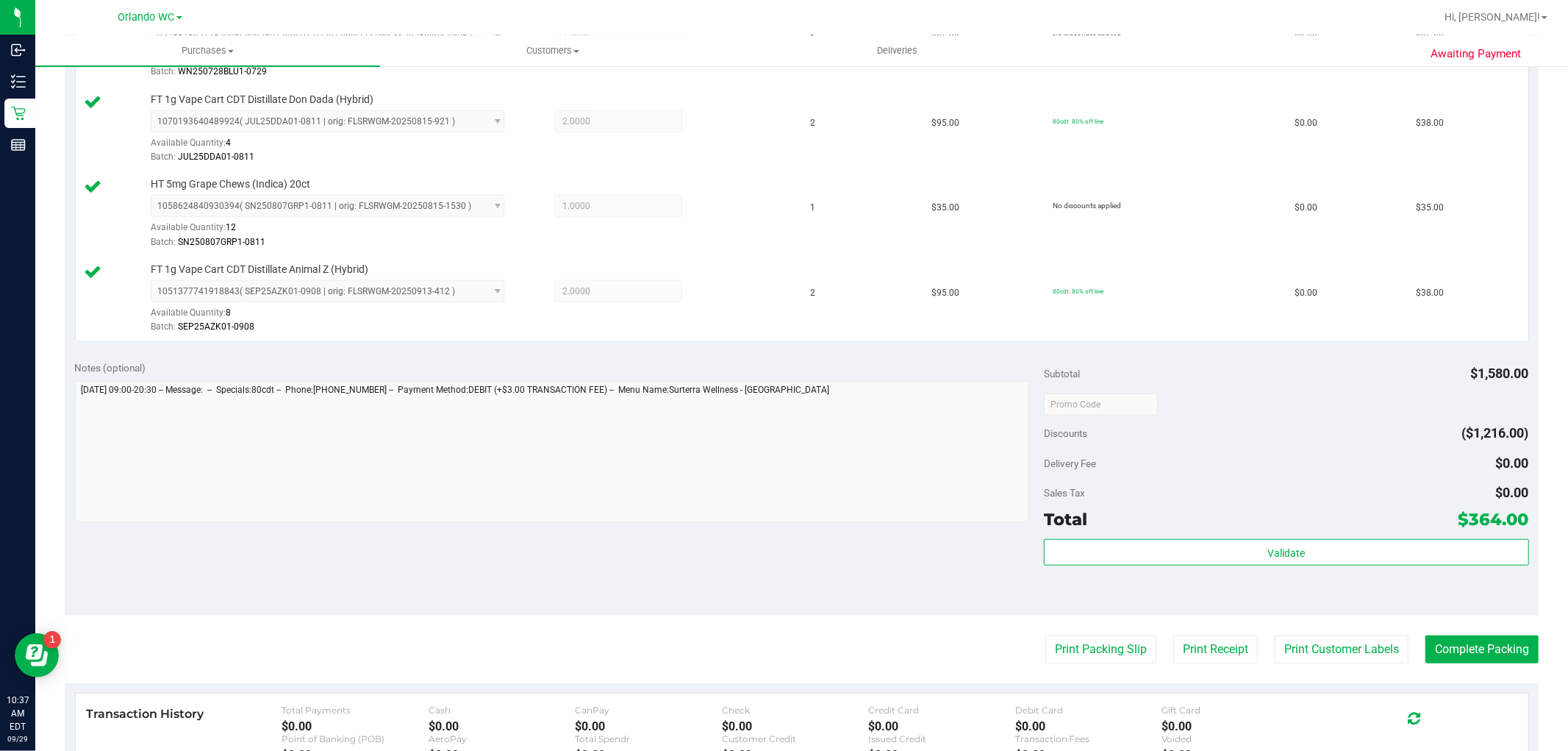
click at [1317, 576] on div "Validate" at bounding box center [1286, 572] width 485 height 66
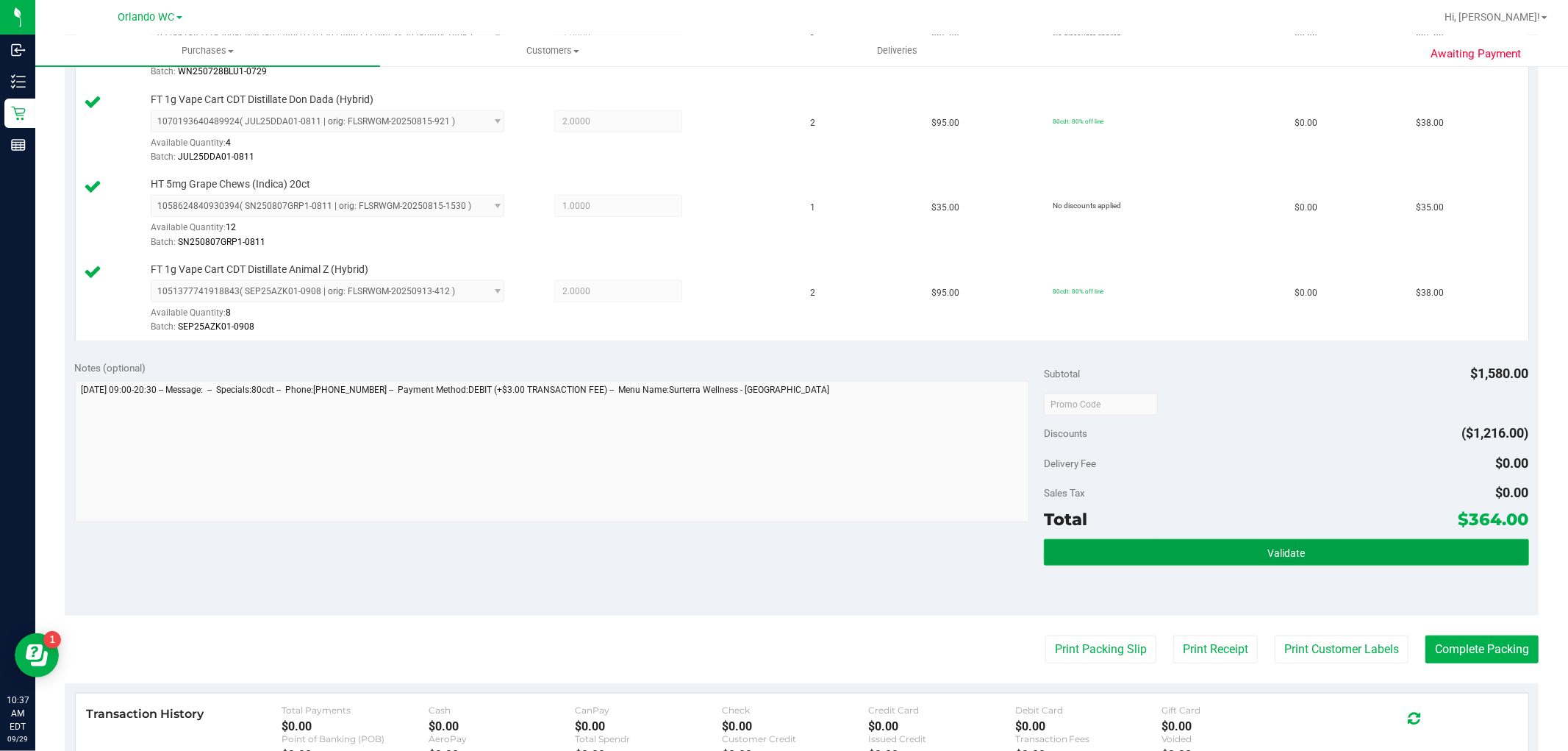
click at [1308, 565] on button "Validate" at bounding box center [1286, 552] width 485 height 27
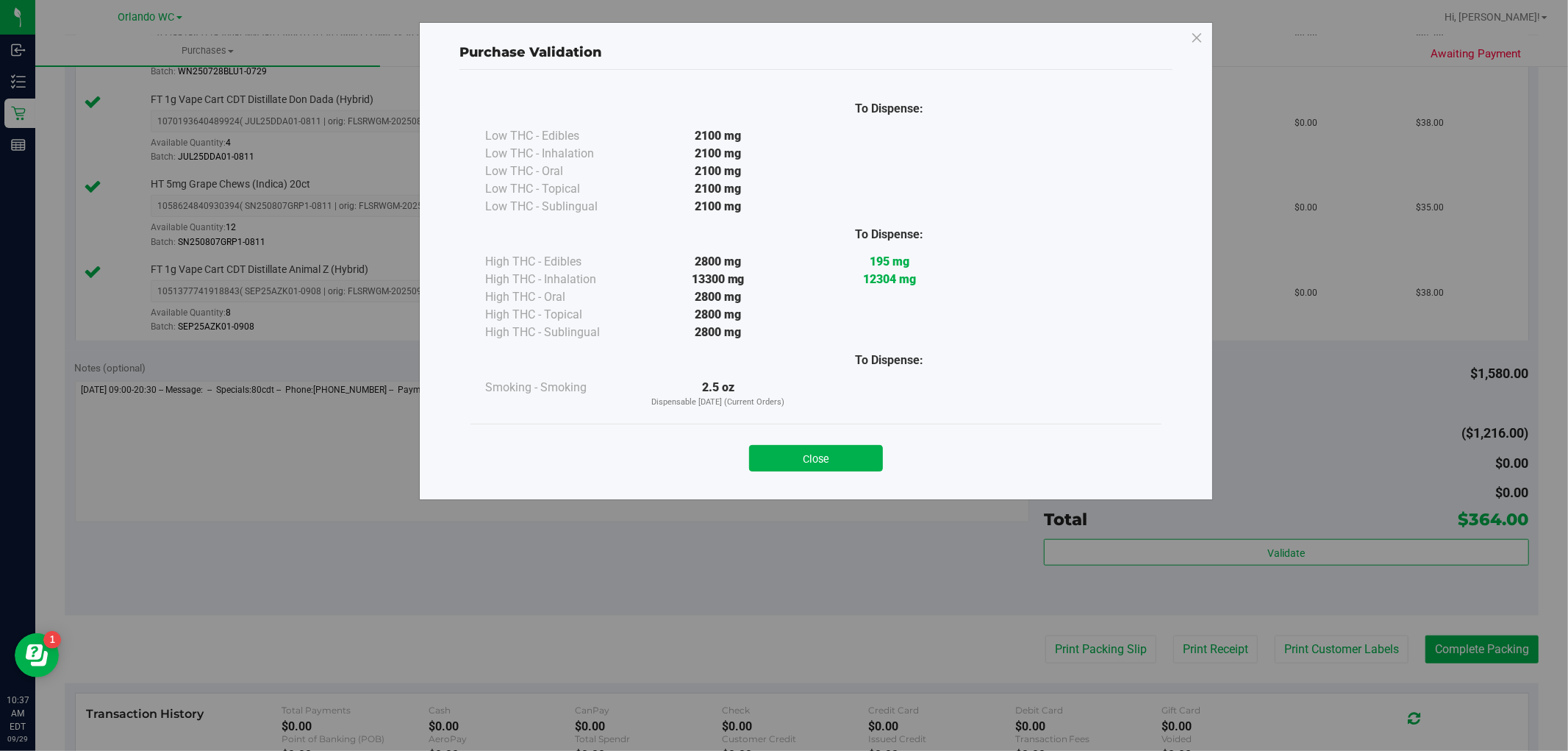
click at [821, 493] on div "Purchase Validation To Dispense: Low THC - Edibles 2100 mg" at bounding box center [816, 261] width 794 height 478
click at [832, 457] on button "Close" at bounding box center [816, 457] width 134 height 27
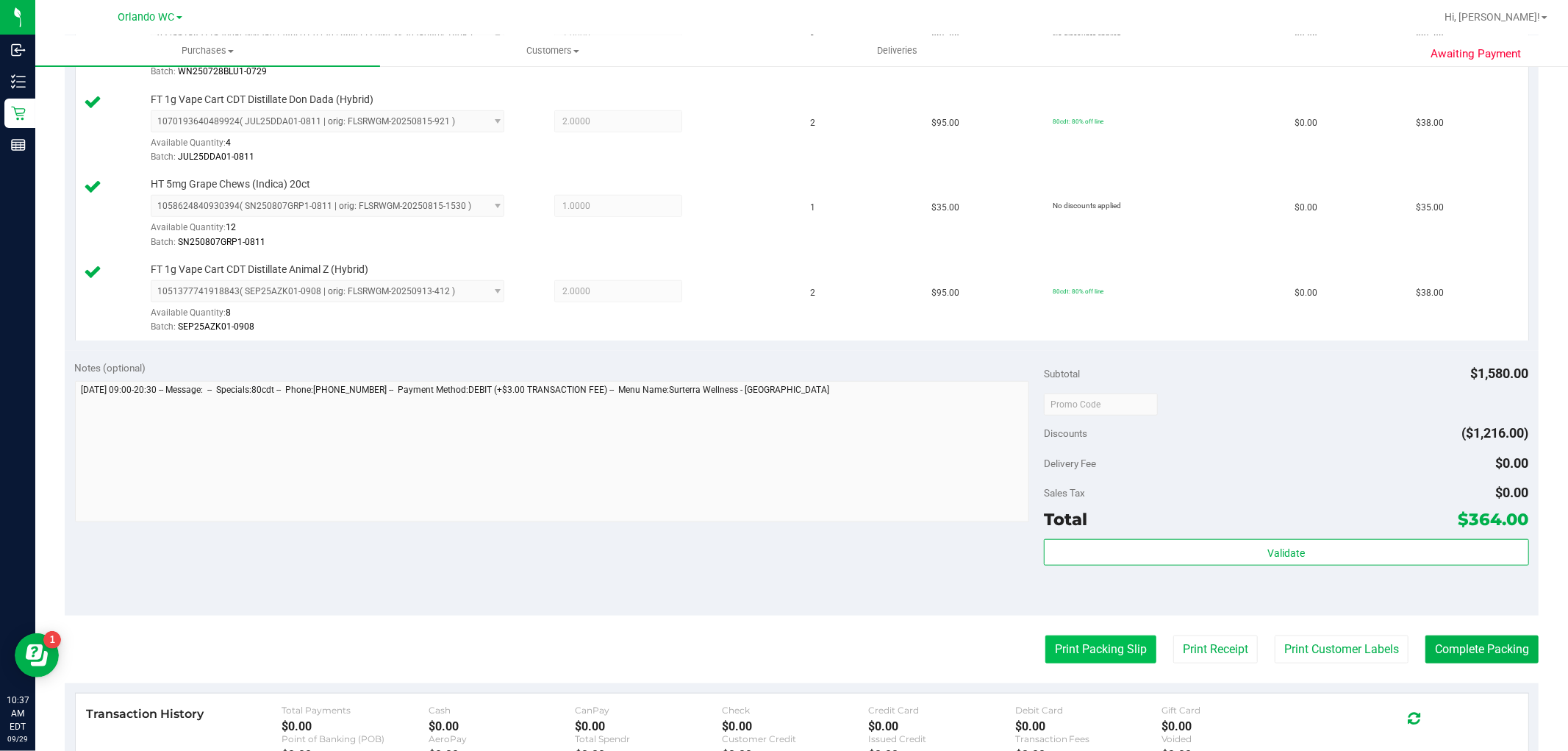
click at [1126, 643] on button "Print Packing Slip" at bounding box center [1101, 649] width 111 height 28
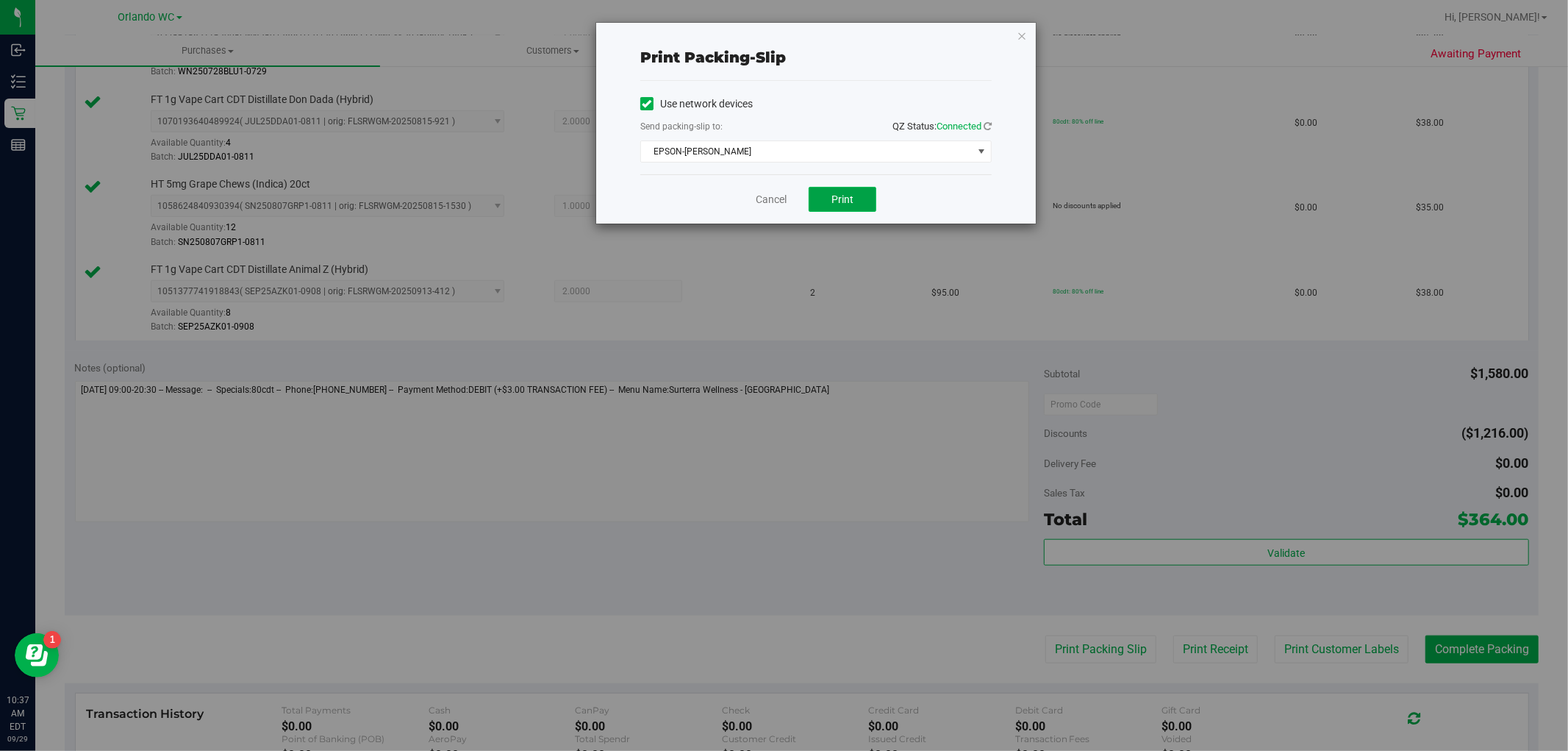
click at [841, 198] on span "Print" at bounding box center [842, 199] width 22 height 12
click at [1024, 38] on icon "button" at bounding box center [1021, 35] width 10 height 18
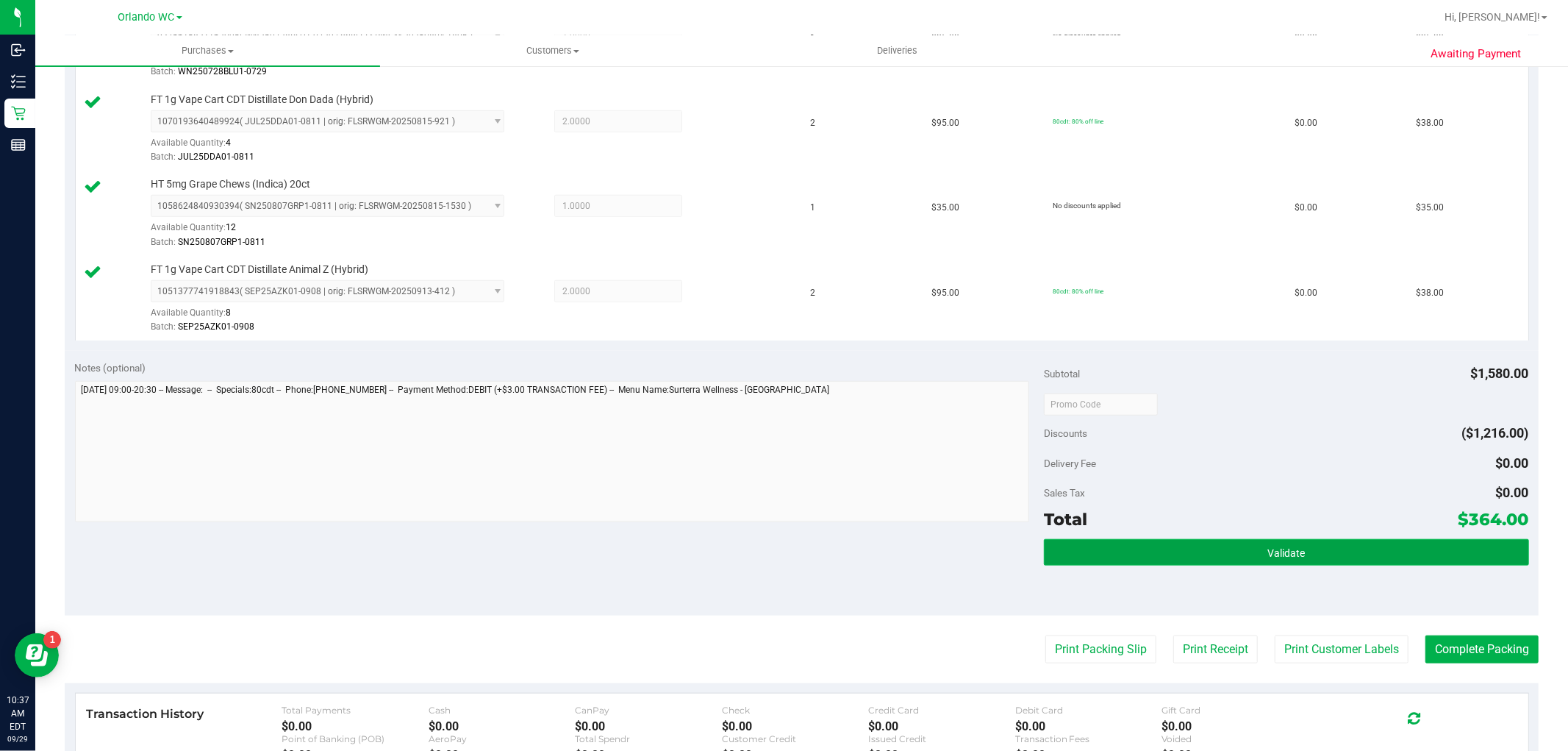
click at [1267, 557] on span "Validate" at bounding box center [1286, 553] width 37 height 12
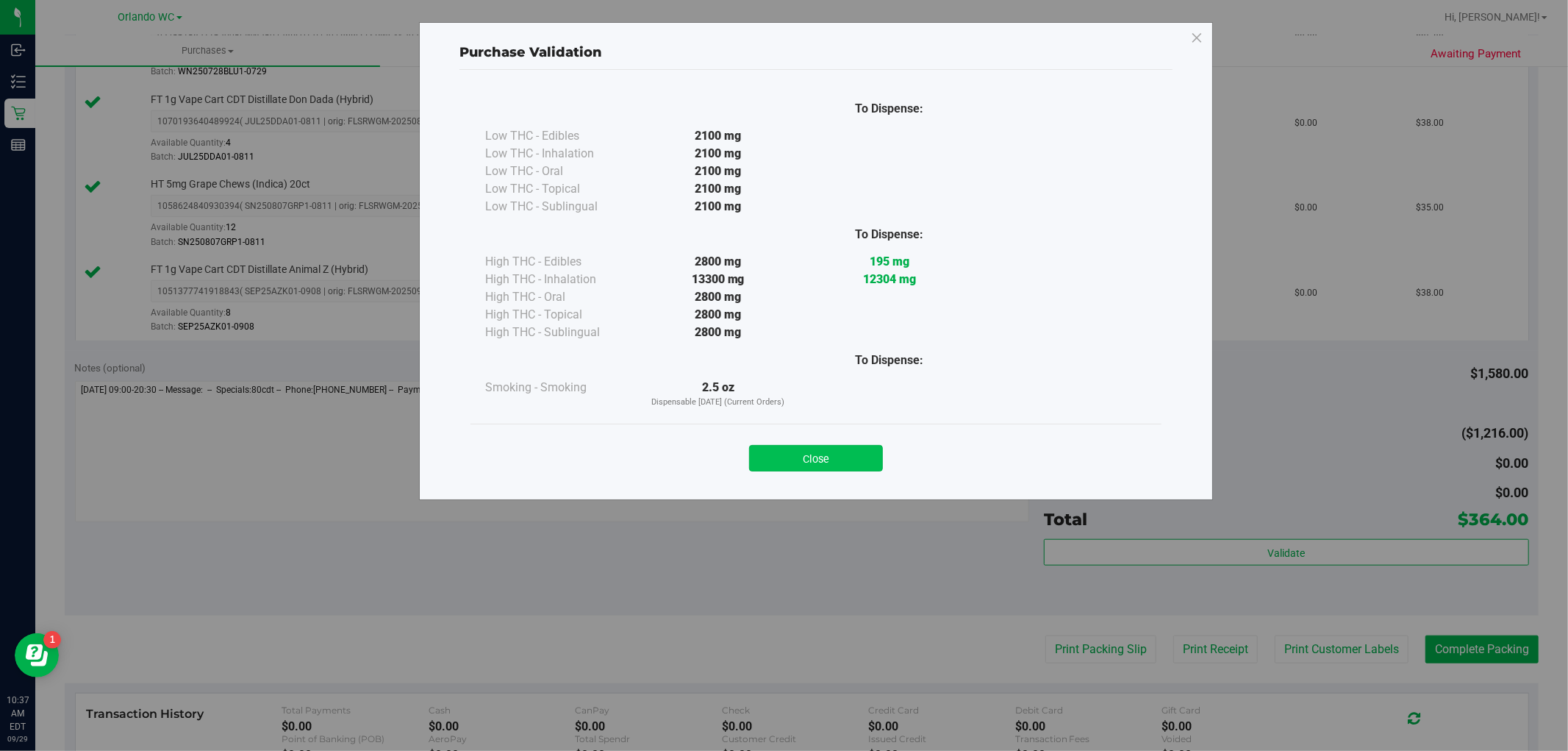
click at [821, 465] on button "Close" at bounding box center [816, 457] width 134 height 27
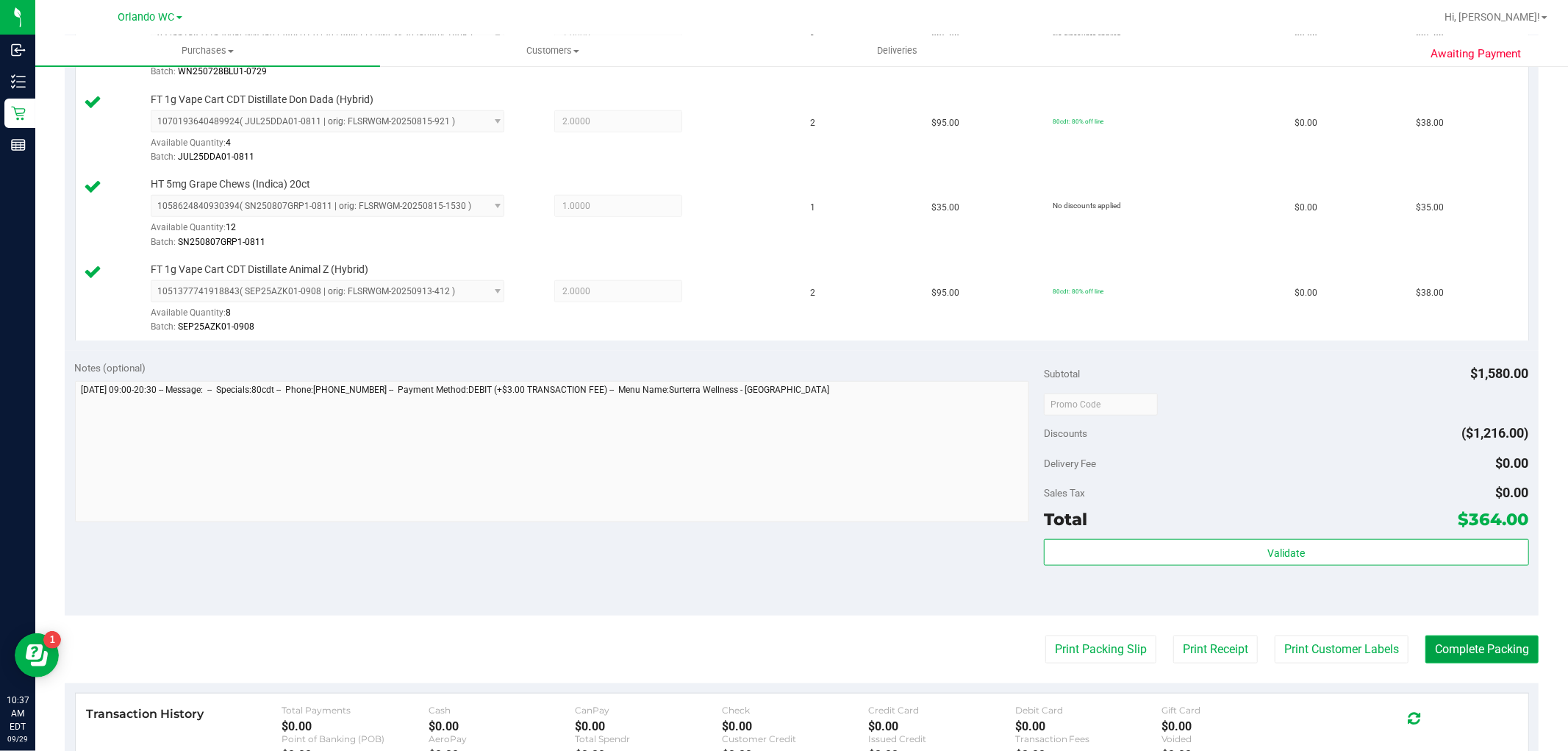
click at [1461, 660] on button "Complete Packing" at bounding box center [1482, 649] width 113 height 28
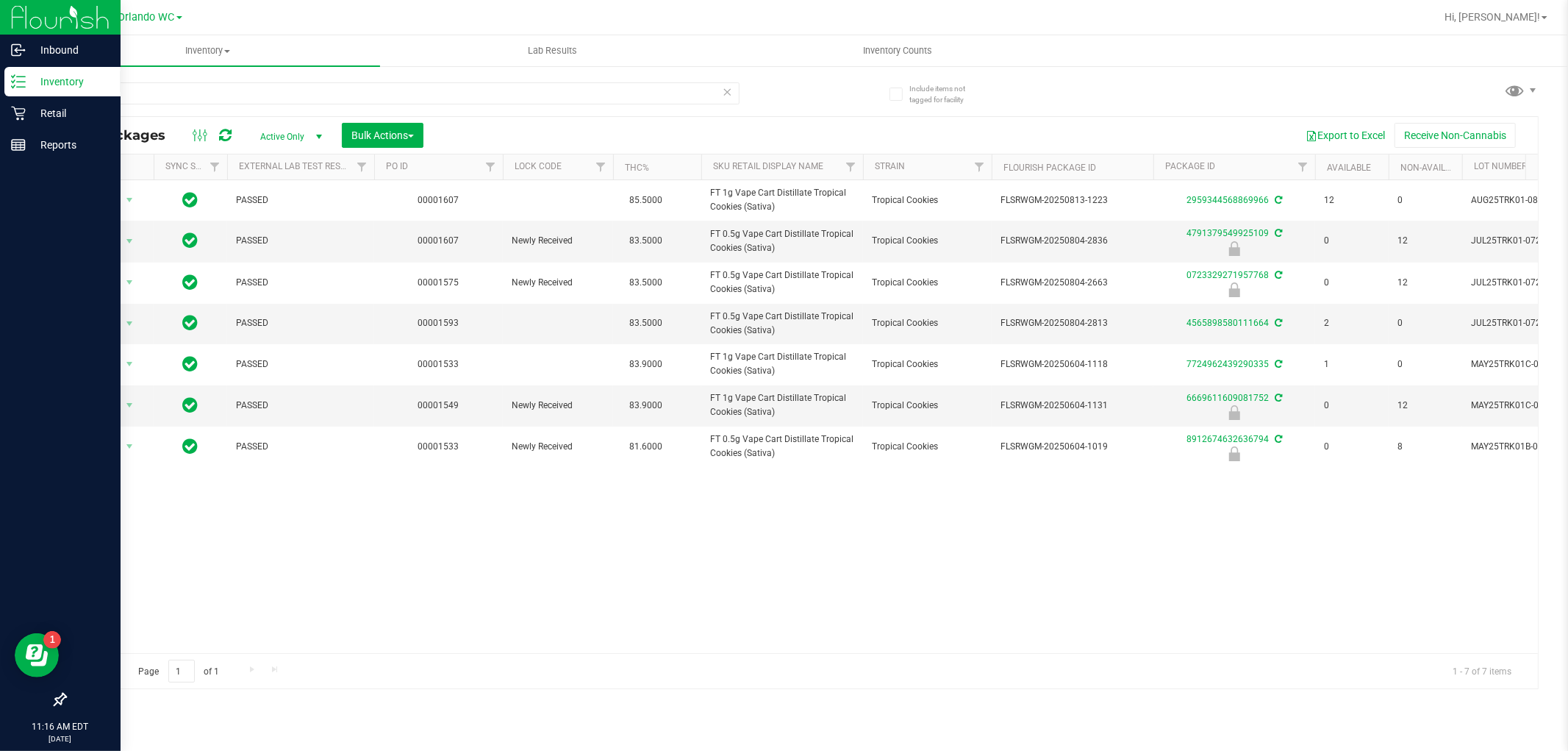
drag, startPoint x: 137, startPoint y: 96, endPoint x: 0, endPoint y: 83, distance: 137.6
click at [0, 83] on div "Inbound Inventory Retail Reports 11:16 AM EDT [DATE] 09/29 Orlando WC Hi, [PERS…" at bounding box center [784, 375] width 1568 height 751
type input "pzt"
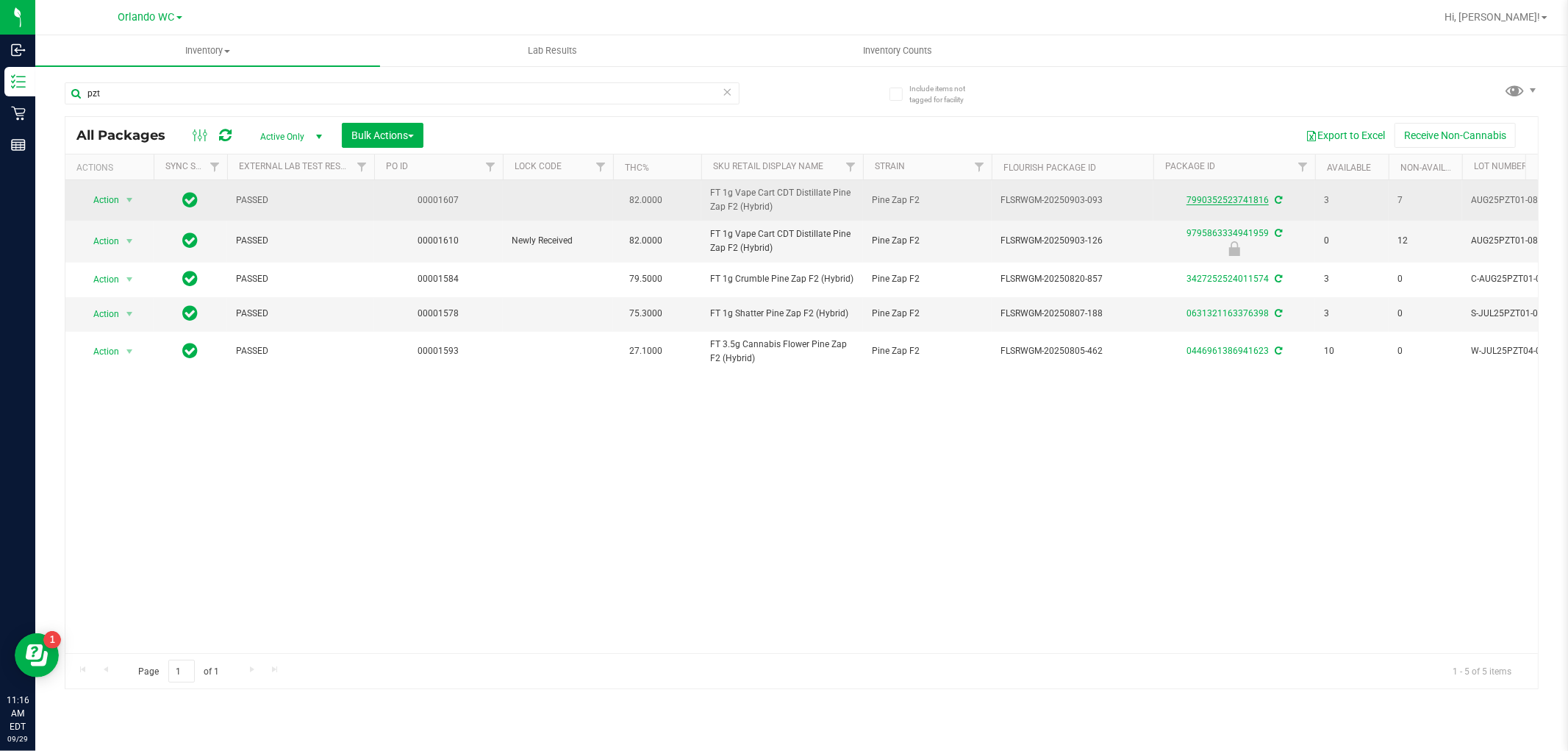
click at [1237, 198] on link "7990352523741816" at bounding box center [1228, 200] width 82 height 10
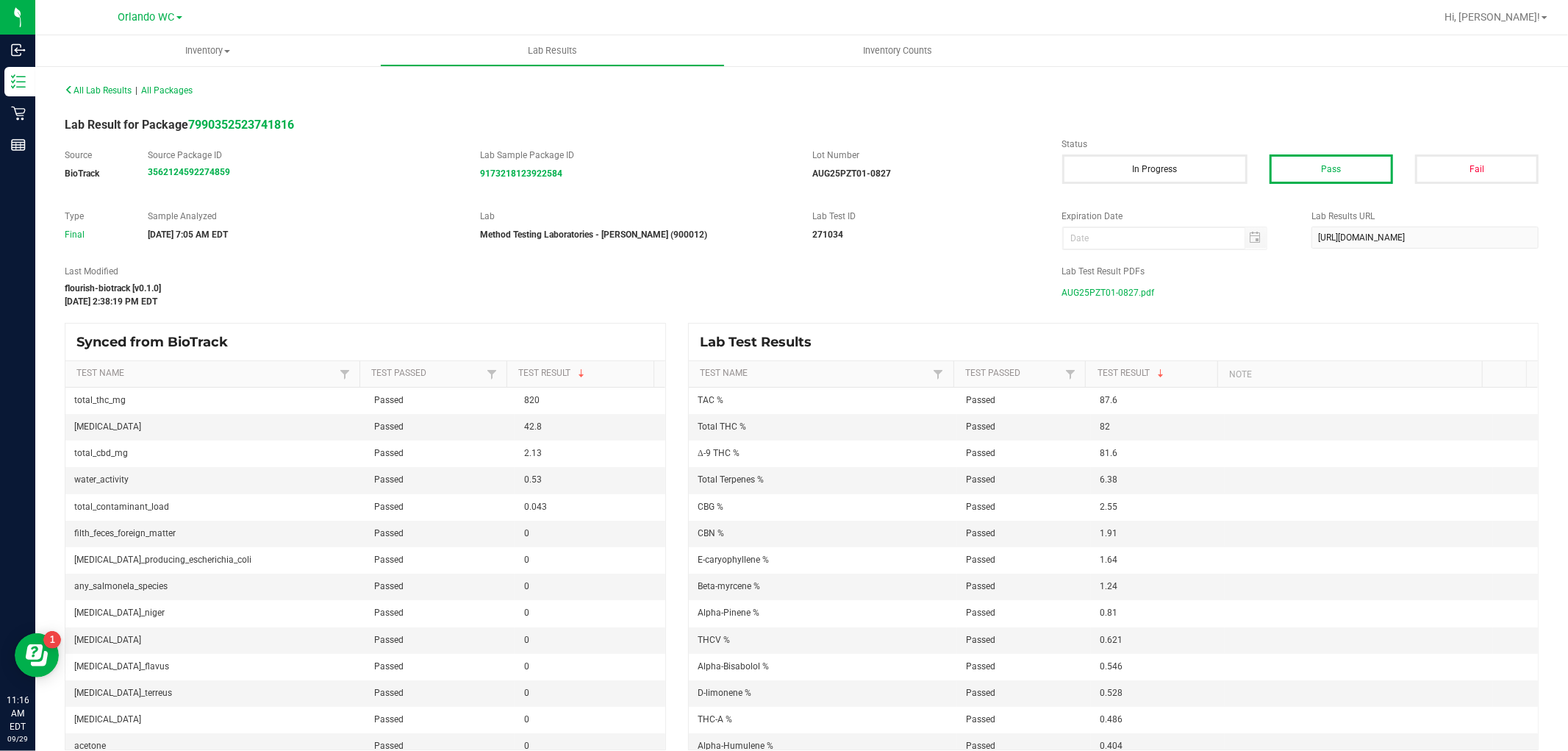
click at [1104, 298] on span "AUG25PZT01-0827.pdf" at bounding box center [1108, 292] width 93 height 22
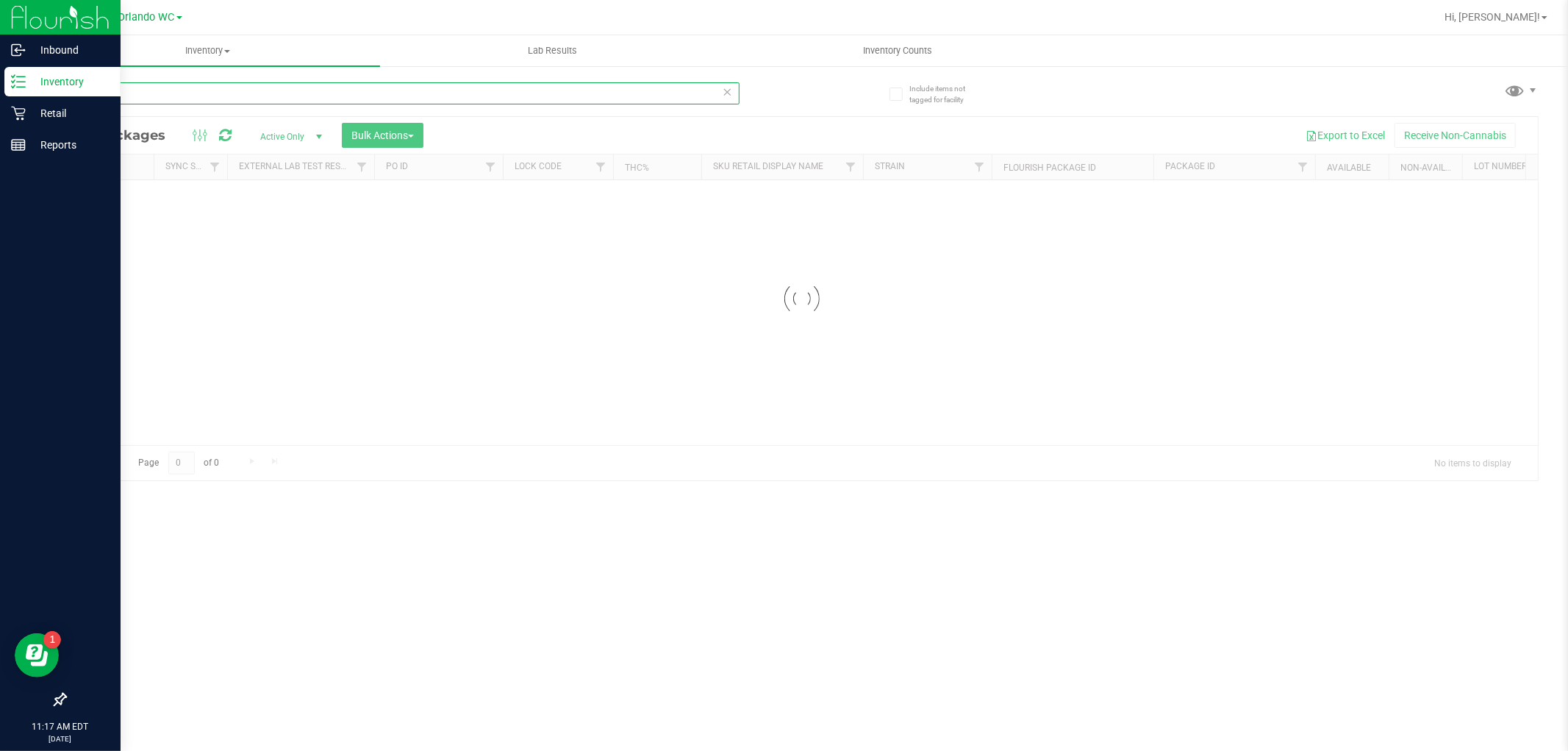
drag, startPoint x: 157, startPoint y: 87, endPoint x: 0, endPoint y: 32, distance: 166.4
click at [0, 34] on div "Inbound Inventory Retail Reports 11:17 AM EDT [DATE] 09/29 Orlando WC Hi, [PERS…" at bounding box center [784, 375] width 1568 height 751
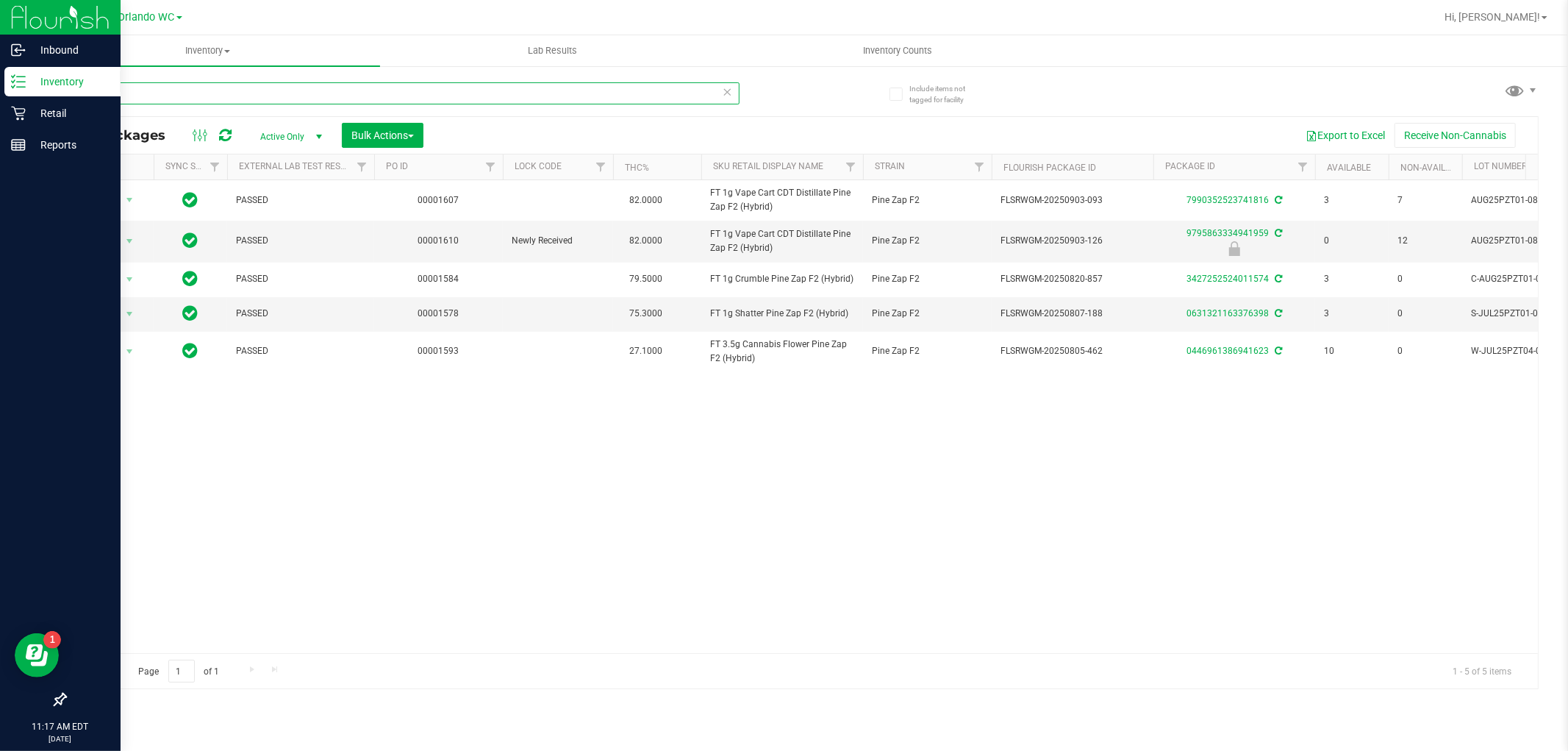
type input "t16"
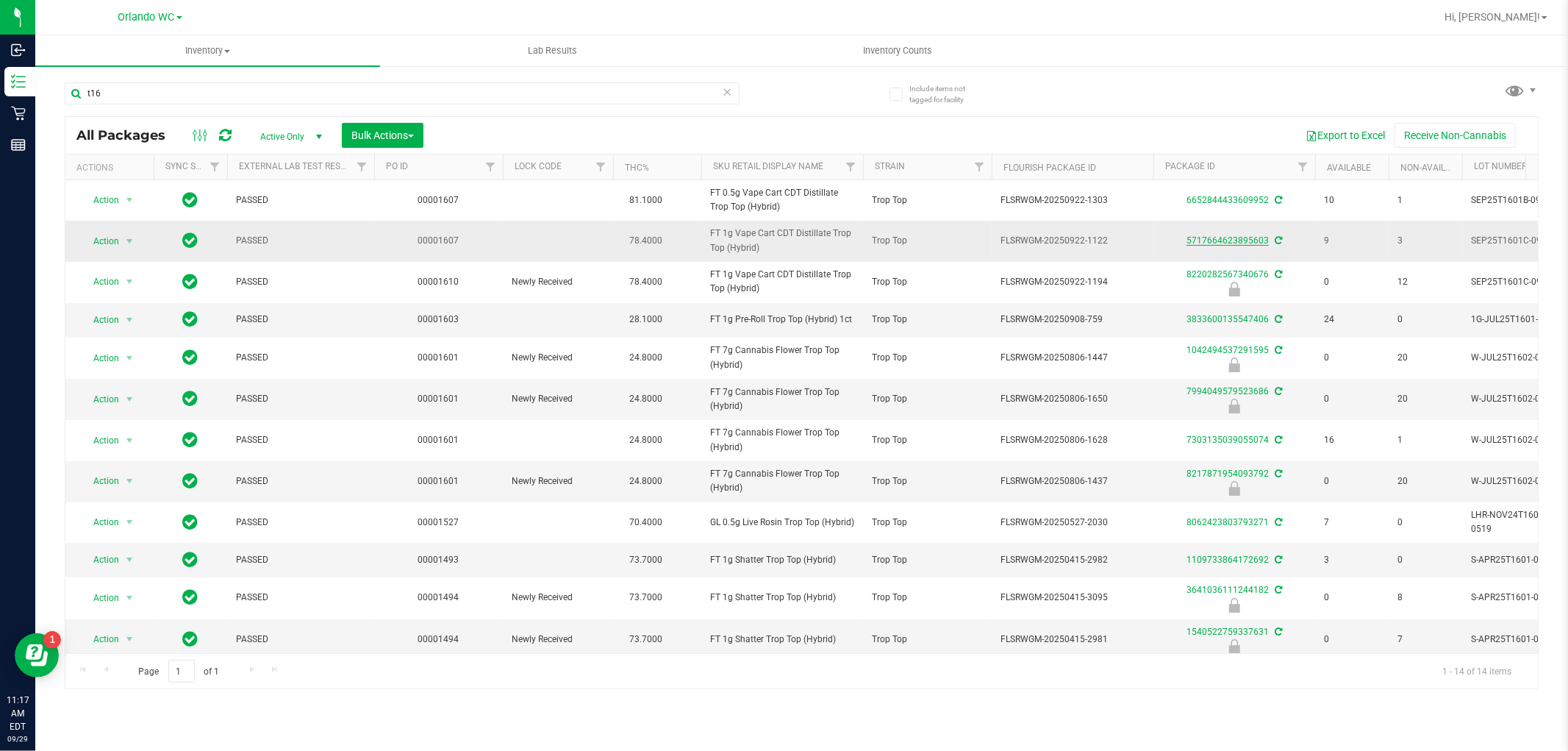
click at [1219, 240] on link "5717664623895603" at bounding box center [1228, 240] width 82 height 10
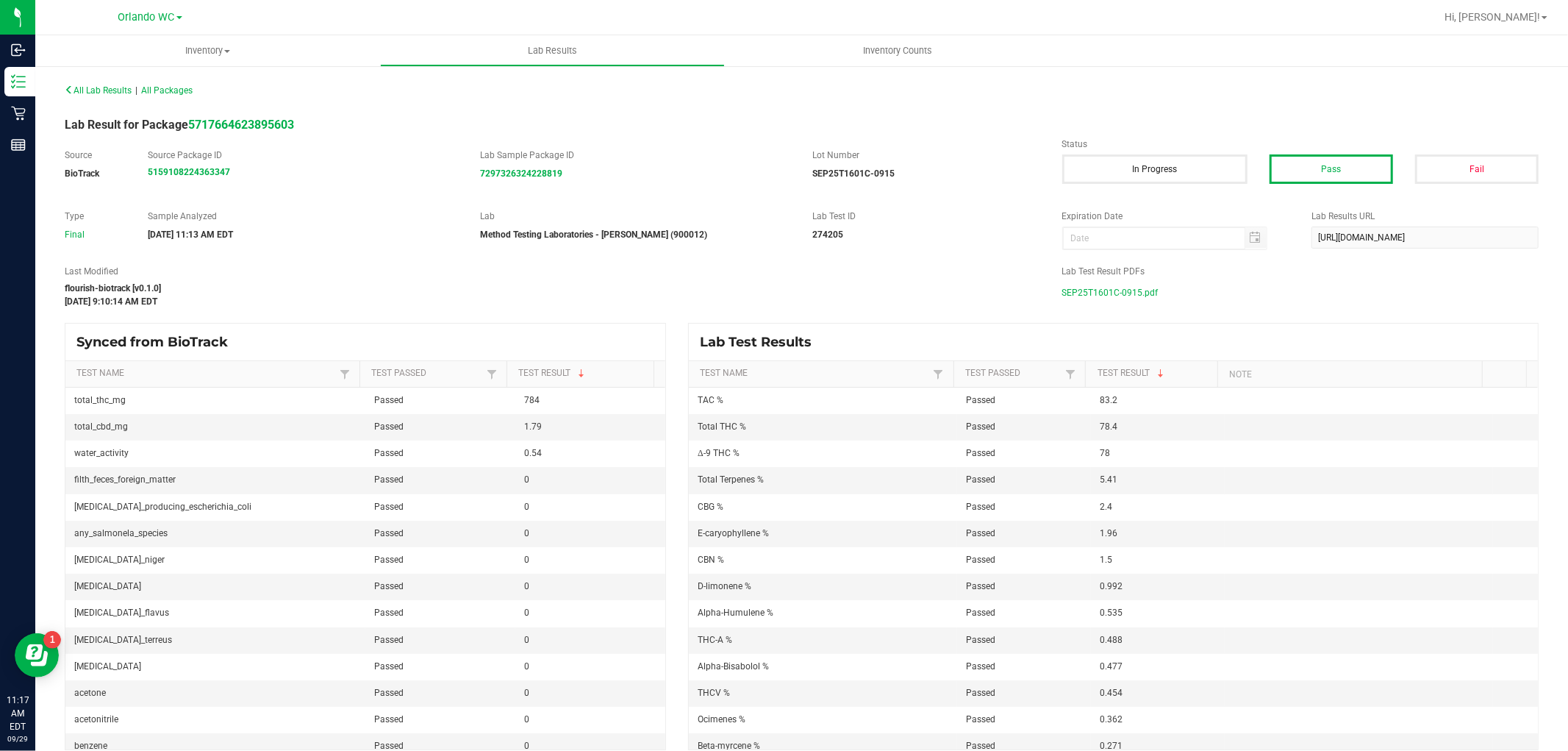
click at [1108, 292] on span "SEP25T1601C-0915.pdf" at bounding box center [1110, 292] width 96 height 22
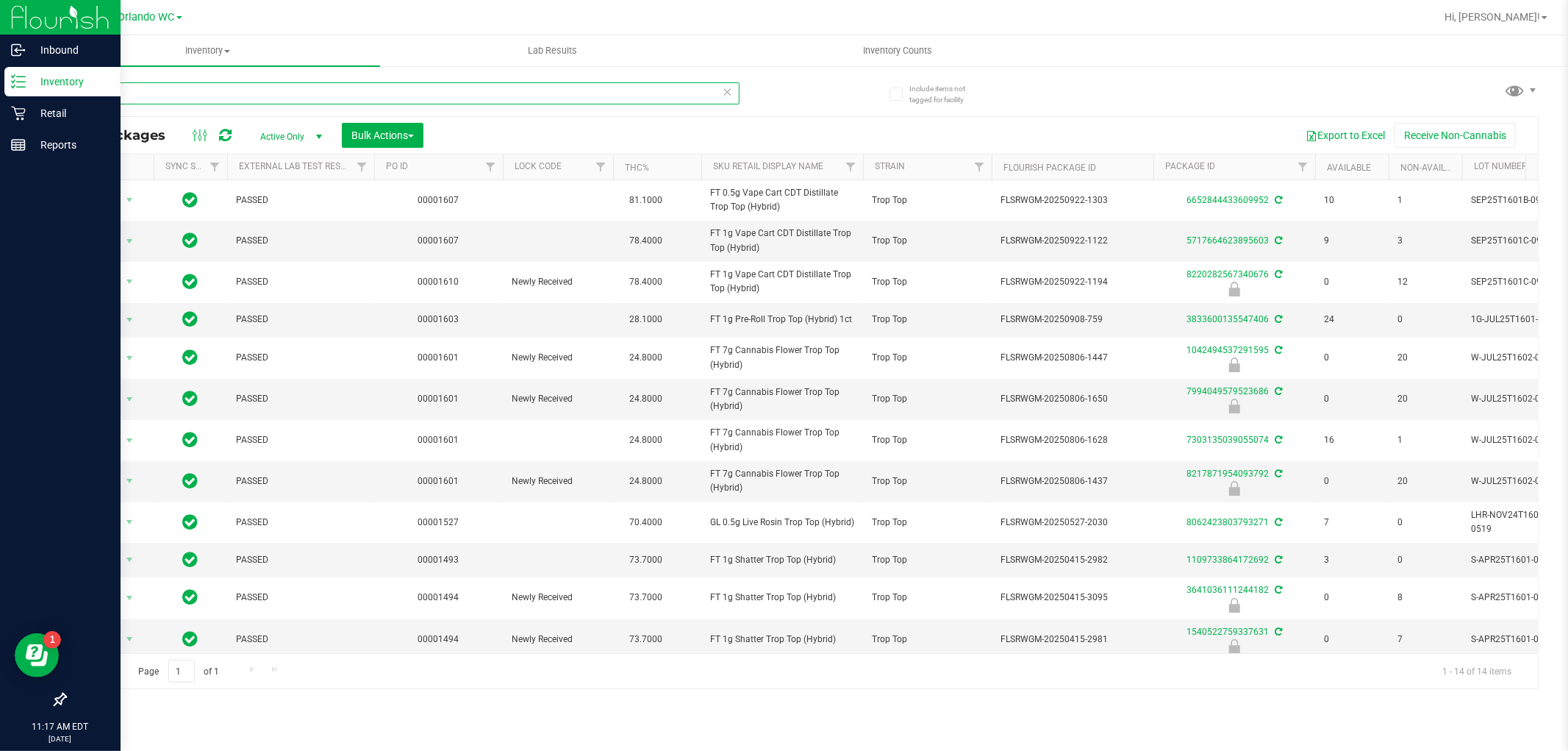
drag, startPoint x: 148, startPoint y: 85, endPoint x: 0, endPoint y: 81, distance: 148.1
click at [0, 82] on div "Inbound Inventory Retail Reports 11:17 AM EDT [DATE] 09/29 Orlando WC Hi, [PERS…" at bounding box center [784, 375] width 1568 height 751
type input "t12"
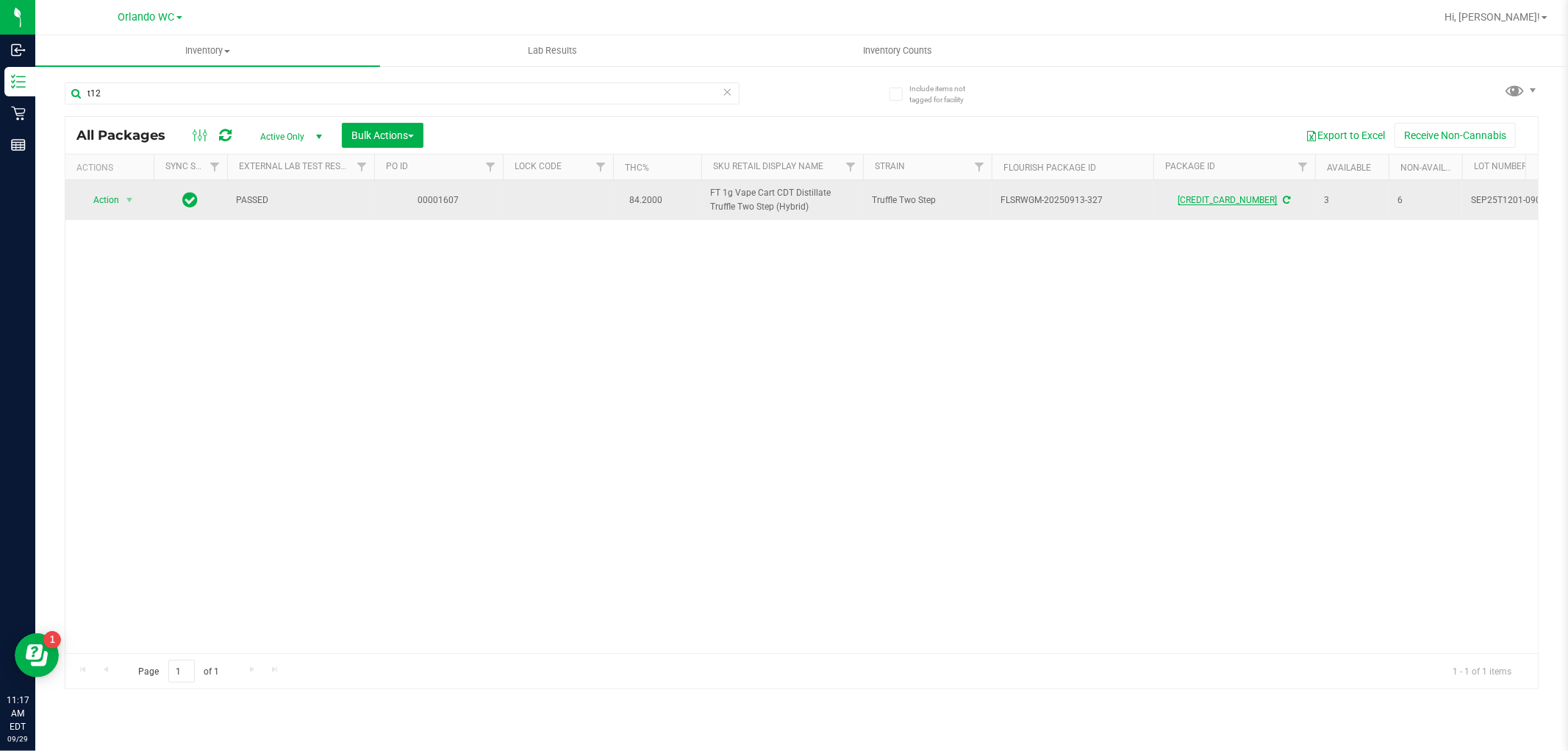
click at [1256, 202] on link "[CREDIT_CARD_NUMBER]" at bounding box center [1228, 200] width 99 height 10
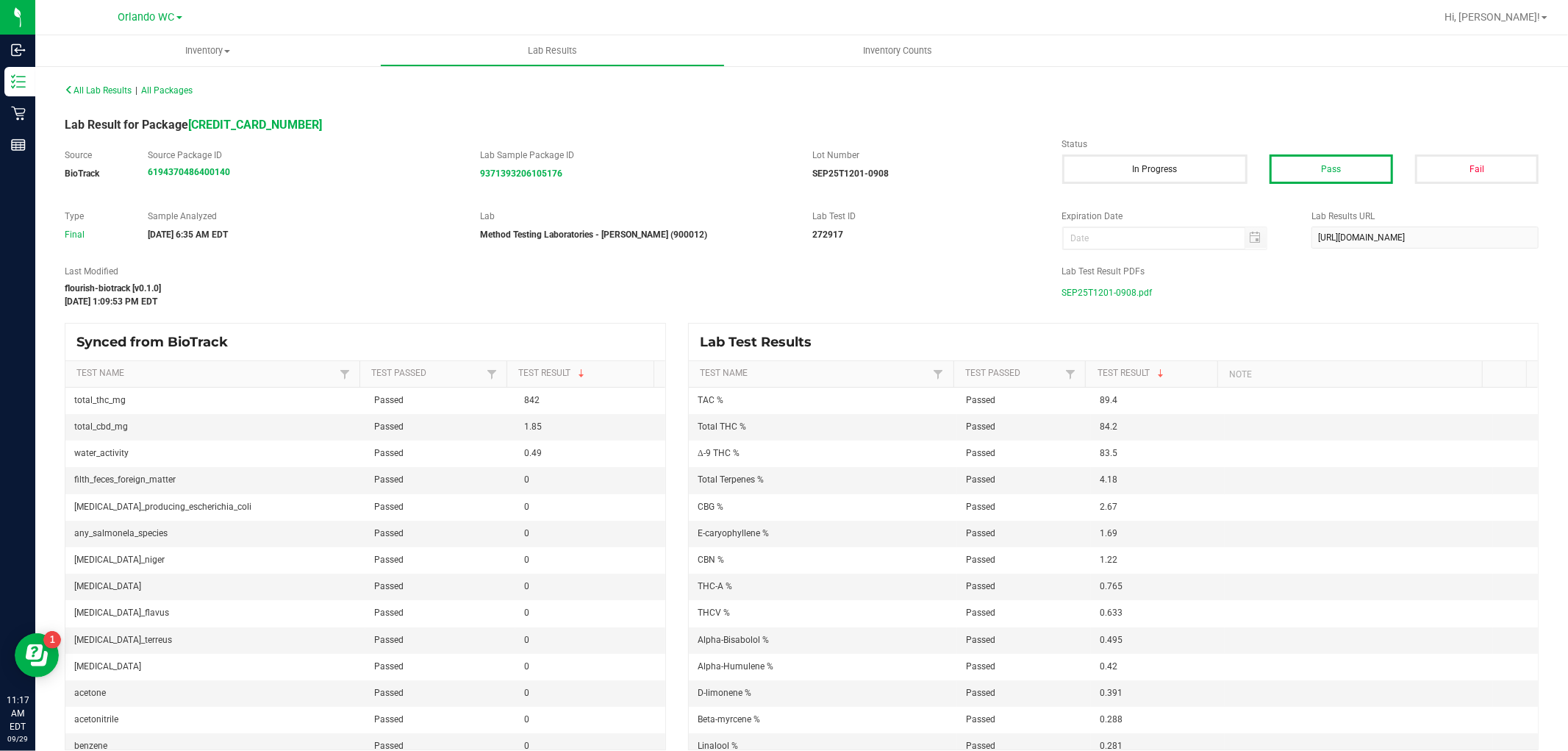
click at [1113, 287] on span "SEP25T1201-0908.pdf" at bounding box center [1107, 292] width 90 height 22
